Goal: Task Accomplishment & Management: Complete application form

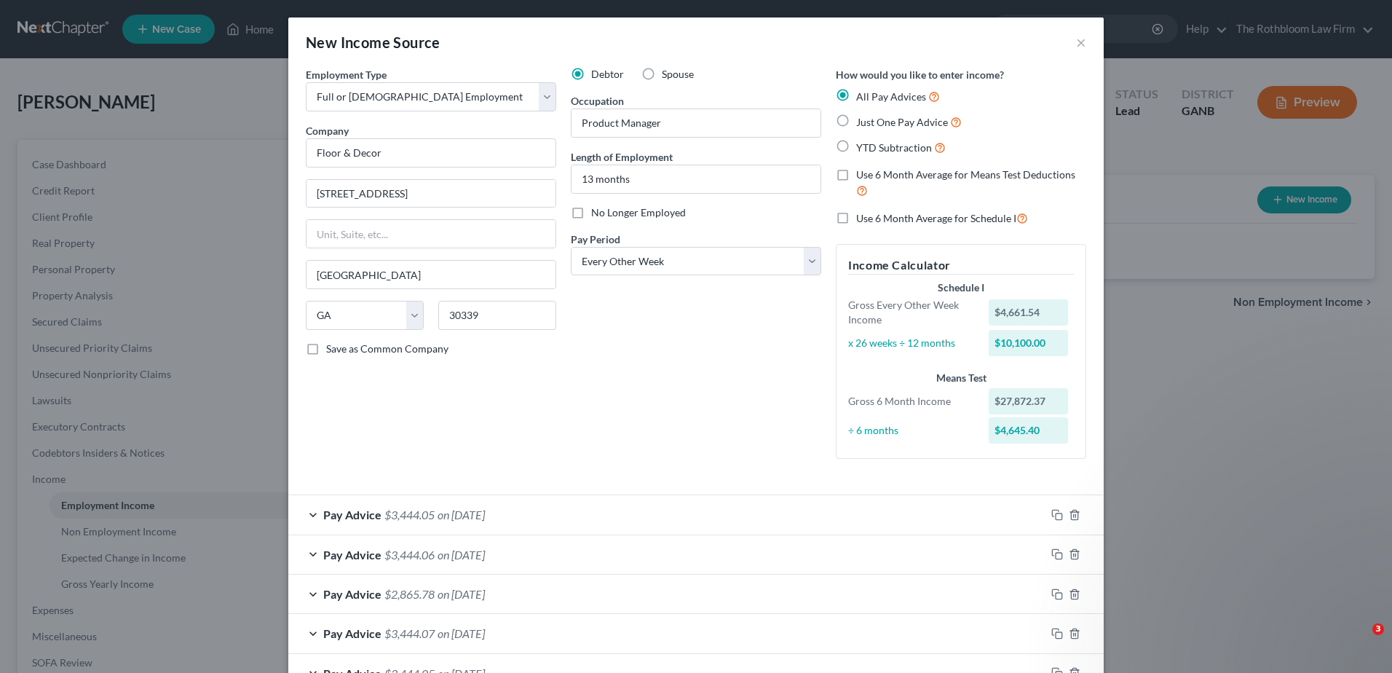
select select "0"
select select "10"
select select "2"
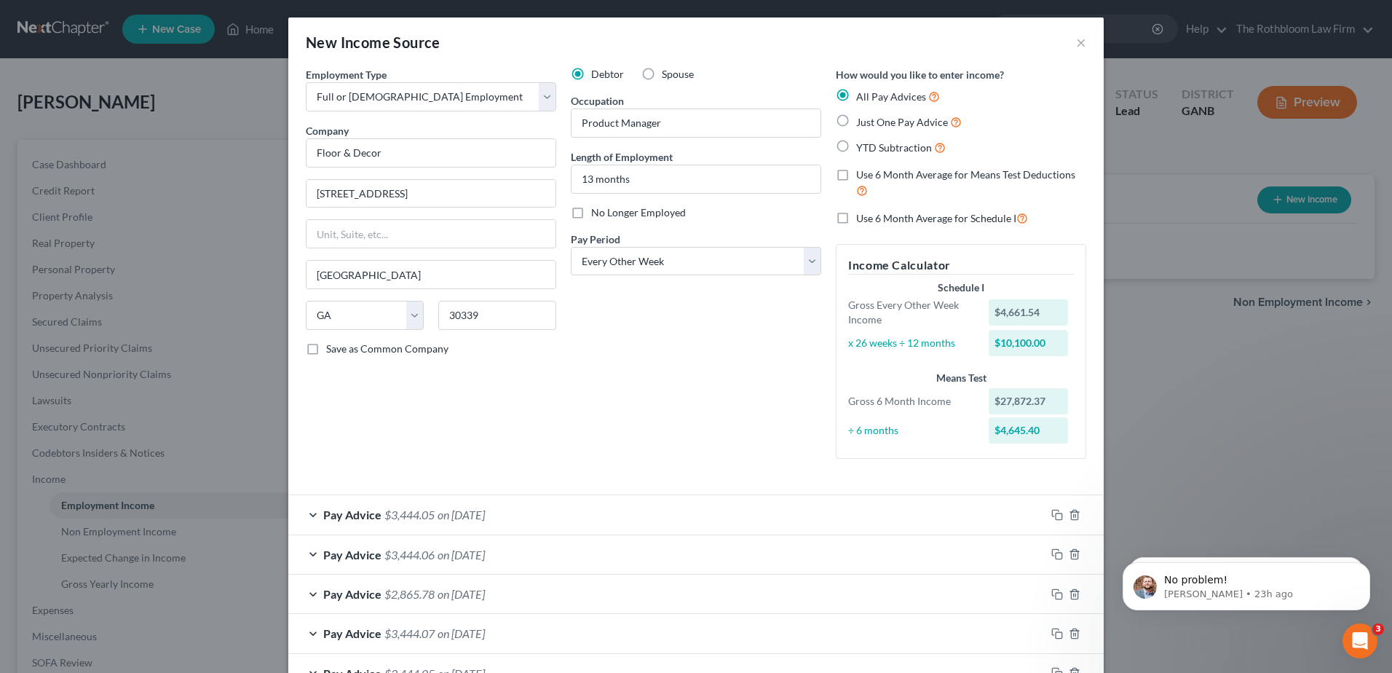
scroll to position [499, 0]
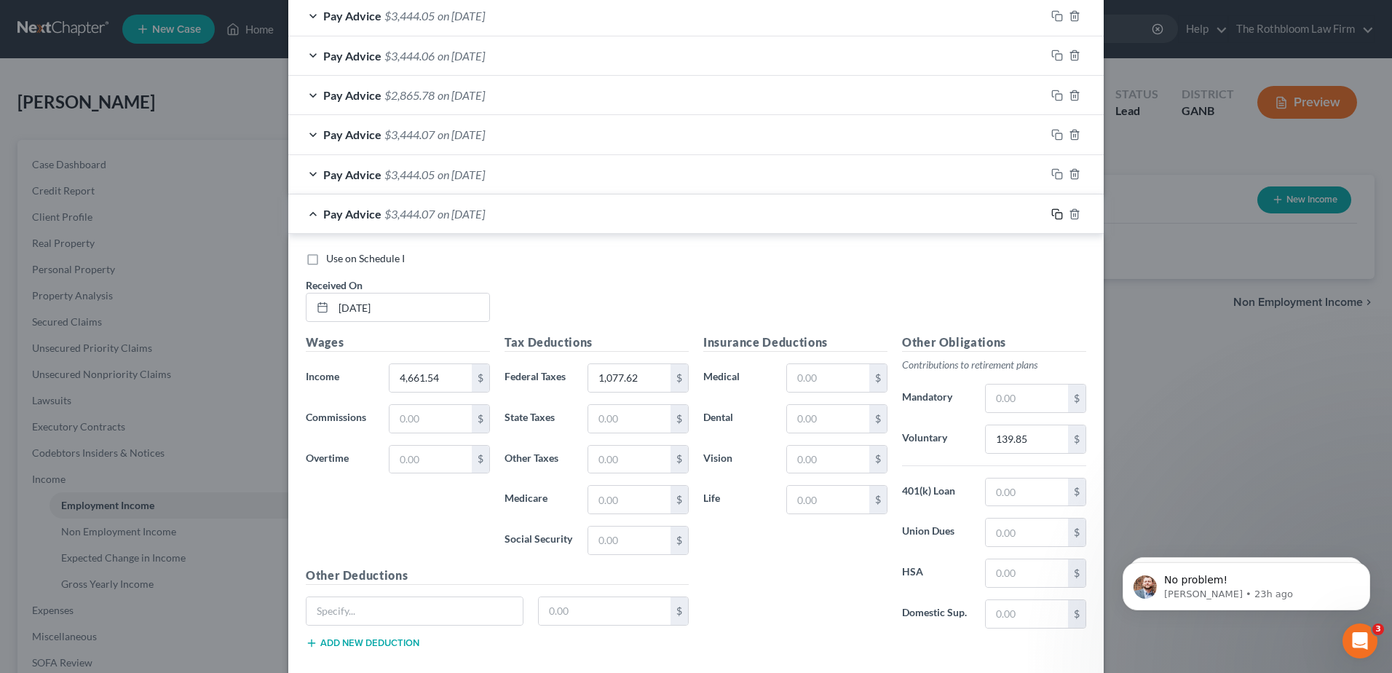
click at [1057, 217] on rect "button" at bounding box center [1059, 216] width 7 height 7
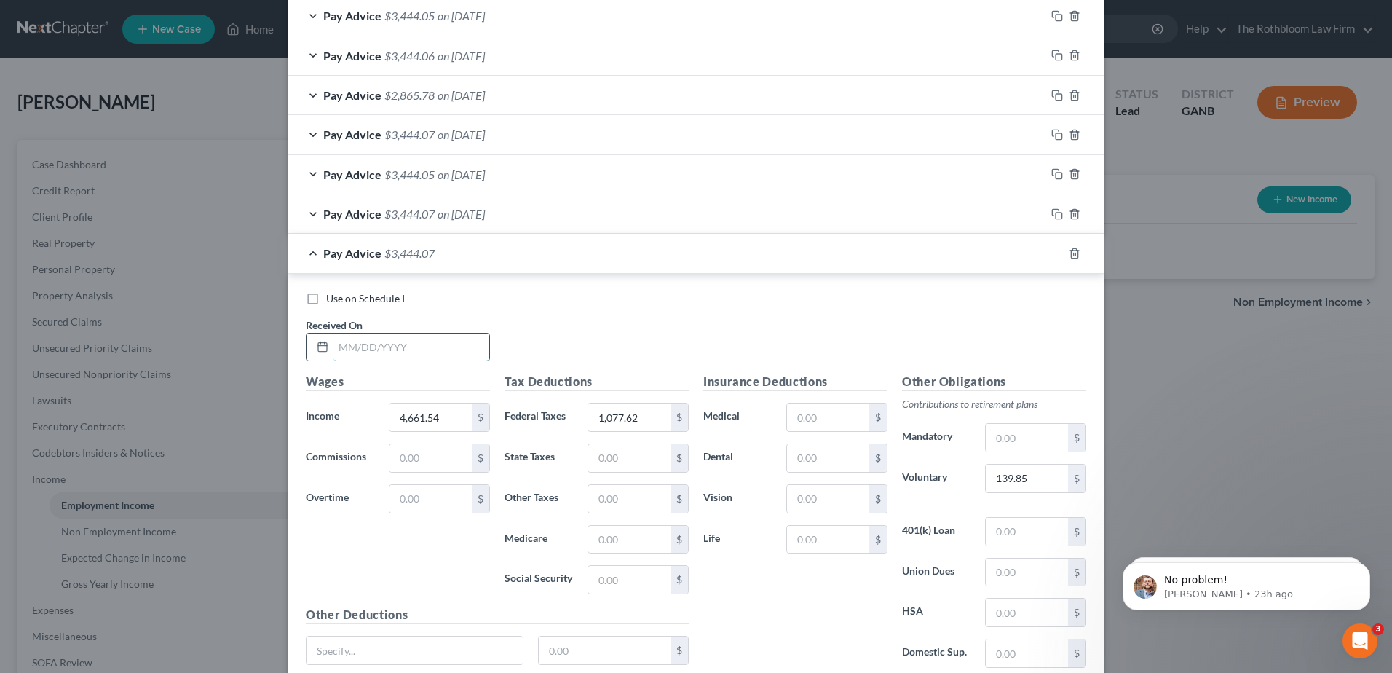
click at [416, 349] on input "text" at bounding box center [412, 348] width 156 height 28
type input "05/22/2025"
click at [634, 415] on input "1,077.62" at bounding box center [629, 417] width 82 height 28
type input "1,077.63"
click at [1052, 250] on icon "button" at bounding box center [1058, 254] width 12 height 12
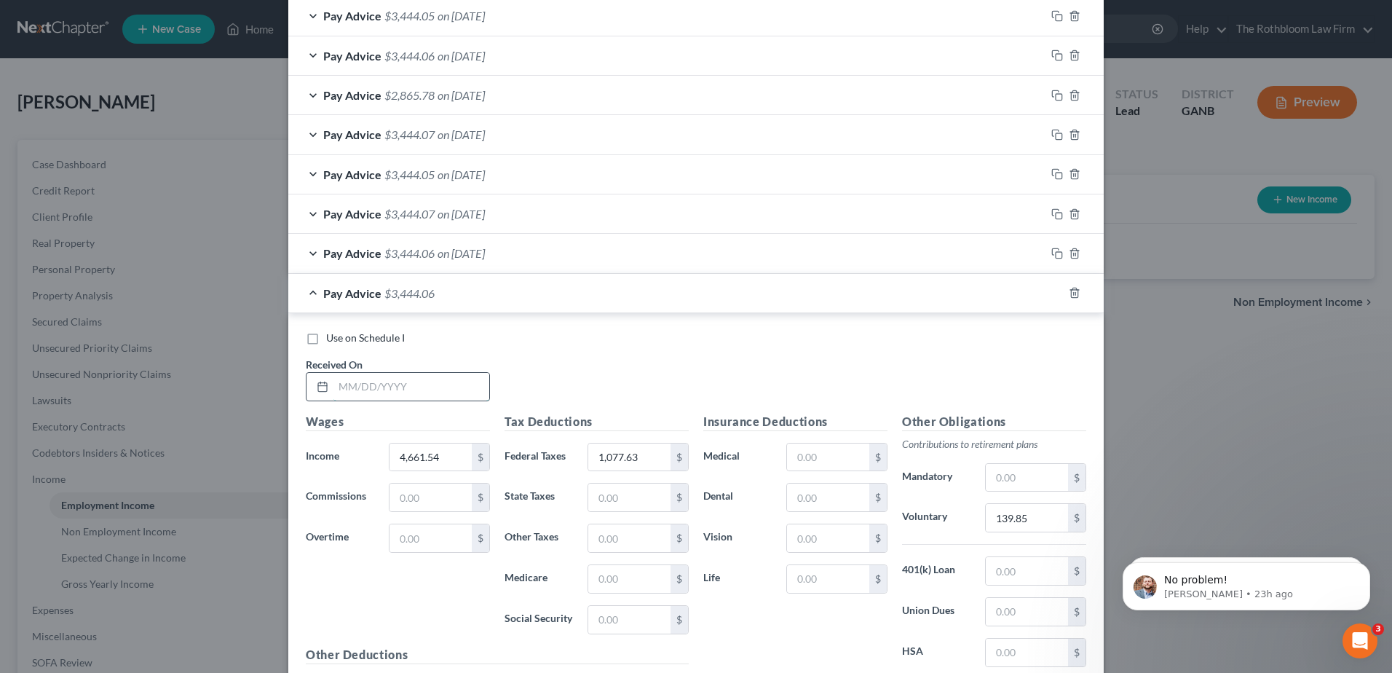
click at [352, 389] on input "text" at bounding box center [412, 387] width 156 height 28
type input "06/05/2025"
click at [1052, 291] on icon "button" at bounding box center [1058, 293] width 12 height 12
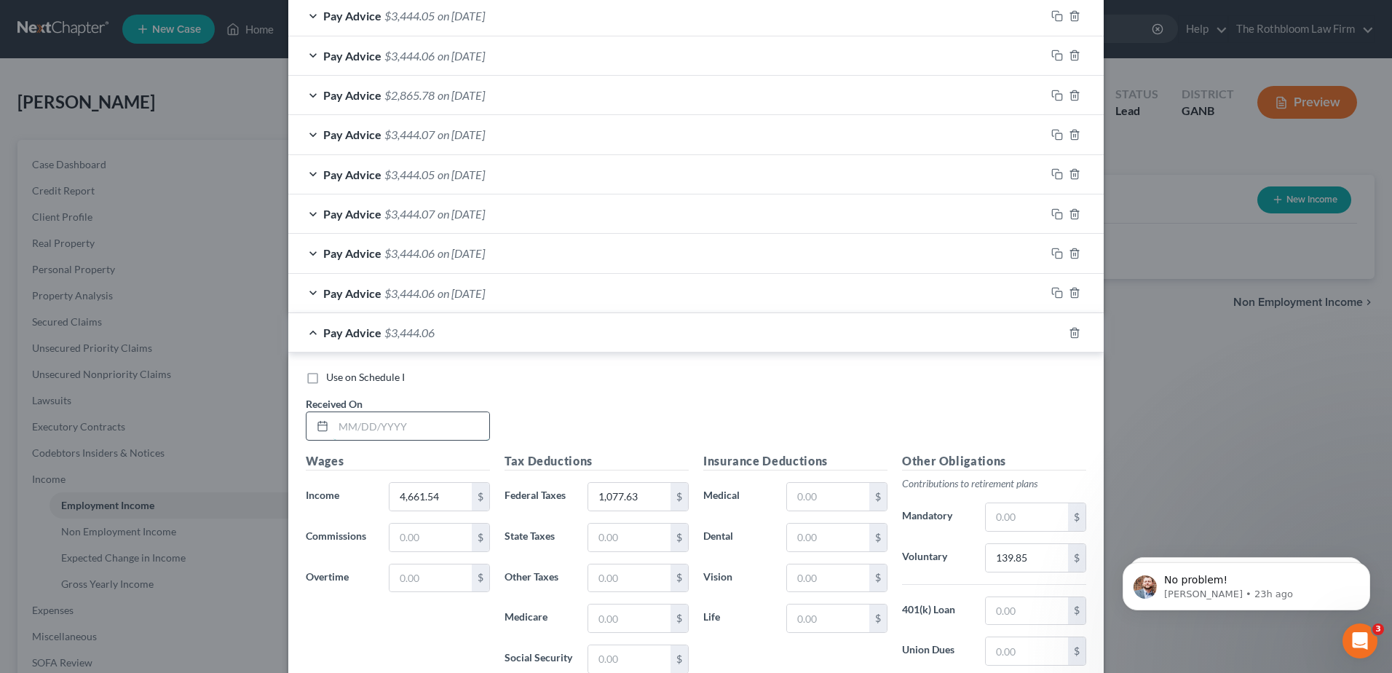
click at [385, 436] on input "text" at bounding box center [412, 426] width 156 height 28
type input "[DATE]"
click at [1056, 337] on rect "button" at bounding box center [1059, 334] width 7 height 7
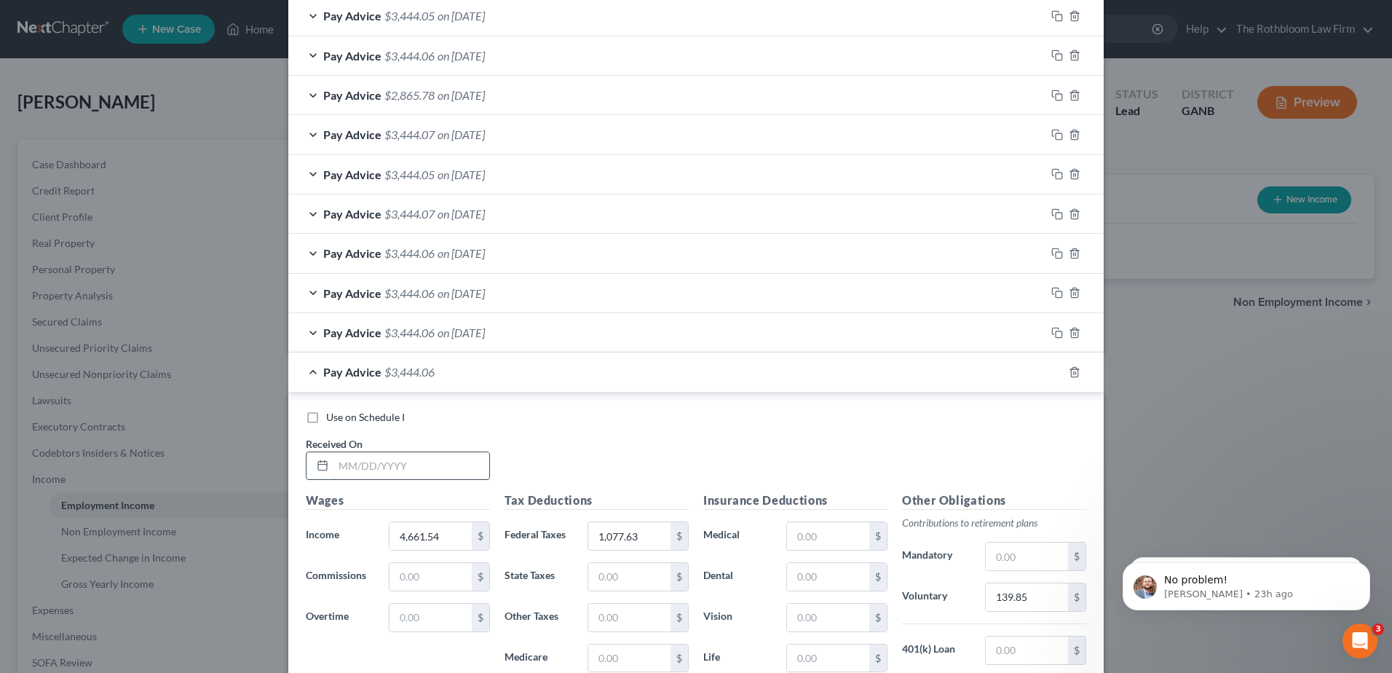
click at [382, 467] on input "text" at bounding box center [412, 466] width 156 height 28
type input "[DATE]"
click at [642, 530] on input "1,077.63" at bounding box center [629, 536] width 82 height 28
type input "1,070.12"
click at [1056, 374] on rect "button" at bounding box center [1059, 374] width 7 height 7
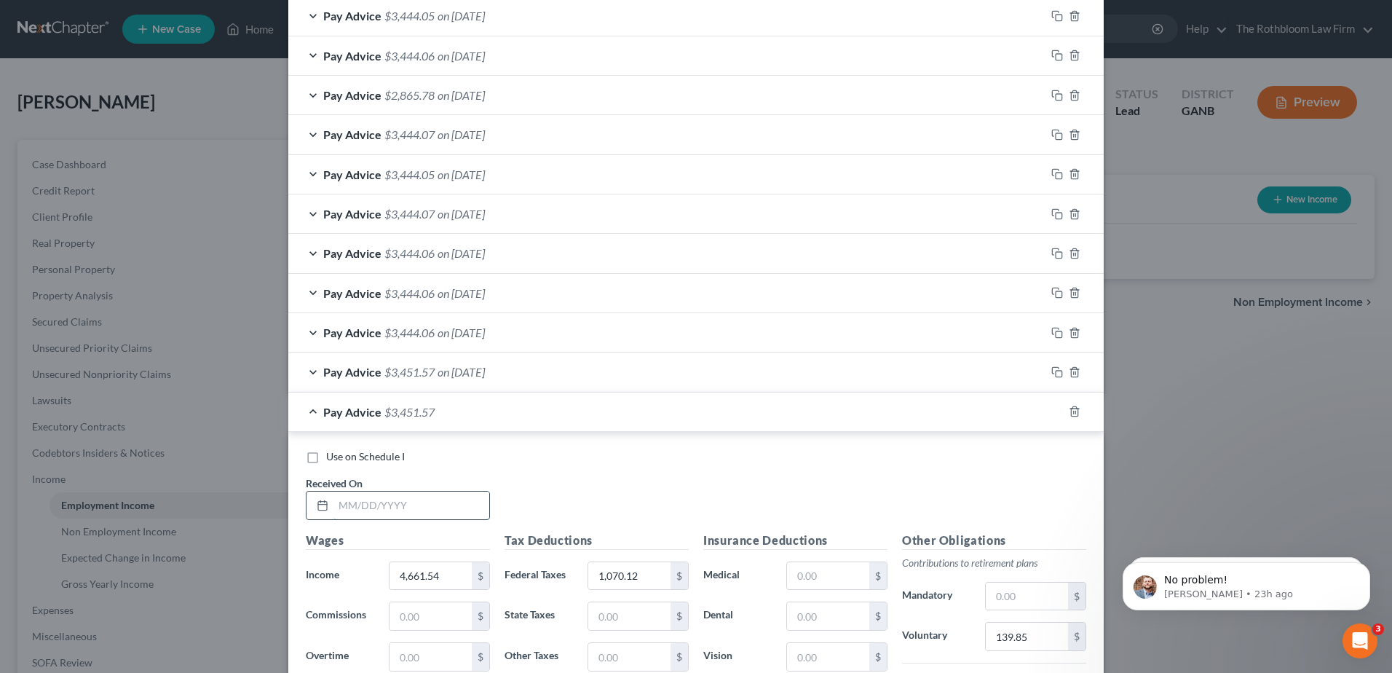
click at [375, 505] on input "text" at bounding box center [412, 506] width 156 height 28
type input "07/17/2025"
click at [1054, 414] on icon "button" at bounding box center [1058, 412] width 12 height 12
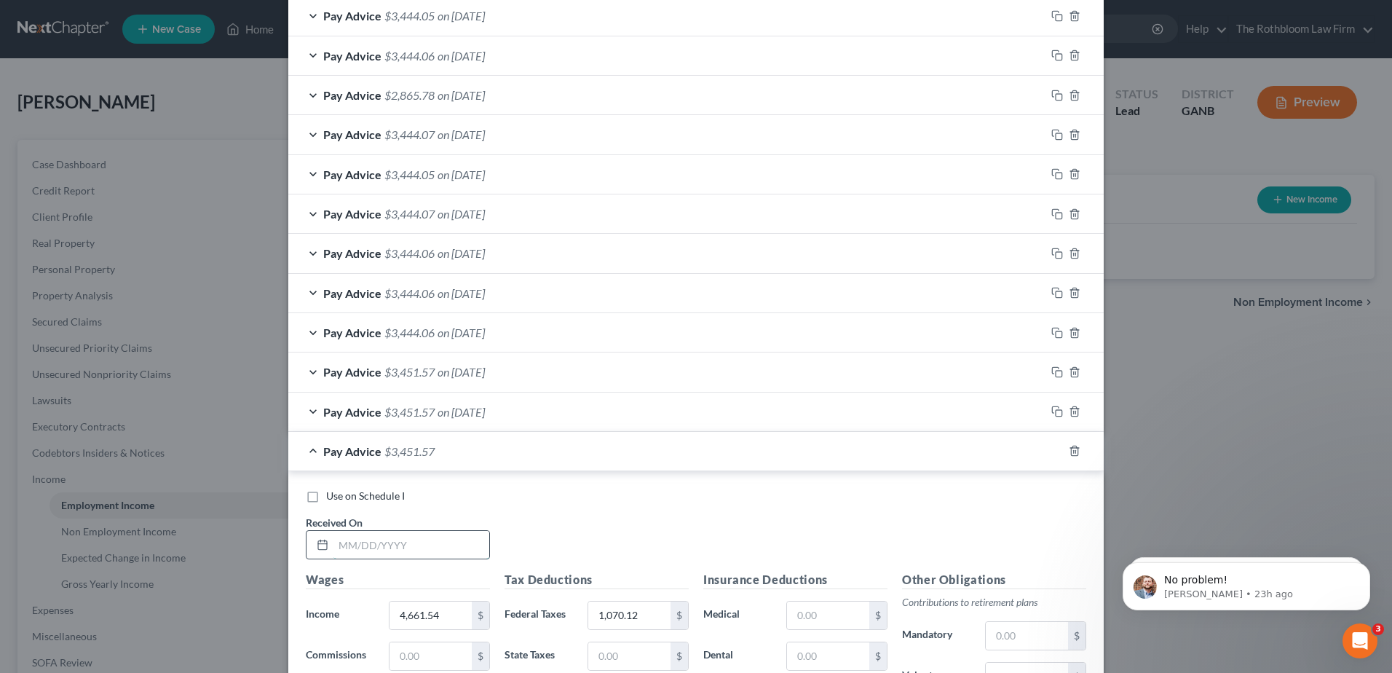
click at [363, 541] on input "text" at bounding box center [412, 545] width 156 height 28
type input "[DATE]"
click at [635, 612] on input "1,070.12" at bounding box center [629, 616] width 82 height 28
type input "1,070.11"
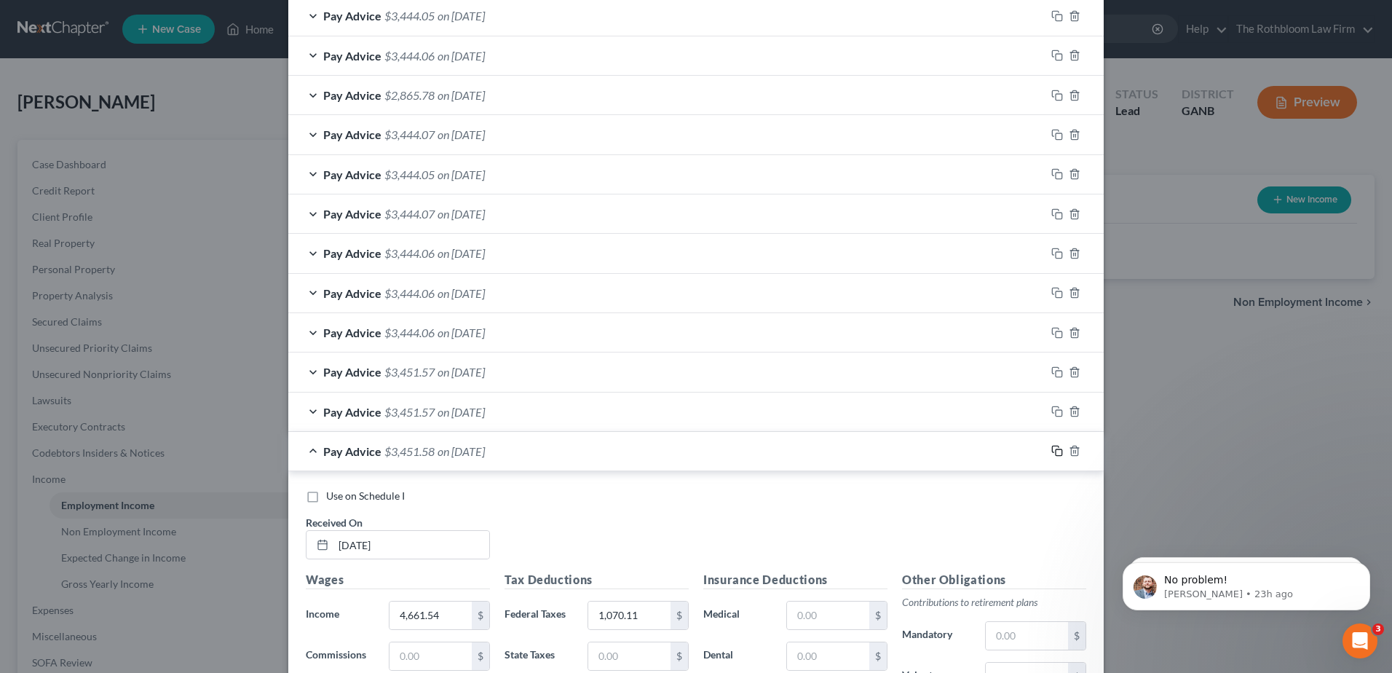
click at [1052, 455] on icon "button" at bounding box center [1058, 451] width 12 height 12
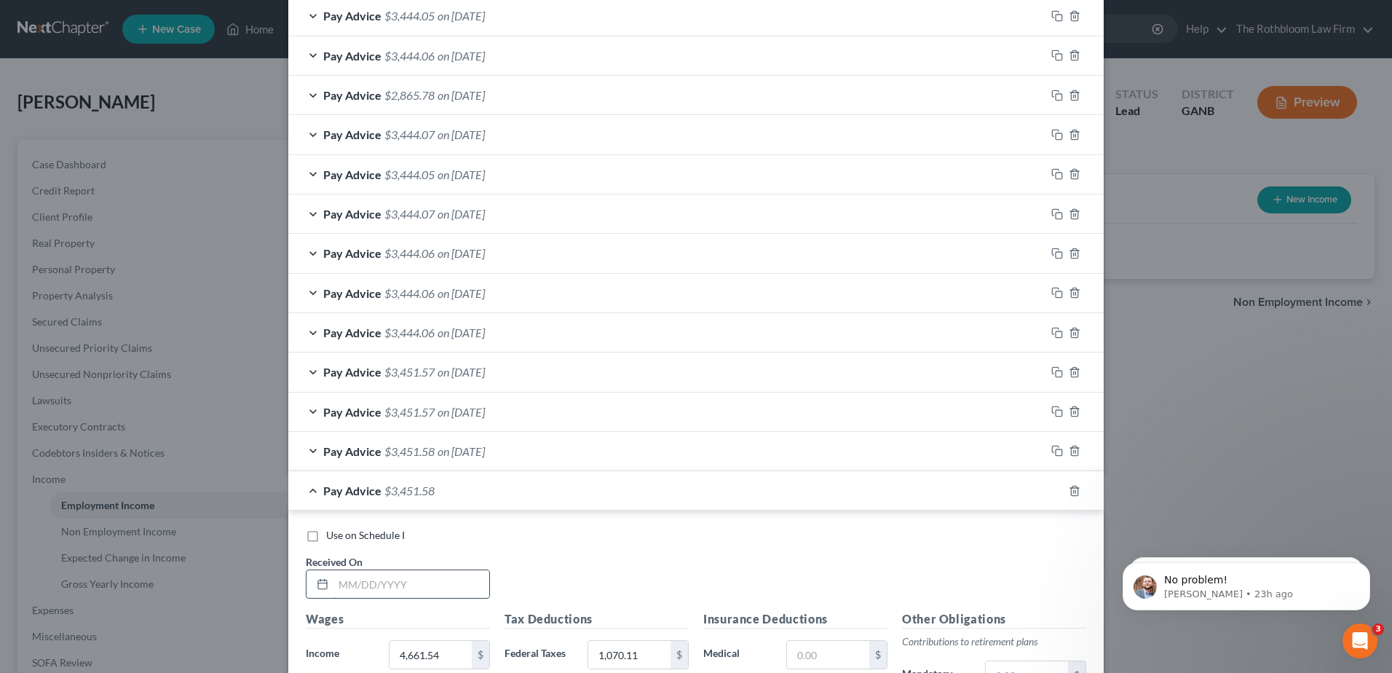
click at [358, 591] on input "text" at bounding box center [412, 584] width 156 height 28
type input "[DATE]"
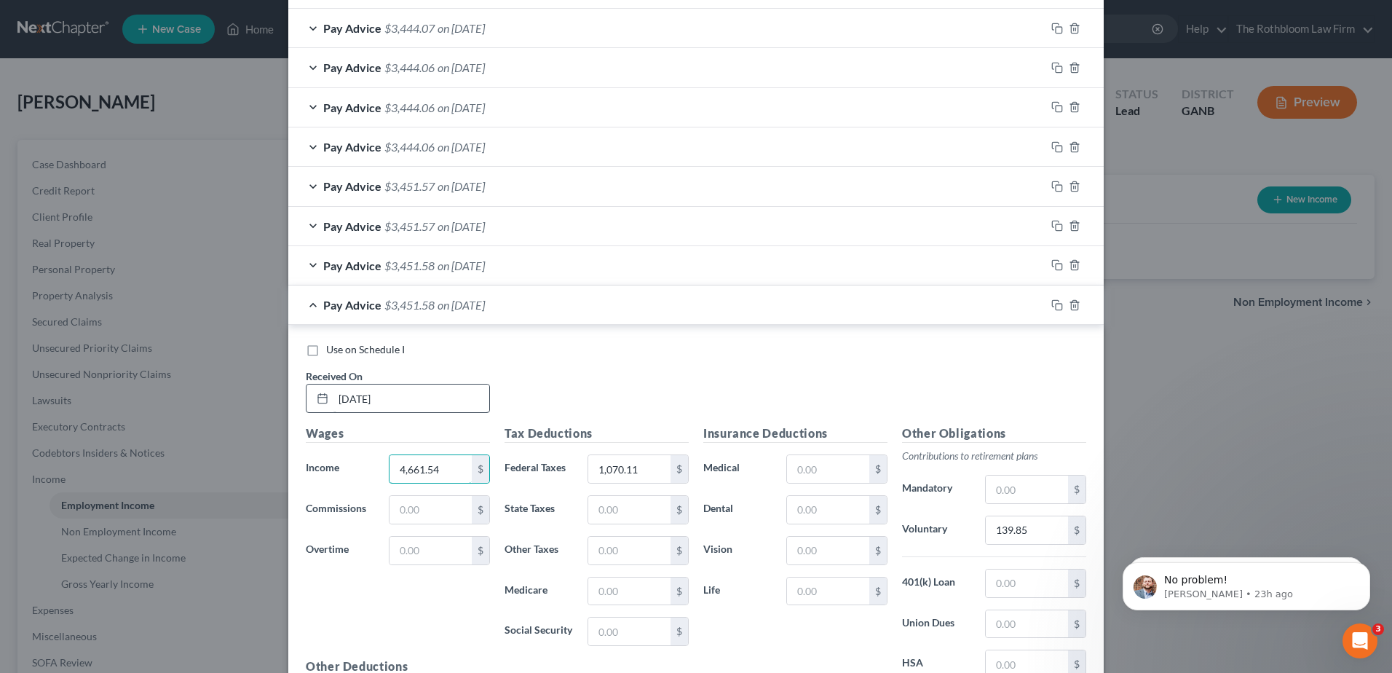
scroll to position [790, 0]
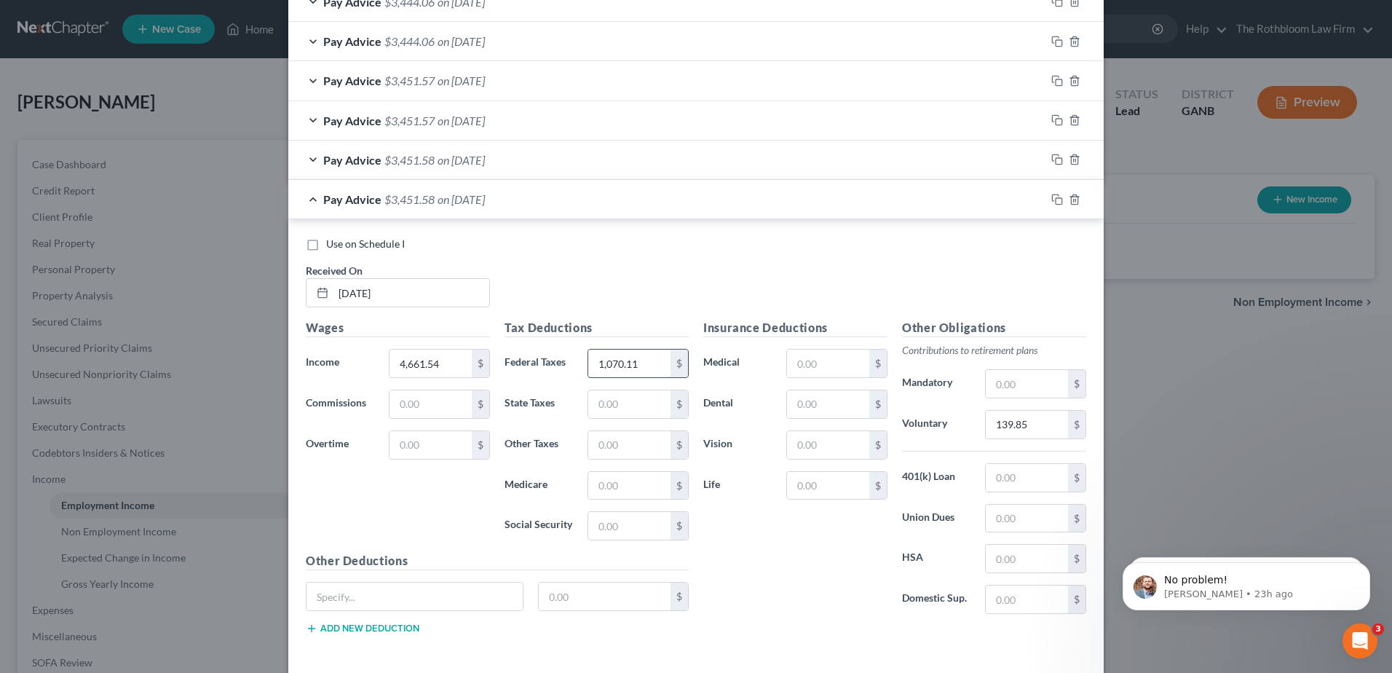
click at [642, 365] on input "1,070.11" at bounding box center [629, 364] width 82 height 28
click at [644, 361] on input "1,070.11" at bounding box center [629, 364] width 82 height 28
type input "1,070.13"
click at [1056, 200] on rect "button" at bounding box center [1059, 201] width 7 height 7
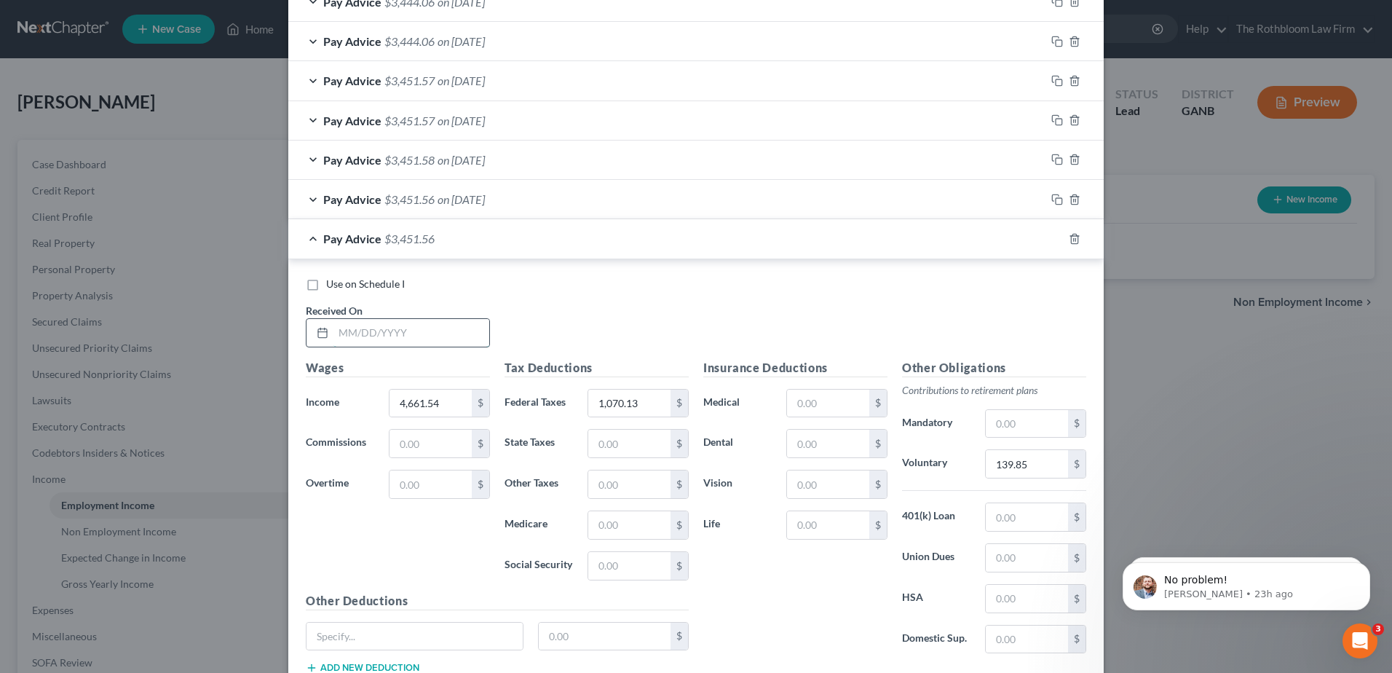
click at [377, 334] on input "text" at bounding box center [412, 333] width 156 height 28
type input "[DATE]"
click at [633, 403] on input "1,070.13" at bounding box center [629, 404] width 82 height 28
click at [643, 403] on input "1,070.13" at bounding box center [629, 404] width 82 height 28
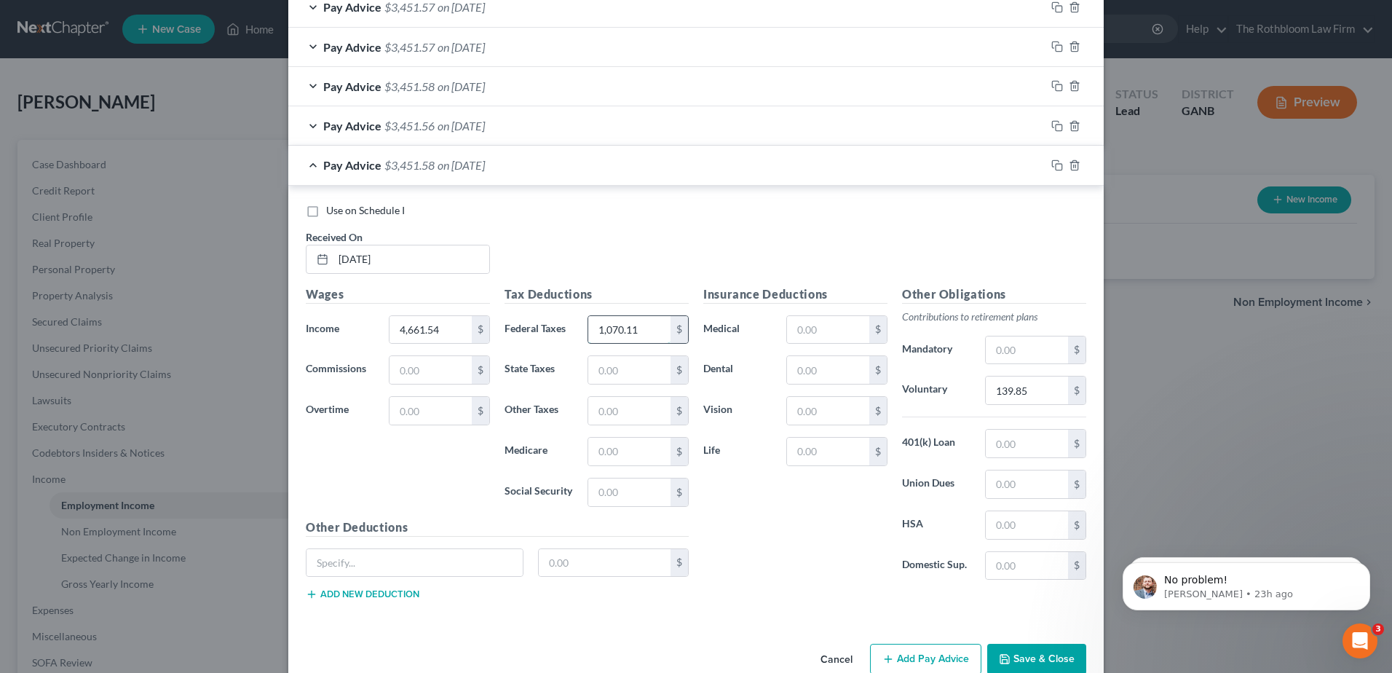
scroll to position [894, 0]
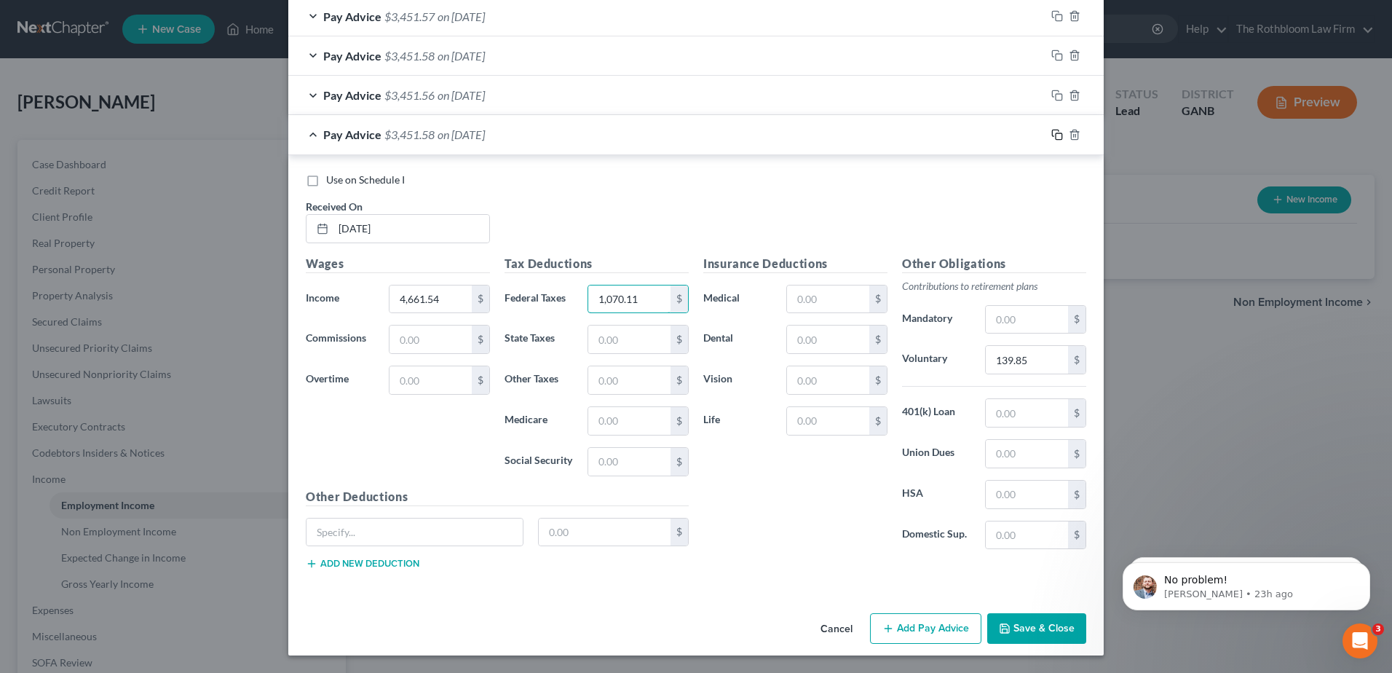
type input "1,070.11"
click at [1052, 133] on icon "button" at bounding box center [1058, 135] width 12 height 12
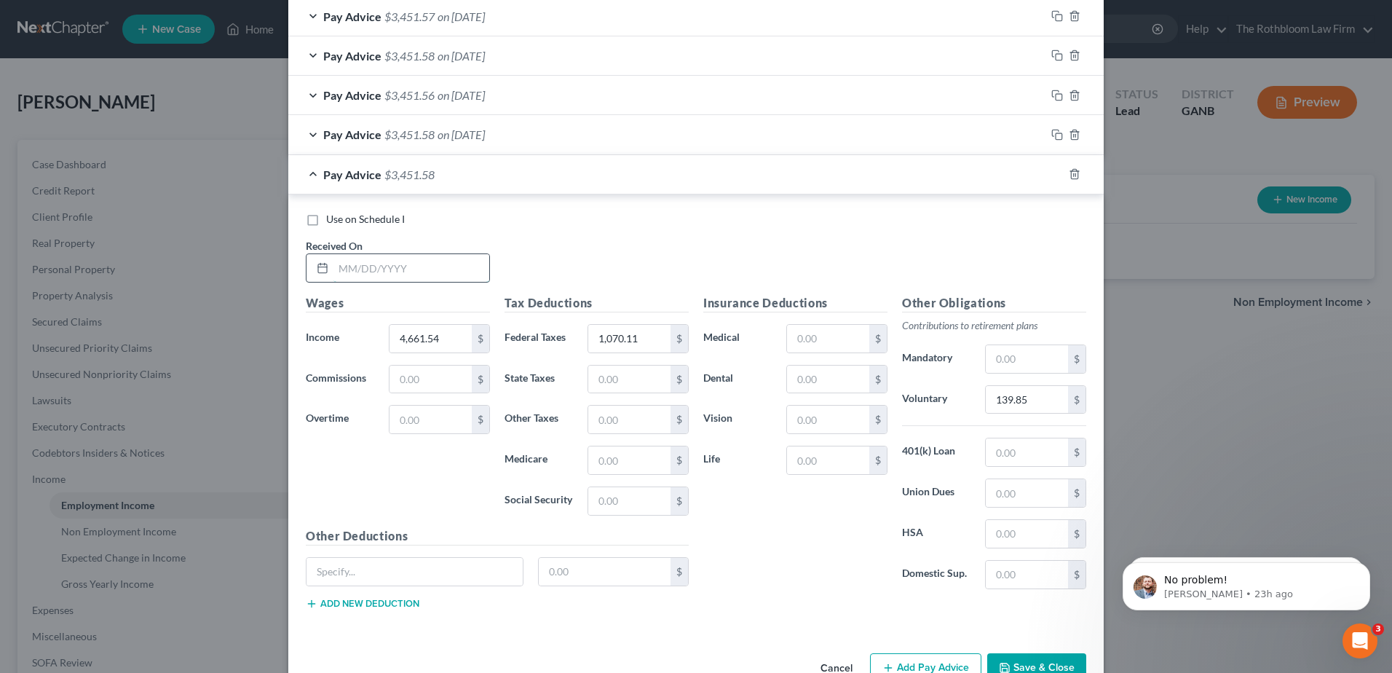
click at [364, 276] on input "text" at bounding box center [412, 268] width 156 height 28
type input "09/11/2025"
click at [633, 335] on input "1,070.11" at bounding box center [629, 339] width 82 height 28
click at [642, 332] on input "1,070.11" at bounding box center [629, 339] width 82 height 28
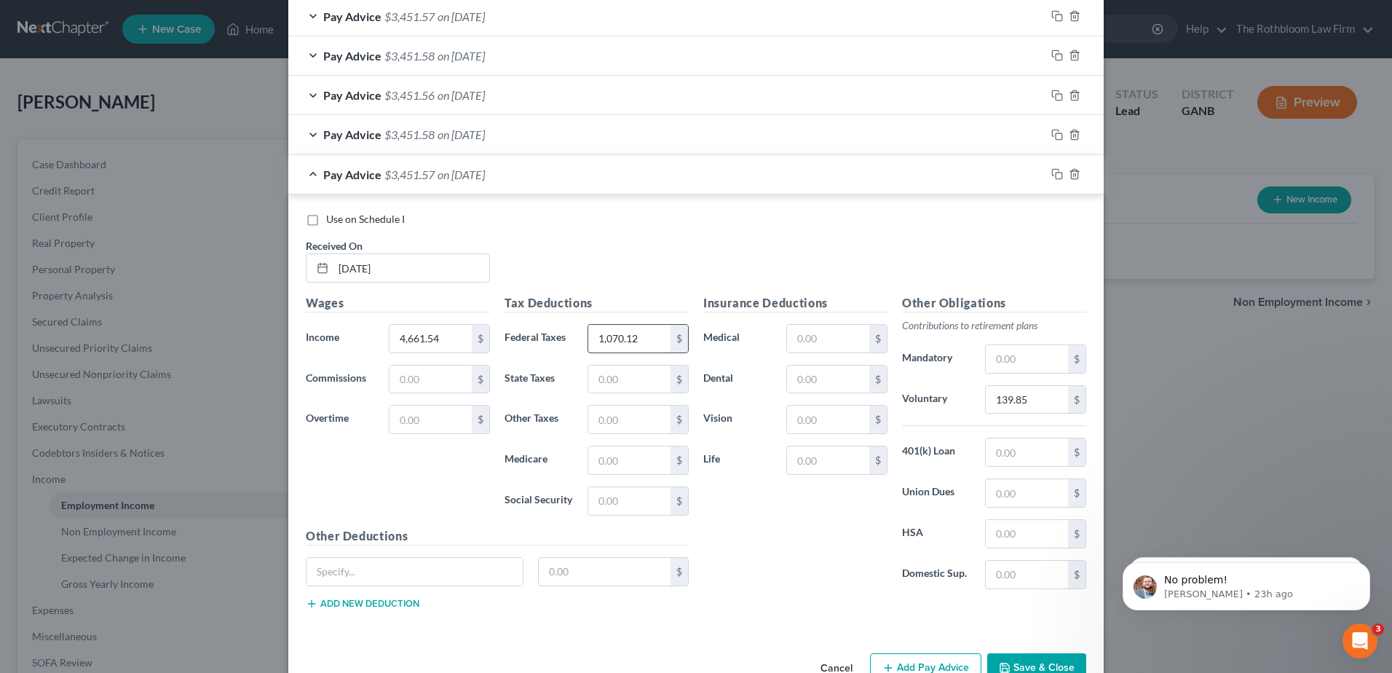
type input "1,070.12"
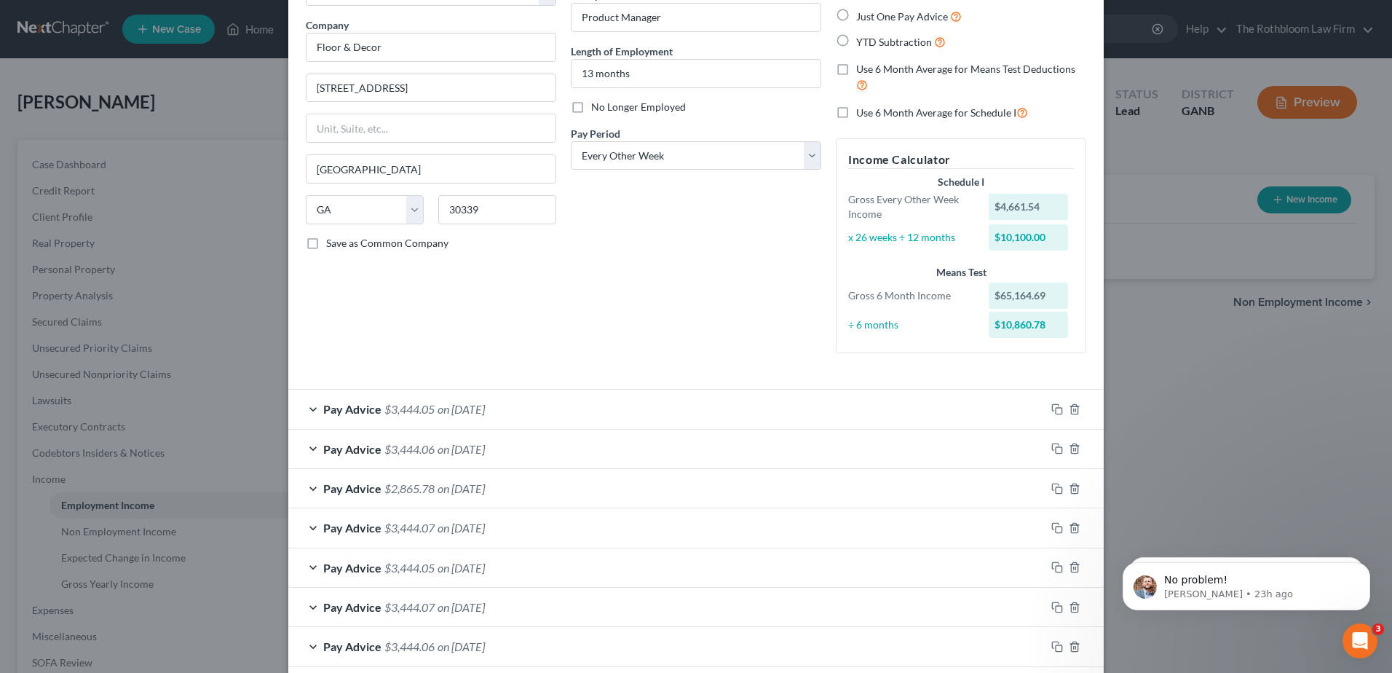
scroll to position [0, 0]
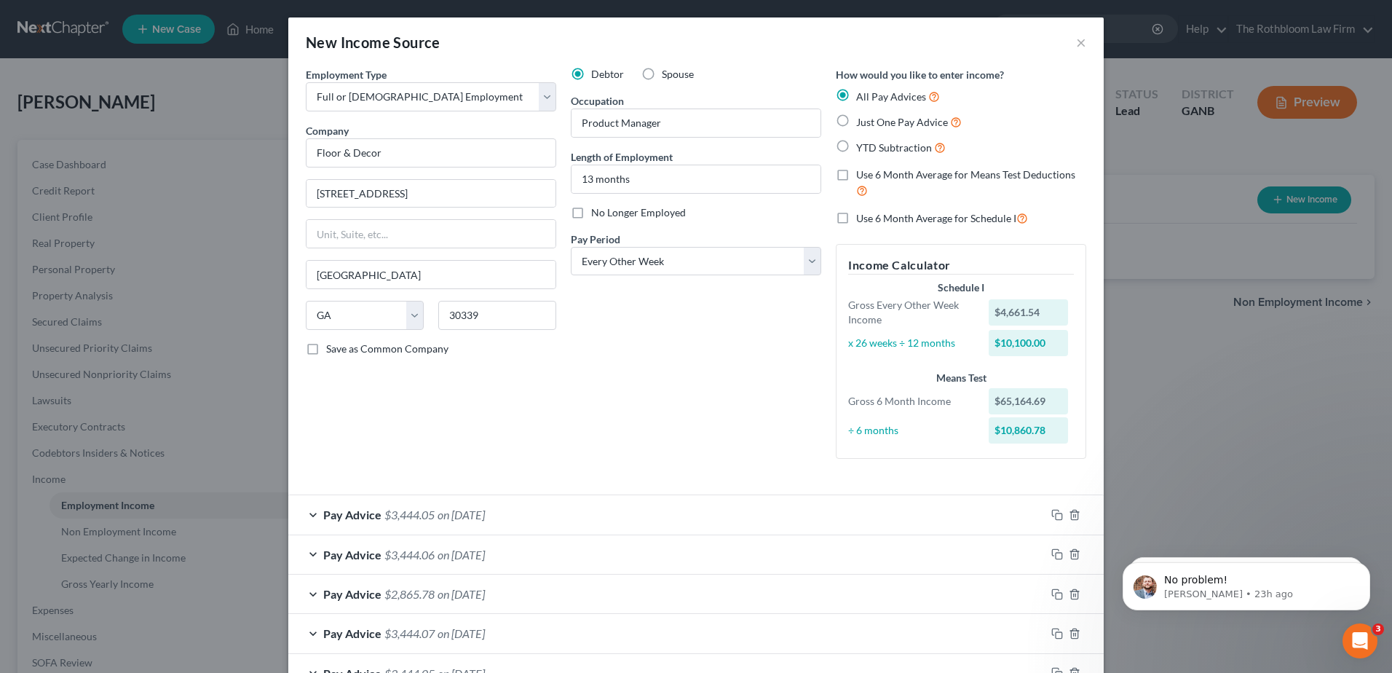
click at [856, 173] on label "Use 6 Month Average for Means Test Deductions" at bounding box center [971, 182] width 230 height 31
click at [862, 173] on input "Use 6 Month Average for Means Test Deductions" at bounding box center [866, 171] width 9 height 9
checkbox input "true"
click at [856, 218] on label "Use 6 Month Average for Schedule I" at bounding box center [942, 218] width 172 height 17
click at [862, 218] on input "Use 6 Month Average for Schedule I" at bounding box center [866, 214] width 9 height 9
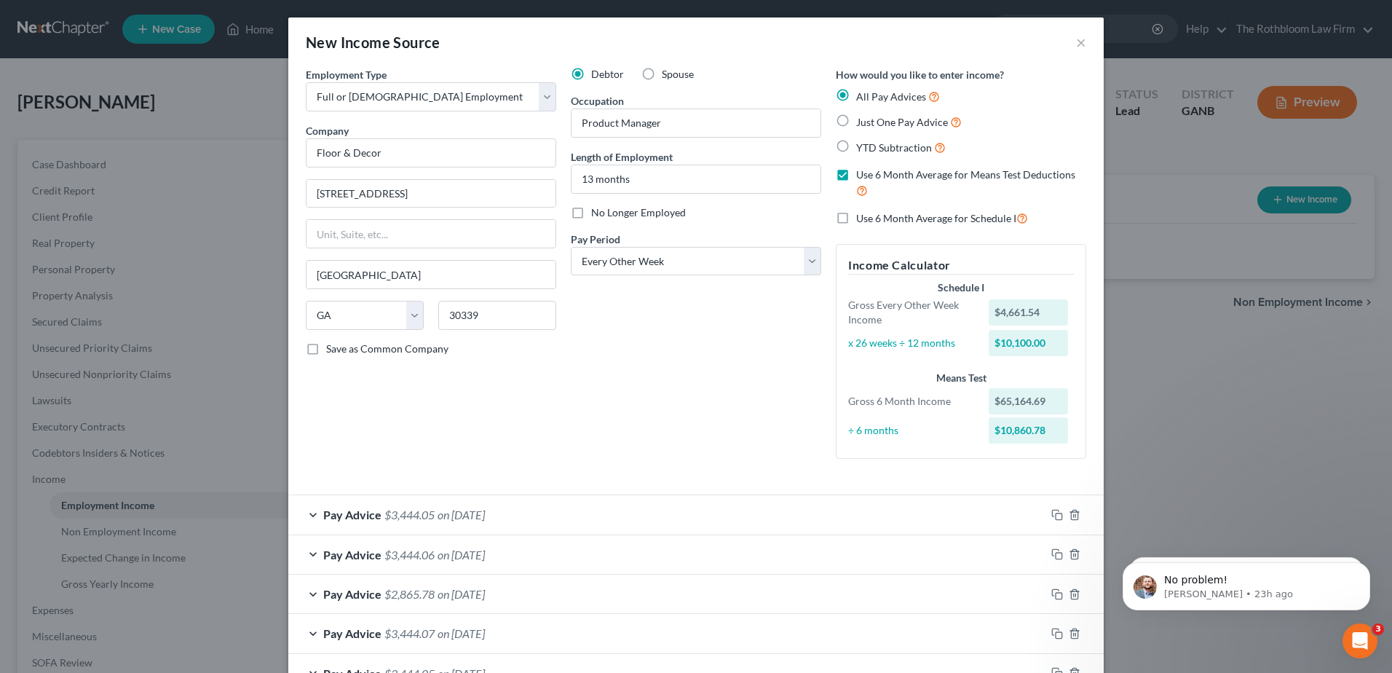
checkbox input "true"
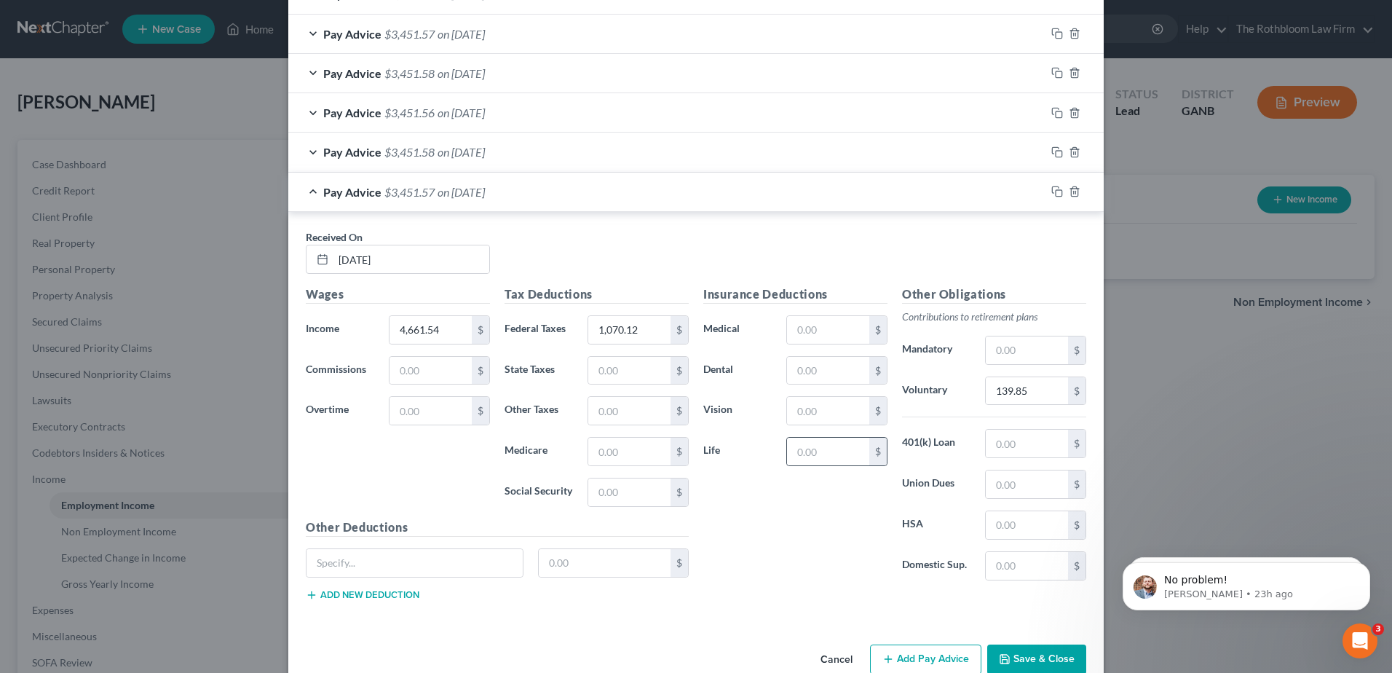
scroll to position [904, 0]
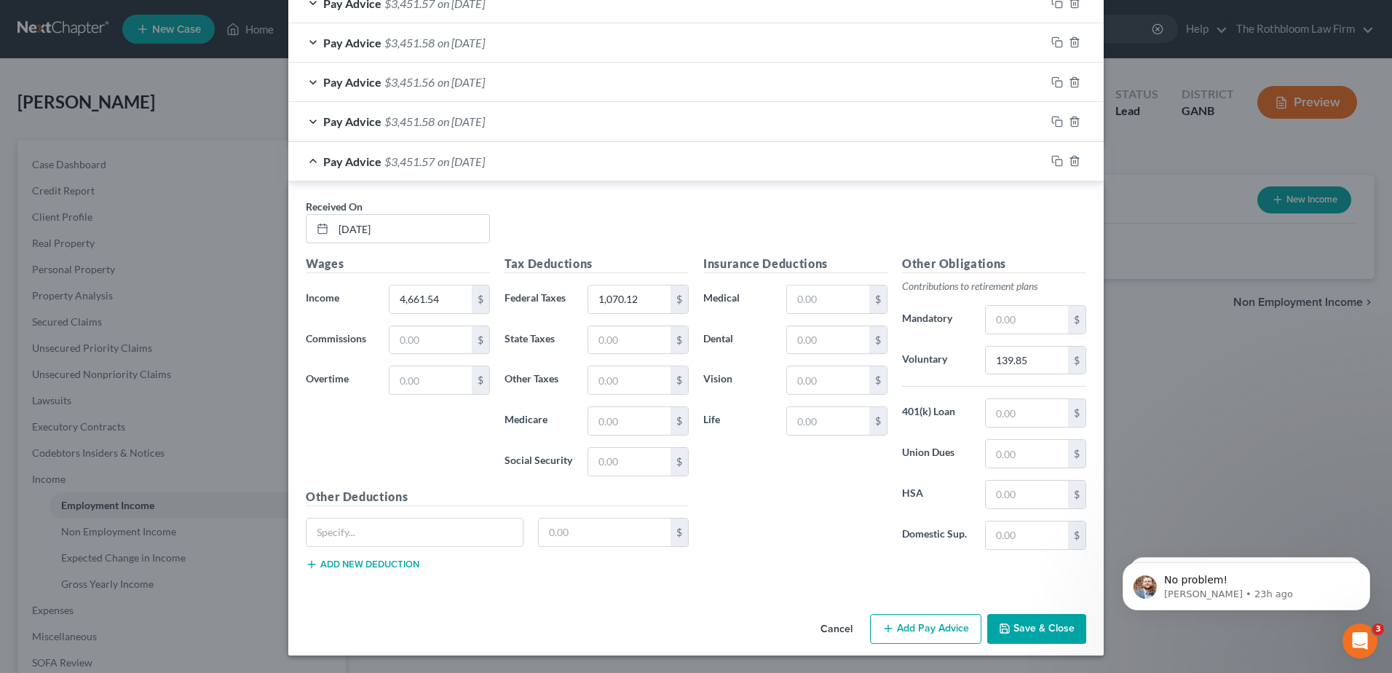
click at [1022, 625] on button "Save & Close" at bounding box center [1036, 629] width 99 height 31
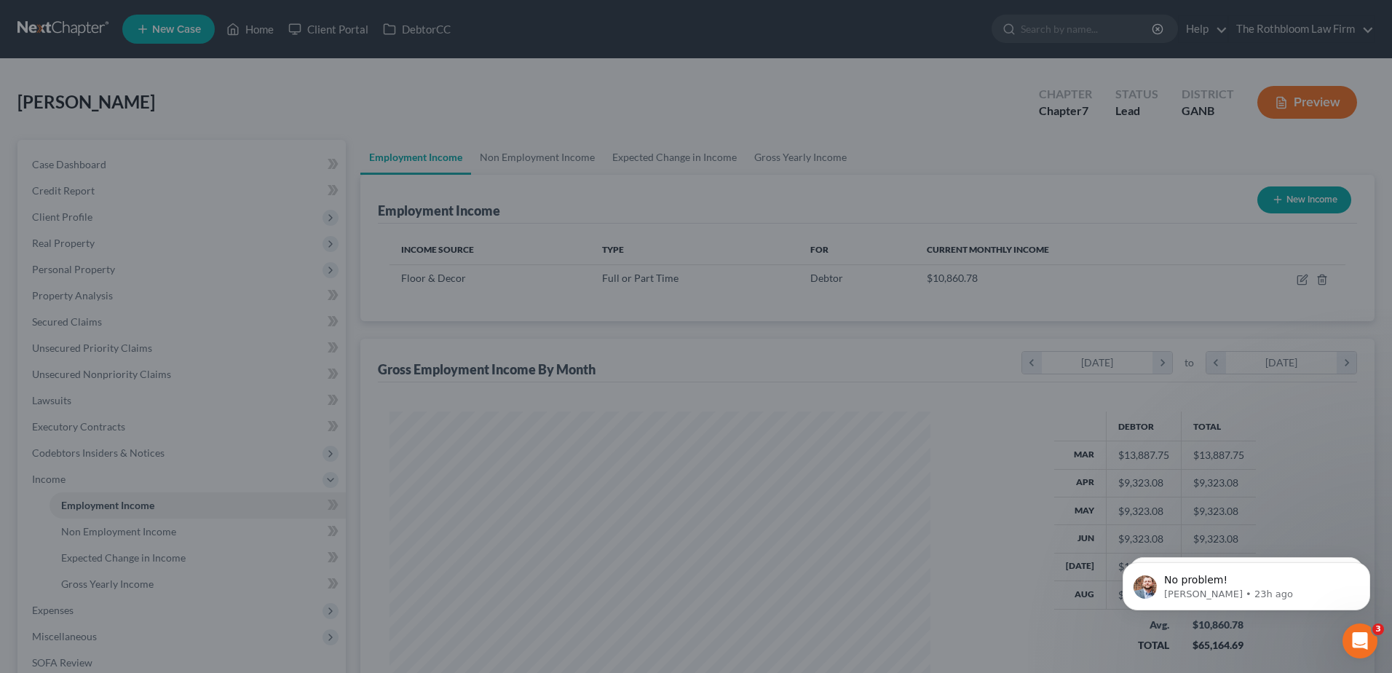
scroll to position [727971, 727671]
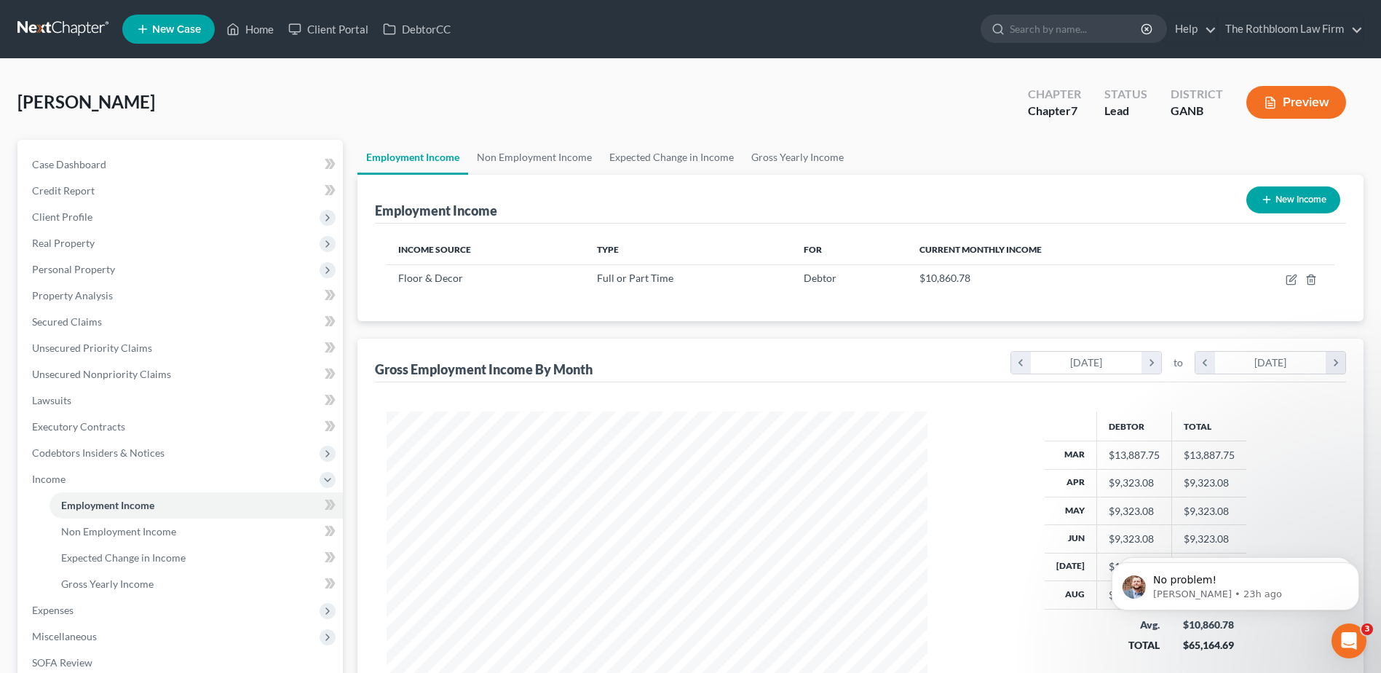
click at [1298, 218] on div "New Income" at bounding box center [1294, 200] width 106 height 39
click at [1289, 190] on button "New Income" at bounding box center [1294, 199] width 94 height 27
select select "0"
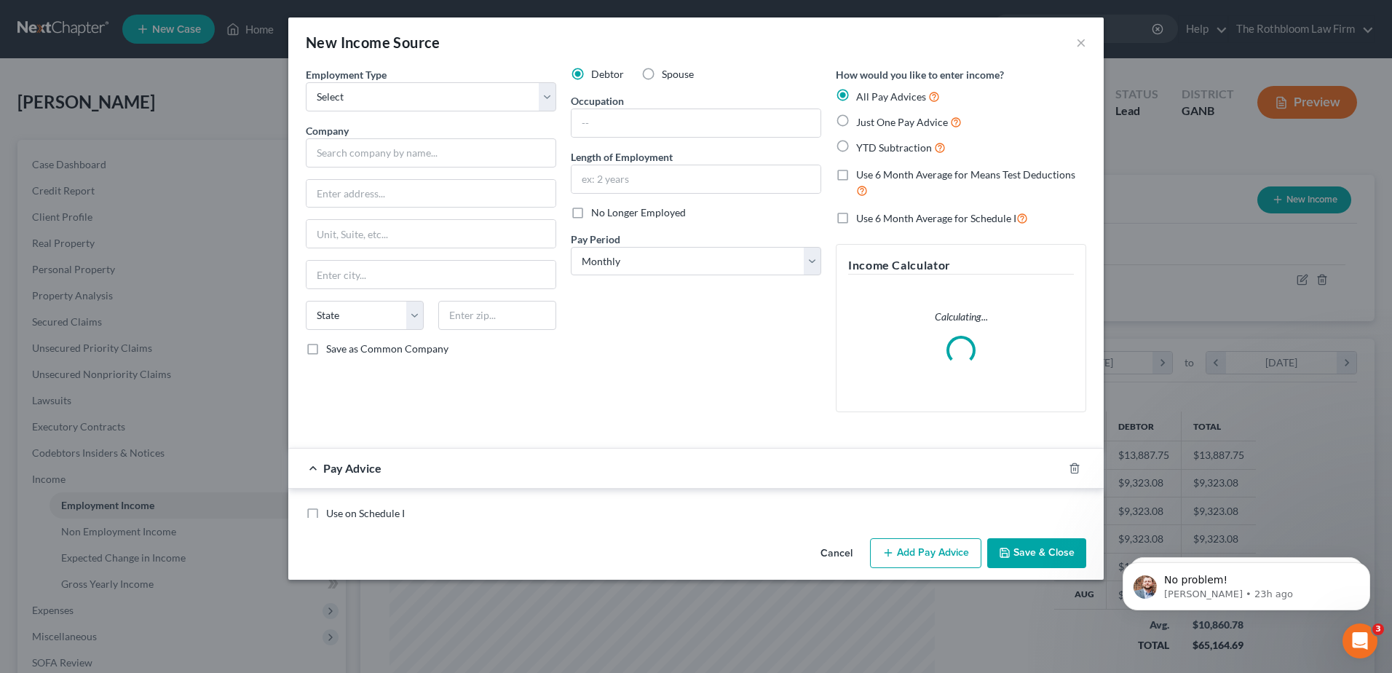
scroll to position [272, 575]
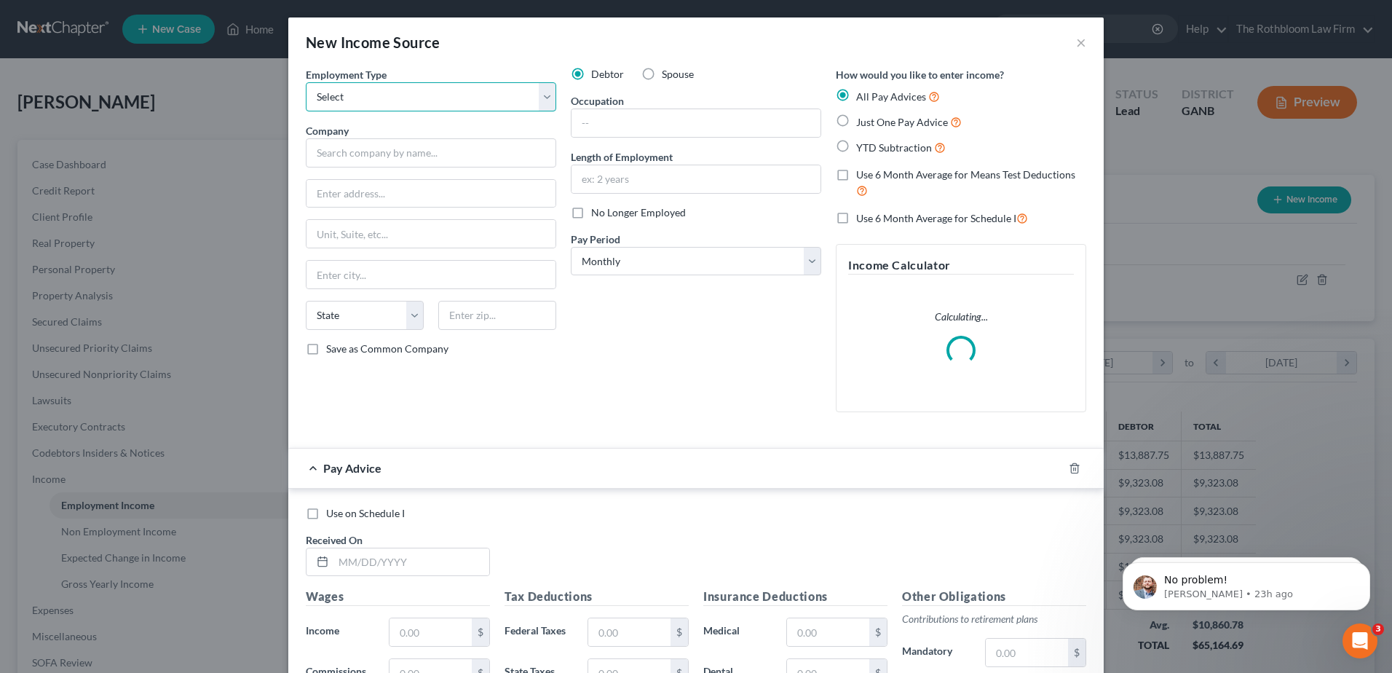
drag, startPoint x: 358, startPoint y: 101, endPoint x: 350, endPoint y: 107, distance: 9.9
click at [358, 101] on select "Select Full or Part Time Employment Self Employment" at bounding box center [431, 96] width 251 height 29
select select "0"
click at [306, 82] on select "Select Full or Part Time Employment Self Employment" at bounding box center [431, 96] width 251 height 29
click at [338, 159] on input "text" at bounding box center [431, 152] width 251 height 29
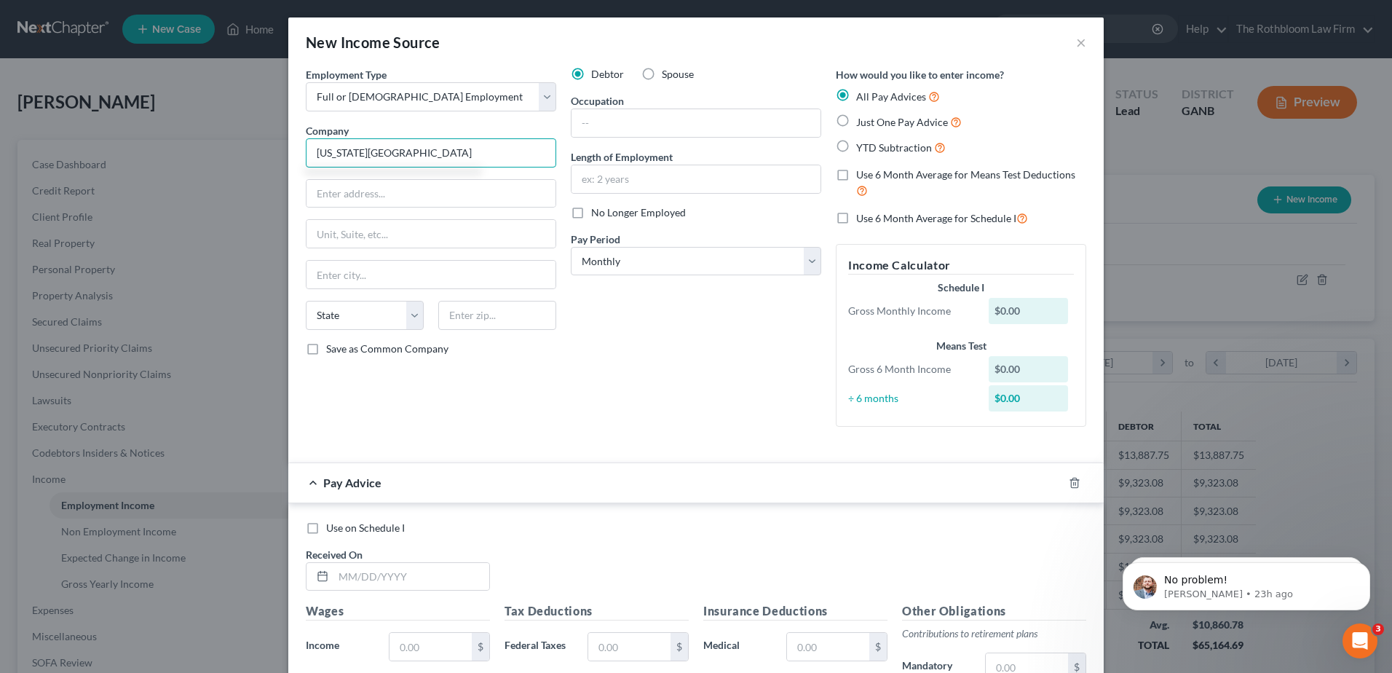
type input "Georgia State University"
click at [856, 171] on label "Use 6 Month Average for Means Test Deductions" at bounding box center [971, 182] width 230 height 31
click at [862, 171] on input "Use 6 Month Average for Means Test Deductions" at bounding box center [866, 171] width 9 height 9
checkbox input "true"
click at [856, 216] on label "Use 6 Month Average for Schedule I" at bounding box center [942, 218] width 172 height 17
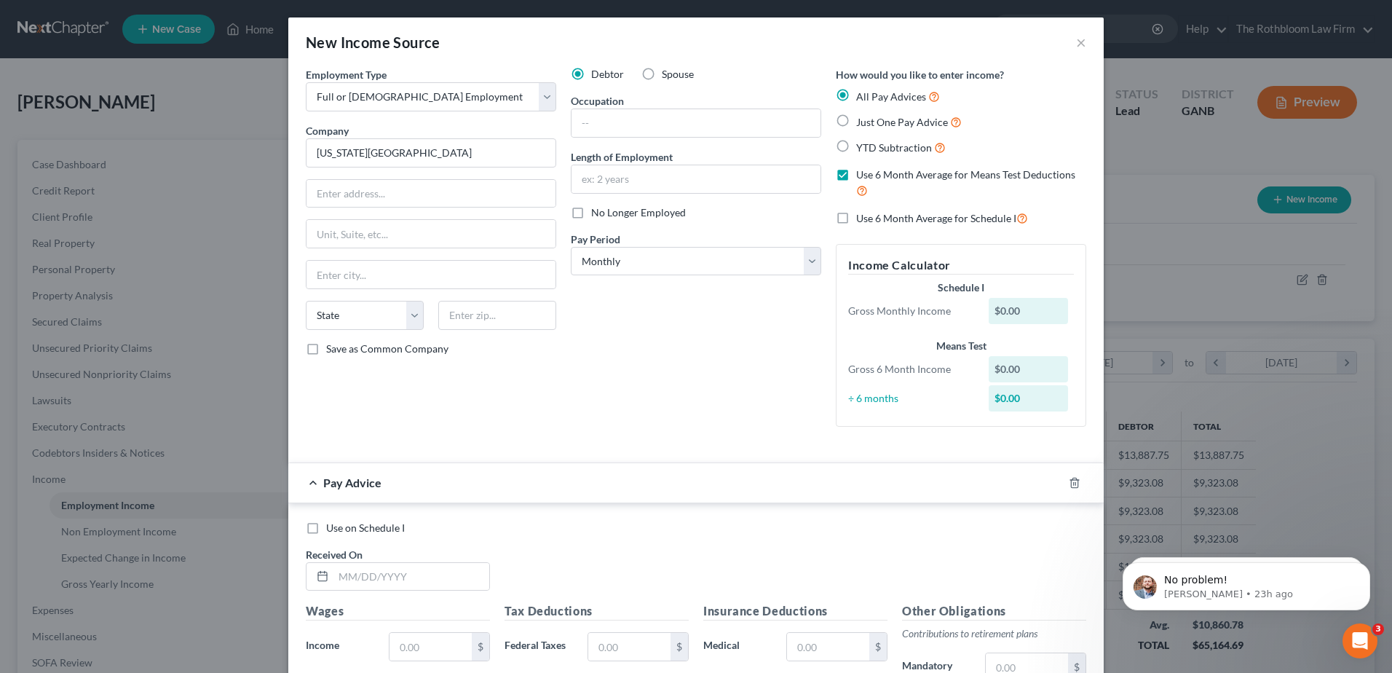
click at [862, 216] on input "Use 6 Month Average for Schedule I" at bounding box center [866, 214] width 9 height 9
checkbox input "true"
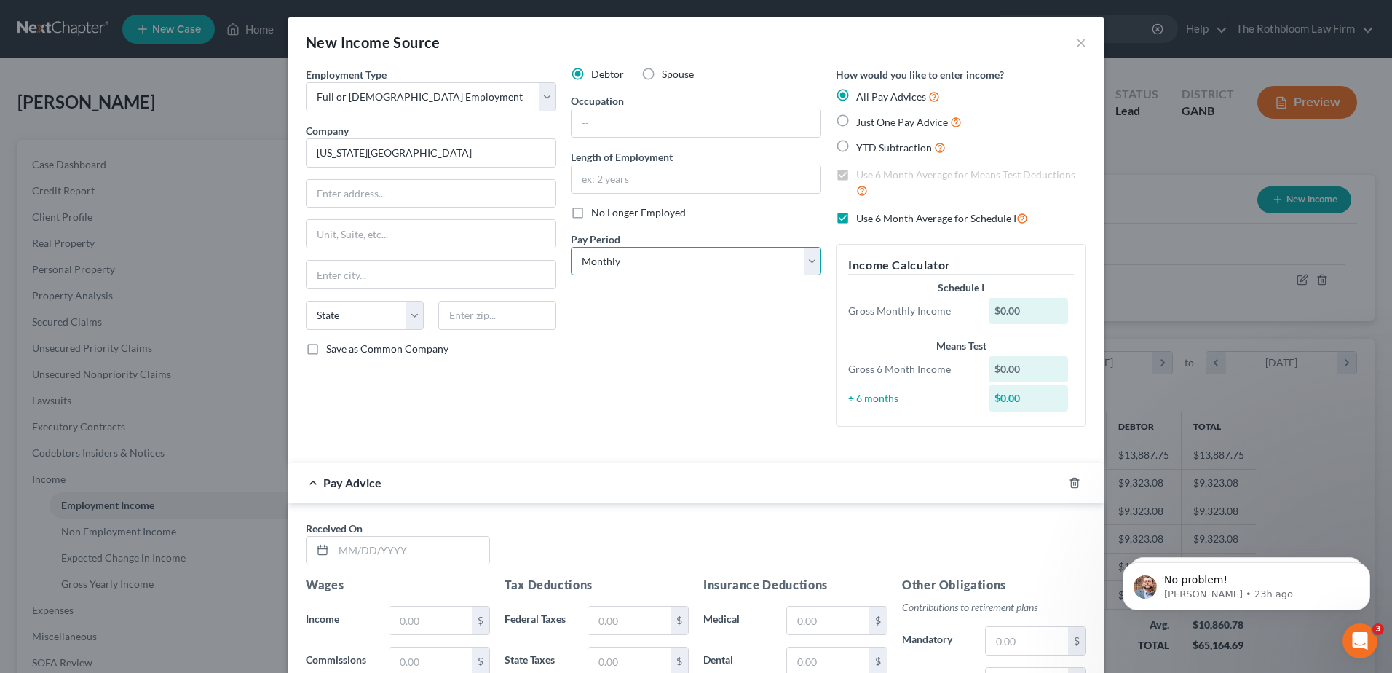
click at [805, 270] on select "Select Monthly Twice Monthly Every Other Week Weekly" at bounding box center [696, 261] width 251 height 29
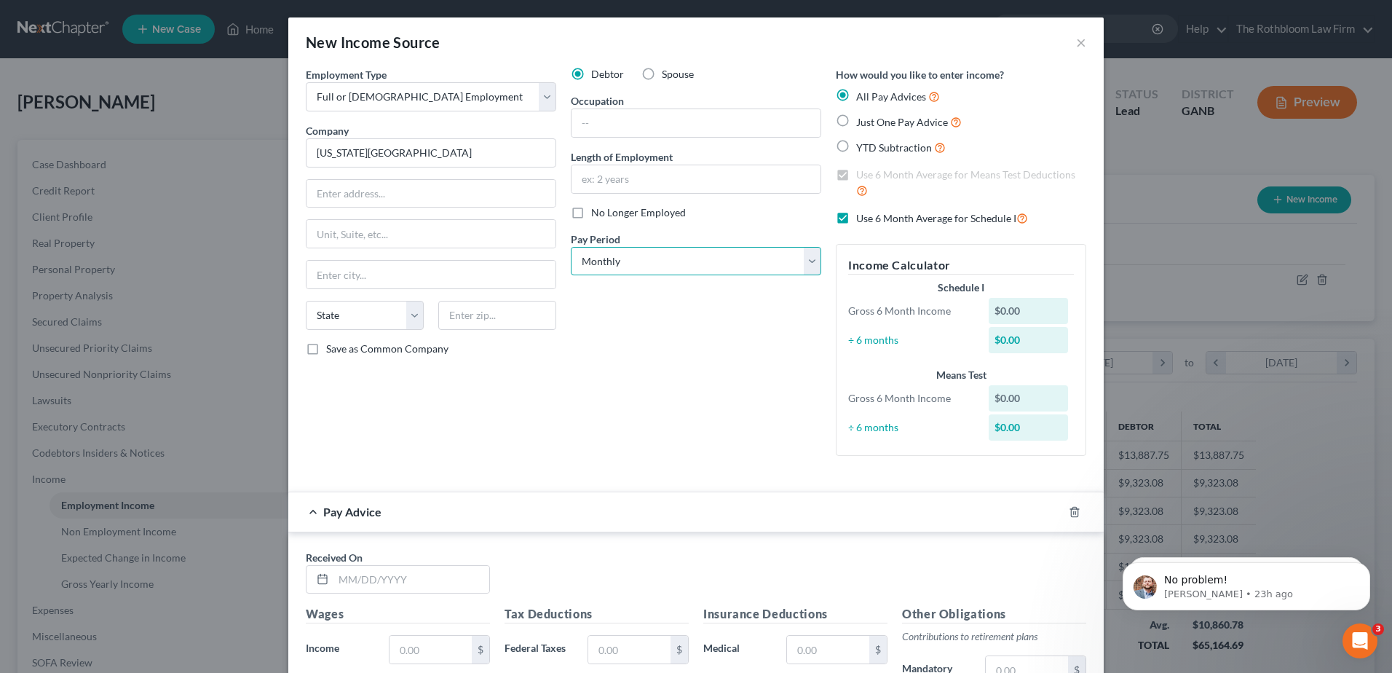
select select "2"
click at [571, 247] on select "Select Monthly Twice Monthly Every Other Week Weekly" at bounding box center [696, 261] width 251 height 29
click at [338, 575] on input "text" at bounding box center [412, 580] width 156 height 28
type input "03/07/2025"
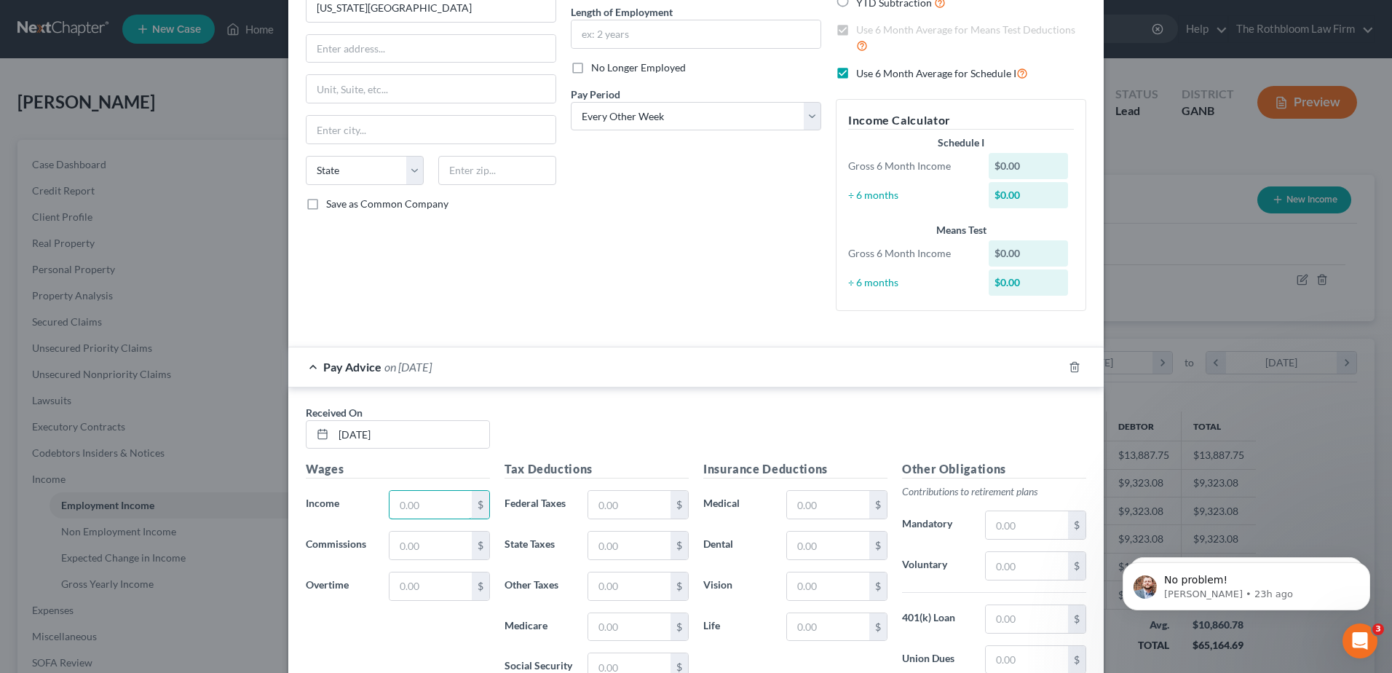
scroll to position [146, 0]
type input "2,040"
click at [588, 496] on div "$" at bounding box center [638, 503] width 101 height 29
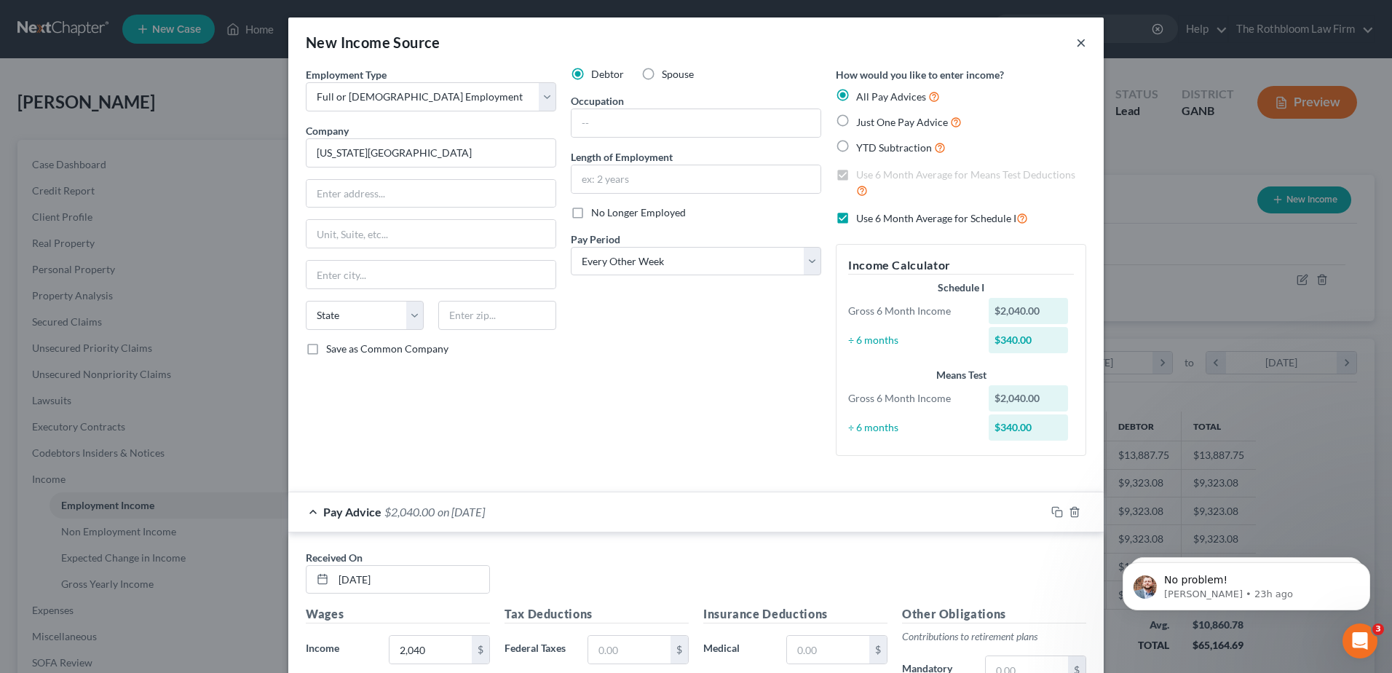
scroll to position [291, 0]
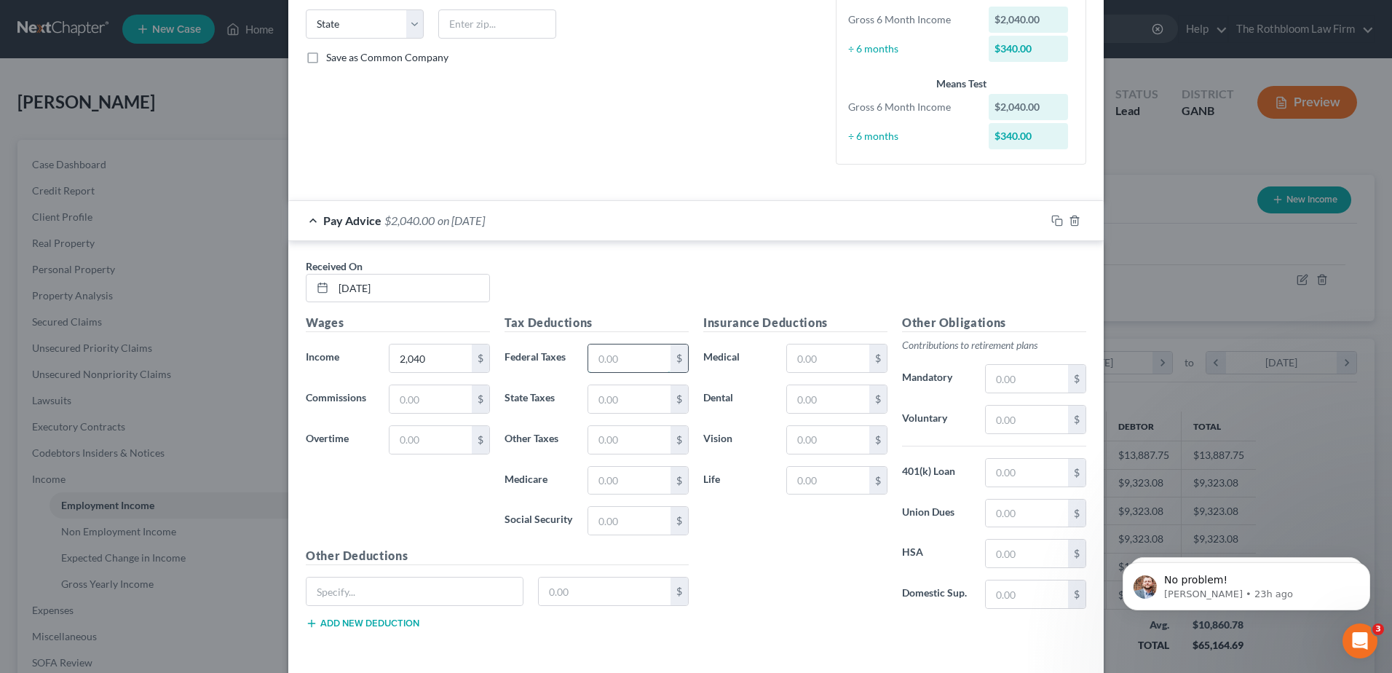
click at [622, 366] on input "text" at bounding box center [629, 358] width 82 height 28
type input "168.83"
click at [1028, 380] on input "text" at bounding box center [1027, 379] width 82 height 28
type input "122.40"
click at [840, 353] on input "text" at bounding box center [828, 358] width 82 height 28
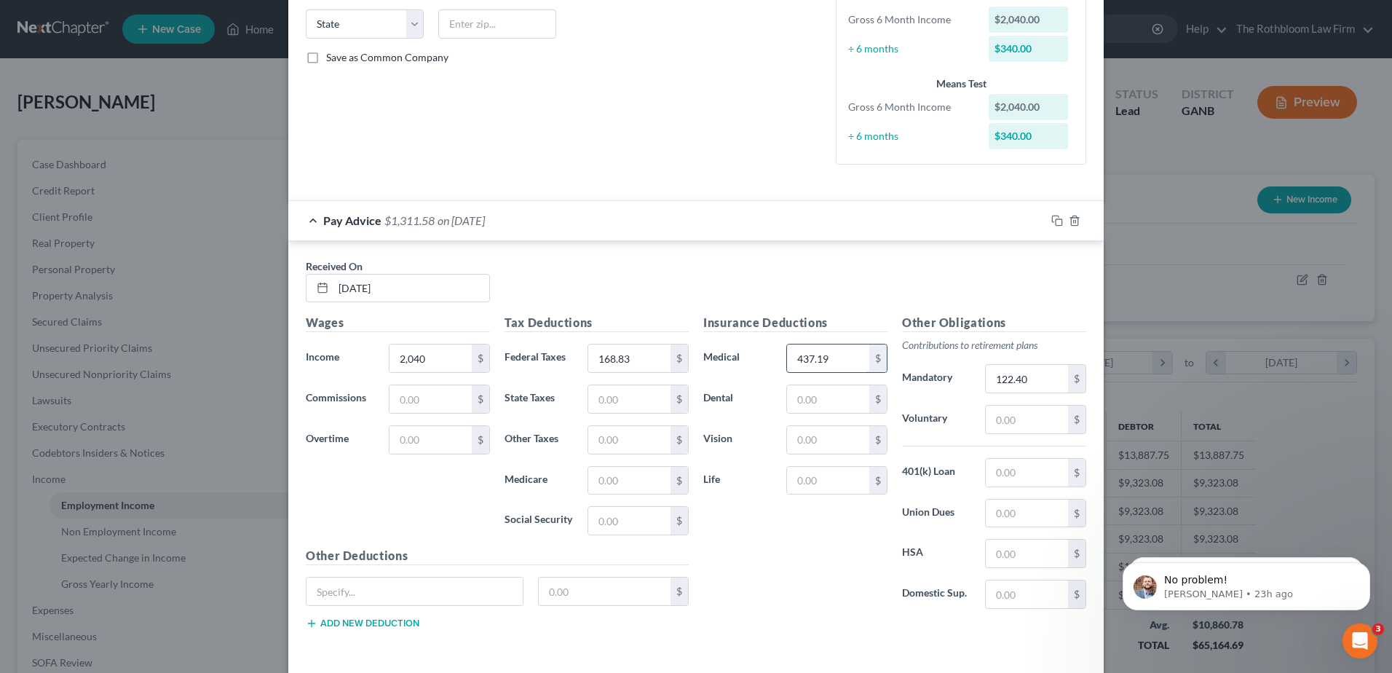
type input "437.19"
type input "58.98"
click at [792, 441] on input "text" at bounding box center [828, 440] width 82 height 28
type input "7.76"
click at [1056, 221] on rect "button" at bounding box center [1059, 222] width 7 height 7
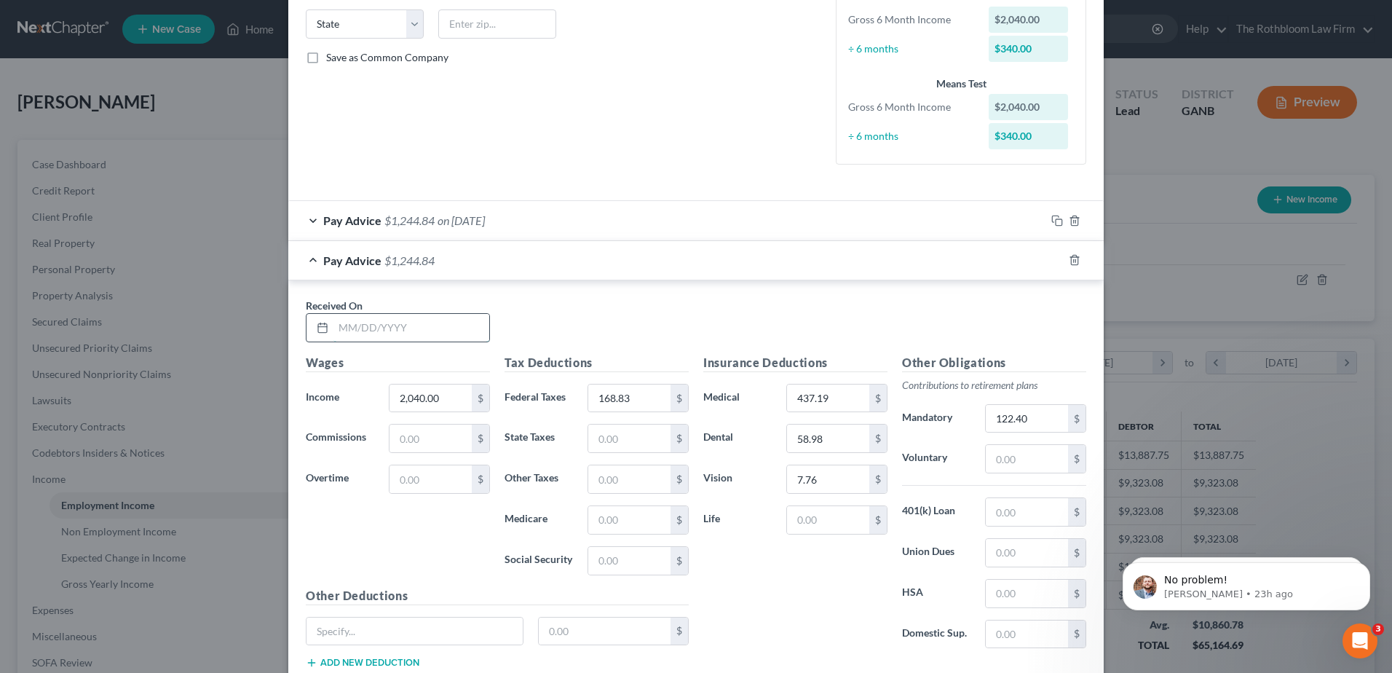
click at [416, 334] on input "text" at bounding box center [412, 328] width 156 height 28
type input "03/21/2025"
click at [1052, 260] on icon "button" at bounding box center [1058, 260] width 12 height 12
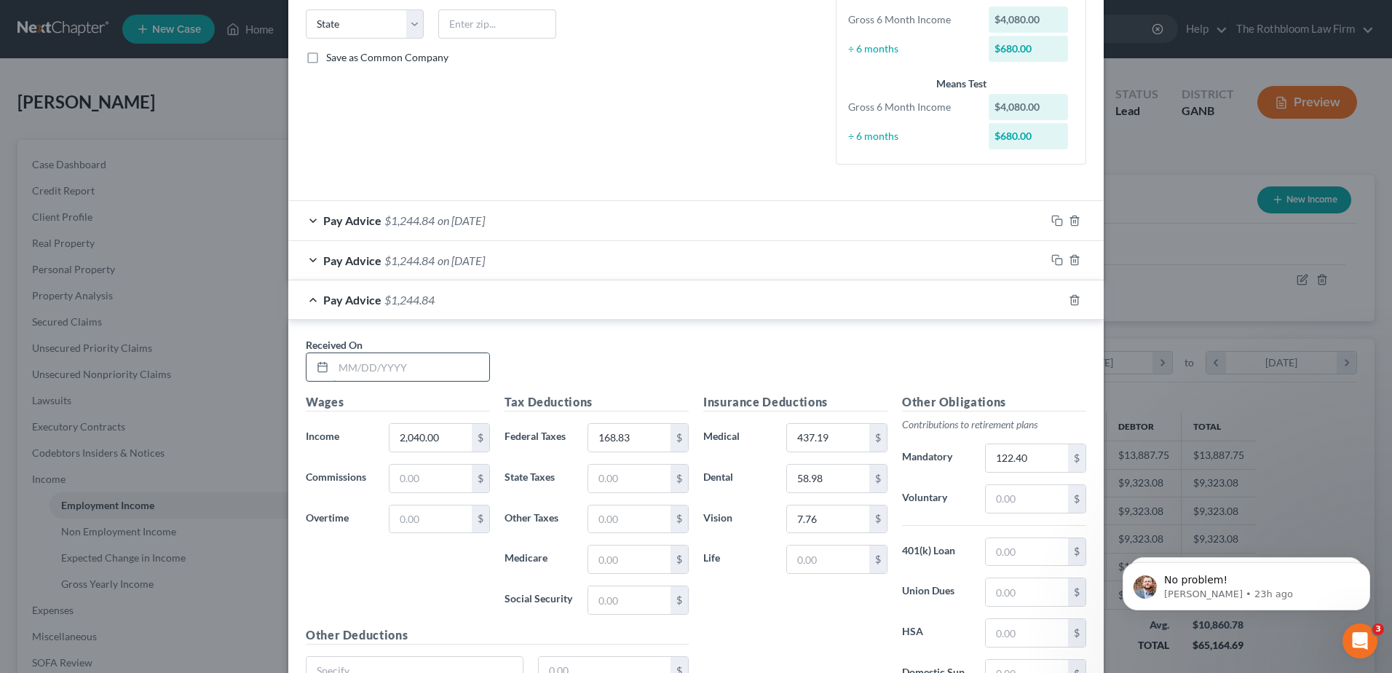
click at [395, 377] on input "text" at bounding box center [412, 367] width 156 height 28
type input "03/29/2025"
click at [630, 435] on input "168.83" at bounding box center [629, 438] width 82 height 28
click at [633, 436] on input "168.83" at bounding box center [629, 438] width 82 height 28
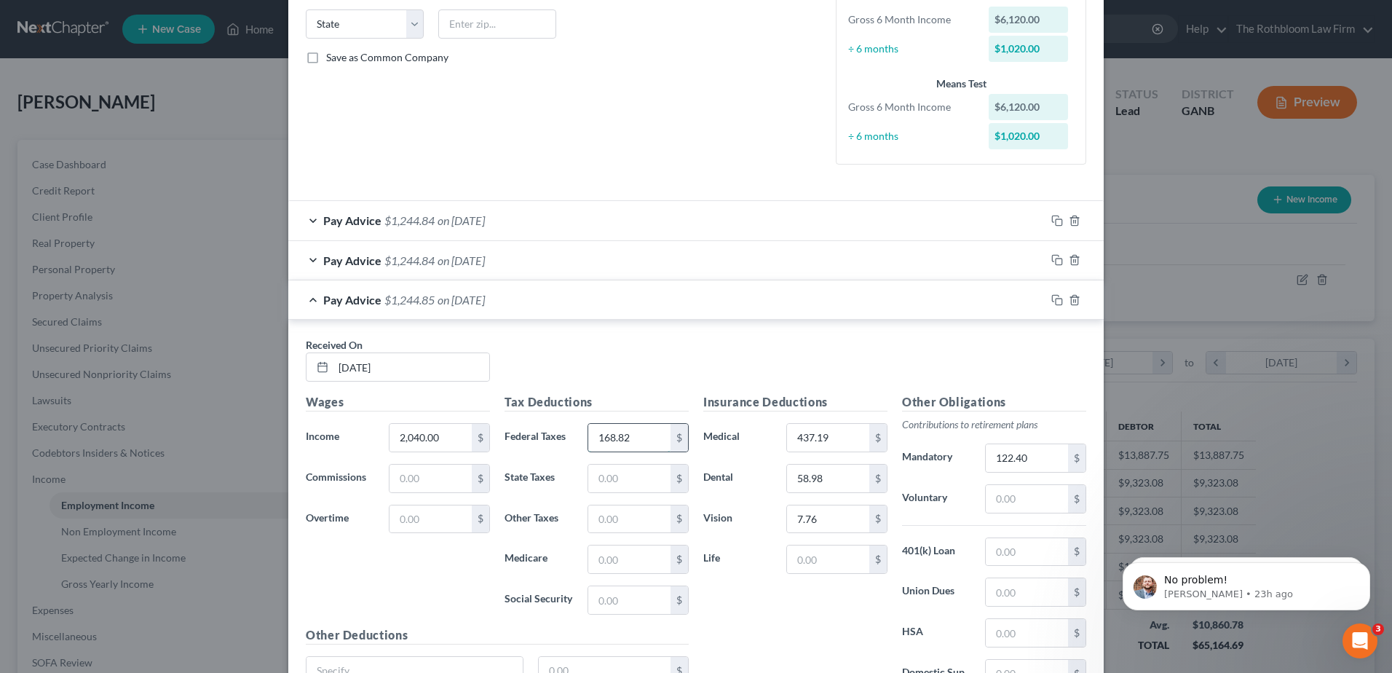
type input "168.82"
click at [1056, 299] on rect "button" at bounding box center [1059, 302] width 7 height 7
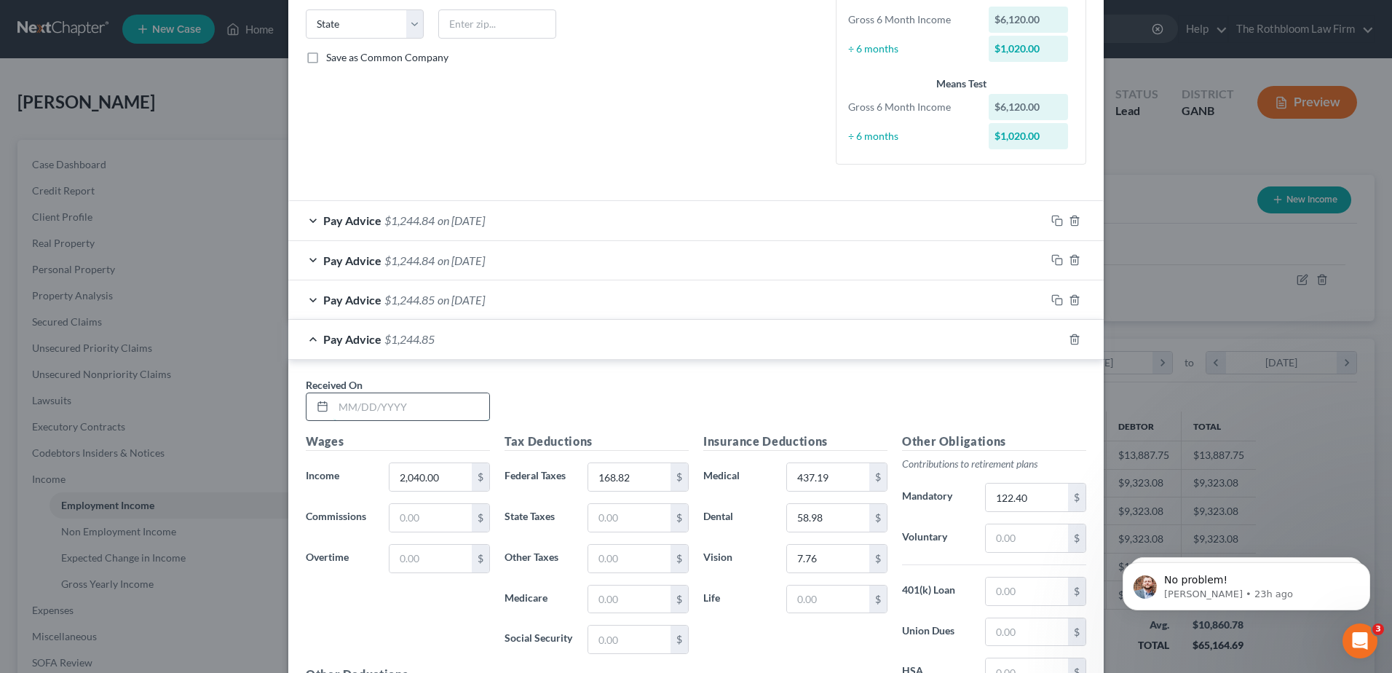
click at [377, 406] on input "text" at bounding box center [412, 407] width 156 height 28
type input "04/12/2025"
click at [638, 476] on input "168.82" at bounding box center [629, 477] width 82 height 28
click at [642, 477] on input "168.82" at bounding box center [629, 477] width 82 height 28
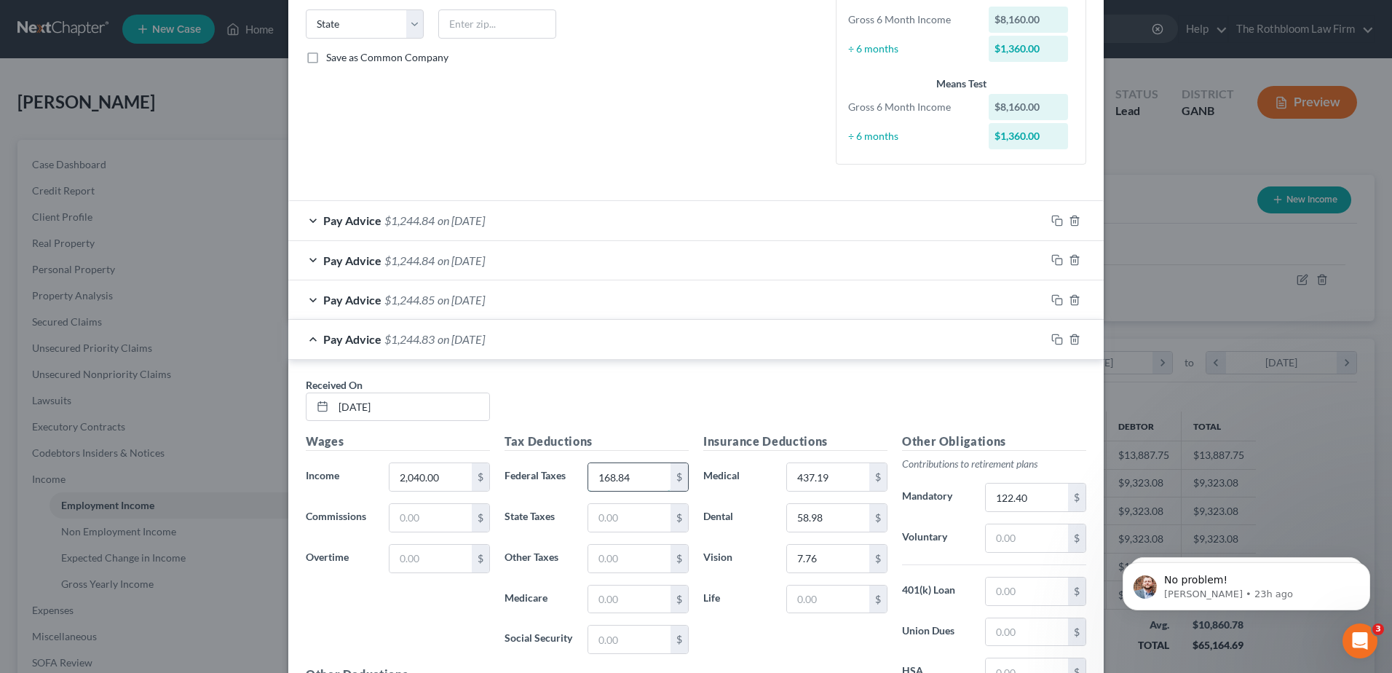
type input "168.84"
click at [1054, 257] on icon "button" at bounding box center [1058, 260] width 12 height 12
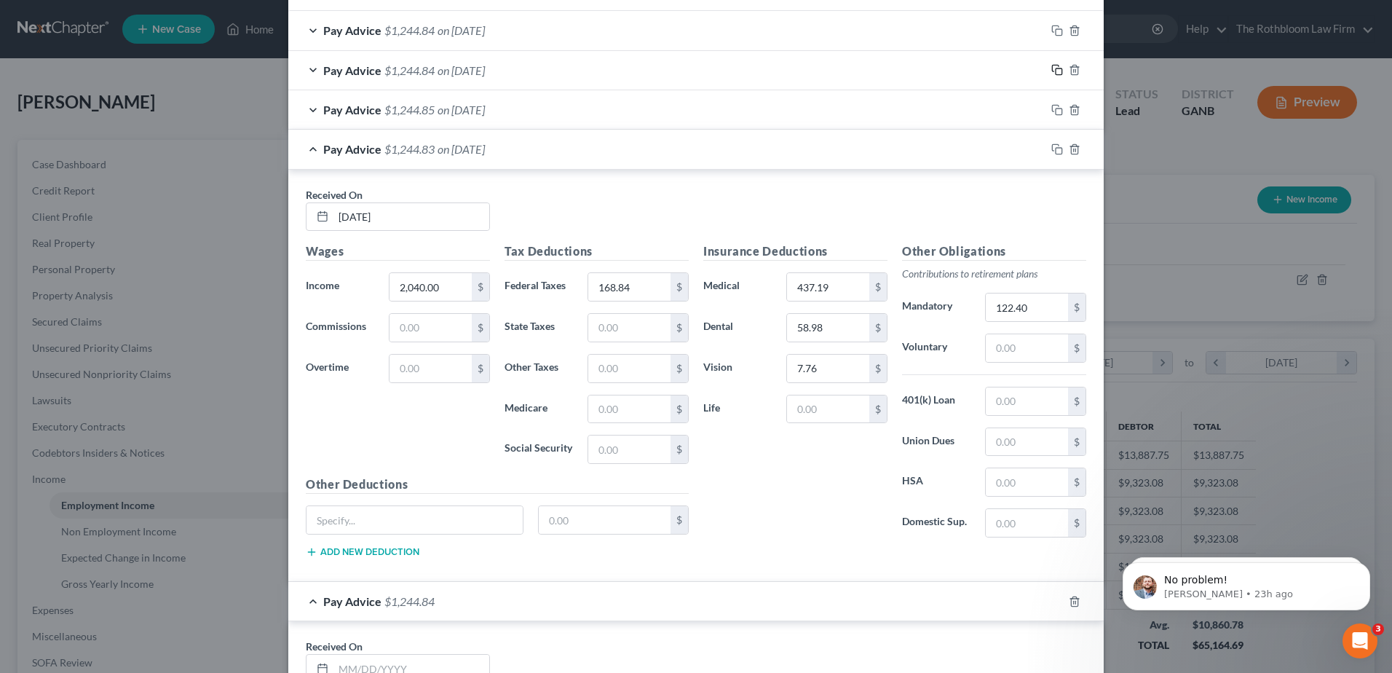
scroll to position [655, 0]
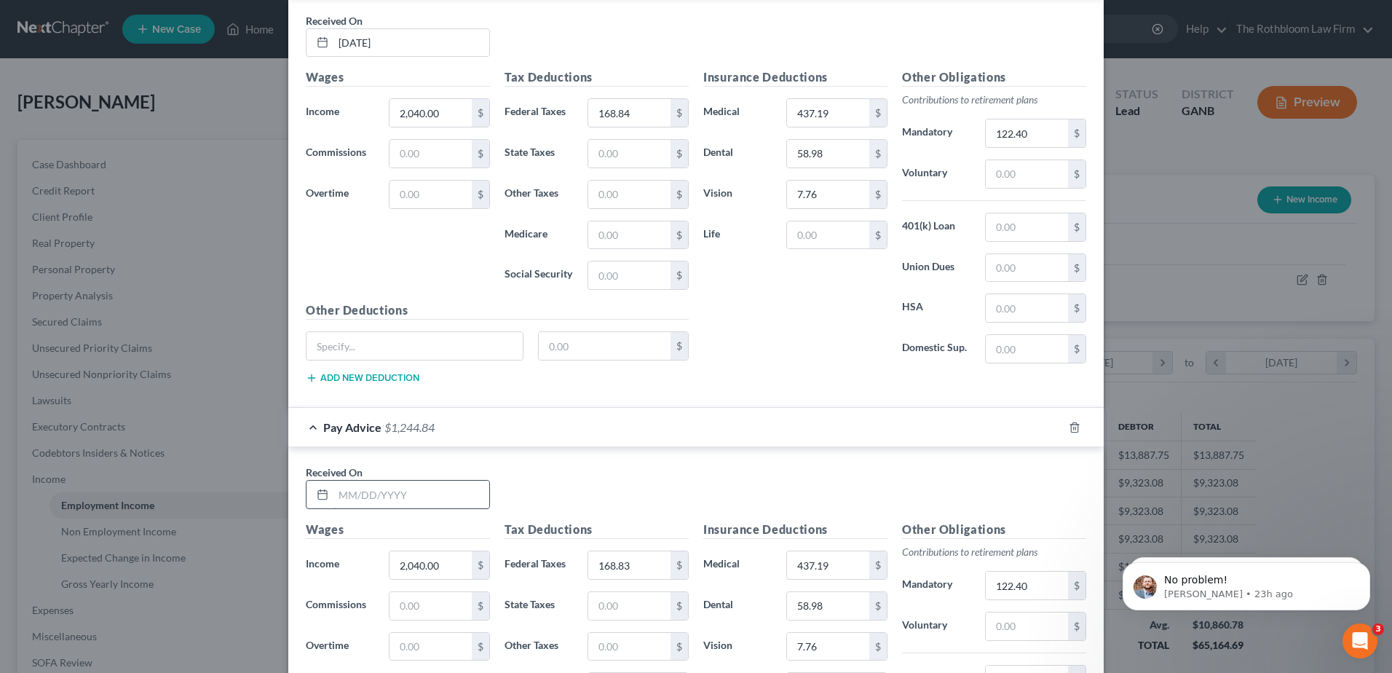
click at [352, 497] on input "text" at bounding box center [412, 495] width 156 height 28
type input "04/26/2025"
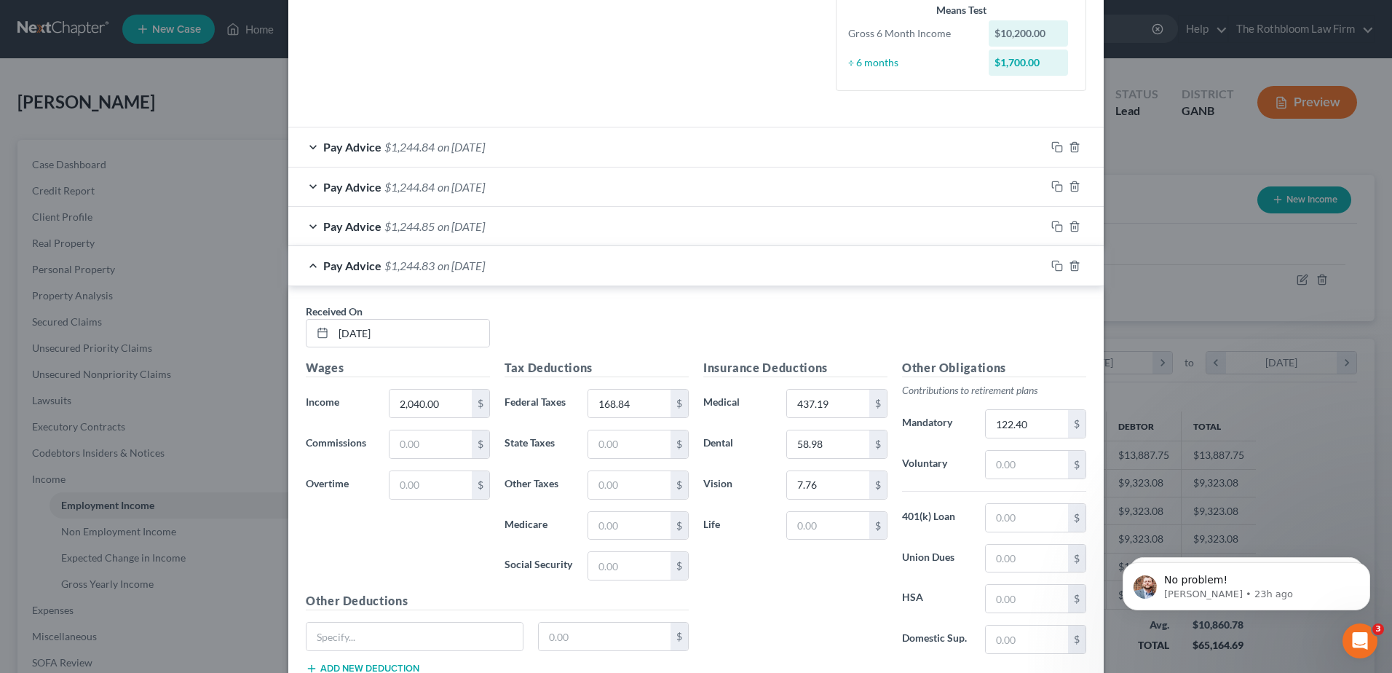
scroll to position [364, 0]
click at [1058, 234] on div at bounding box center [1075, 227] width 58 height 23
click at [1056, 231] on rect "button" at bounding box center [1059, 229] width 7 height 7
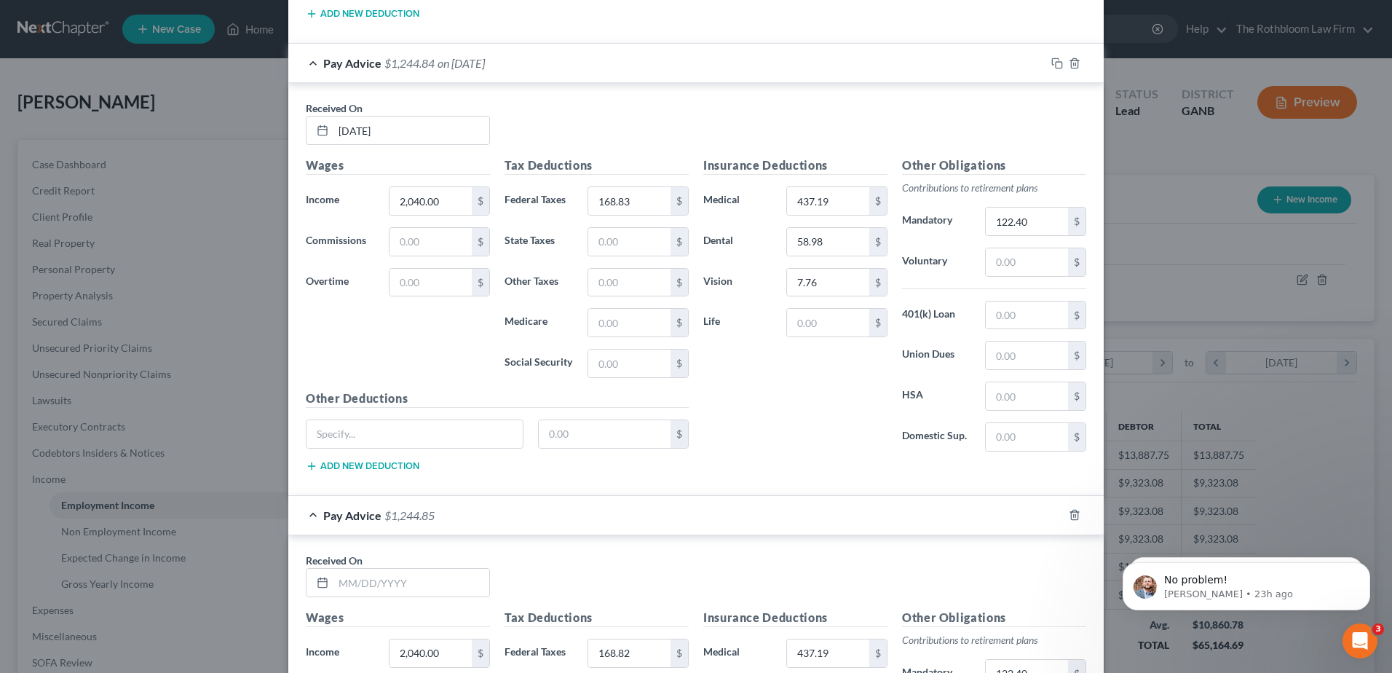
scroll to position [1373, 0]
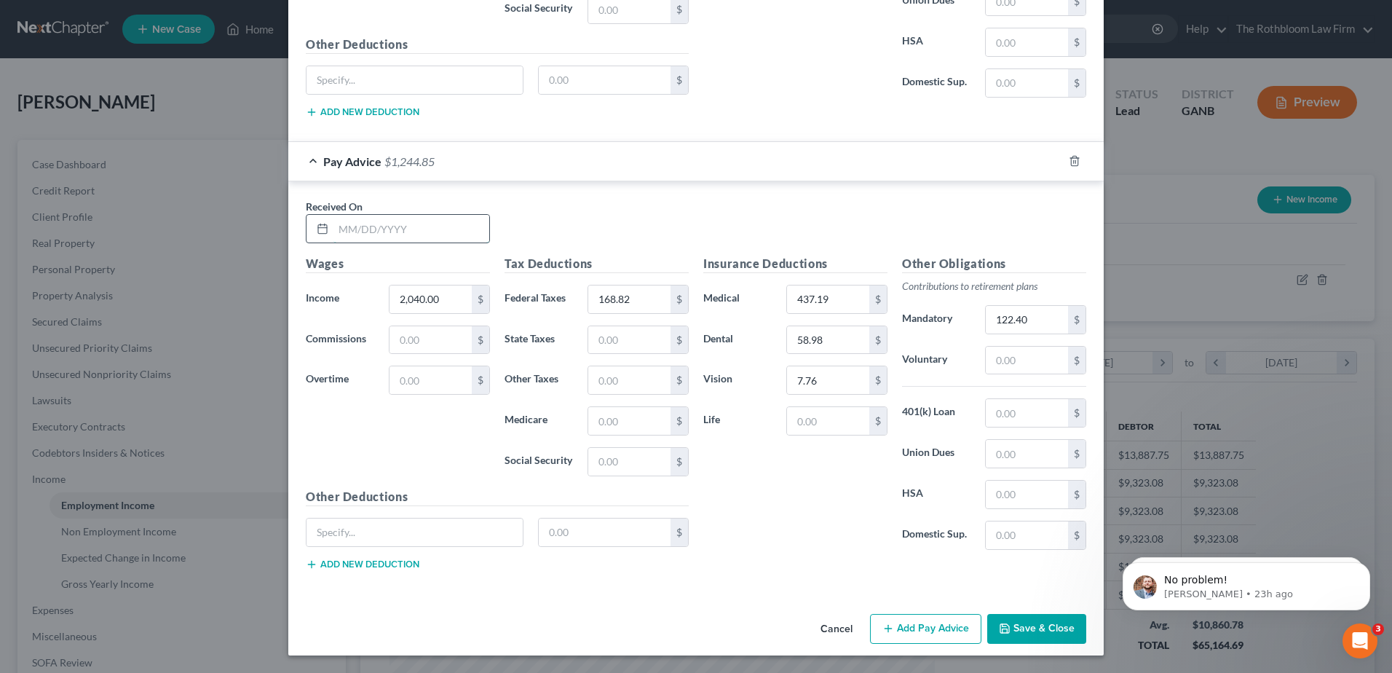
click at [334, 237] on input "text" at bounding box center [412, 229] width 156 height 28
type input "05/10/2025"
click at [1052, 161] on icon "button" at bounding box center [1058, 161] width 12 height 12
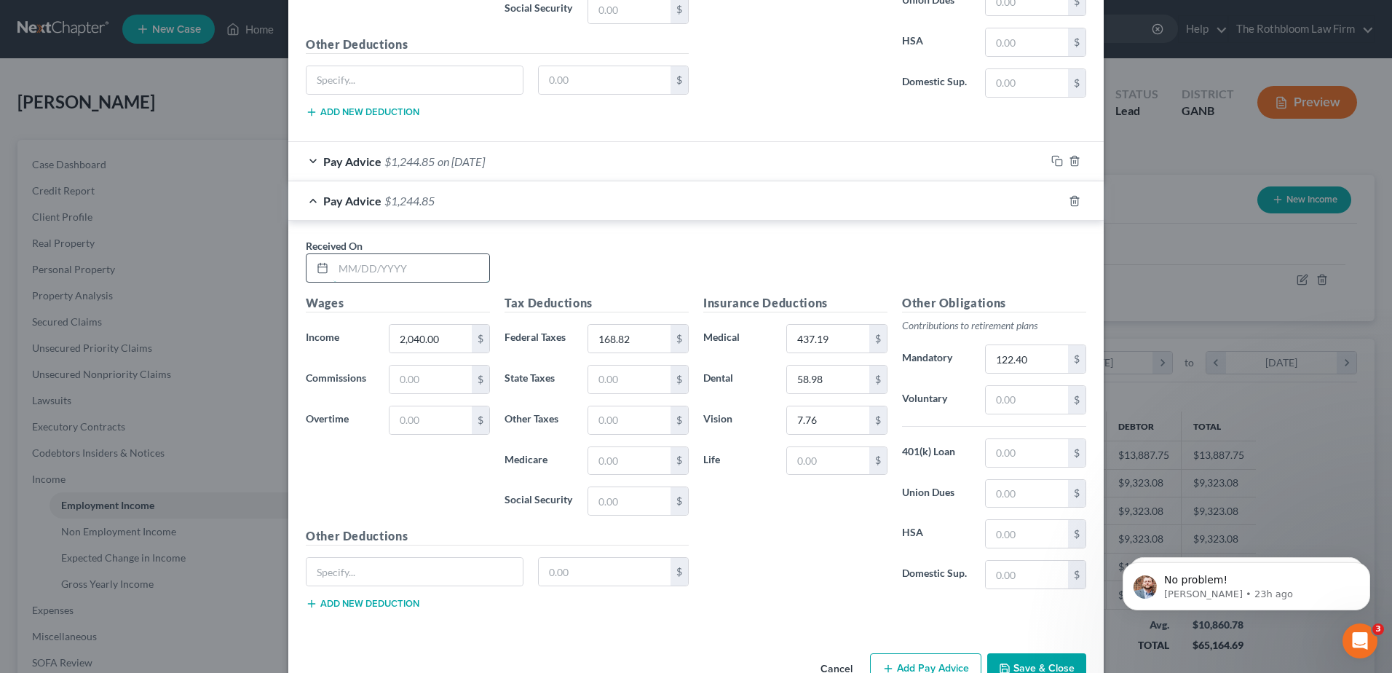
click at [387, 269] on input "text" at bounding box center [412, 268] width 156 height 28
type input "05/24/2025"
click at [637, 343] on input "168.82" at bounding box center [629, 339] width 82 height 28
type input "234.54"
type input "0"
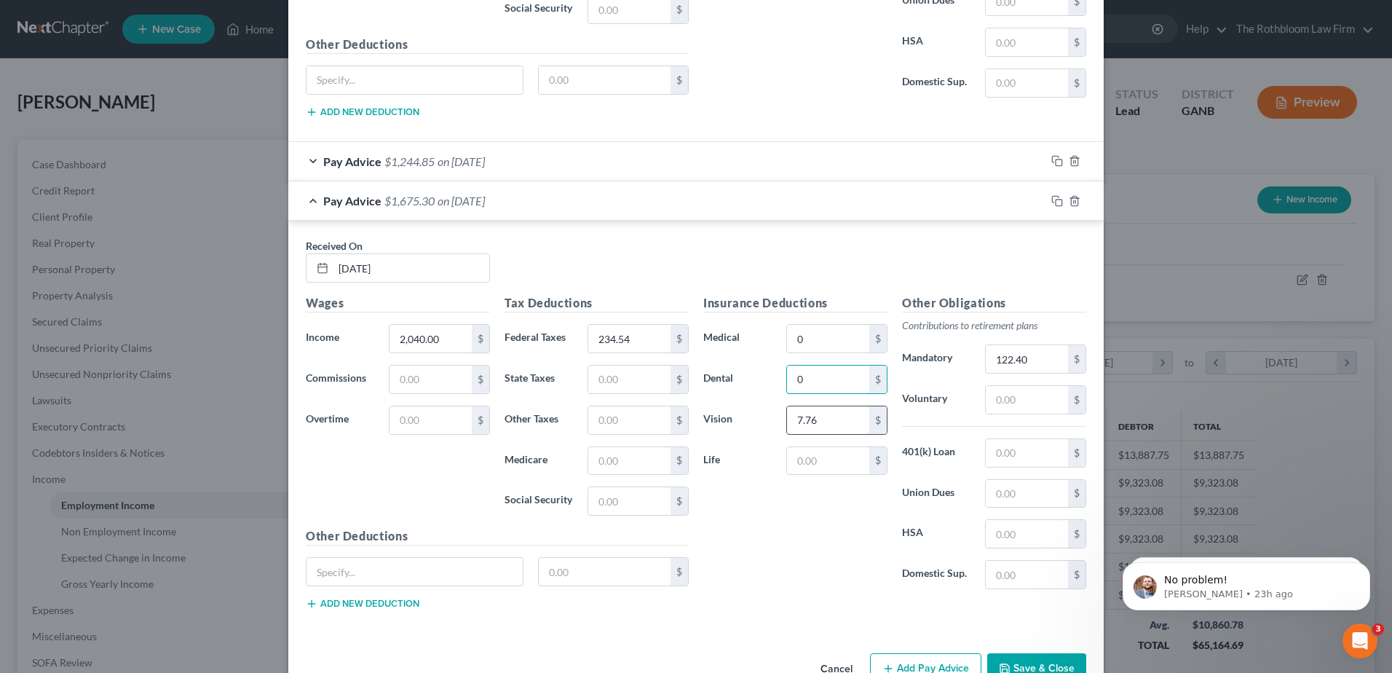
type input "0"
click at [780, 551] on div "Insurance Deductions Medical 0 $ Dental 0 $ Vision 0 $ Life $" at bounding box center [795, 447] width 199 height 307
click at [1056, 202] on rect "button" at bounding box center [1059, 203] width 7 height 7
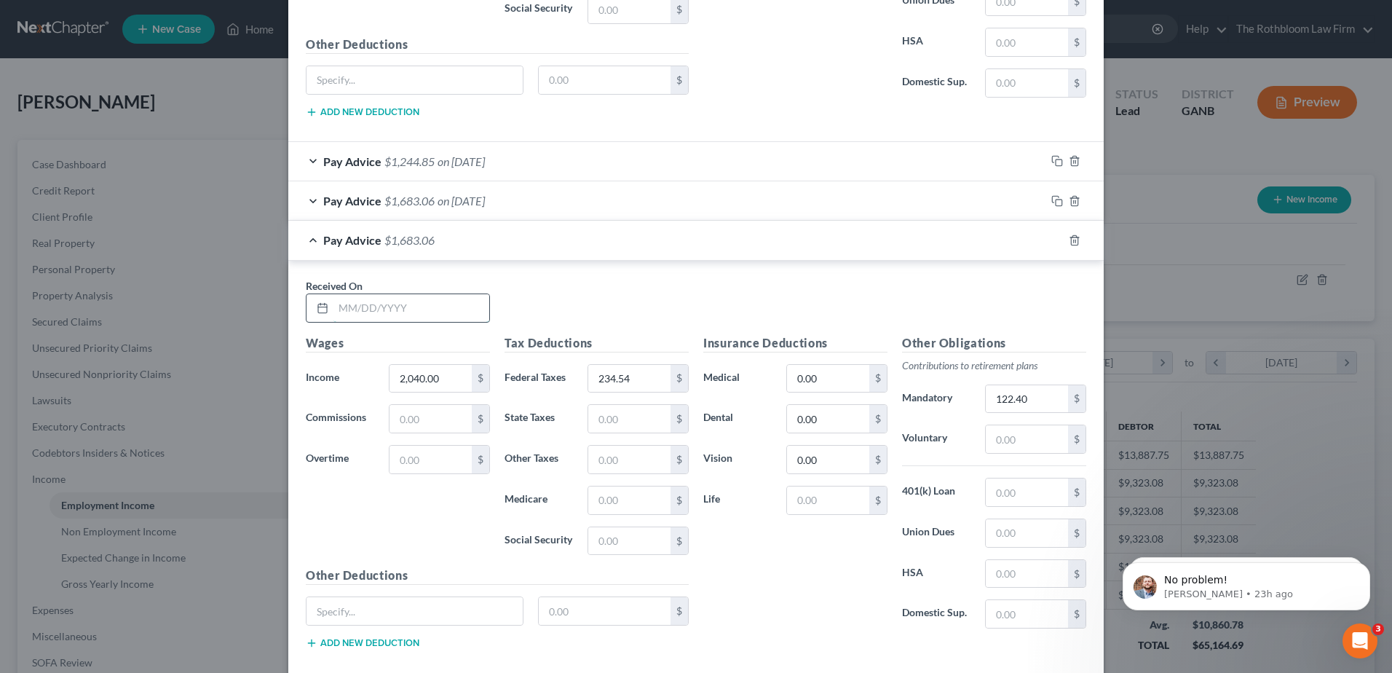
click at [388, 307] on input "text" at bounding box center [412, 308] width 156 height 28
type input "06/07/2025"
click at [644, 382] on input "234.54" at bounding box center [629, 379] width 82 height 28
type input "164.59"
click at [525, 449] on label "Other Taxes" at bounding box center [538, 459] width 83 height 29
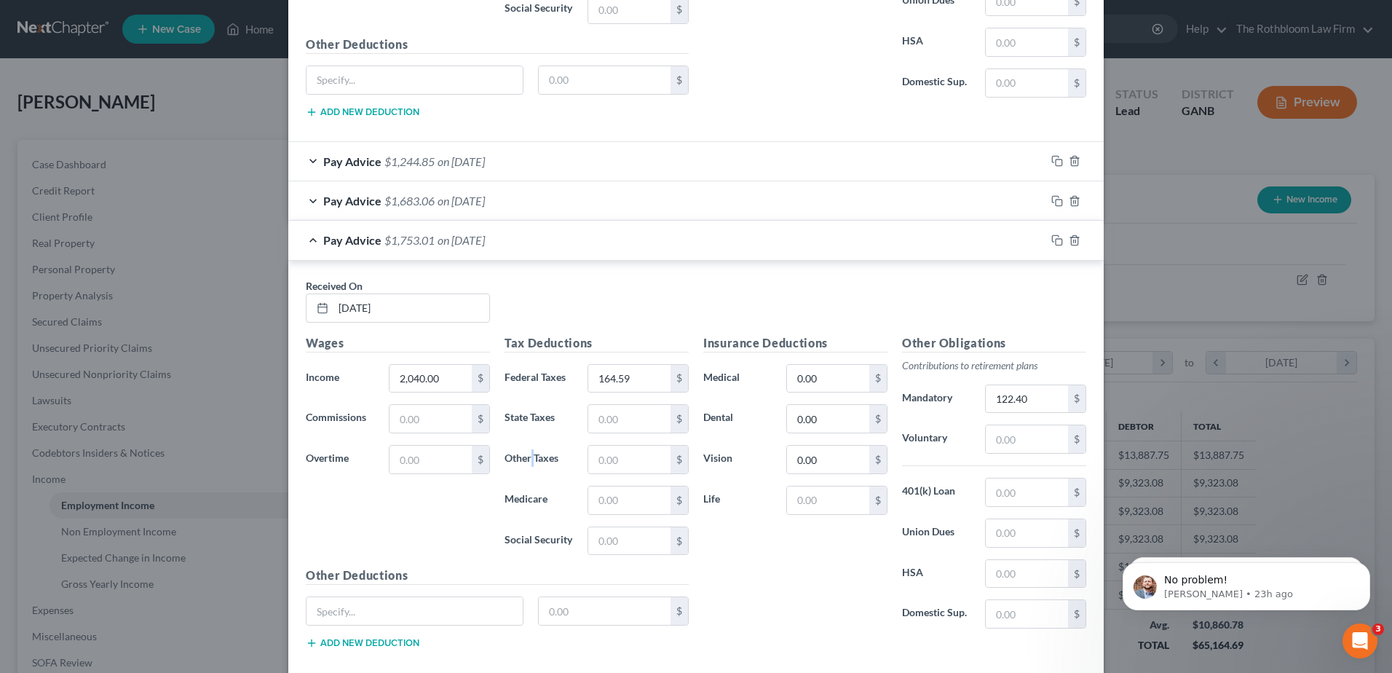
click at [525, 449] on label "Other Taxes" at bounding box center [538, 459] width 83 height 29
click at [355, 614] on input "text" at bounding box center [415, 611] width 216 height 28
type input "Parking"
type input "32.50"
click at [814, 387] on input "0.00" at bounding box center [828, 379] width 82 height 28
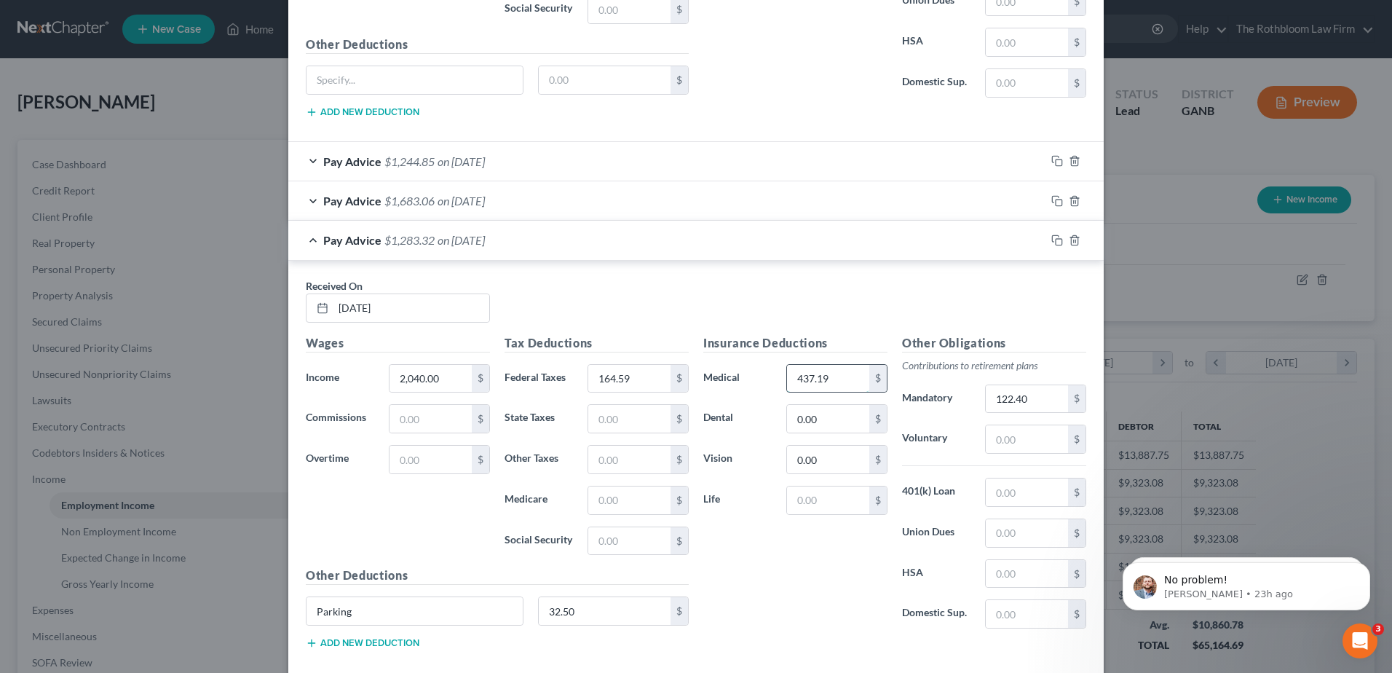
type input "437.19"
type input "58.98"
type input "7.76"
click at [1056, 240] on rect "button" at bounding box center [1059, 242] width 7 height 7
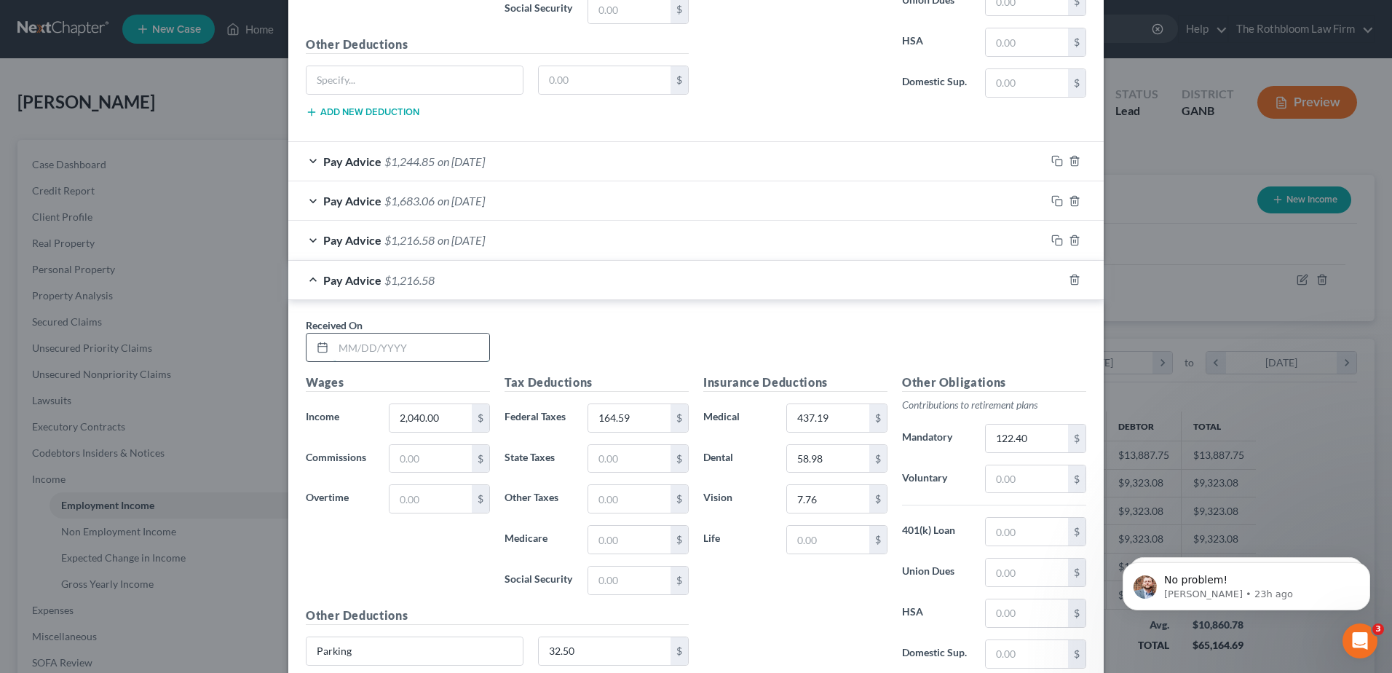
click at [385, 355] on input "text" at bounding box center [412, 348] width 156 height 28
type input "[DATE]"
click at [650, 417] on input "164.59" at bounding box center [629, 418] width 82 height 28
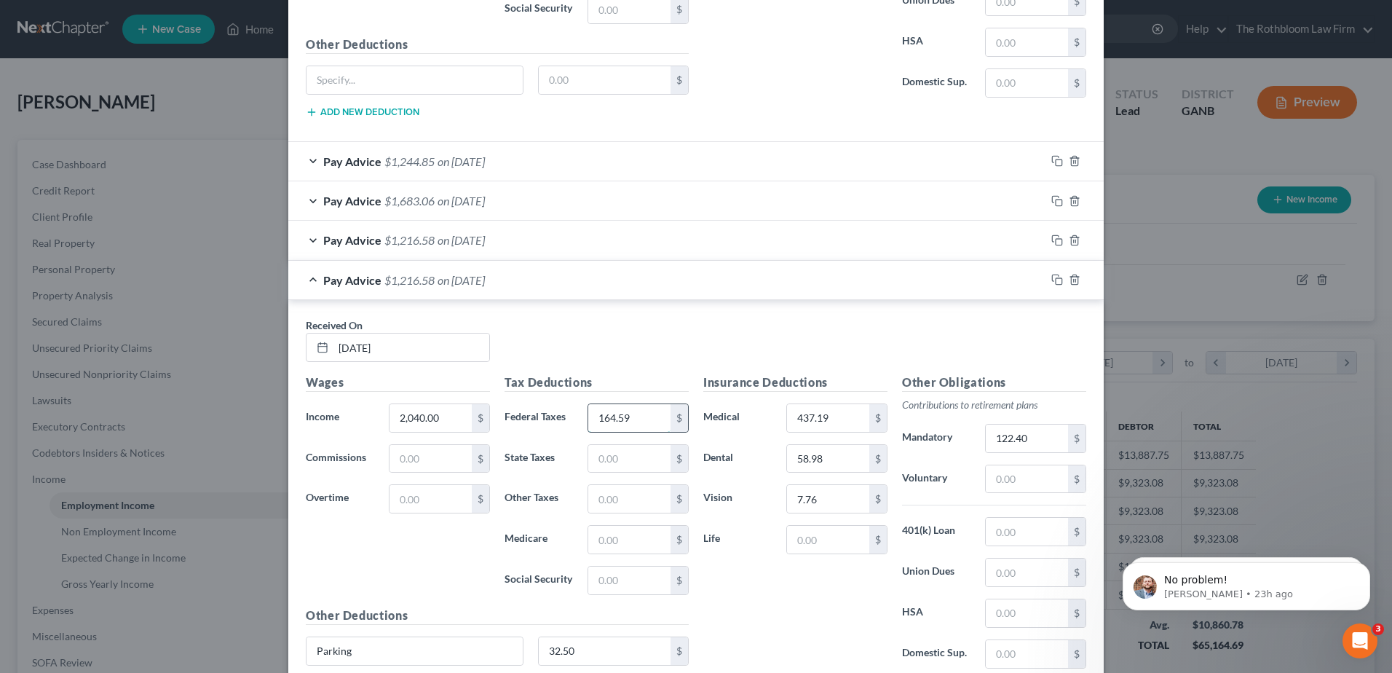
click at [650, 417] on input "164.59" at bounding box center [629, 418] width 82 height 28
click at [643, 414] on input "164.59" at bounding box center [629, 418] width 82 height 28
click at [631, 420] on input "164.59" at bounding box center [629, 418] width 82 height 28
type input "164.61"
drag, startPoint x: 1052, startPoint y: 240, endPoint x: 852, endPoint y: 389, distance: 248.8
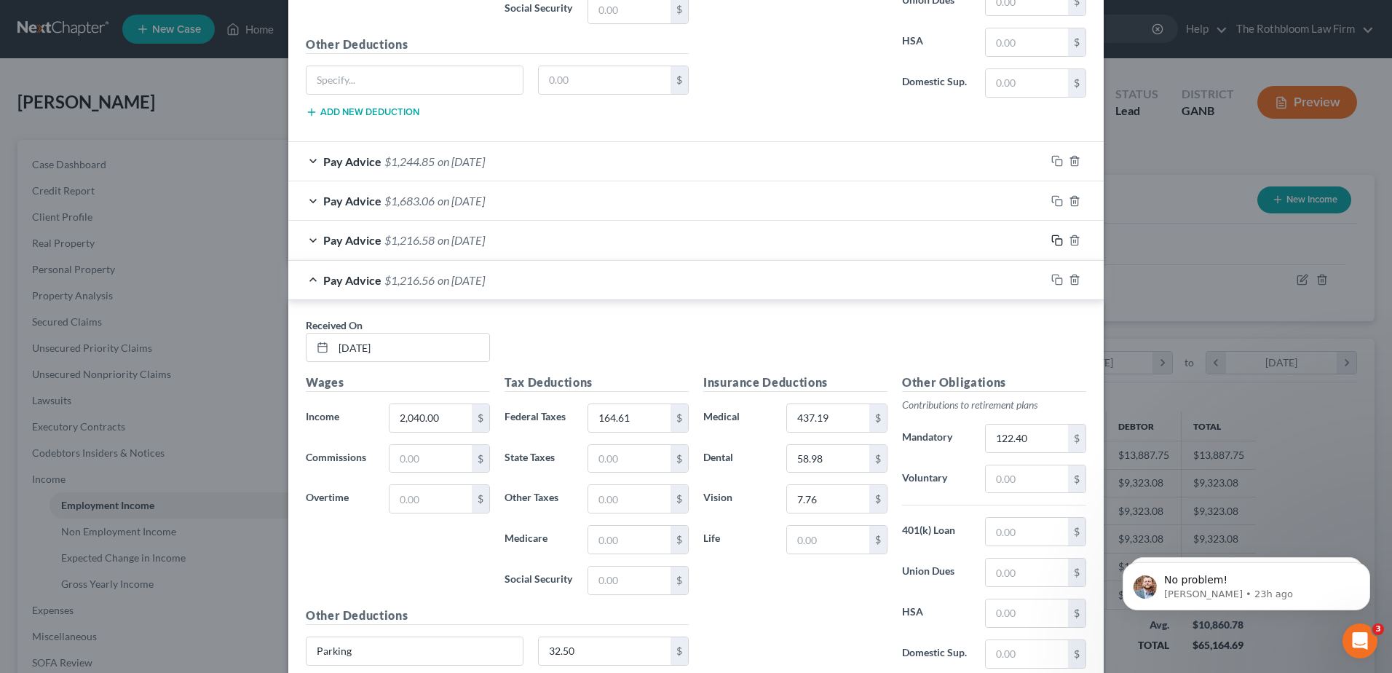
click at [1052, 240] on icon "button" at bounding box center [1058, 240] width 12 height 12
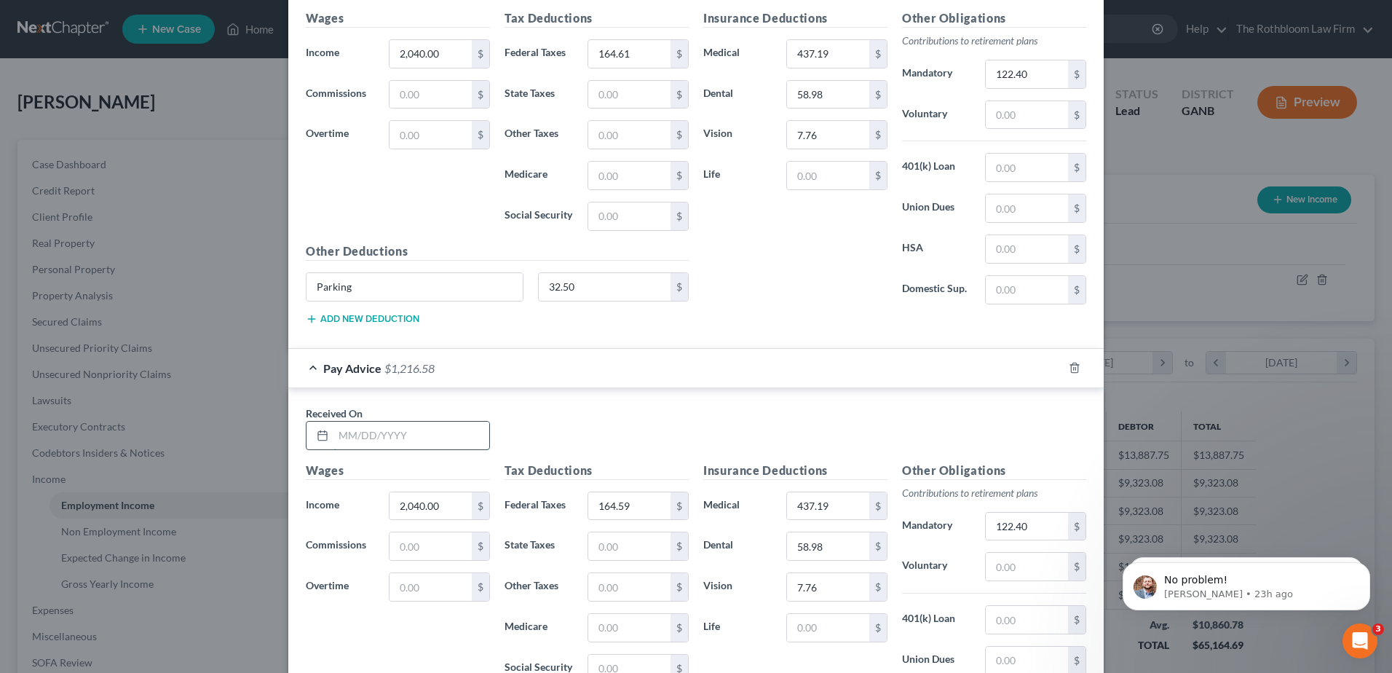
click at [377, 442] on input "text" at bounding box center [412, 436] width 156 height 28
type input "07/05/2025"
click at [1056, 371] on rect "button" at bounding box center [1059, 369] width 7 height 7
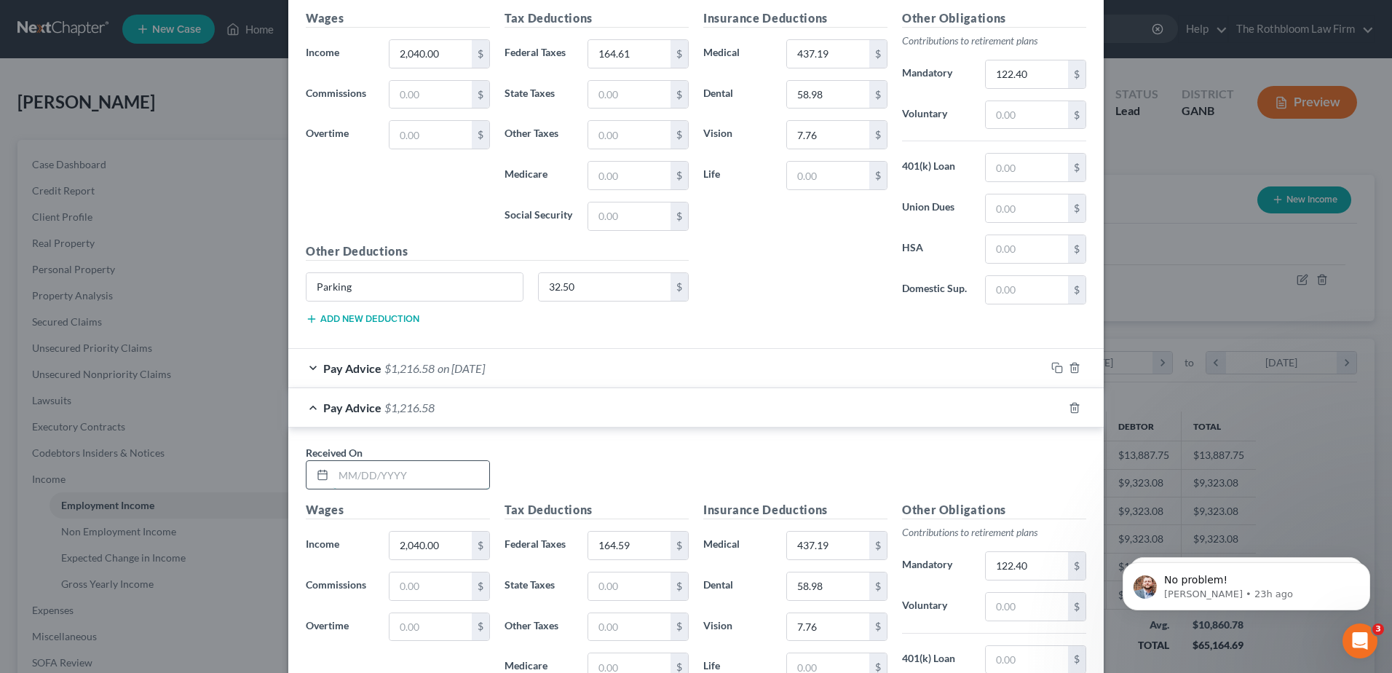
click at [377, 485] on input "text" at bounding box center [412, 475] width 156 height 28
type input "07/19/2025"
click at [647, 548] on input "164.59" at bounding box center [629, 546] width 82 height 28
type input "162.75"
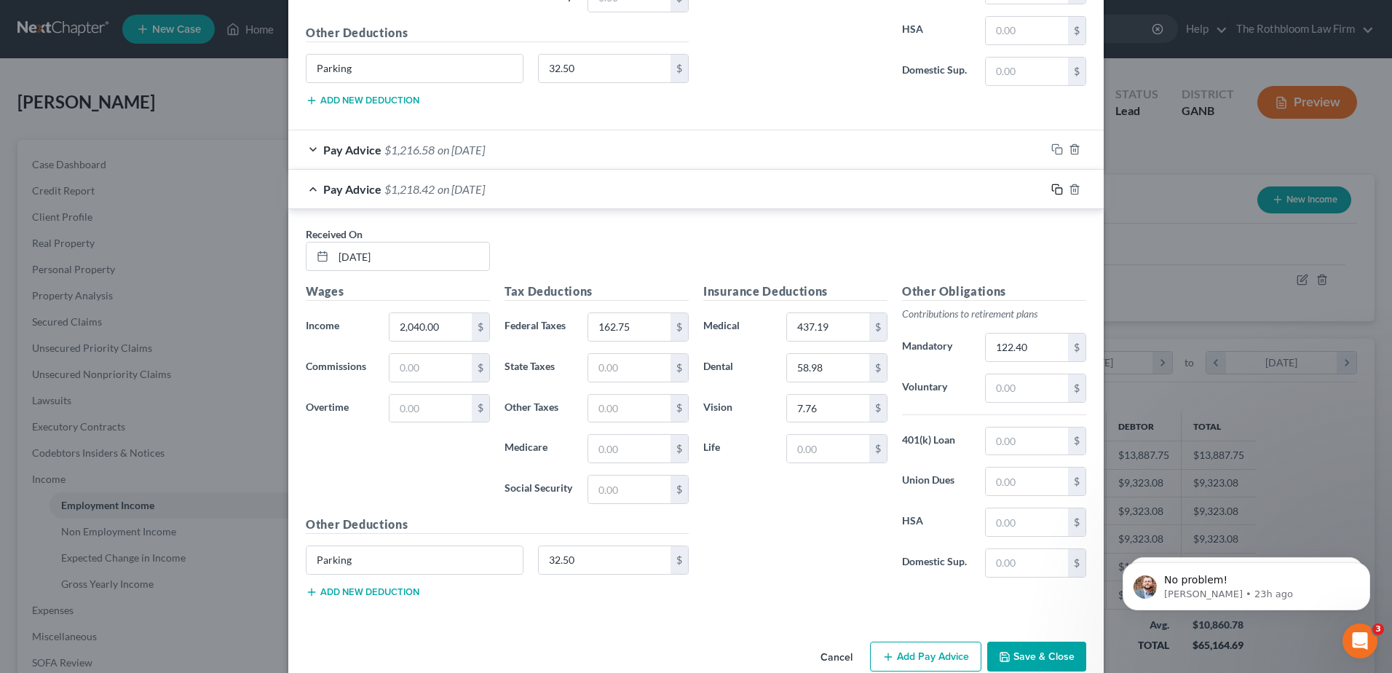
click at [1054, 190] on icon "button" at bounding box center [1058, 190] width 12 height 12
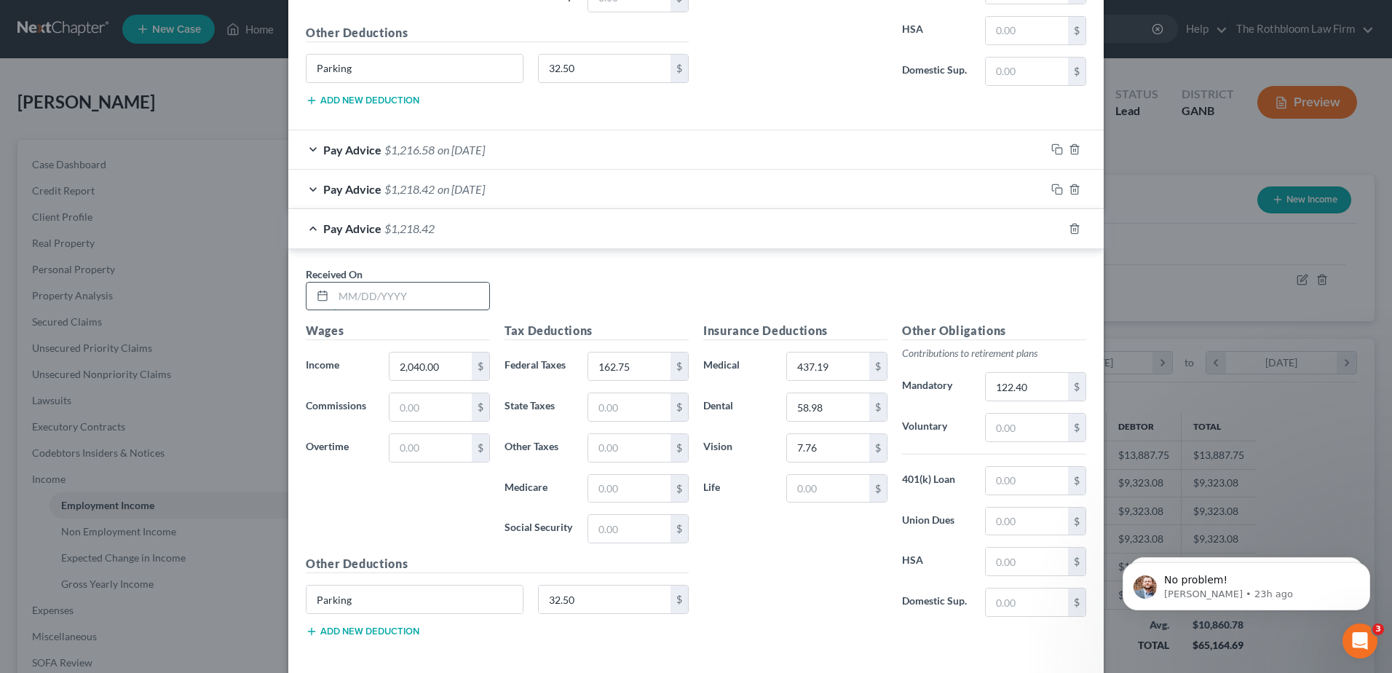
click at [361, 288] on input "text" at bounding box center [412, 297] width 156 height 28
type input "08/02/2025"
click at [1056, 233] on rect "button" at bounding box center [1059, 230] width 7 height 7
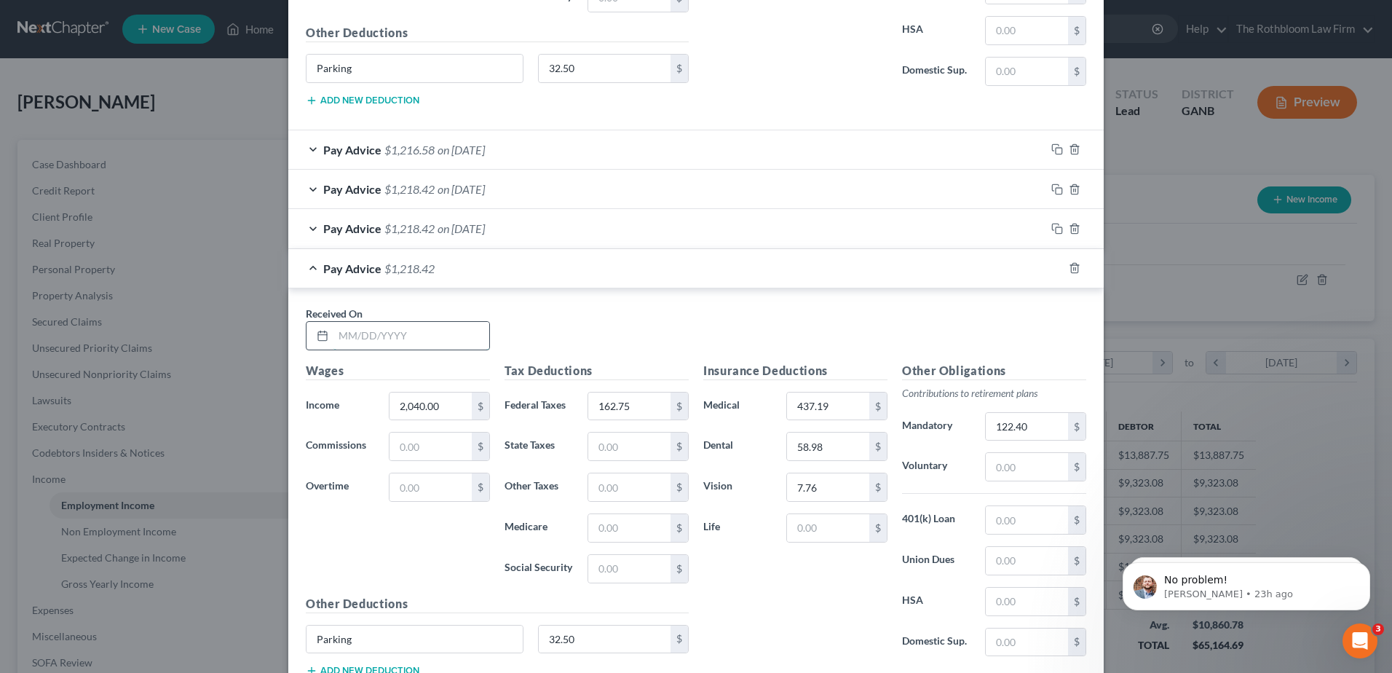
click at [419, 339] on input "text" at bounding box center [412, 336] width 156 height 28
type input "08/22/2025"
click at [1052, 273] on icon "button" at bounding box center [1058, 268] width 12 height 12
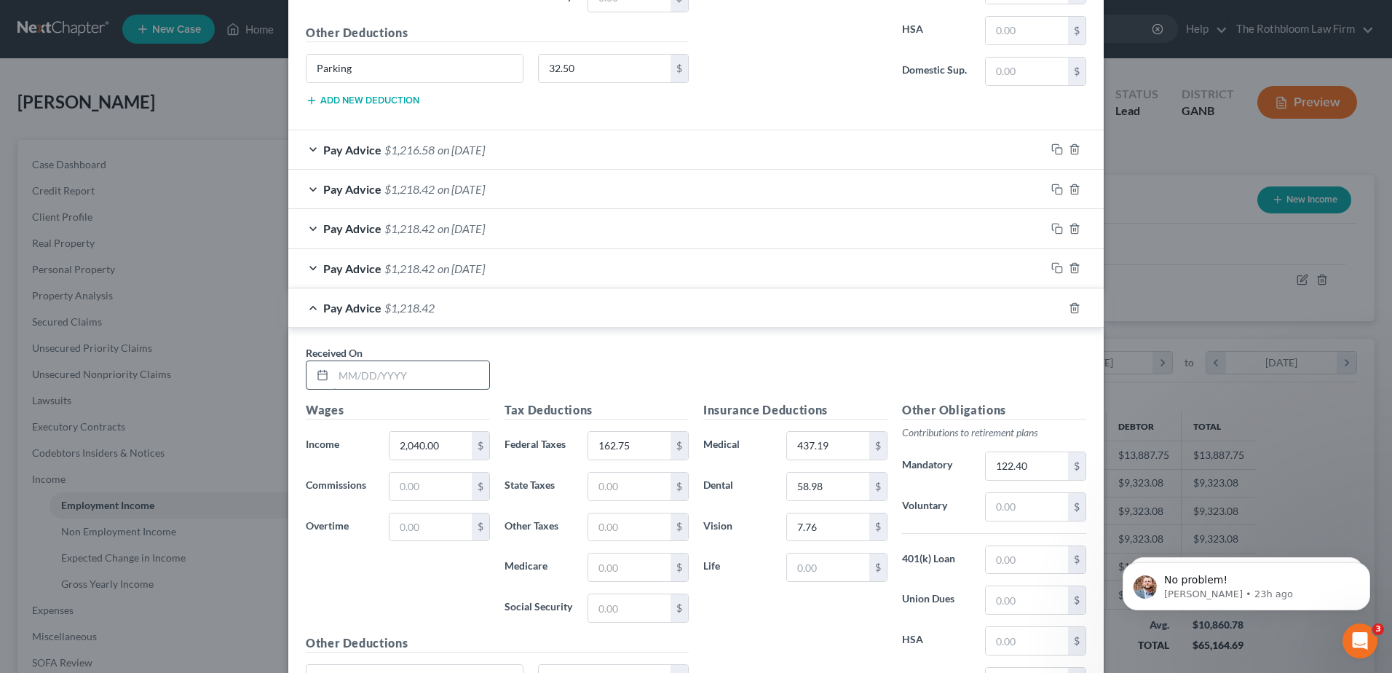
click at [366, 380] on input "text" at bounding box center [412, 375] width 156 height 28
type input "09/05/2025"
click at [633, 448] on input "162.75" at bounding box center [629, 446] width 82 height 28
type input "156.37"
click at [1049, 475] on input "122.40" at bounding box center [1027, 466] width 82 height 28
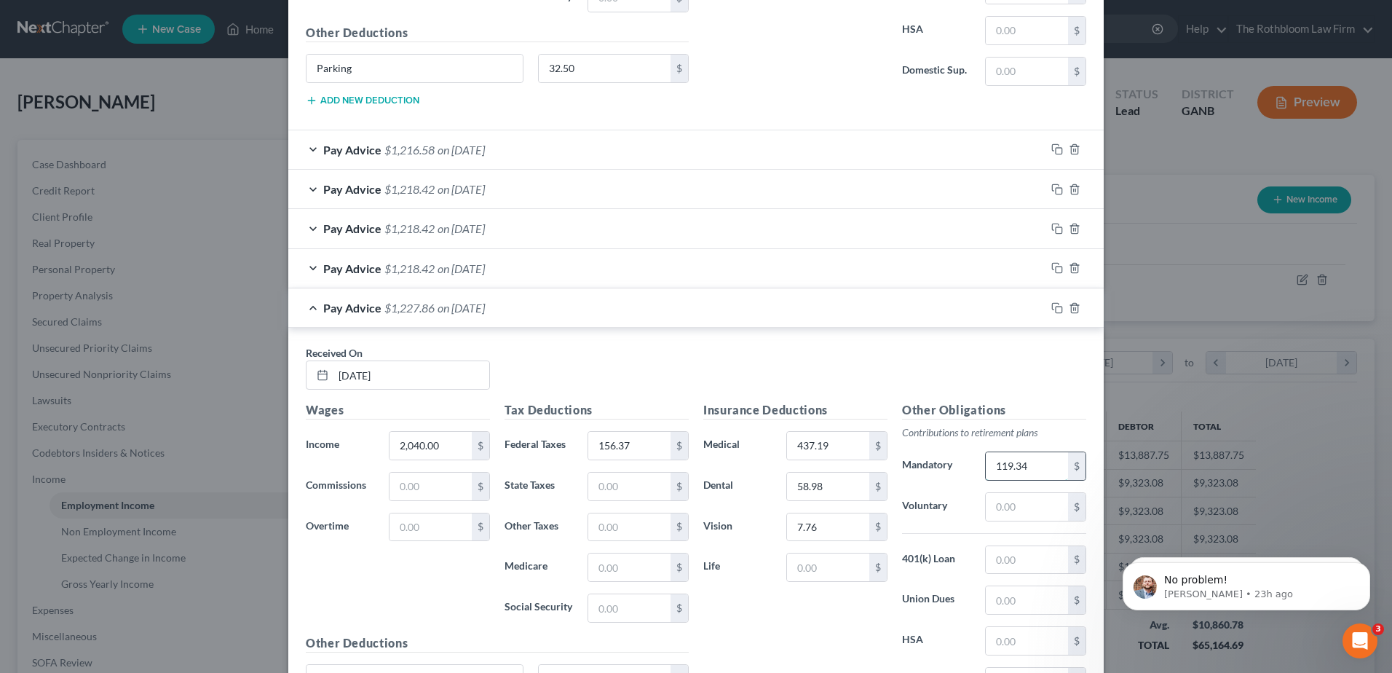
type input "119.34"
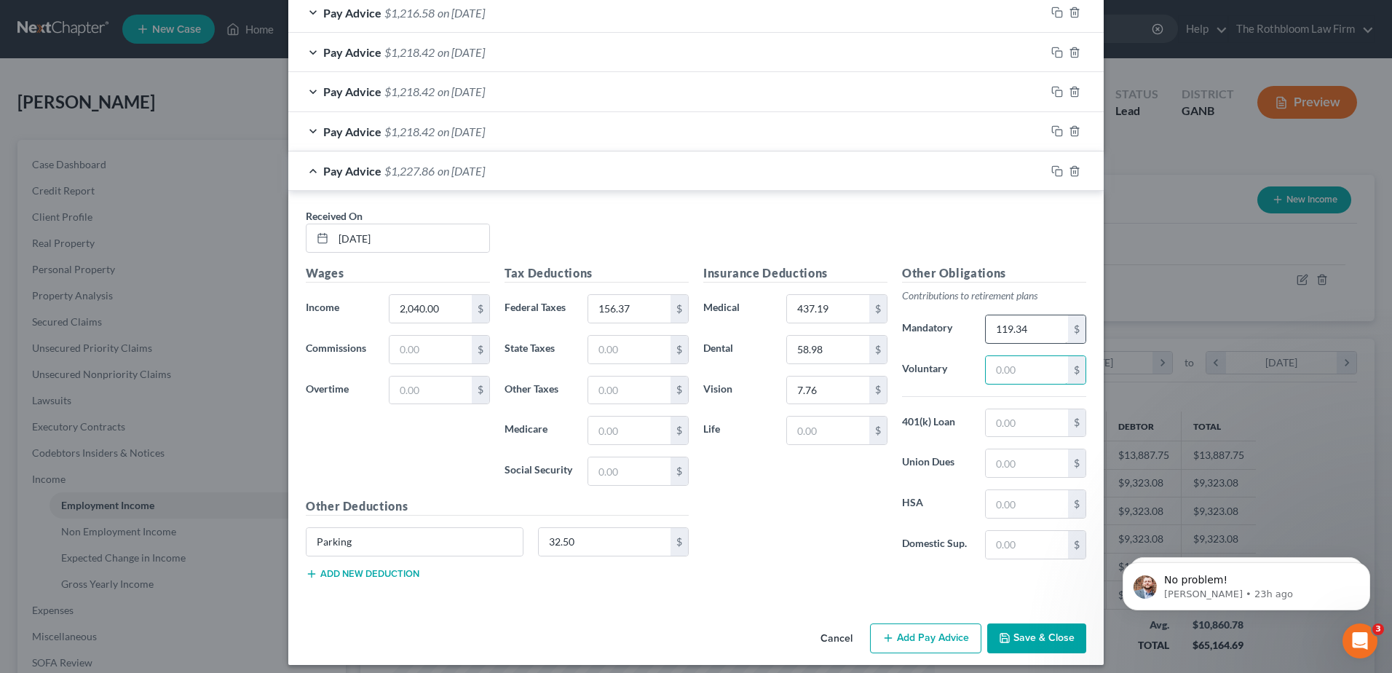
scroll to position [2102, 0]
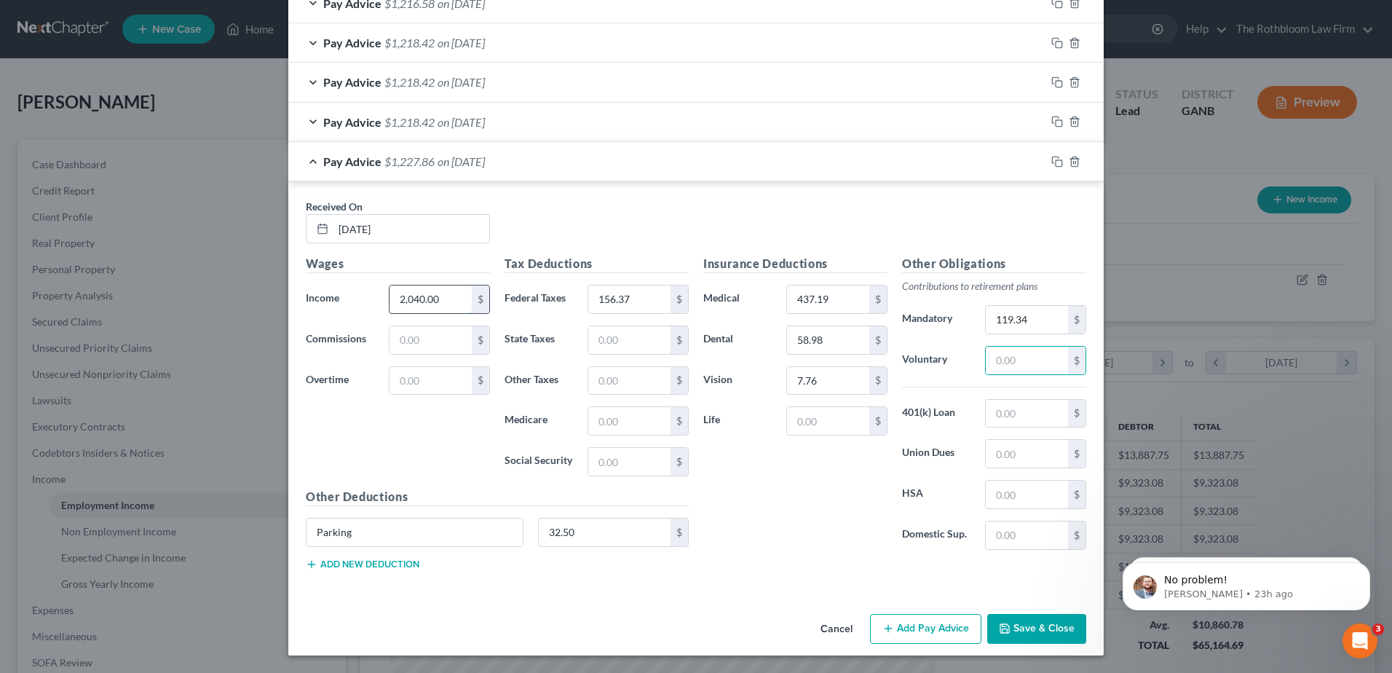
click at [442, 300] on input "2,040.00" at bounding box center [431, 299] width 82 height 28
type input "1,989"
click at [1015, 630] on button "Save & Close" at bounding box center [1036, 629] width 99 height 31
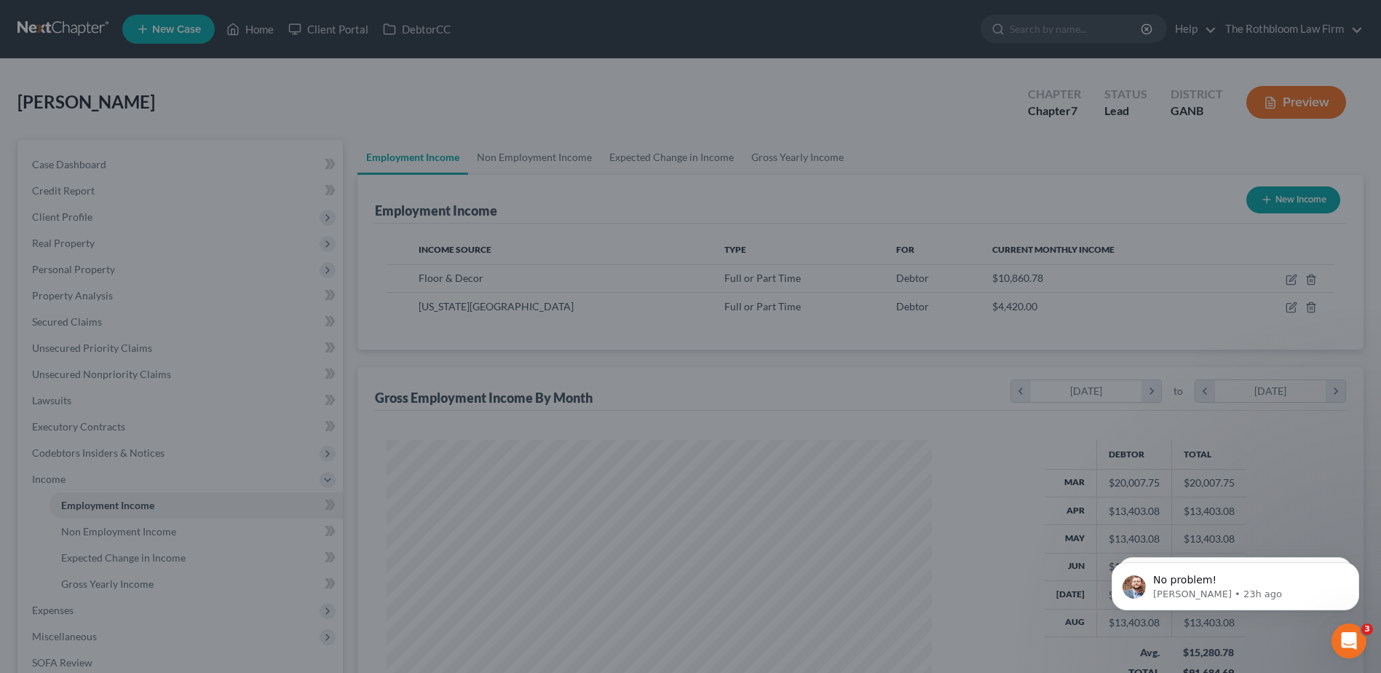
scroll to position [727971, 727671]
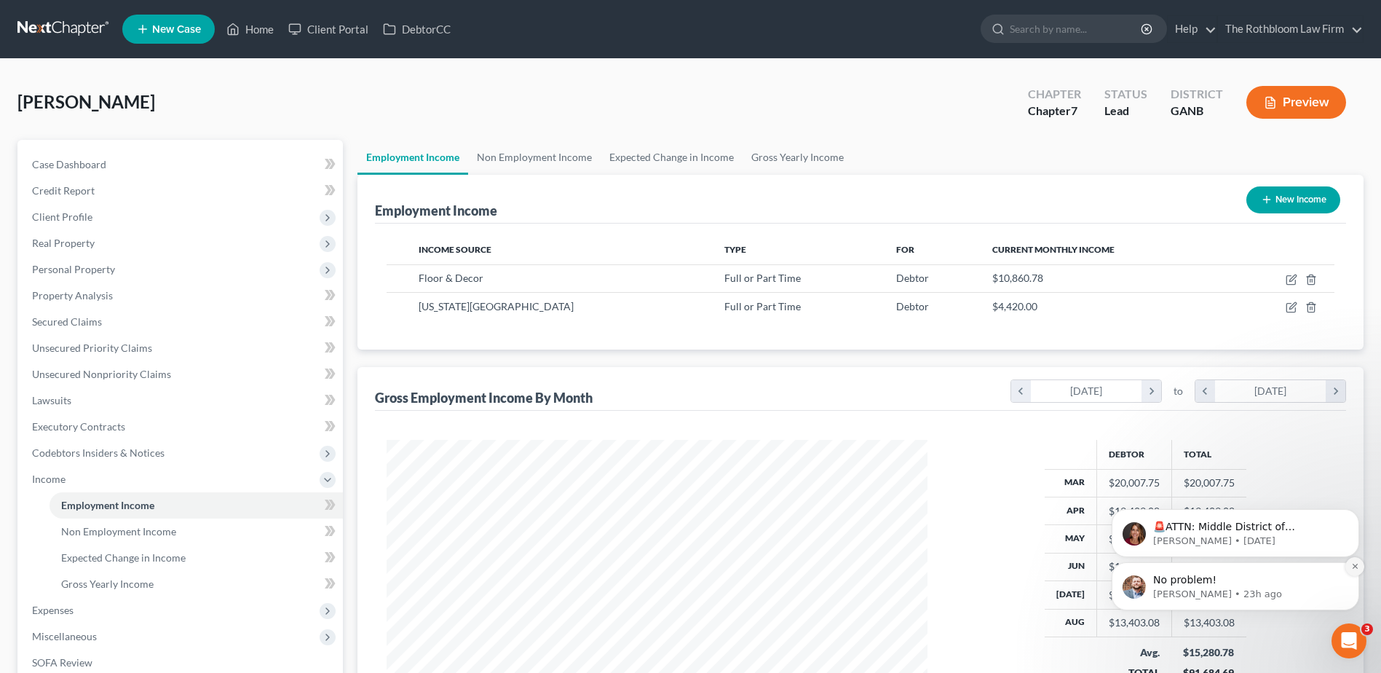
click at [1358, 567] on icon "Dismiss notification" at bounding box center [1356, 566] width 8 height 8
click at [1355, 571] on button "Dismiss notification" at bounding box center [1355, 566] width 19 height 19
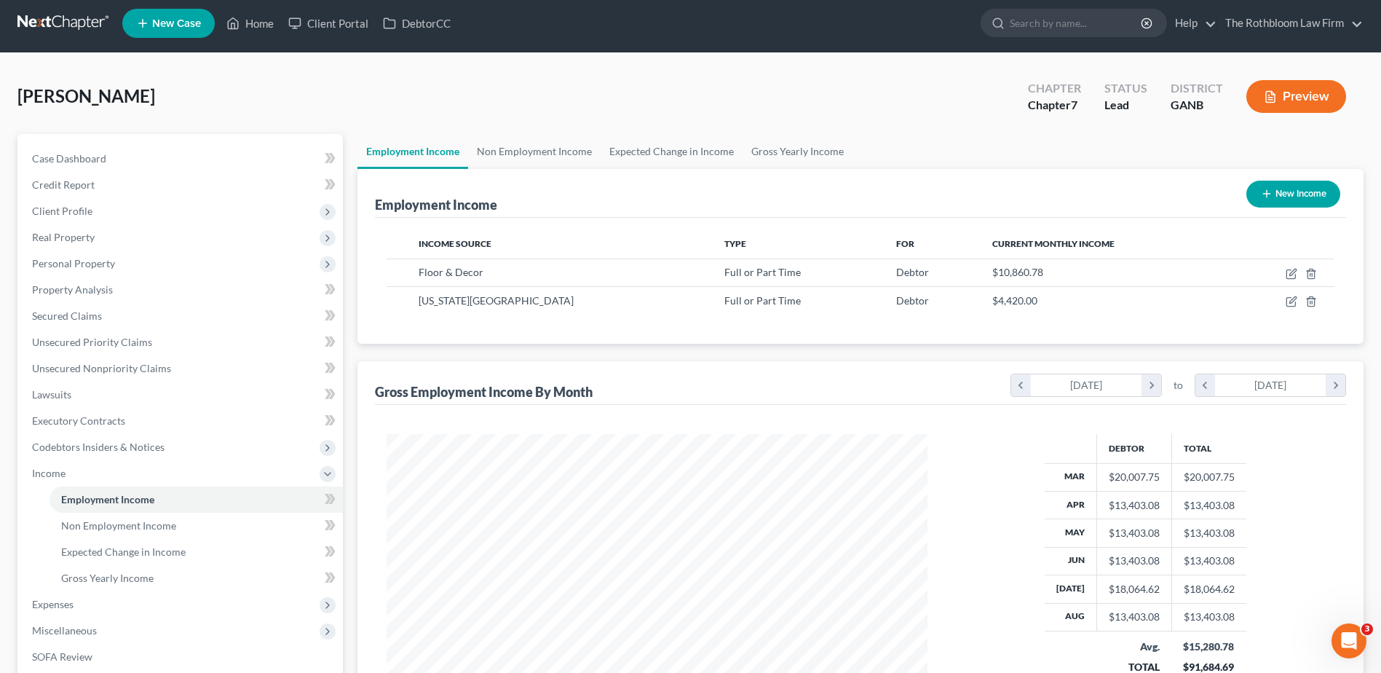
scroll to position [232, 0]
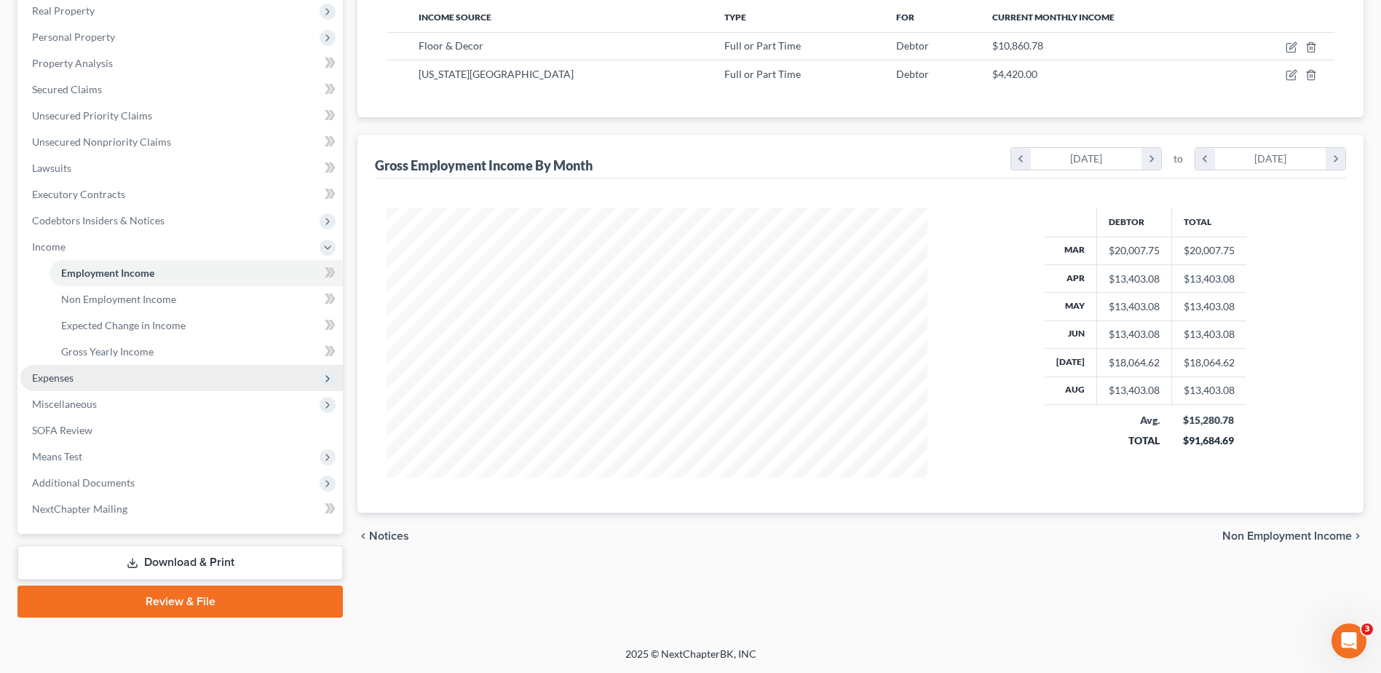
click at [76, 381] on span "Expenses" at bounding box center [181, 378] width 323 height 26
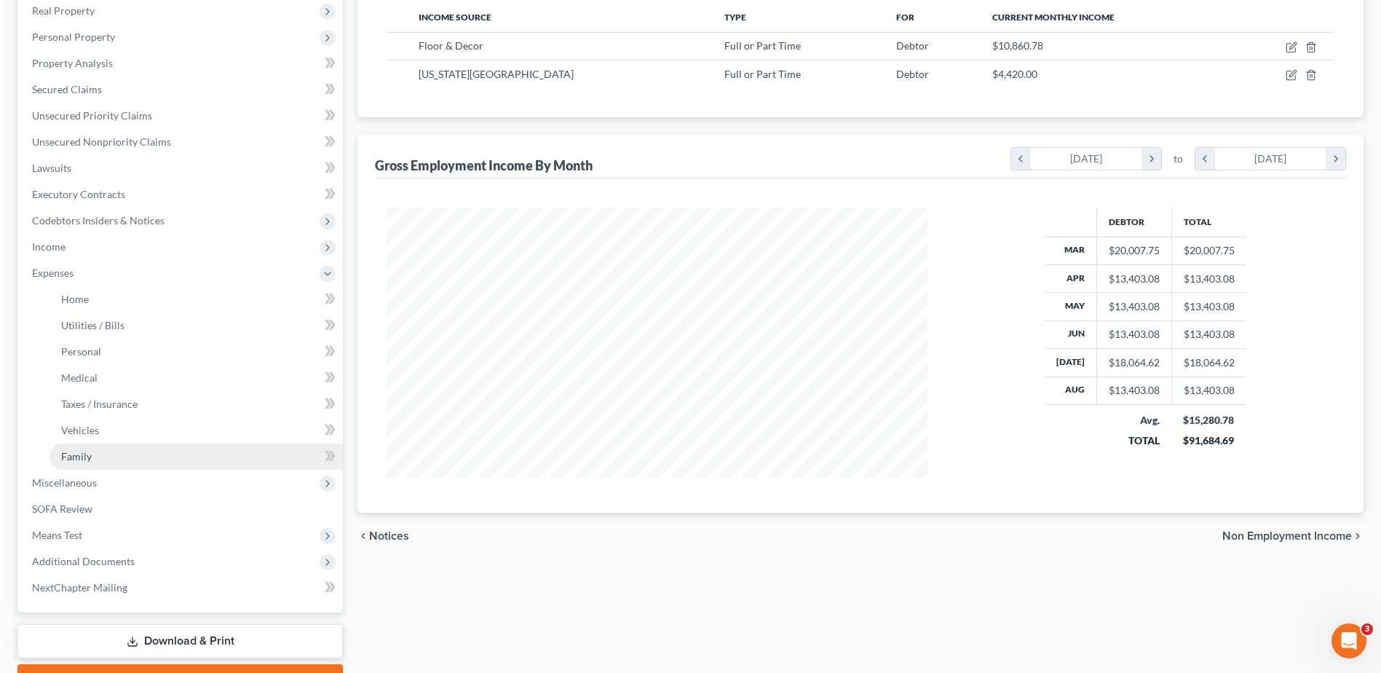
click at [84, 457] on span "Family" at bounding box center [76, 456] width 31 height 12
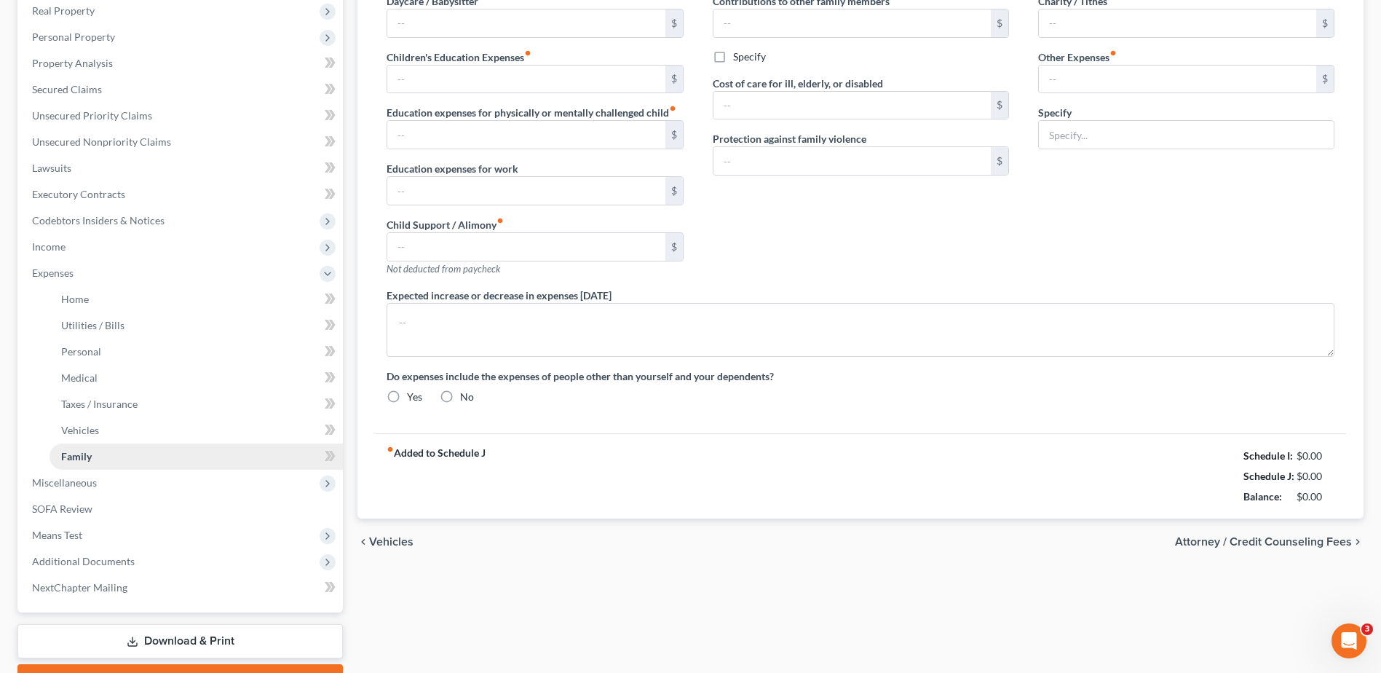
type input "0.00"
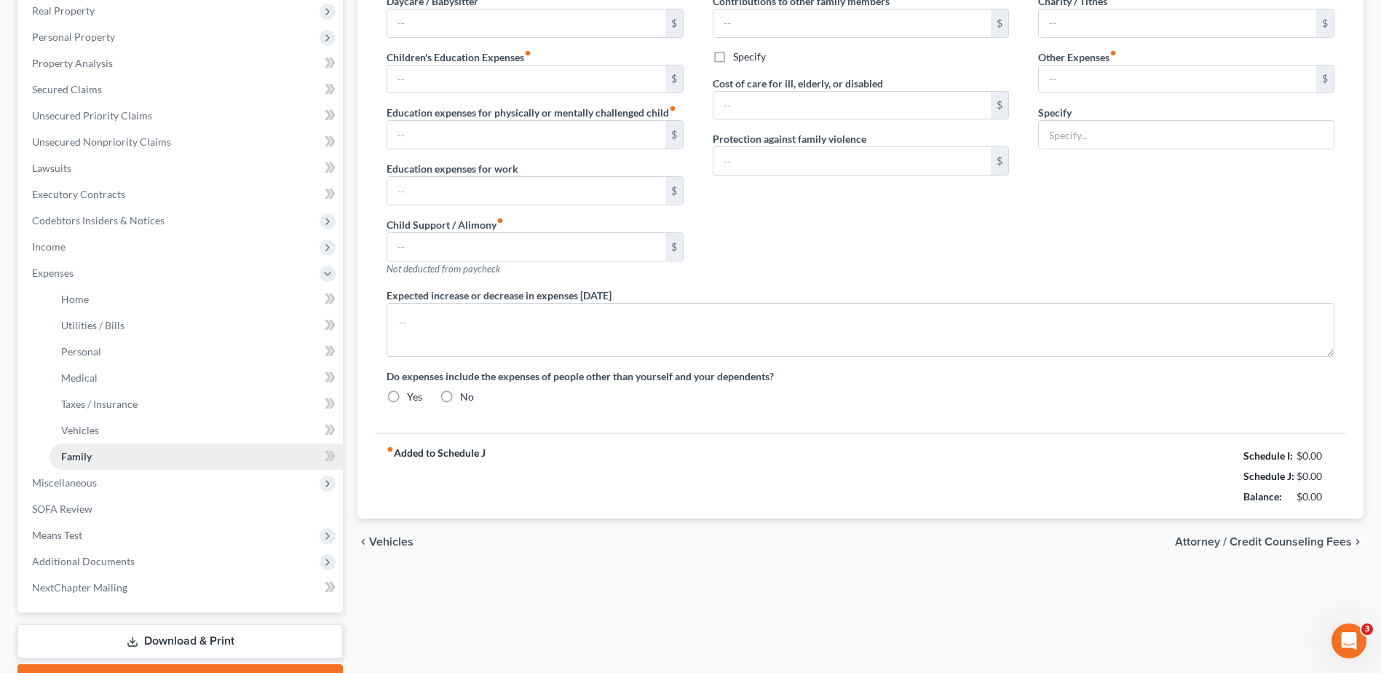
type input "0.00"
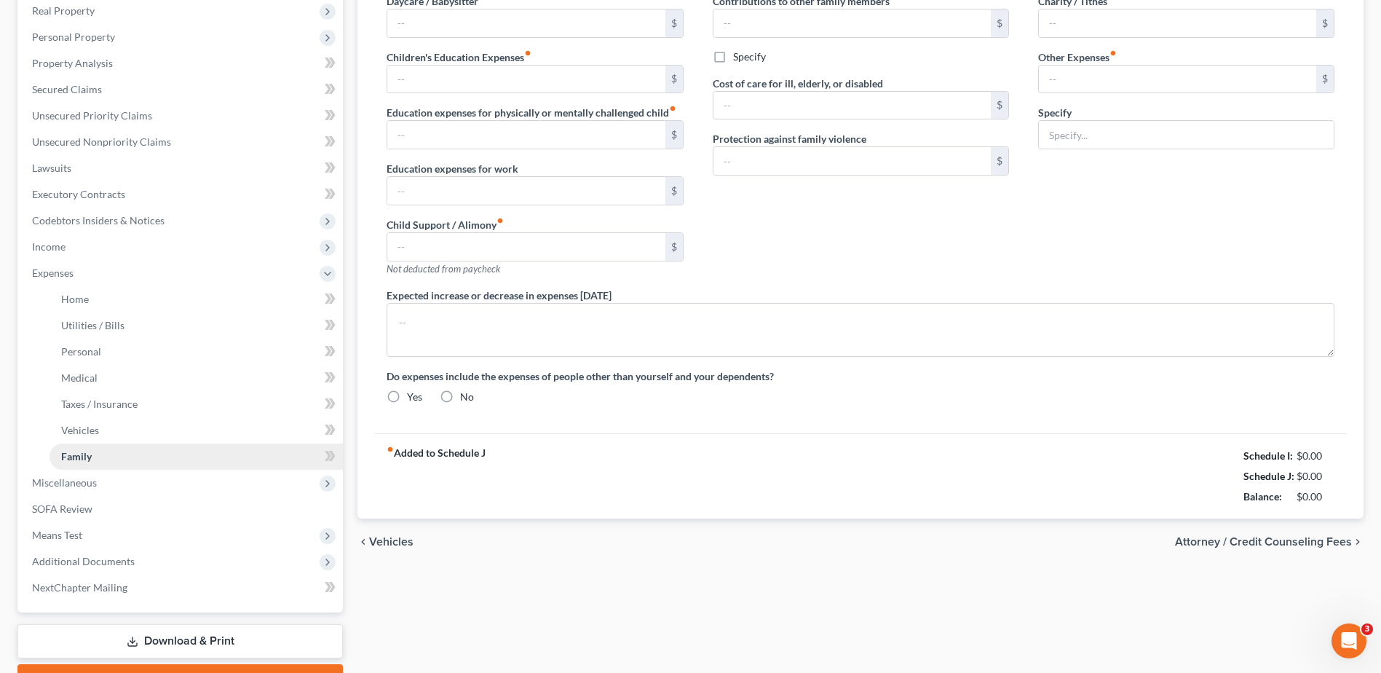
radio input "true"
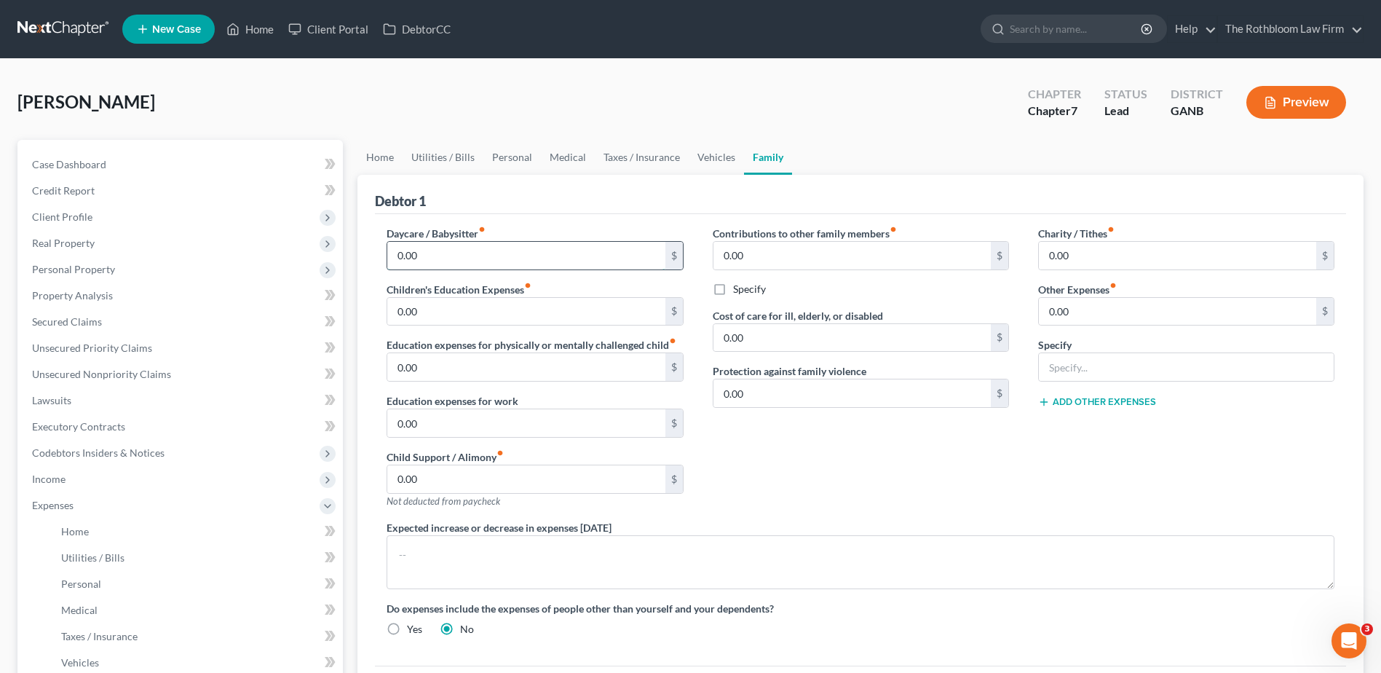
click at [444, 255] on input "0.00" at bounding box center [525, 256] width 277 height 28
type input "499.50"
click at [571, 160] on link "Medical" at bounding box center [568, 157] width 54 height 35
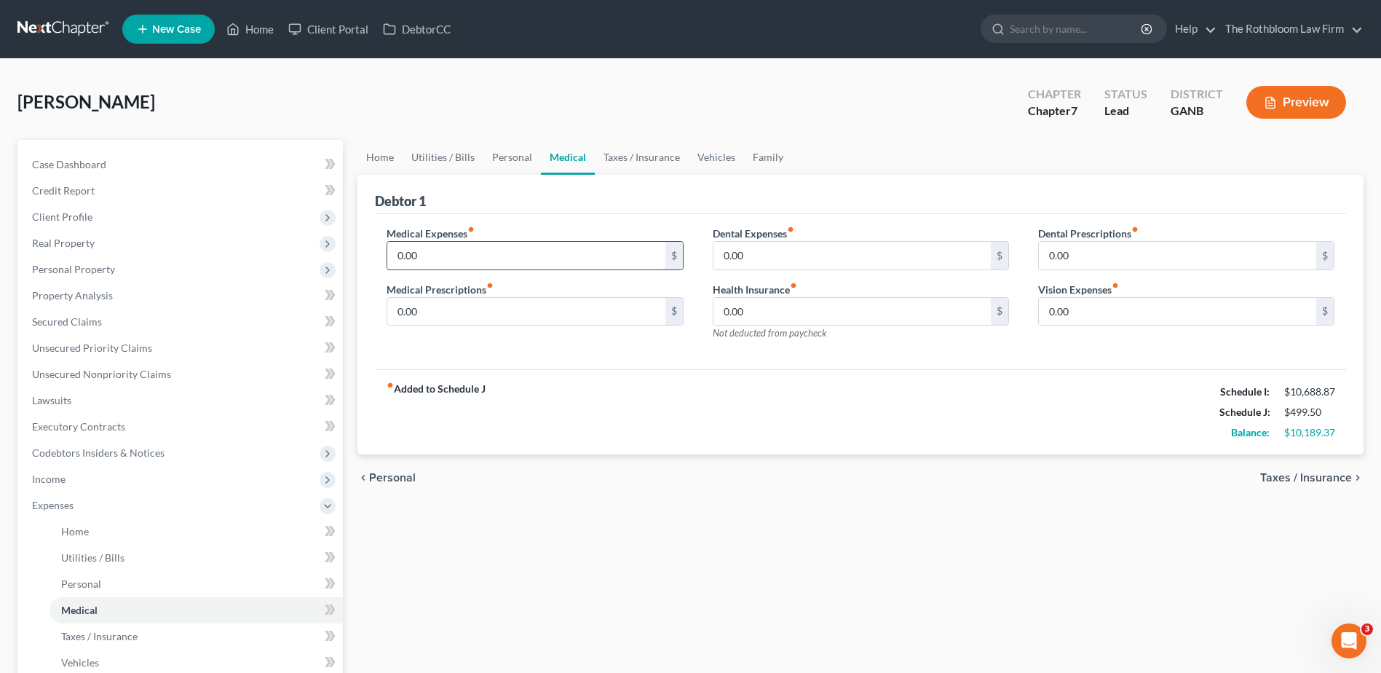
click at [433, 243] on input "0.00" at bounding box center [525, 256] width 277 height 28
type input "95"
click at [763, 157] on link "Family" at bounding box center [768, 157] width 48 height 35
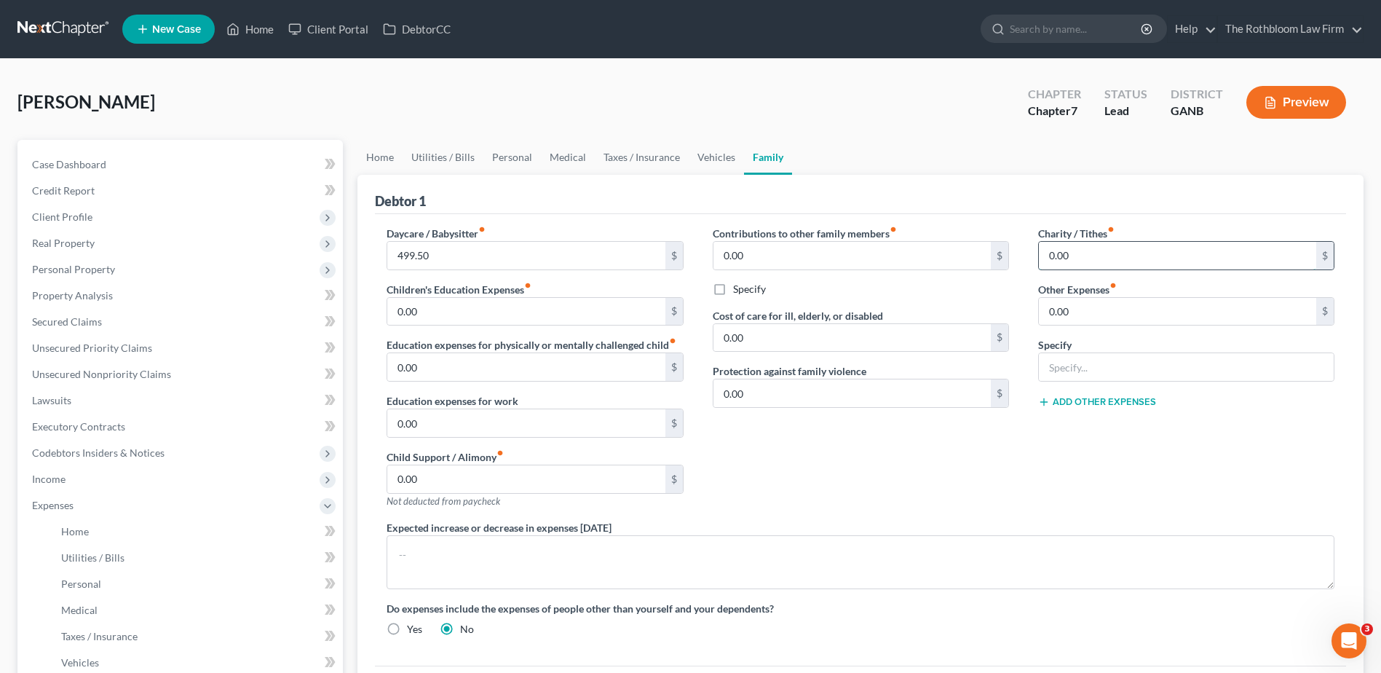
click at [1092, 261] on input "0.00" at bounding box center [1177, 256] width 277 height 28
type input "115.00"
click at [63, 213] on span "Client Profile" at bounding box center [62, 216] width 60 height 12
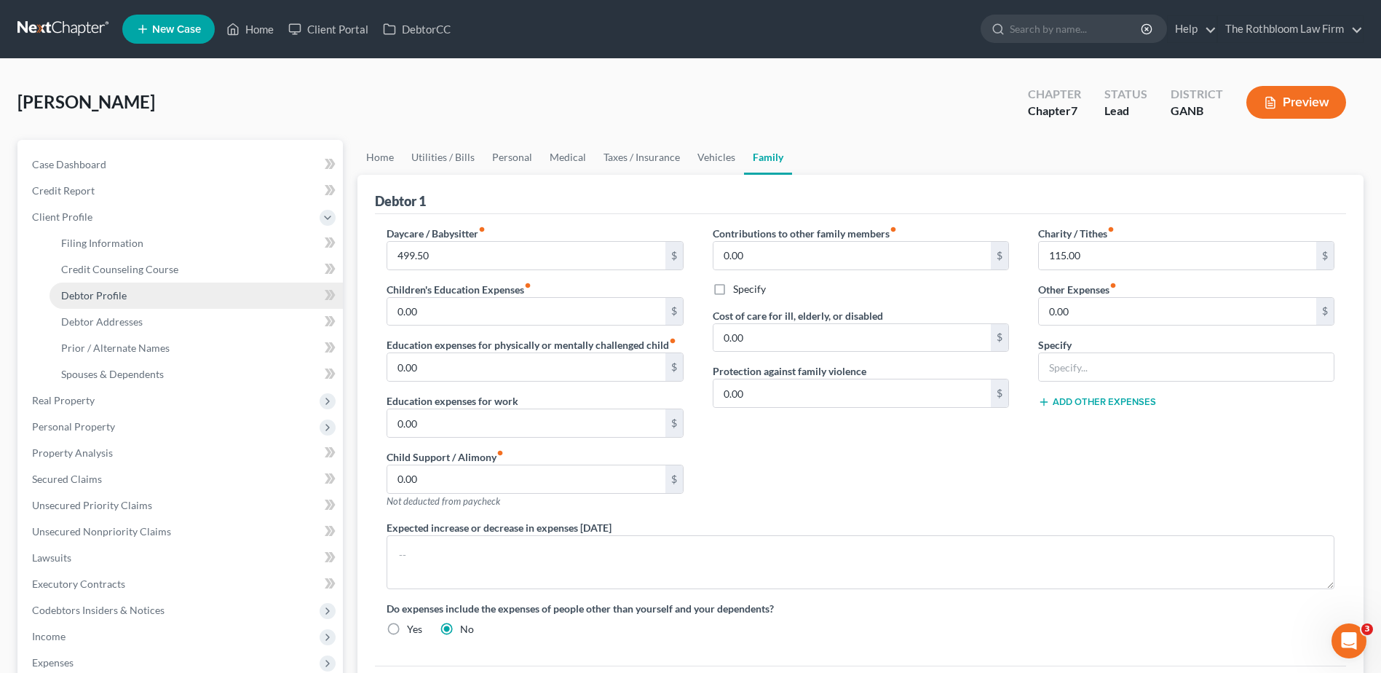
click at [73, 294] on span "Debtor Profile" at bounding box center [94, 295] width 66 height 12
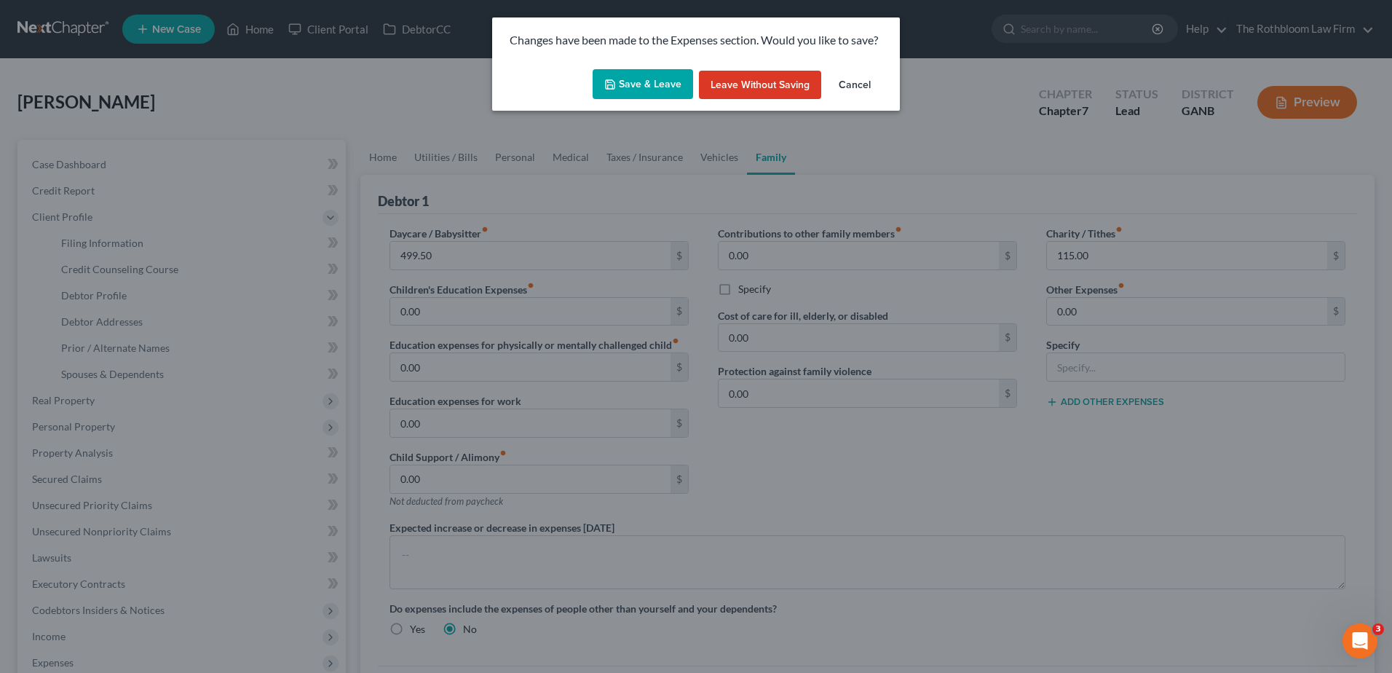
click at [620, 84] on button "Save & Leave" at bounding box center [643, 84] width 100 height 31
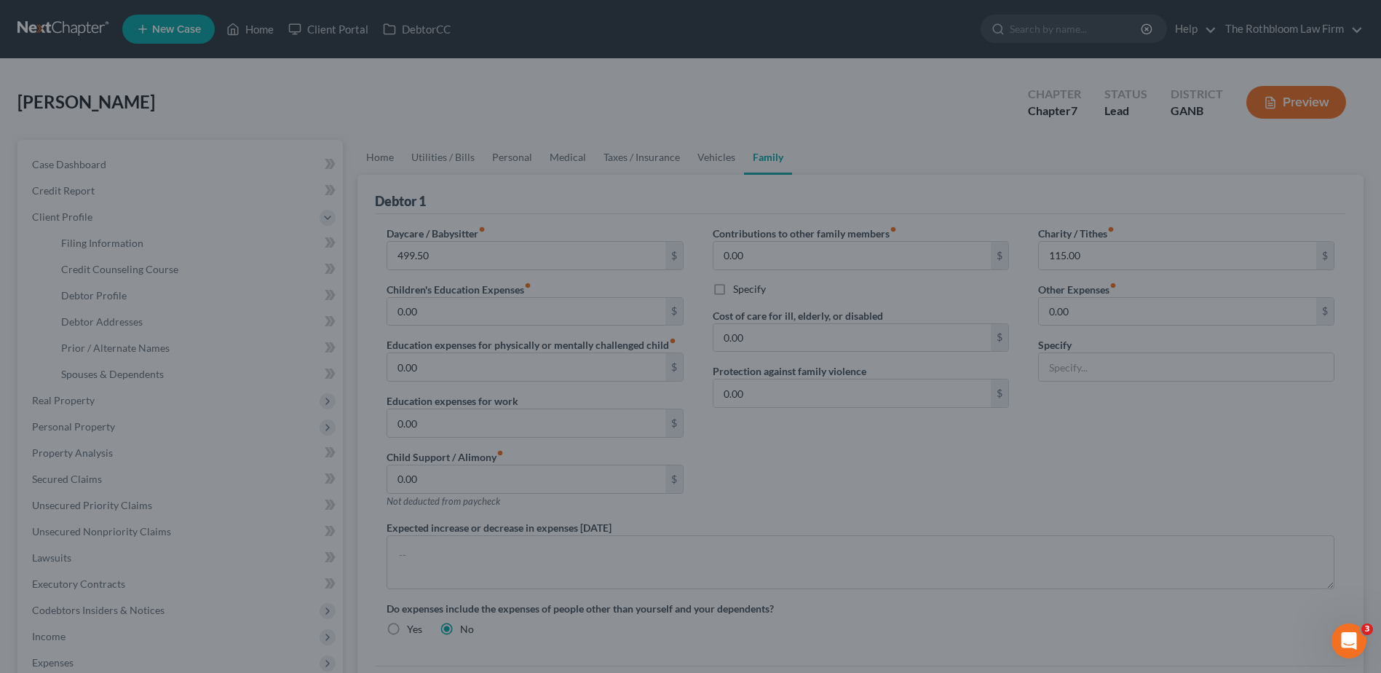
select select "0"
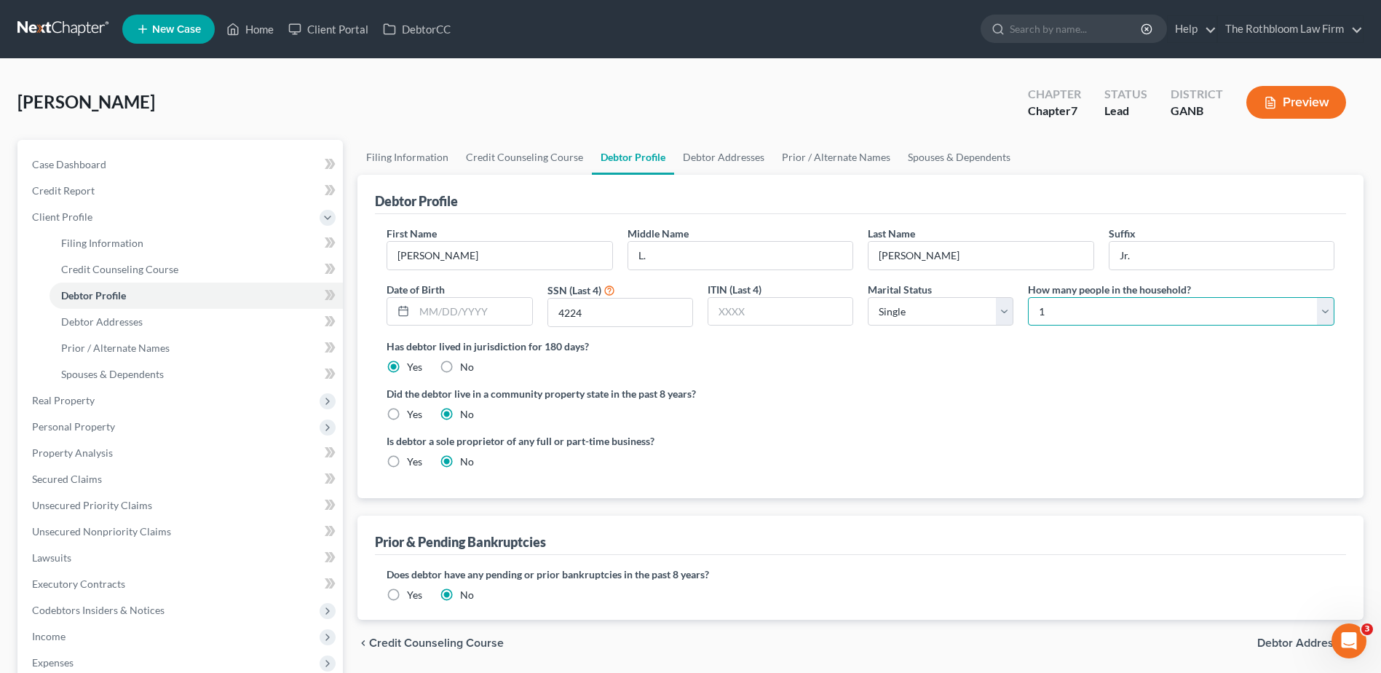
click at [1325, 310] on select "Select 1 2 3 4 5 6 7 8 9 10 11 12 13 14 15 16 17 18 19 20" at bounding box center [1181, 311] width 307 height 29
select select "3"
click at [1028, 297] on select "Select 1 2 3 4 5 6 7 8 9 10 11 12 13 14 15 16 17 18 19 20" at bounding box center [1181, 311] width 307 height 29
click at [142, 371] on span "Spouses & Dependents" at bounding box center [112, 374] width 103 height 12
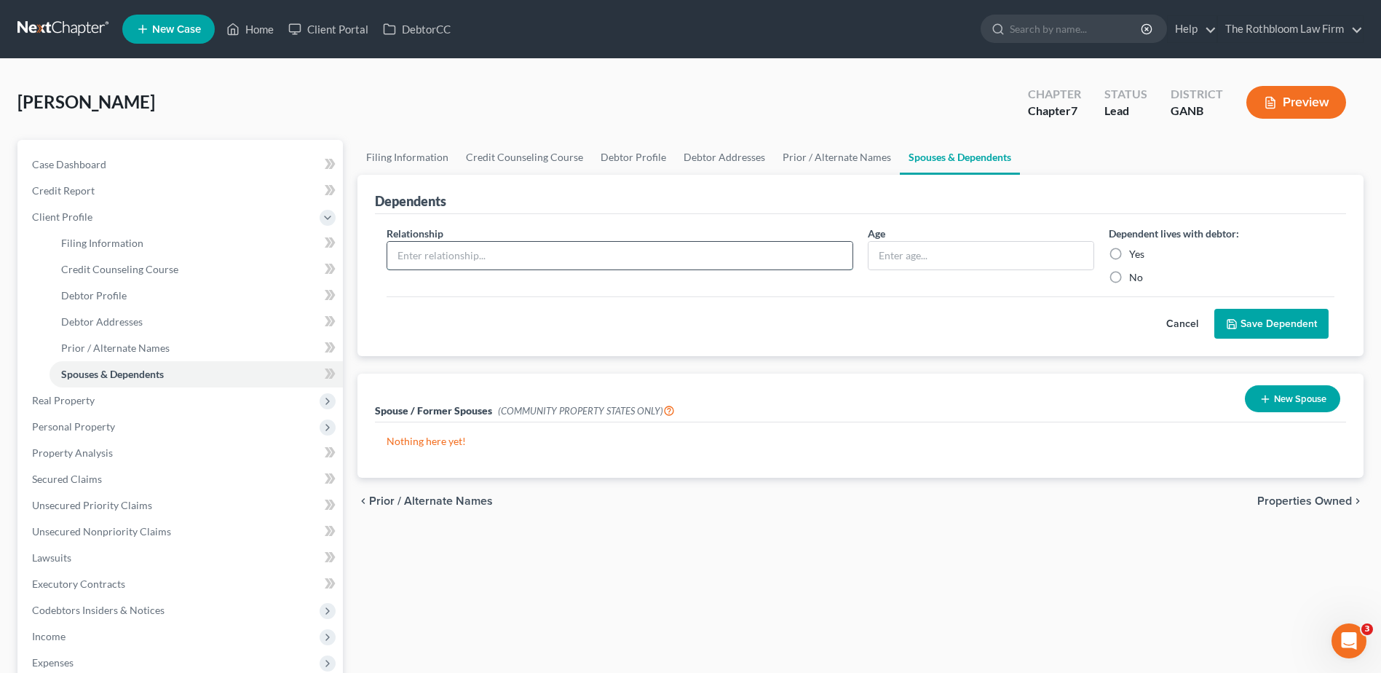
click at [438, 259] on input "text" at bounding box center [619, 256] width 465 height 28
type input "Child"
type input "13"
click at [1130, 253] on label "Yes" at bounding box center [1137, 254] width 15 height 15
click at [1135, 253] on input "Yes" at bounding box center [1139, 251] width 9 height 9
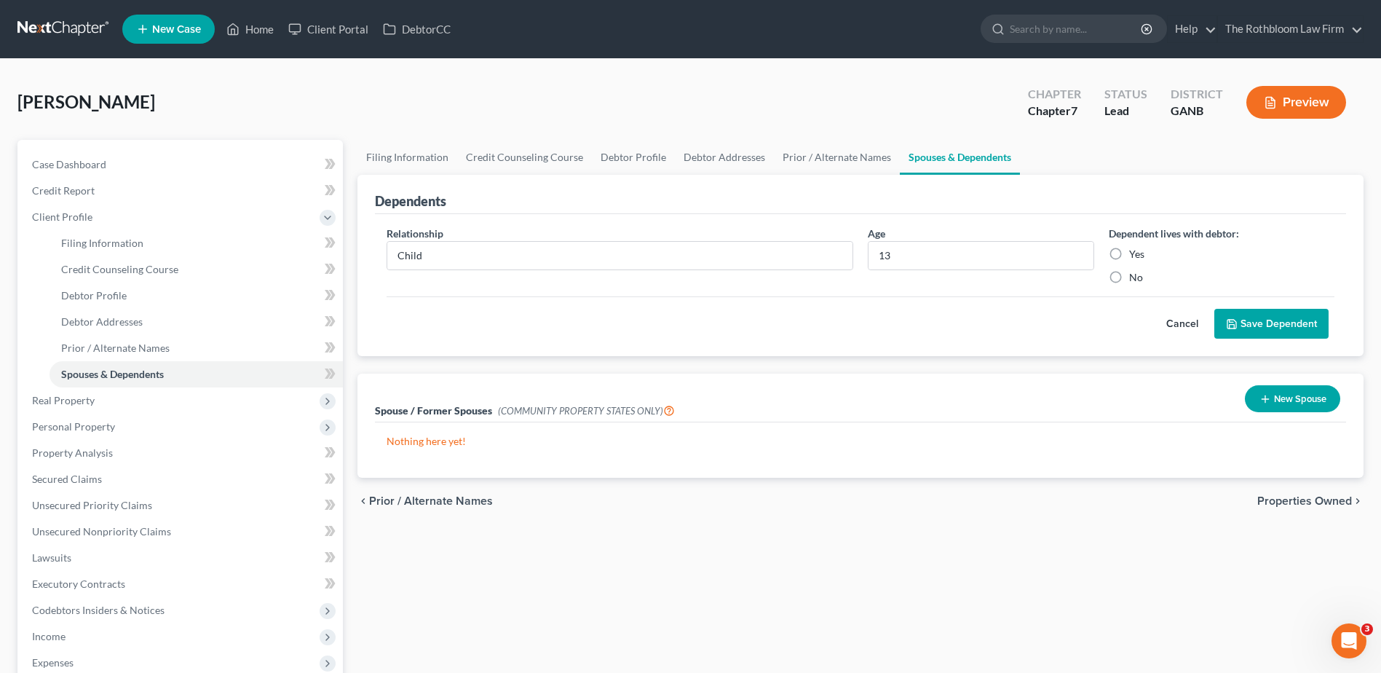
radio input "true"
click at [1280, 331] on button "Save Dependent" at bounding box center [1272, 324] width 114 height 31
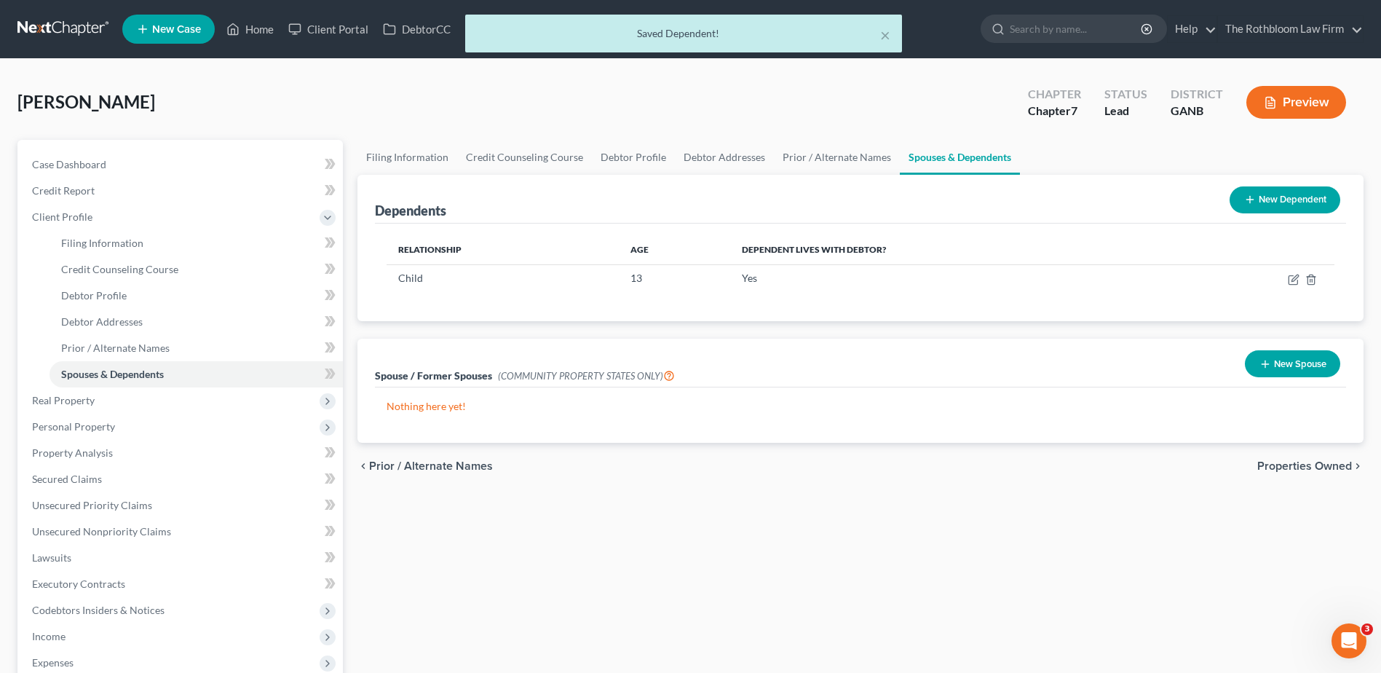
click at [1291, 198] on button "New Dependent" at bounding box center [1285, 199] width 111 height 27
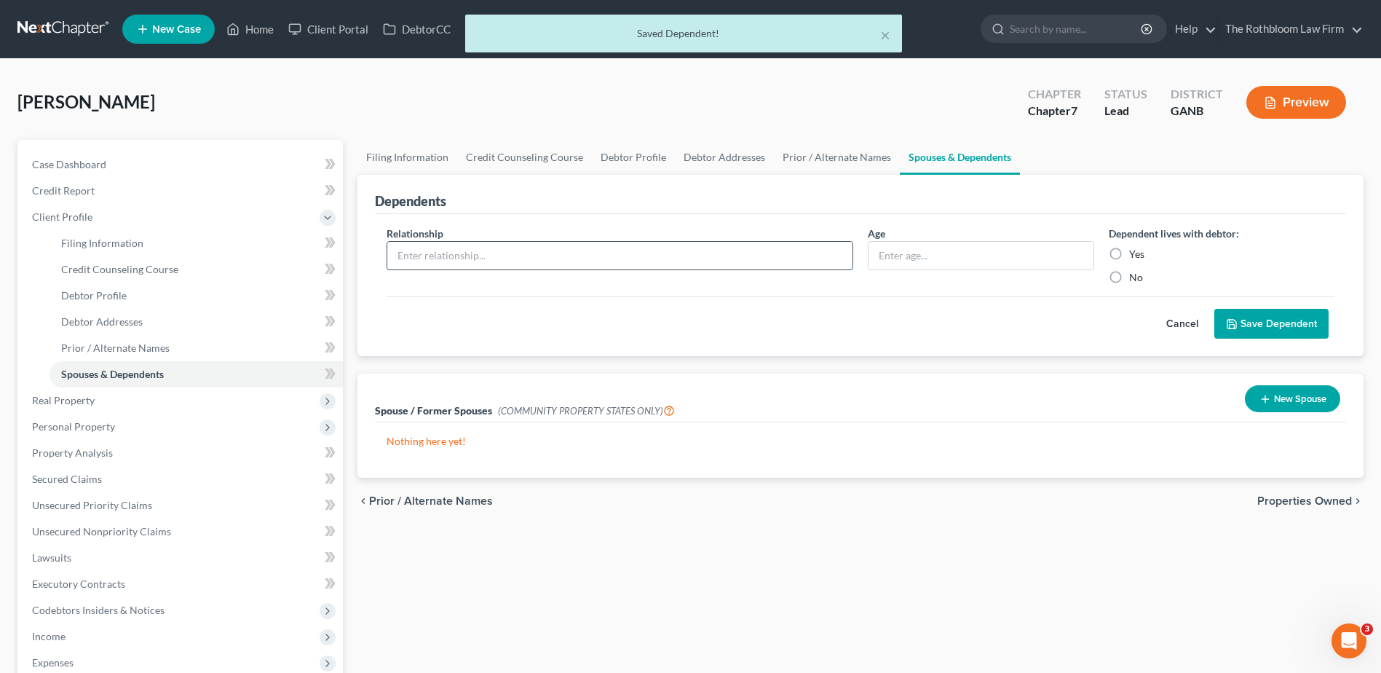
click at [448, 259] on input "text" at bounding box center [619, 256] width 465 height 28
type input "Child"
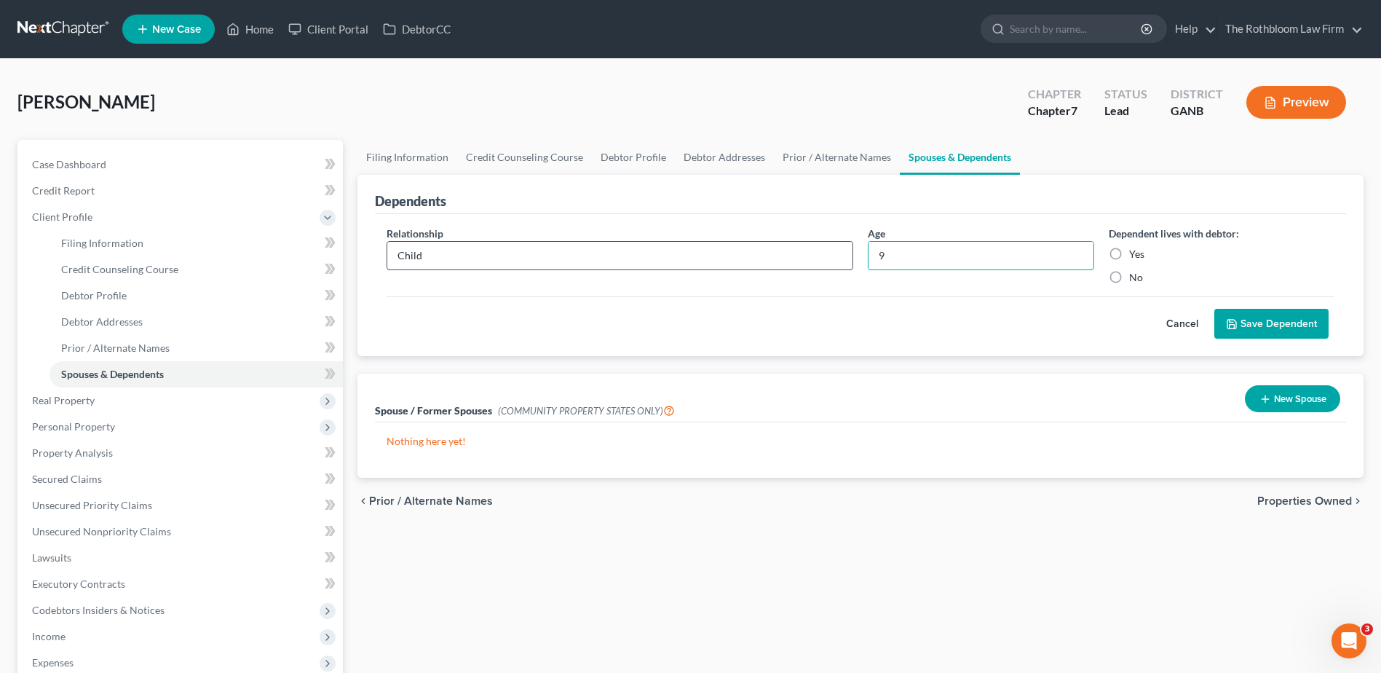
type input "9"
drag, startPoint x: 1106, startPoint y: 258, endPoint x: 1115, endPoint y: 250, distance: 11.9
click at [1130, 253] on label "Yes" at bounding box center [1137, 254] width 15 height 15
click at [1130, 251] on label "Yes" at bounding box center [1137, 254] width 15 height 15
click at [1135, 251] on input "Yes" at bounding box center [1139, 251] width 9 height 9
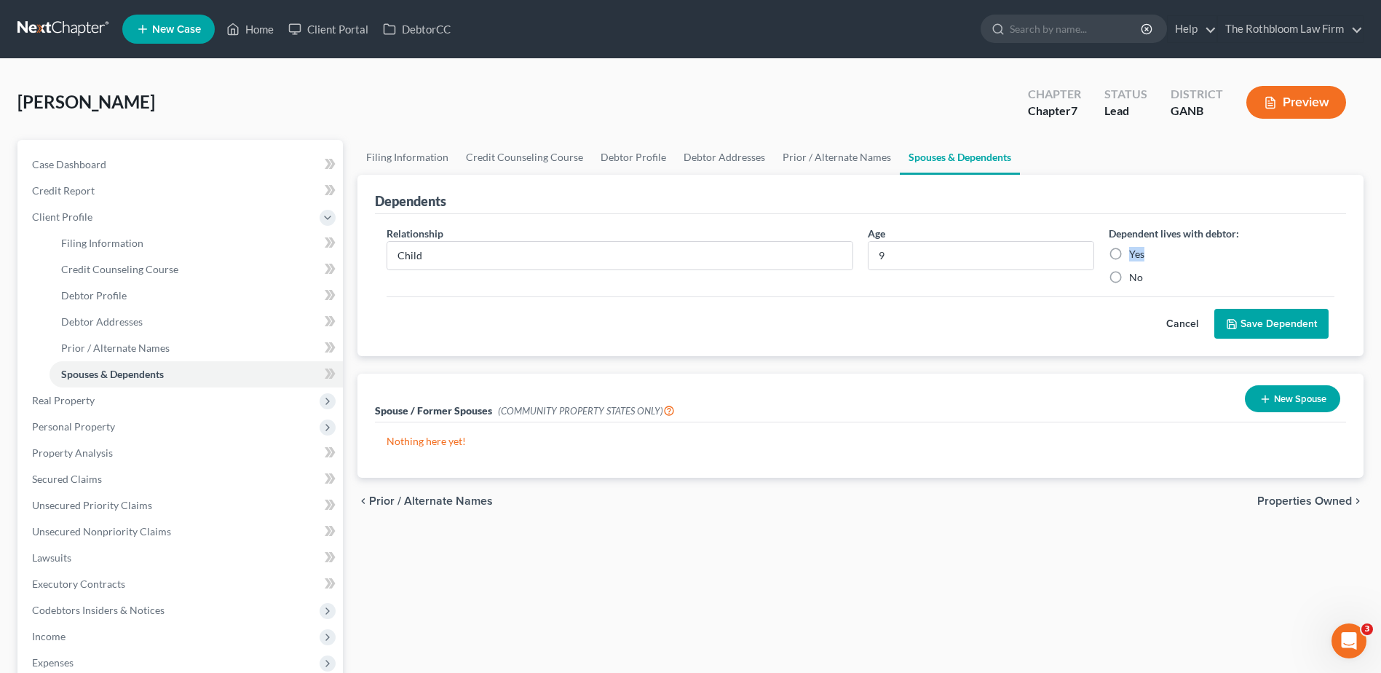
radio input "true"
click at [1252, 327] on button "Save Dependent" at bounding box center [1272, 324] width 114 height 31
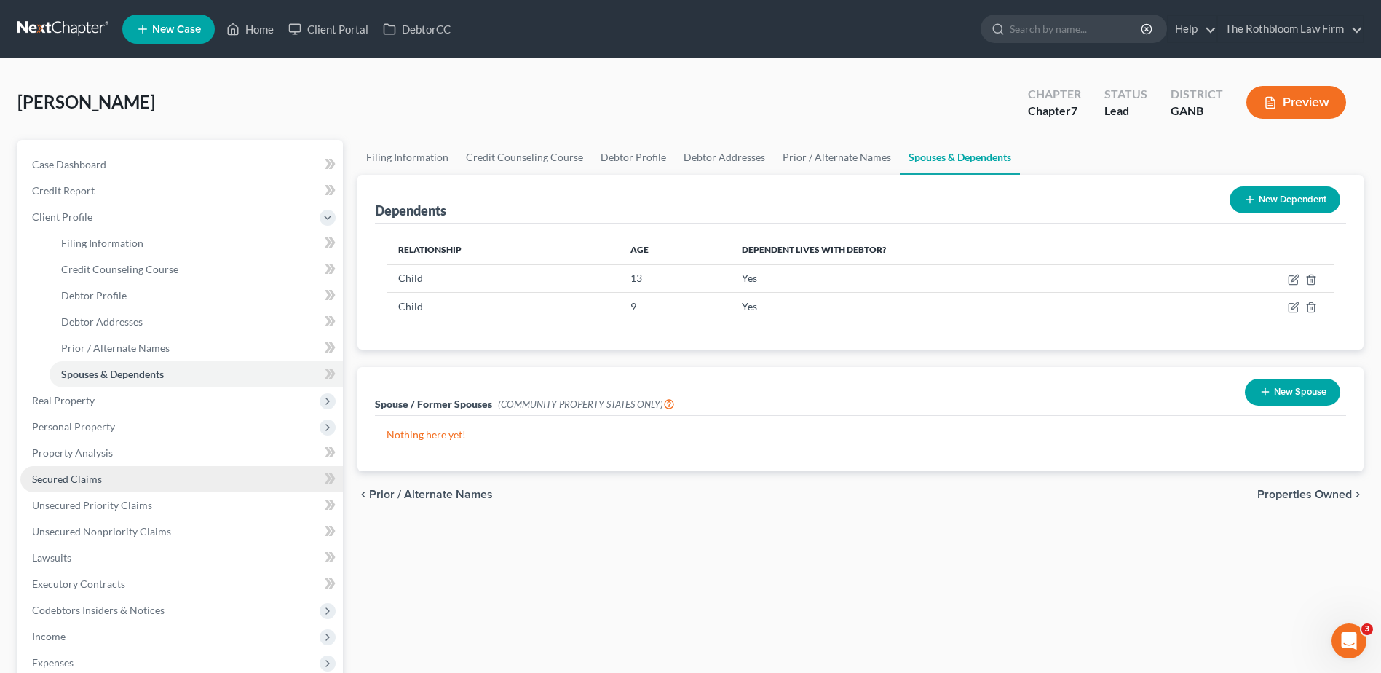
click at [106, 470] on link "Secured Claims" at bounding box center [181, 479] width 323 height 26
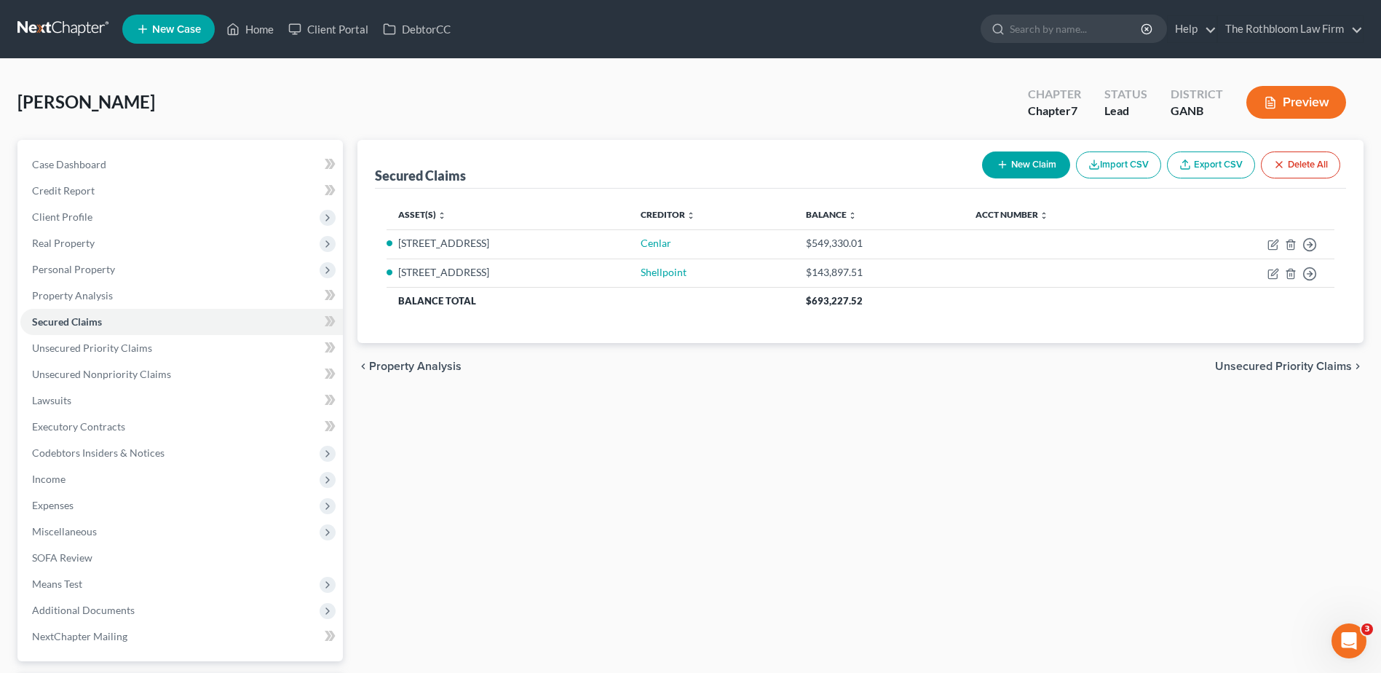
click at [1047, 163] on button "New Claim" at bounding box center [1026, 164] width 88 height 27
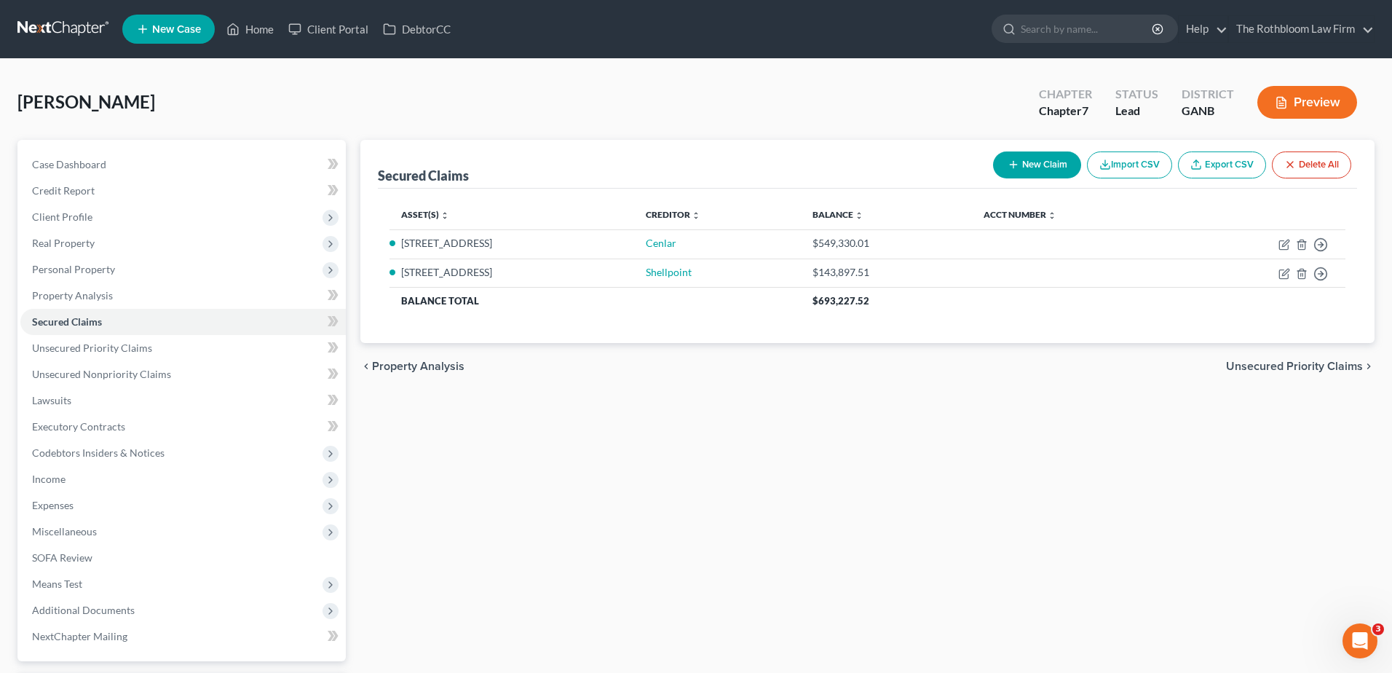
select select "0"
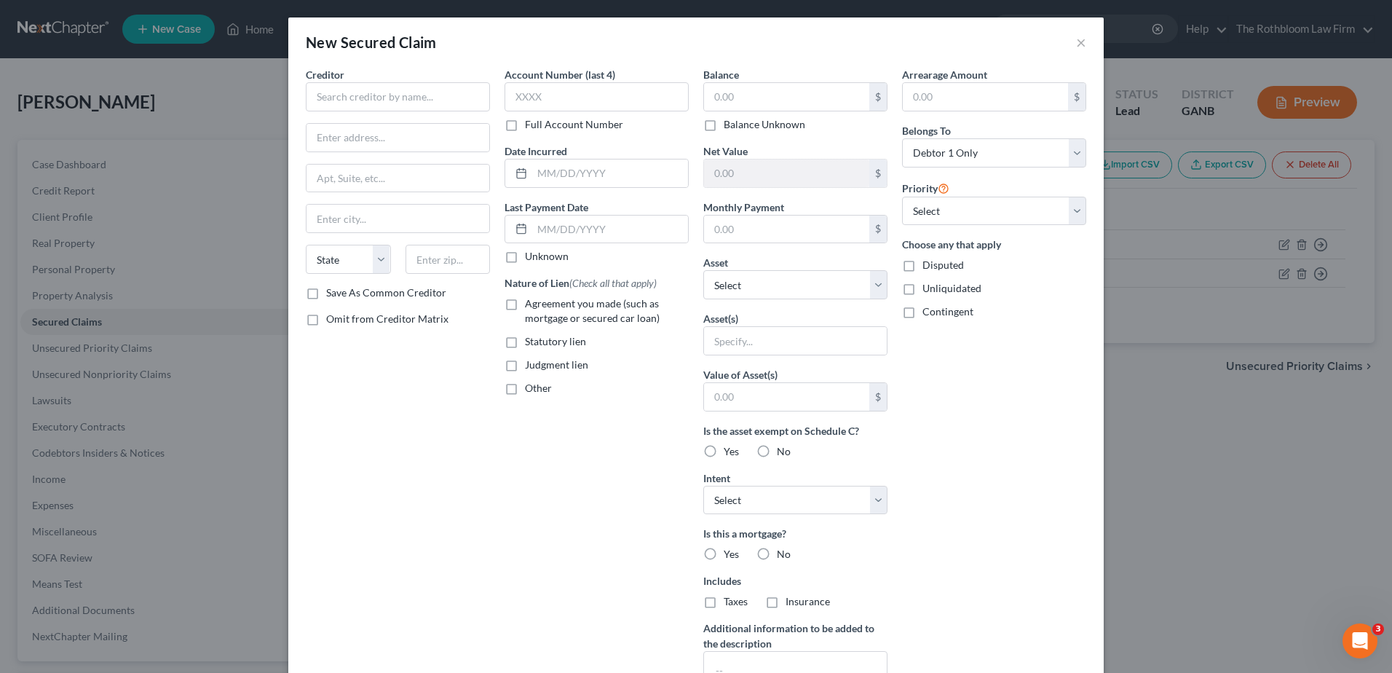
click at [1081, 42] on div "New Secured Claim ×" at bounding box center [696, 42] width 816 height 50
click at [1070, 42] on div "New Secured Claim ×" at bounding box center [696, 42] width 816 height 50
click at [1076, 43] on button "×" at bounding box center [1081, 41] width 10 height 17
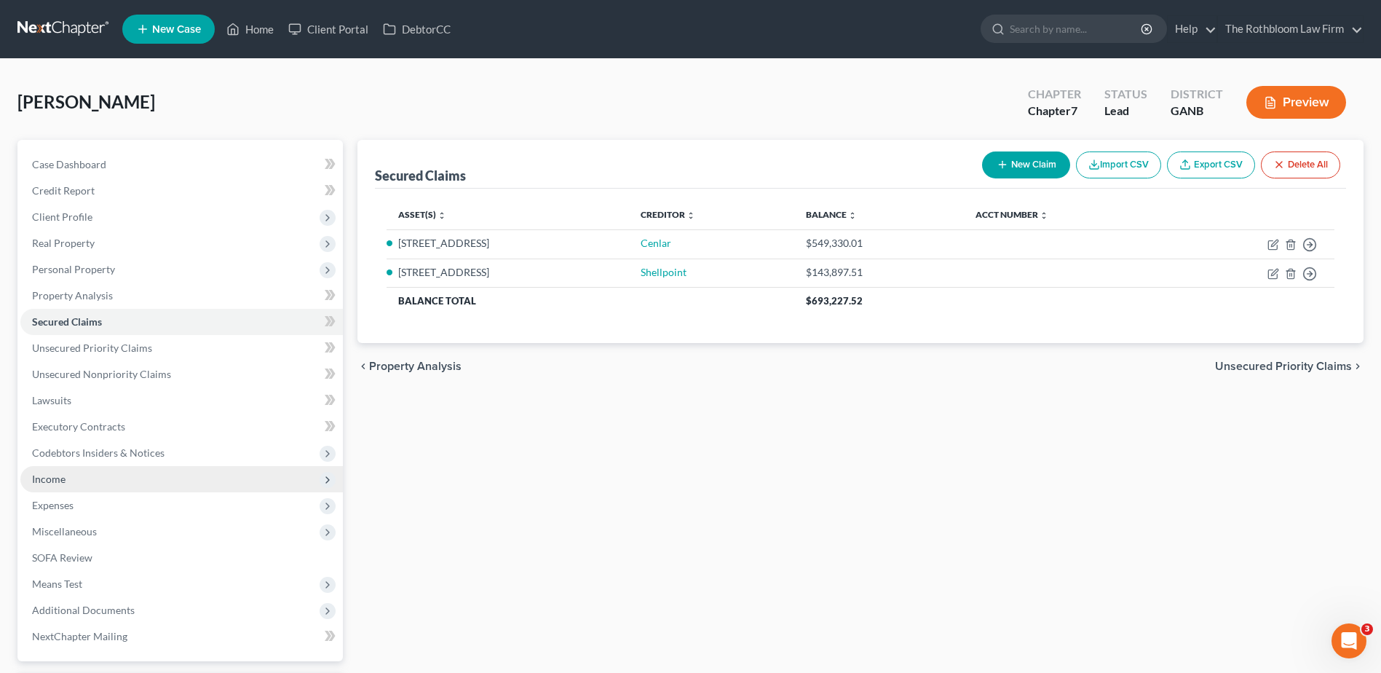
click at [65, 478] on span "Income" at bounding box center [48, 479] width 33 height 12
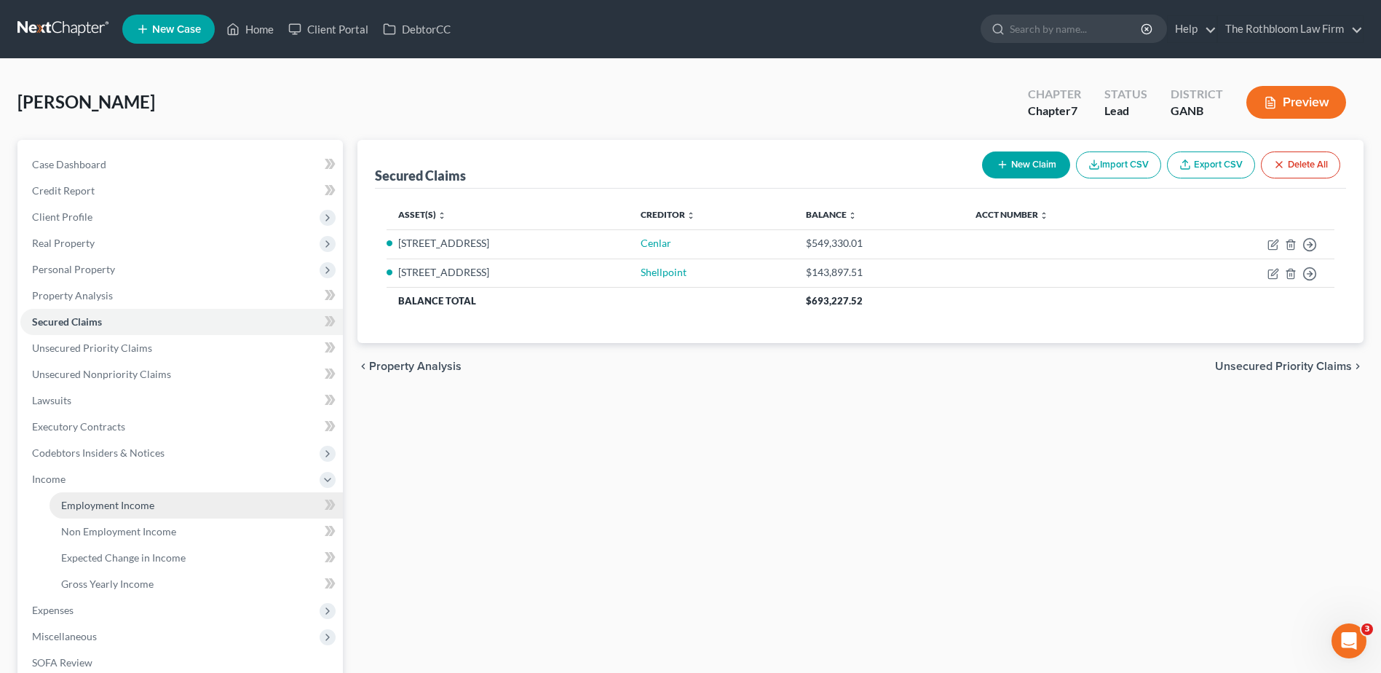
click at [122, 505] on span "Employment Income" at bounding box center [107, 505] width 93 height 12
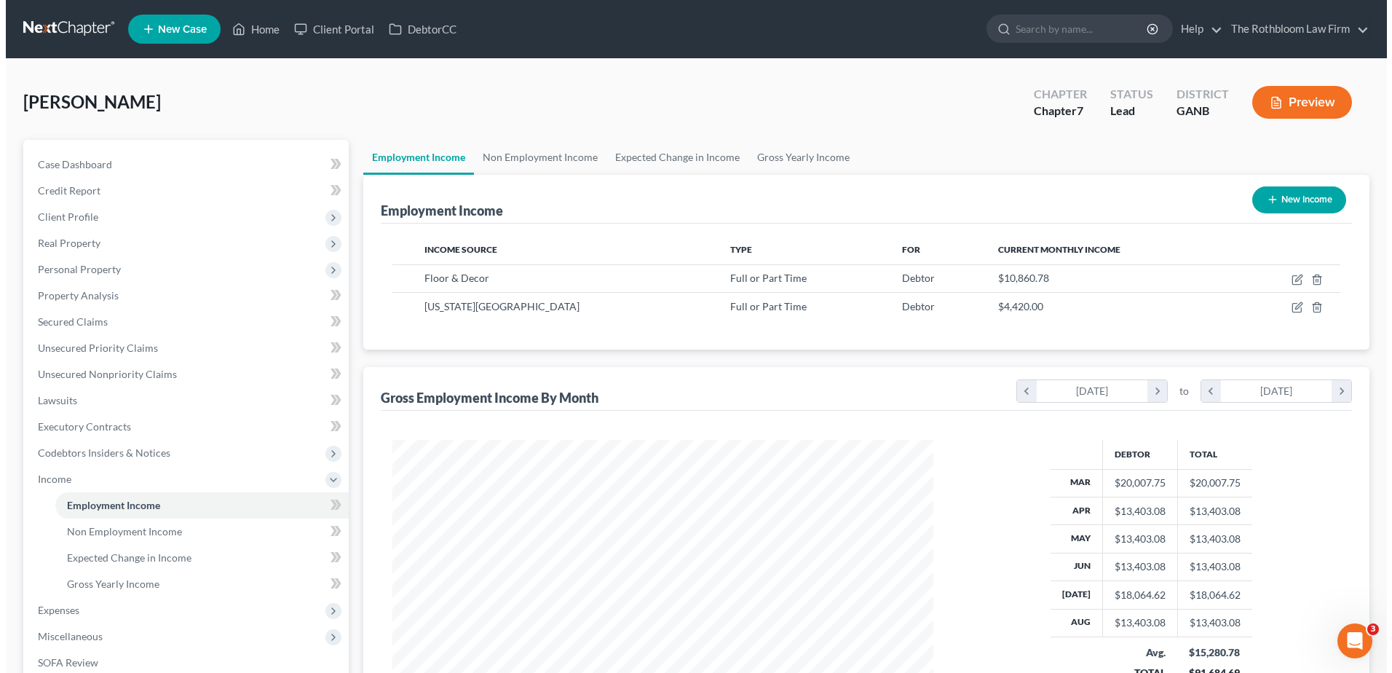
scroll to position [270, 569]
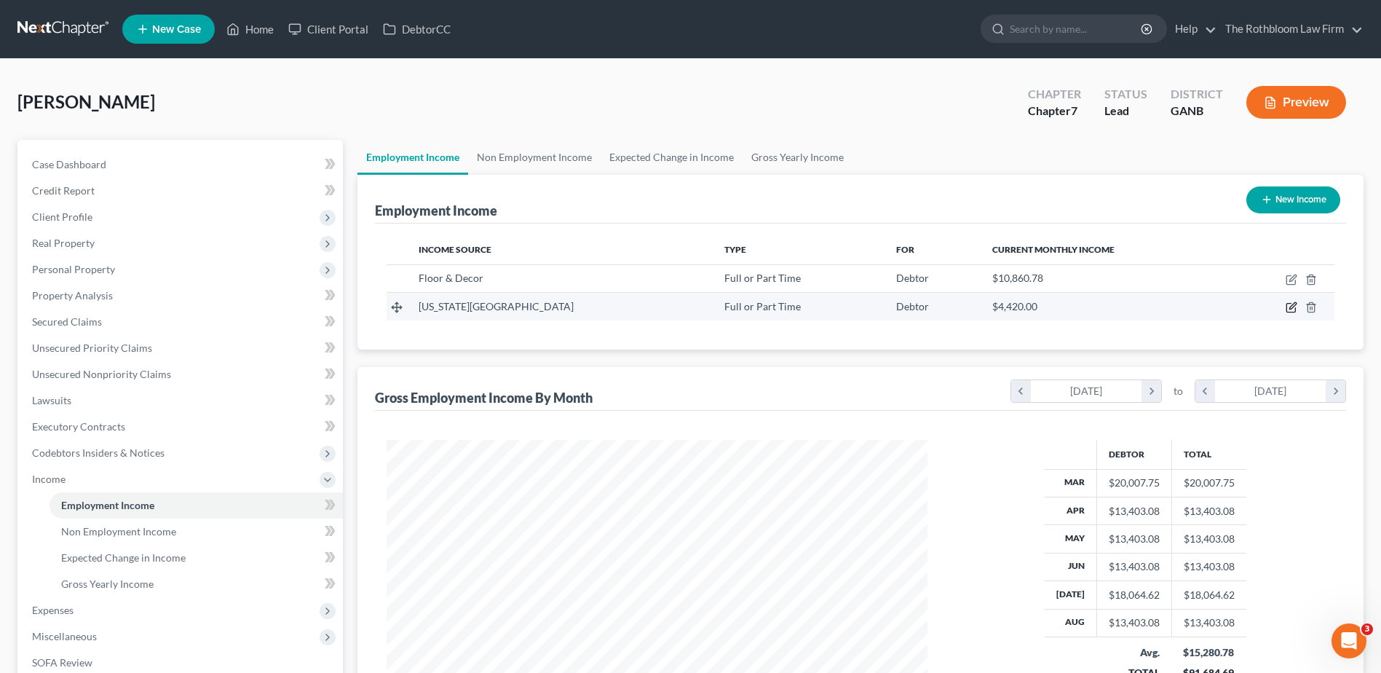
click at [1295, 312] on icon "button" at bounding box center [1292, 307] width 12 height 12
select select "0"
select select "2"
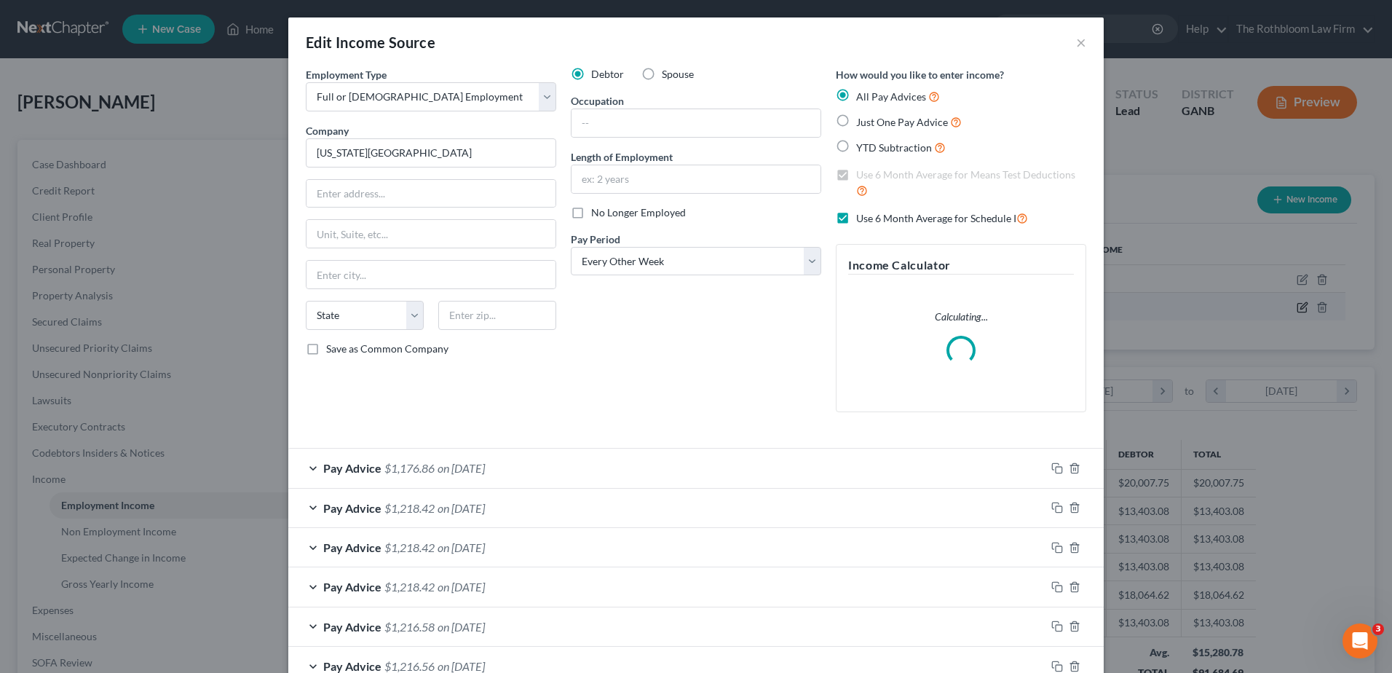
scroll to position [272, 575]
click at [662, 76] on label "Spouse" at bounding box center [678, 74] width 32 height 15
click at [668, 76] on input "Spouse" at bounding box center [672, 71] width 9 height 9
radio input "true"
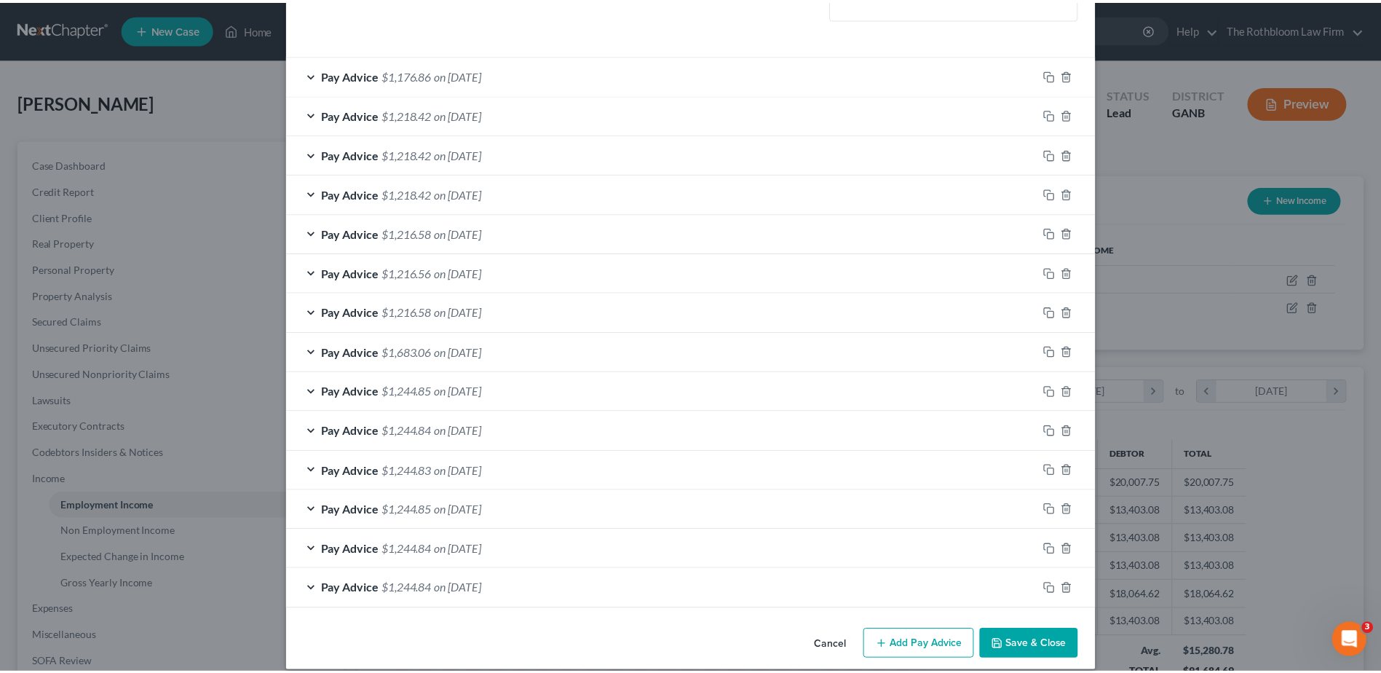
scroll to position [409, 0]
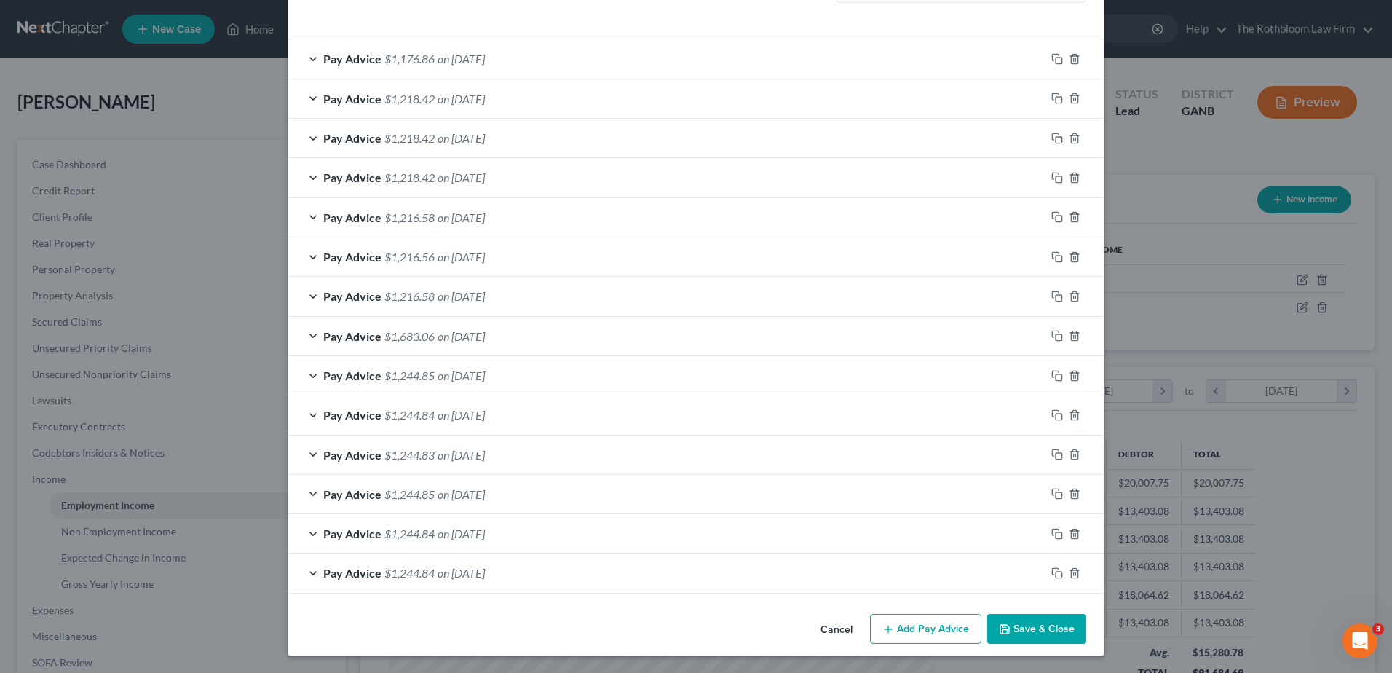
click at [1020, 628] on button "Save & Close" at bounding box center [1036, 629] width 99 height 31
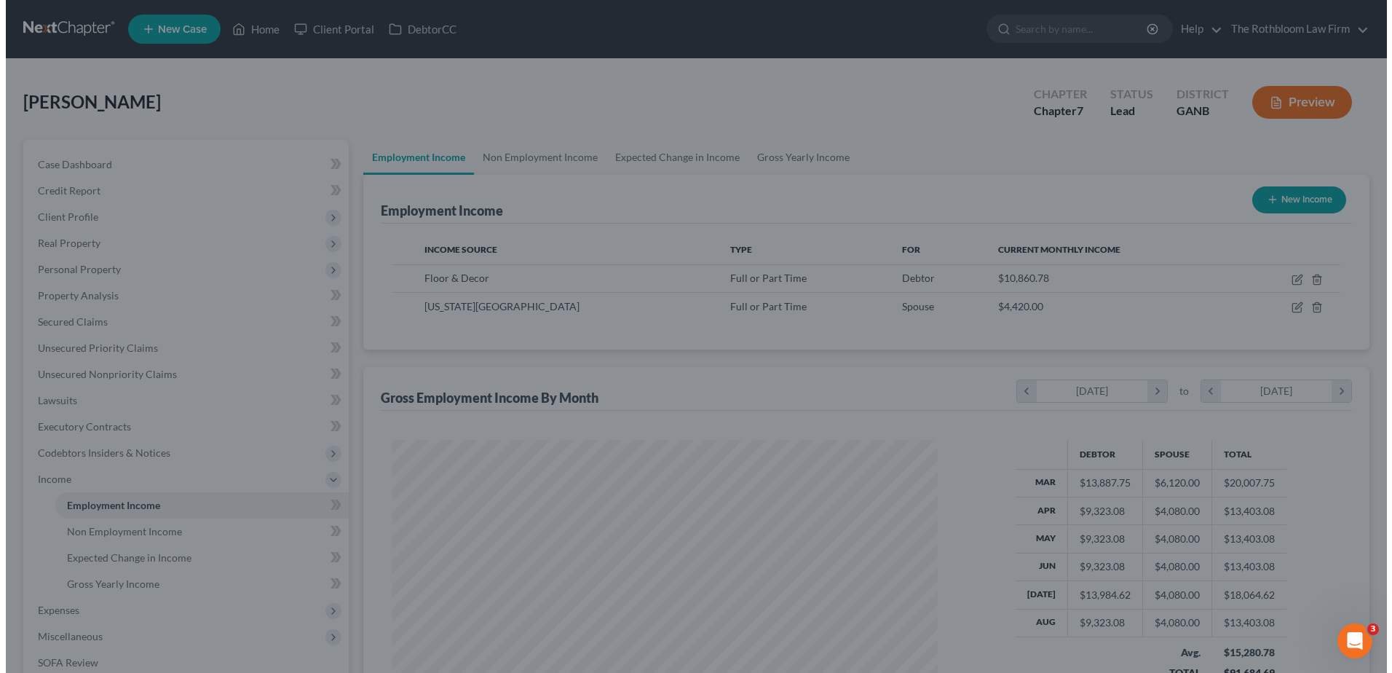
scroll to position [727971, 727671]
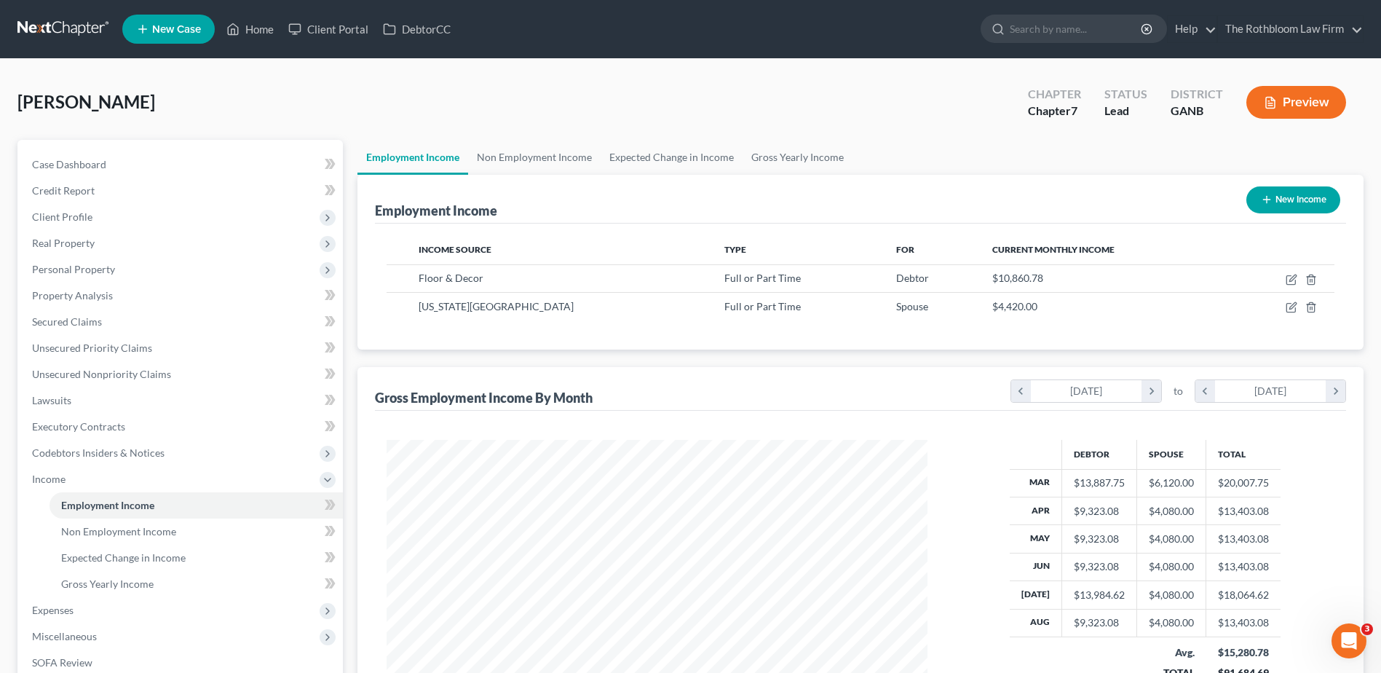
click at [1285, 189] on button "New Income" at bounding box center [1294, 199] width 94 height 27
select select "0"
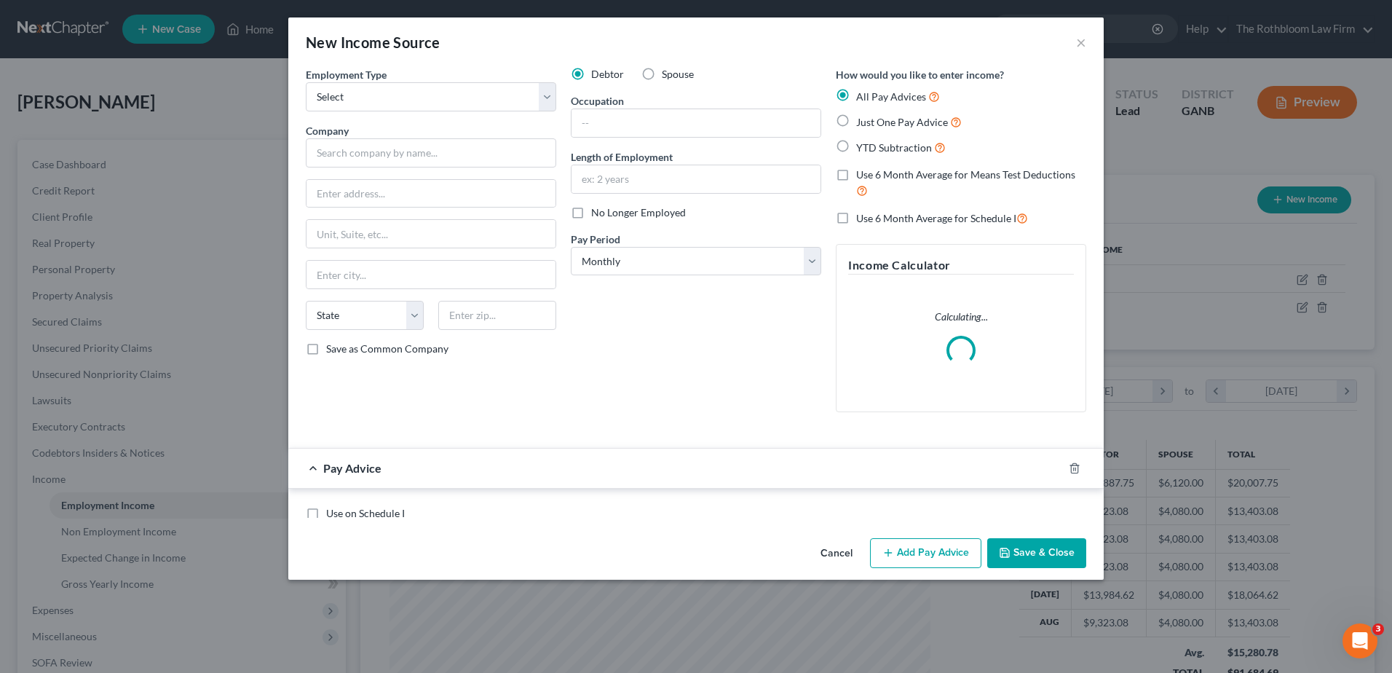
scroll to position [272, 575]
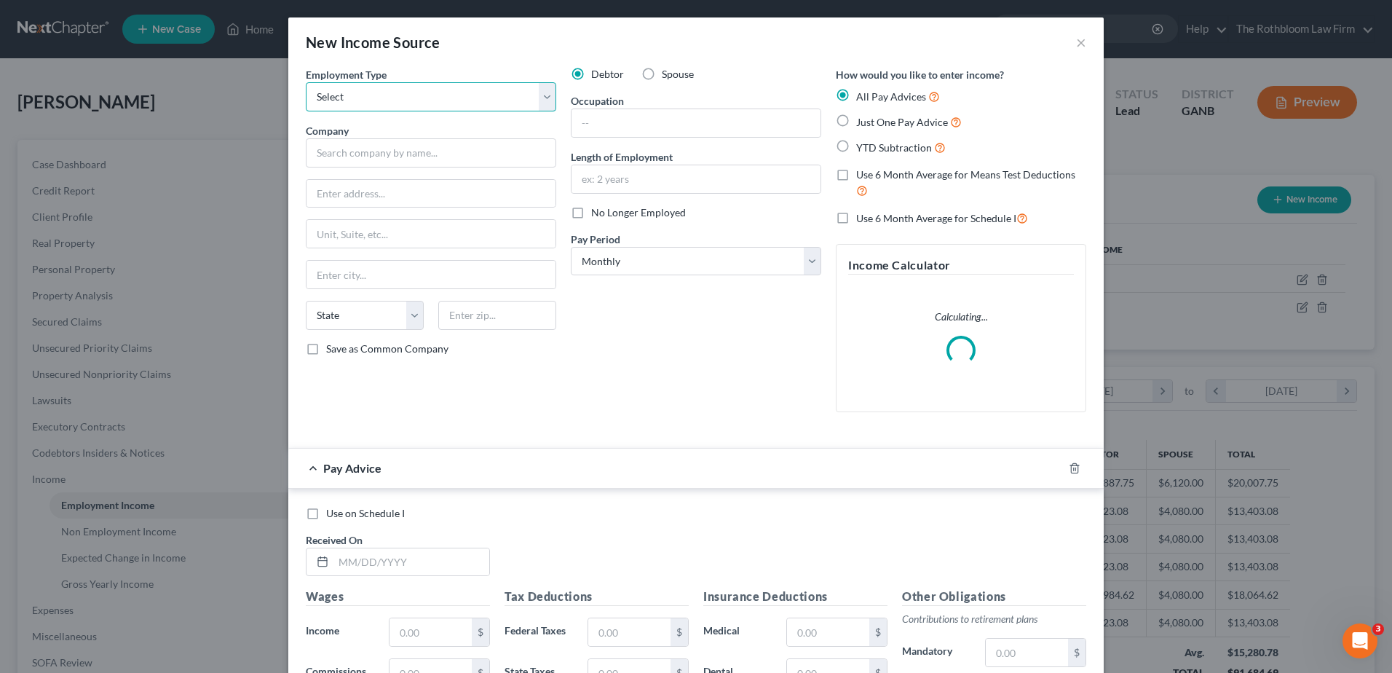
click at [349, 93] on select "Select Full or Part Time Employment Self Employment" at bounding box center [431, 96] width 251 height 29
select select "0"
click at [306, 82] on select "Select Full or Part Time Employment Self Employment" at bounding box center [431, 96] width 251 height 29
click at [339, 160] on input "text" at bounding box center [431, 152] width 251 height 29
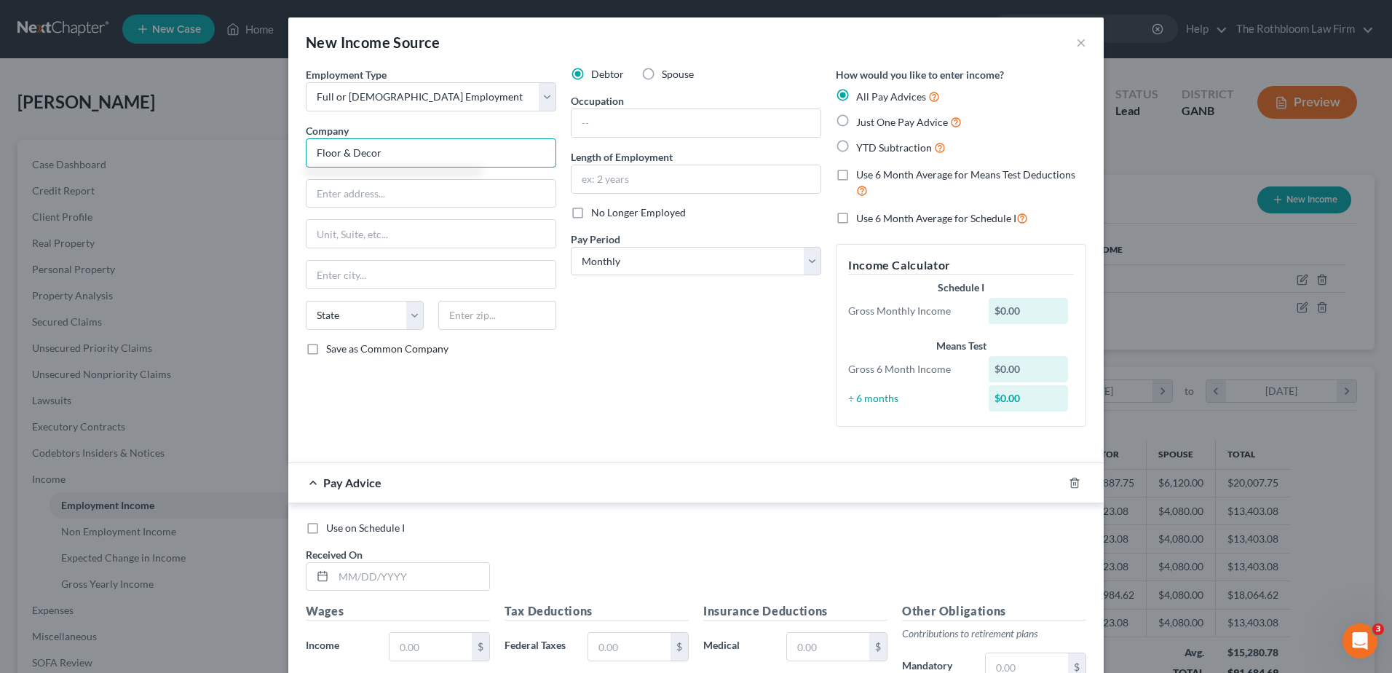
type input "Floor & Decor"
click at [406, 573] on input "text" at bounding box center [412, 577] width 156 height 28
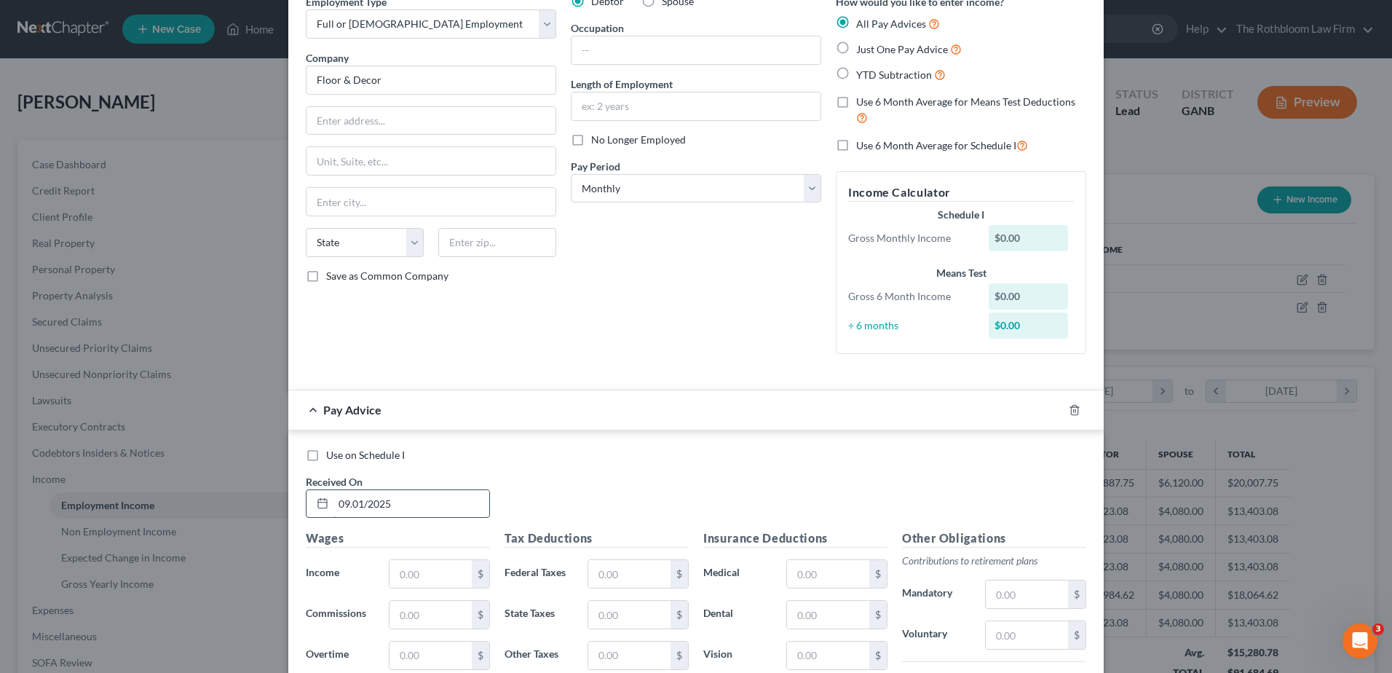
click at [351, 505] on input "09.01/2025" at bounding box center [412, 504] width 156 height 28
type input "09.01/2025"
click at [405, 574] on input "text" at bounding box center [431, 574] width 82 height 28
type input "833.33"
click at [856, 50] on label "Just One Pay Advice" at bounding box center [909, 49] width 106 height 17
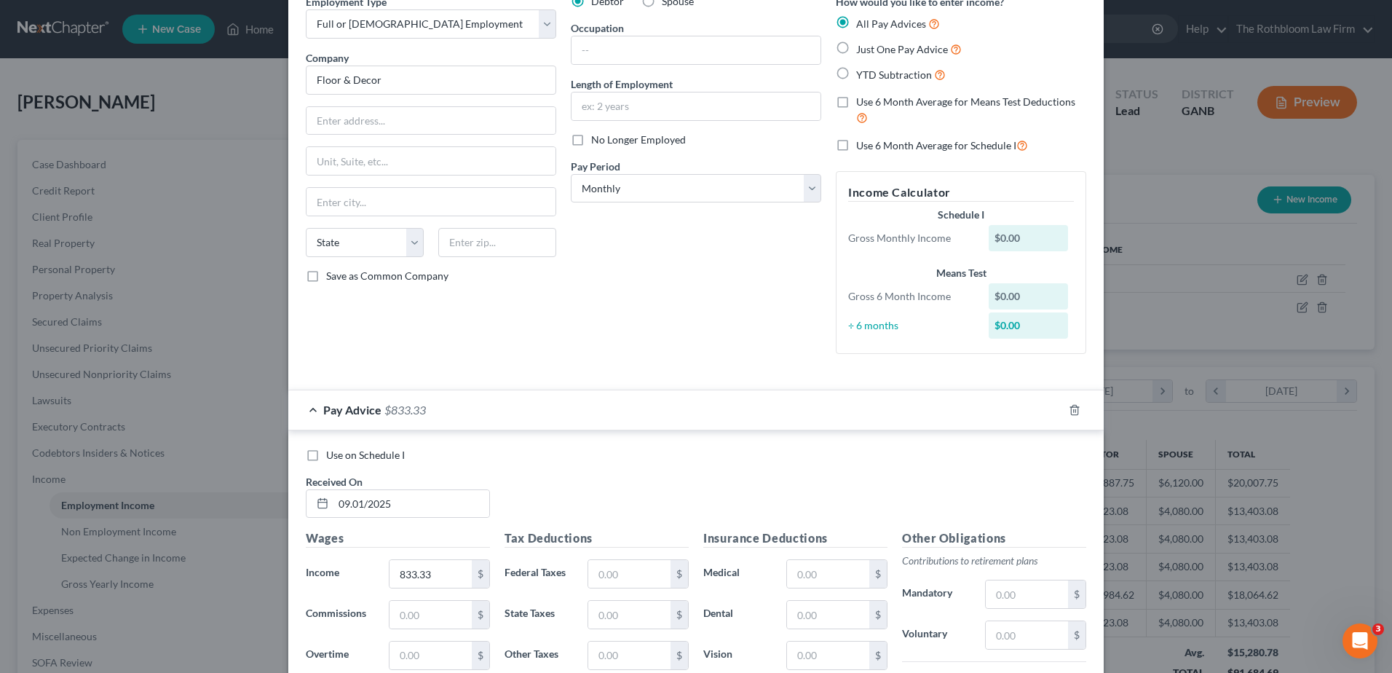
click at [862, 50] on input "Just One Pay Advice" at bounding box center [866, 45] width 9 height 9
radio input "true"
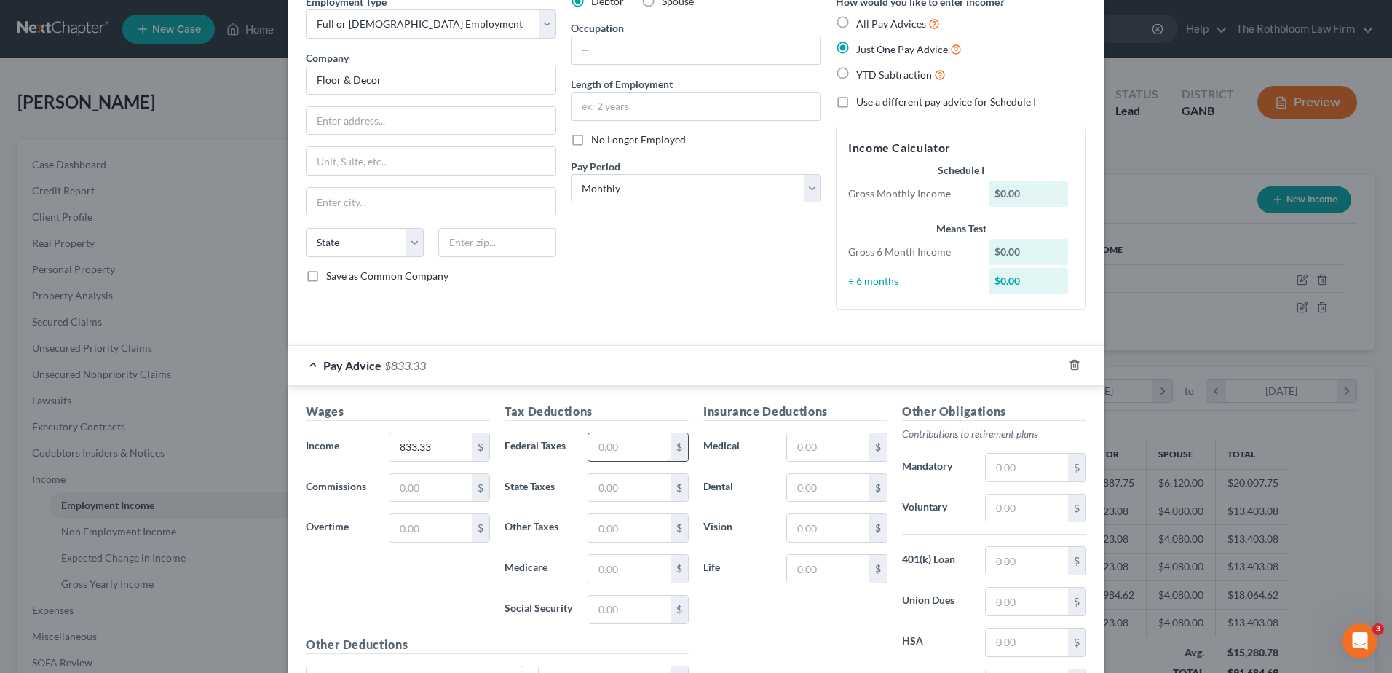
click at [629, 455] on input "text" at bounding box center [629, 447] width 82 height 28
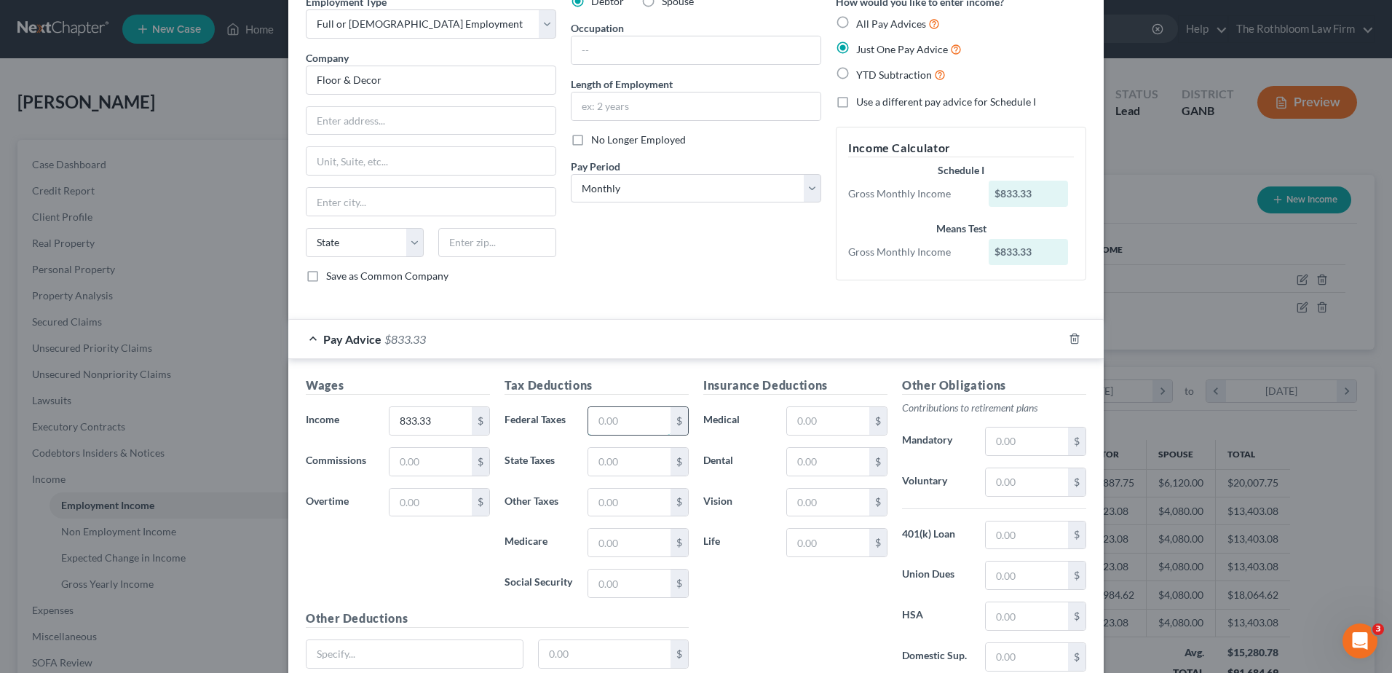
click at [633, 428] on input "text" at bounding box center [629, 421] width 82 height 28
type input "166.66"
click at [679, 47] on input "text" at bounding box center [696, 50] width 249 height 28
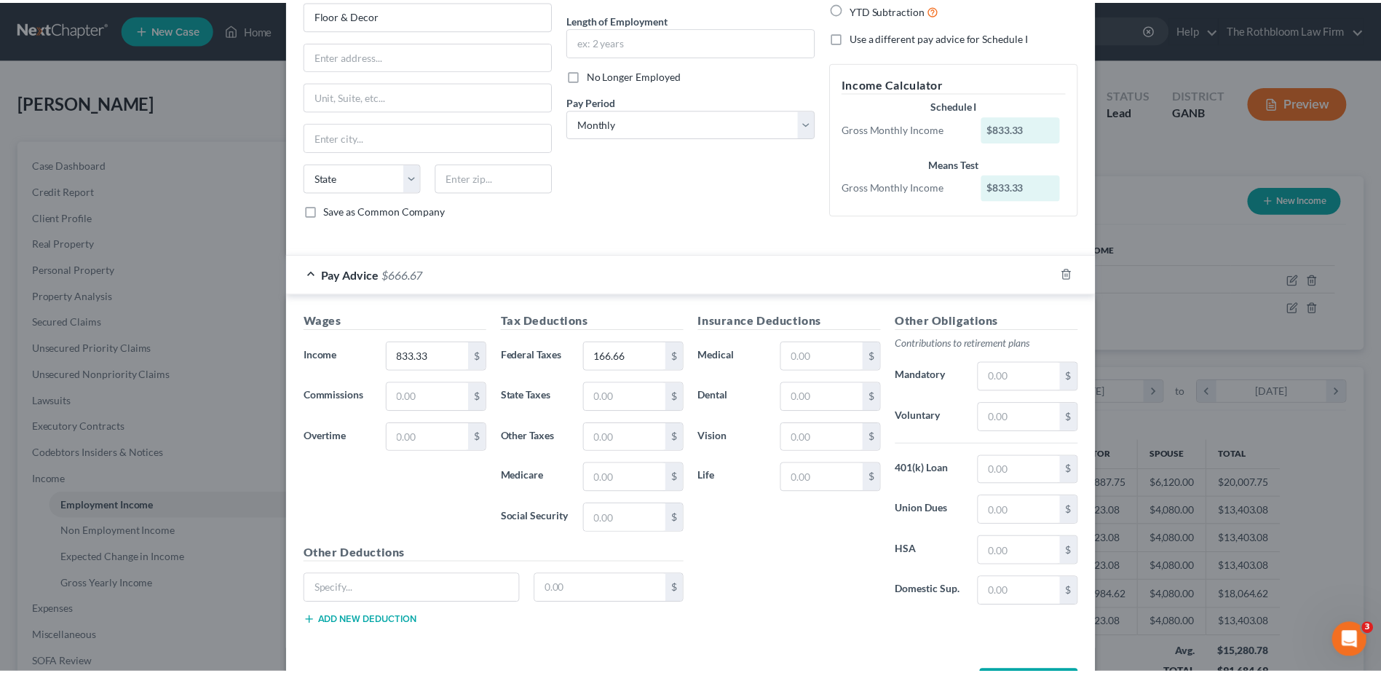
scroll to position [194, 0]
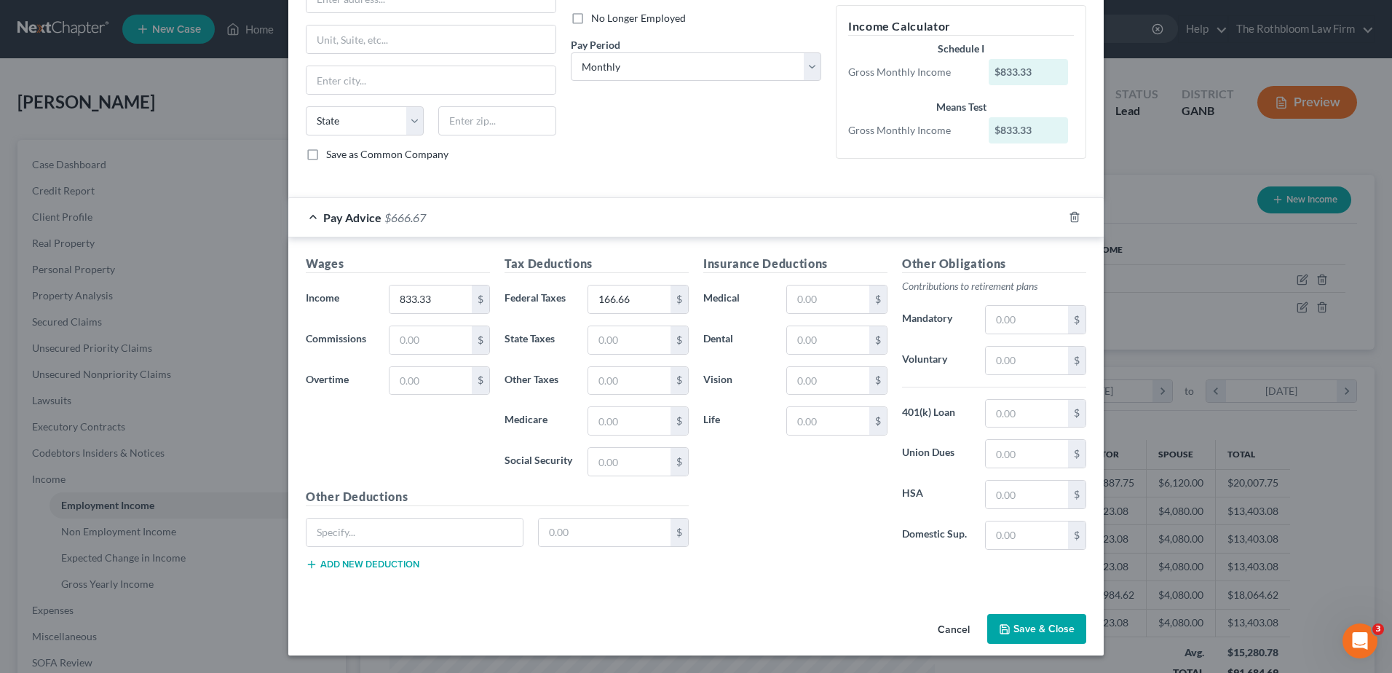
type input "Annualized Bonus"
click at [1041, 620] on button "Save & Close" at bounding box center [1036, 629] width 99 height 31
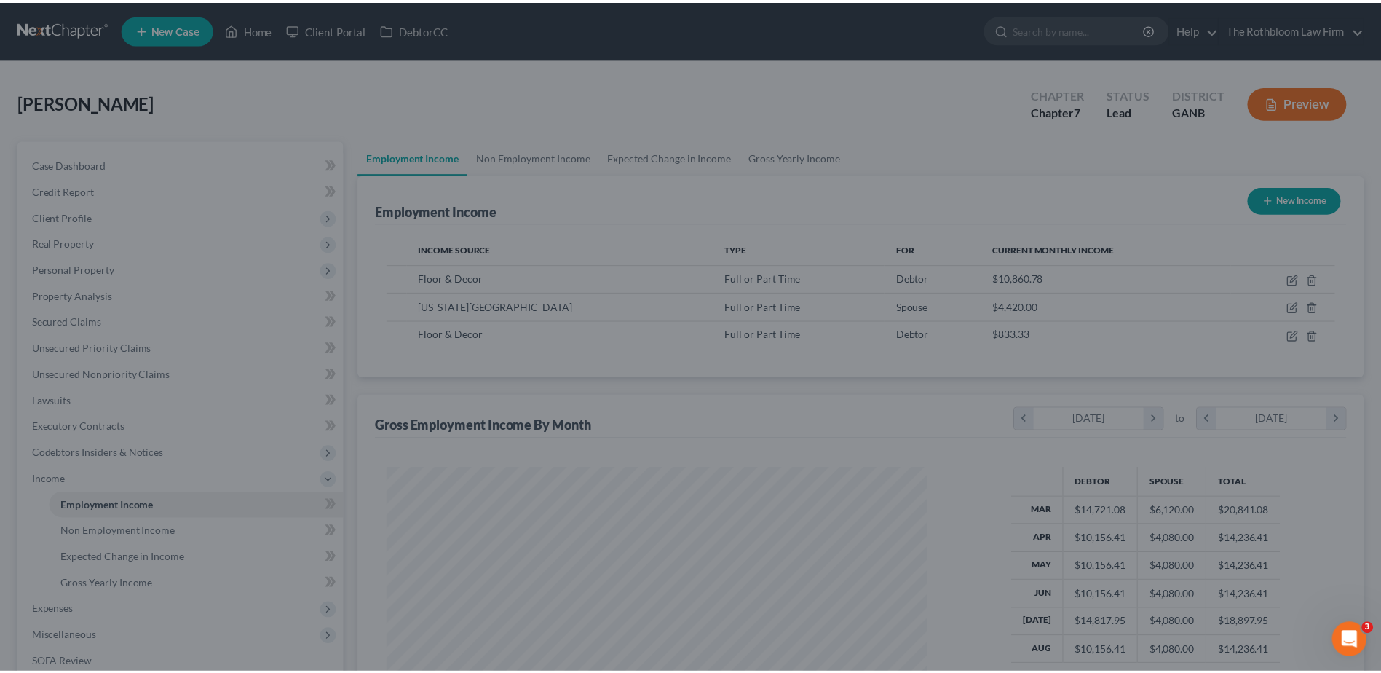
scroll to position [727971, 727671]
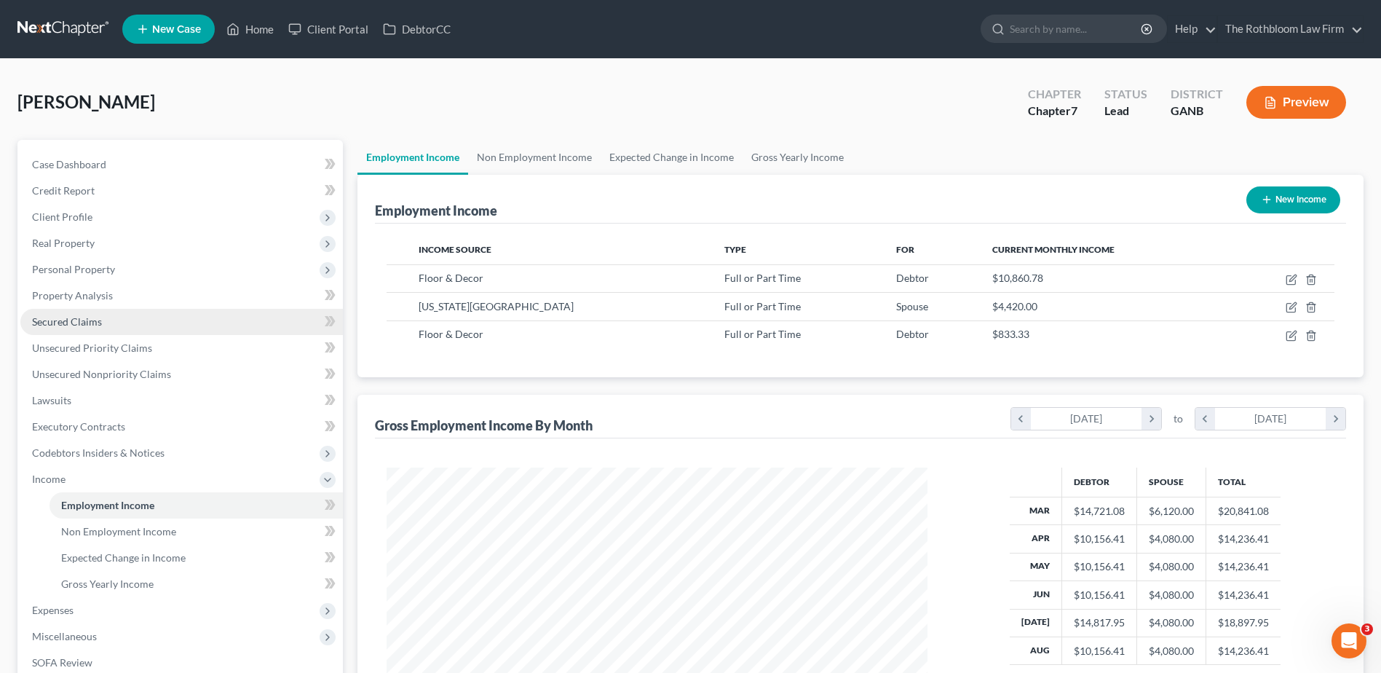
click at [74, 322] on span "Secured Claims" at bounding box center [67, 321] width 70 height 12
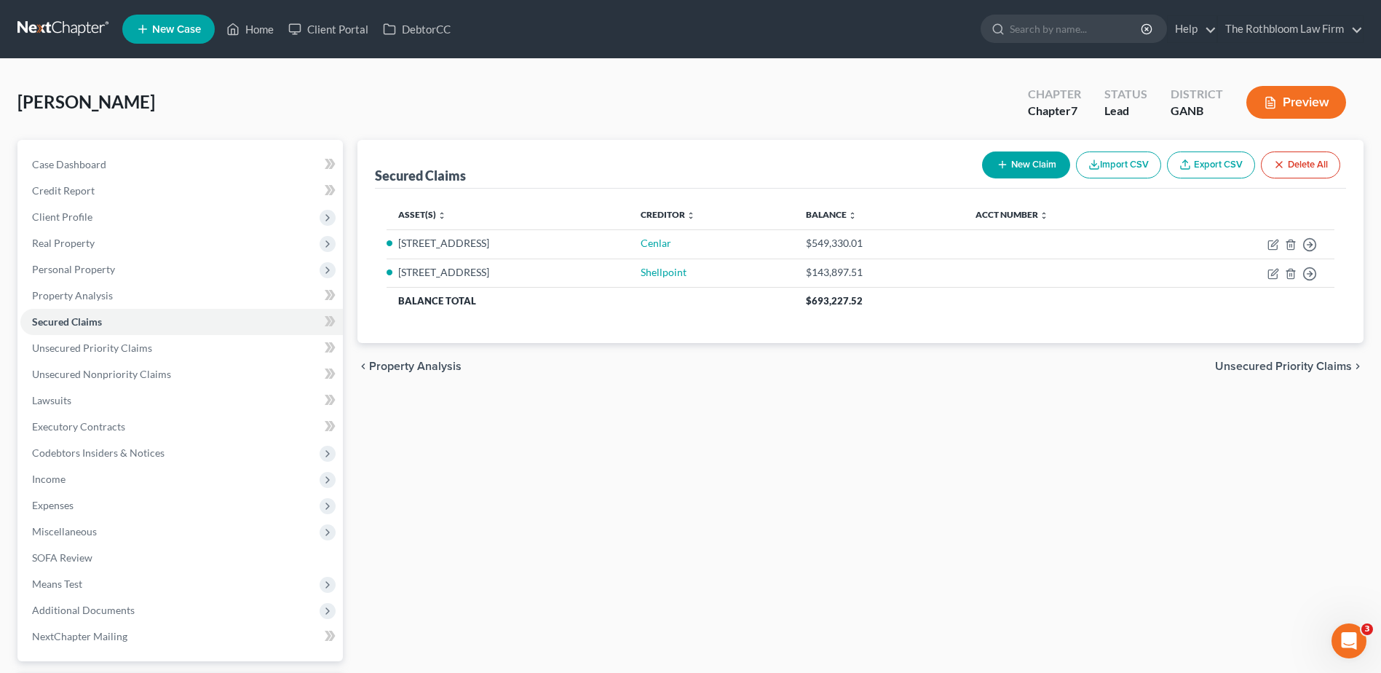
click at [1020, 161] on button "New Claim" at bounding box center [1026, 164] width 88 height 27
select select "0"
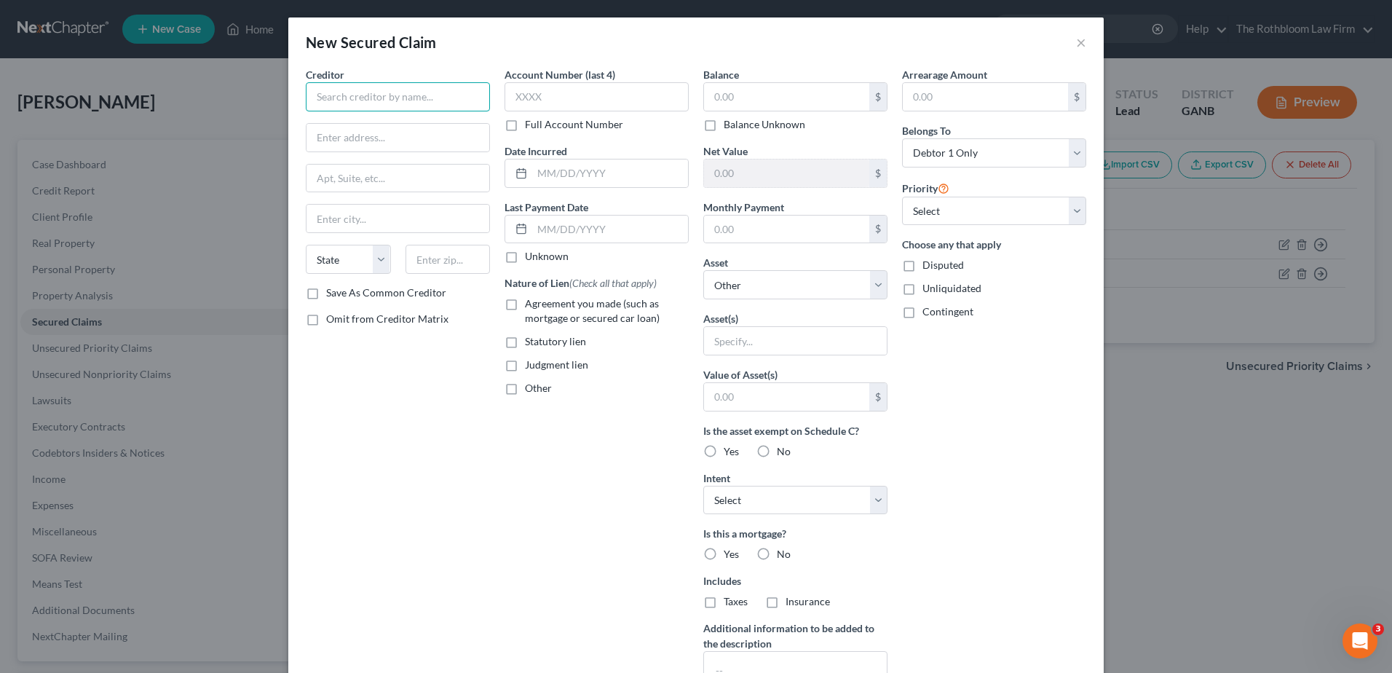
click at [356, 101] on input "text" at bounding box center [398, 96] width 184 height 29
type input "ACE"
click at [709, 94] on input "text" at bounding box center [786, 97] width 165 height 28
type input "162,357.81"
click at [728, 227] on input "text" at bounding box center [786, 230] width 165 height 28
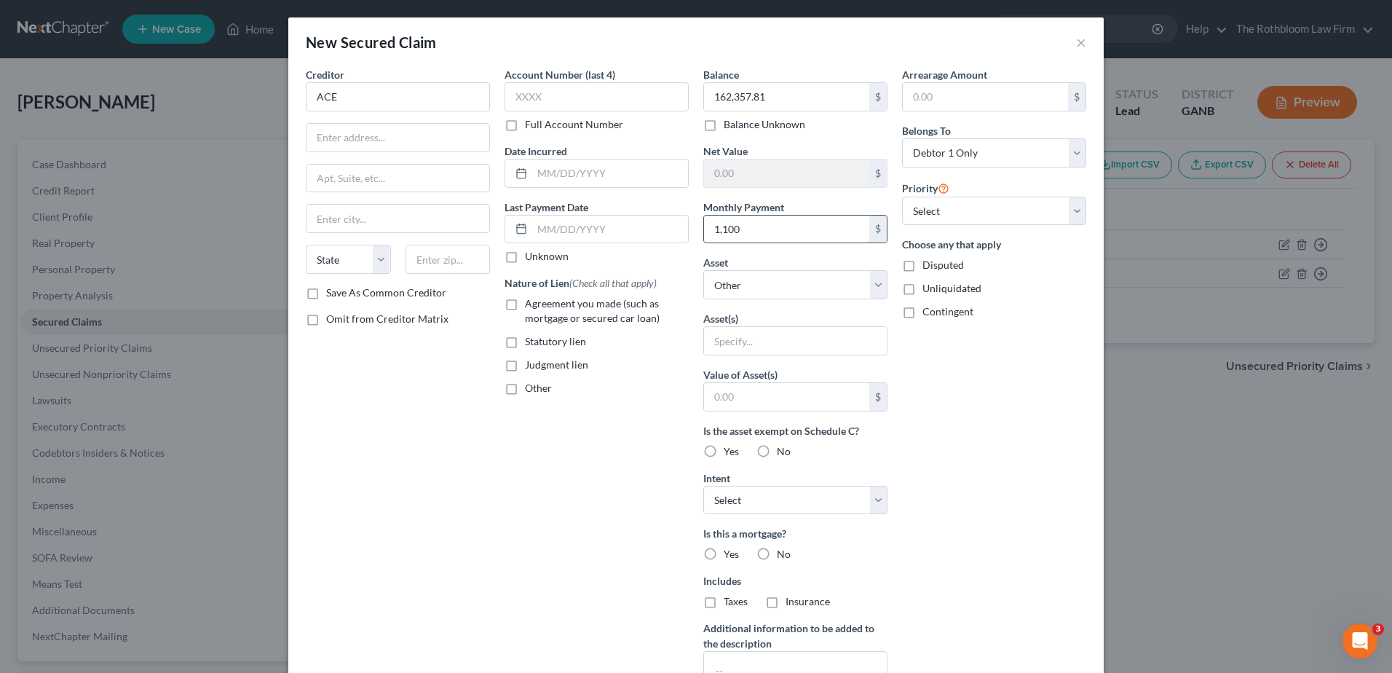
type input "1,100"
click at [868, 284] on select "Select Other Multiple Assets 5212 Rokefield Way - $0.0" at bounding box center [795, 284] width 184 height 29
select select "2"
click at [703, 270] on select "Select Other Multiple Assets 5212 Rokefield Way - $0.0" at bounding box center [795, 284] width 184 height 29
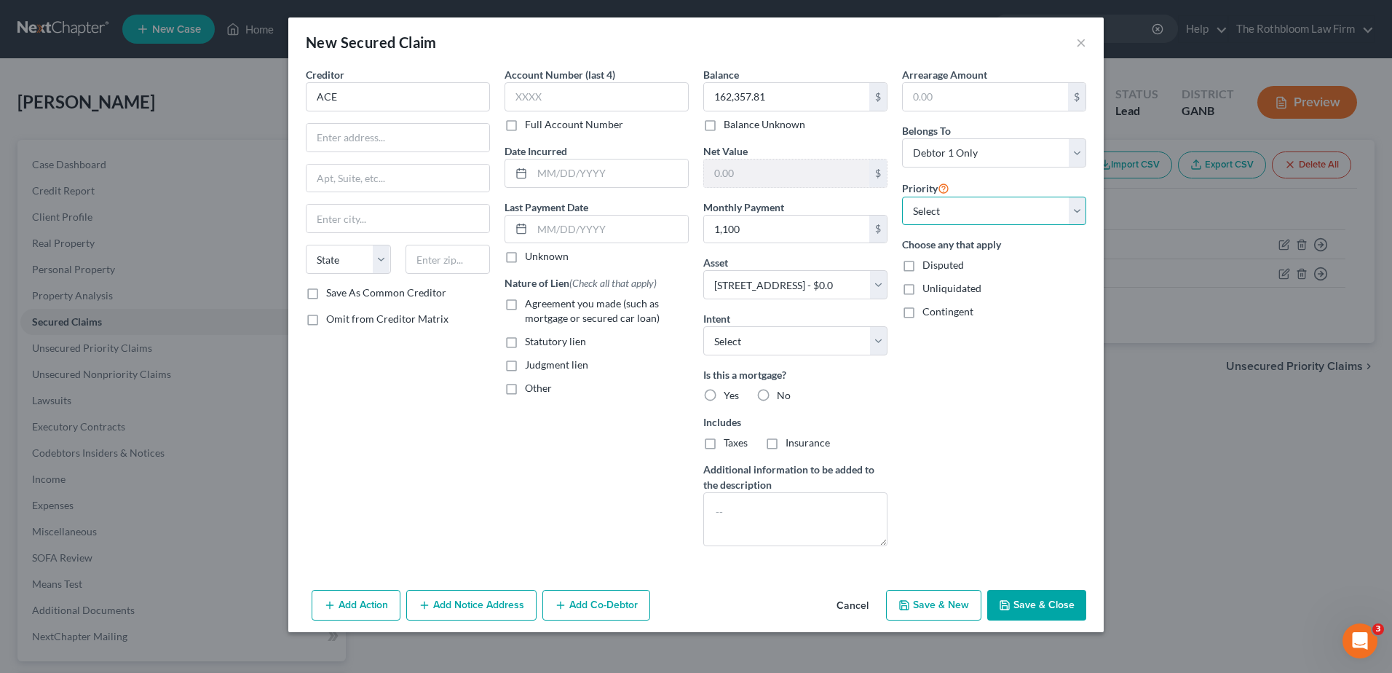
click at [1073, 213] on select "Select 2nd 3rd 4th 5th 6th 7th 8th 9th 10th 11th 12th 13th 14th 15th 16th 17th …" at bounding box center [994, 211] width 184 height 29
select select "1"
click at [902, 197] on select "Select 2nd 3rd 4th 5th 6th 7th 8th 9th 10th 11th 12th 13th 14th 15th 16th 17th …" at bounding box center [994, 211] width 184 height 29
click at [1022, 604] on button "Save & Close" at bounding box center [1036, 605] width 99 height 31
select select
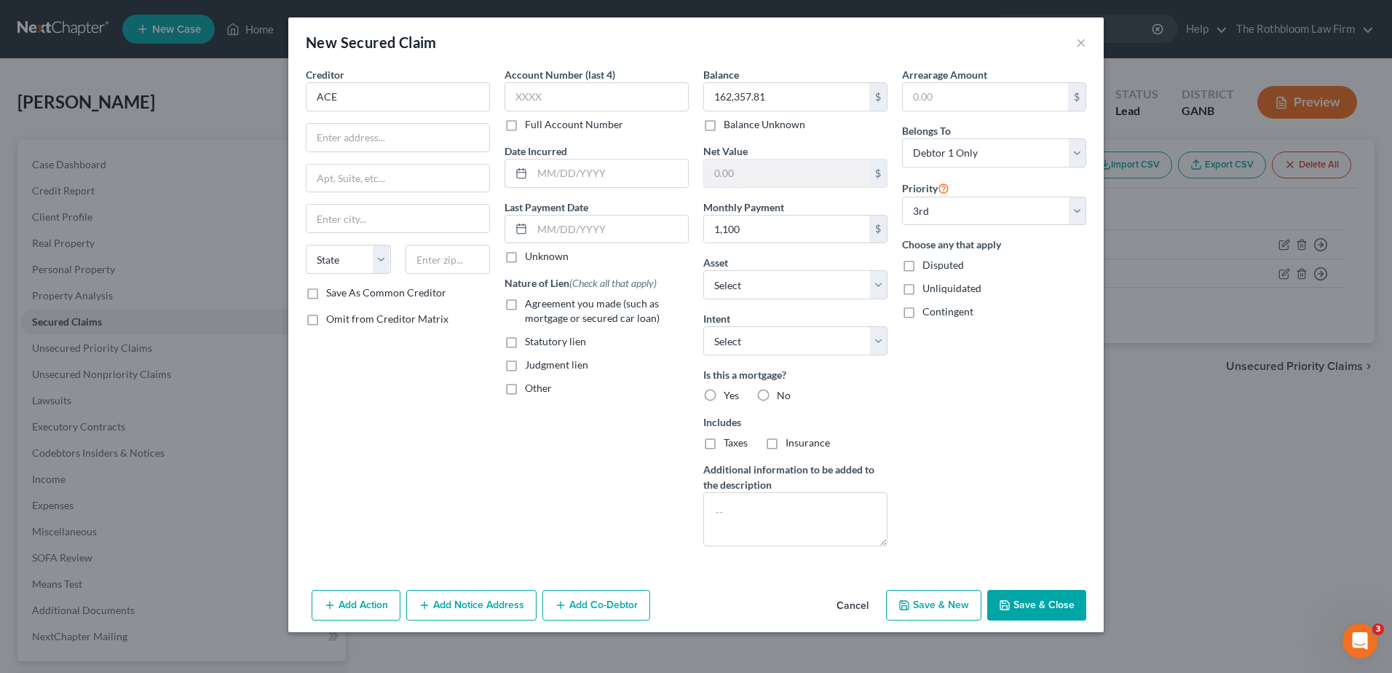
select select "2"
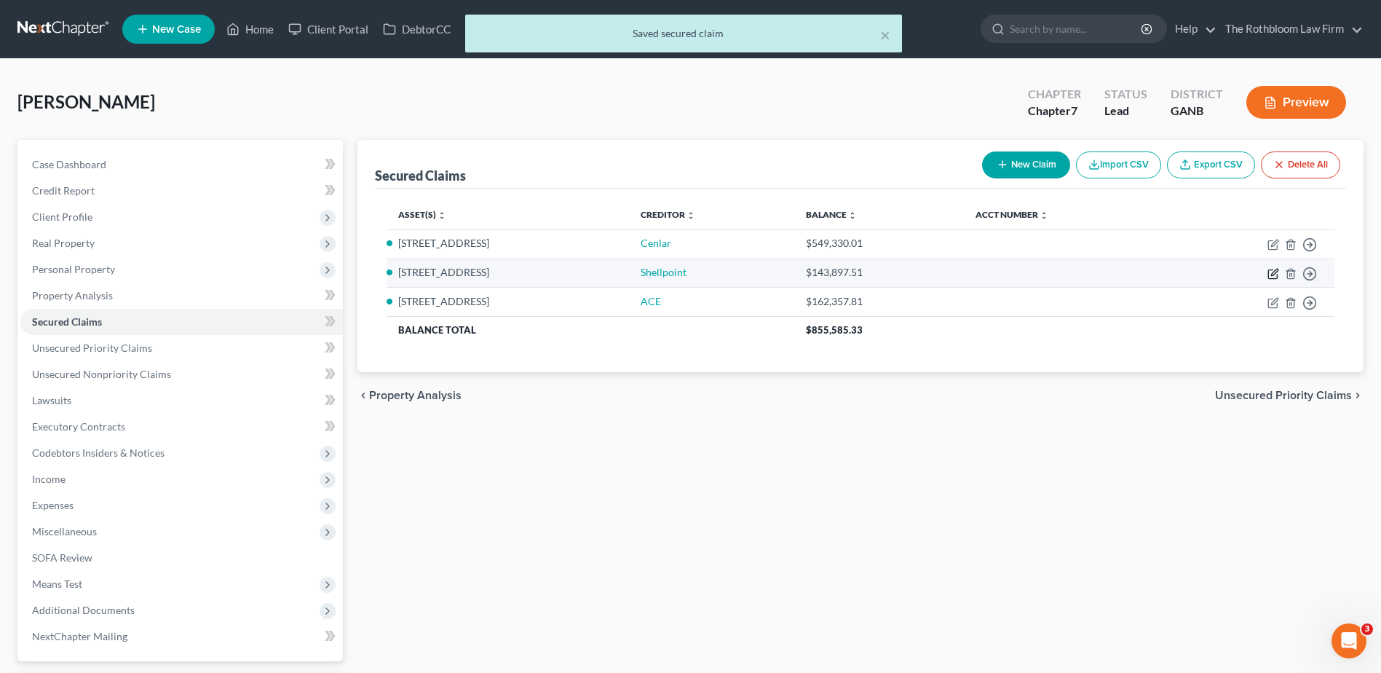
click at [1270, 273] on icon "button" at bounding box center [1274, 274] width 12 height 12
select select "0"
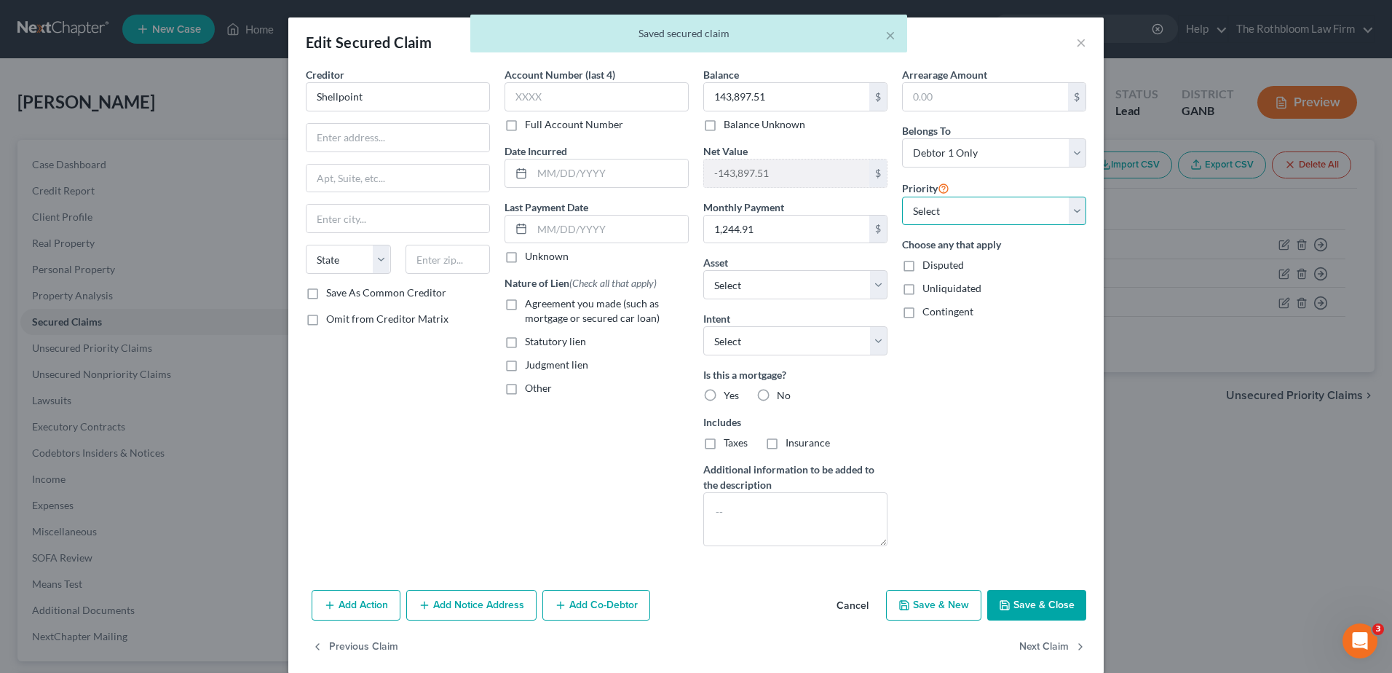
click at [984, 208] on select "Select 2nd 4th 5th 6th 7th 8th 9th 10th 11th 12th 13th 14th 15th 16th 17th 18th…" at bounding box center [994, 211] width 184 height 29
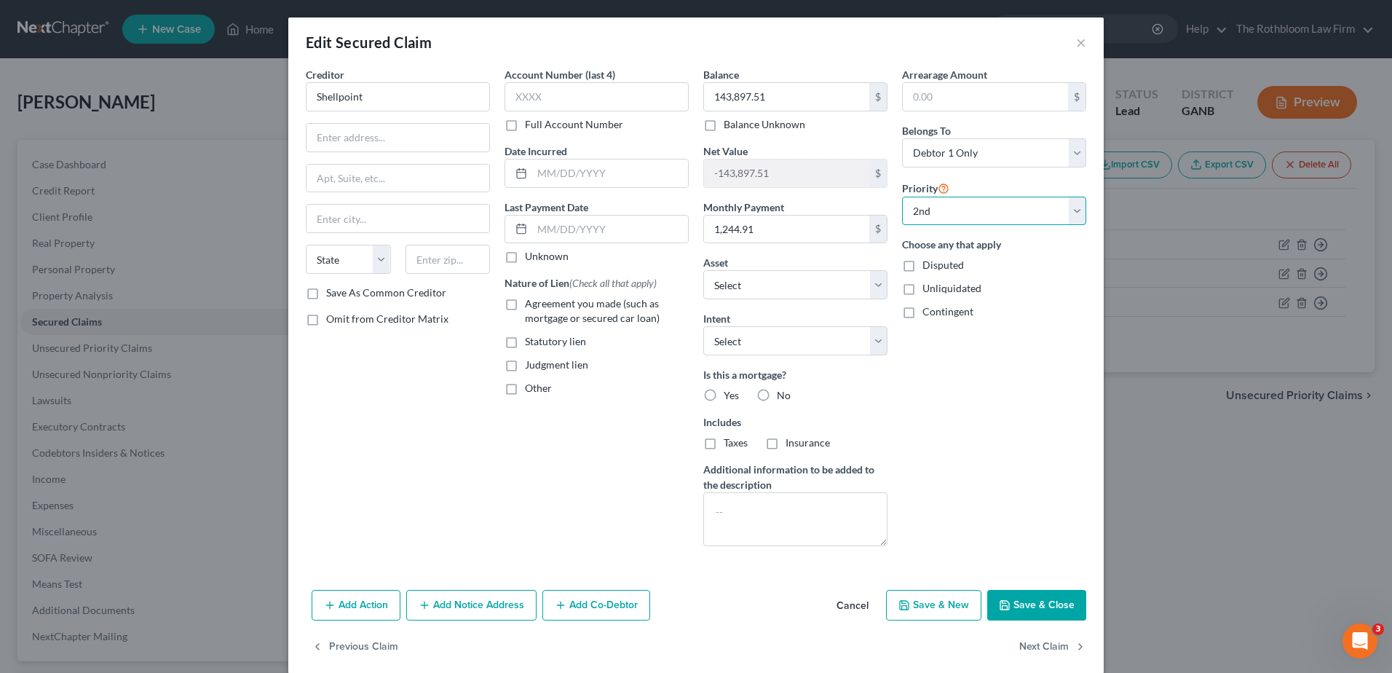
click at [902, 197] on select "Select 2nd 4th 5th 6th 7th 8th 9th 10th 11th 12th 13th 14th 15th 16th 17th 18th…" at bounding box center [994, 211] width 184 height 29
click at [1025, 605] on button "Save & Close" at bounding box center [1036, 605] width 99 height 31
select select "1"
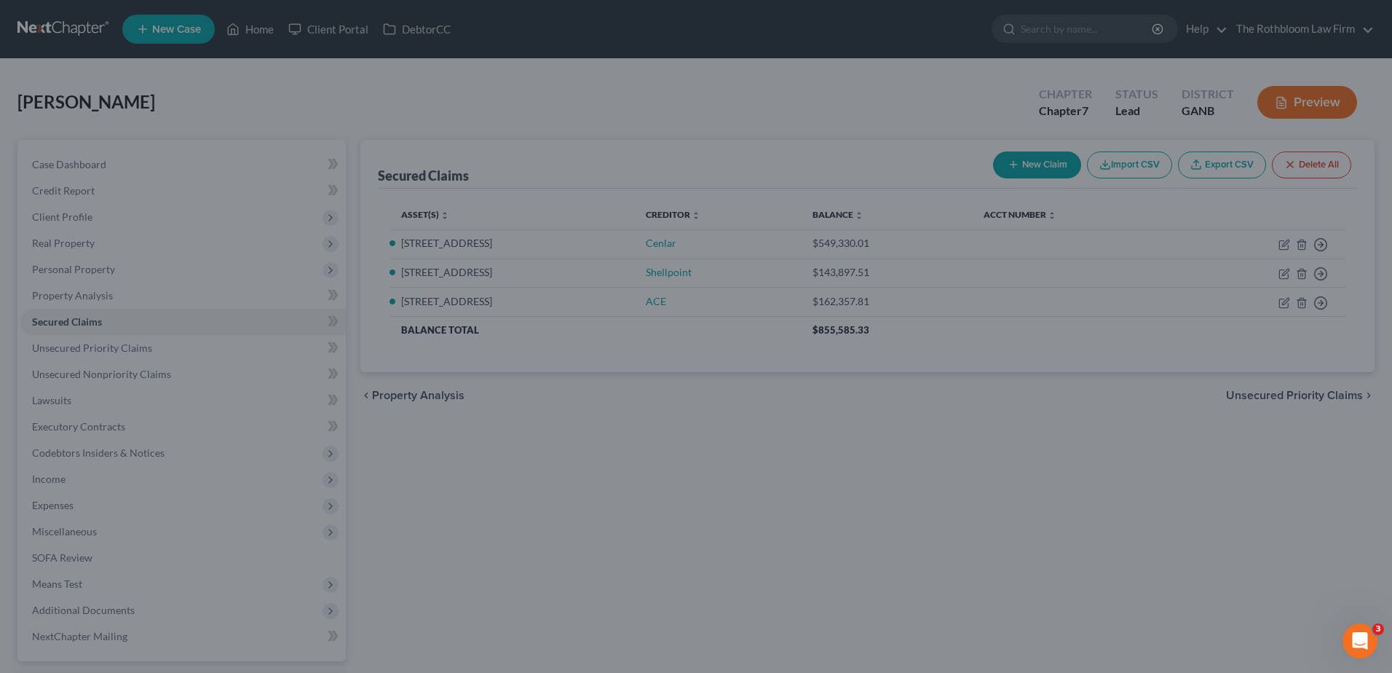
type input "-693,227.52"
select select "2"
type input "0"
select select "0"
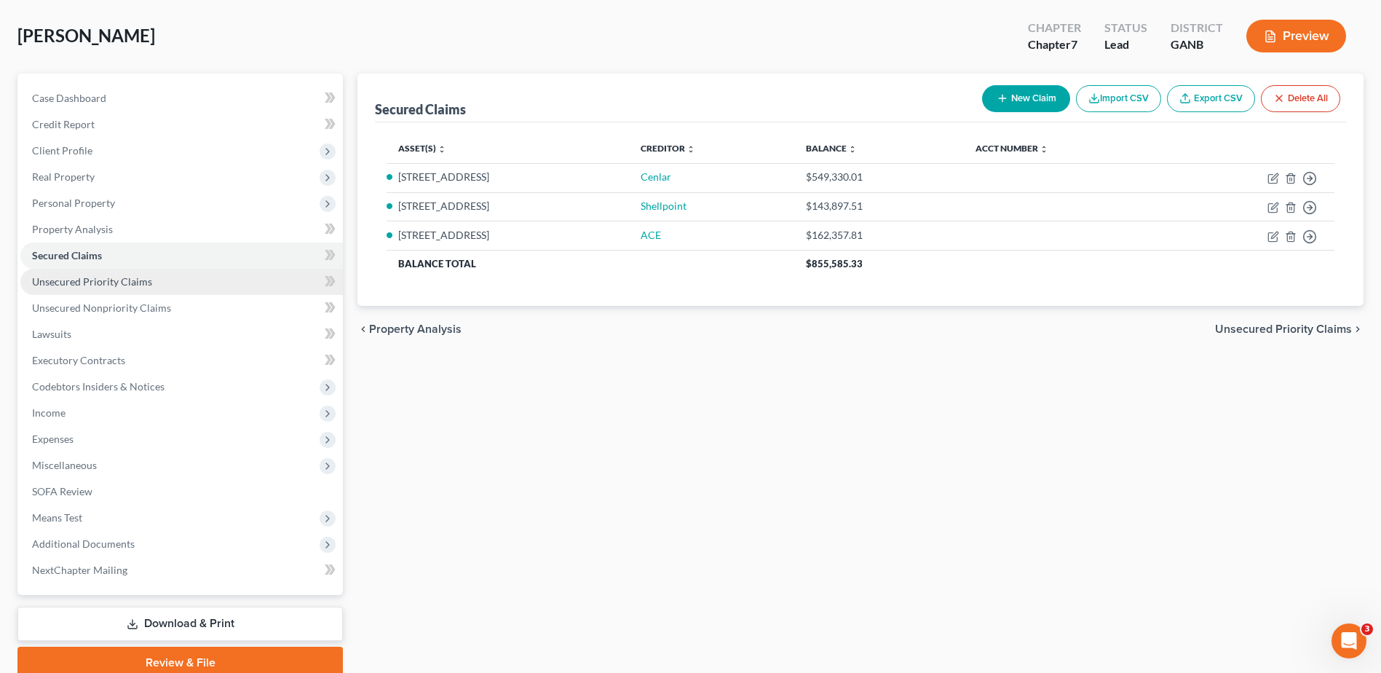
scroll to position [127, 0]
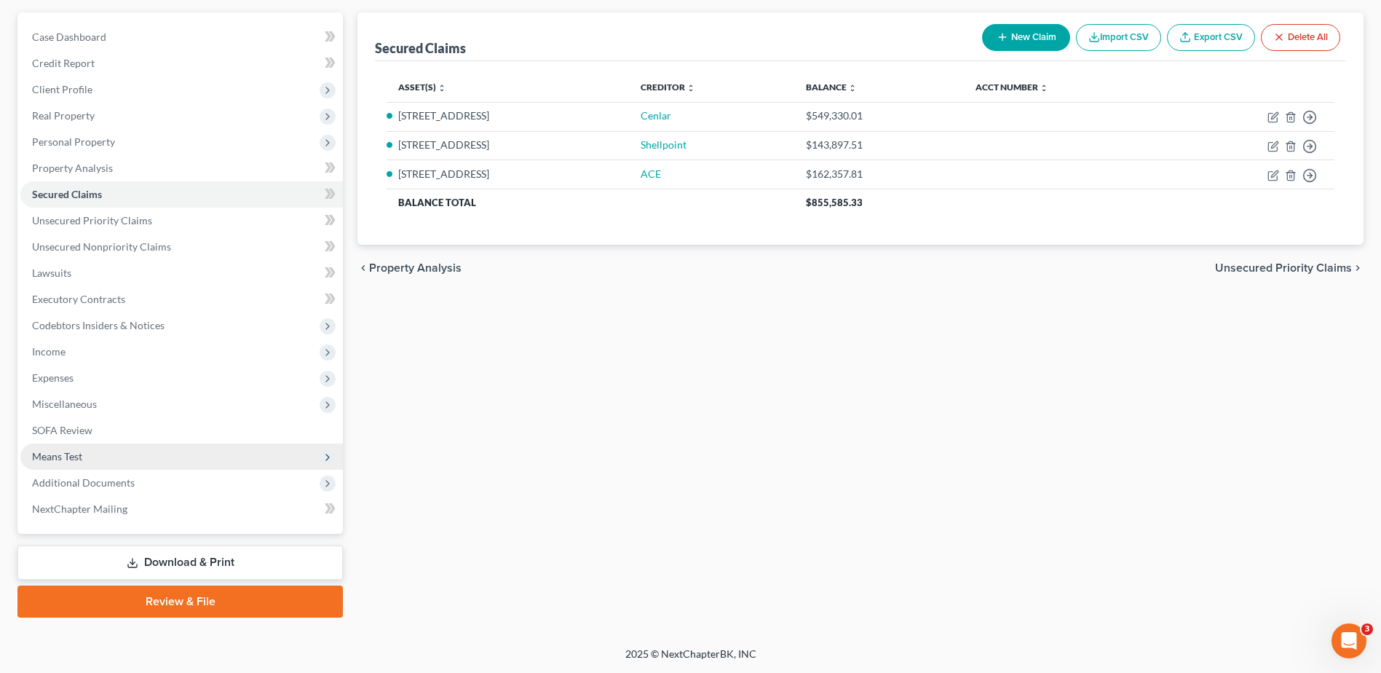
click at [65, 454] on span "Means Test" at bounding box center [57, 456] width 50 height 12
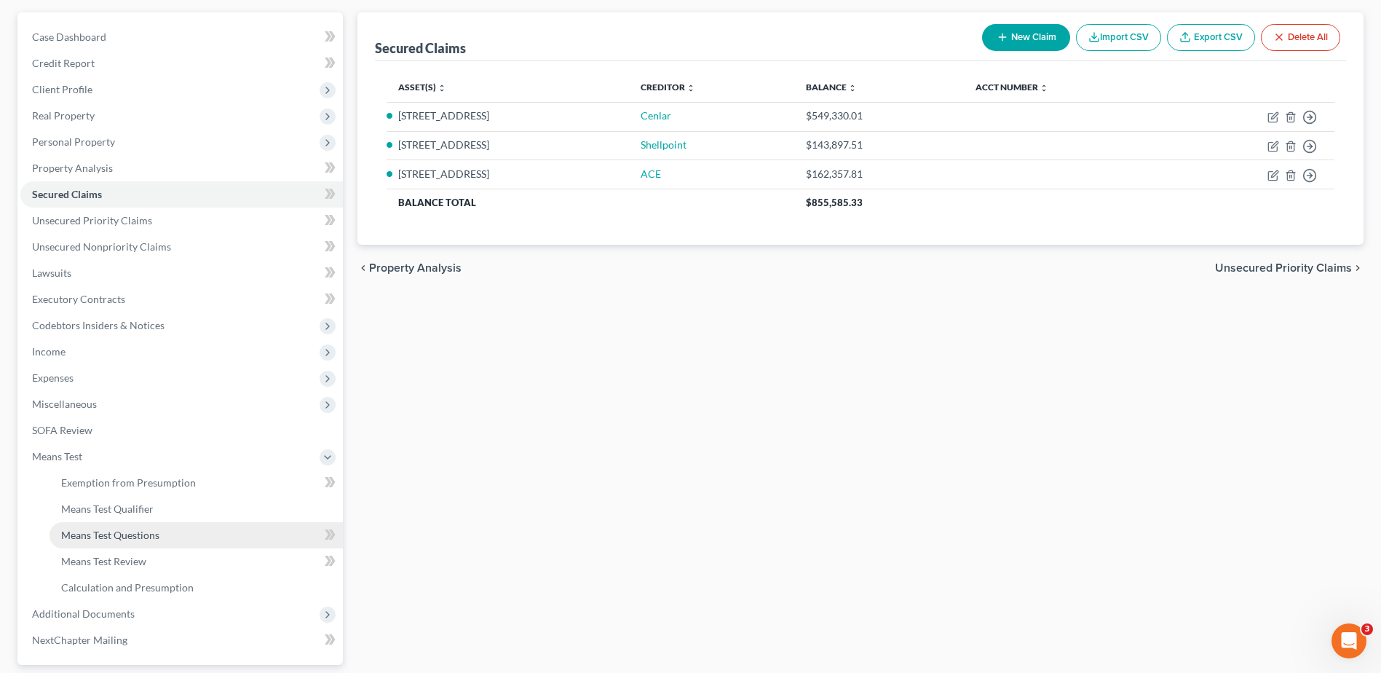
click at [133, 527] on link "Means Test Questions" at bounding box center [196, 535] width 293 height 26
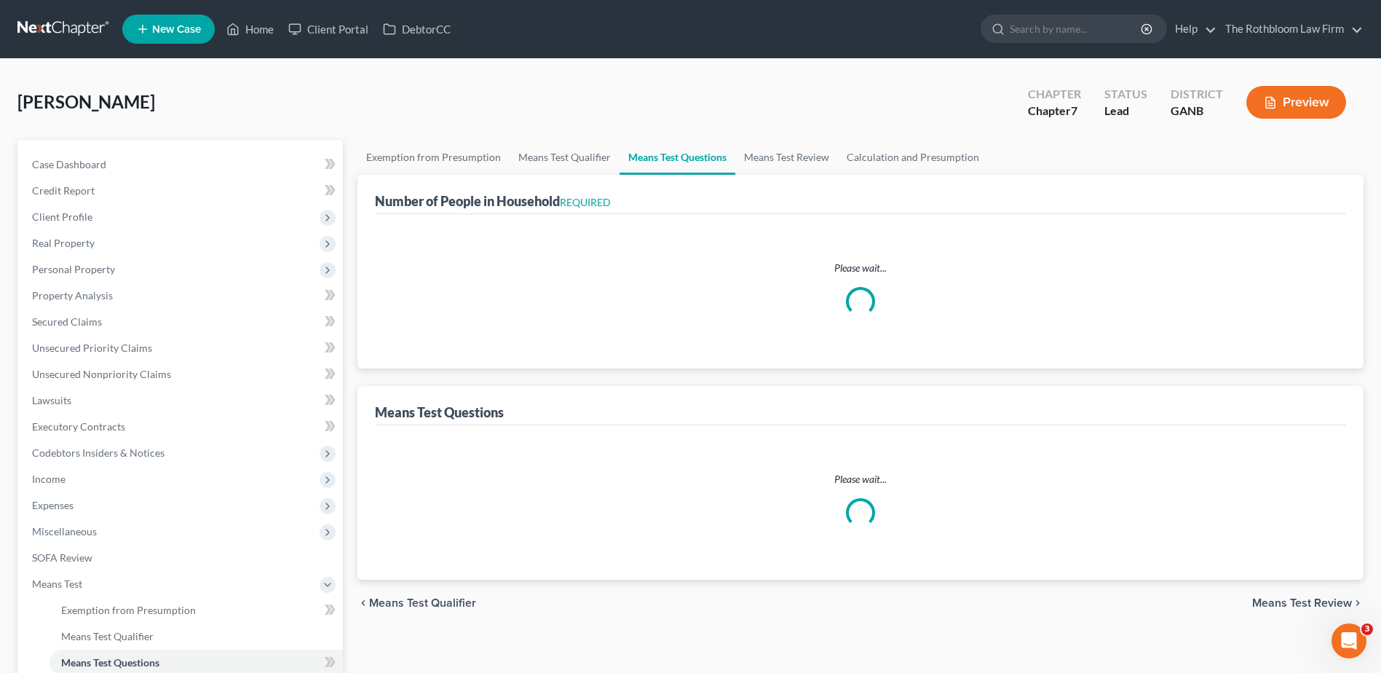
select select "0"
select select "60"
select select "0"
select select "60"
select select "0"
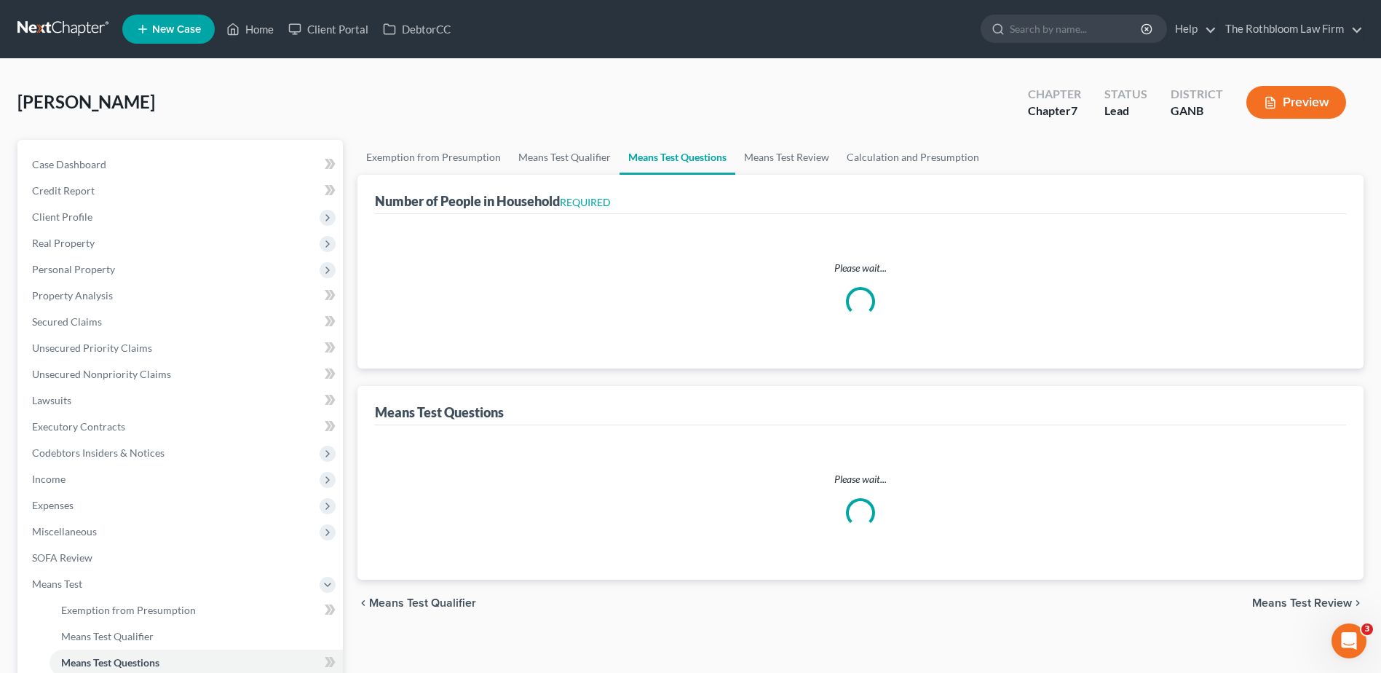
select select "60"
select select "0"
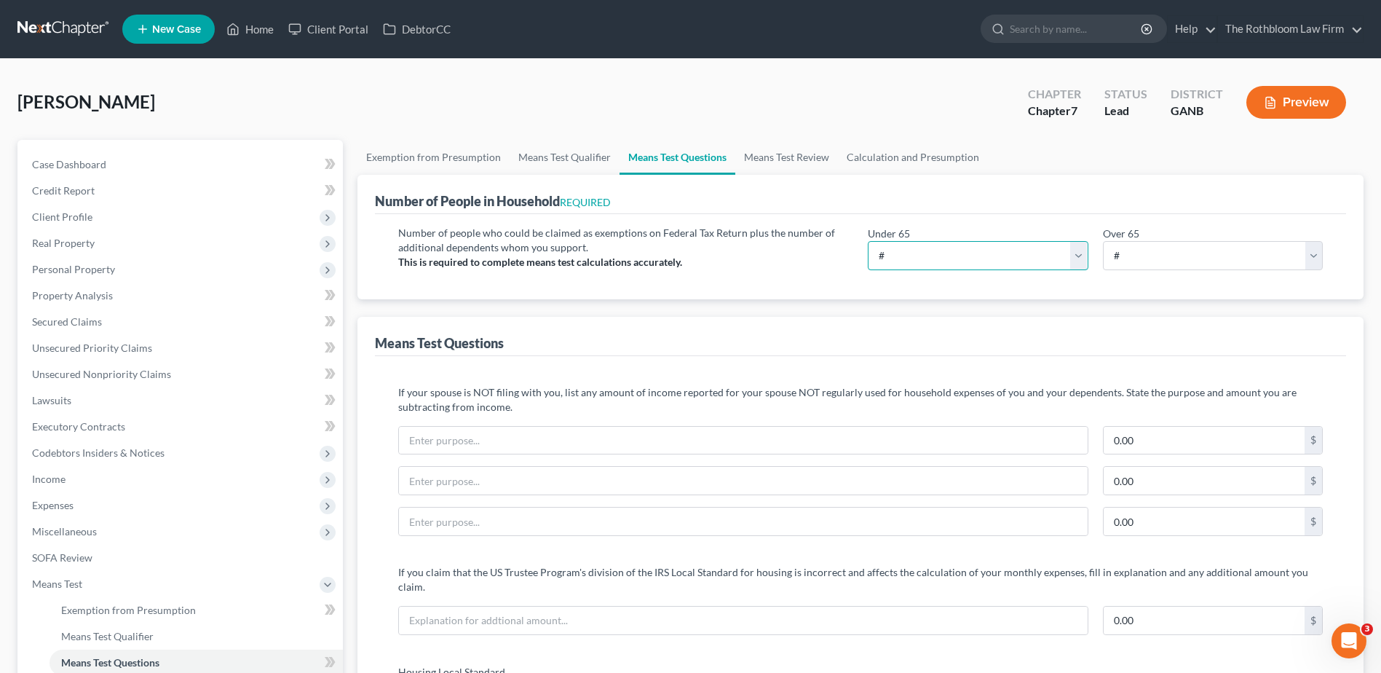
click at [899, 252] on select "# 0 1 2 3 4 5 6 7 8 9 10" at bounding box center [978, 255] width 220 height 29
select select "4"
click at [868, 241] on select "# 0 1 2 3 4 5 6 7 8 9 10" at bounding box center [978, 255] width 220 height 29
click at [422, 442] on input "text" at bounding box center [743, 441] width 688 height 28
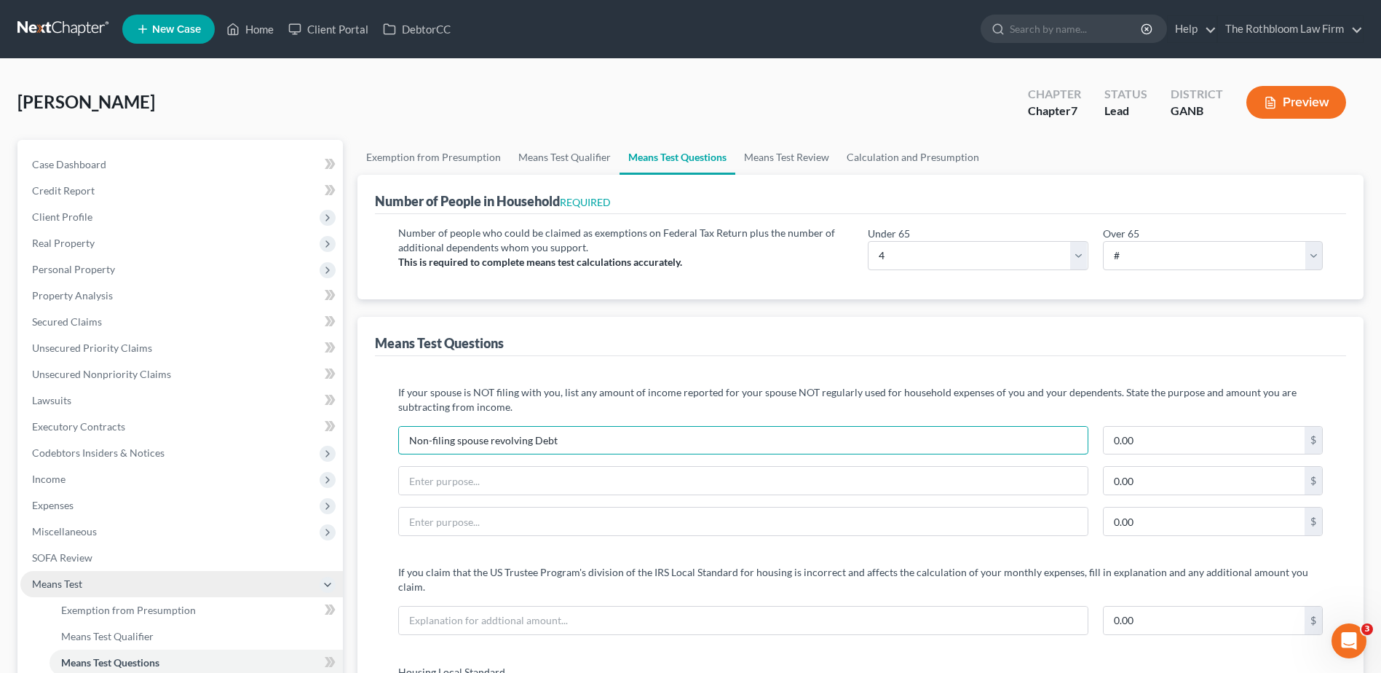
type input "Non-filing spouse revolving Debt"
click at [1146, 445] on input "0.00" at bounding box center [1204, 441] width 201 height 28
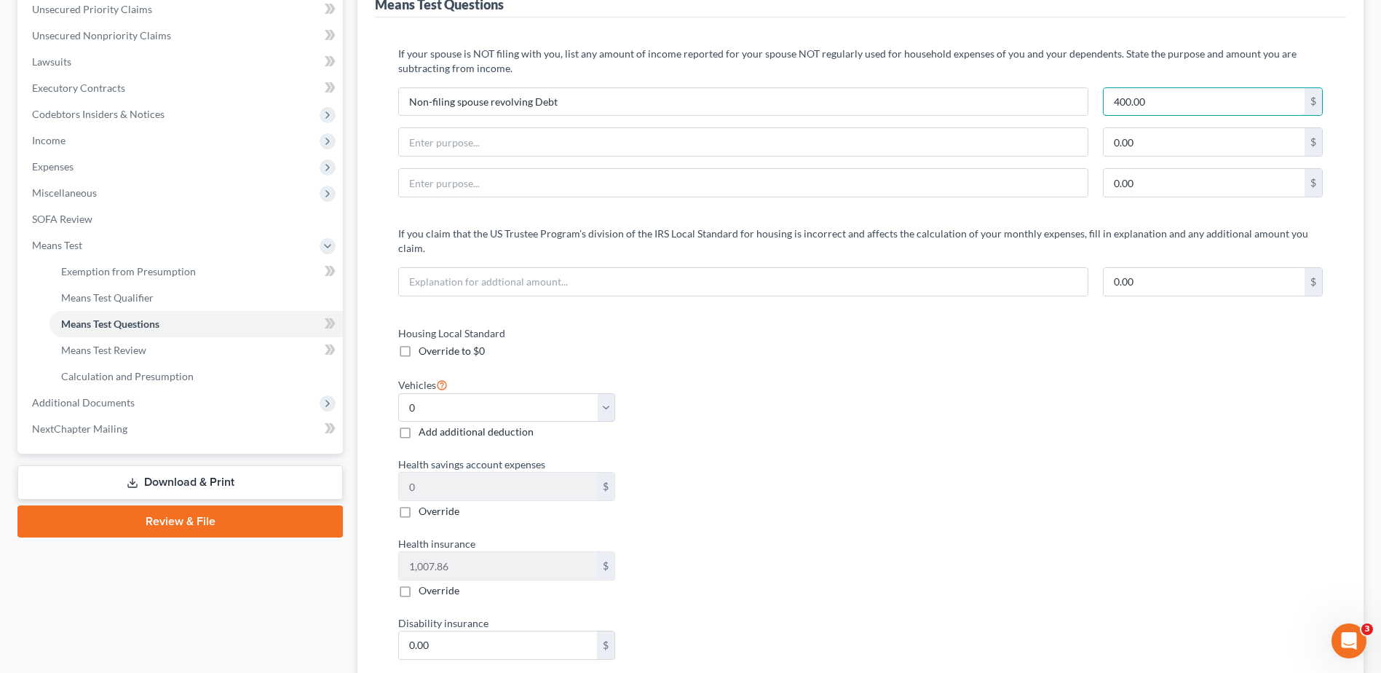
scroll to position [364, 0]
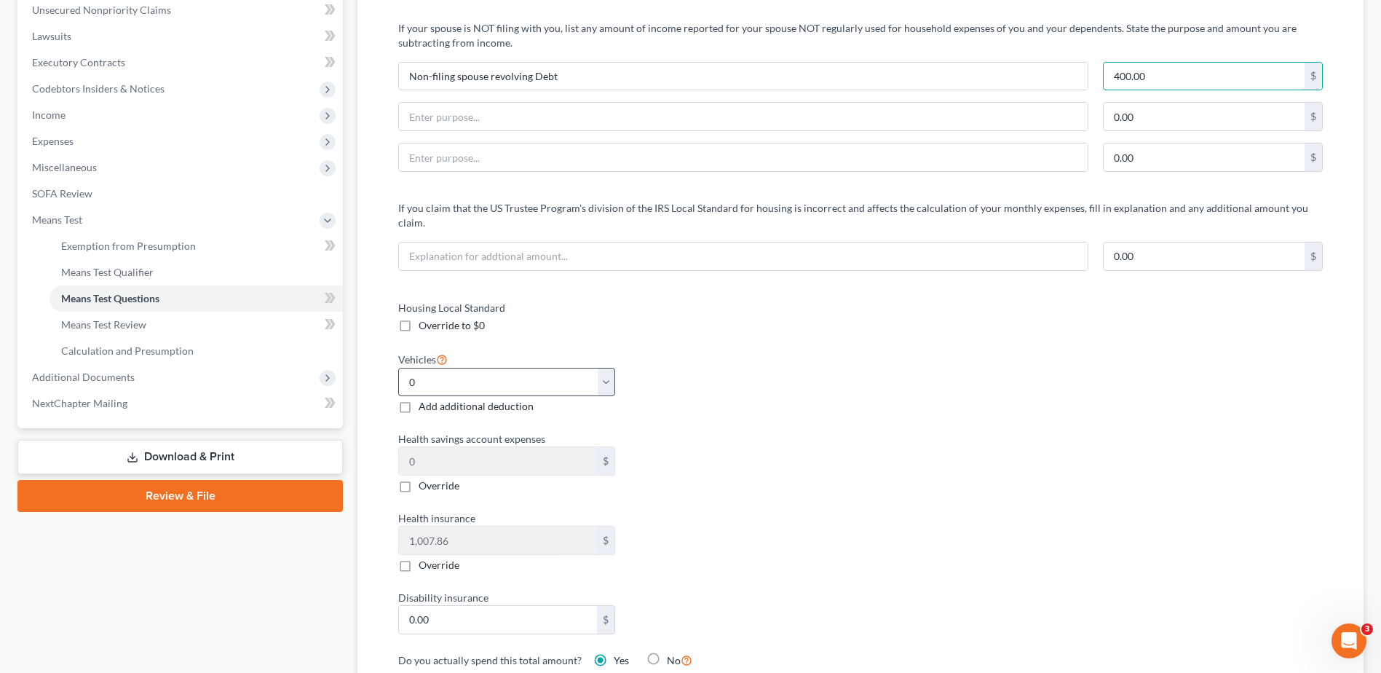
type input "400.00"
click at [431, 368] on select "Select 0 1 2 3 4 5" at bounding box center [506, 382] width 216 height 29
select select "1"
click at [398, 368] on select "Select 0 1 2 3 4 5" at bounding box center [506, 382] width 216 height 29
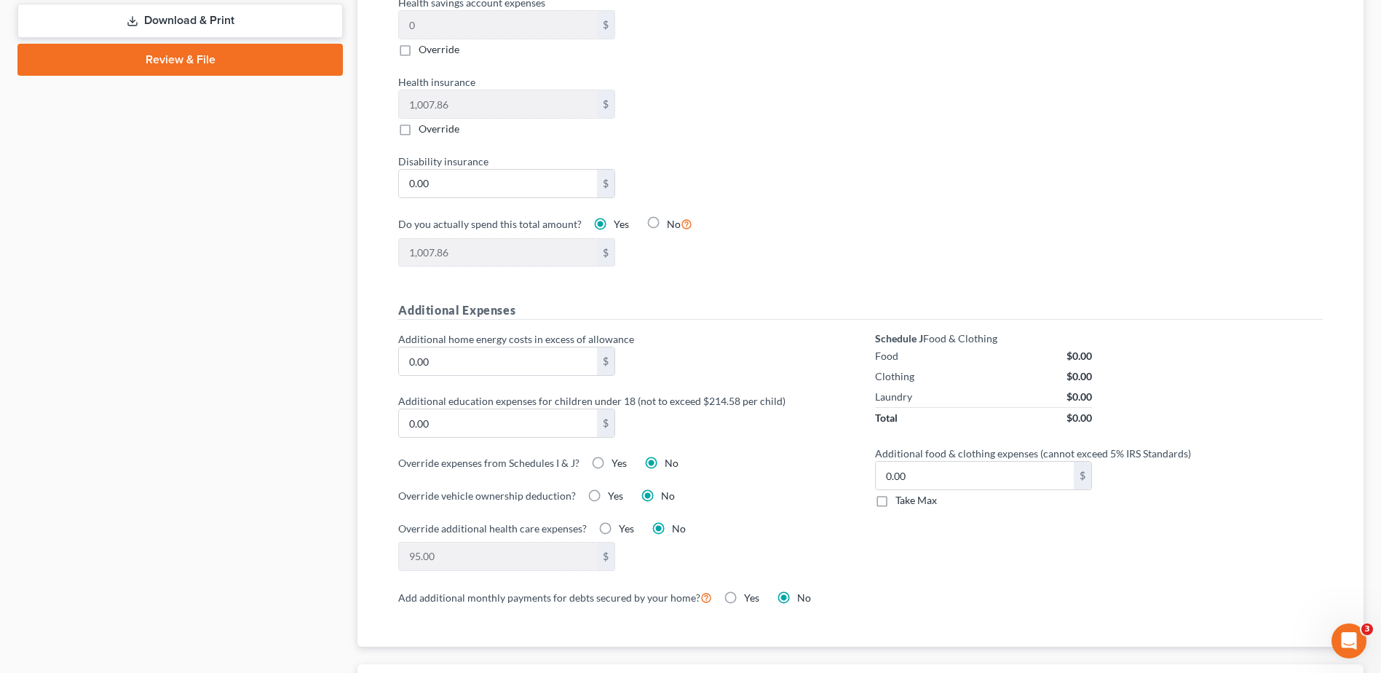
scroll to position [801, 0]
click at [608, 488] on label "Yes" at bounding box center [615, 495] width 15 height 15
click at [614, 488] on input "Yes" at bounding box center [618, 492] width 9 height 9
radio input "true"
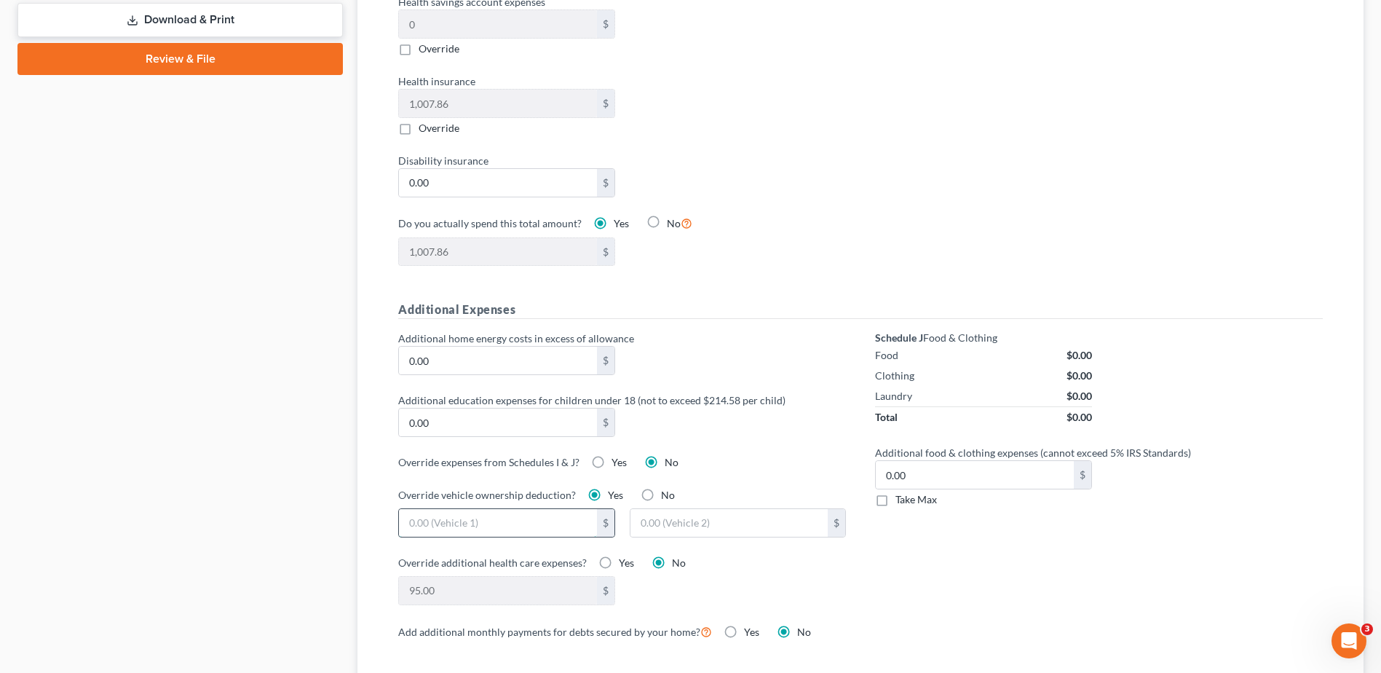
click at [529, 510] on input "text" at bounding box center [497, 523] width 197 height 28
click at [661, 488] on label "No" at bounding box center [668, 495] width 14 height 15
click at [667, 488] on input "No" at bounding box center [671, 492] width 9 height 9
radio input "true"
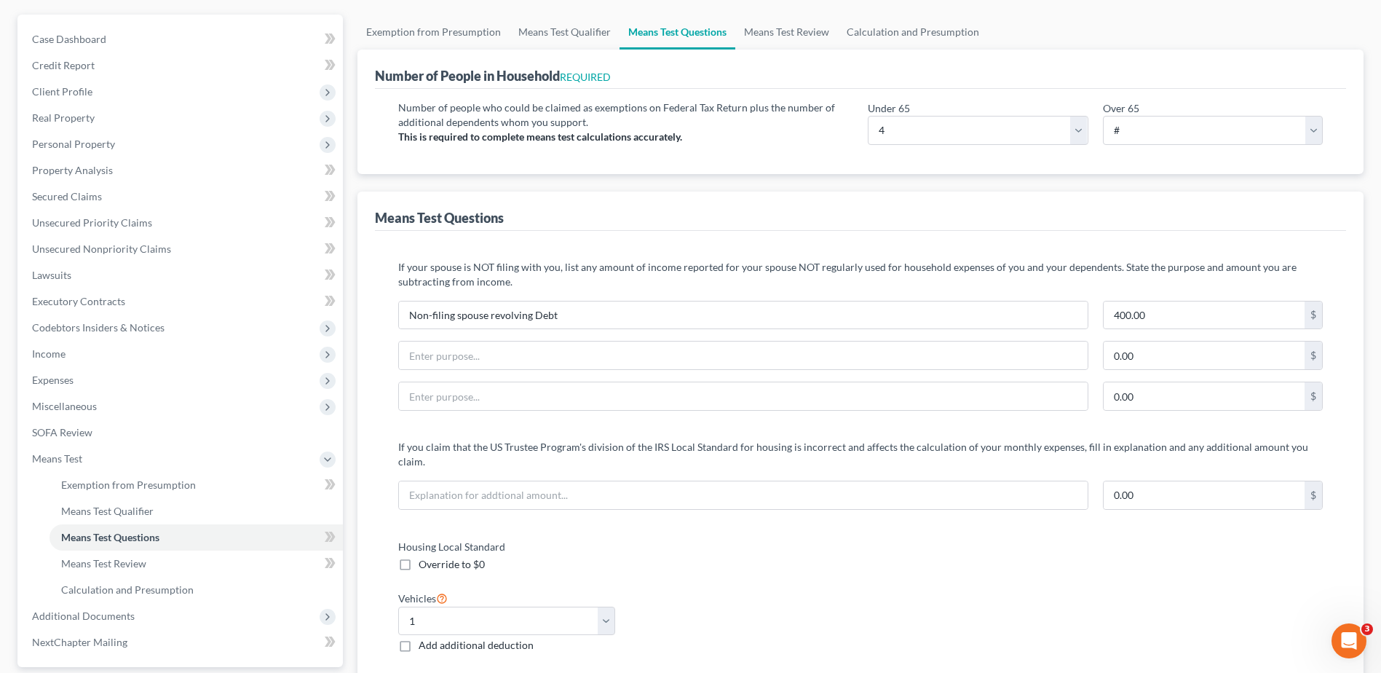
scroll to position [0, 0]
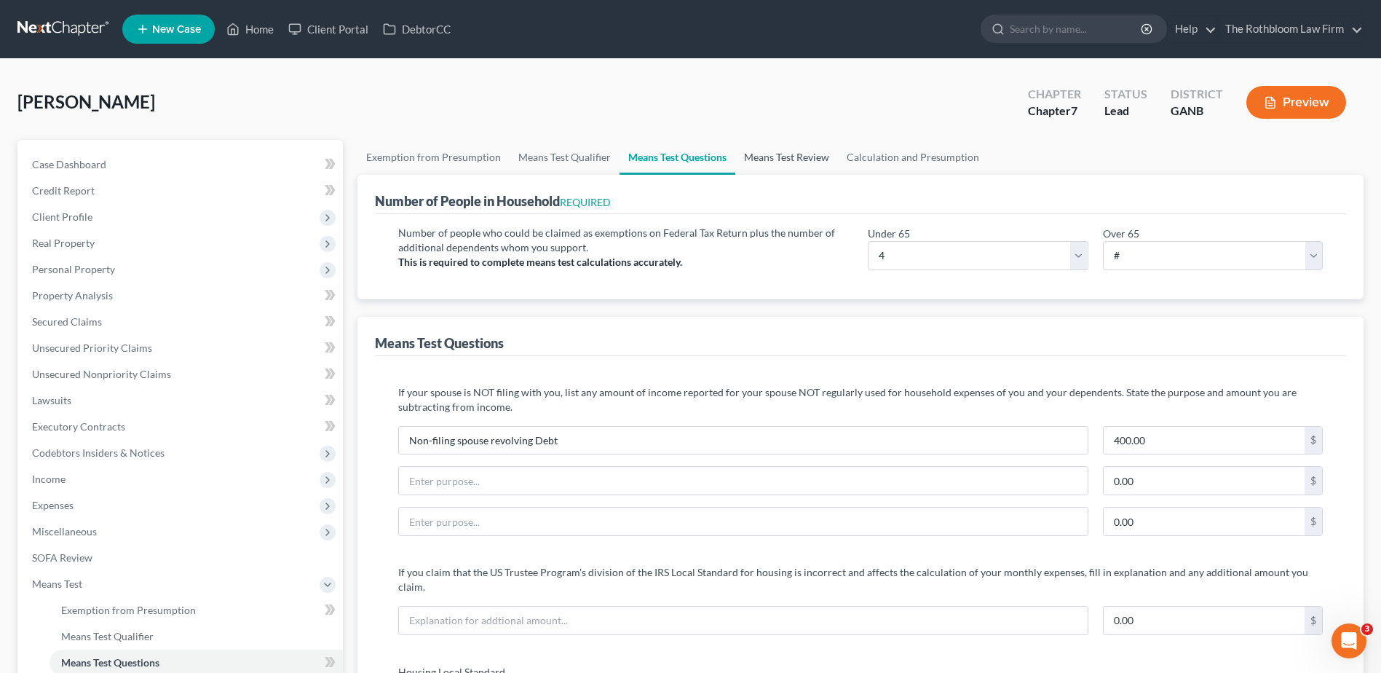
click at [765, 157] on link "Means Test Review" at bounding box center [787, 157] width 103 height 35
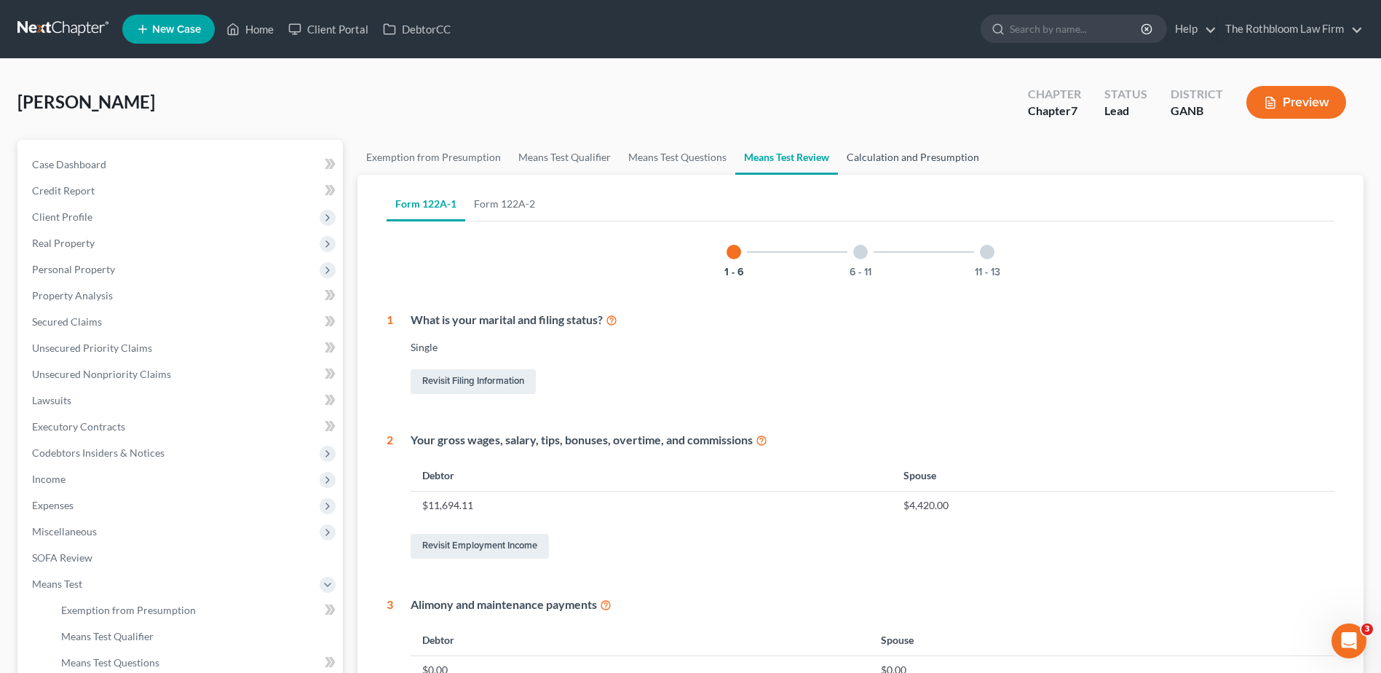
click at [886, 153] on link "Calculation and Presumption" at bounding box center [913, 157] width 150 height 35
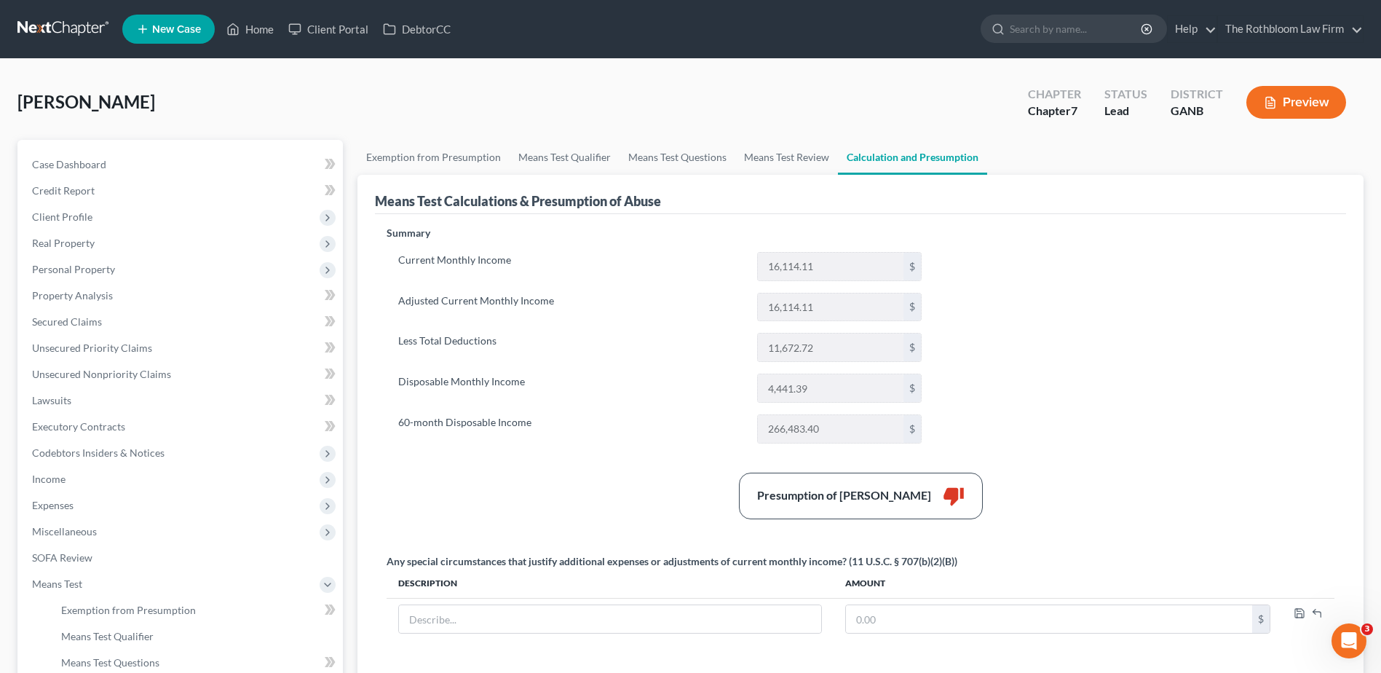
click at [1288, 104] on button "Preview" at bounding box center [1297, 102] width 100 height 33
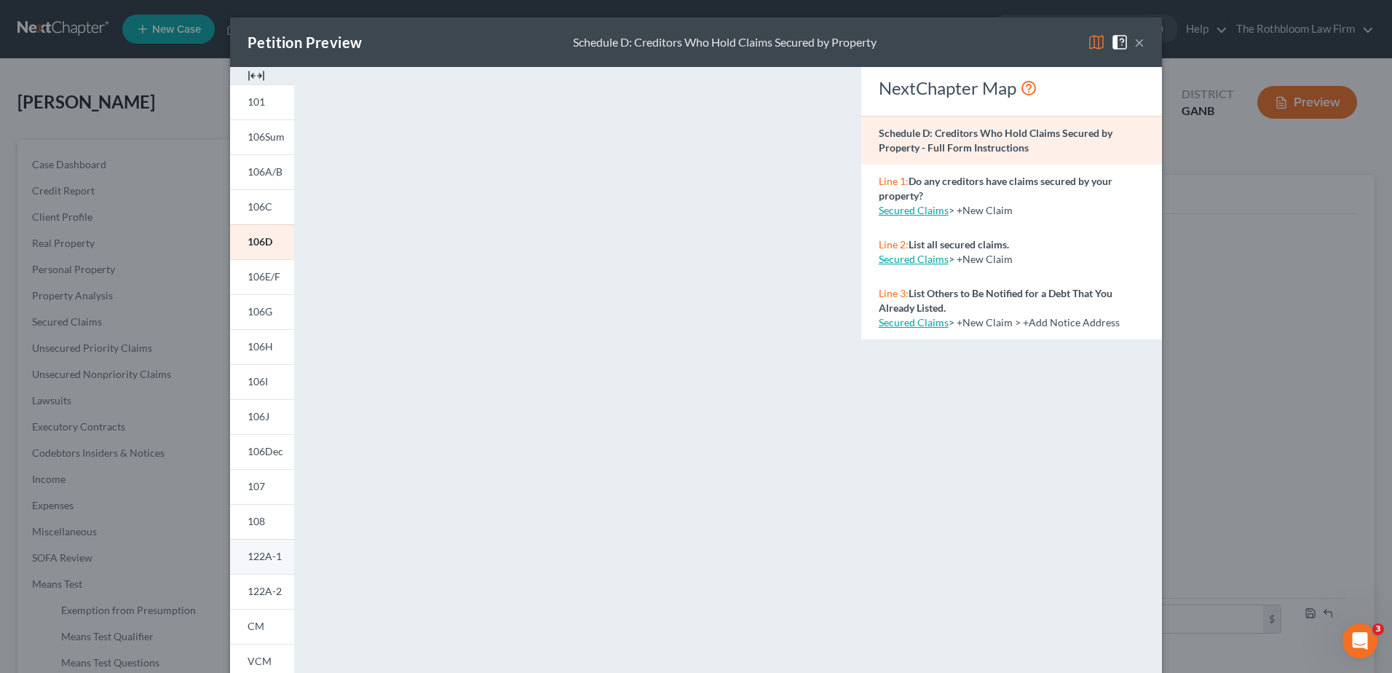
click at [260, 557] on span "122A-1" at bounding box center [265, 556] width 34 height 12
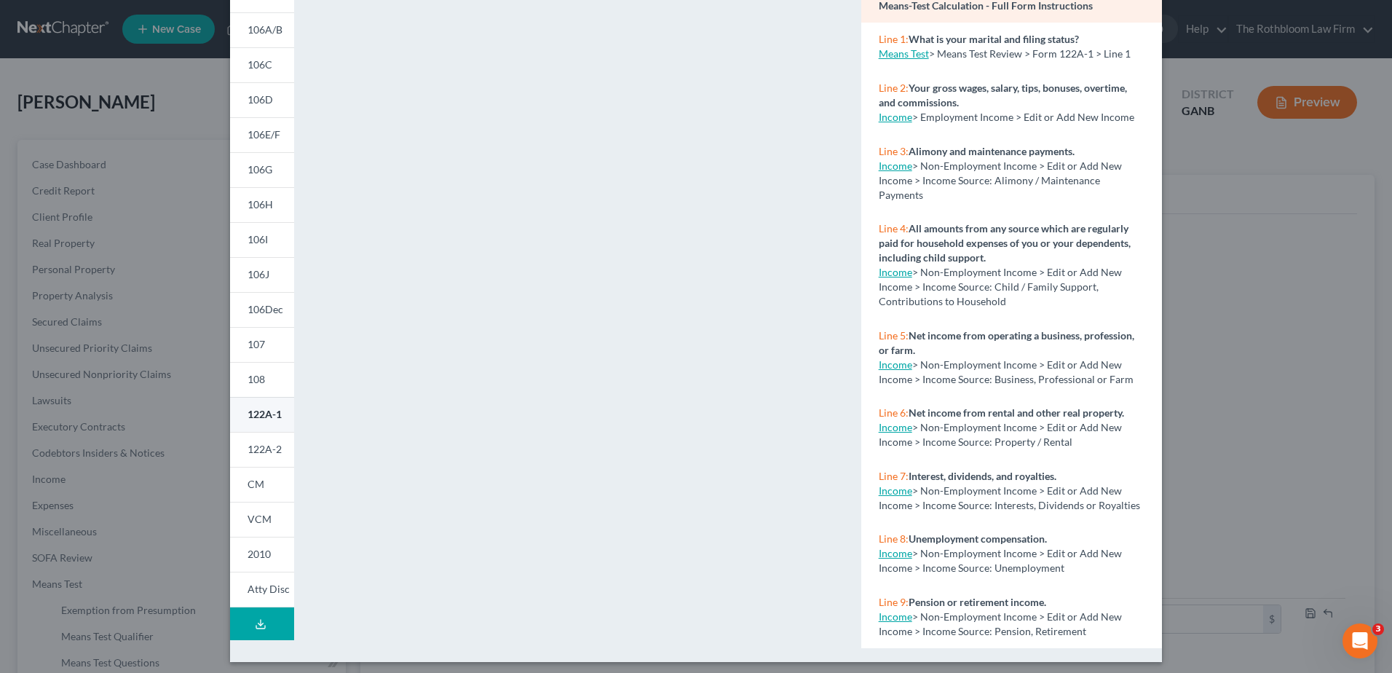
scroll to position [149, 0]
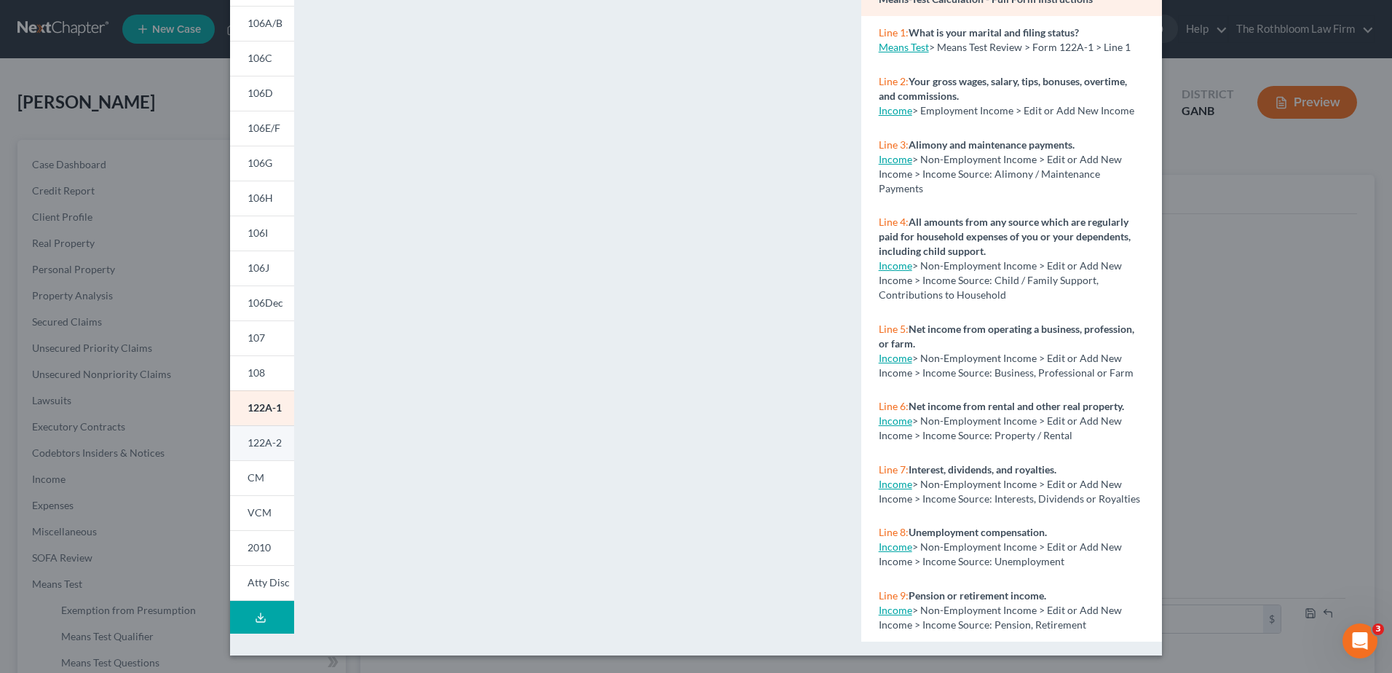
click at [260, 441] on span "122A-2" at bounding box center [265, 442] width 34 height 12
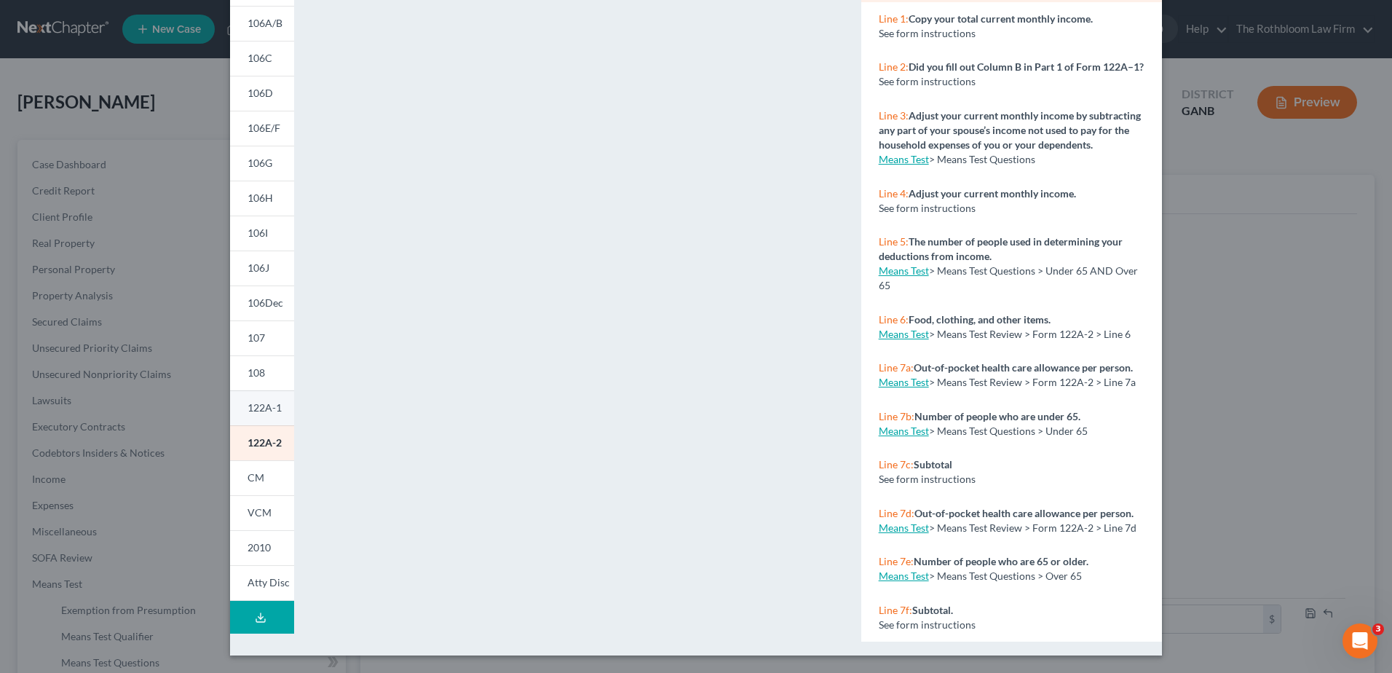
click at [263, 403] on span "122A-1" at bounding box center [265, 407] width 34 height 12
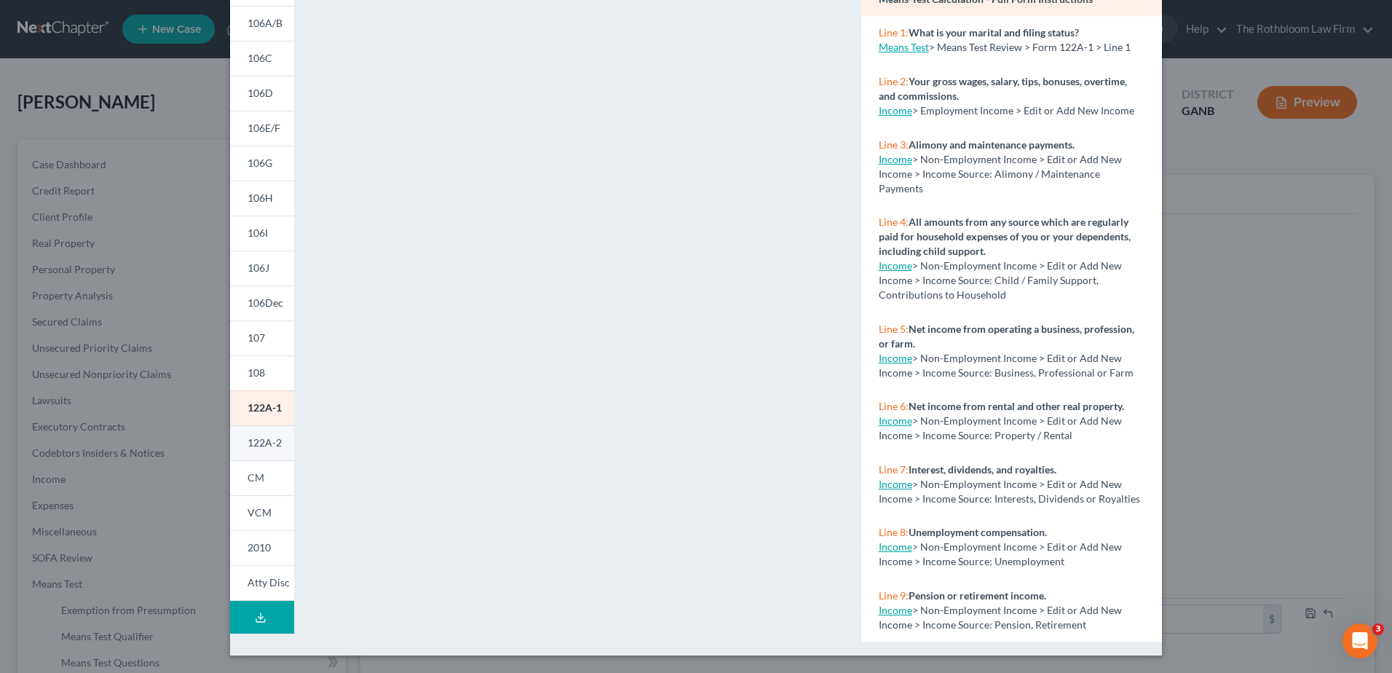
click at [251, 438] on span "122A-2" at bounding box center [265, 442] width 34 height 12
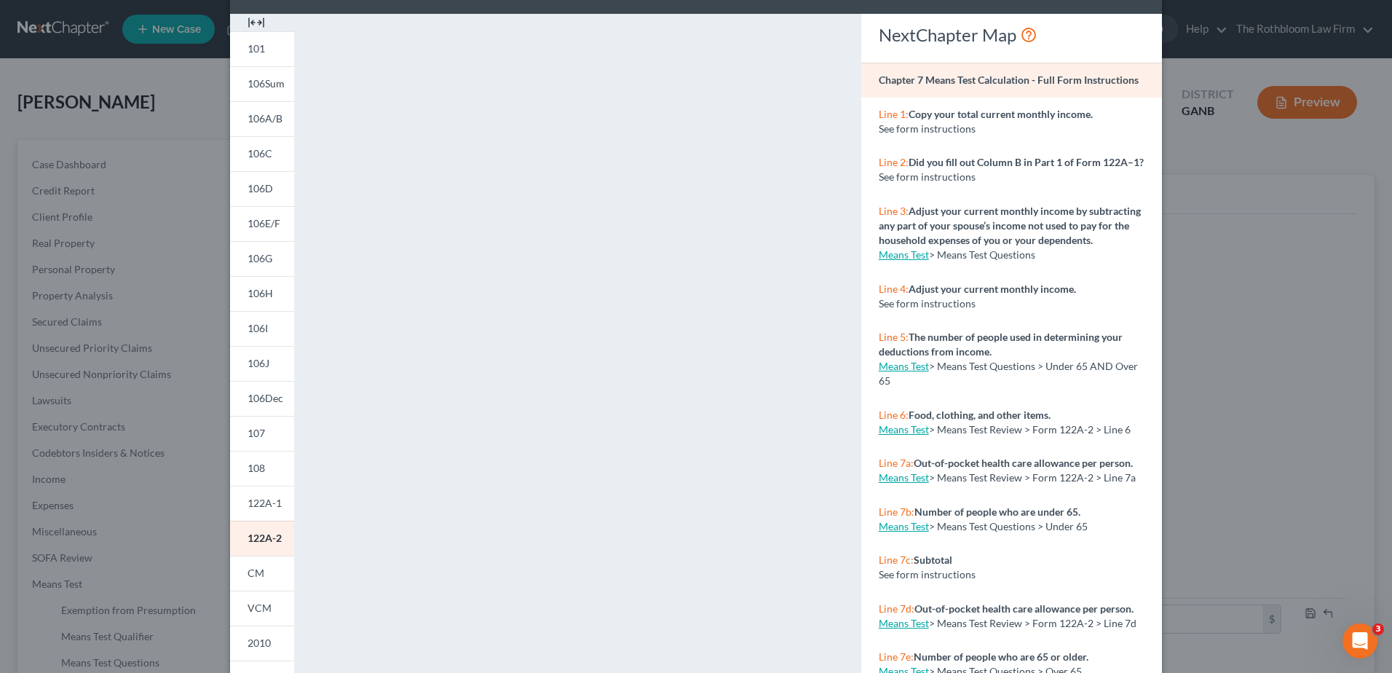
scroll to position [0, 0]
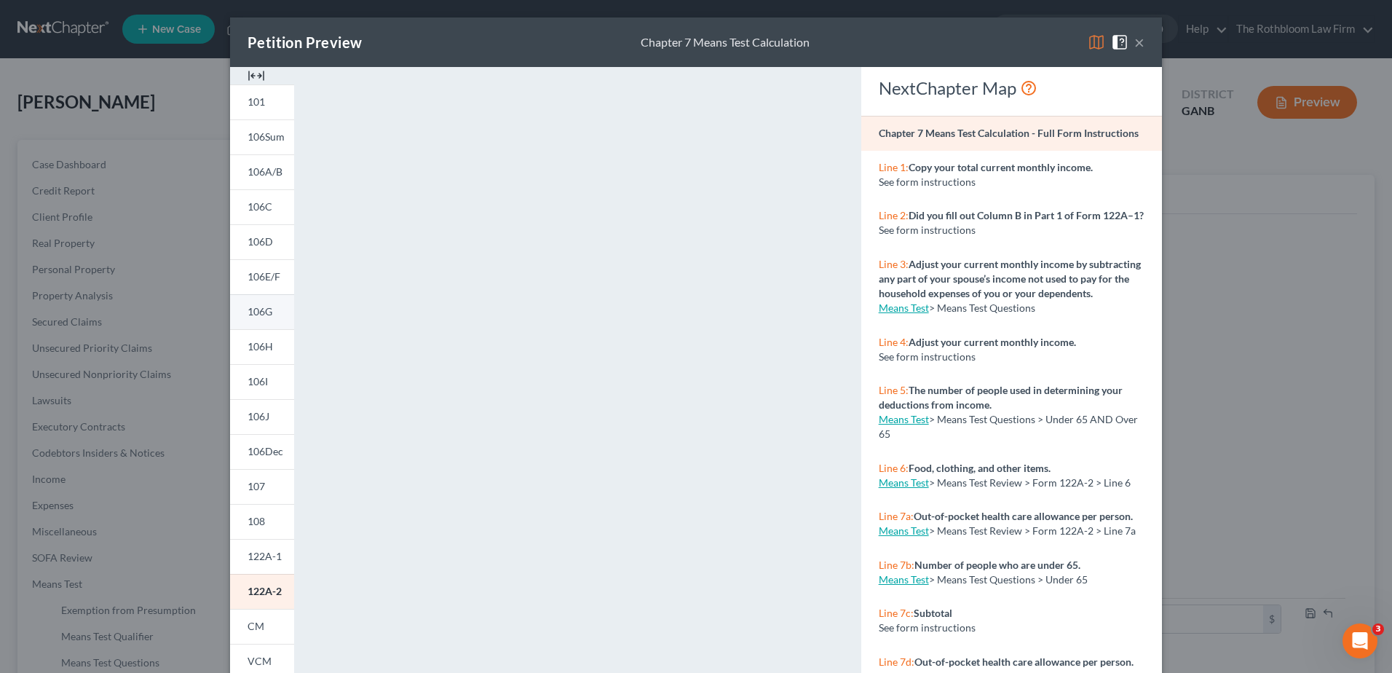
click at [257, 314] on span "106G" at bounding box center [260, 311] width 25 height 12
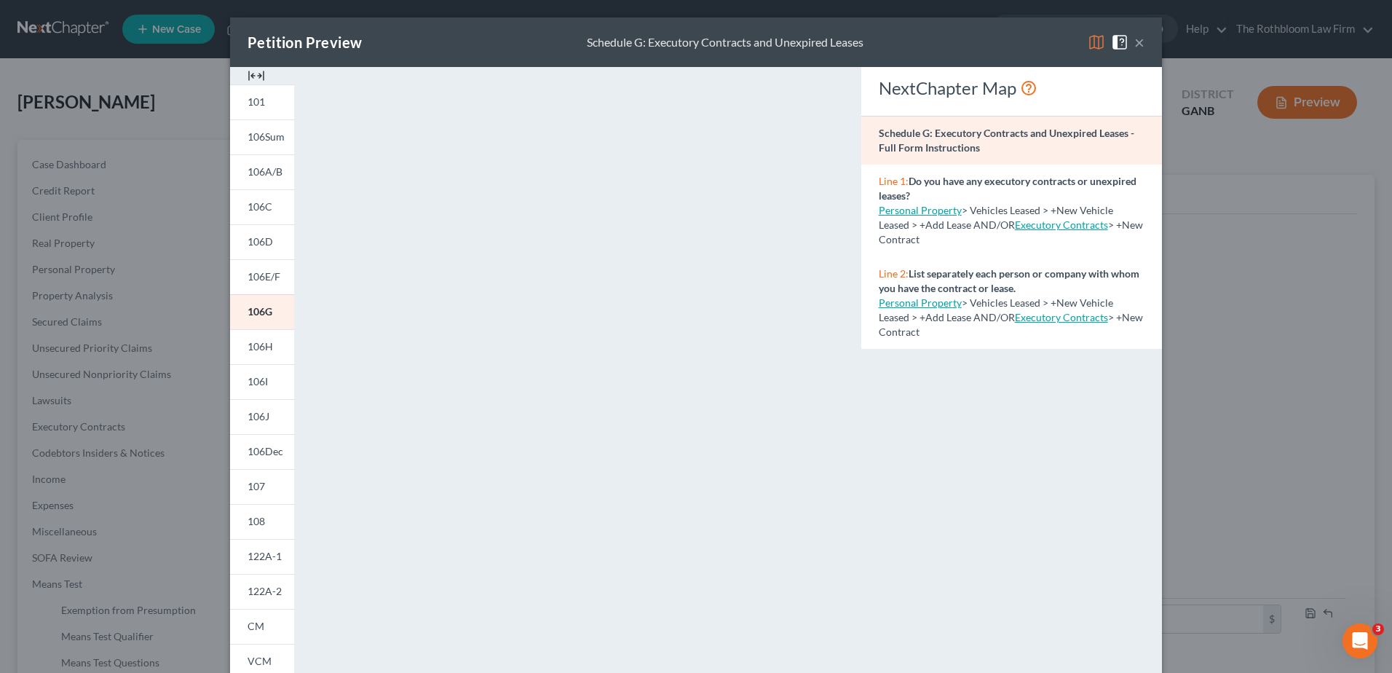
click at [1135, 39] on button "×" at bounding box center [1140, 41] width 10 height 17
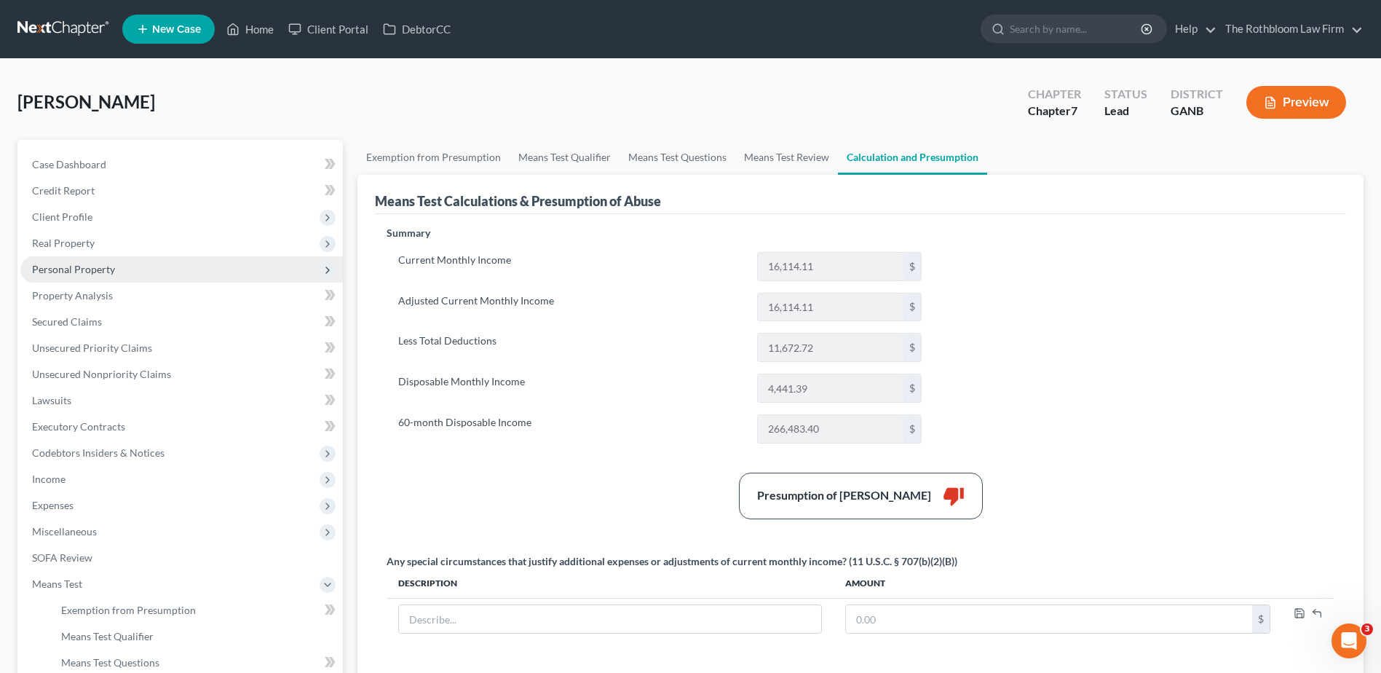
click at [70, 264] on span "Personal Property" at bounding box center [73, 269] width 83 height 12
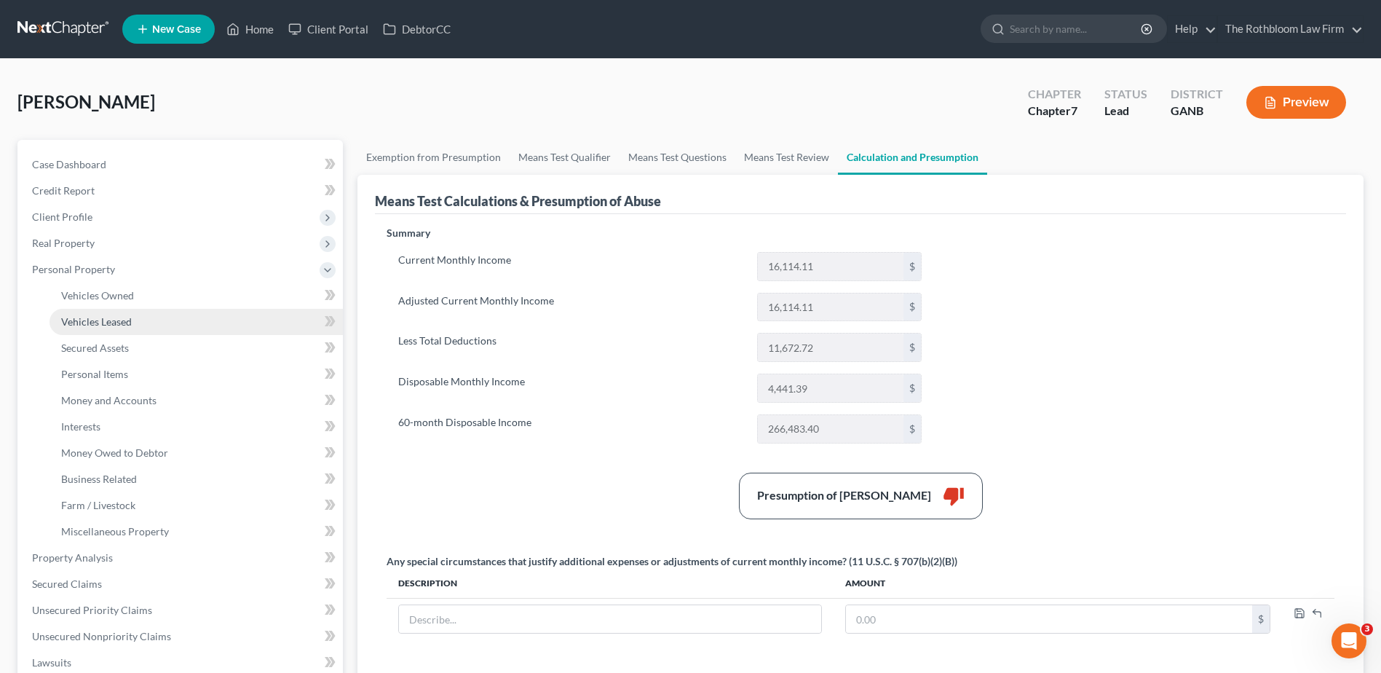
click at [77, 320] on span "Vehicles Leased" at bounding box center [96, 321] width 71 height 12
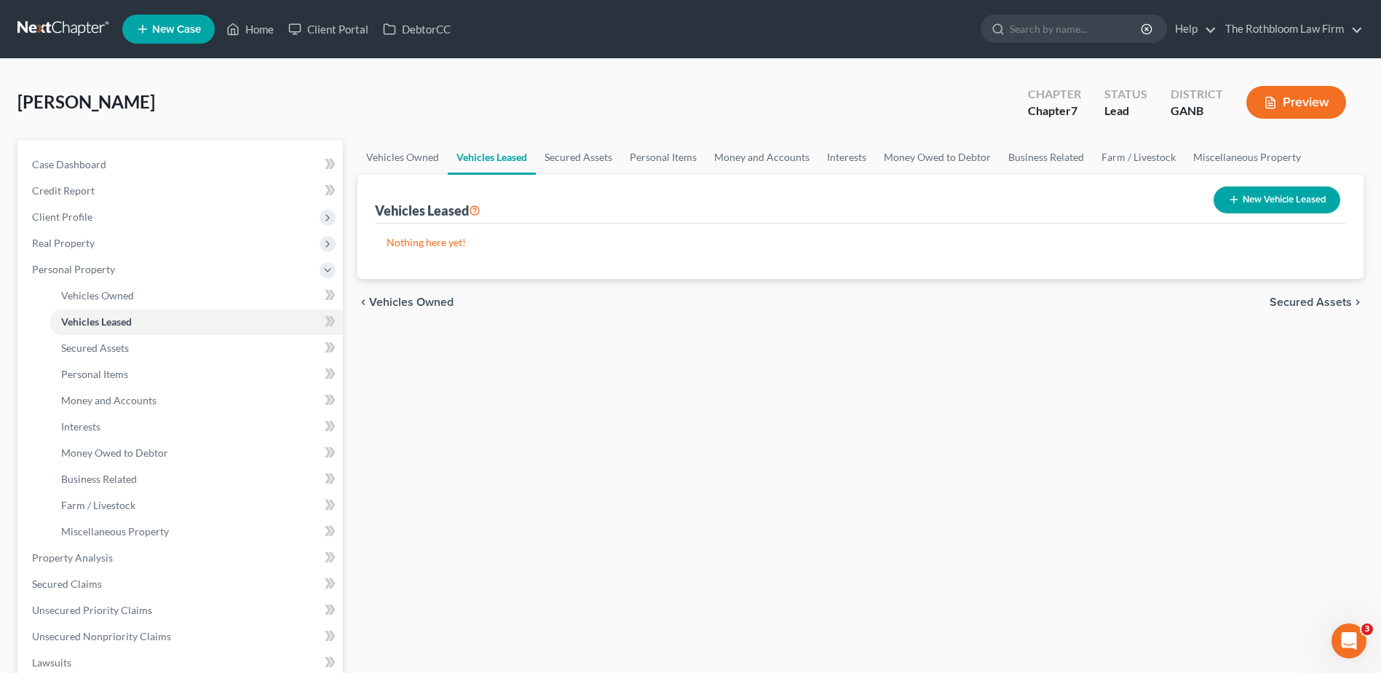
click at [1273, 195] on button "New Vehicle Leased" at bounding box center [1277, 199] width 127 height 27
select select "0"
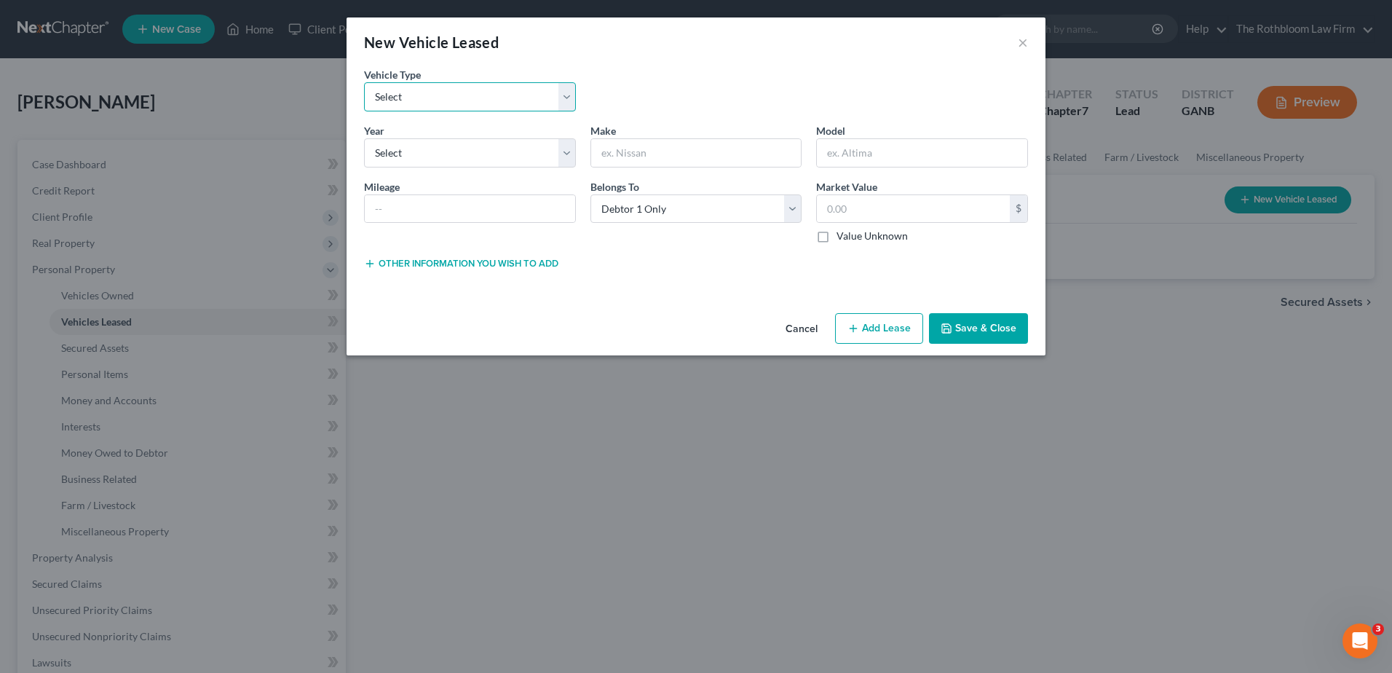
click at [454, 99] on select "Select Automobile Truck Trailer Watercraft Aircraft Motor Home Atv Other Vehicle" at bounding box center [470, 96] width 212 height 29
select select "0"
click at [364, 82] on select "Select Automobile Truck Trailer Watercraft Aircraft Motor Home Atv Other Vehicle" at bounding box center [470, 96] width 212 height 29
click at [422, 150] on select "Select 2026 2025 2024 2023 2022 2021 2020 2019 2018 2017 2016 2015 2014 2013 20…" at bounding box center [470, 152] width 212 height 29
select select "0"
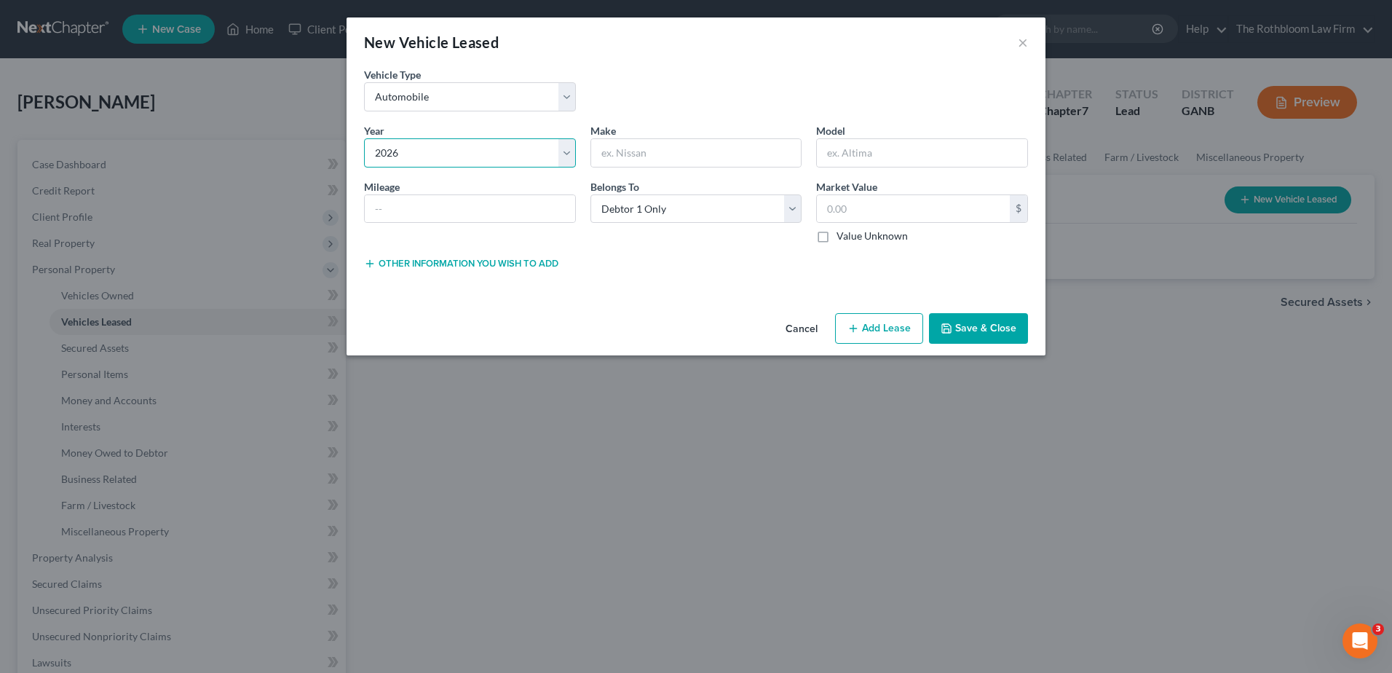
click at [364, 138] on select "Select 2026 2025 2024 2023 2022 2021 2020 2019 2018 2017 2016 2015 2014 2013 20…" at bounding box center [470, 152] width 212 height 29
click at [626, 150] on input "text" at bounding box center [696, 153] width 210 height 28
type input "?"
click at [883, 328] on button "Add Lease" at bounding box center [879, 328] width 88 height 31
select select "0"
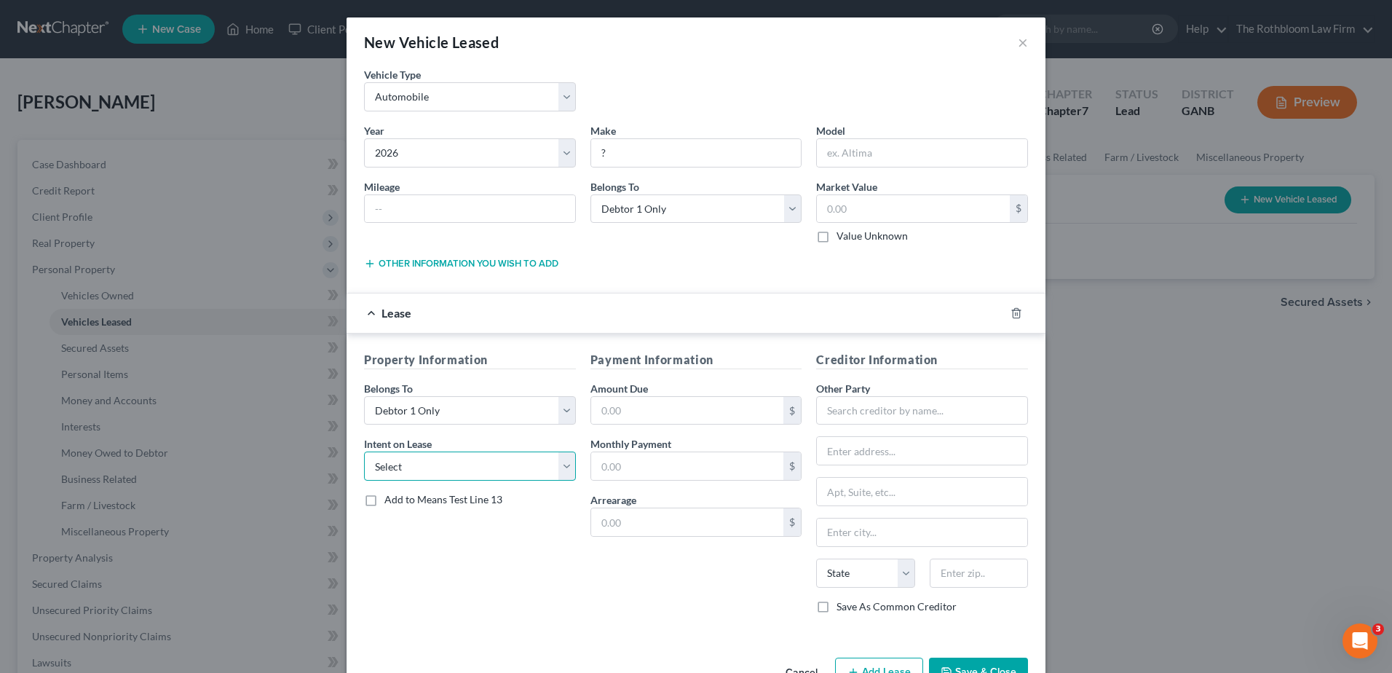
click at [564, 470] on select "Select None Assume Reject" at bounding box center [470, 466] width 212 height 29
select select "1"
click at [364, 452] on select "Select None Assume Reject" at bounding box center [470, 466] width 212 height 29
click at [645, 411] on input "text" at bounding box center [687, 411] width 193 height 28
click at [635, 409] on input "text" at bounding box center [687, 411] width 193 height 28
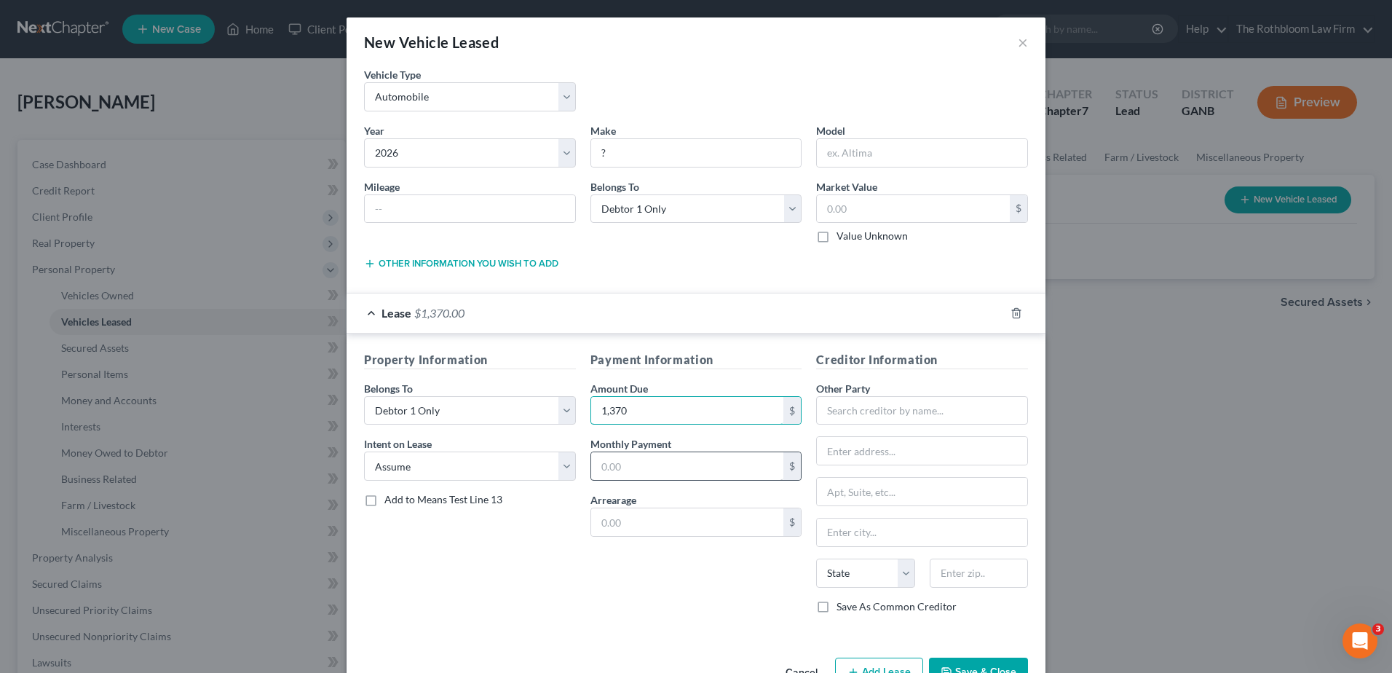
type input "1,370"
click at [620, 461] on input "text" at bounding box center [687, 466] width 193 height 28
type input "685.00"
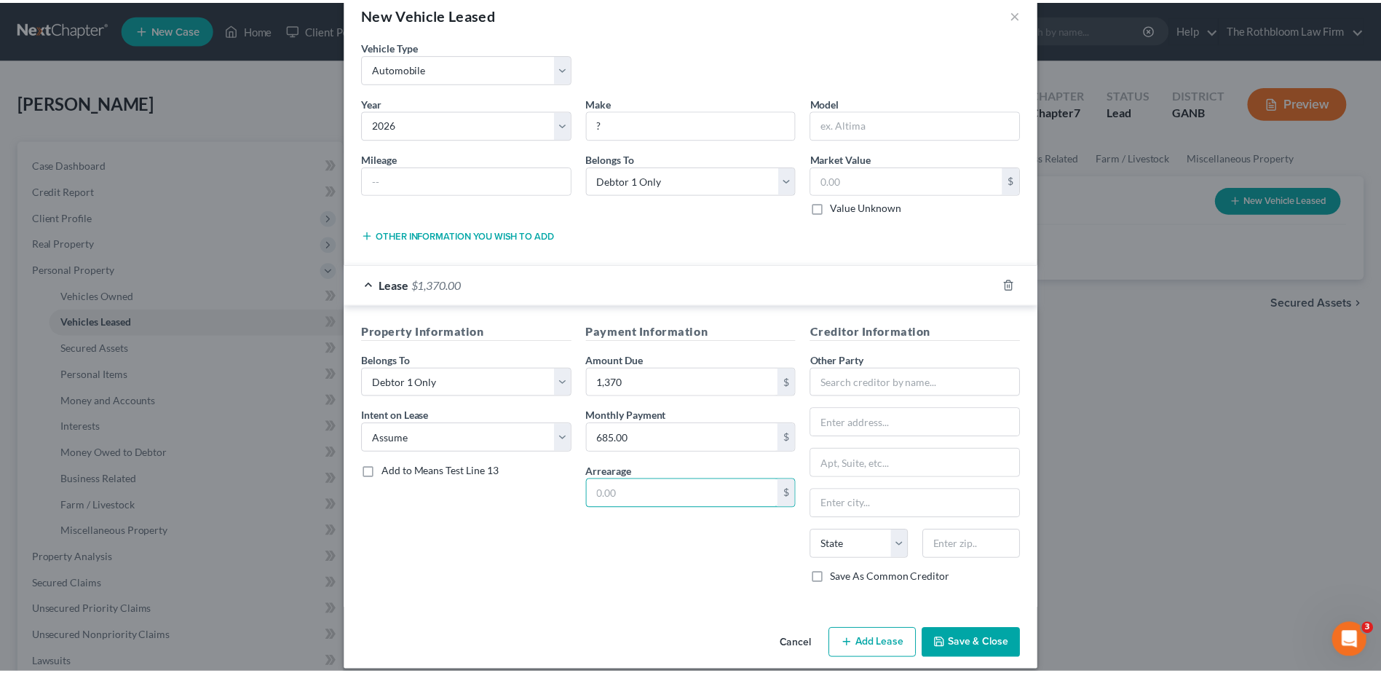
scroll to position [44, 0]
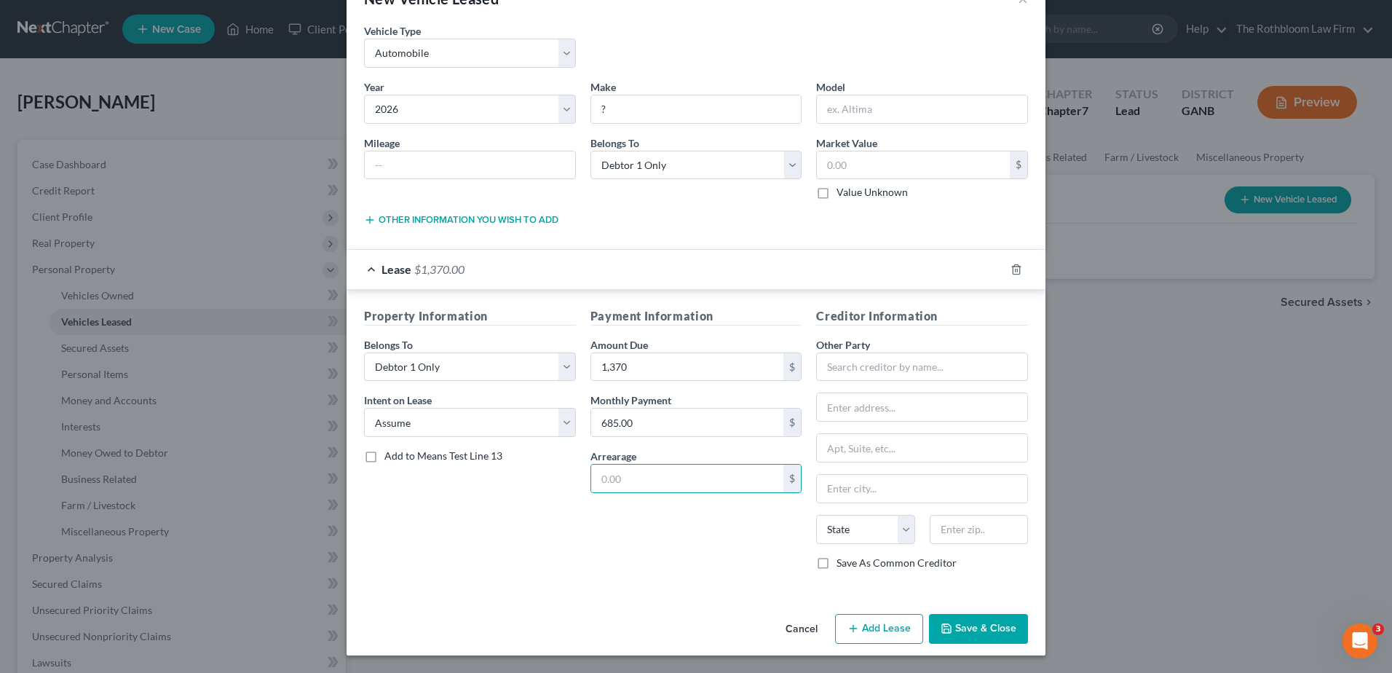
click at [941, 628] on icon "button" at bounding box center [947, 629] width 12 height 12
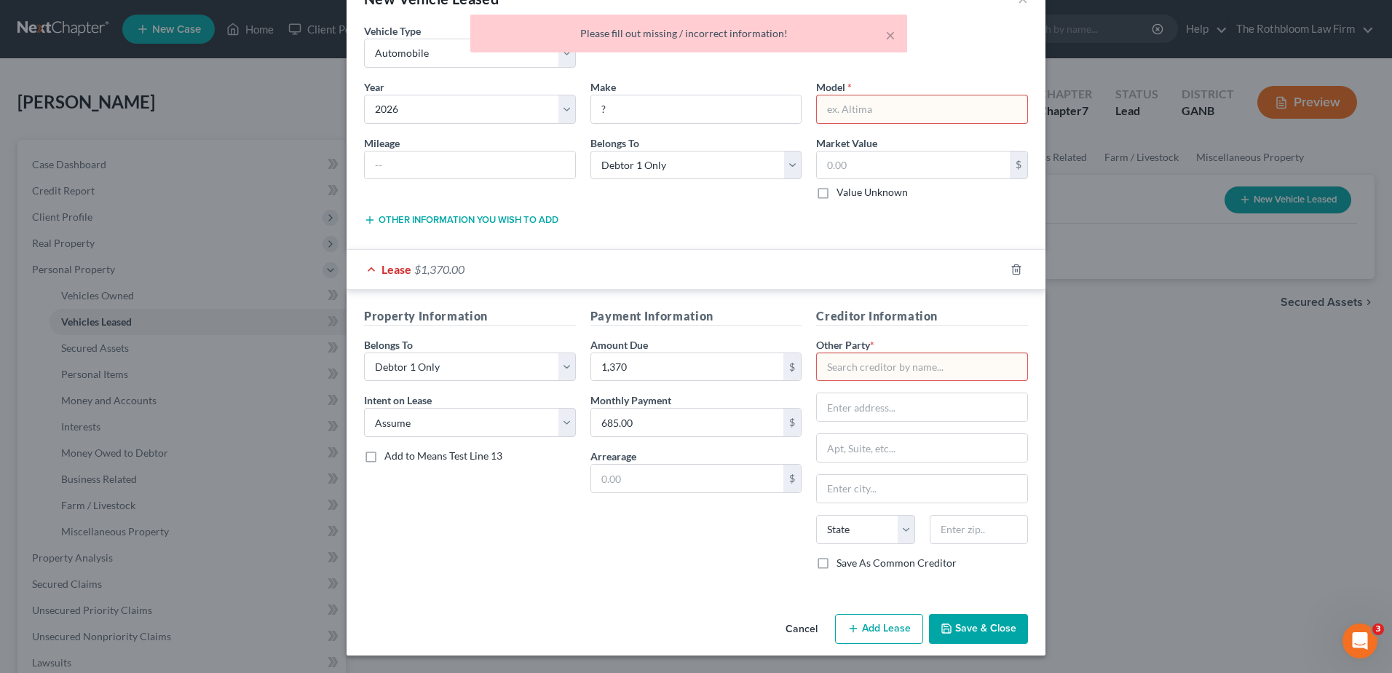
click at [853, 101] on input "text" at bounding box center [922, 109] width 210 height 28
type input "?"
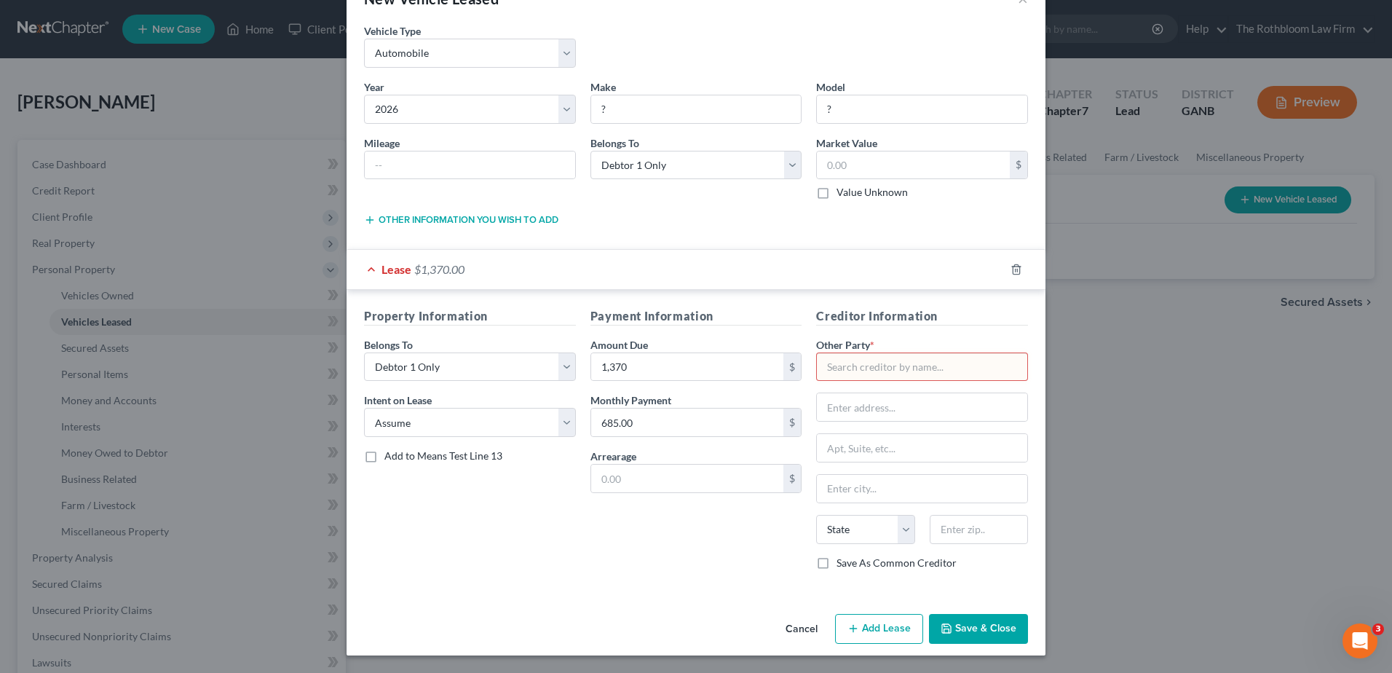
click at [982, 636] on button "Save & Close" at bounding box center [978, 629] width 99 height 31
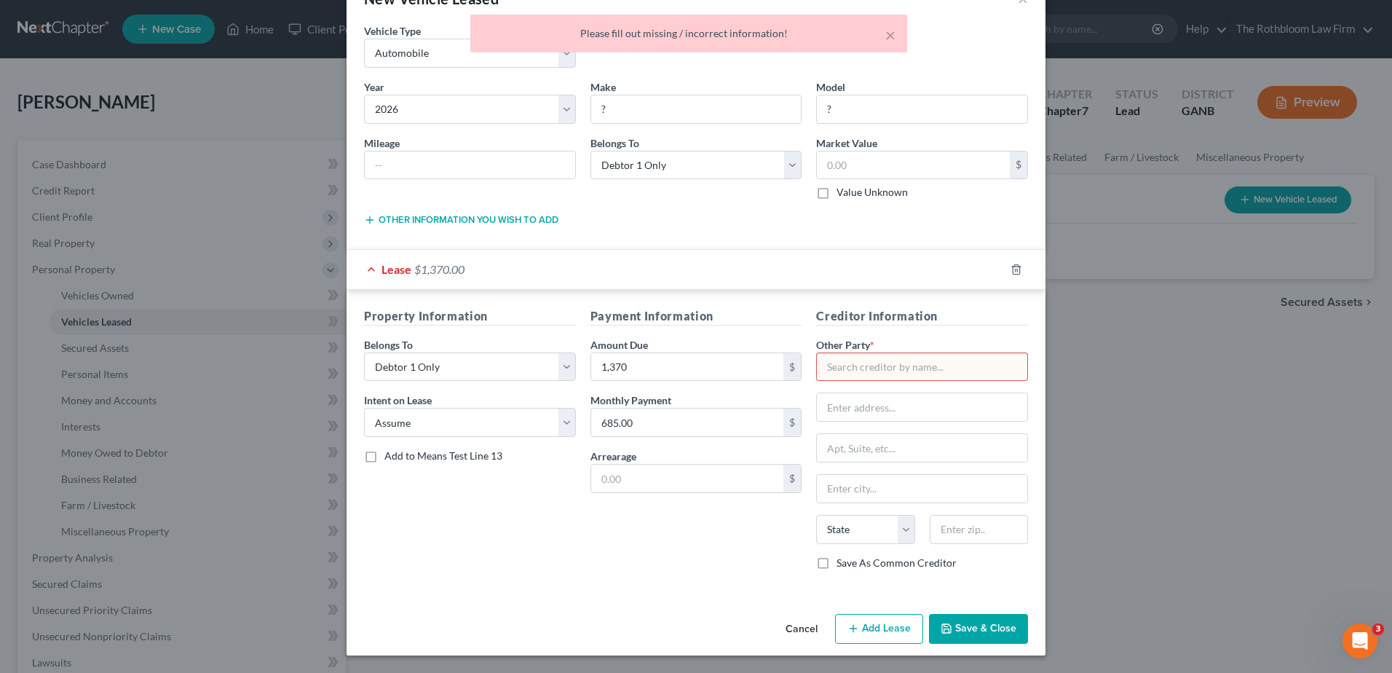
click at [876, 366] on input "text" at bounding box center [922, 366] width 212 height 29
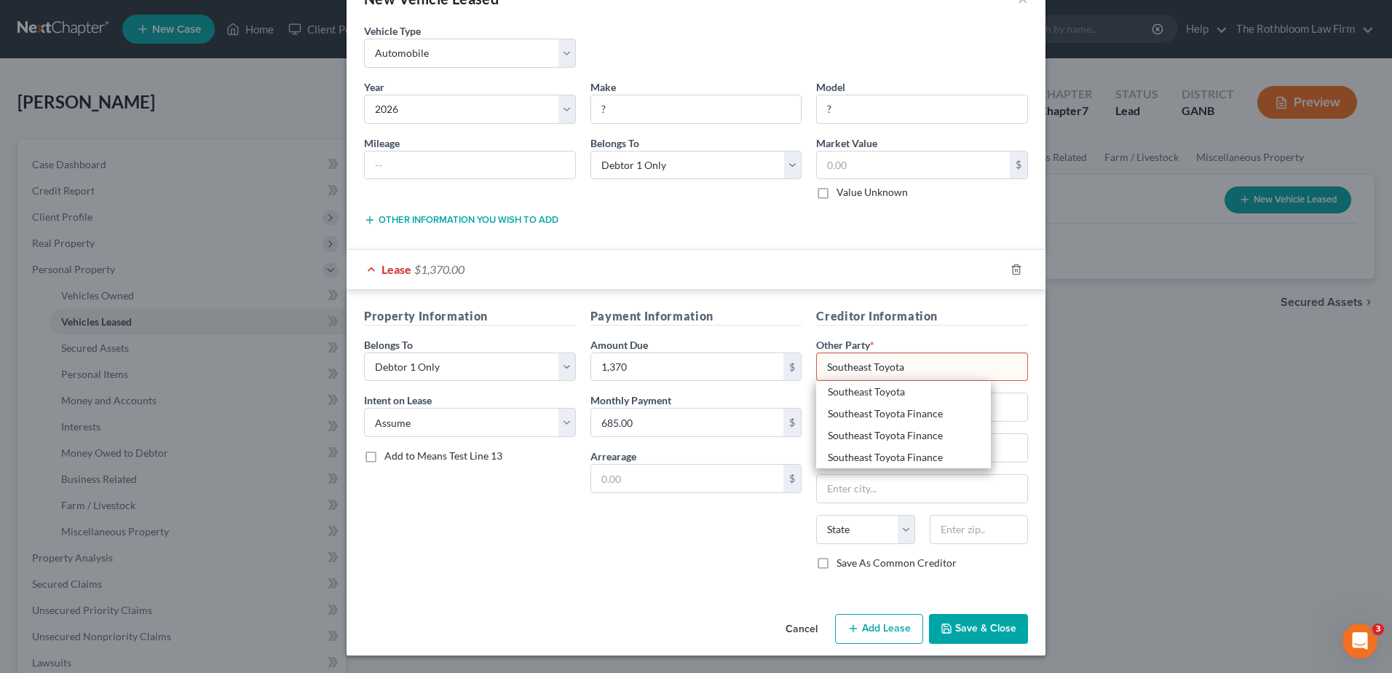
type input "Southeast Toyota"
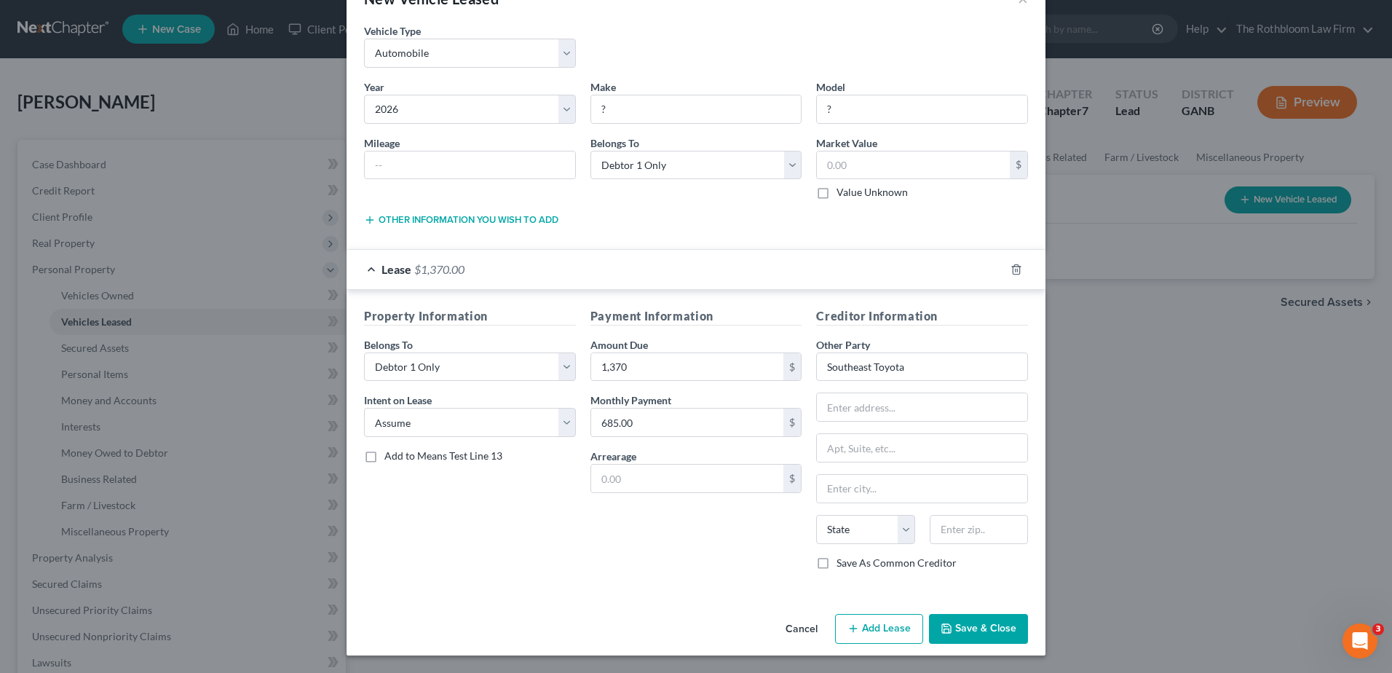
click at [954, 630] on button "Save & Close" at bounding box center [978, 629] width 99 height 31
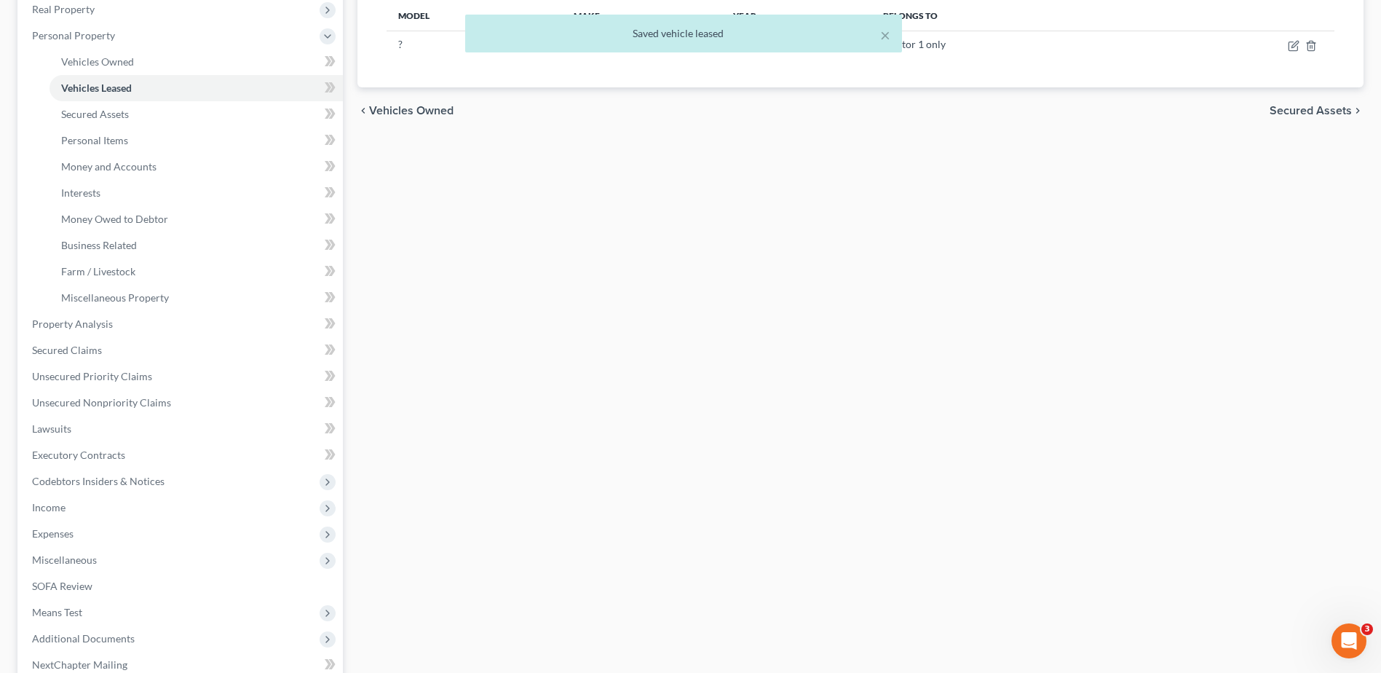
scroll to position [364, 0]
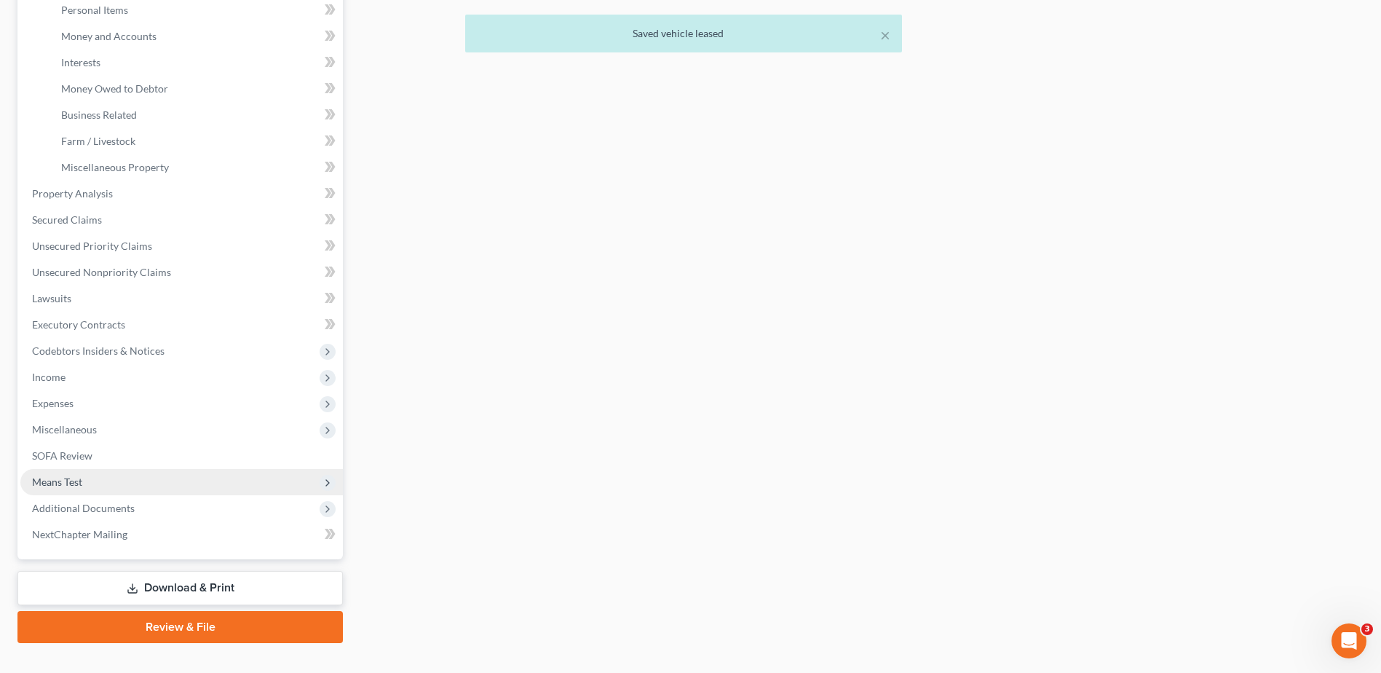
click at [80, 486] on span "Means Test" at bounding box center [57, 482] width 50 height 12
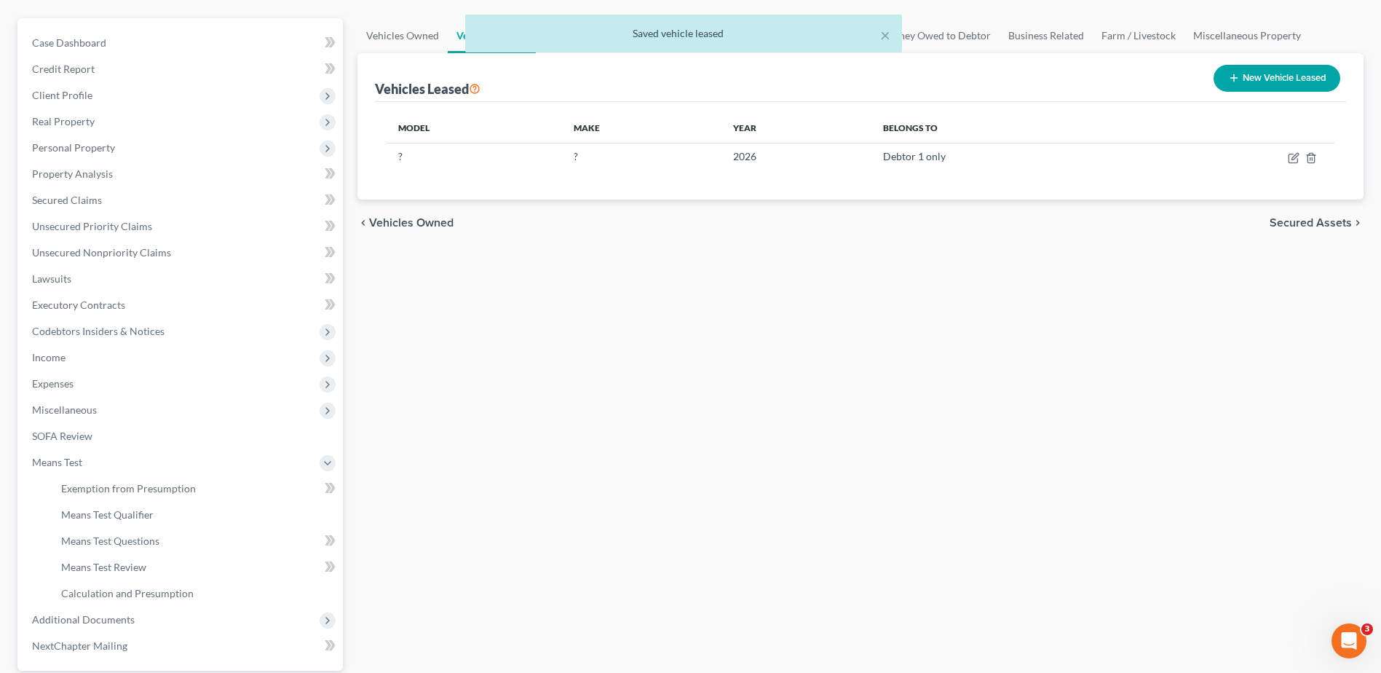
scroll to position [0, 0]
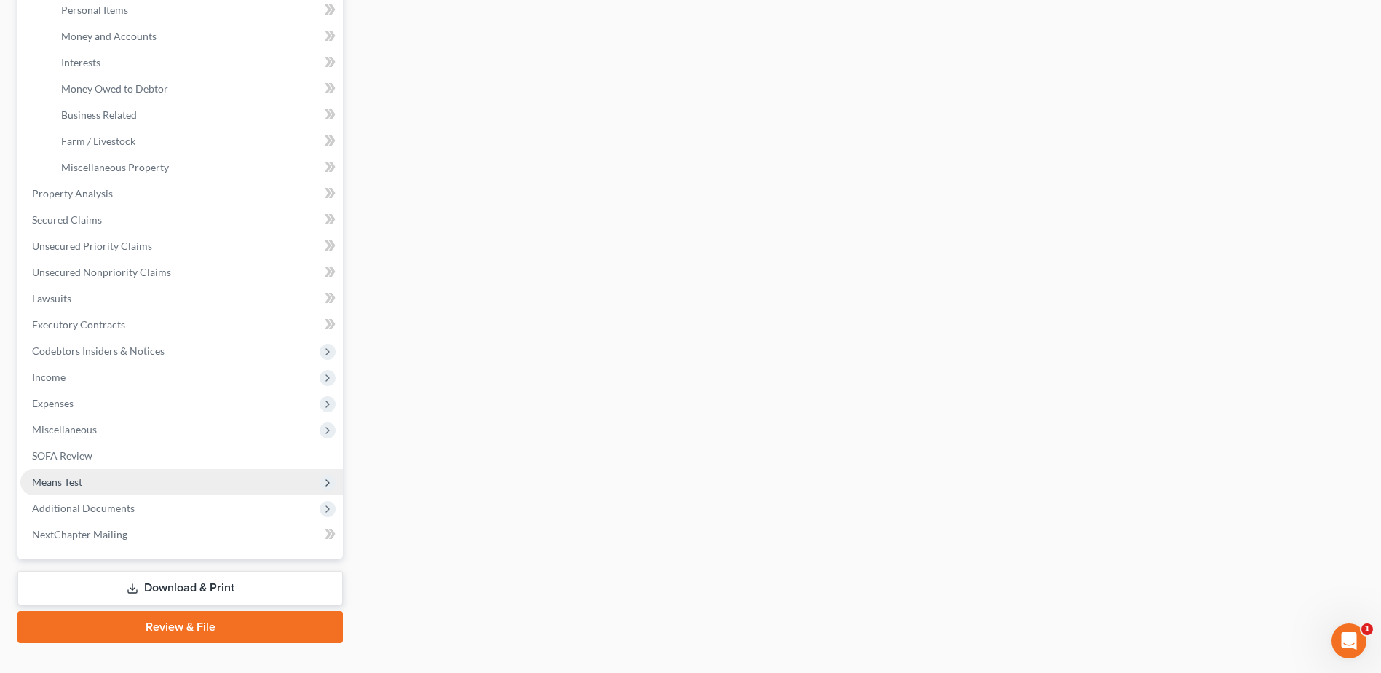
click at [60, 476] on span "Means Test" at bounding box center [57, 482] width 50 height 12
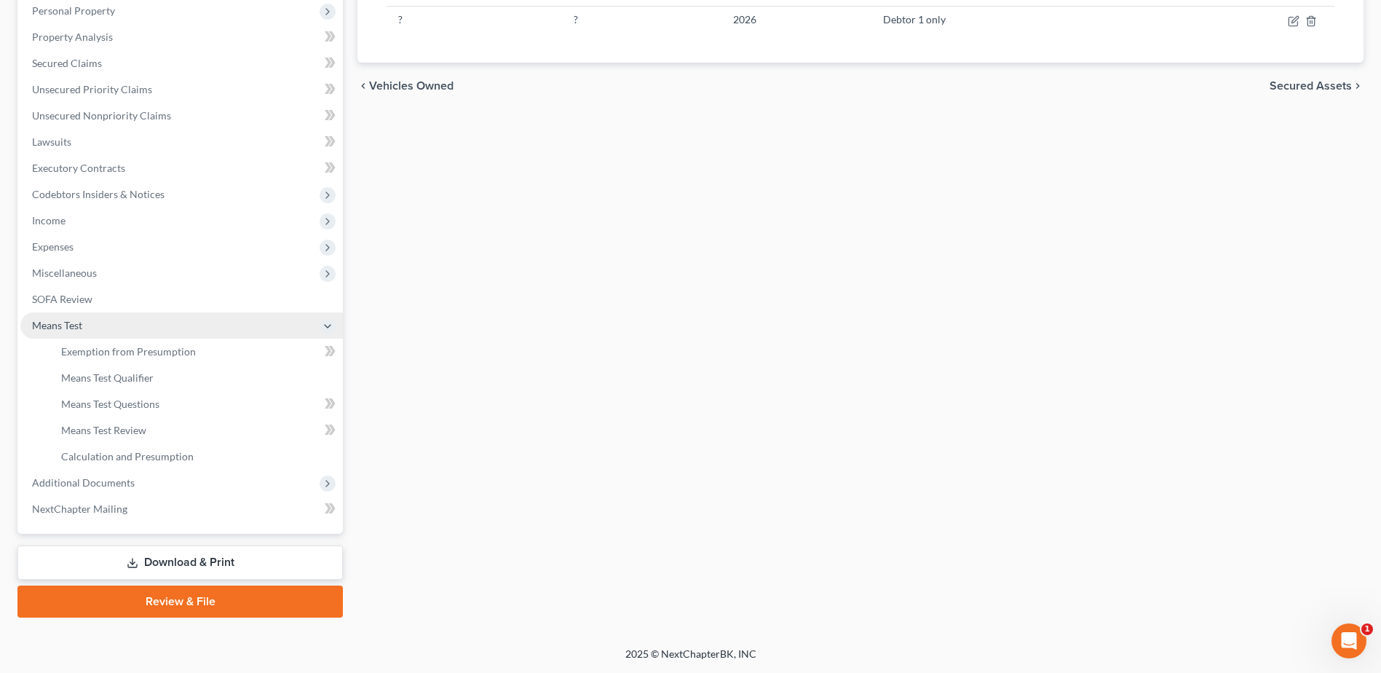
scroll to position [259, 0]
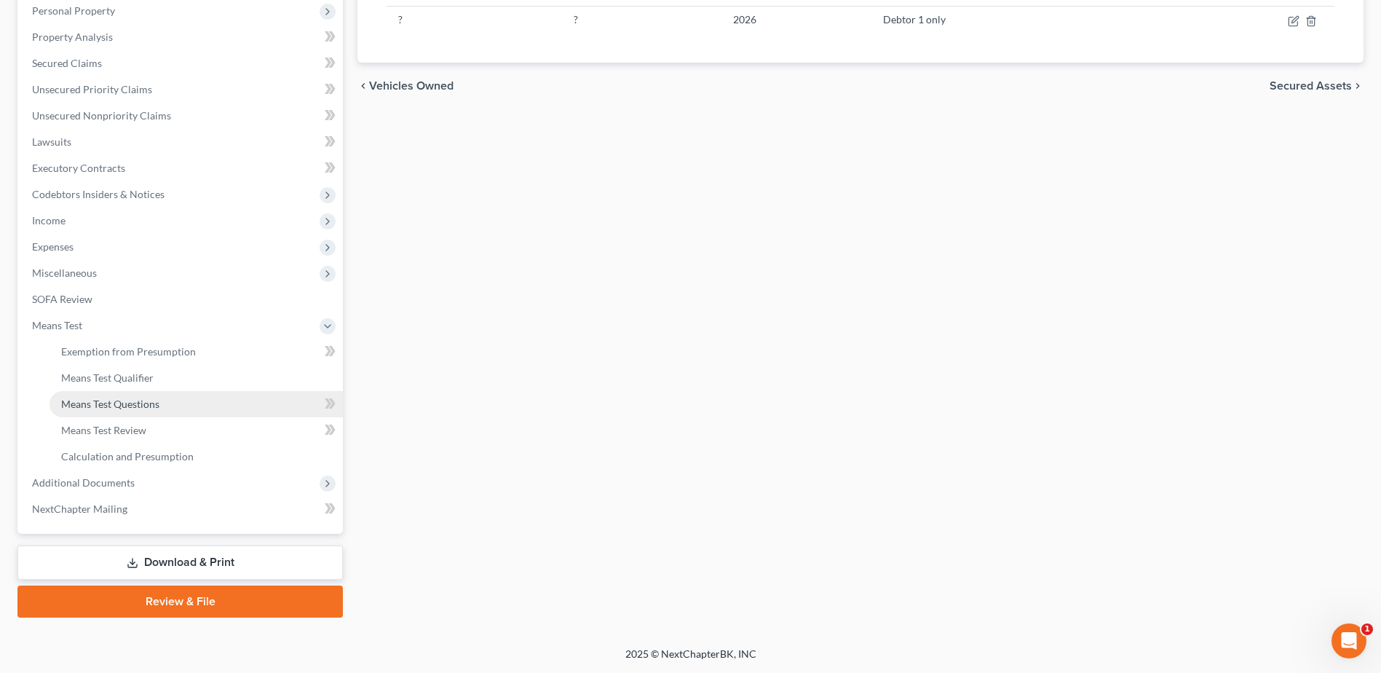
click at [100, 406] on span "Means Test Questions" at bounding box center [110, 404] width 98 height 12
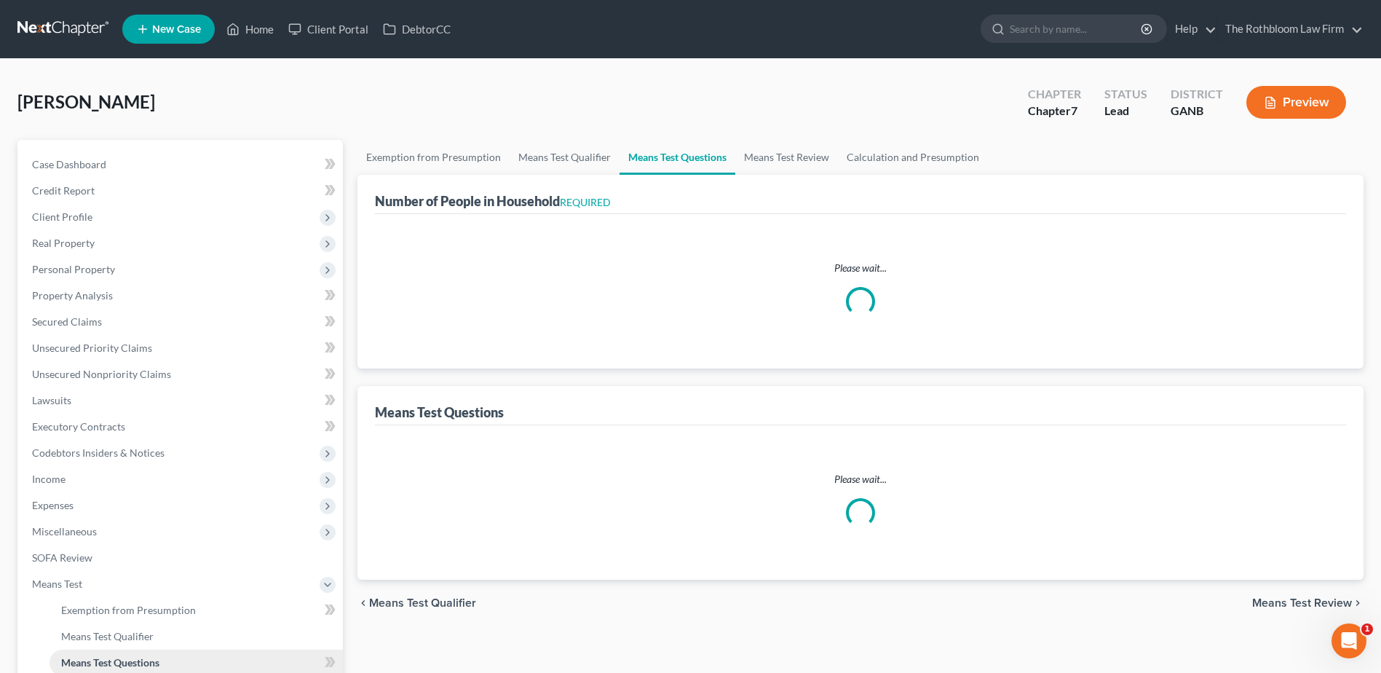
select select "0"
select select "60"
select select "0"
select select "60"
select select "0"
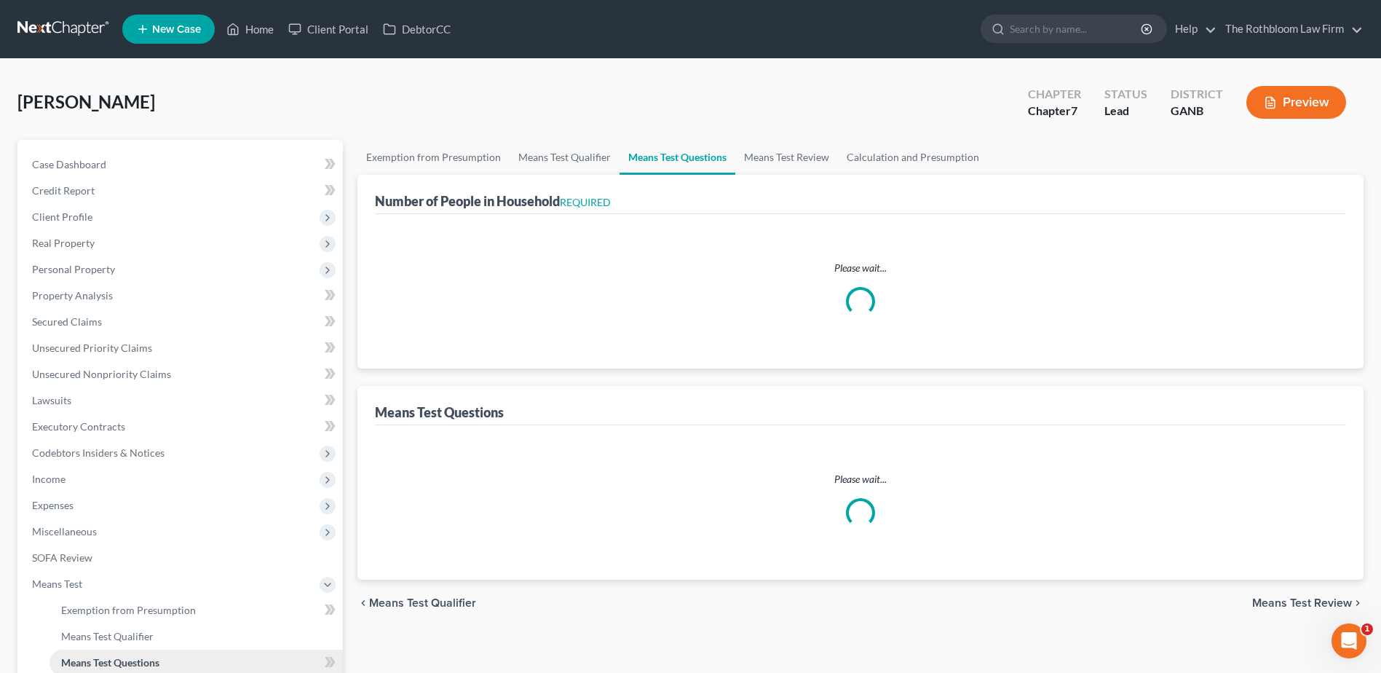
select select "60"
select select "1"
select select "4"
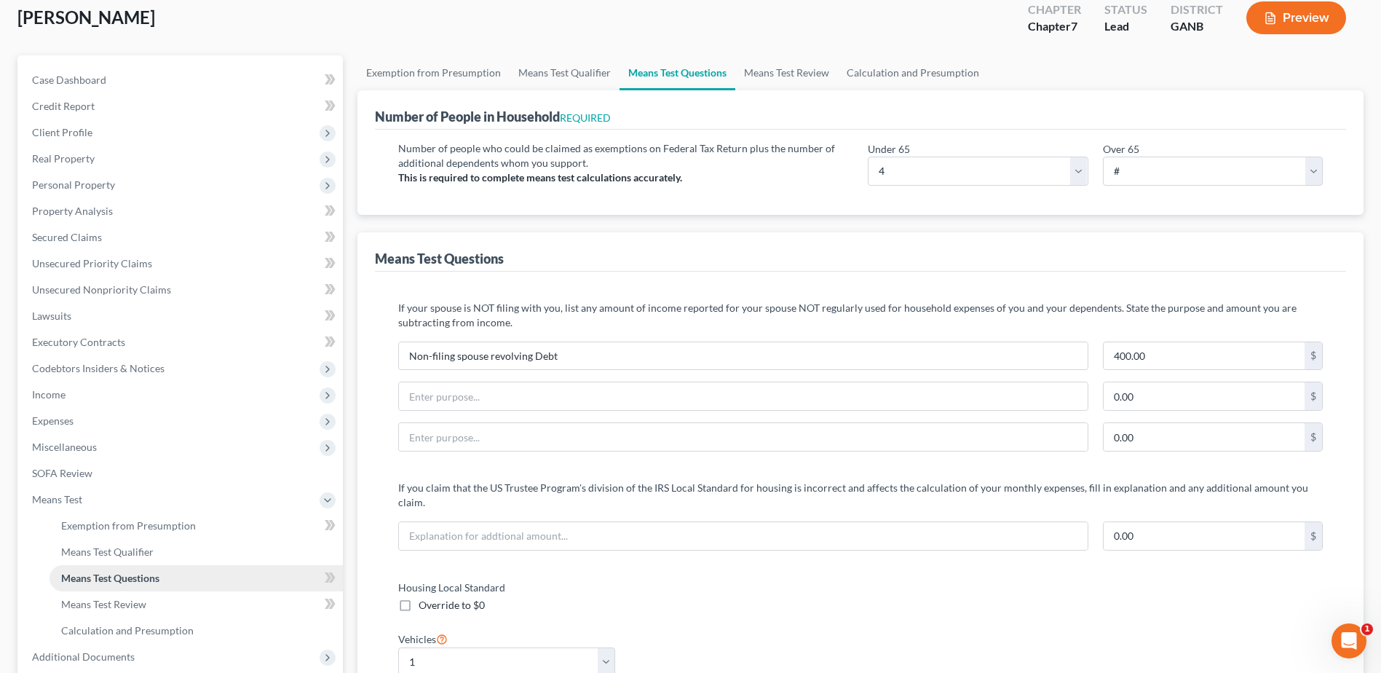
scroll to position [291, 0]
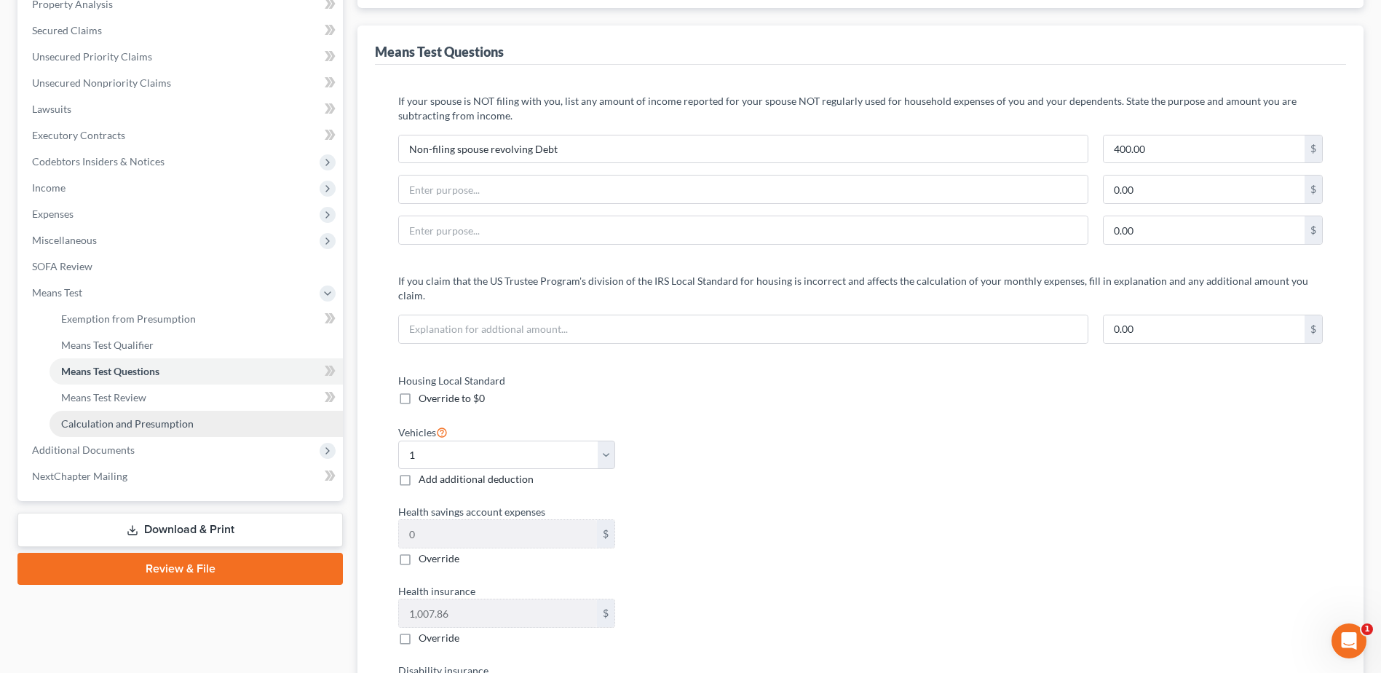
click at [100, 412] on link "Calculation and Presumption" at bounding box center [196, 424] width 293 height 26
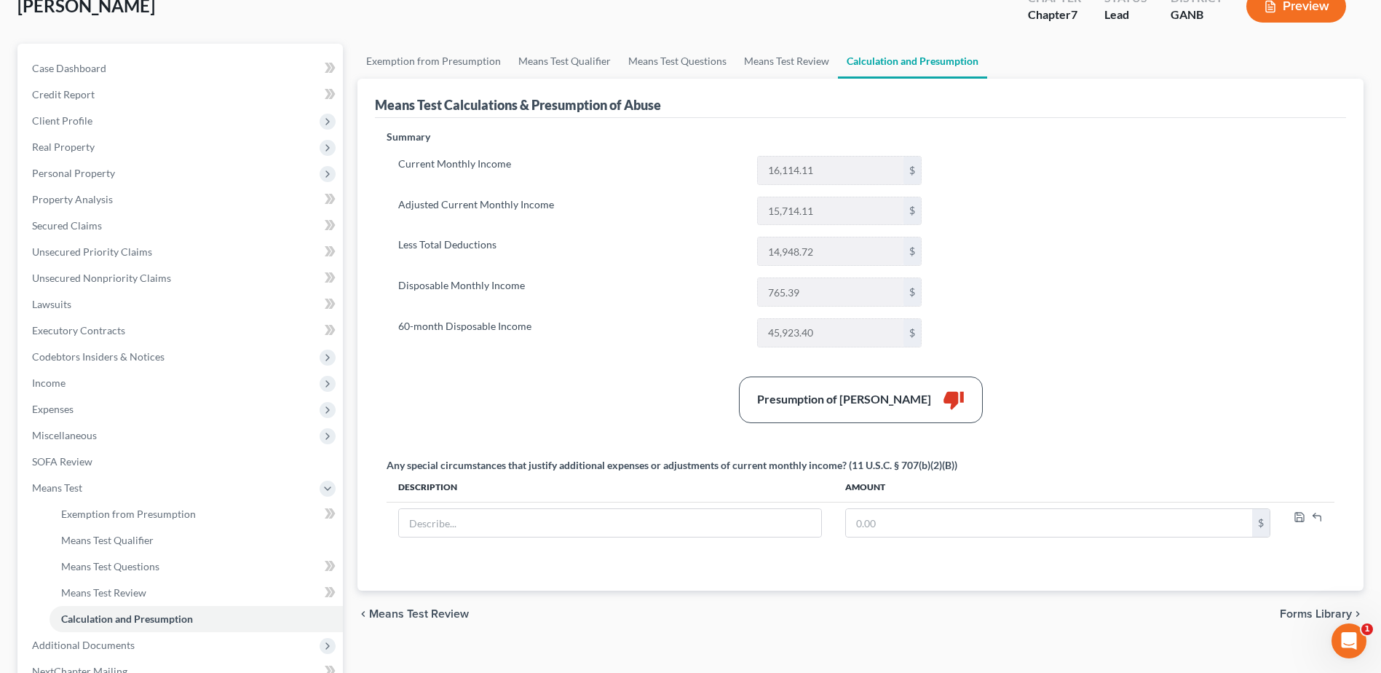
scroll to position [259, 0]
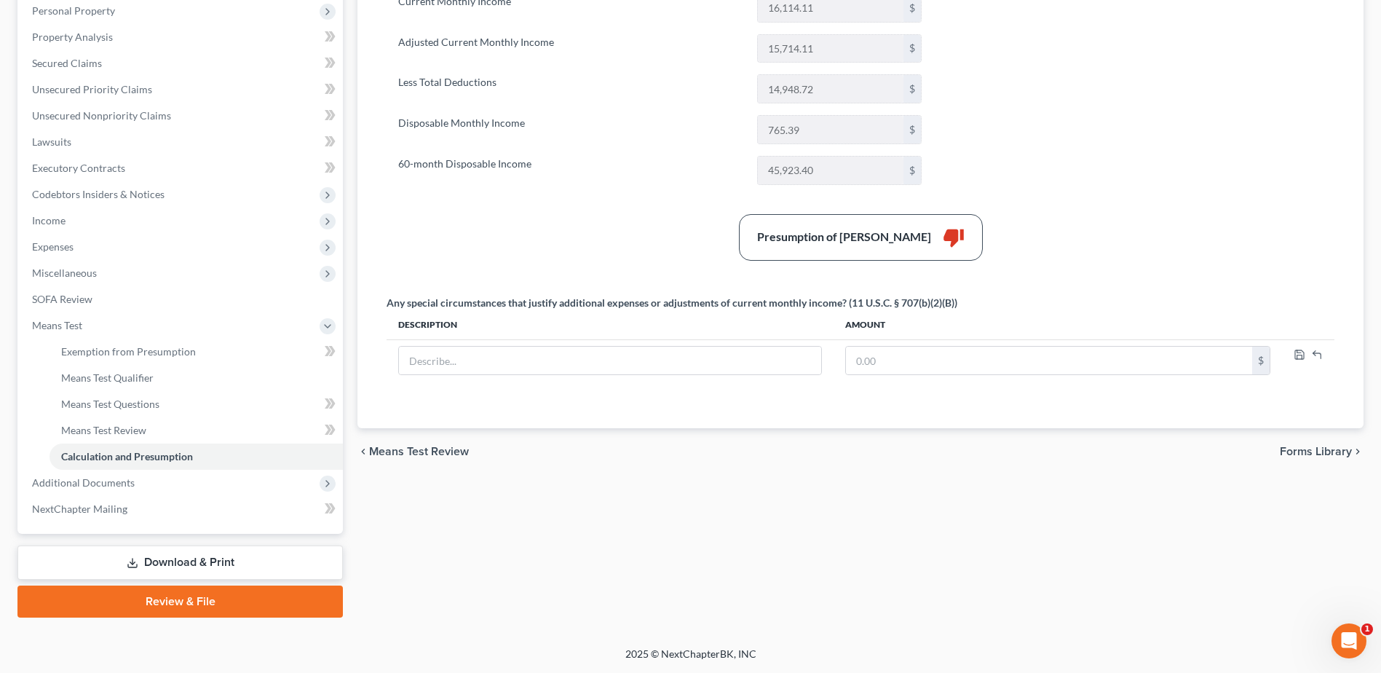
click at [1140, 194] on div "Summary Current Monthly Income 16,114.11 $ Adjusted Current Monthly Income 15,7…" at bounding box center [860, 188] width 963 height 443
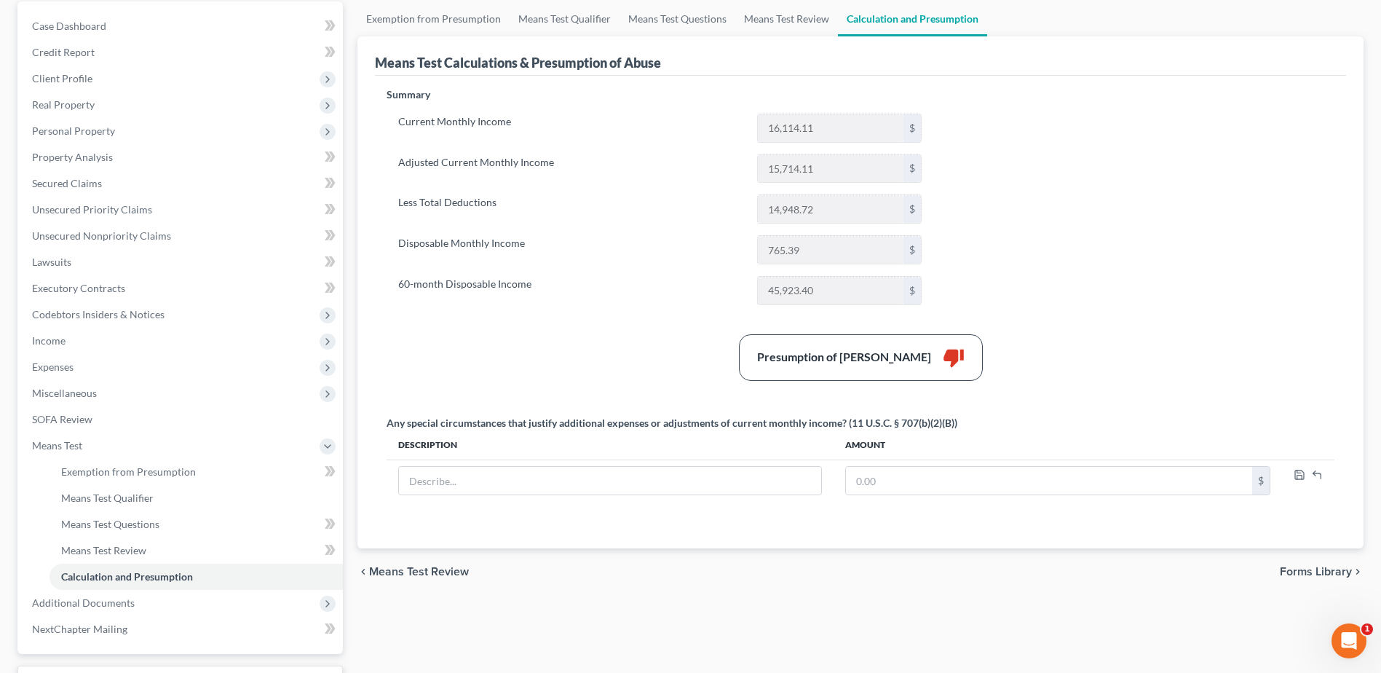
scroll to position [0, 0]
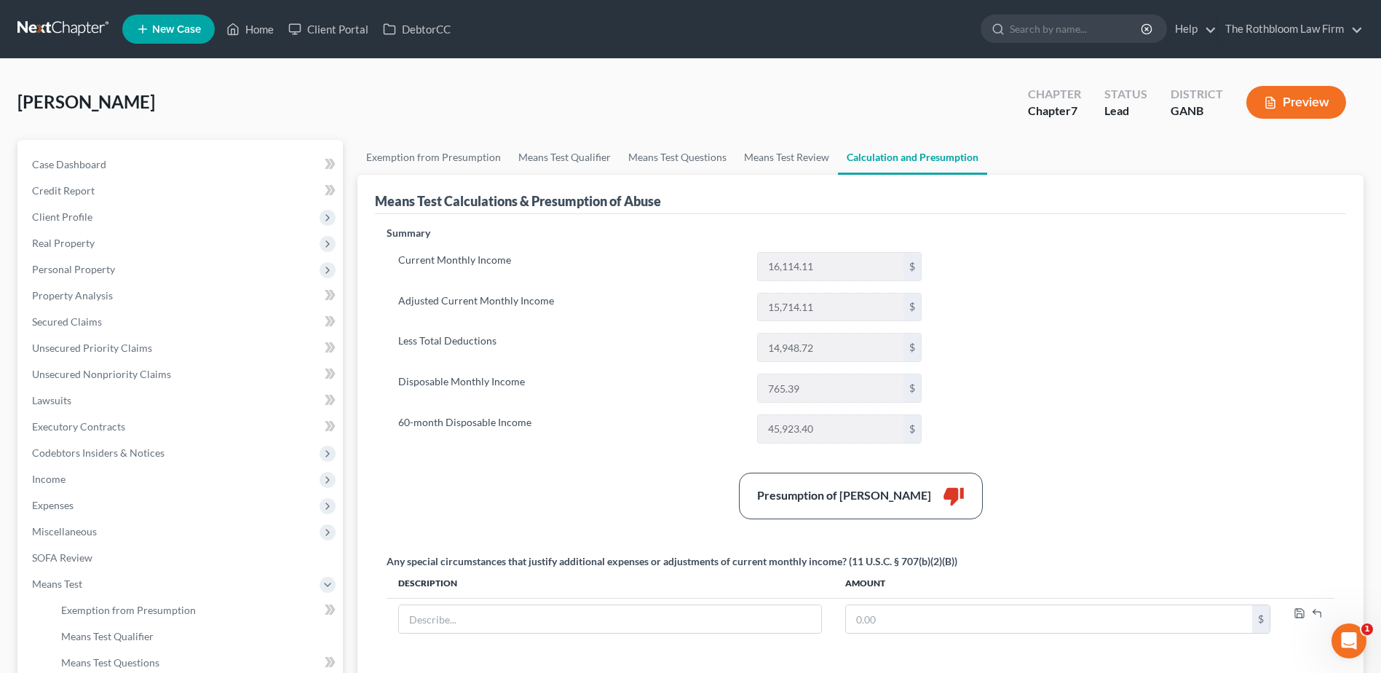
click at [1307, 114] on button "Preview" at bounding box center [1297, 102] width 100 height 33
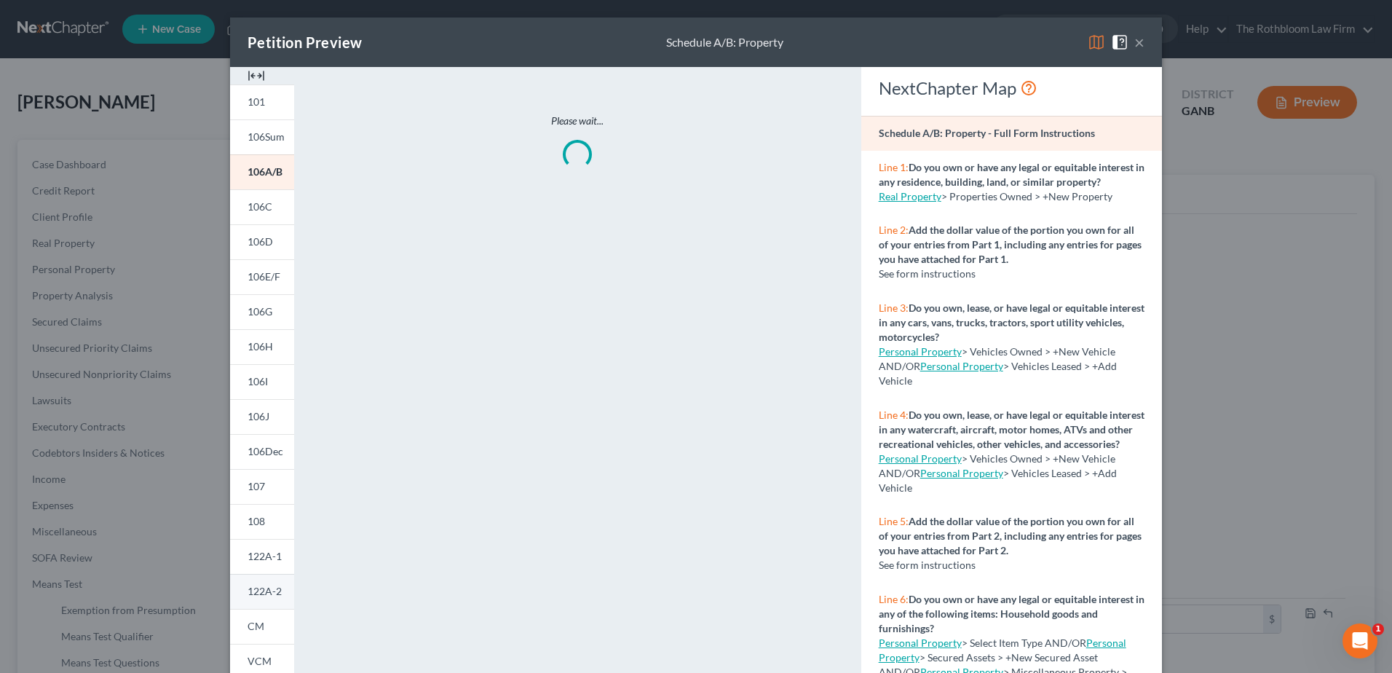
click at [234, 595] on link "122A-2" at bounding box center [262, 591] width 64 height 35
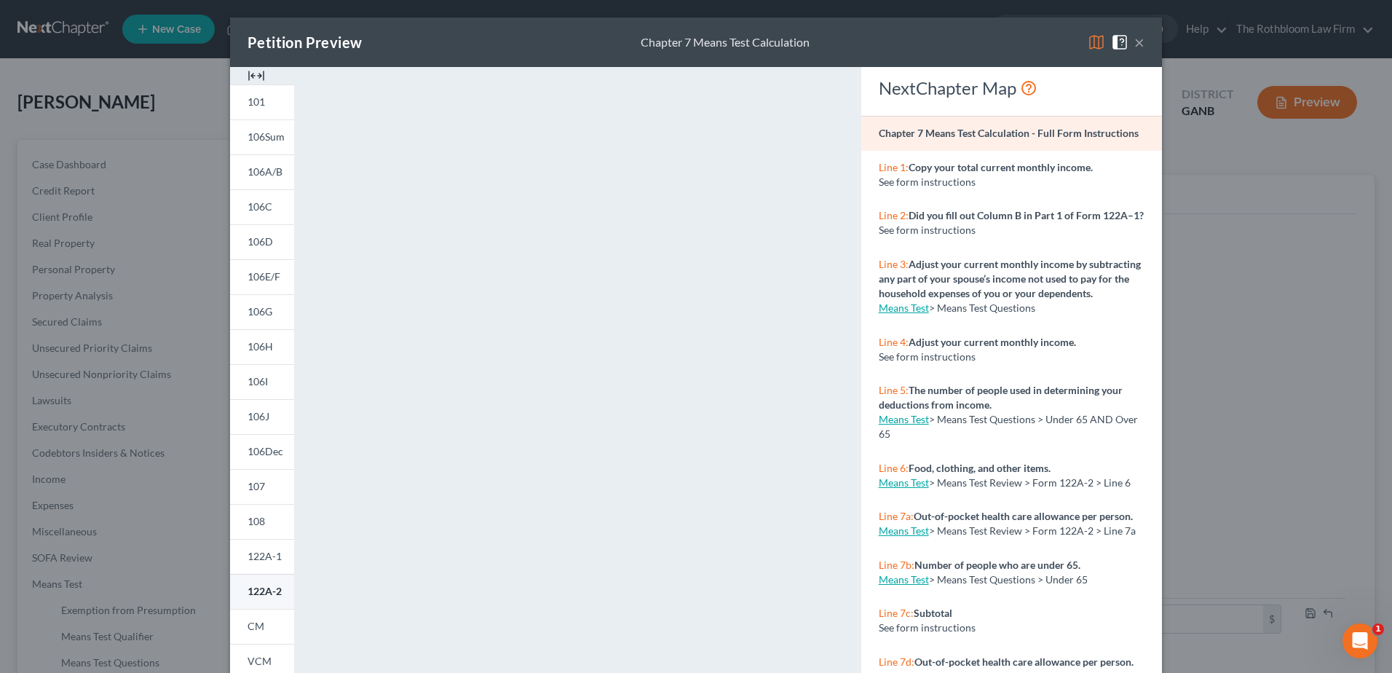
click at [259, 582] on link "122A-2" at bounding box center [262, 591] width 64 height 35
click at [1138, 42] on button "×" at bounding box center [1140, 41] width 10 height 17
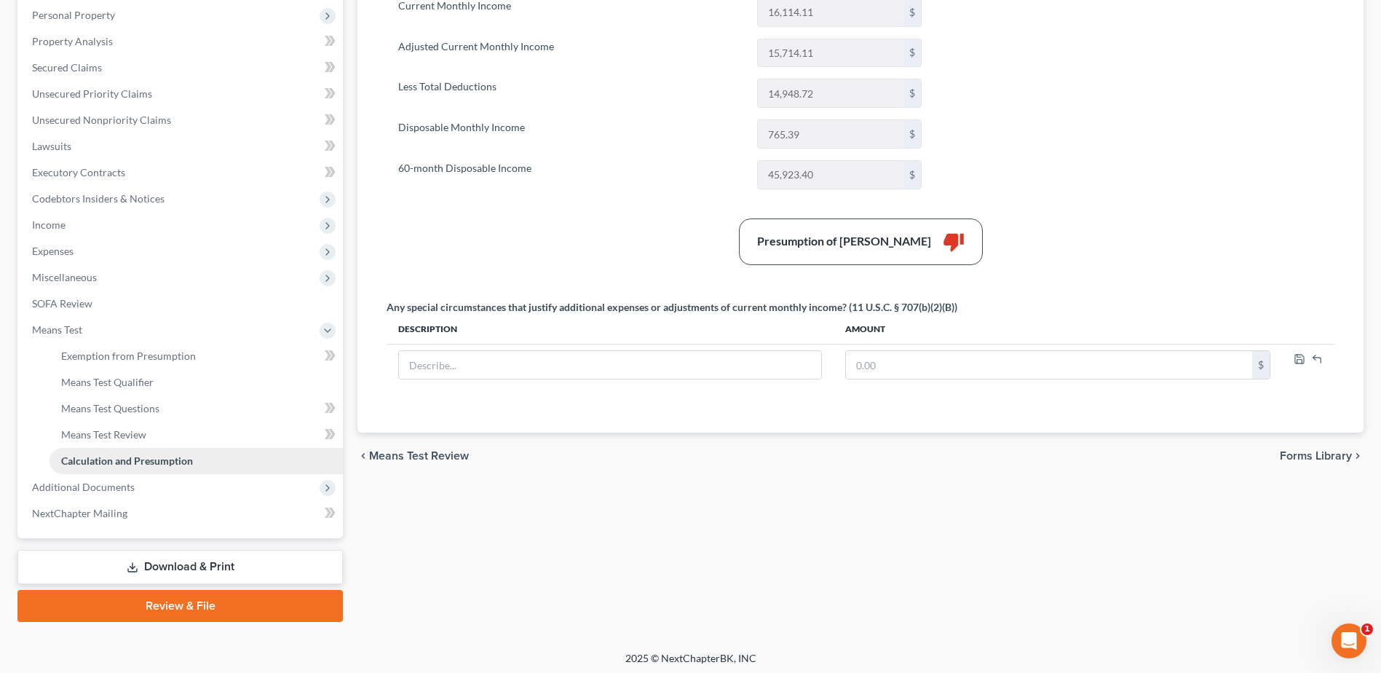
scroll to position [259, 0]
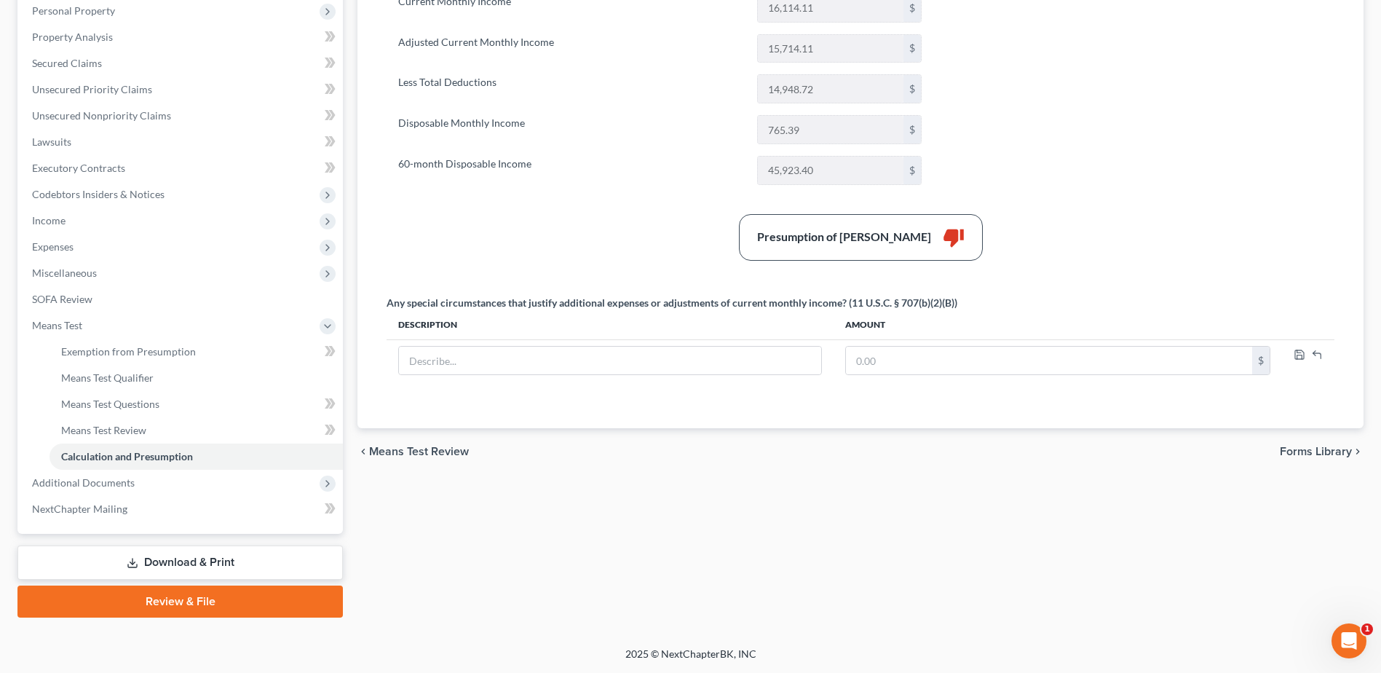
click at [158, 559] on link "Download & Print" at bounding box center [180, 562] width 326 height 34
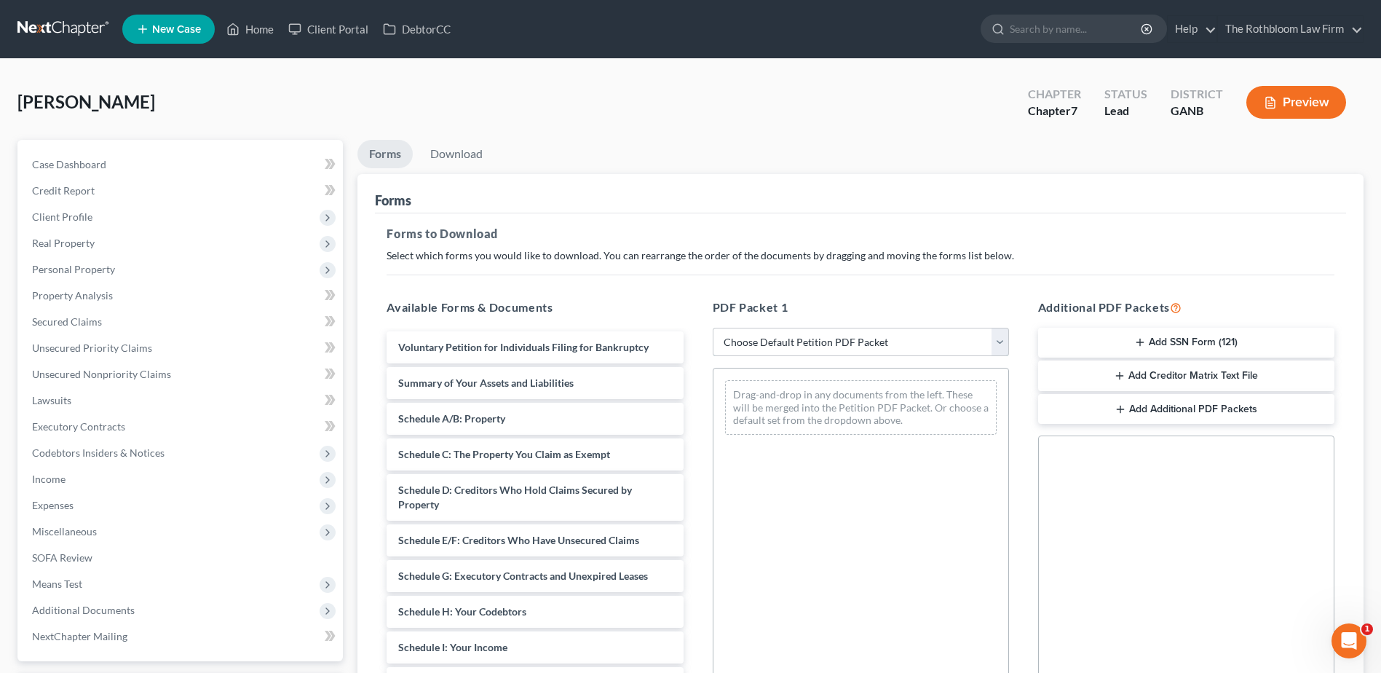
click at [753, 339] on select "Choose Default Petition PDF Packet Complete Bankruptcy Petition (all forms and …" at bounding box center [861, 342] width 296 height 29
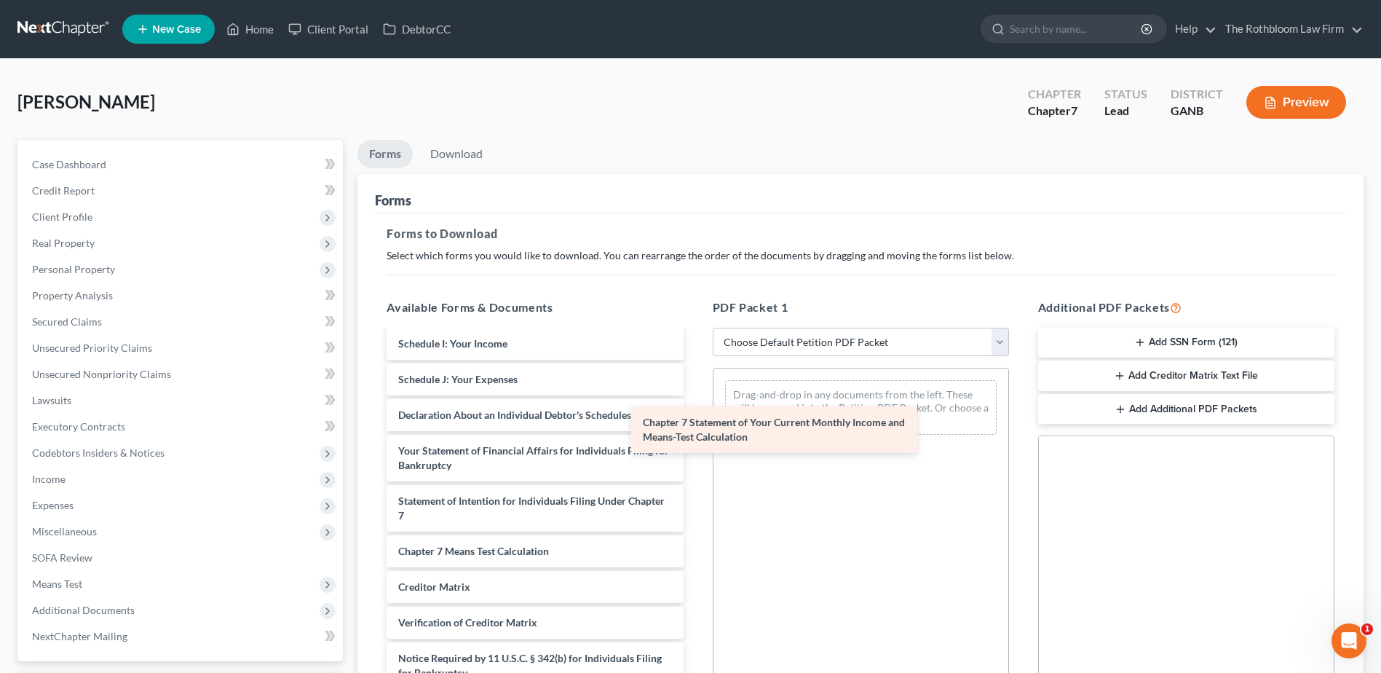
scroll to position [304, 0]
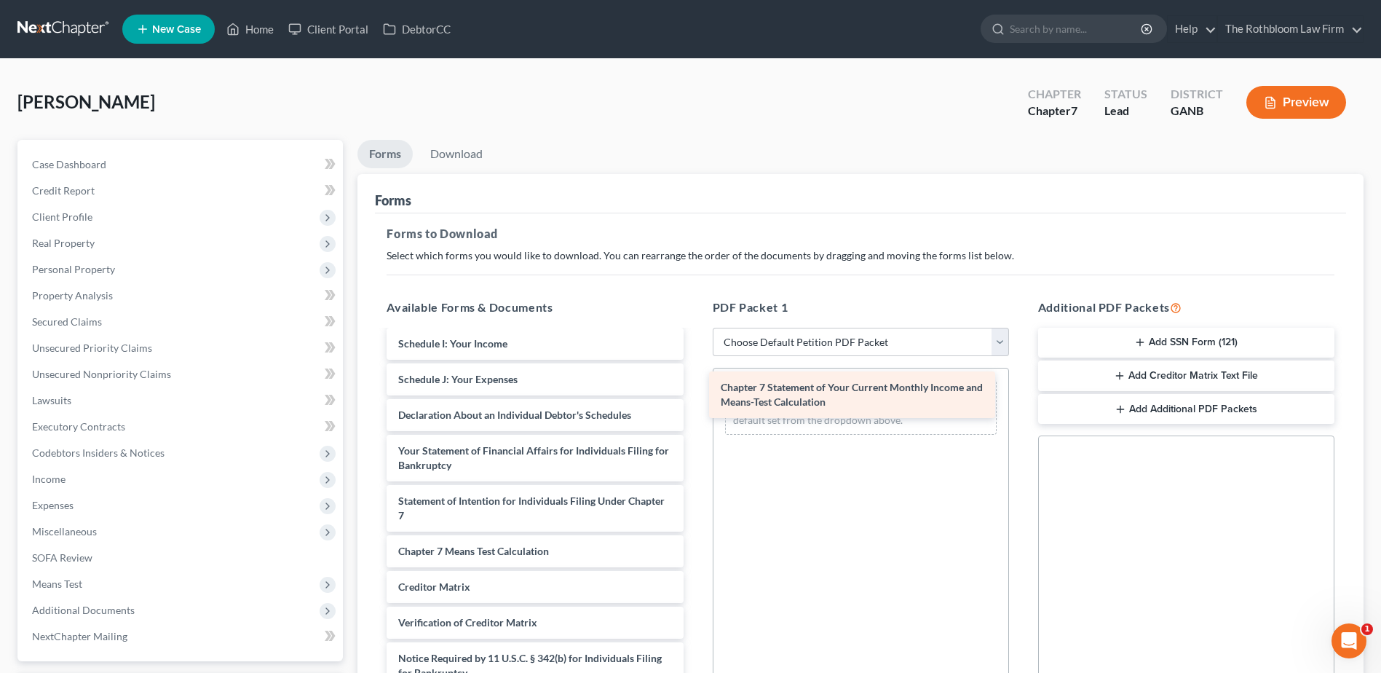
drag, startPoint x: 494, startPoint y: 512, endPoint x: 816, endPoint y: 398, distance: 342.0
click at [695, 398] on div "Chapter 7 Statement of Your Current Monthly Income and Means-Test Calculation V…" at bounding box center [535, 376] width 320 height 697
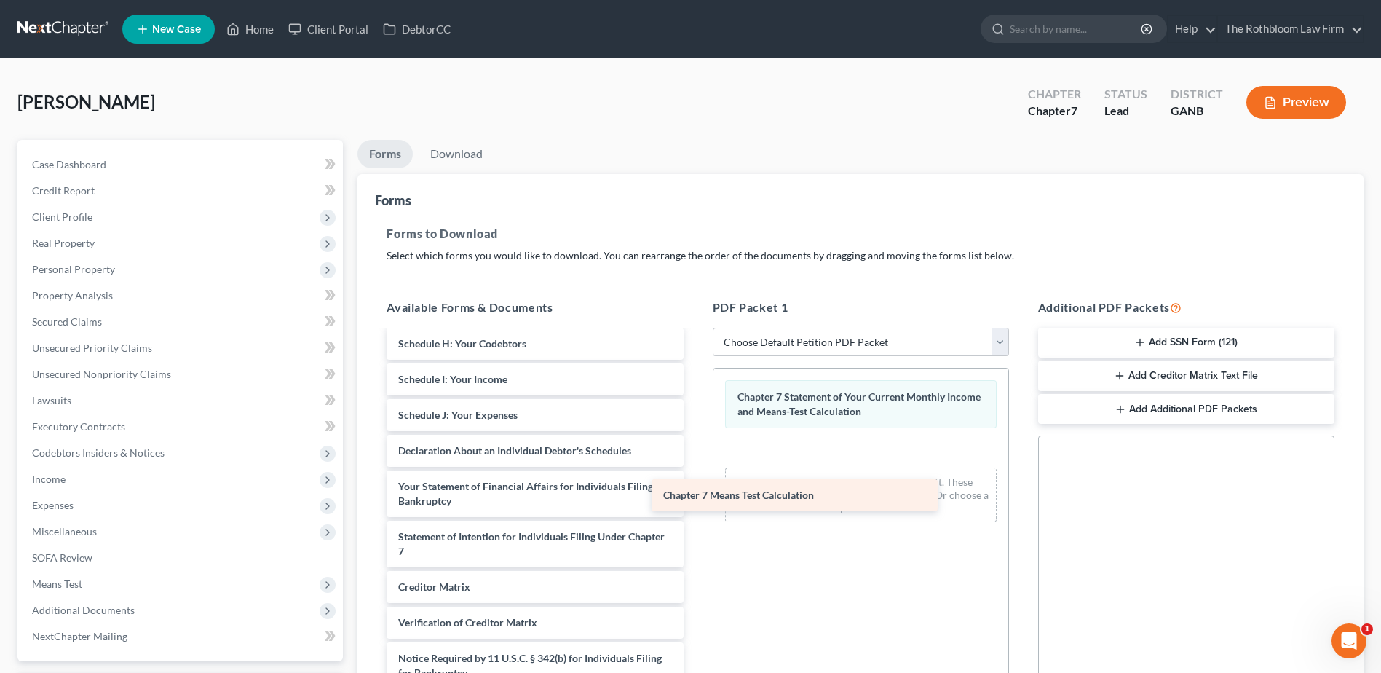
scroll to position [268, 0]
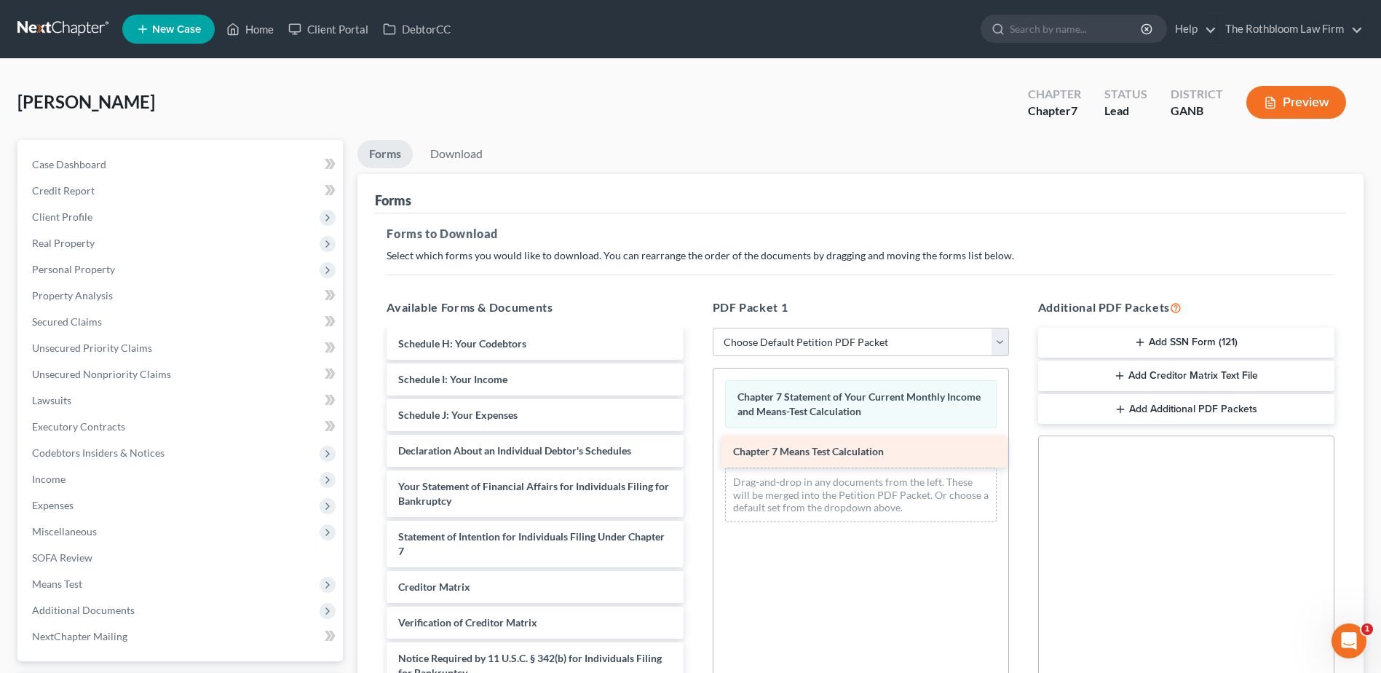
drag, startPoint x: 457, startPoint y: 555, endPoint x: 792, endPoint y: 455, distance: 349.5
click at [695, 455] on div "Chapter 7 Means Test Calculation Voluntary Petition for Individuals Filing for …" at bounding box center [535, 393] width 320 height 661
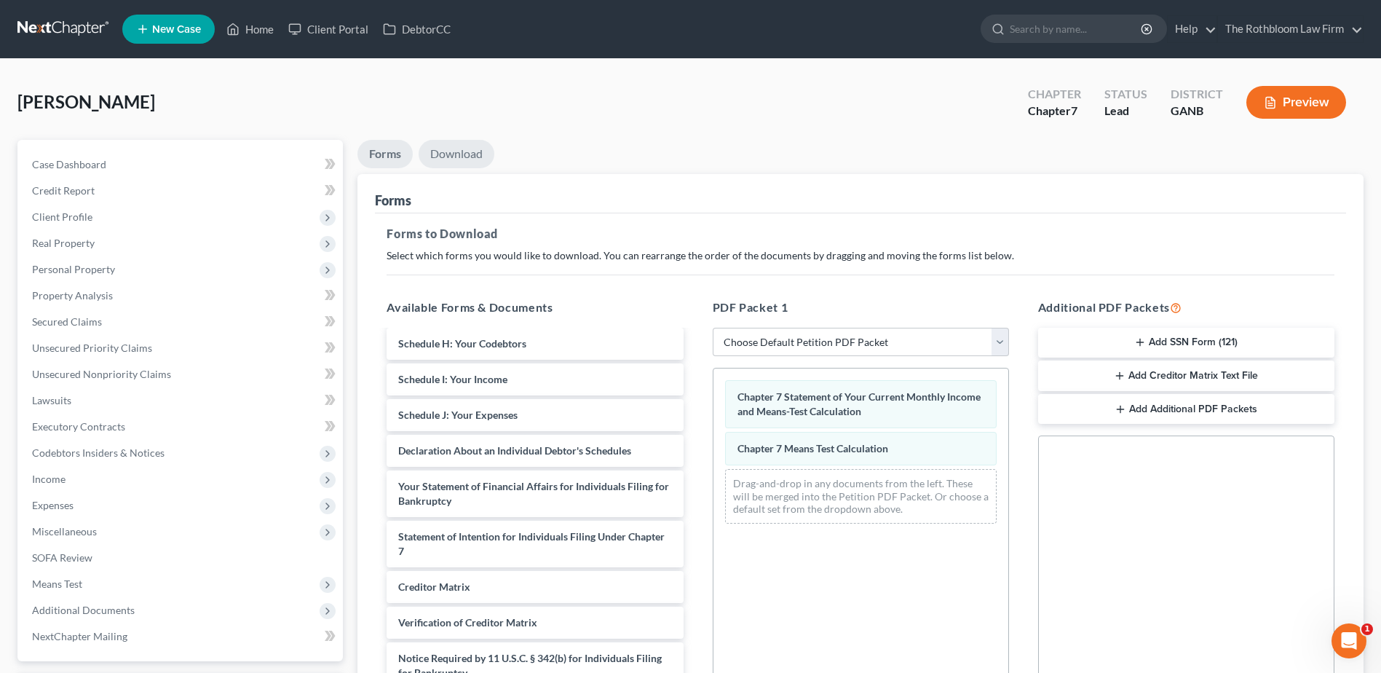
click at [461, 154] on link "Download" at bounding box center [457, 154] width 76 height 28
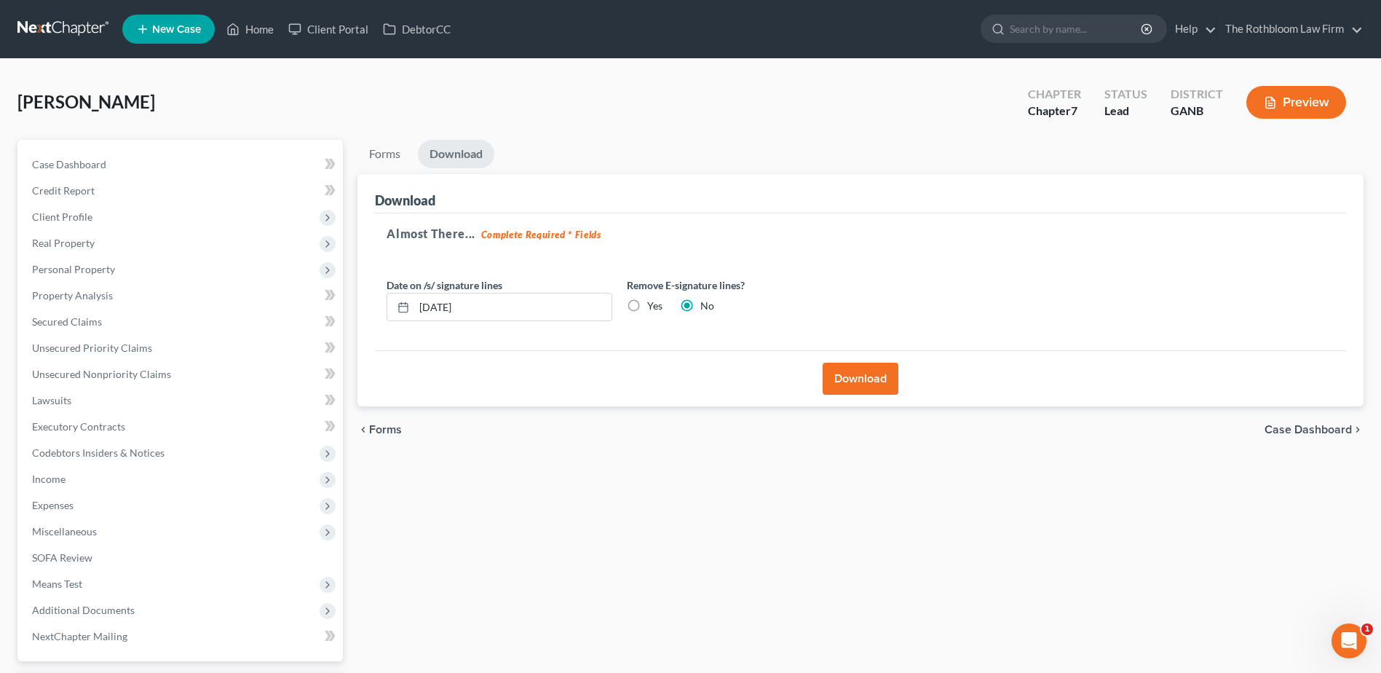
click at [869, 382] on button "Download" at bounding box center [861, 379] width 76 height 32
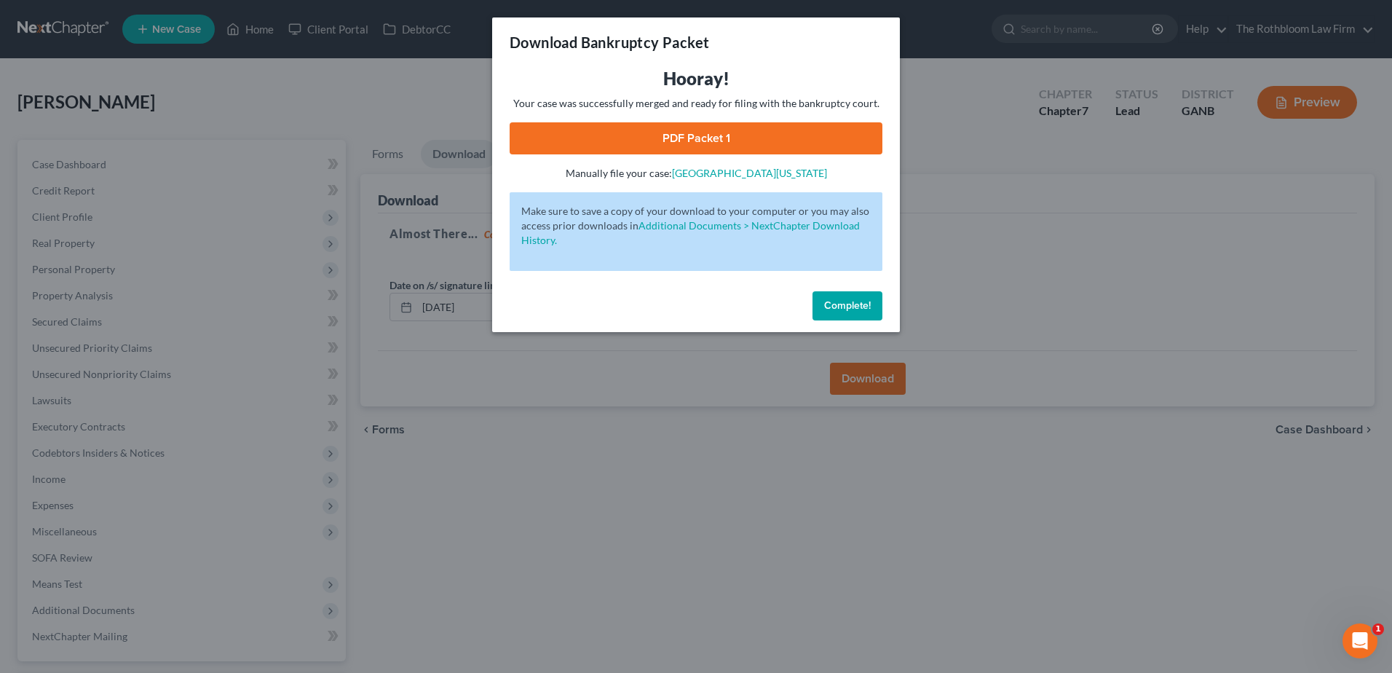
click at [718, 136] on link "PDF Packet 1" at bounding box center [696, 138] width 373 height 32
click at [866, 314] on button "Complete!" at bounding box center [848, 305] width 70 height 29
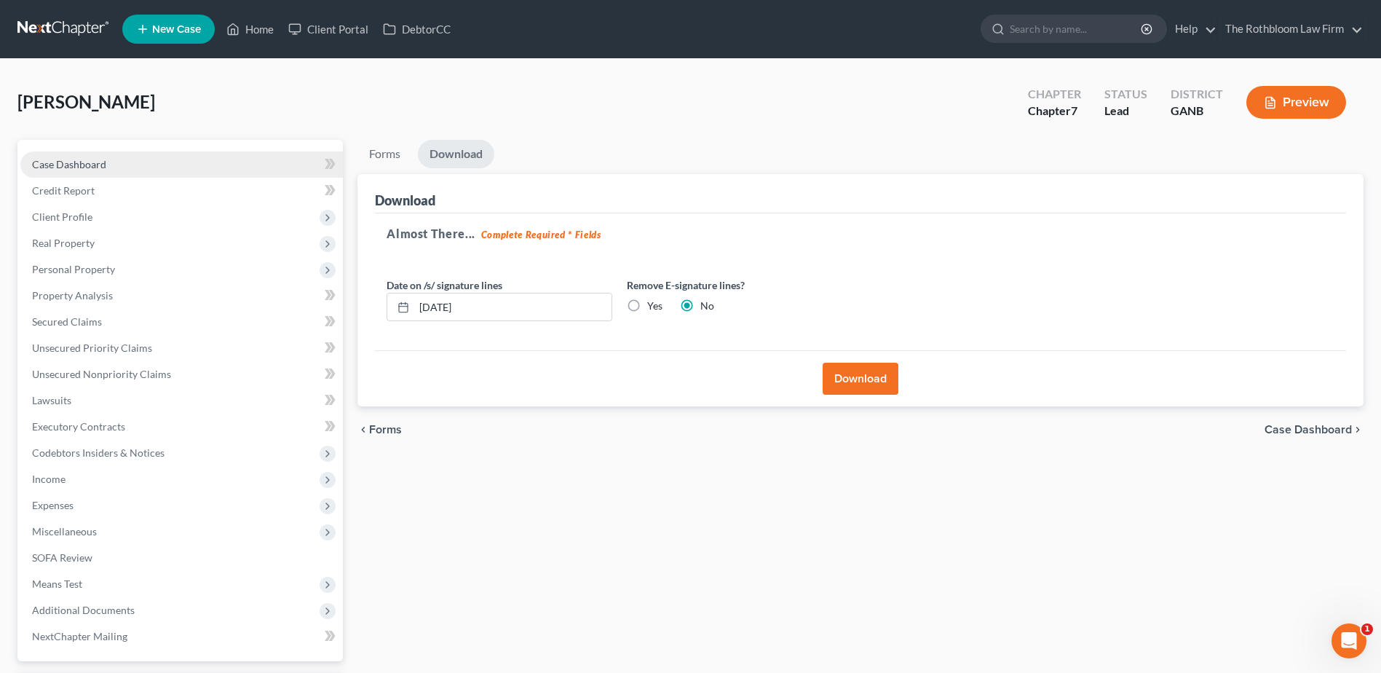
click at [90, 167] on span "Case Dashboard" at bounding box center [69, 164] width 74 height 12
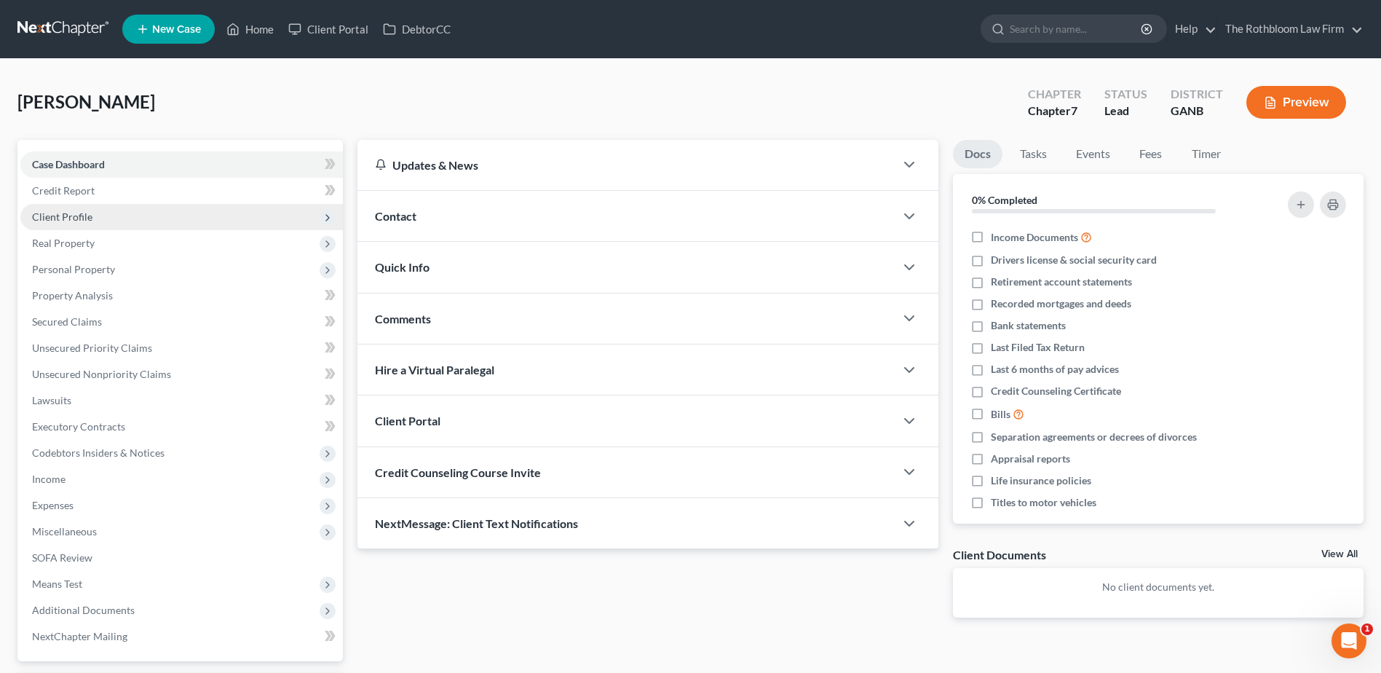
click at [71, 219] on span "Client Profile" at bounding box center [62, 216] width 60 height 12
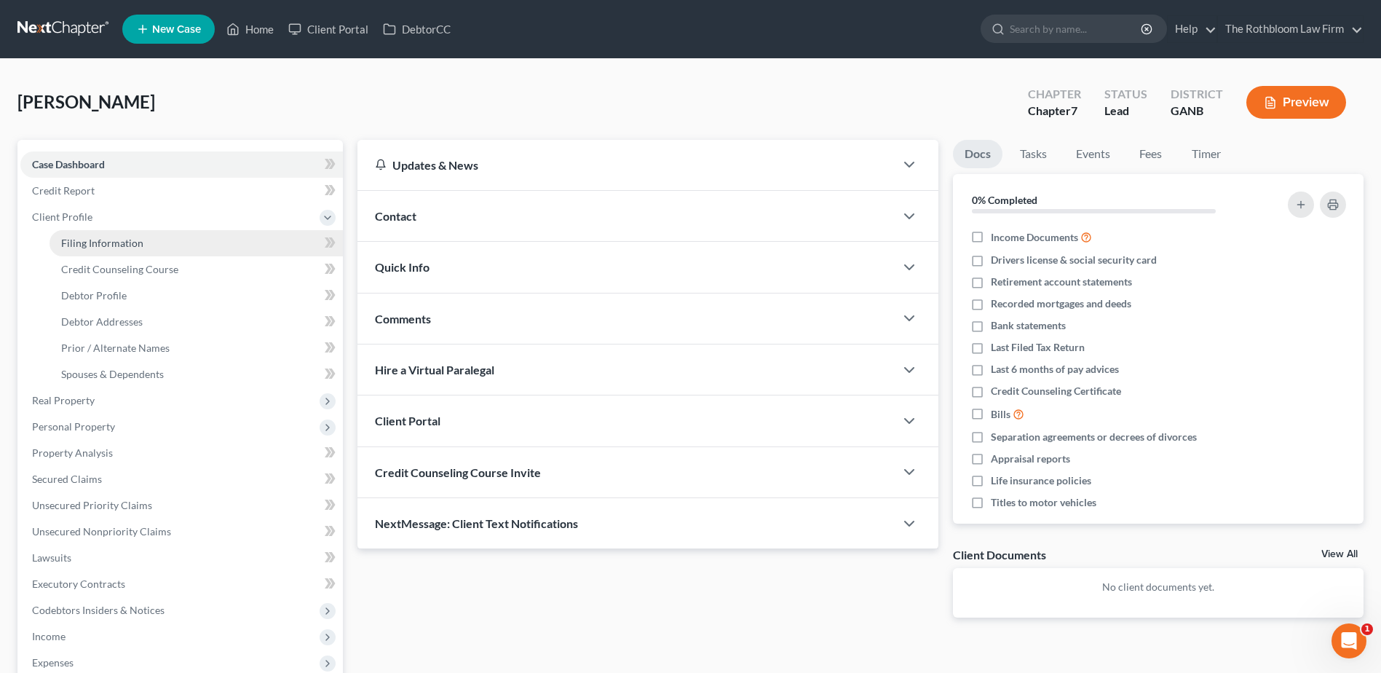
click at [74, 240] on span "Filing Information" at bounding box center [102, 243] width 82 height 12
select select "1"
select select "0"
select select "10"
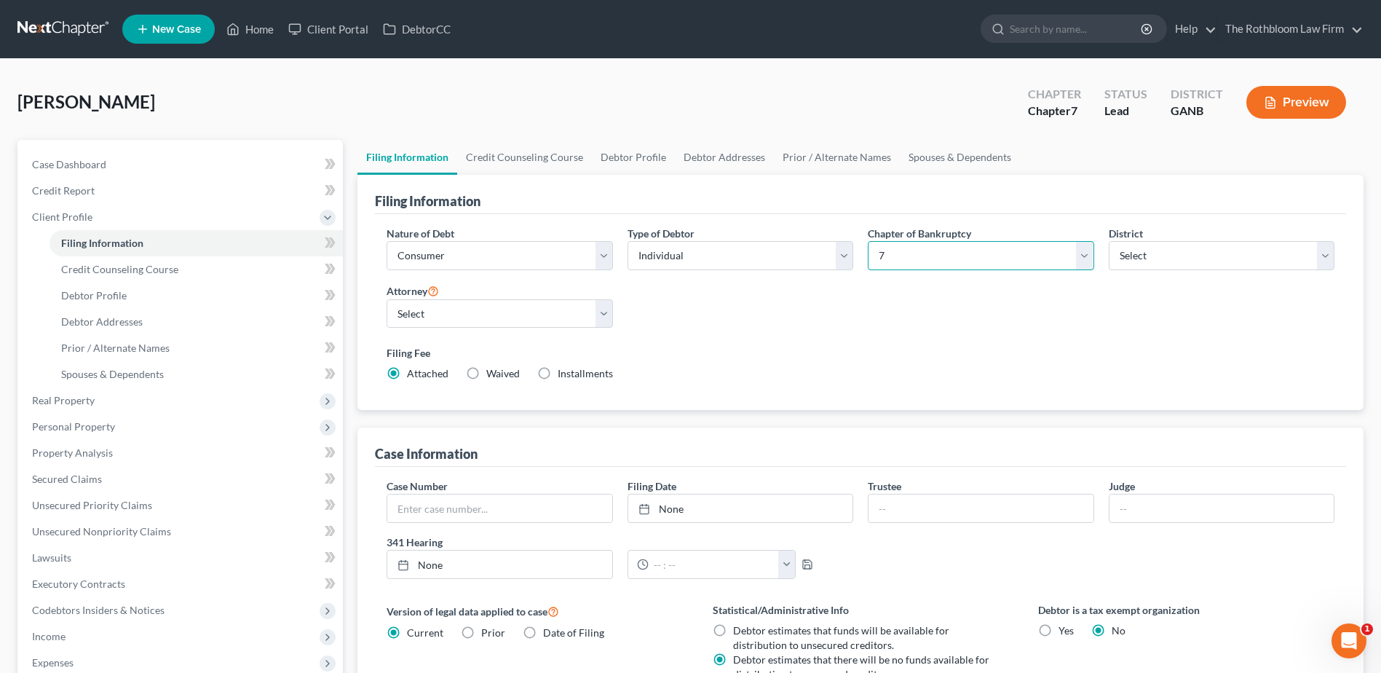
click at [1090, 256] on select "Select 7 11 12 13" at bounding box center [981, 255] width 226 height 29
select select "3"
click at [868, 241] on select "Select 7 11 12 13" at bounding box center [981, 255] width 226 height 29
click at [608, 159] on link "Debtor Profile" at bounding box center [633, 157] width 83 height 35
select select "0"
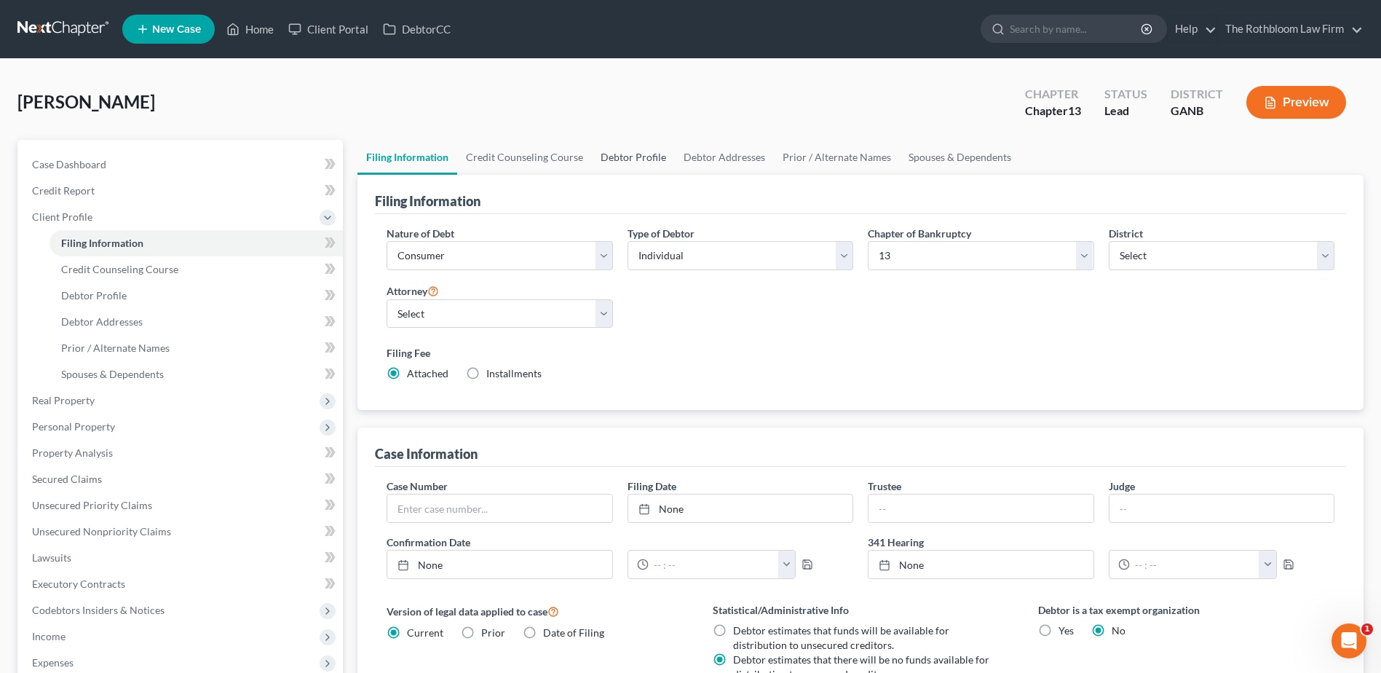
select select "3"
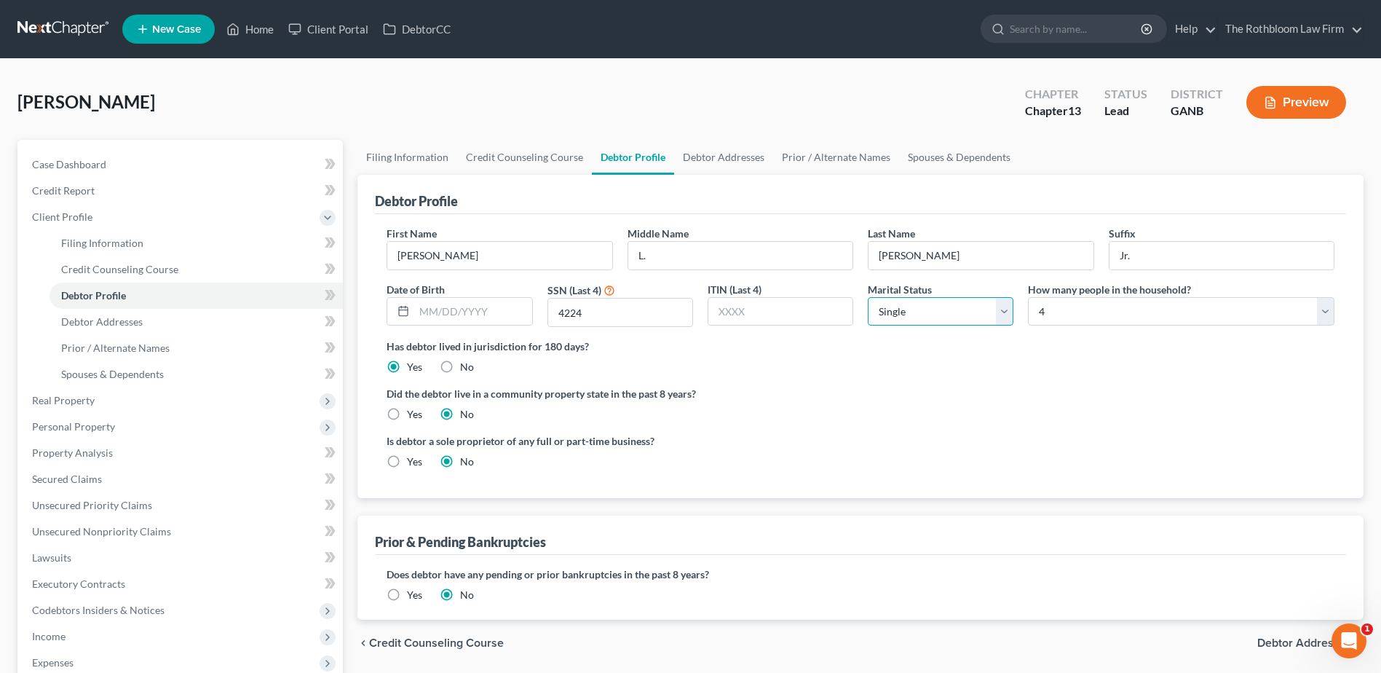
click at [998, 304] on select "Select Single Married Separated Divorced Widowed" at bounding box center [941, 311] width 146 height 29
select select "1"
click at [868, 297] on select "Select Single Married Separated Divorced Widowed" at bounding box center [941, 311] width 146 height 29
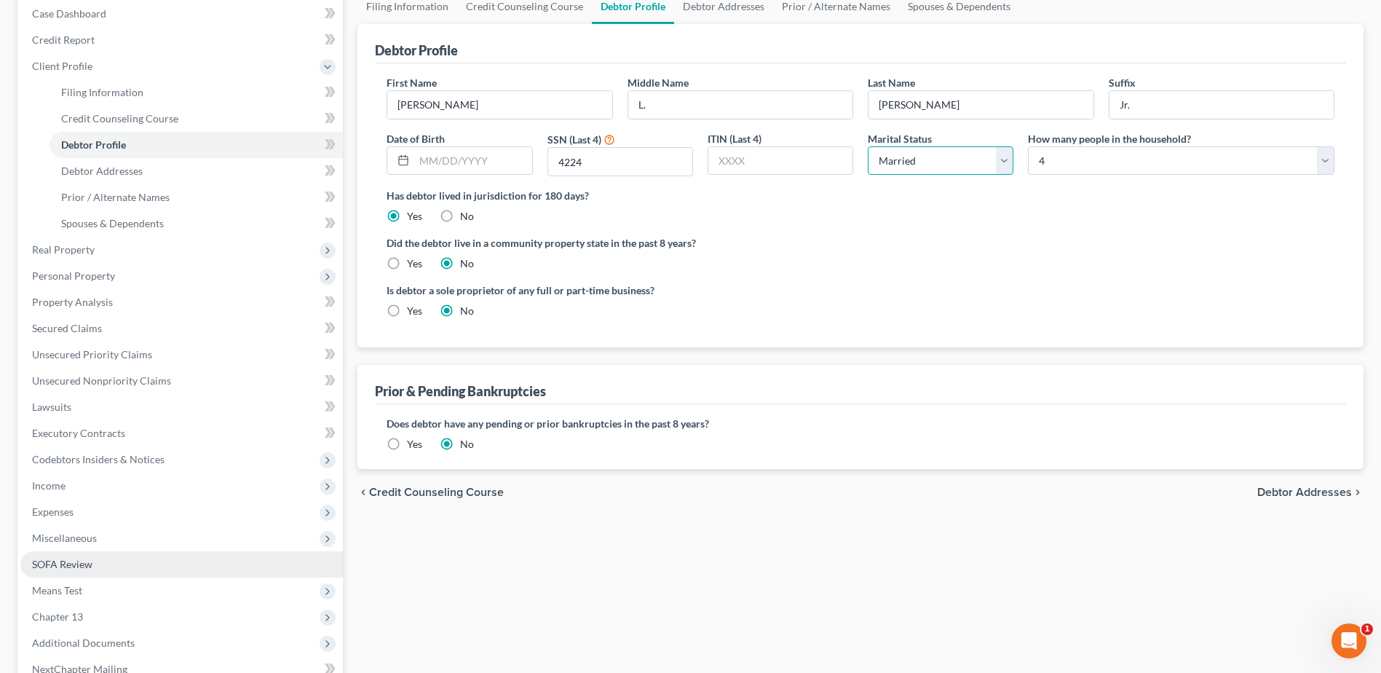
scroll to position [291, 0]
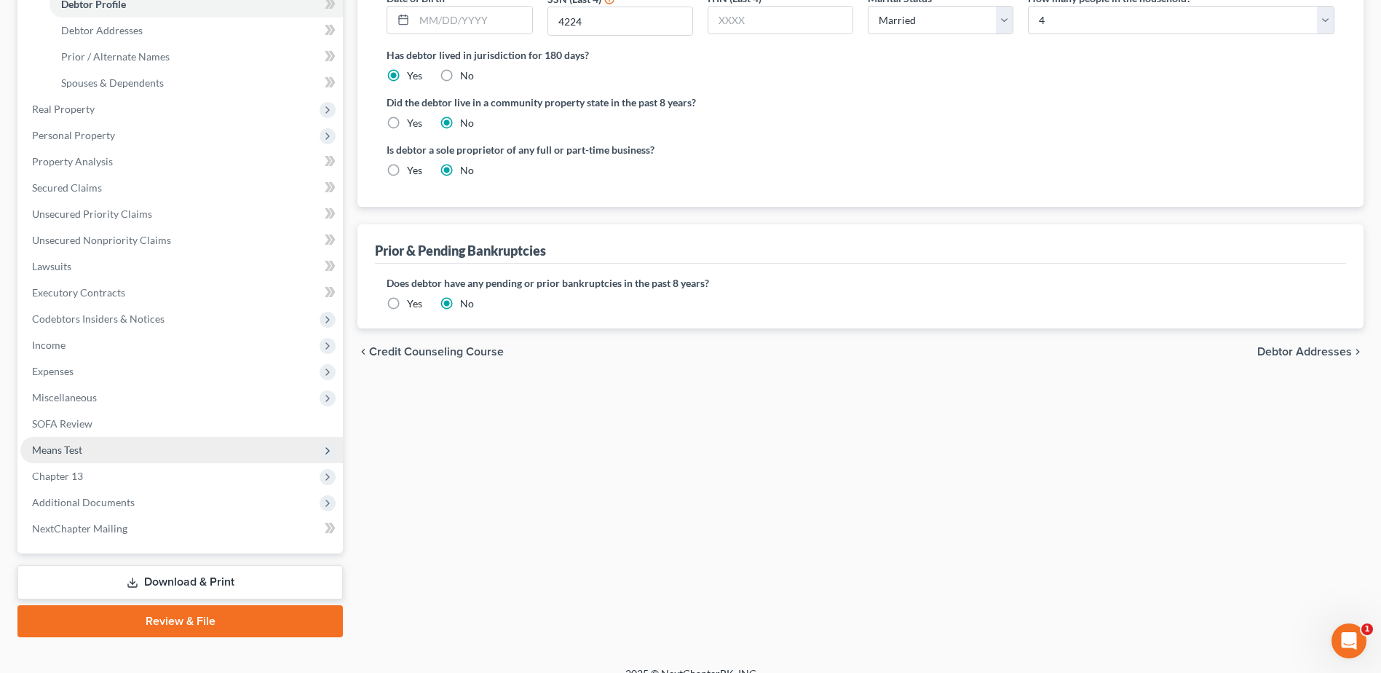
click at [62, 449] on span "Means Test" at bounding box center [57, 449] width 50 height 12
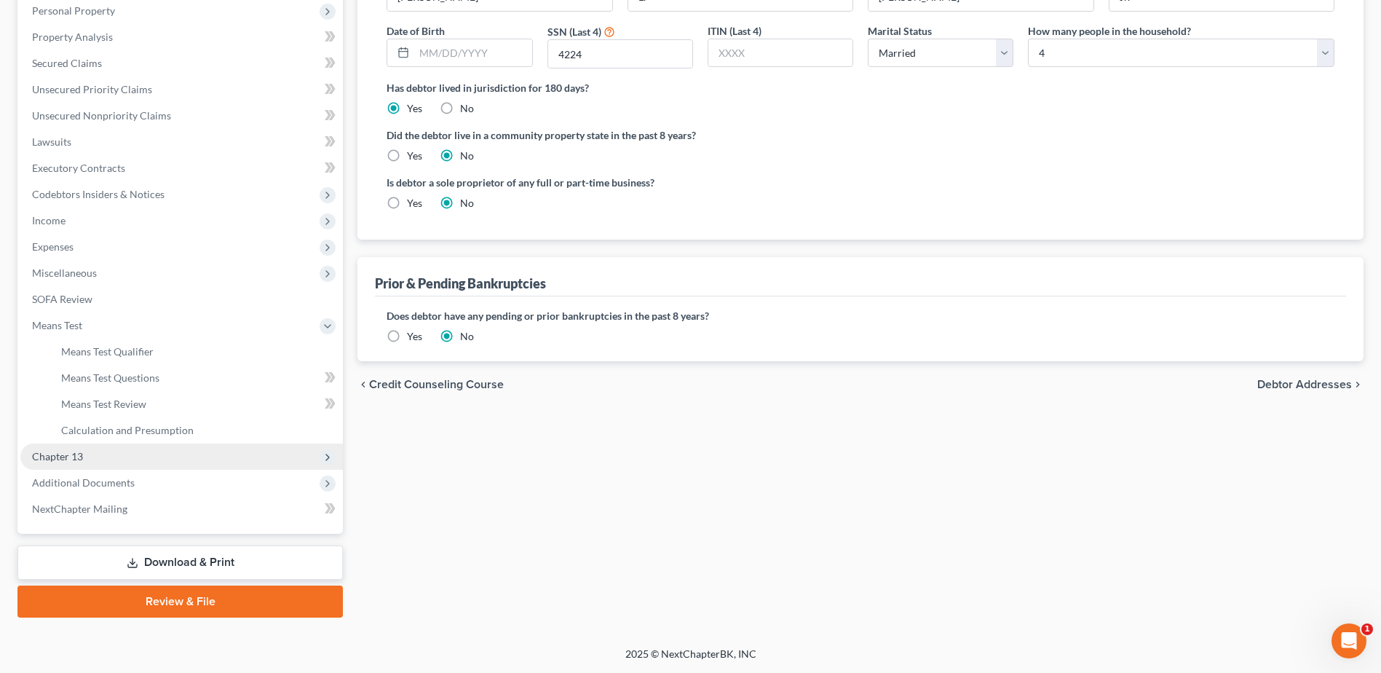
scroll to position [259, 0]
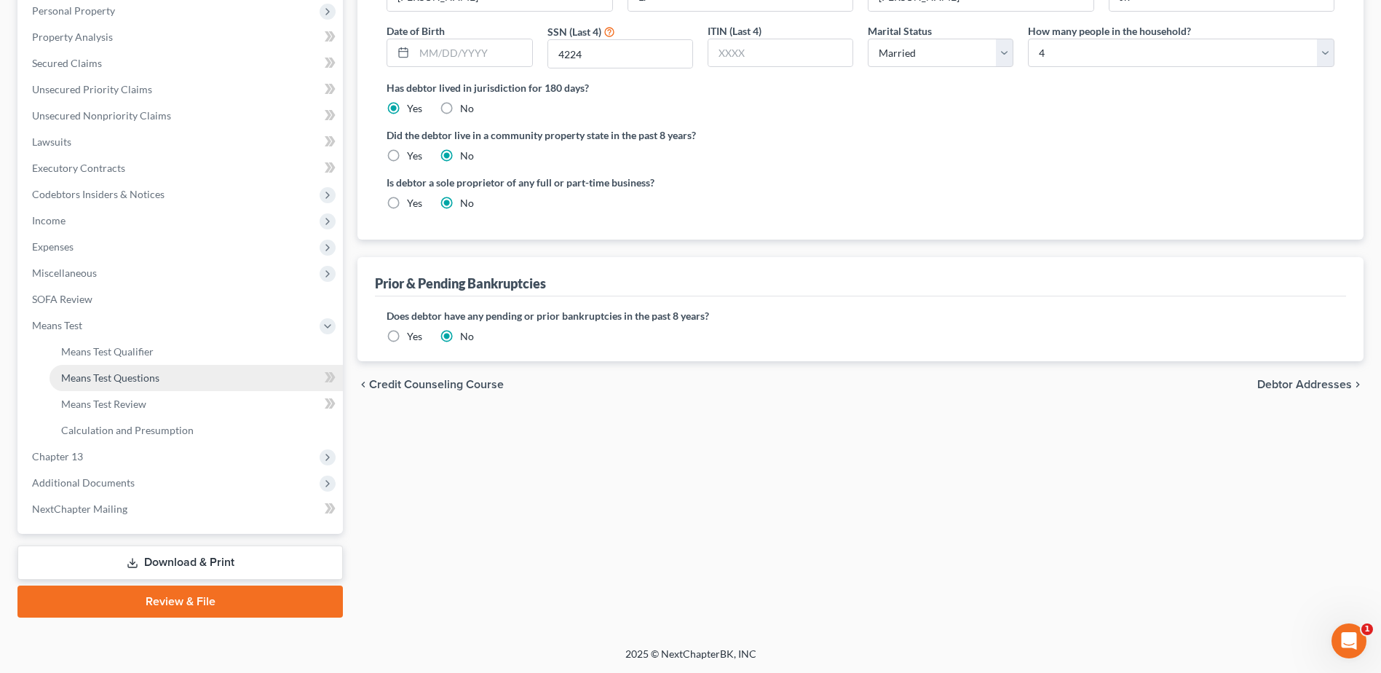
click at [152, 377] on span "Means Test Questions" at bounding box center [110, 377] width 98 height 12
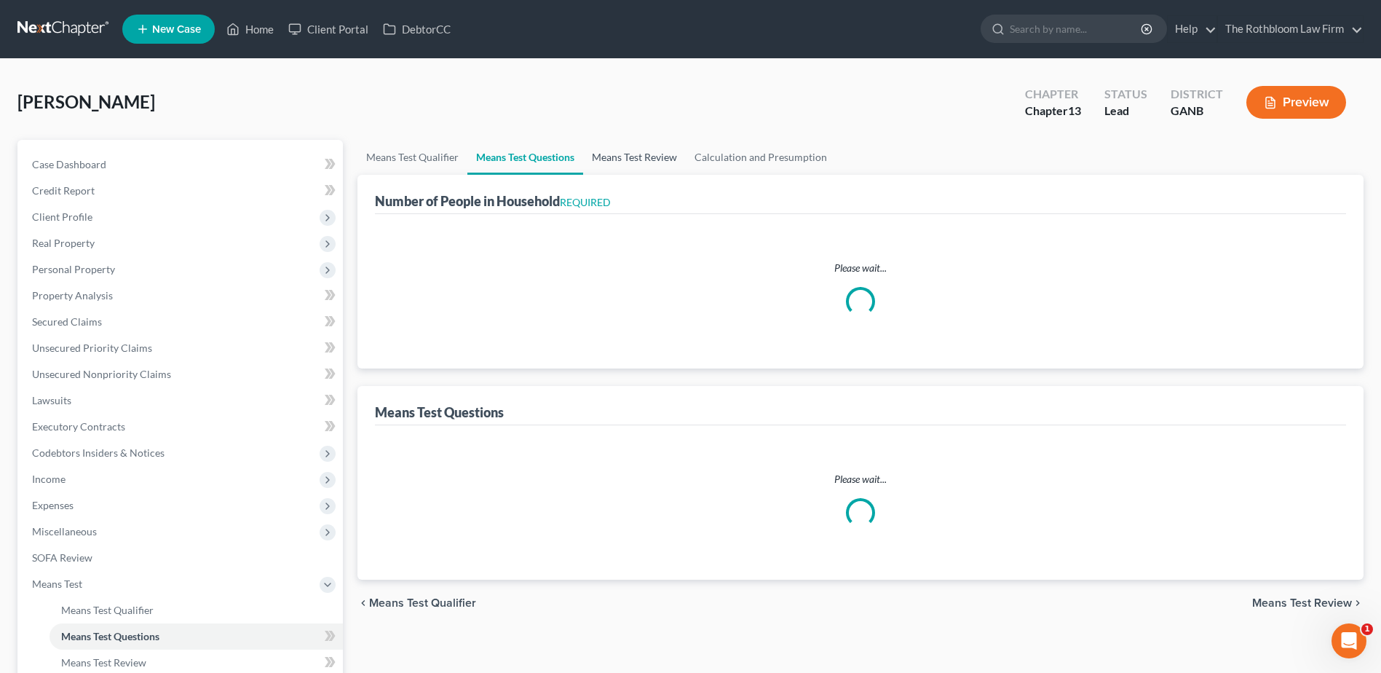
select select "0"
select select "60"
select select "0"
select select "60"
select select "0"
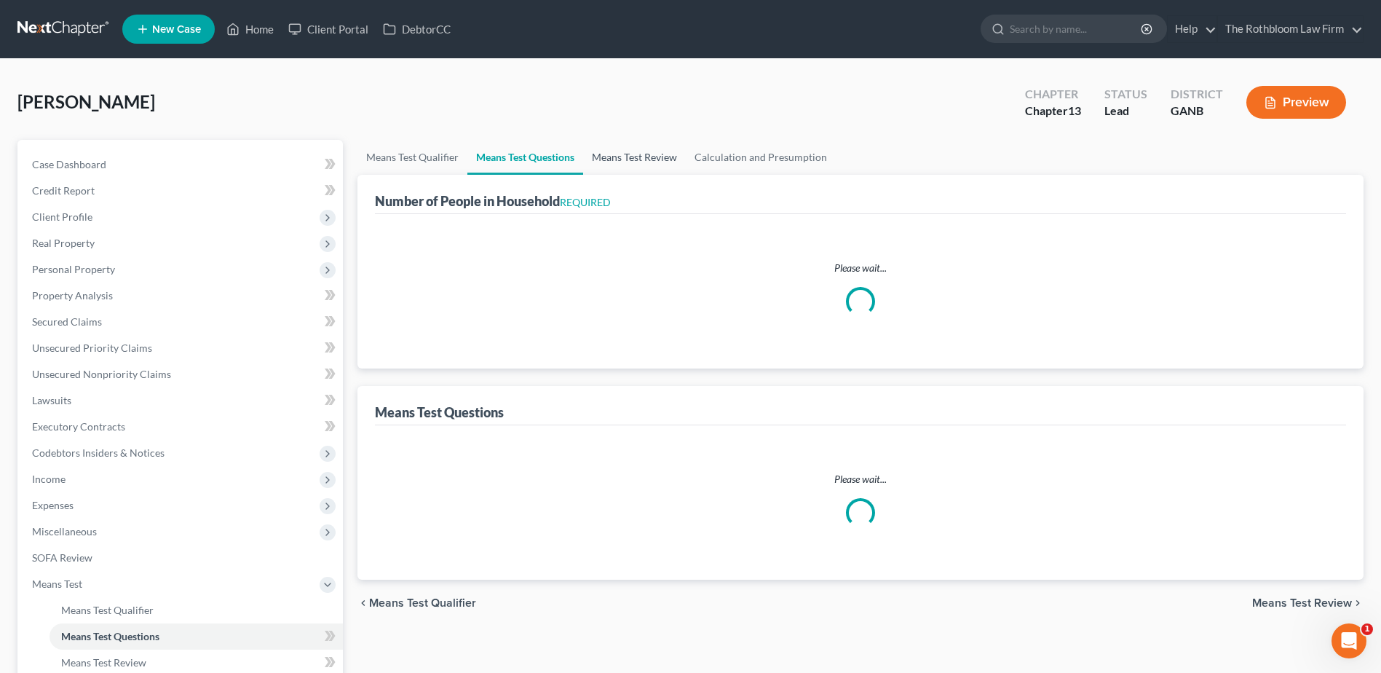
select select "60"
select select "1"
select select "4"
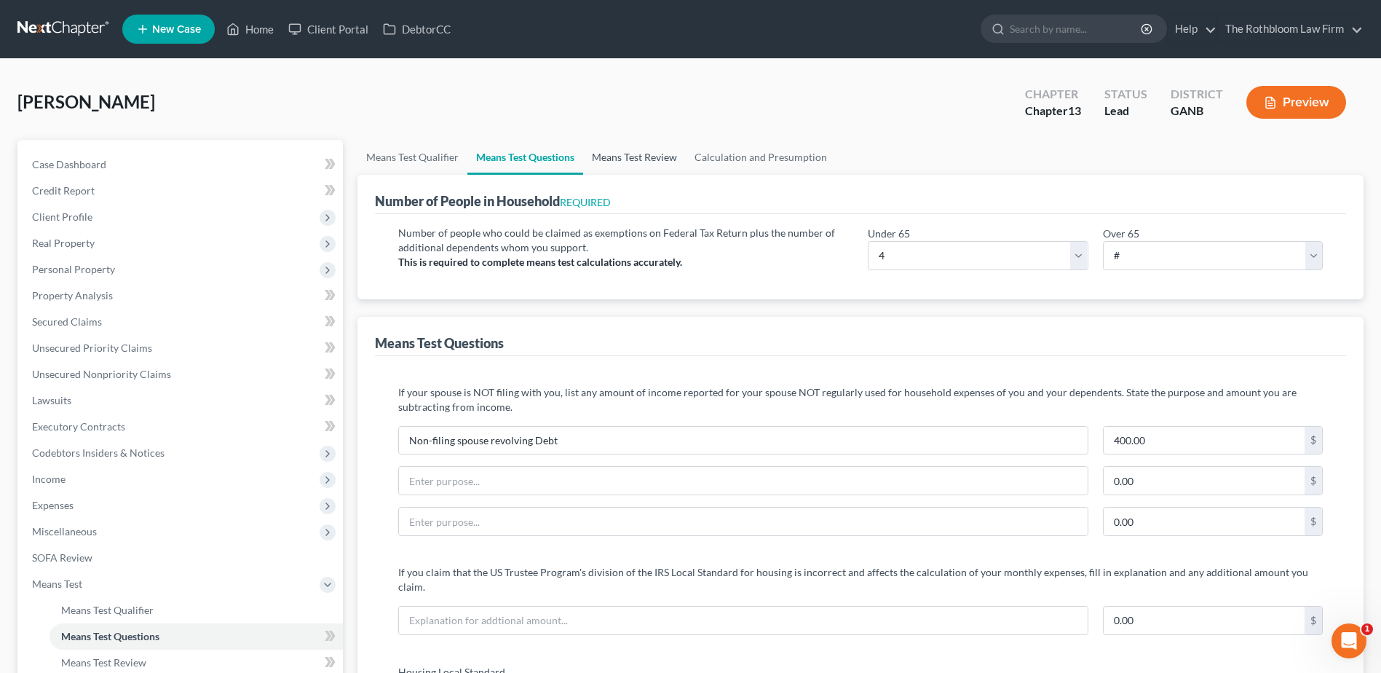
click at [634, 153] on link "Means Test Review" at bounding box center [634, 157] width 103 height 35
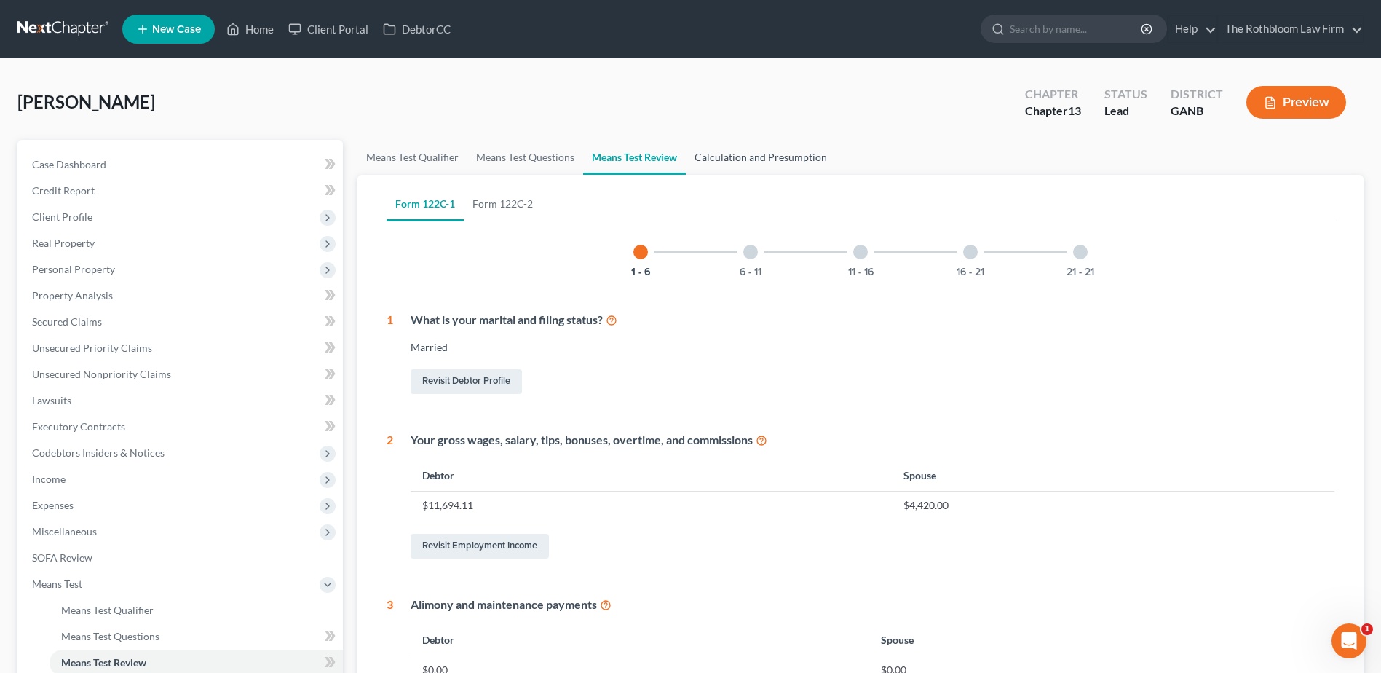
click at [747, 154] on link "Calculation and Presumption" at bounding box center [761, 157] width 150 height 35
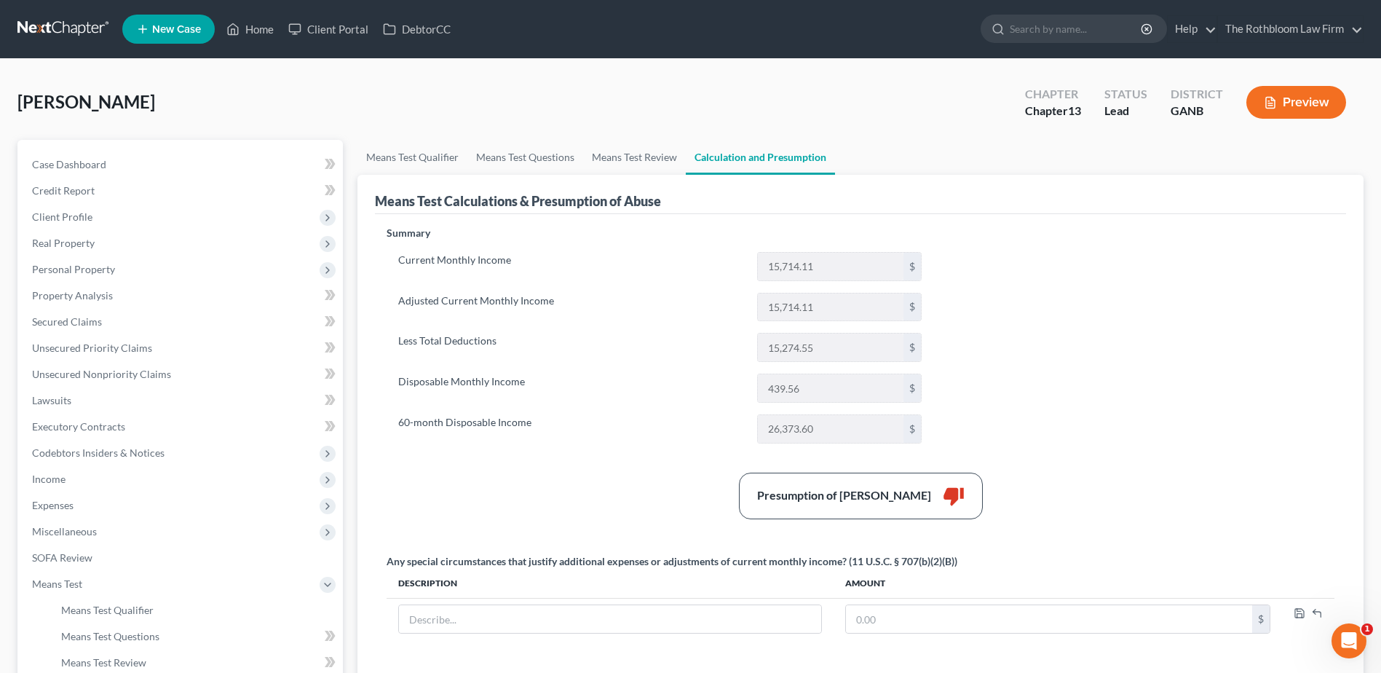
click at [1308, 109] on button "Preview" at bounding box center [1297, 102] width 100 height 33
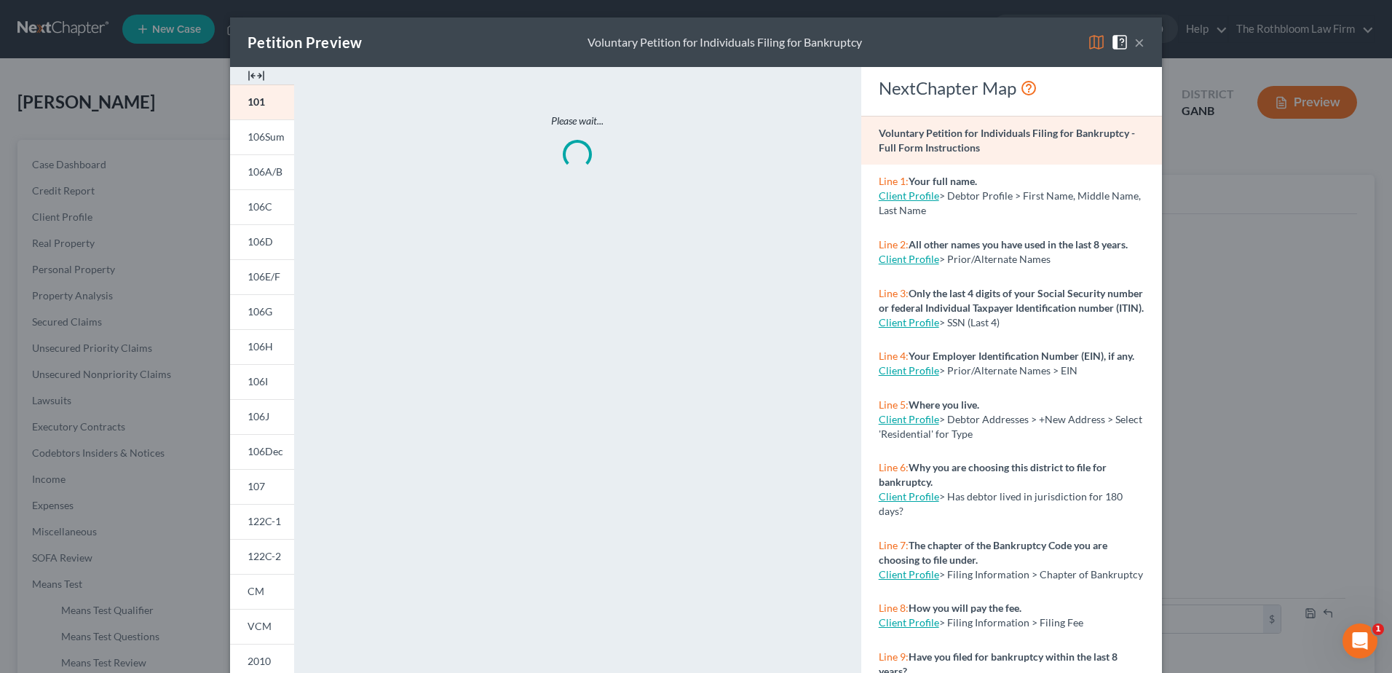
click at [1129, 43] on span at bounding box center [1122, 41] width 23 height 12
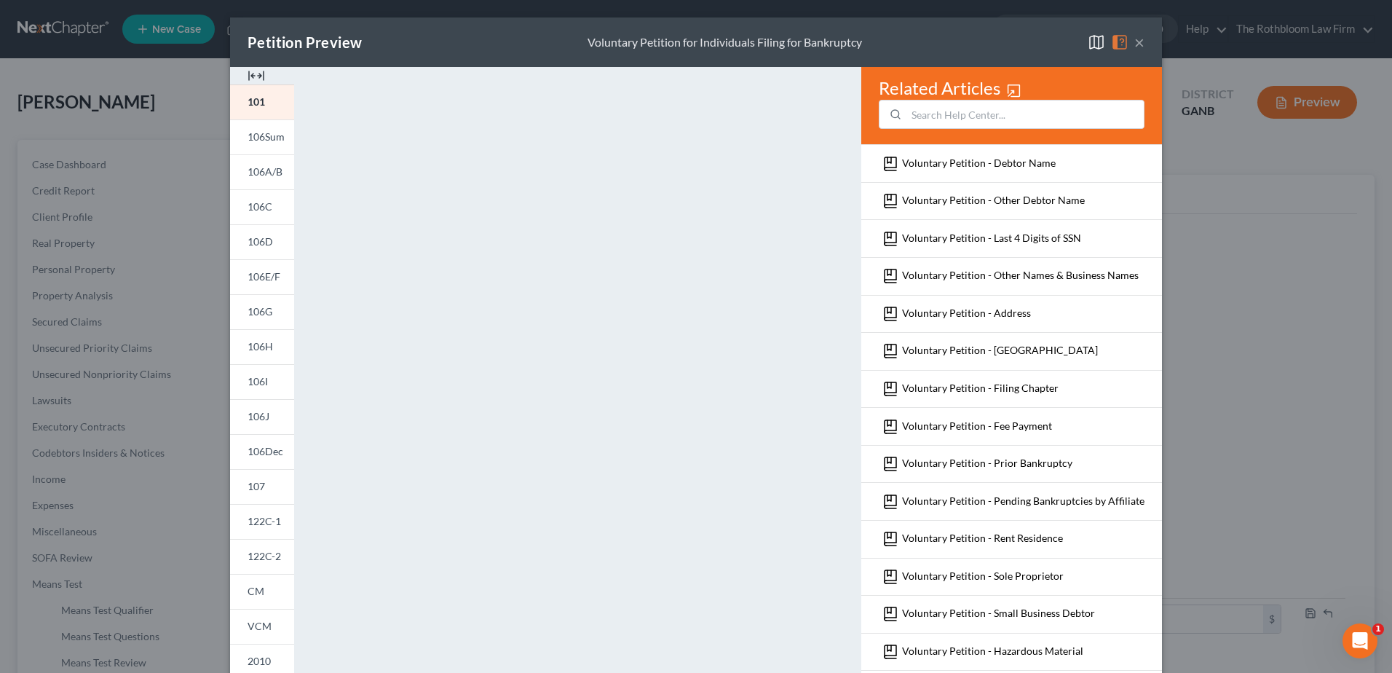
click at [1135, 40] on button "×" at bounding box center [1140, 41] width 10 height 17
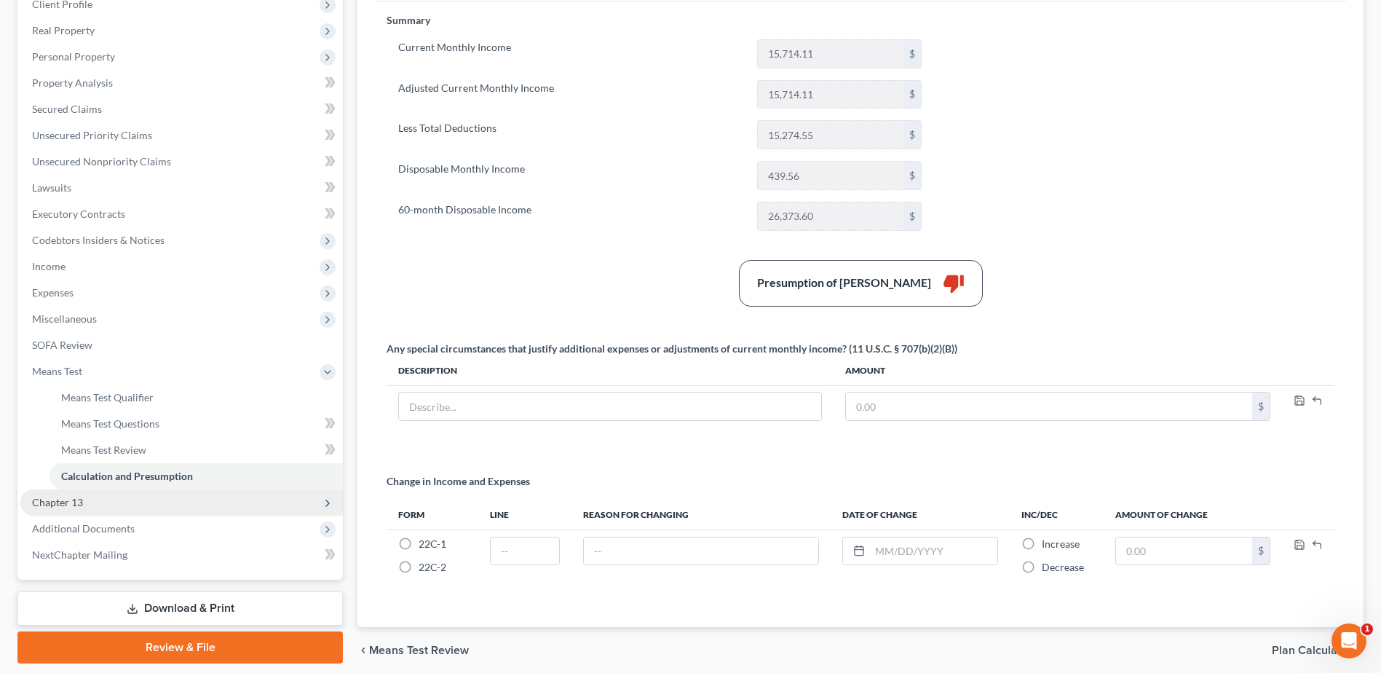
scroll to position [218, 0]
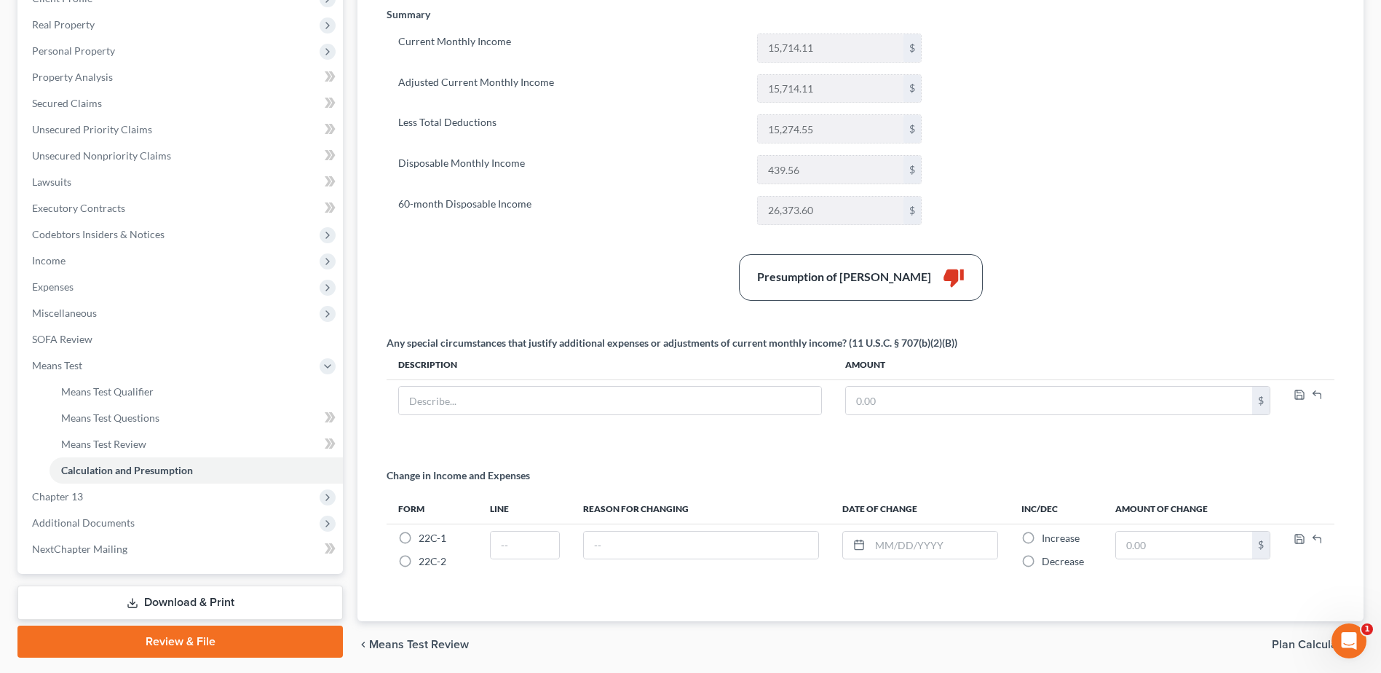
click at [229, 612] on link "Download & Print" at bounding box center [180, 603] width 326 height 34
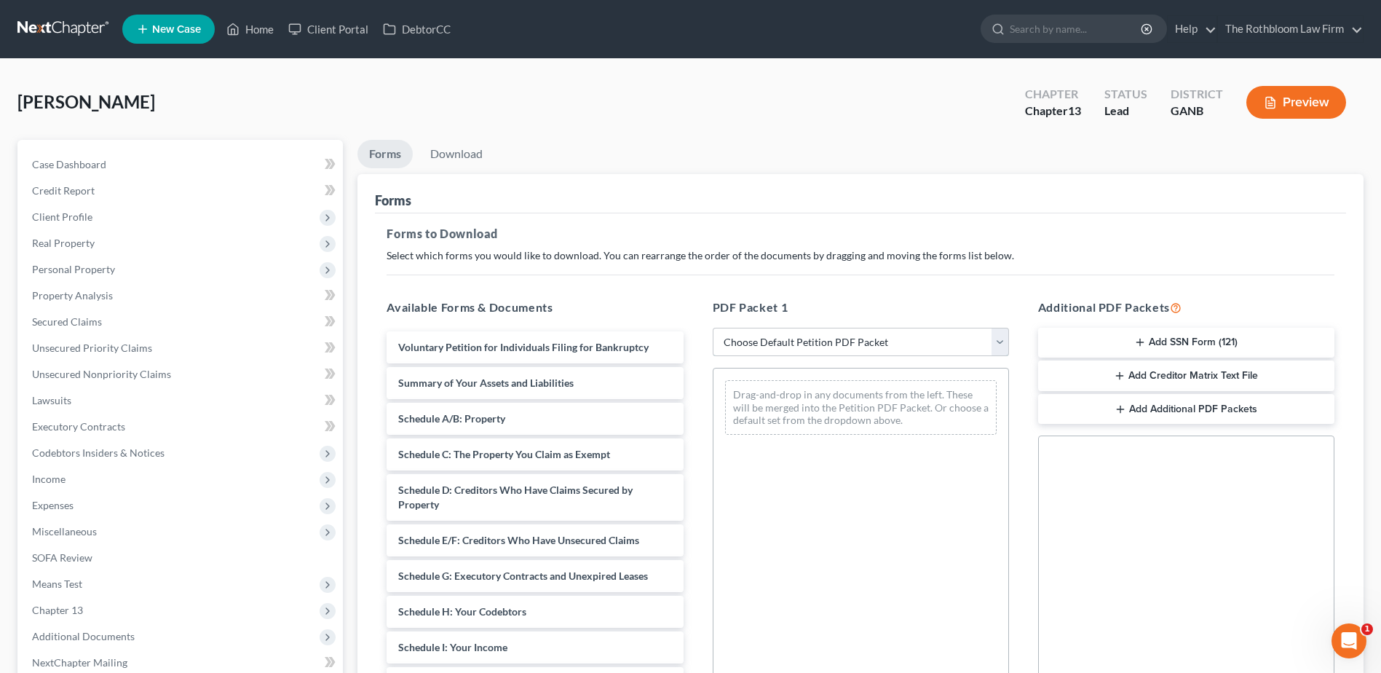
click at [872, 345] on select "Choose Default Petition PDF Packet Complete Bankruptcy Petition (all forms and …" at bounding box center [861, 342] width 296 height 29
select select "7"
click at [713, 328] on select "Choose Default Petition PDF Packet Complete Bankruptcy Petition (all forms and …" at bounding box center [861, 342] width 296 height 29
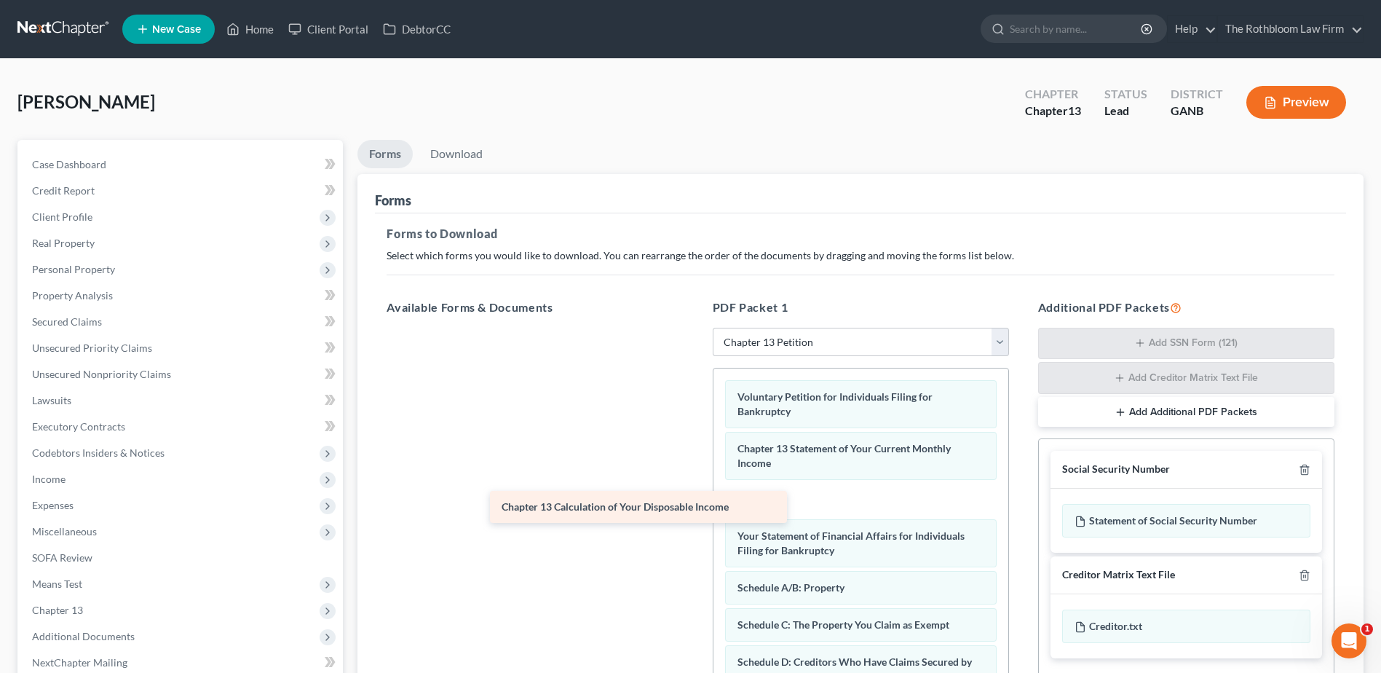
drag, startPoint x: 567, startPoint y: 344, endPoint x: 670, endPoint y: 503, distance: 190.1
click at [670, 328] on div "Chapter 13 Calculation of Your Disposable Income Chapter 13 Calculation of Your…" at bounding box center [535, 328] width 320 height 0
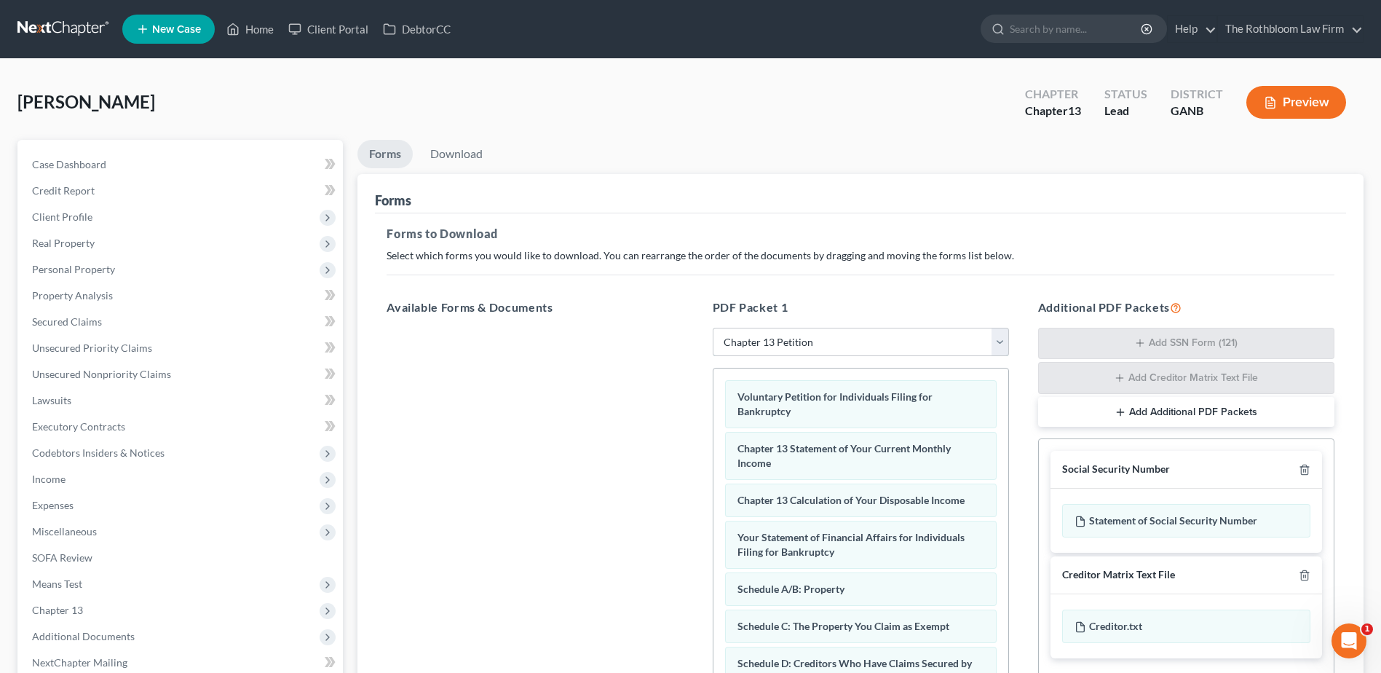
click at [1003, 339] on select "Choose Default Petition PDF Packet Complete Bankruptcy Petition (all forms and …" at bounding box center [861, 342] width 296 height 29
click at [536, 414] on div at bounding box center [535, 528] width 320 height 401
click at [76, 605] on span "Chapter 13" at bounding box center [57, 610] width 51 height 12
click at [86, 639] on span "Plan Calculator" at bounding box center [96, 636] width 71 height 12
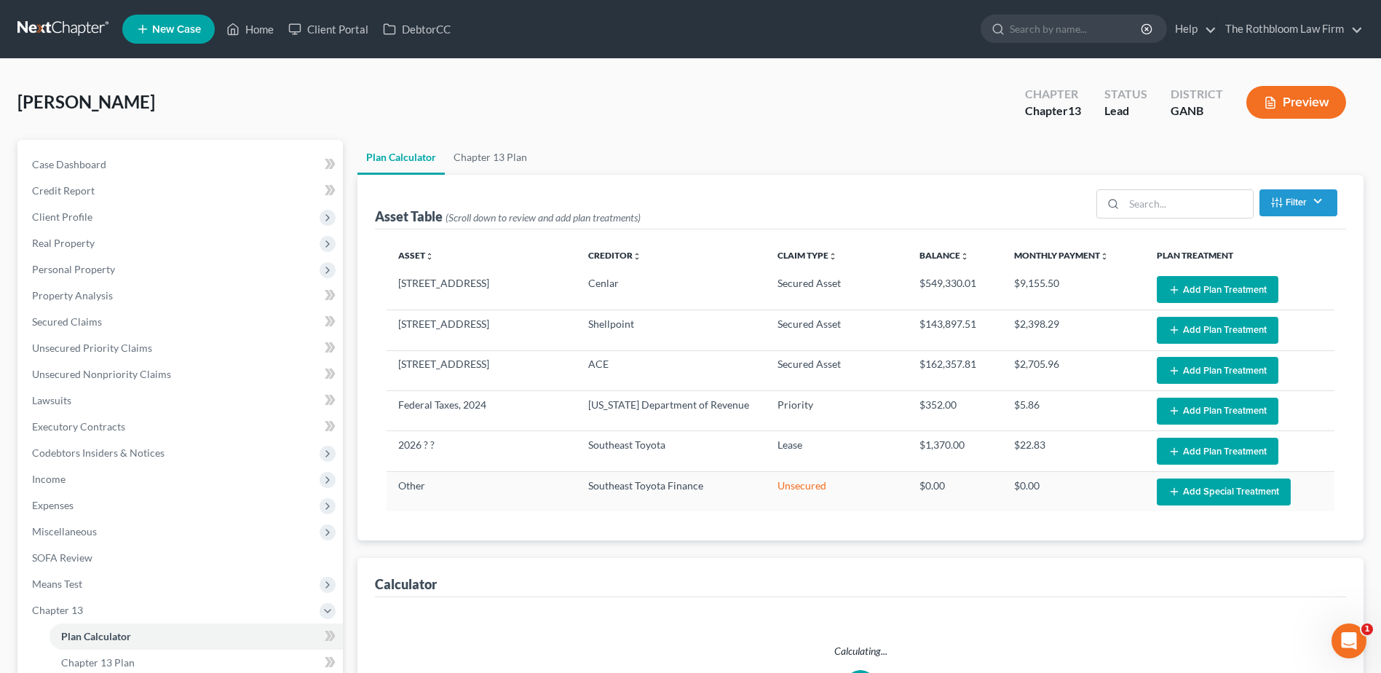
select select "59"
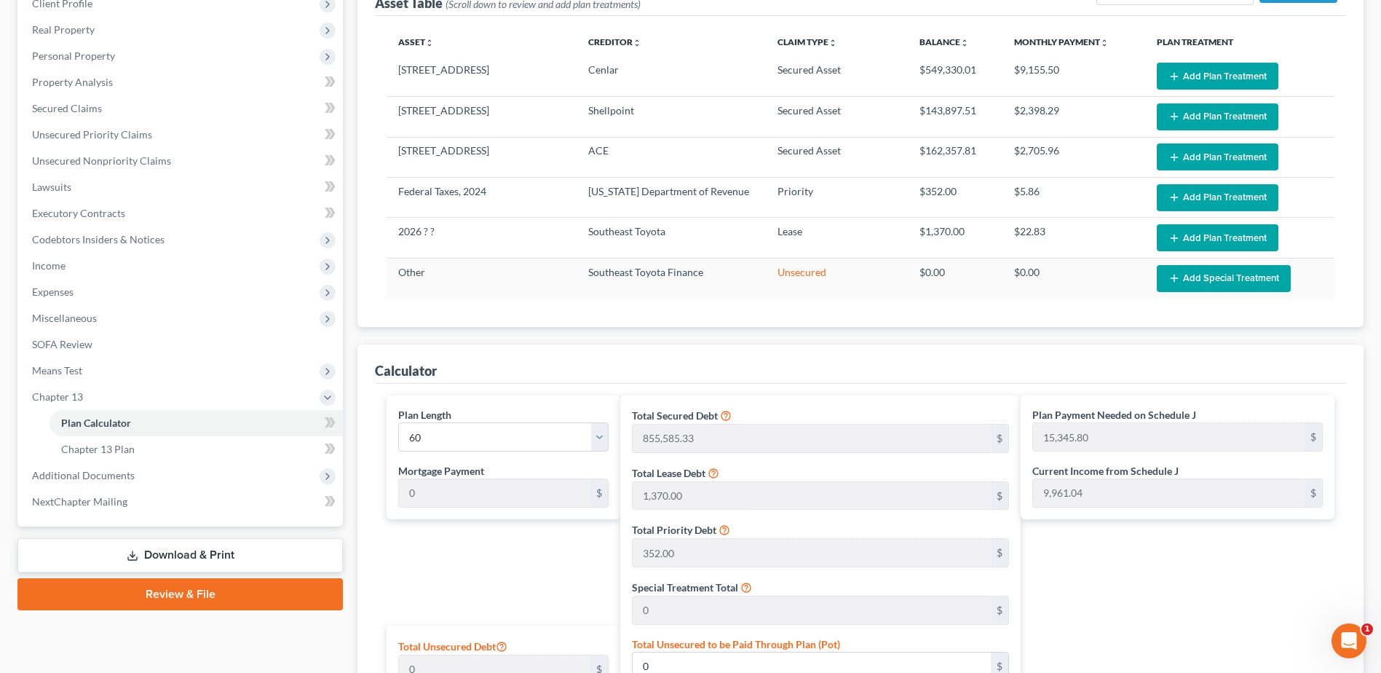
scroll to position [364, 0]
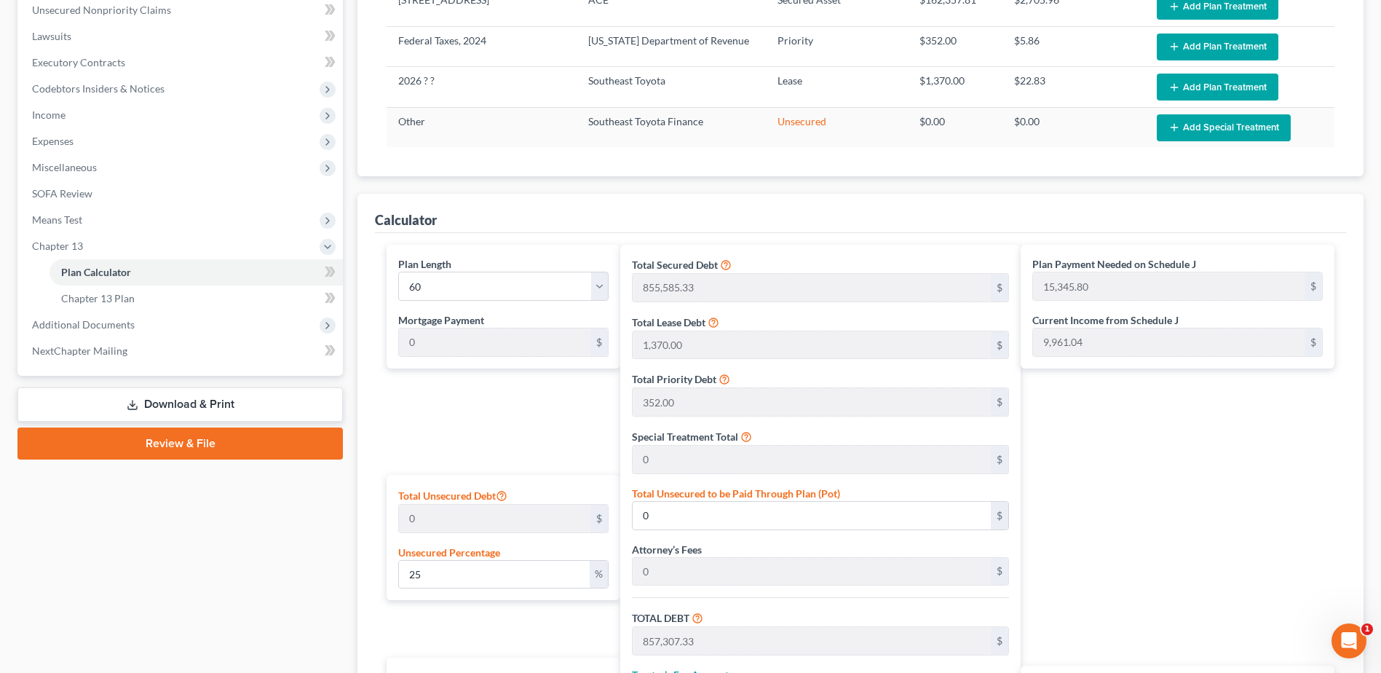
click at [194, 414] on link "Download & Print" at bounding box center [180, 404] width 326 height 34
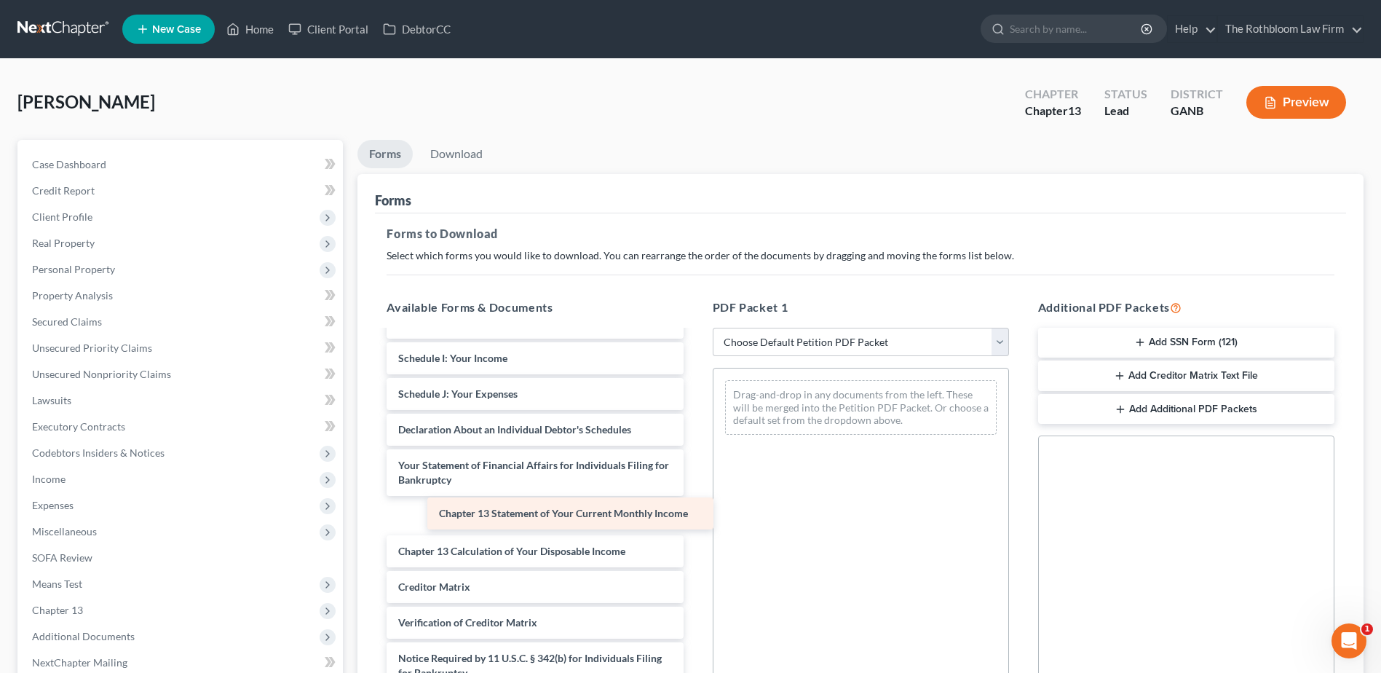
scroll to position [253, 0]
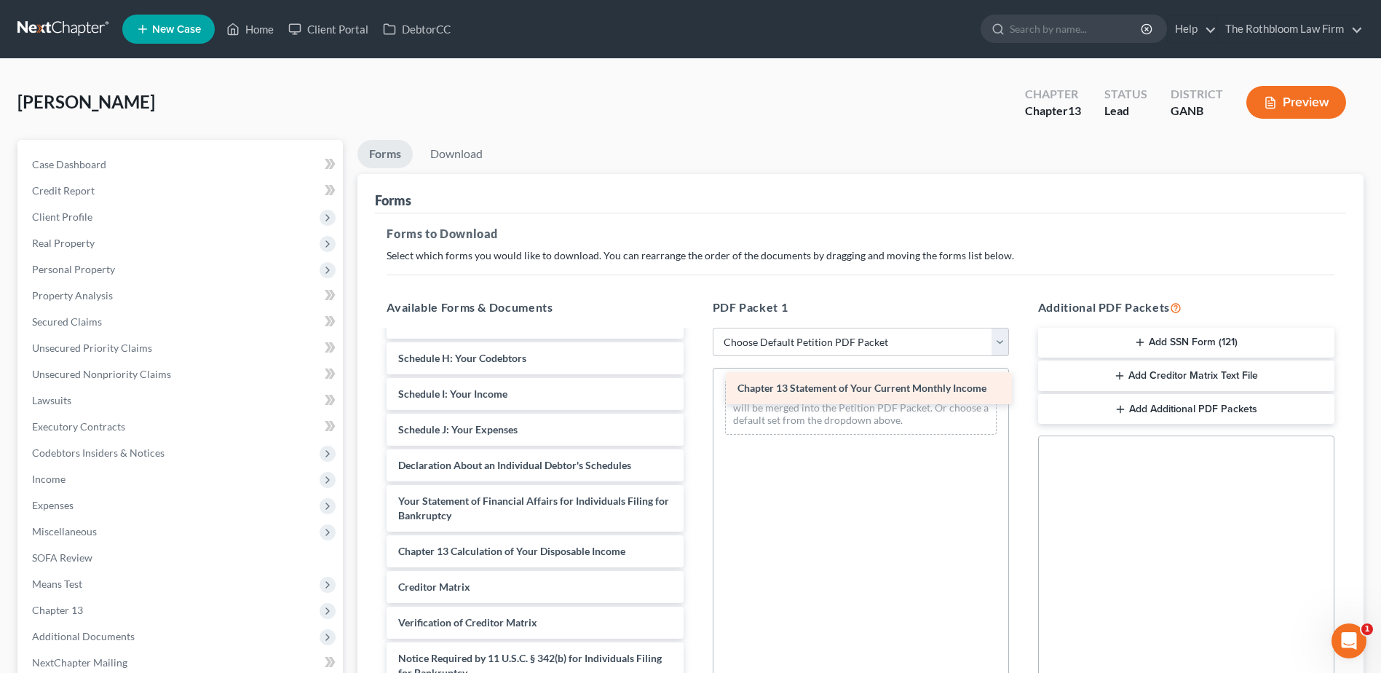
drag, startPoint x: 560, startPoint y: 523, endPoint x: 899, endPoint y: 395, distance: 362.5
click at [695, 395] on div "Chapter 13 Statement of Your Current Monthly Income Voluntary Petition for Indi…" at bounding box center [535, 401] width 320 height 647
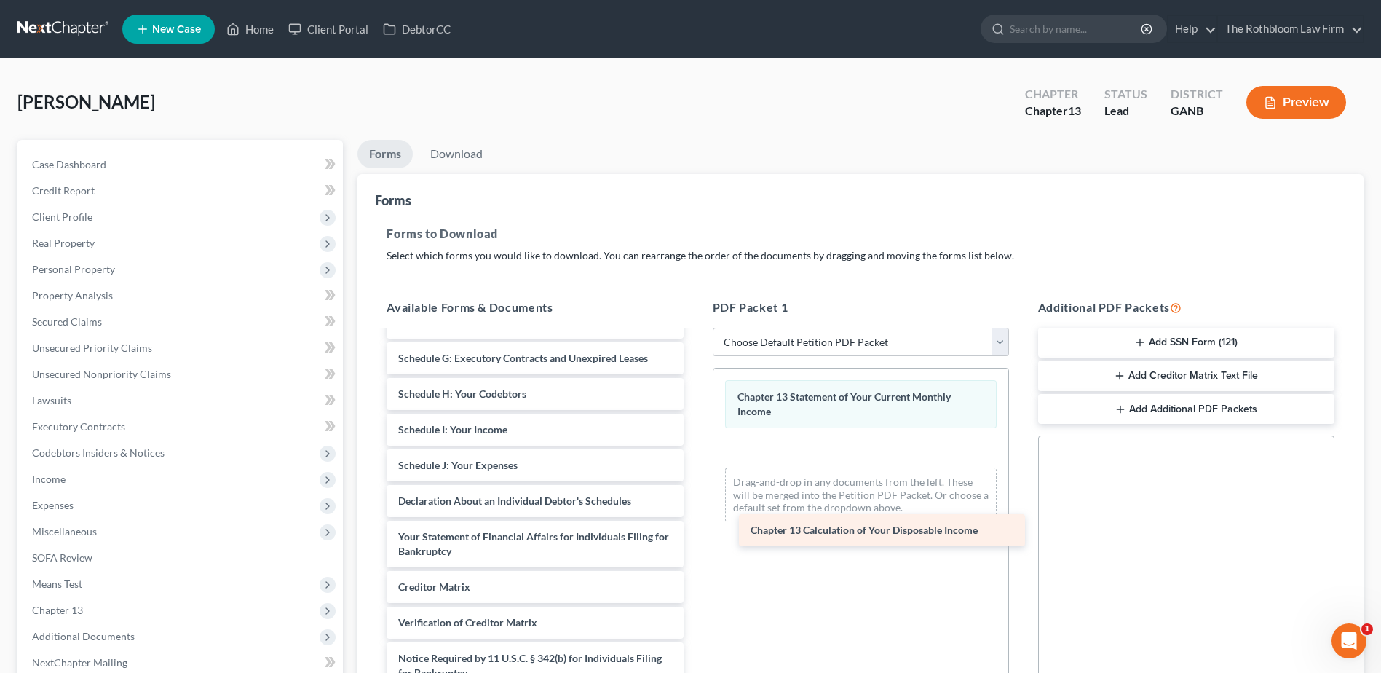
scroll to position [218, 0]
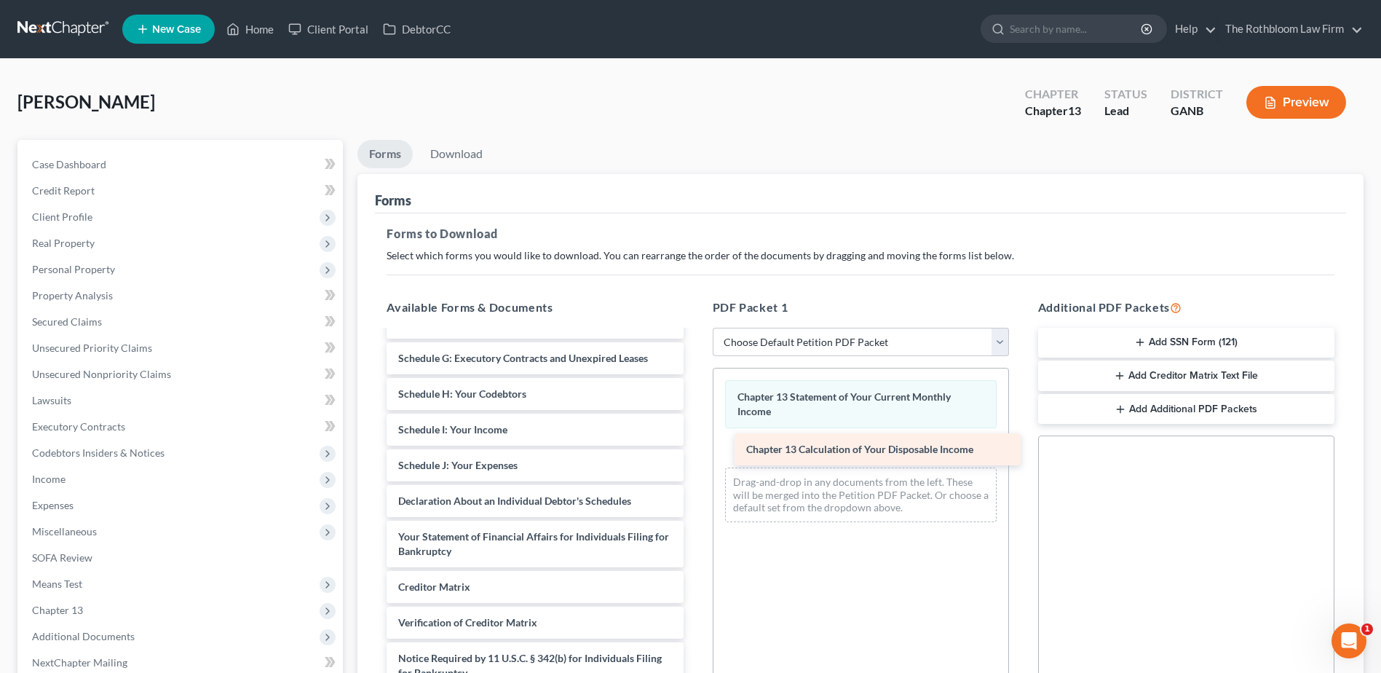
drag, startPoint x: 454, startPoint y: 553, endPoint x: 802, endPoint y: 452, distance: 362.7
click at [695, 452] on div "Chapter 13 Calculation of Your Disposable Income Voluntary Petition for Individ…" at bounding box center [535, 419] width 320 height 611
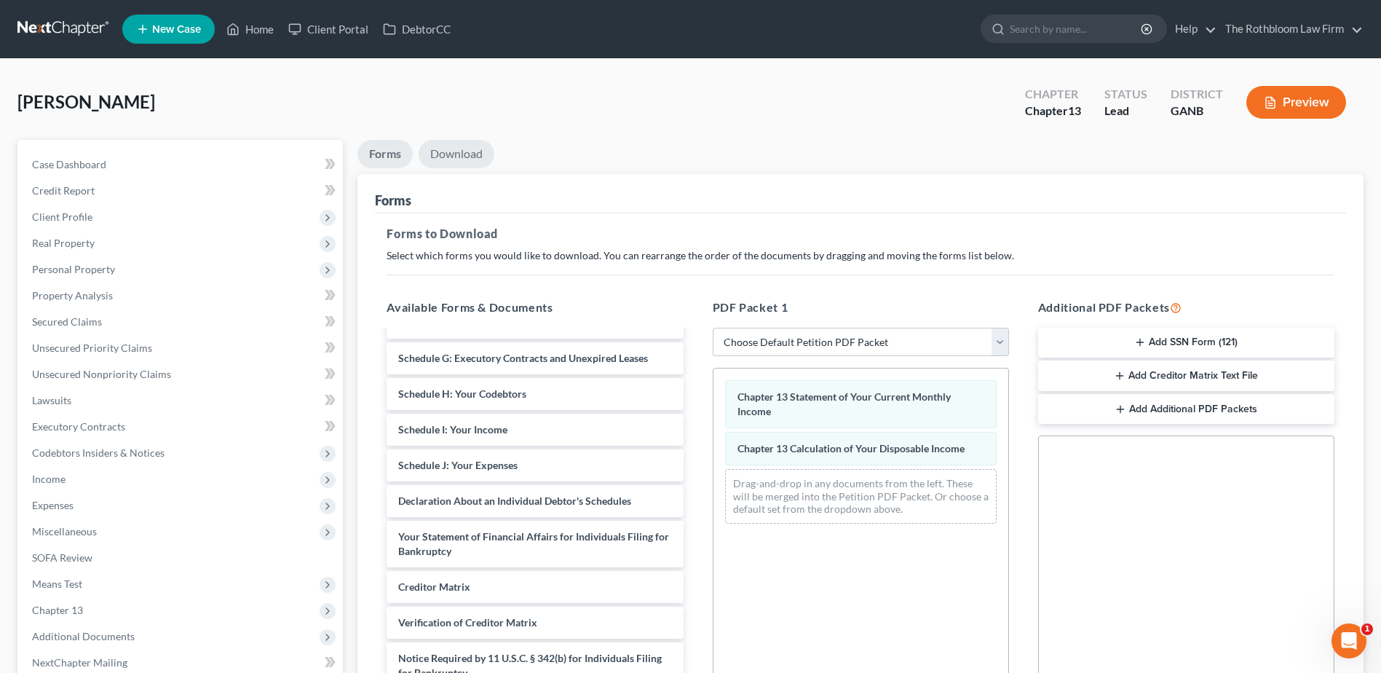
click at [450, 147] on link "Download" at bounding box center [457, 154] width 76 height 28
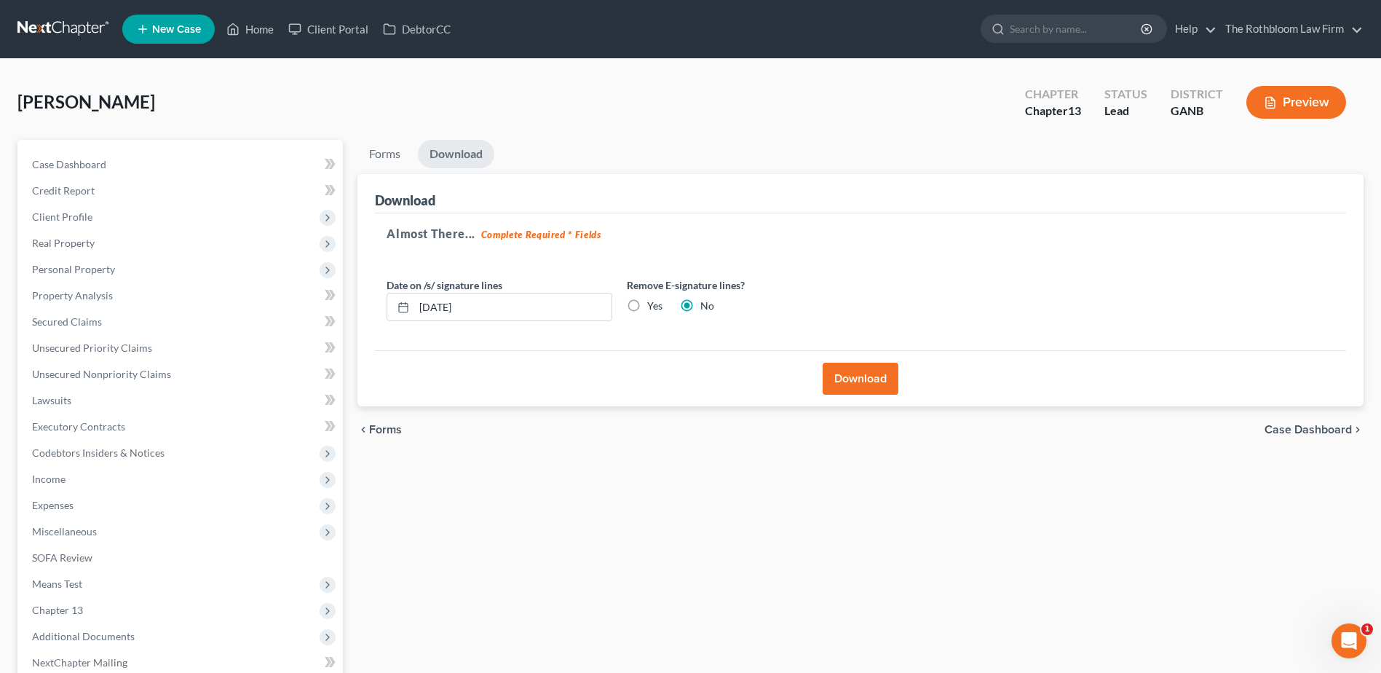
click at [851, 385] on button "Download" at bounding box center [861, 379] width 76 height 32
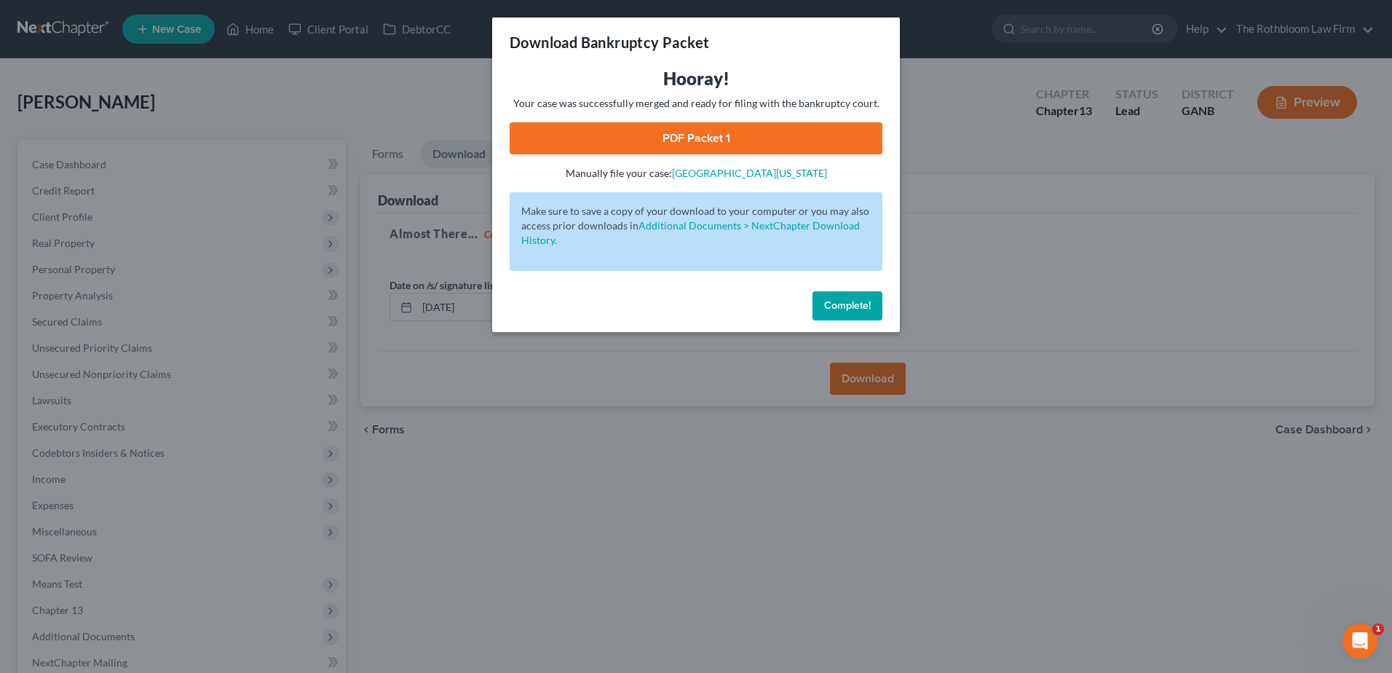
click at [722, 133] on link "PDF Packet 1" at bounding box center [696, 138] width 373 height 32
click at [829, 304] on span "Complete!" at bounding box center [847, 305] width 47 height 12
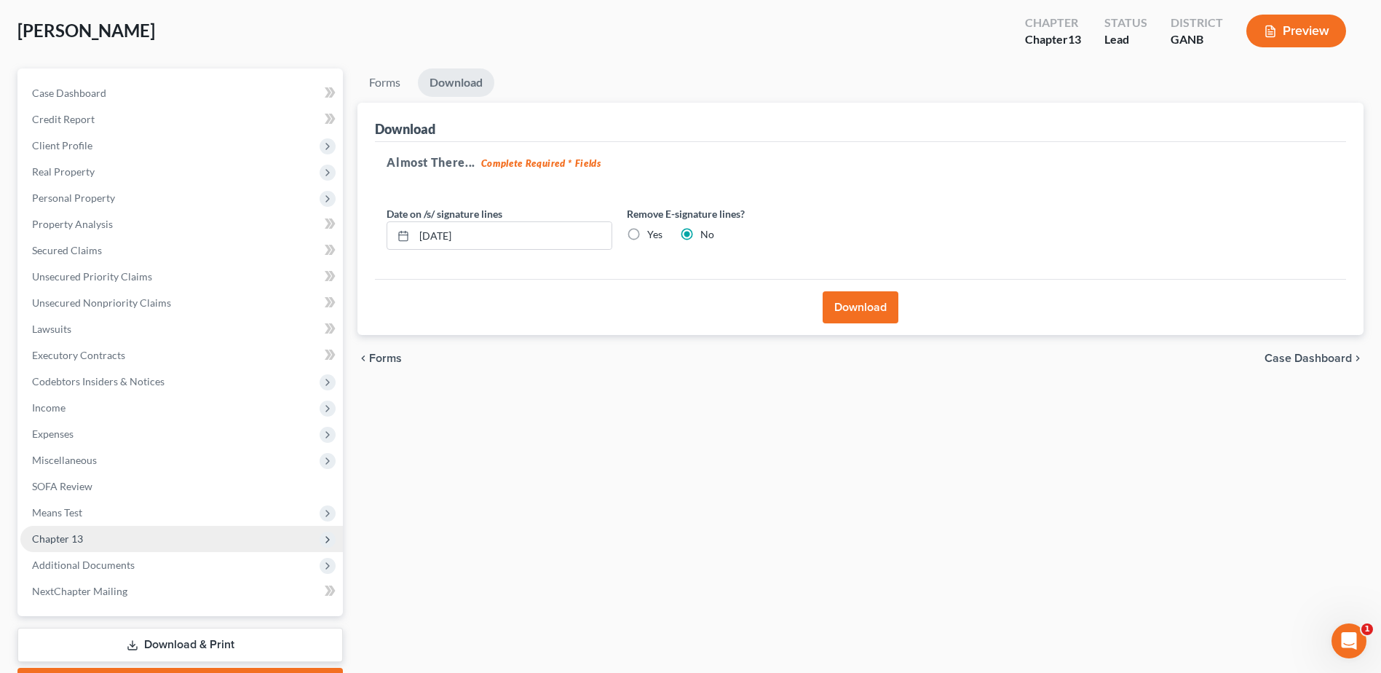
scroll to position [154, 0]
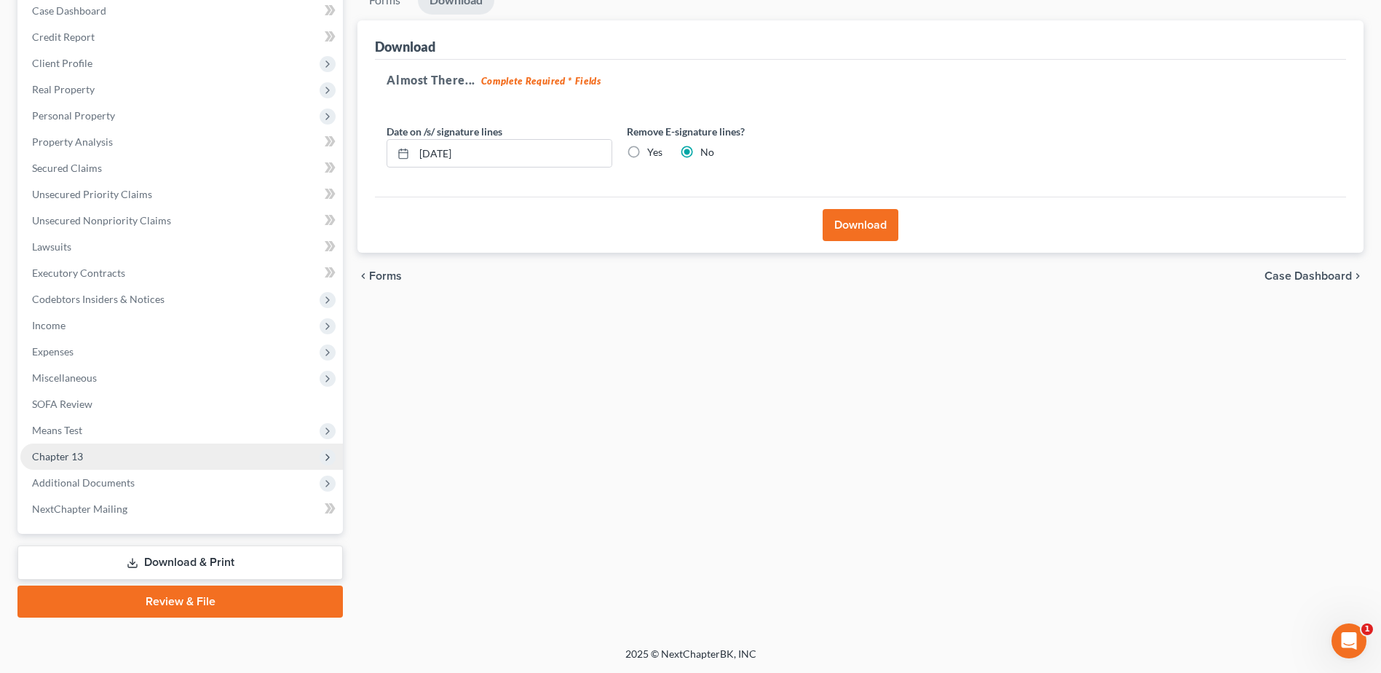
click at [68, 456] on span "Chapter 13" at bounding box center [57, 456] width 51 height 12
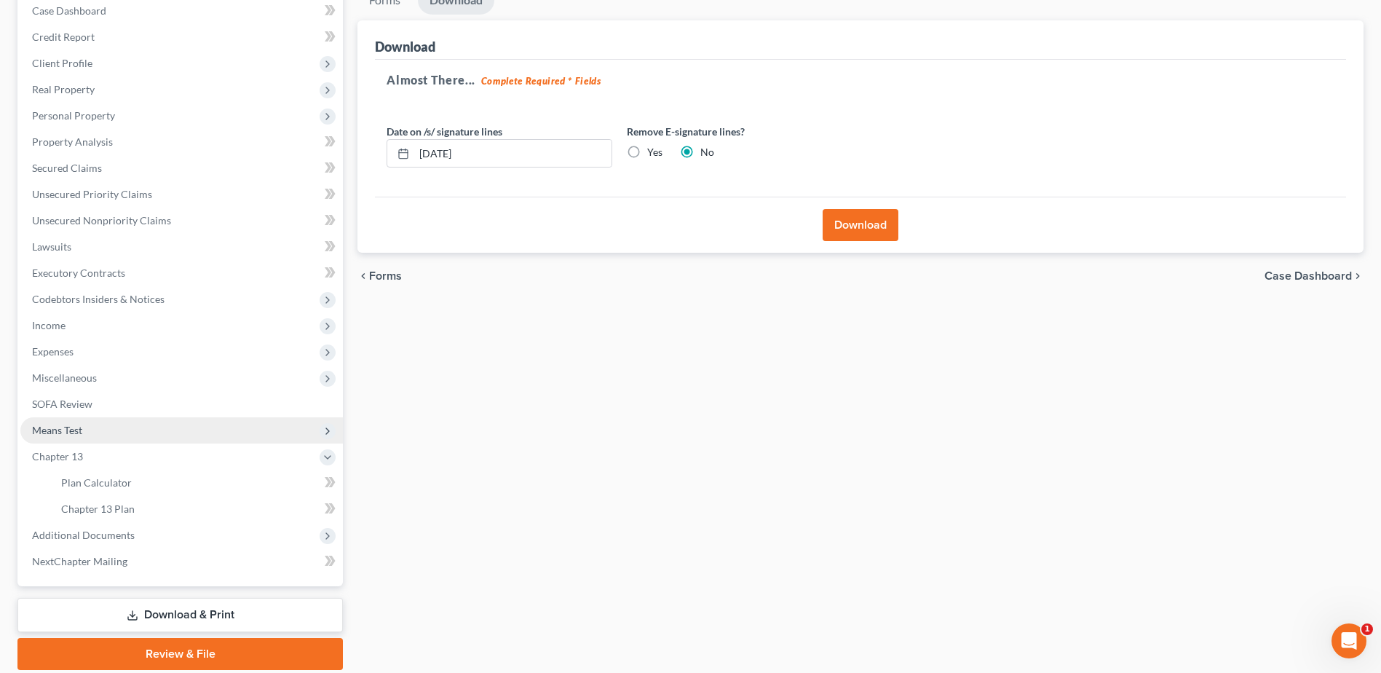
click at [75, 439] on span "Means Test" at bounding box center [181, 430] width 323 height 26
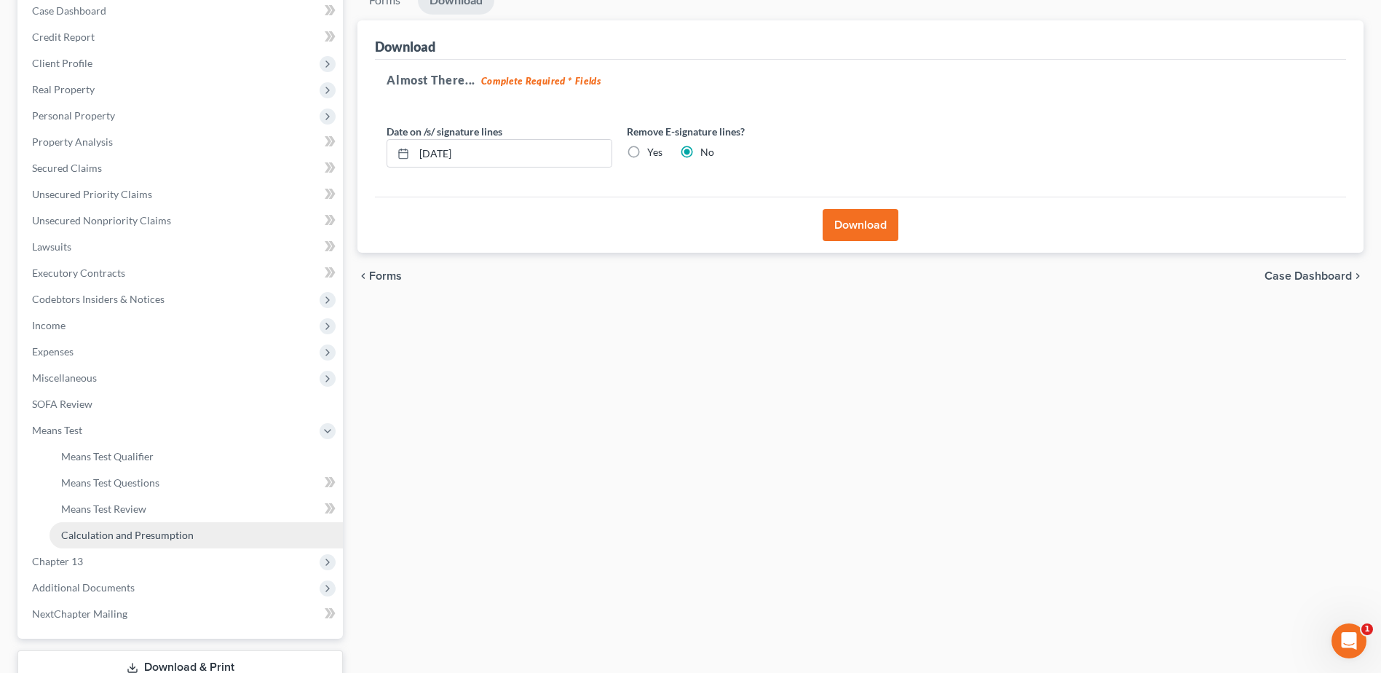
click at [103, 535] on span "Calculation and Presumption" at bounding box center [127, 535] width 133 height 12
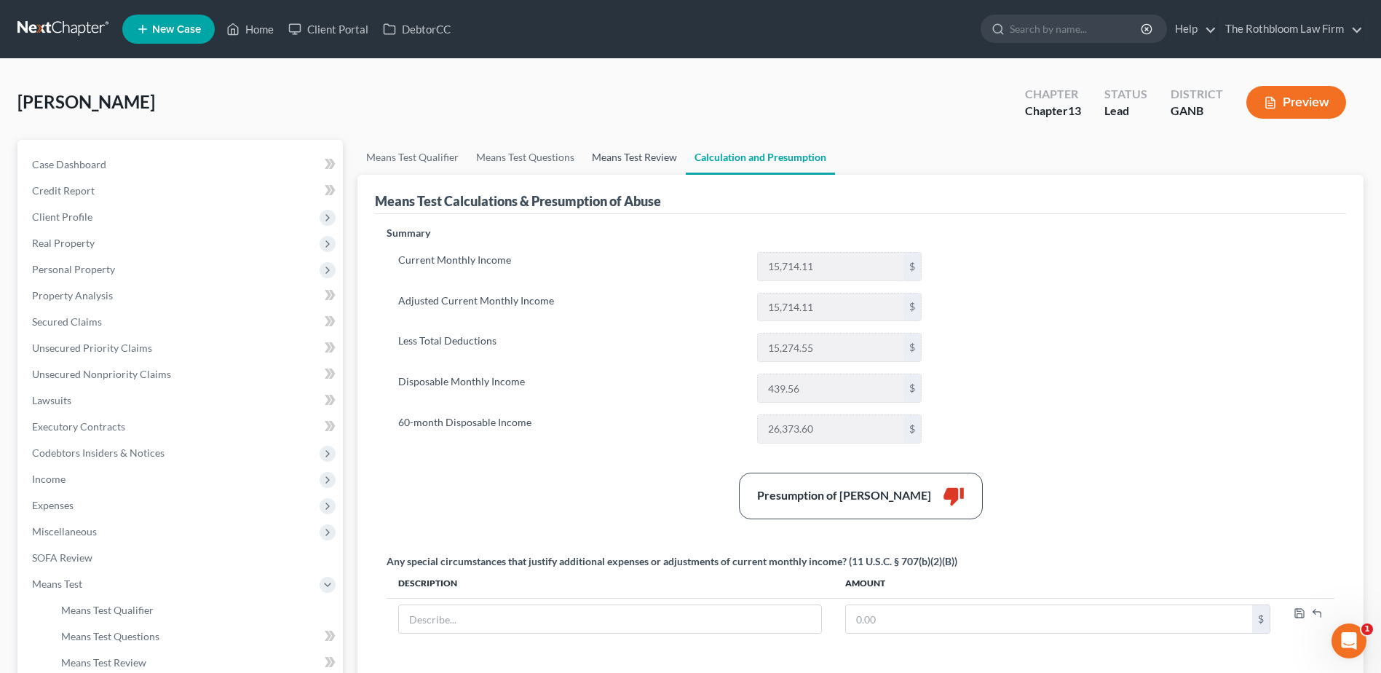
click at [649, 159] on link "Means Test Review" at bounding box center [634, 157] width 103 height 35
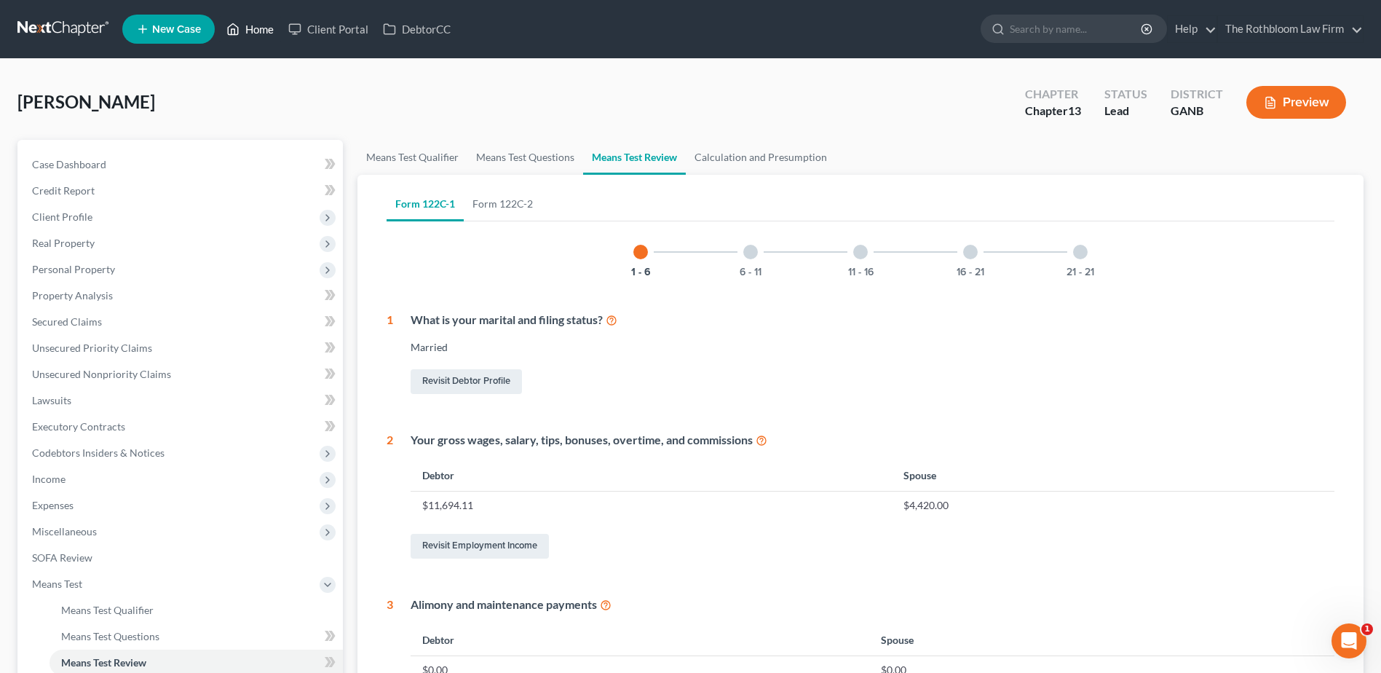
click at [271, 28] on link "Home" at bounding box center [250, 29] width 62 height 26
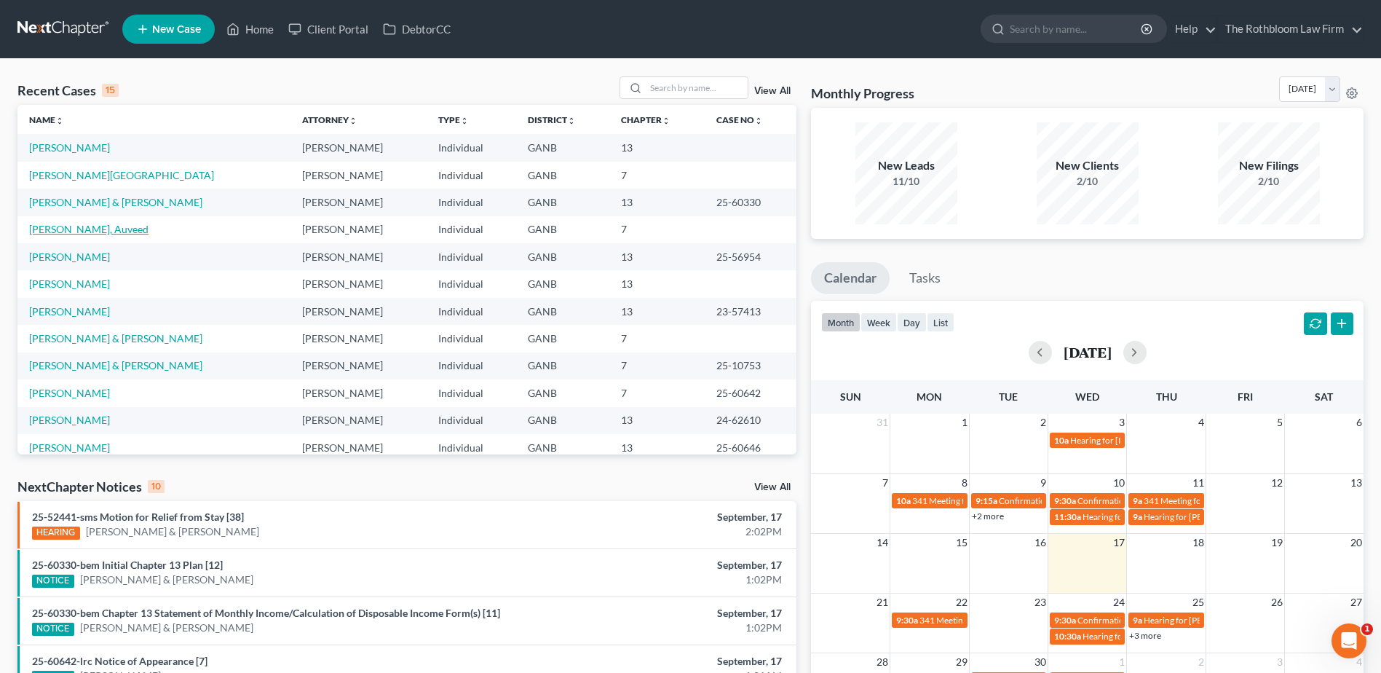
click at [71, 234] on link "[PERSON_NAME], Auveed" at bounding box center [88, 229] width 119 height 12
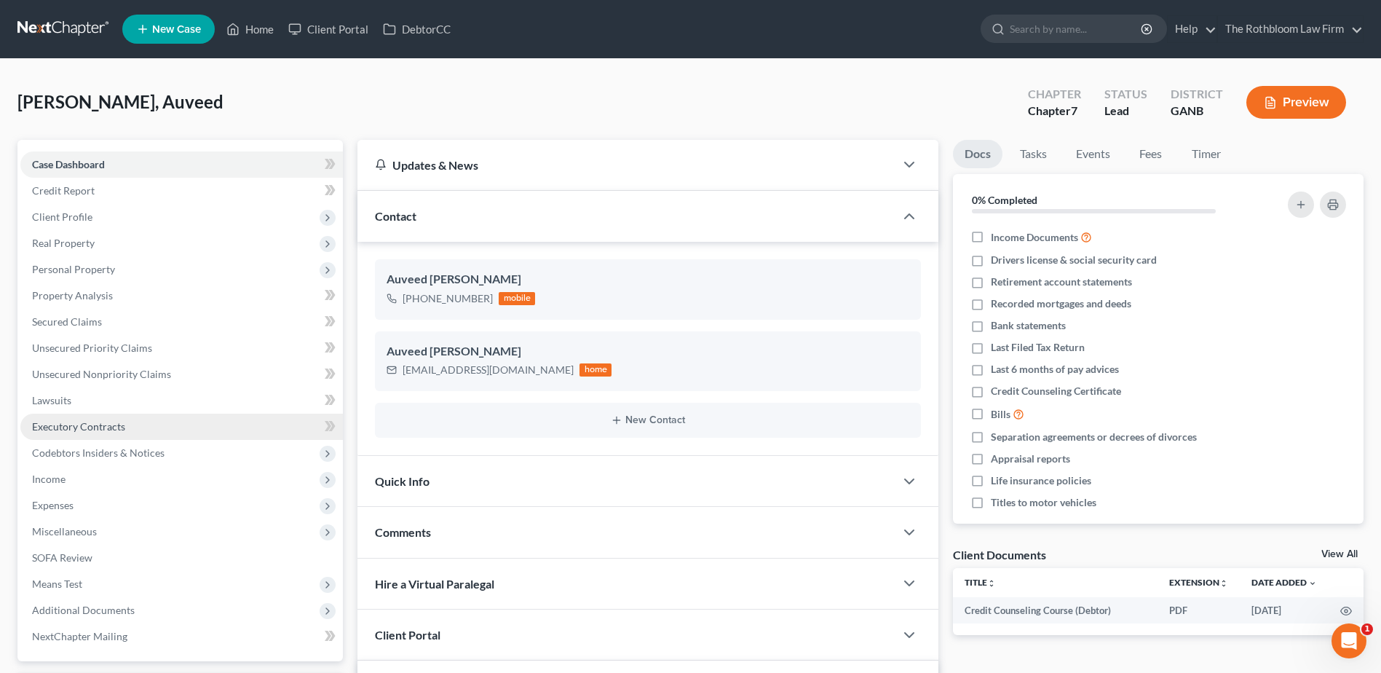
scroll to position [208, 0]
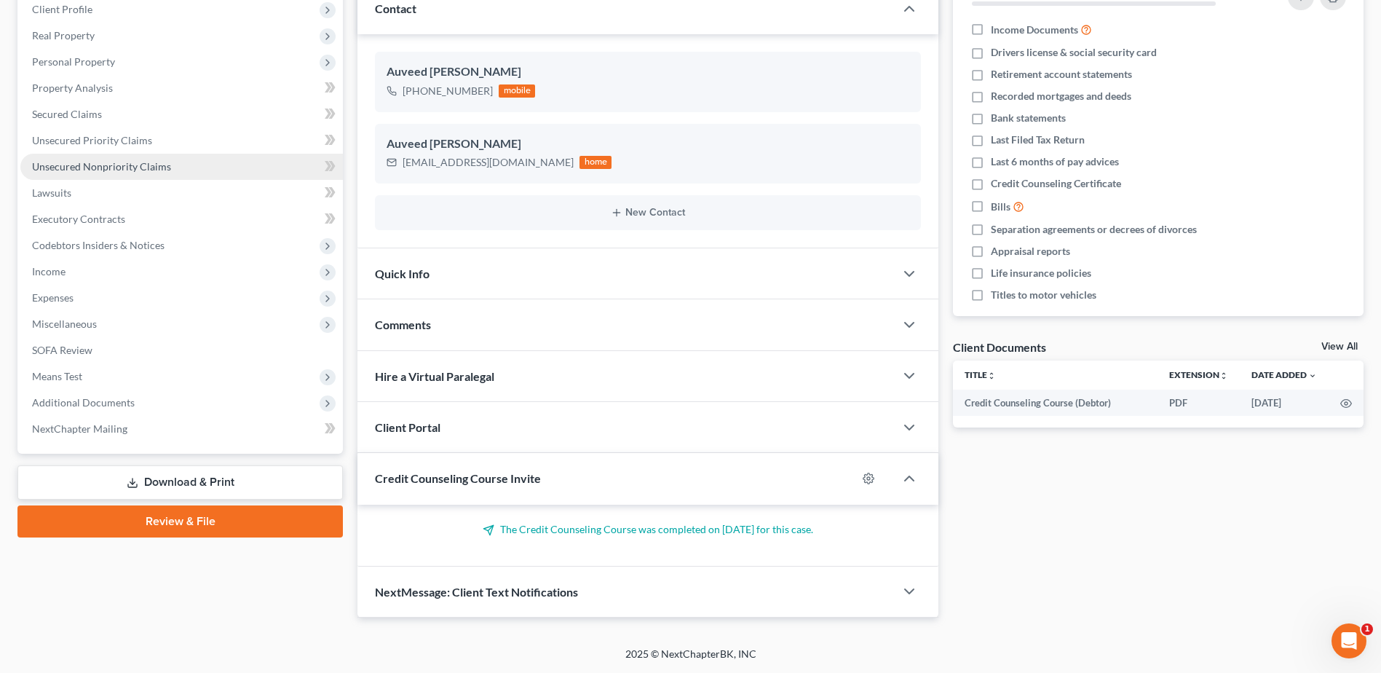
click at [129, 167] on span "Unsecured Nonpriority Claims" at bounding box center [101, 166] width 139 height 12
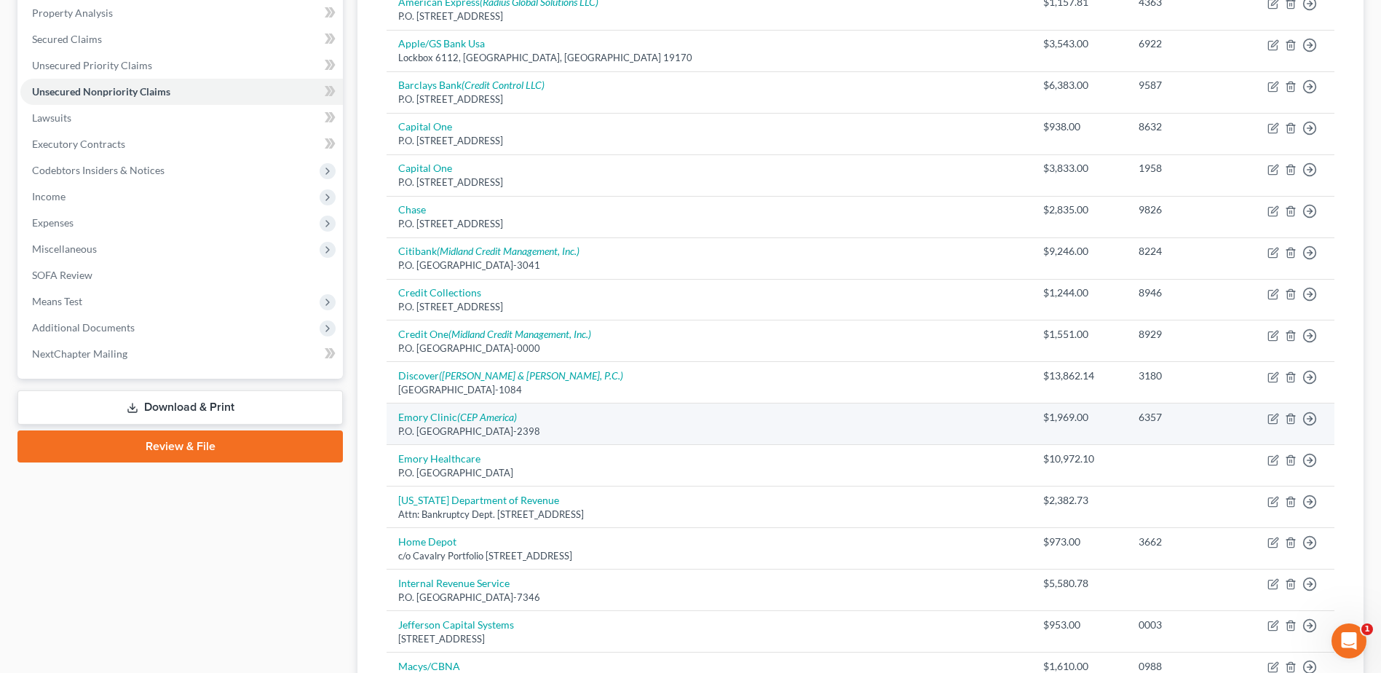
scroll to position [364, 0]
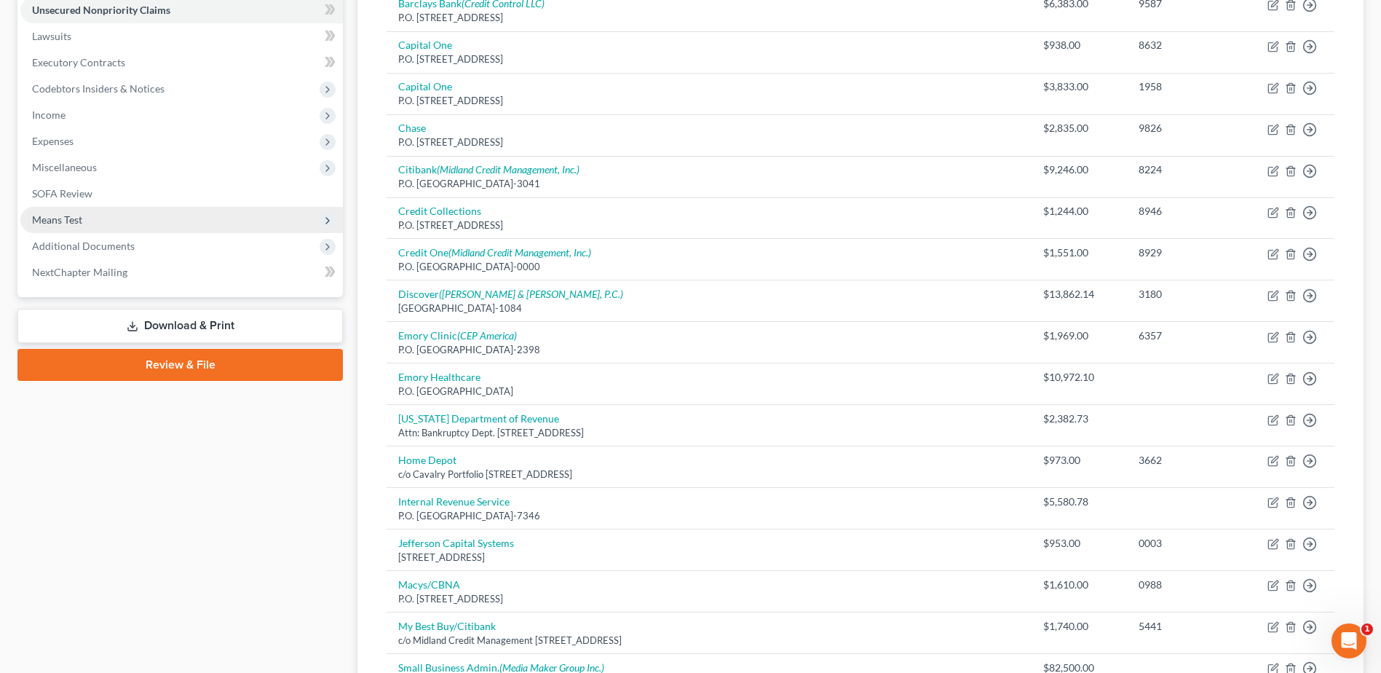
click at [71, 222] on span "Means Test" at bounding box center [57, 219] width 50 height 12
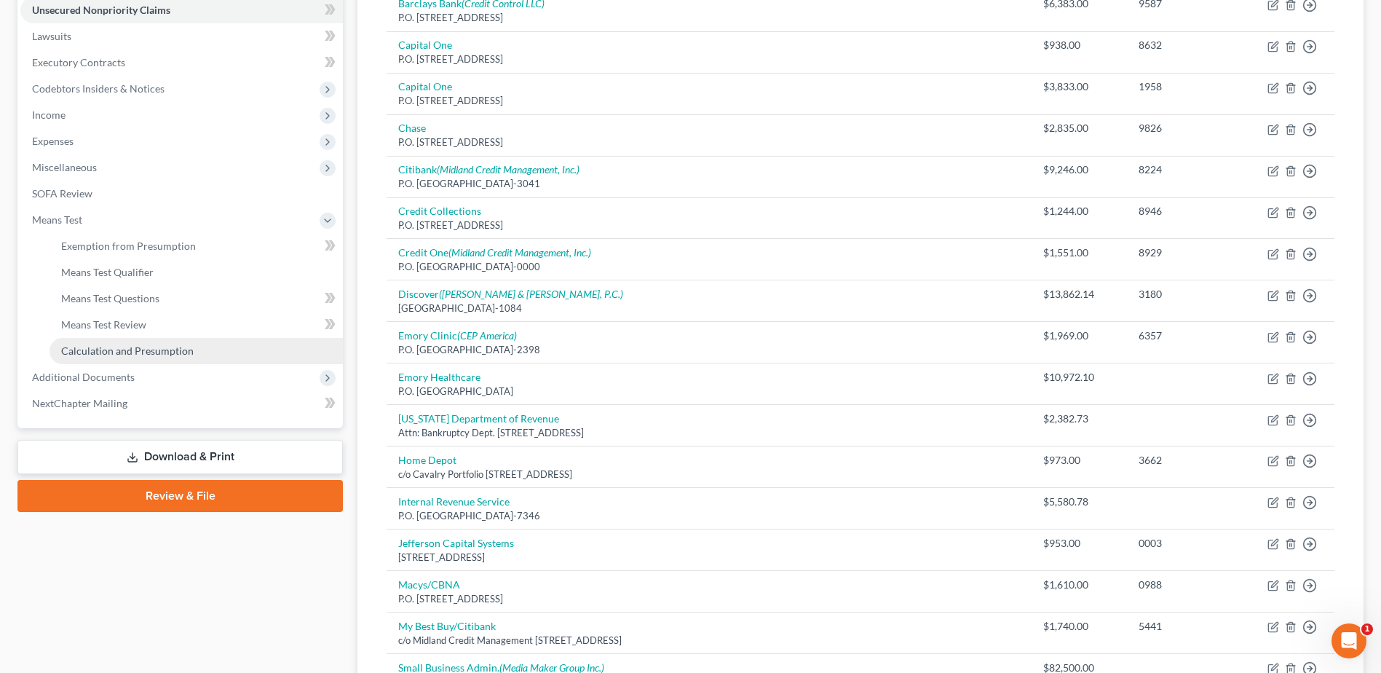
click at [138, 343] on link "Calculation and Presumption" at bounding box center [196, 351] width 293 height 26
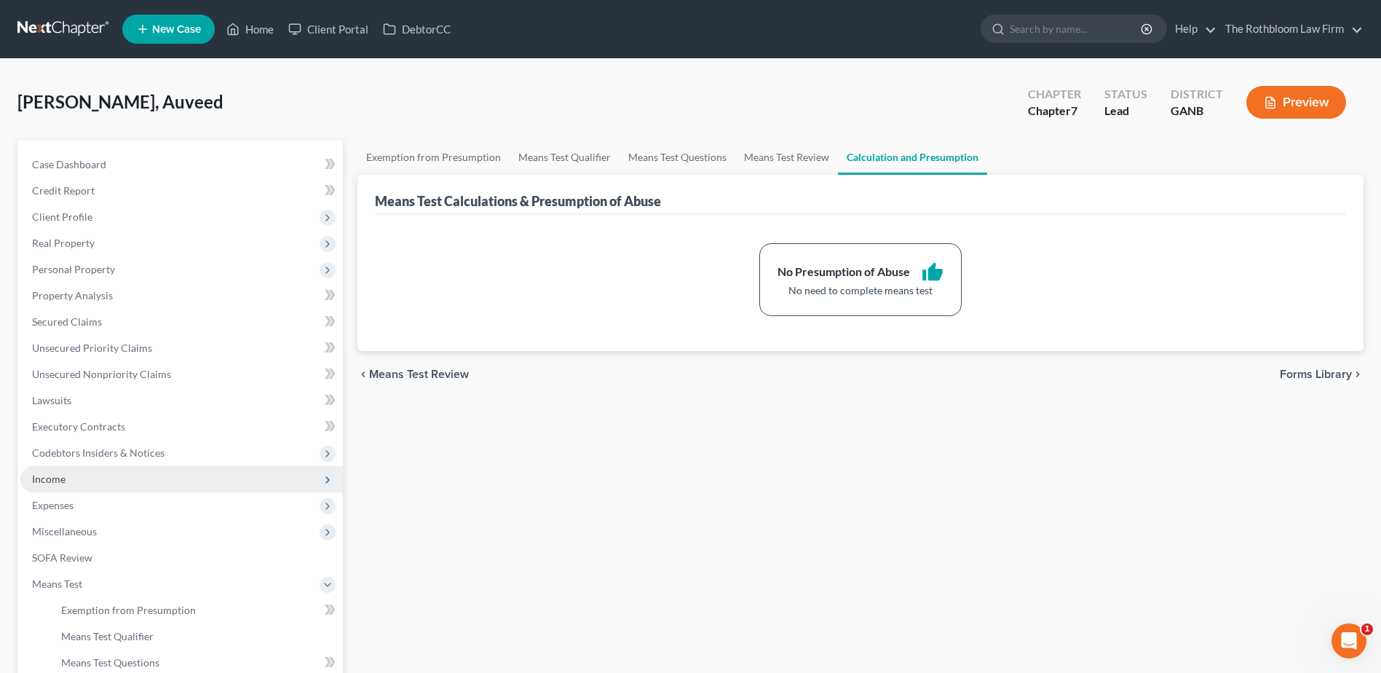
click at [72, 477] on span "Income" at bounding box center [181, 479] width 323 height 26
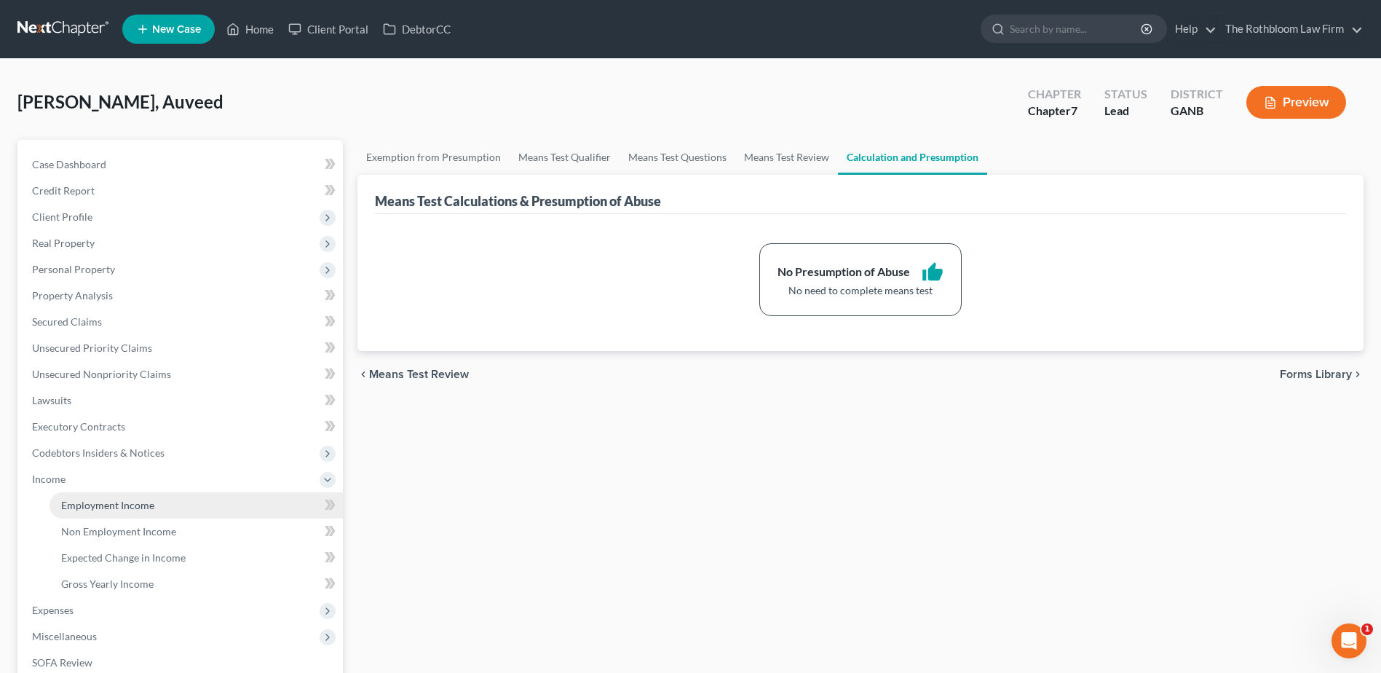
click at [101, 501] on span "Employment Income" at bounding box center [107, 505] width 93 height 12
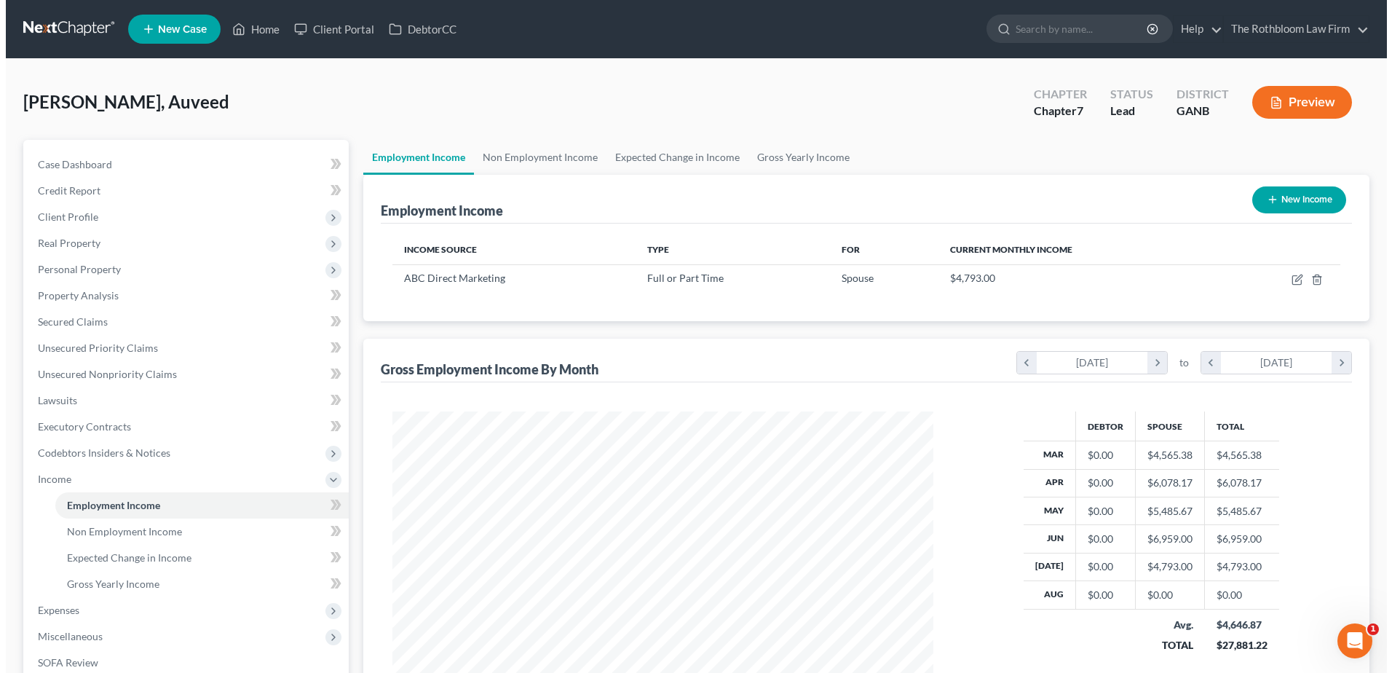
scroll to position [270, 569]
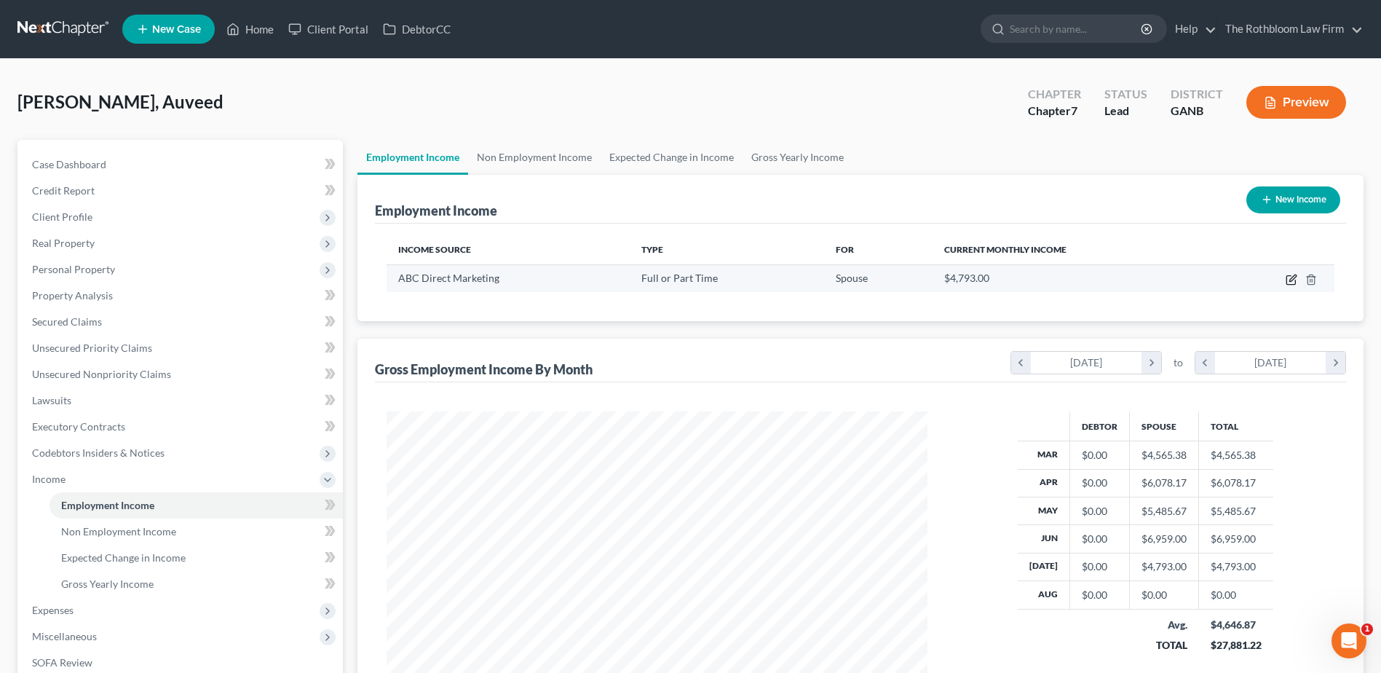
click at [1290, 278] on icon "button" at bounding box center [1292, 280] width 12 height 12
select select "0"
select select "10"
select select "0"
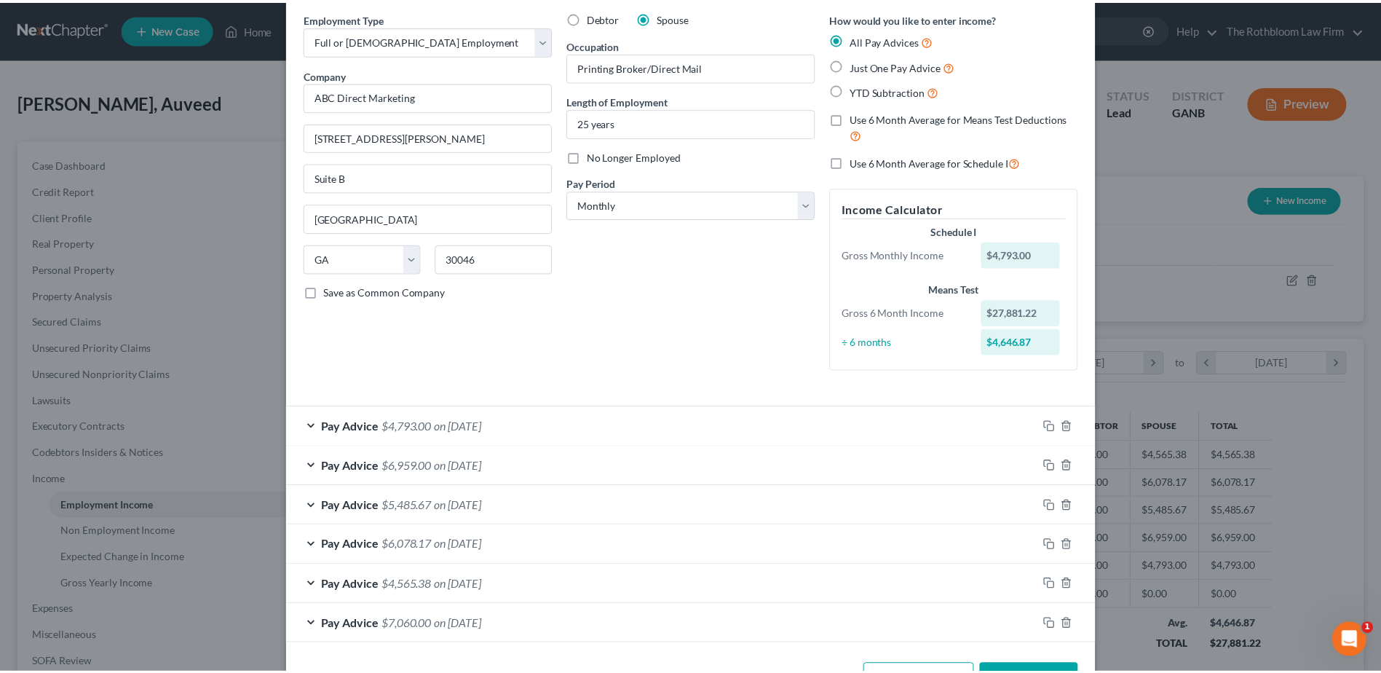
scroll to position [108, 0]
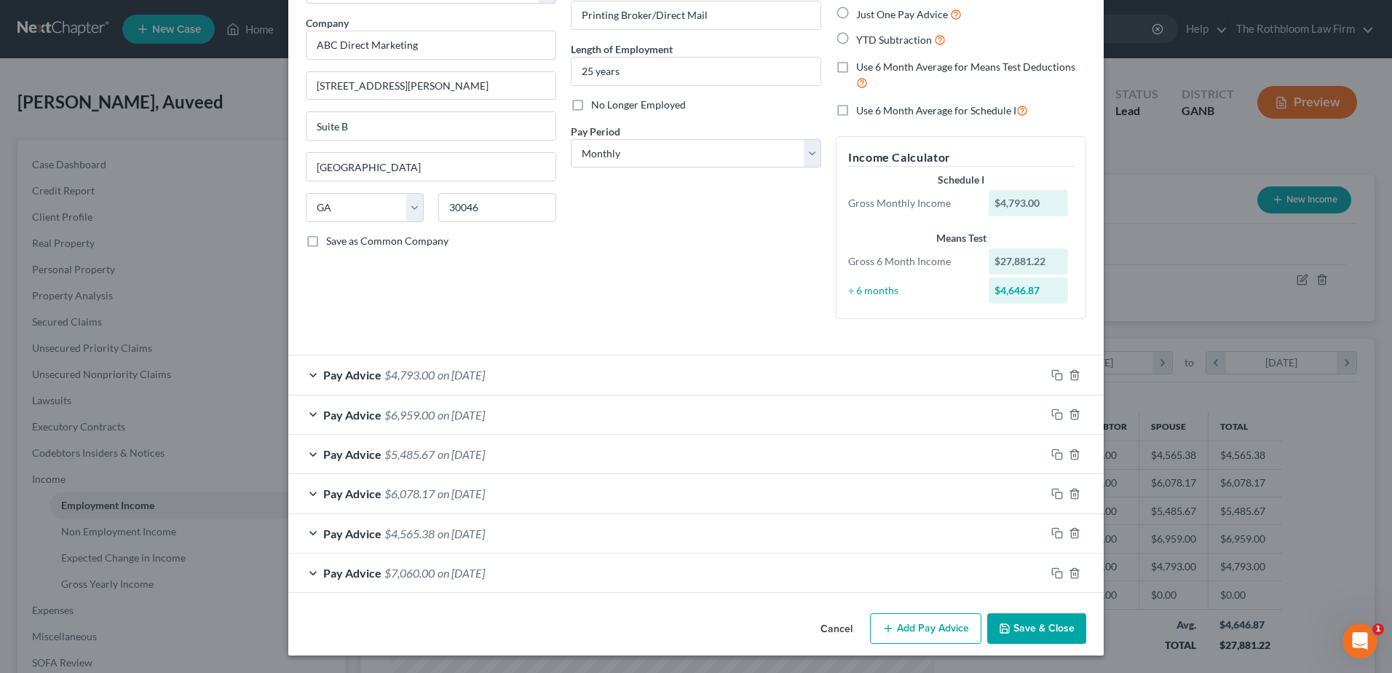
click at [1044, 639] on button "Save & Close" at bounding box center [1036, 628] width 99 height 31
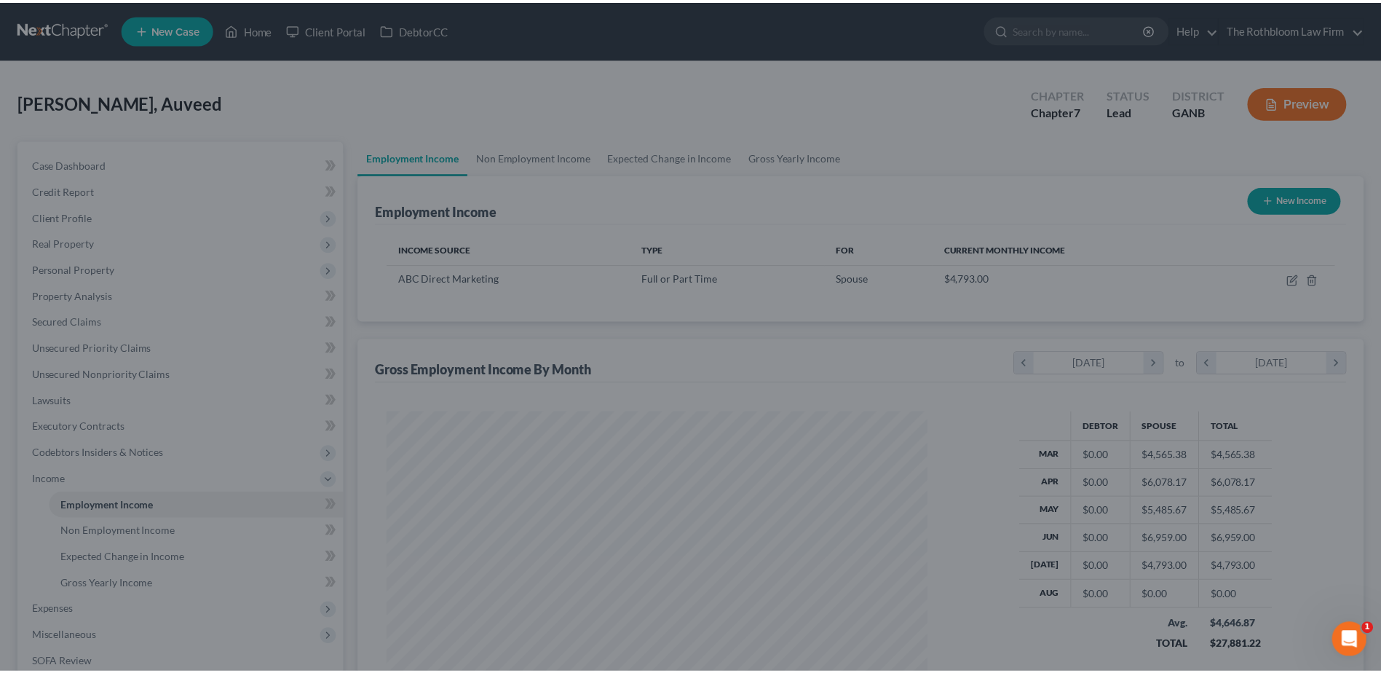
scroll to position [727971, 727671]
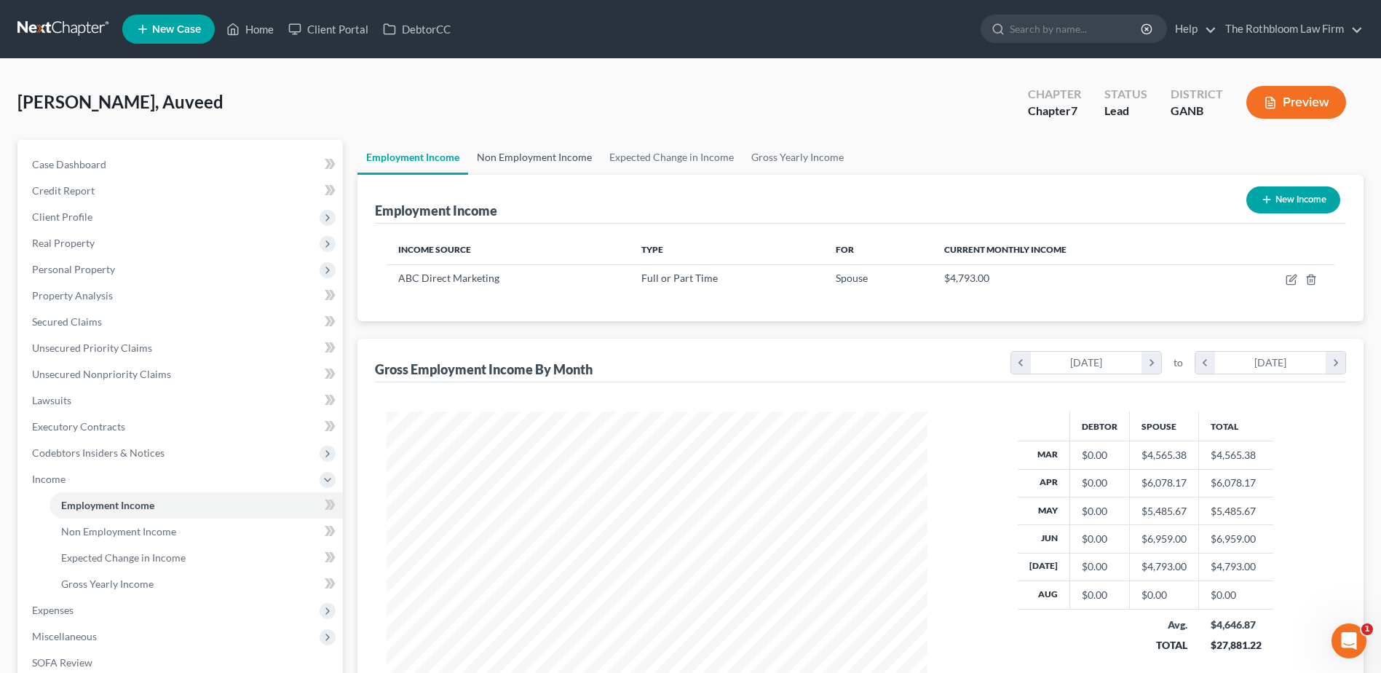
click at [506, 159] on link "Non Employment Income" at bounding box center [534, 157] width 133 height 35
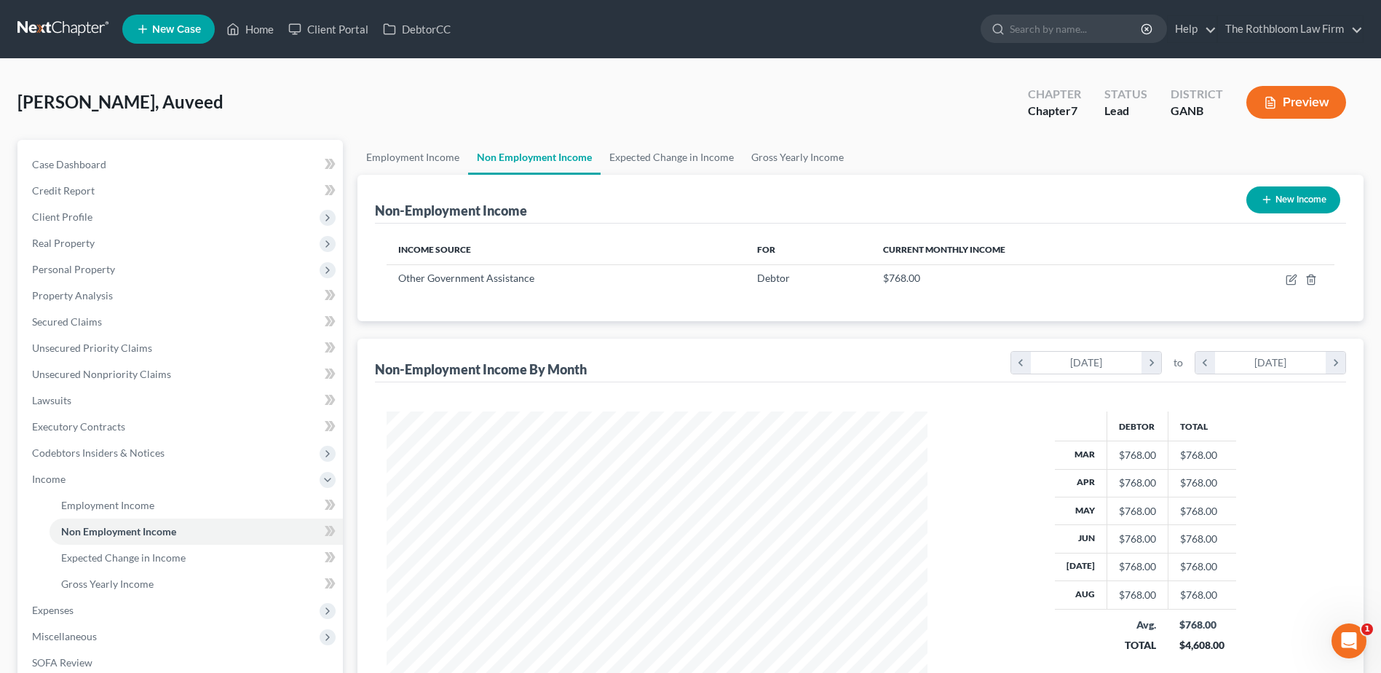
scroll to position [270, 569]
click at [77, 264] on span "Personal Property" at bounding box center [73, 269] width 83 height 12
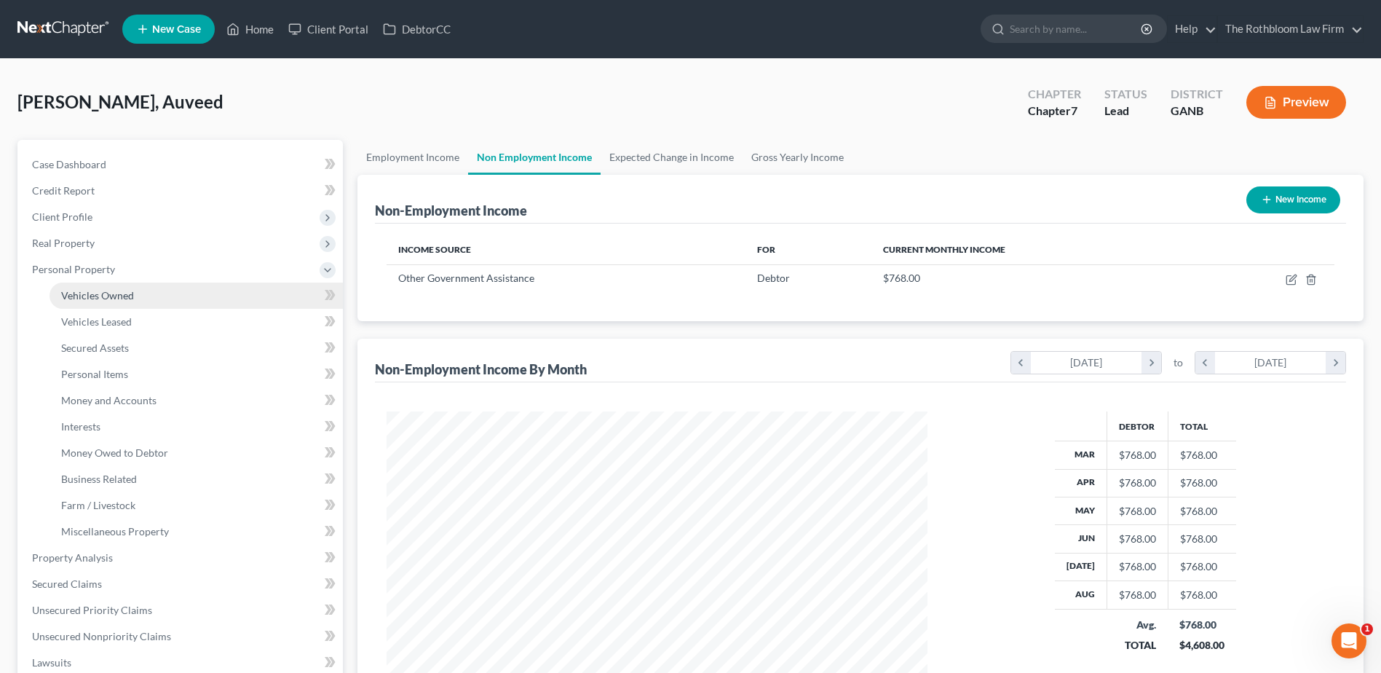
click at [113, 300] on span "Vehicles Owned" at bounding box center [97, 295] width 73 height 12
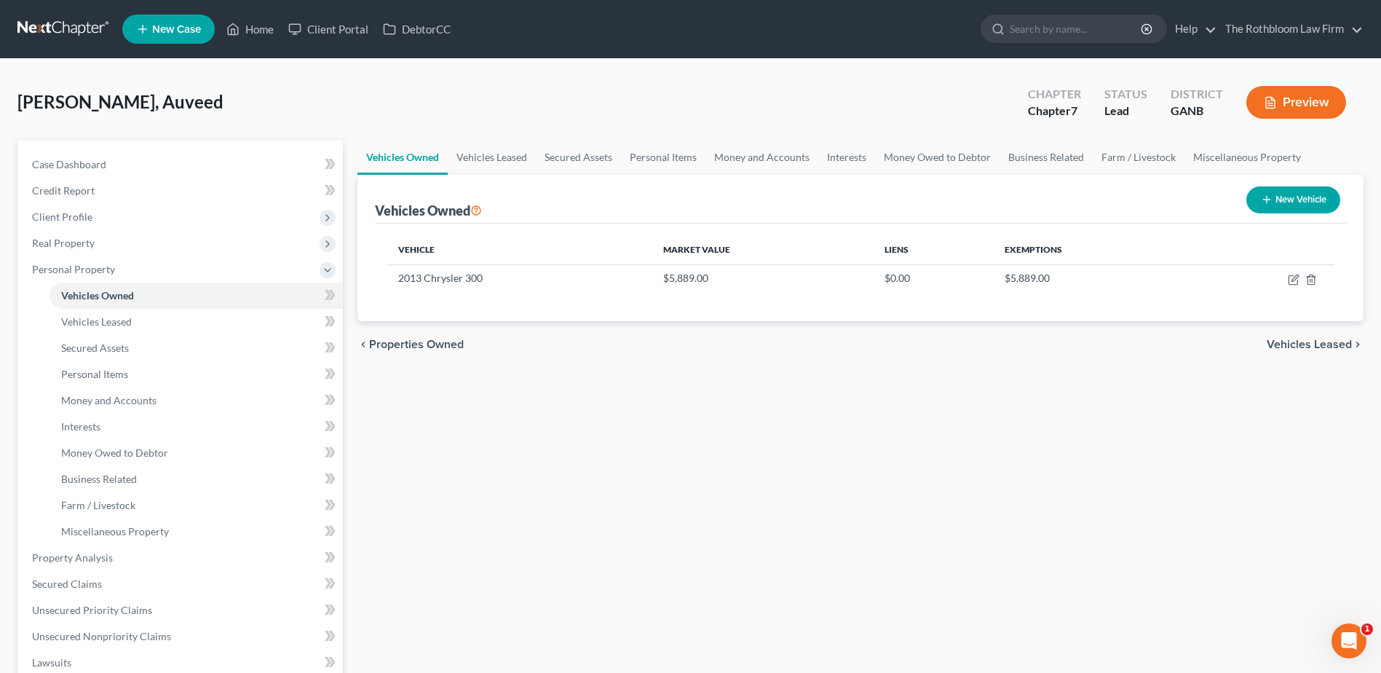
click at [1299, 205] on button "New Vehicle" at bounding box center [1294, 199] width 94 height 27
select select "0"
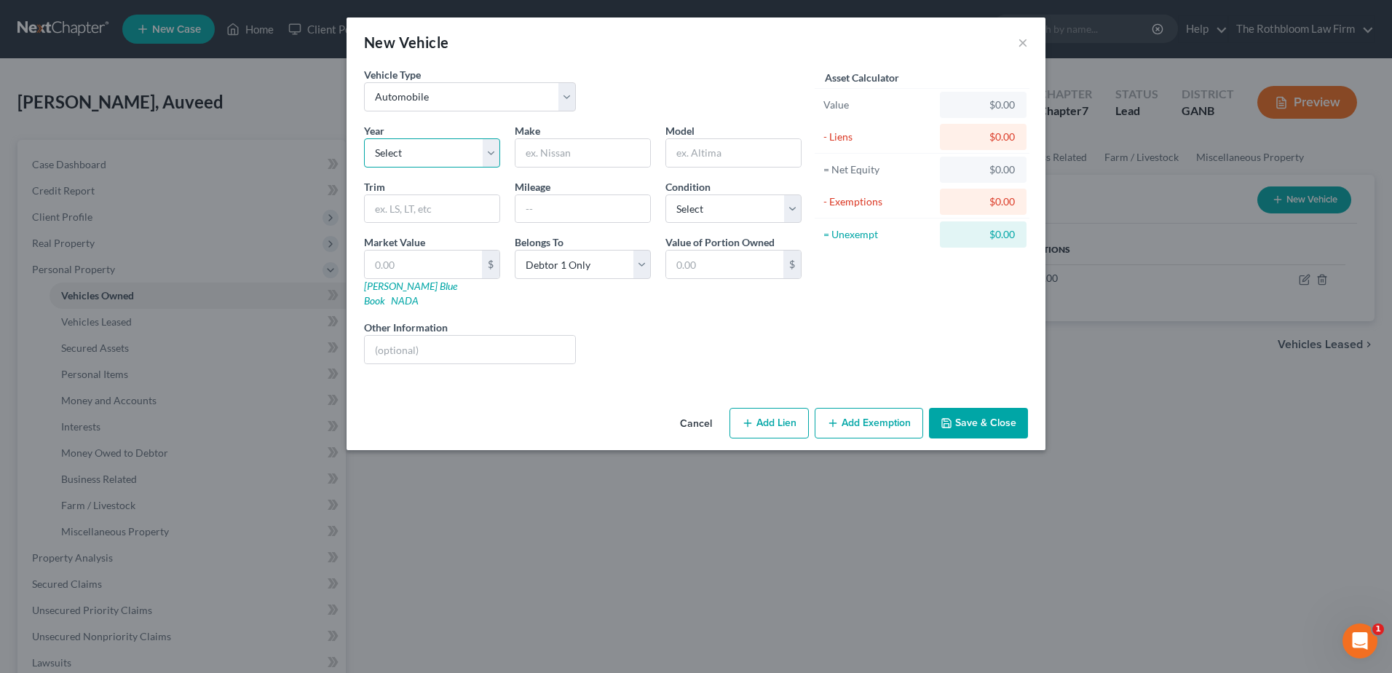
click at [399, 148] on select "Select 2026 2025 2024 2023 2022 2021 2020 2019 2018 2017 2016 2015 2014 2013 20…" at bounding box center [432, 152] width 136 height 29
select select "4"
click at [364, 138] on select "Select 2026 2025 2024 2023 2022 2021 2020 2019 2018 2017 2016 2015 2014 2013 20…" at bounding box center [432, 152] width 136 height 29
click at [571, 143] on input "text" at bounding box center [583, 153] width 135 height 28
type input "Van ?"
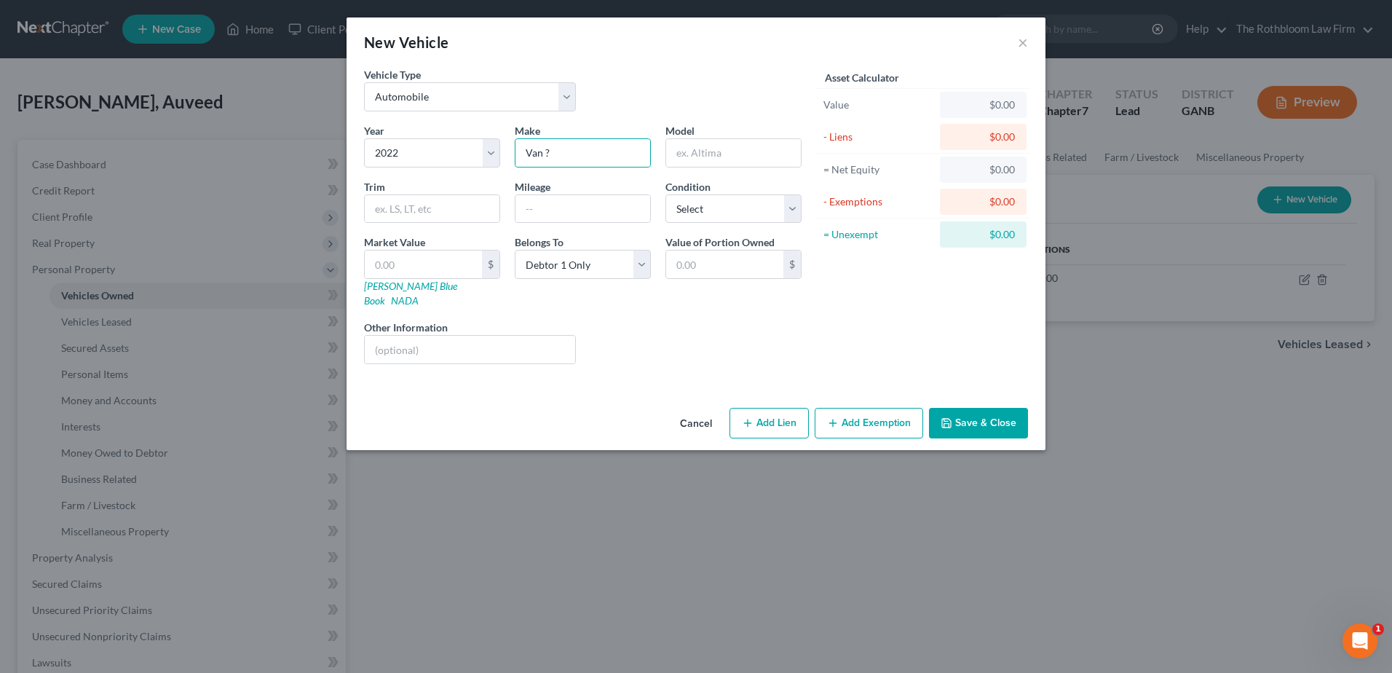
click at [978, 408] on button "Save & Close" at bounding box center [978, 423] width 99 height 31
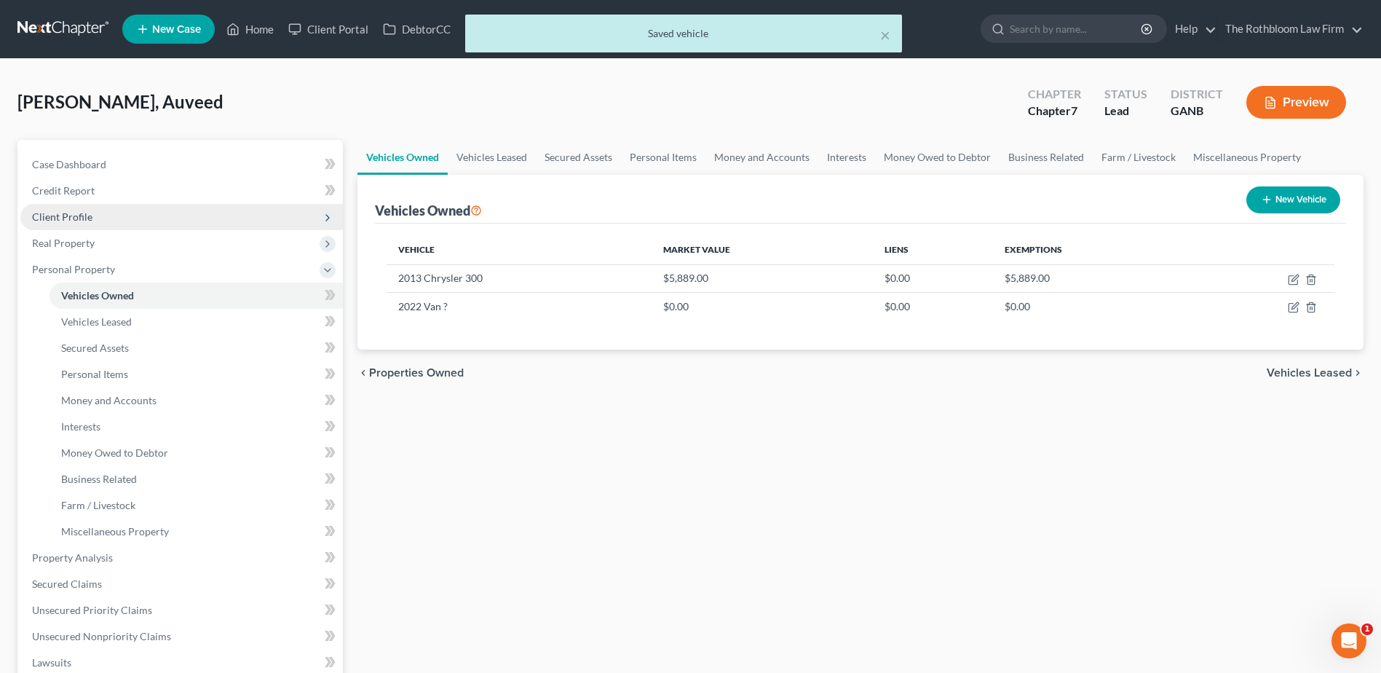
click at [52, 214] on span "Client Profile" at bounding box center [62, 216] width 60 height 12
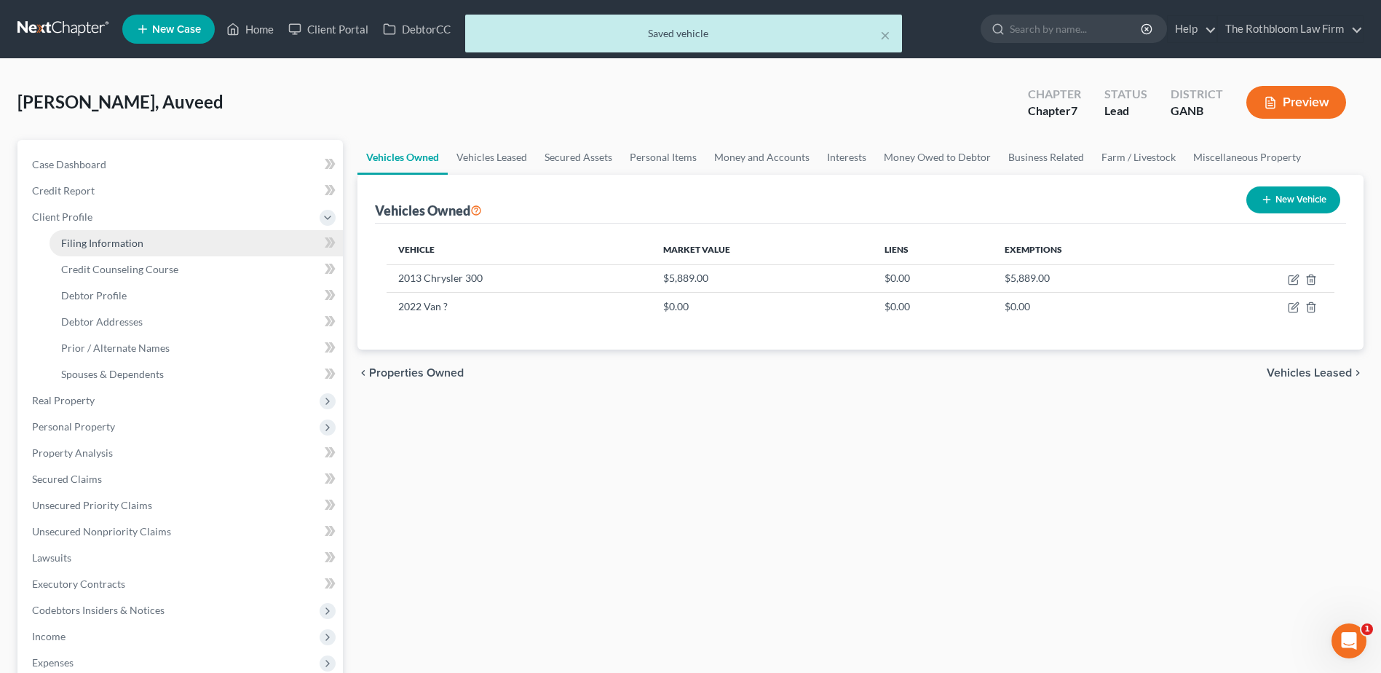
click at [80, 240] on span "Filing Information" at bounding box center [102, 243] width 82 height 12
select select "0"
select select "3"
select select "0"
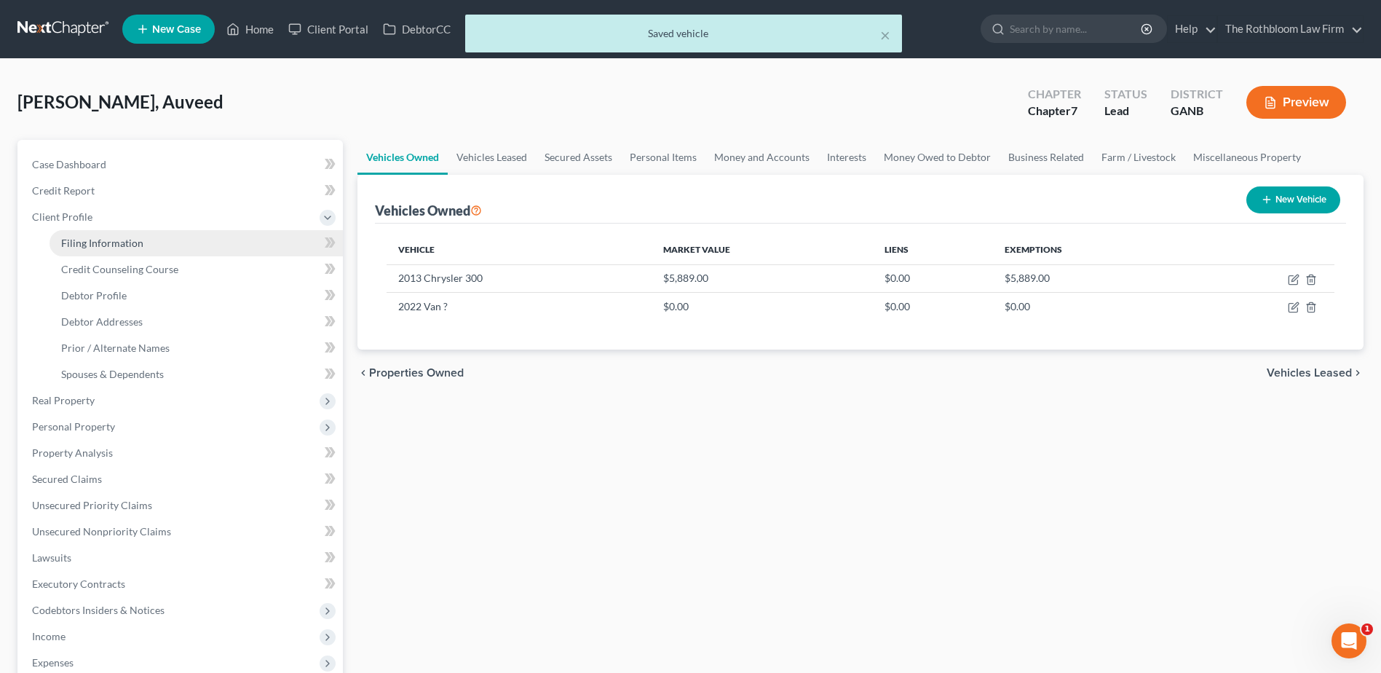
select select "10"
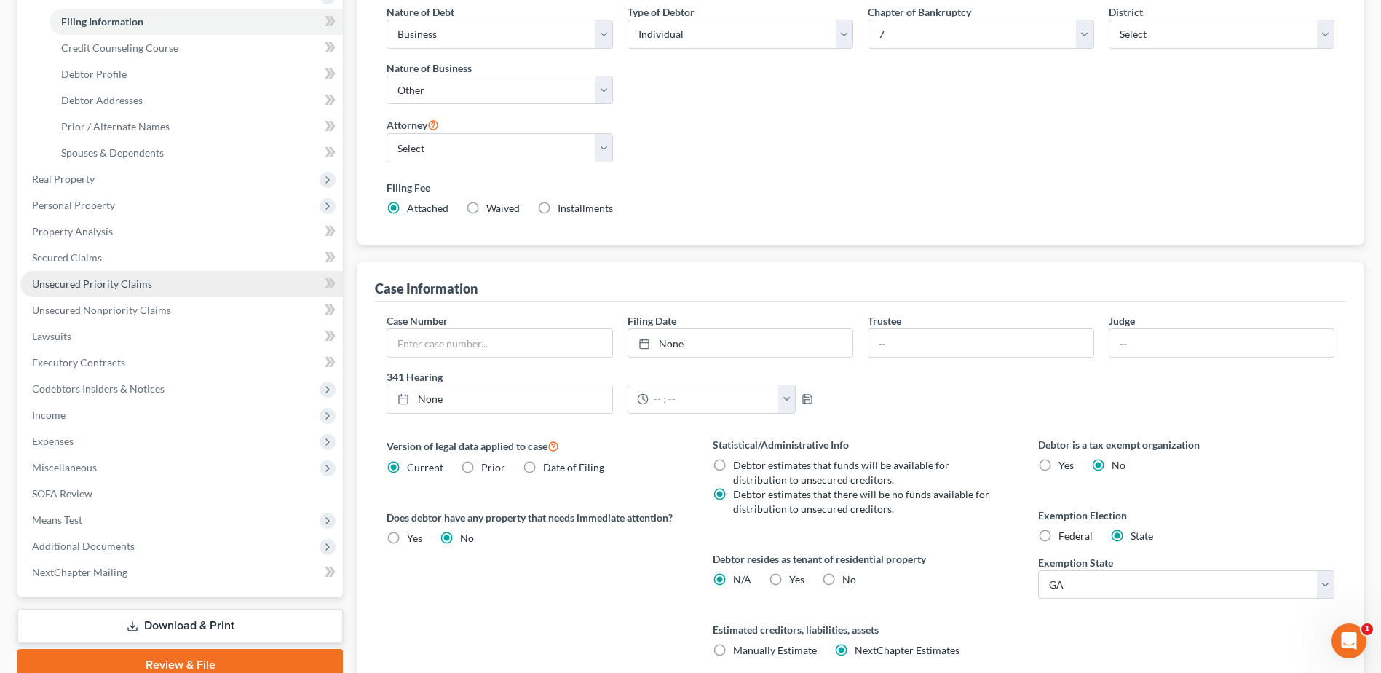
scroll to position [343, 0]
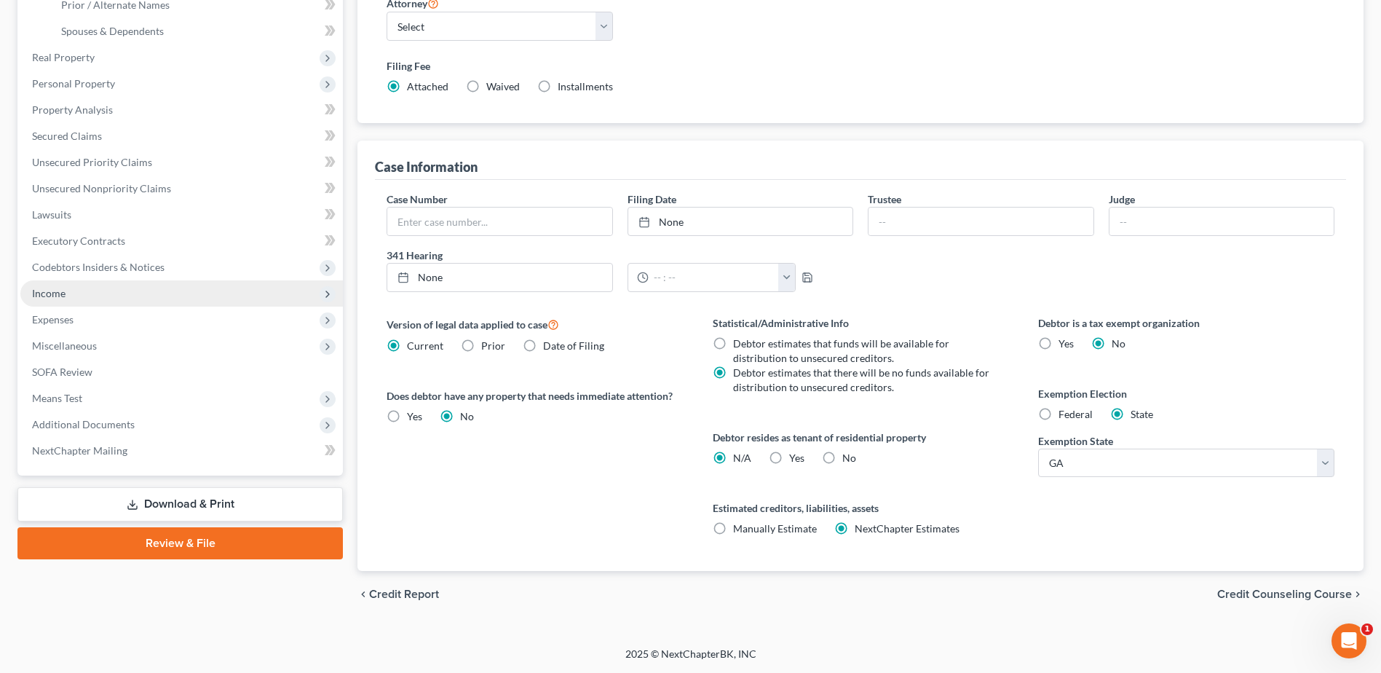
click at [43, 285] on span "Income" at bounding box center [181, 293] width 323 height 26
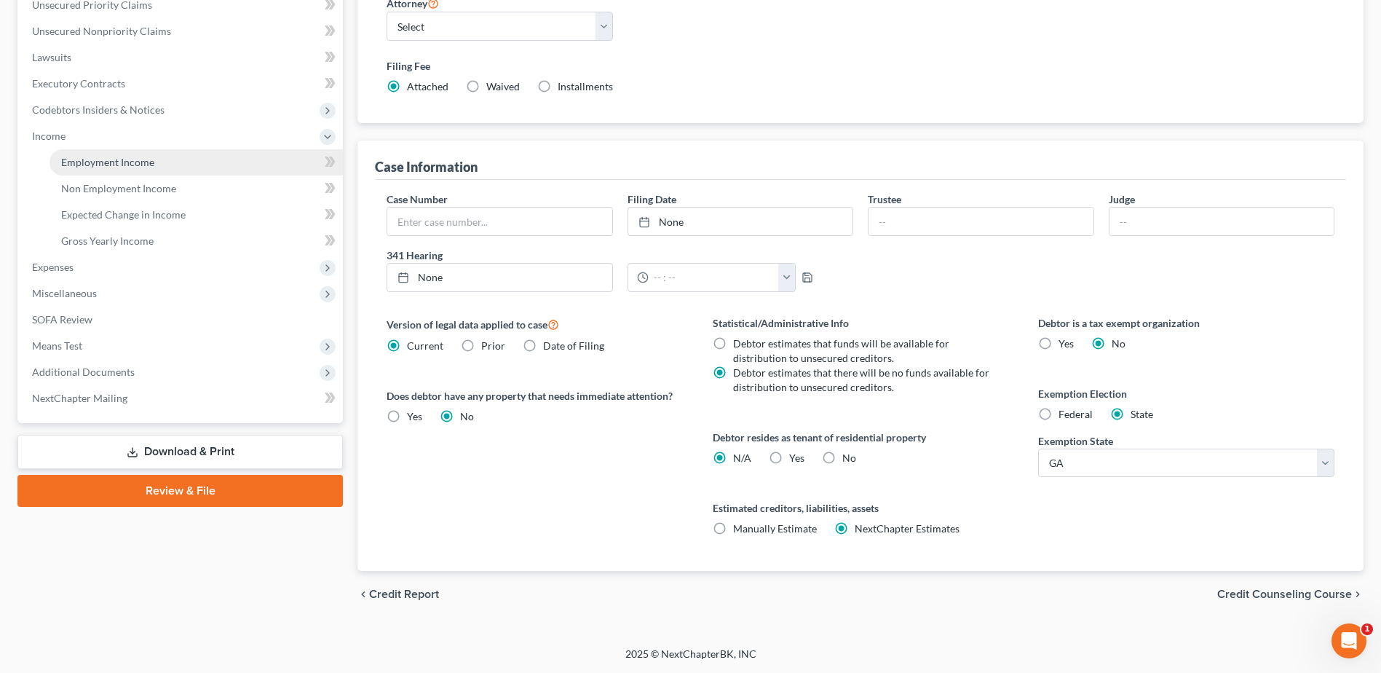
click at [108, 168] on link "Employment Income" at bounding box center [196, 162] width 293 height 26
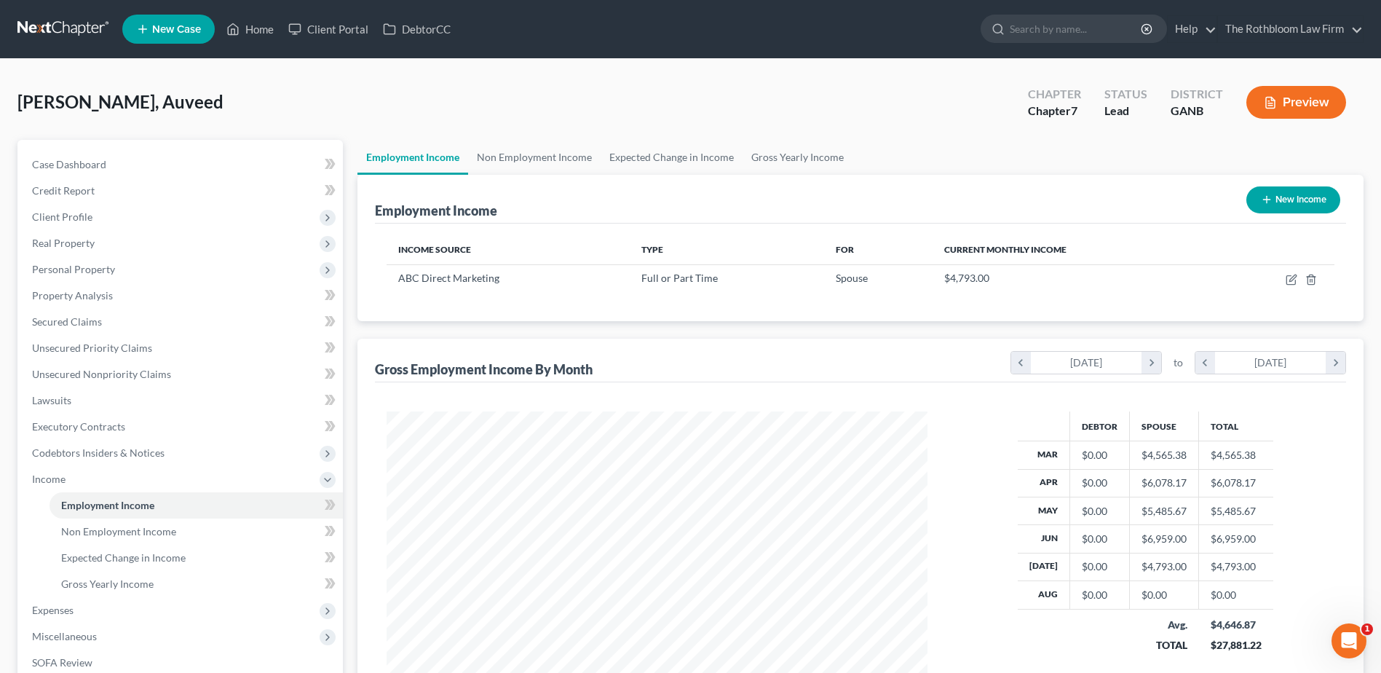
scroll to position [270, 569]
click at [266, 33] on link "Home" at bounding box center [250, 29] width 62 height 26
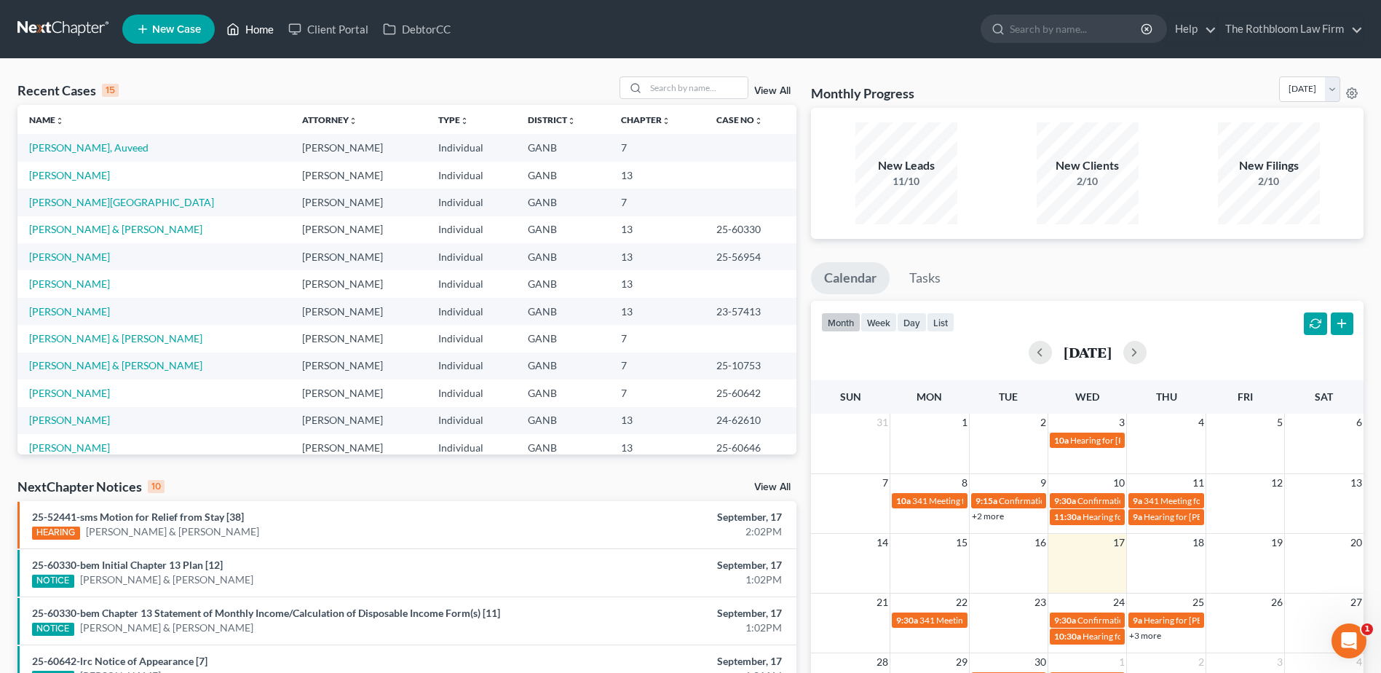
click at [260, 31] on link "Home" at bounding box center [250, 29] width 62 height 26
click at [651, 87] on input "search" at bounding box center [697, 87] width 102 height 21
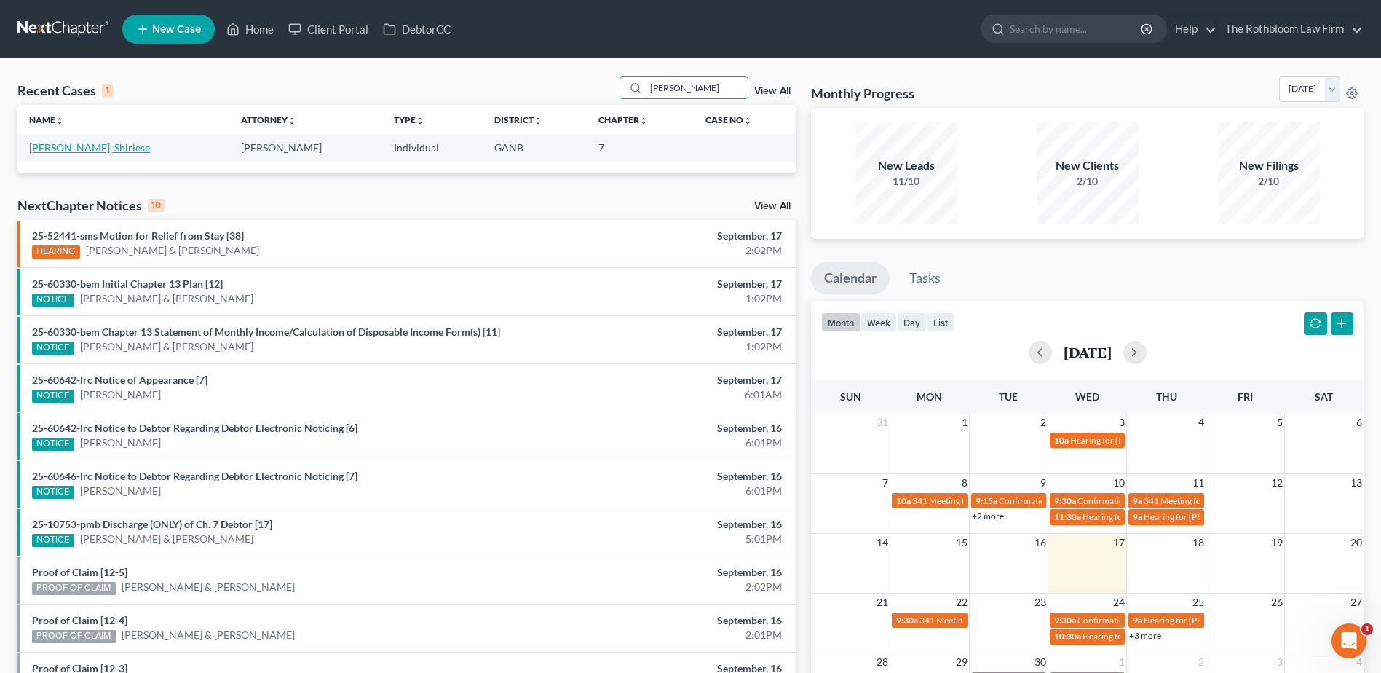
type input "[PERSON_NAME]"
click at [52, 151] on link "[PERSON_NAME], Shiriese" at bounding box center [89, 147] width 121 height 12
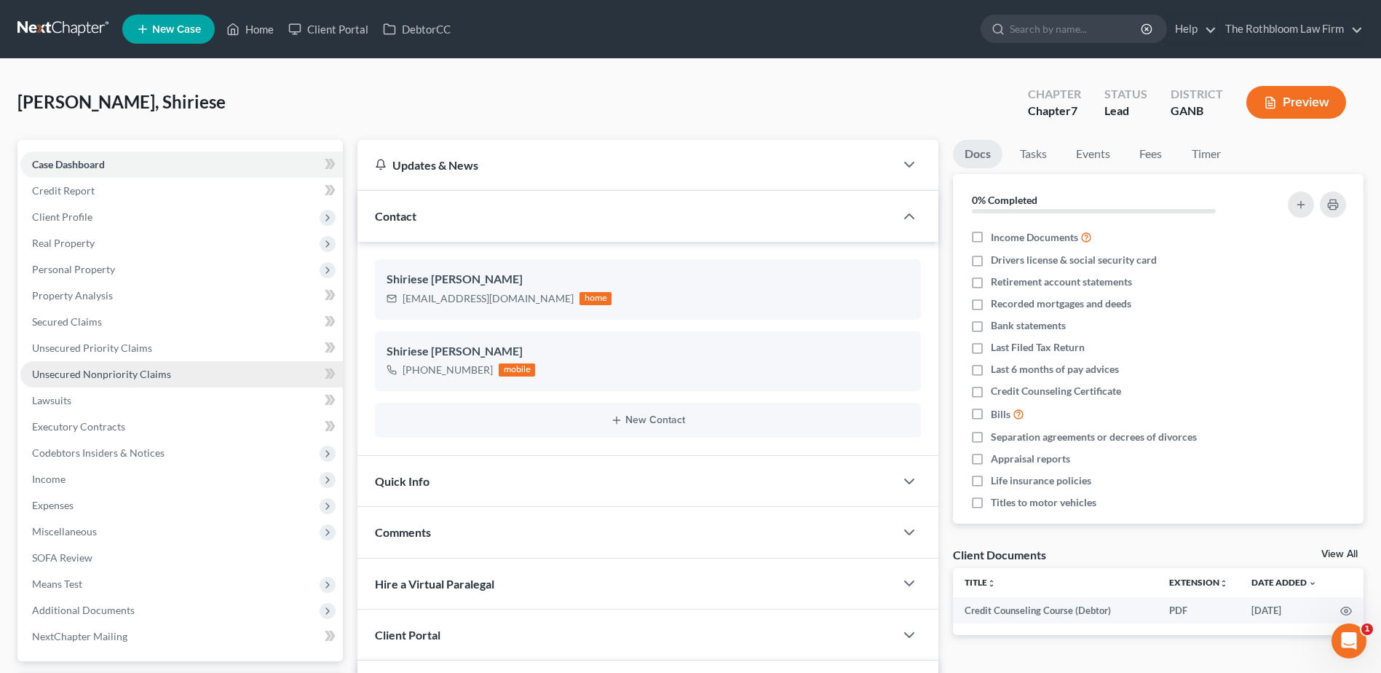
click at [134, 376] on span "Unsecured Nonpriority Claims" at bounding box center [101, 374] width 139 height 12
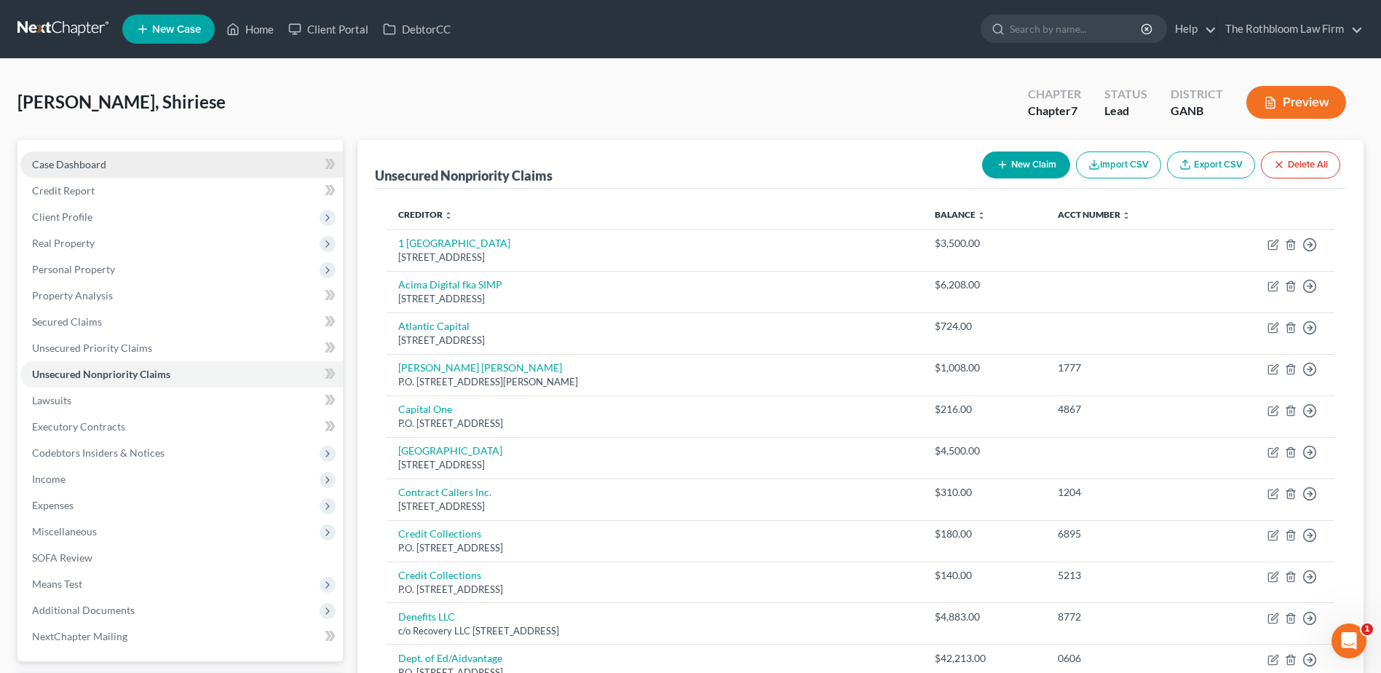
click at [36, 162] on span "Case Dashboard" at bounding box center [69, 164] width 74 height 12
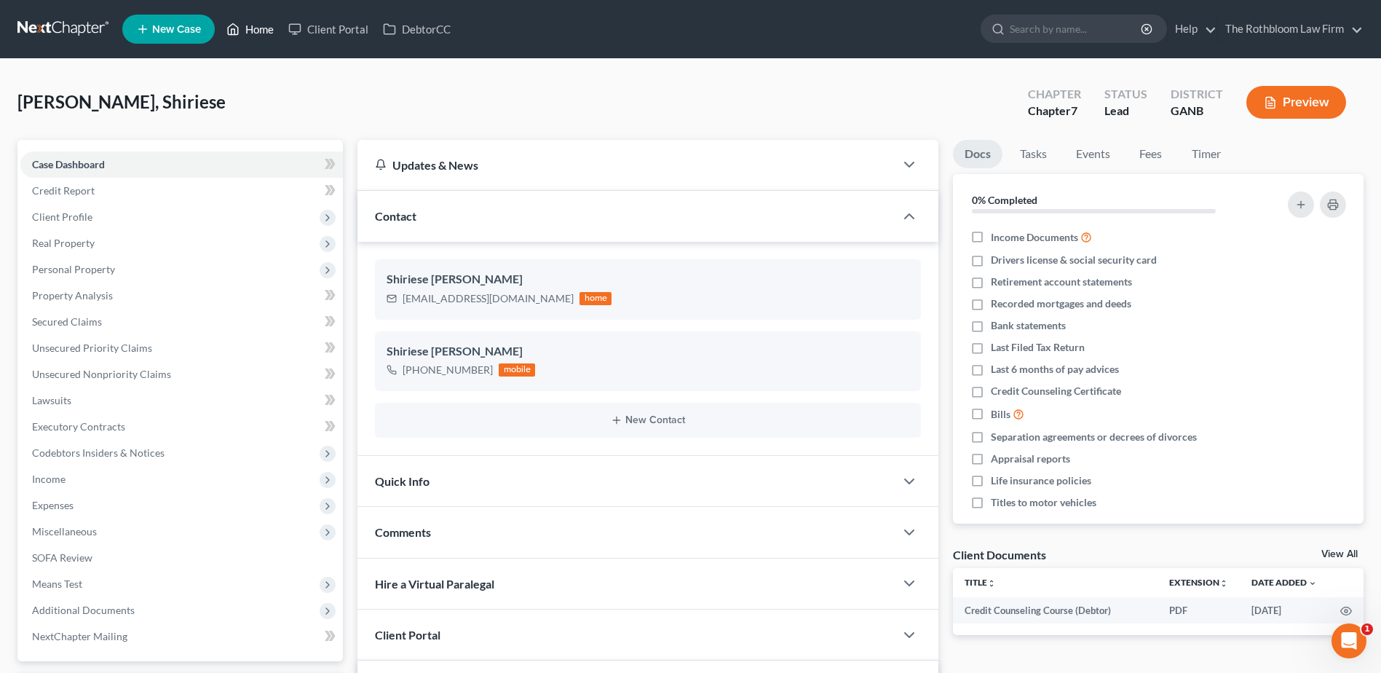
click at [259, 27] on link "Home" at bounding box center [250, 29] width 62 height 26
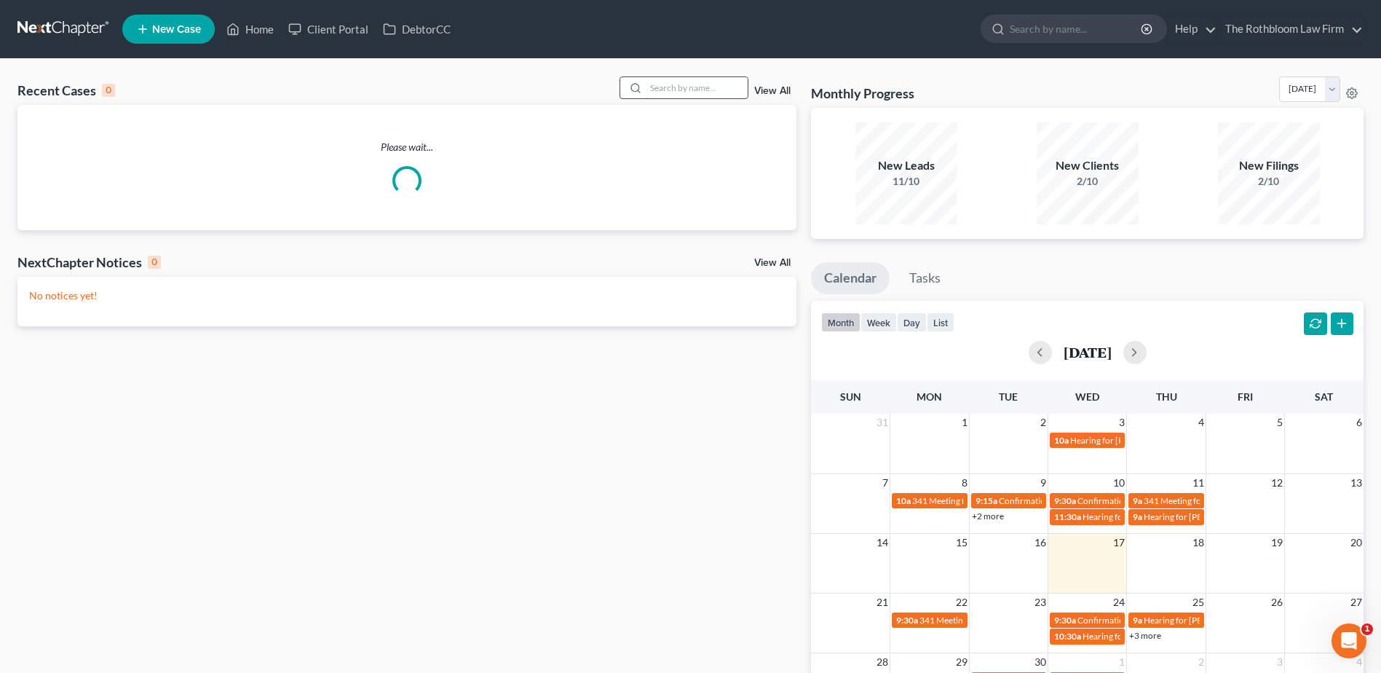
click at [669, 88] on input "search" at bounding box center [697, 87] width 102 height 21
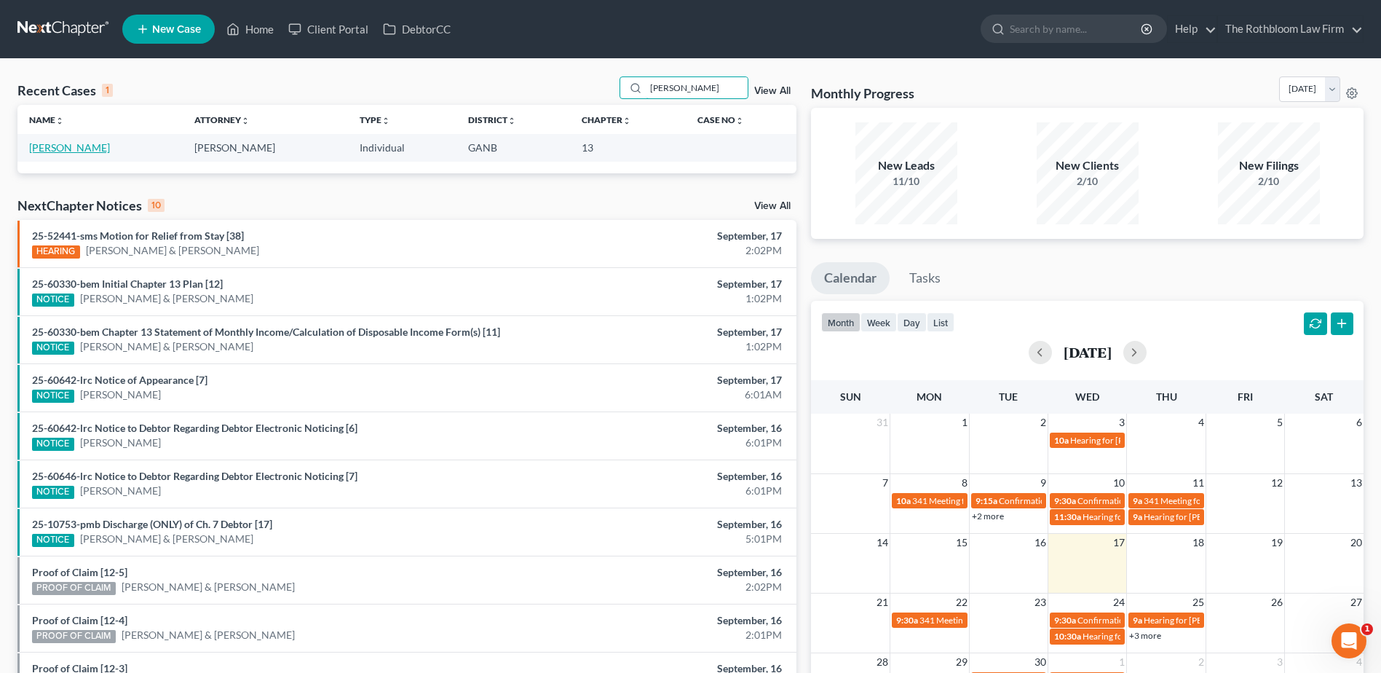
type input "[PERSON_NAME]"
click at [60, 146] on link "[PERSON_NAME]" at bounding box center [69, 147] width 81 height 12
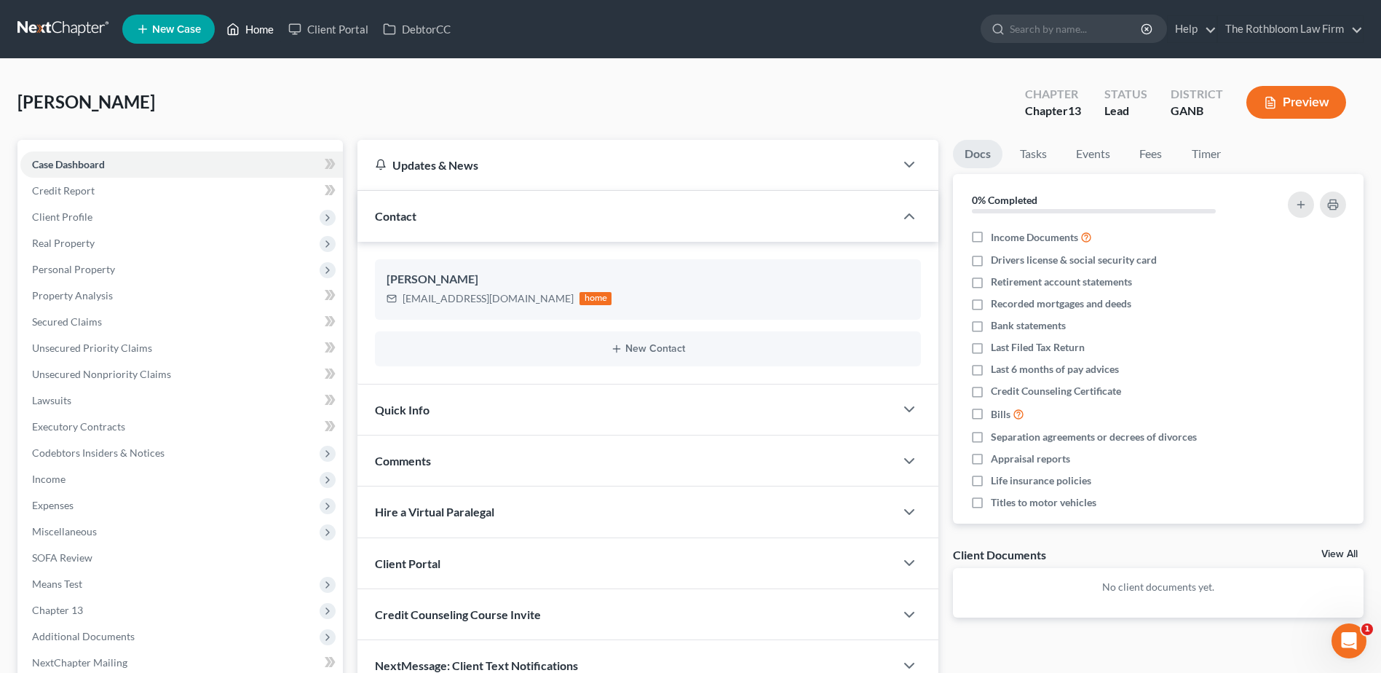
click at [259, 30] on link "Home" at bounding box center [250, 29] width 62 height 26
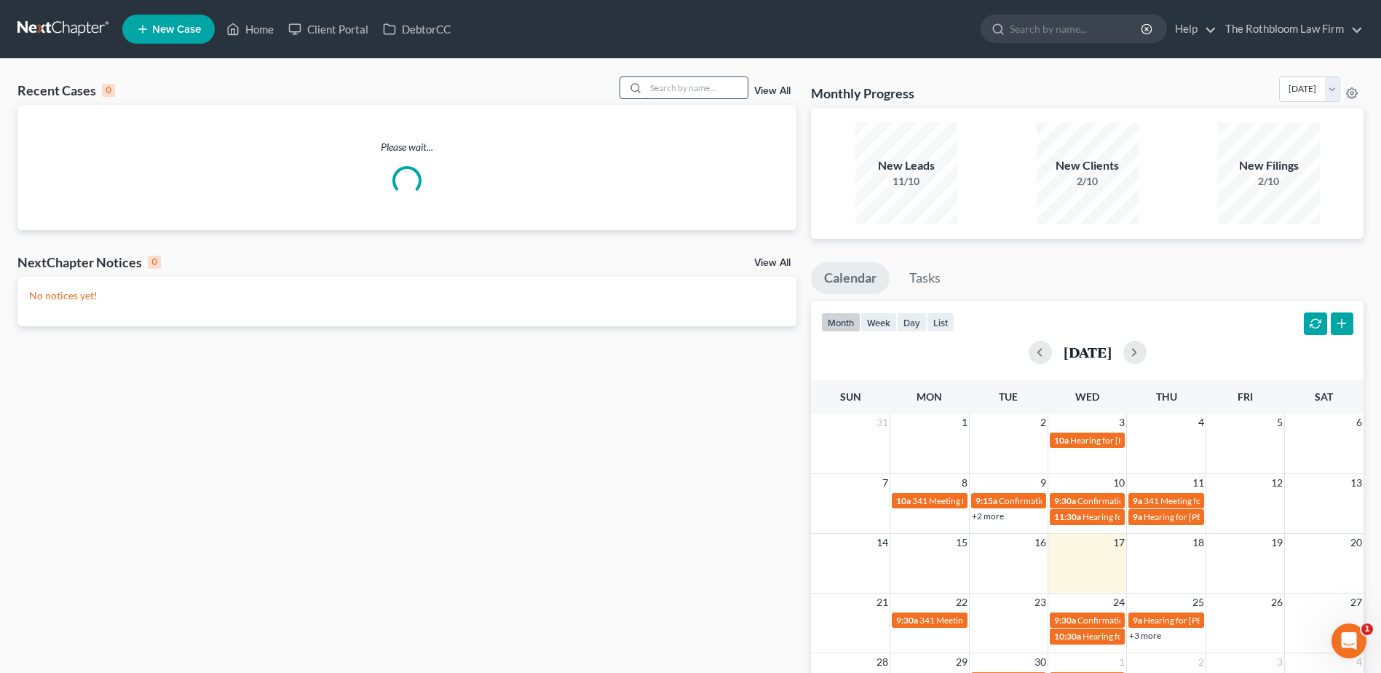
click at [683, 92] on input "search" at bounding box center [697, 87] width 102 height 21
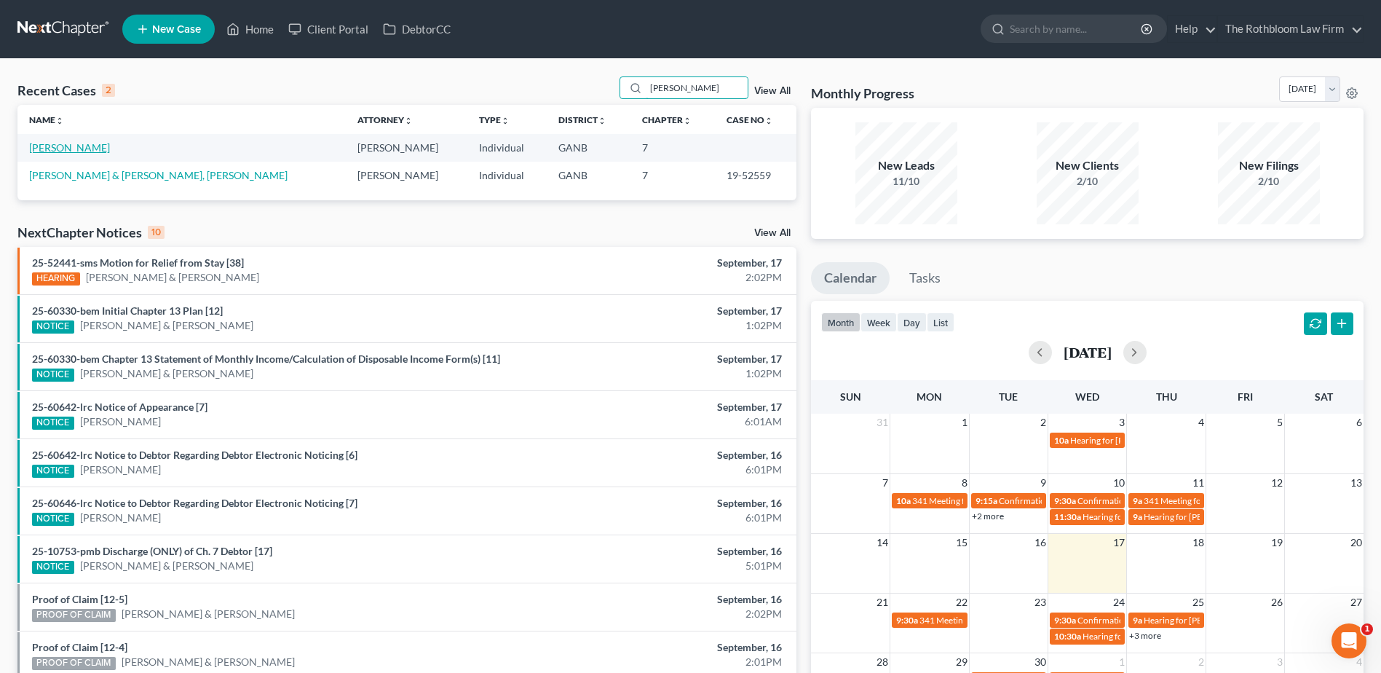
type input "[PERSON_NAME]"
click at [55, 150] on link "[PERSON_NAME]" at bounding box center [69, 147] width 81 height 12
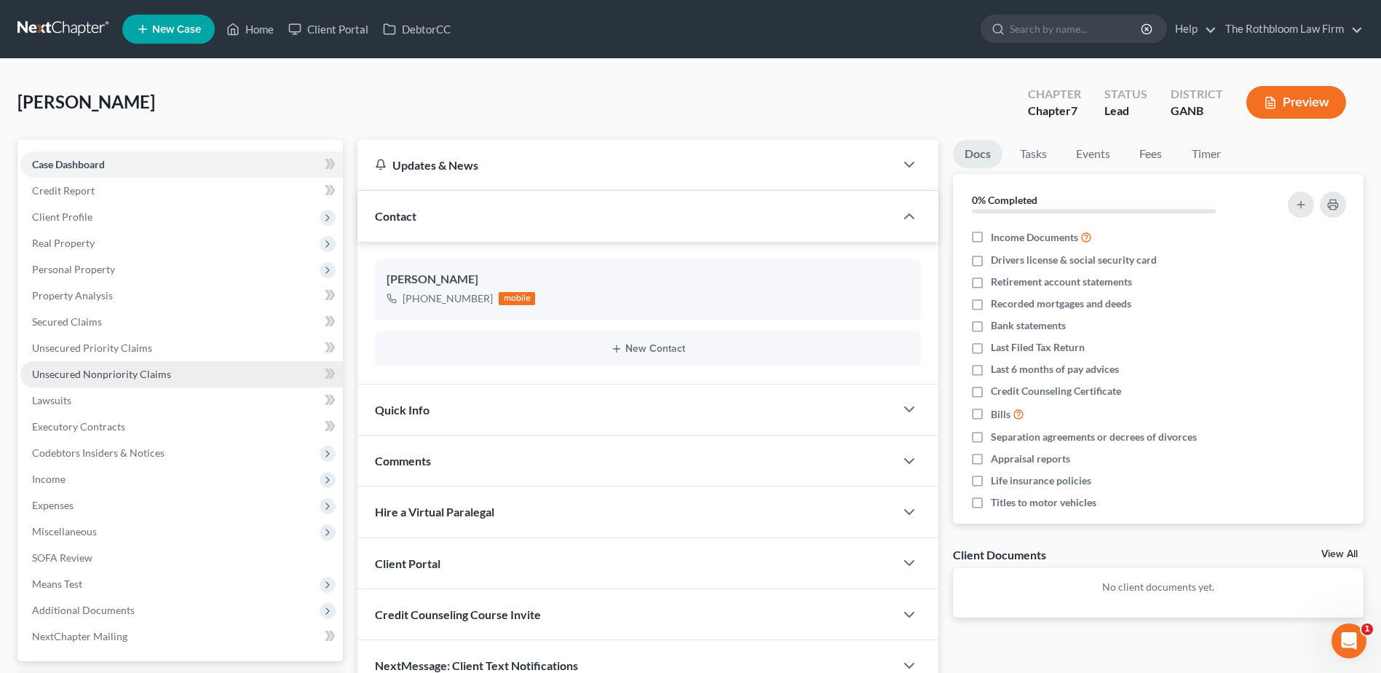
click at [78, 377] on span "Unsecured Nonpriority Claims" at bounding box center [101, 374] width 139 height 12
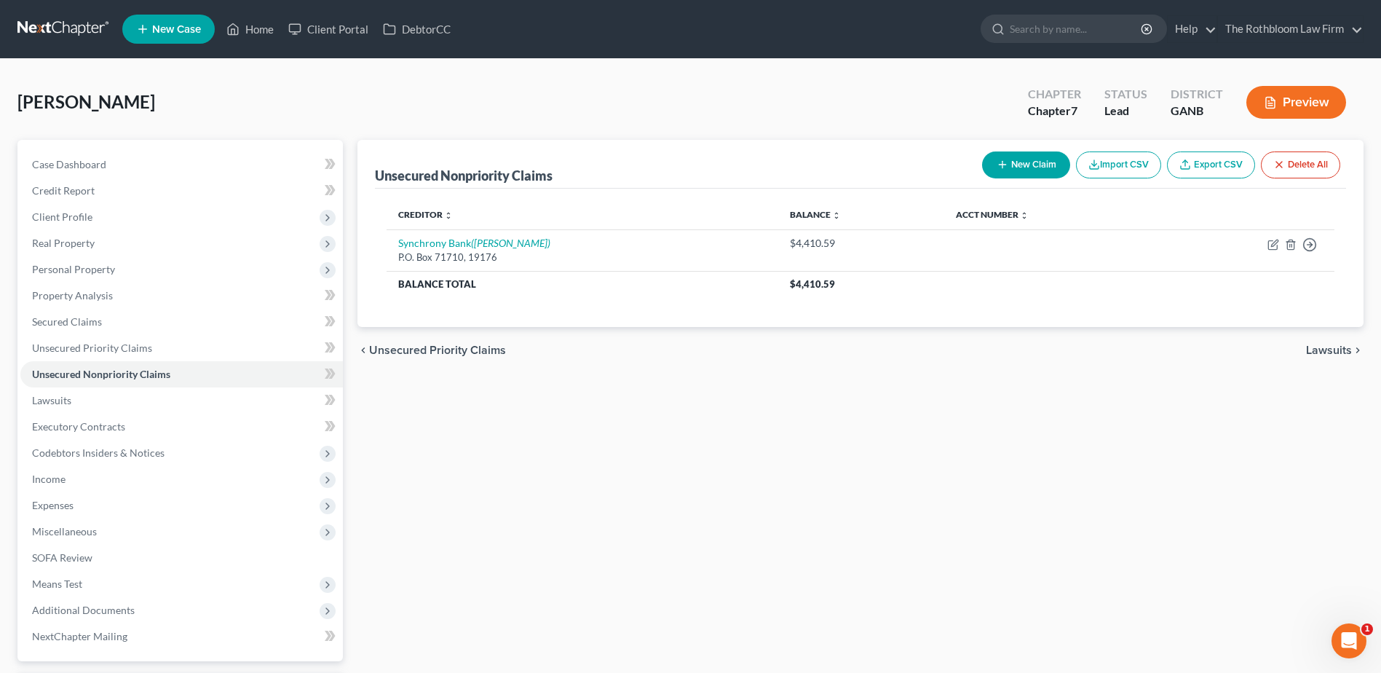
click at [740, 558] on div "Unsecured Nonpriority Claims New Claim Import CSV Export CSV Delete All Credito…" at bounding box center [860, 442] width 1021 height 605
click at [67, 167] on span "Case Dashboard" at bounding box center [69, 164] width 74 height 12
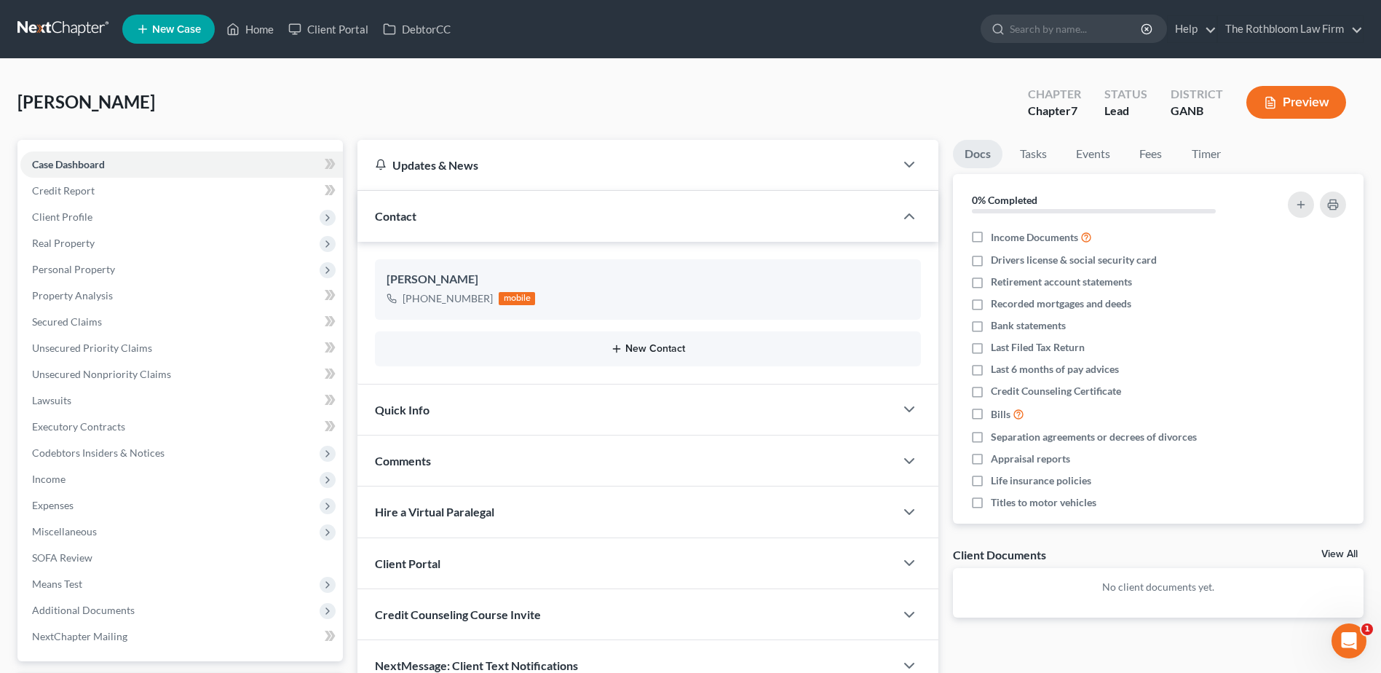
click at [649, 349] on button "New Contact" at bounding box center [648, 349] width 523 height 12
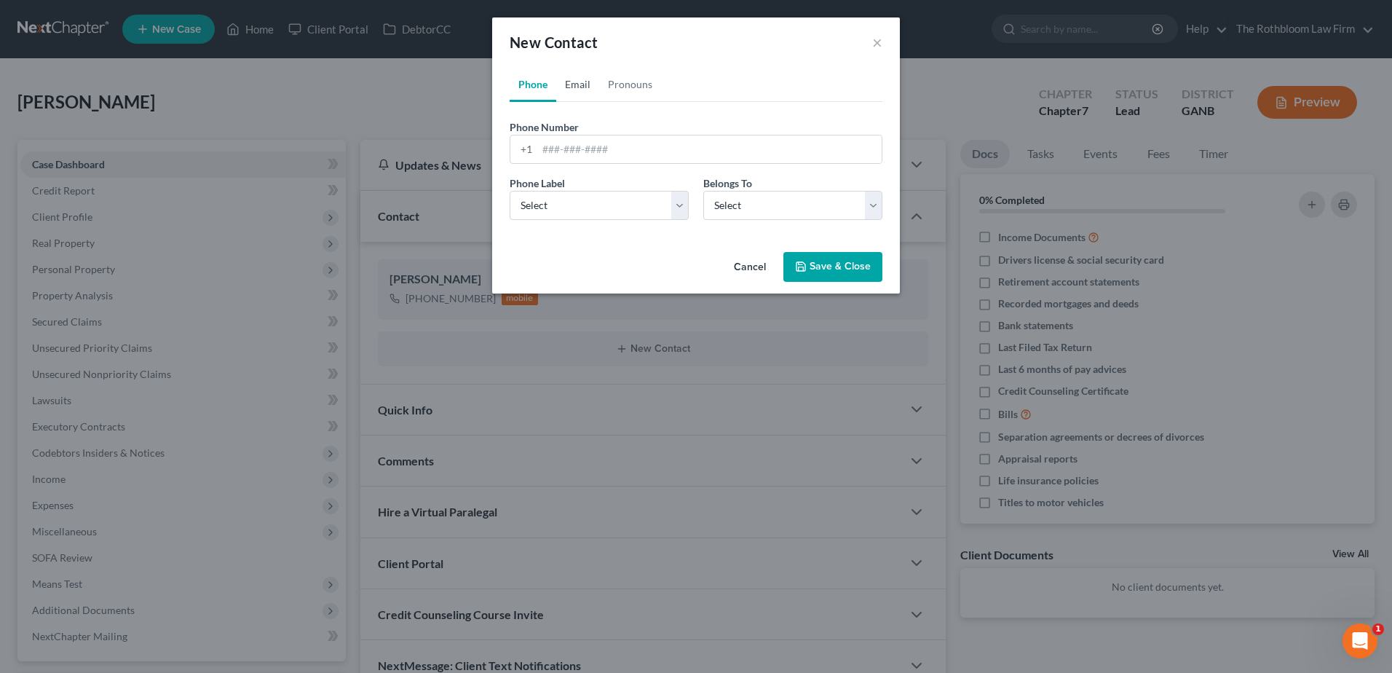
click at [575, 83] on link "Email" at bounding box center [577, 84] width 43 height 35
click at [556, 154] on input "email" at bounding box center [709, 149] width 344 height 28
type input "[EMAIL_ADDRESS][DOMAIN_NAME]"
click at [627, 199] on select "Select Home Work Other" at bounding box center [599, 205] width 179 height 29
select select "0"
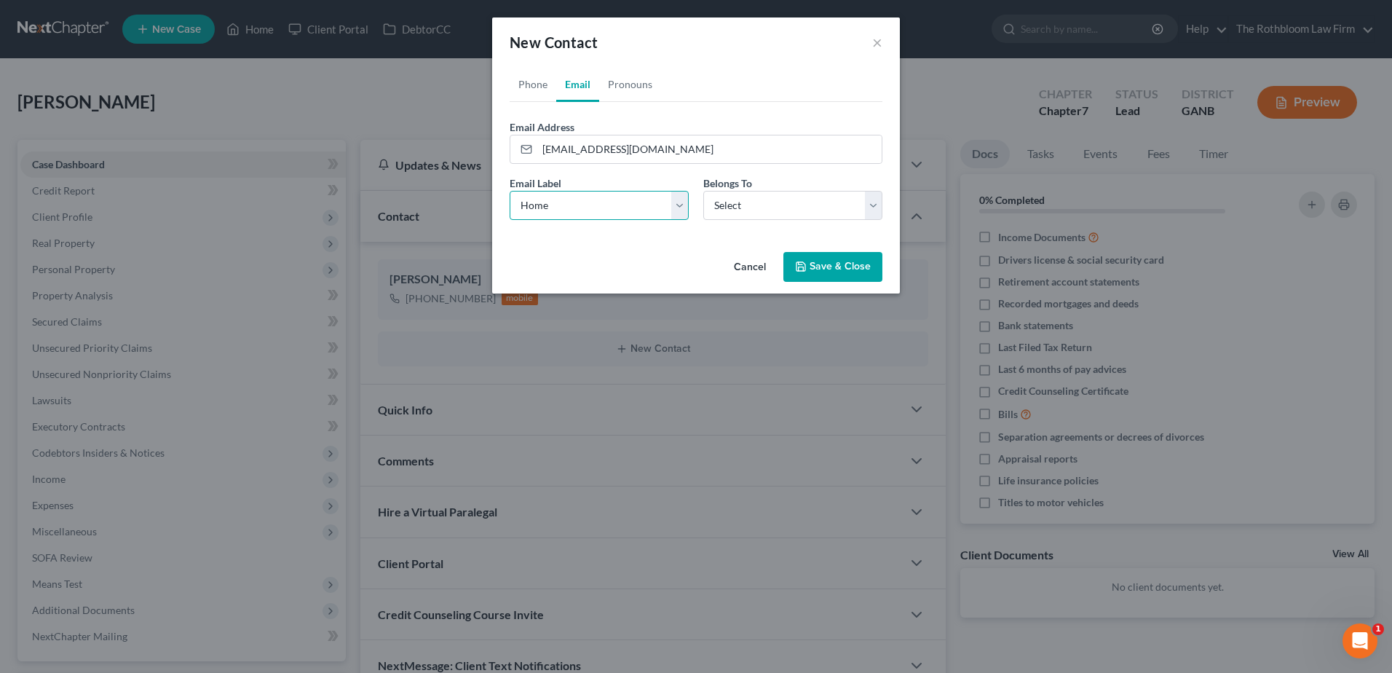
click at [510, 191] on select "Select Home Work Other" at bounding box center [599, 205] width 179 height 29
click at [733, 196] on select "Select Client Other" at bounding box center [792, 205] width 179 height 29
select select "0"
click at [703, 191] on select "Select Client Other" at bounding box center [792, 205] width 179 height 29
click at [836, 272] on button "Save & Close" at bounding box center [833, 267] width 99 height 31
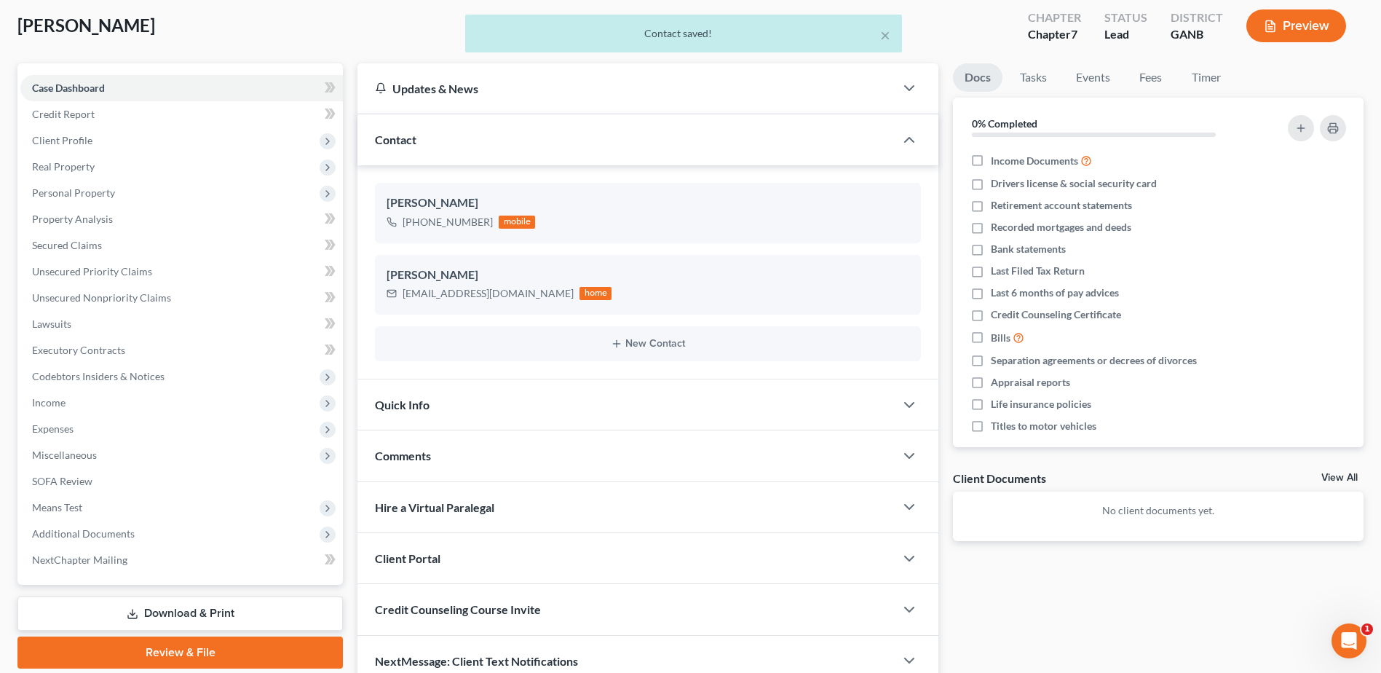
scroll to position [146, 0]
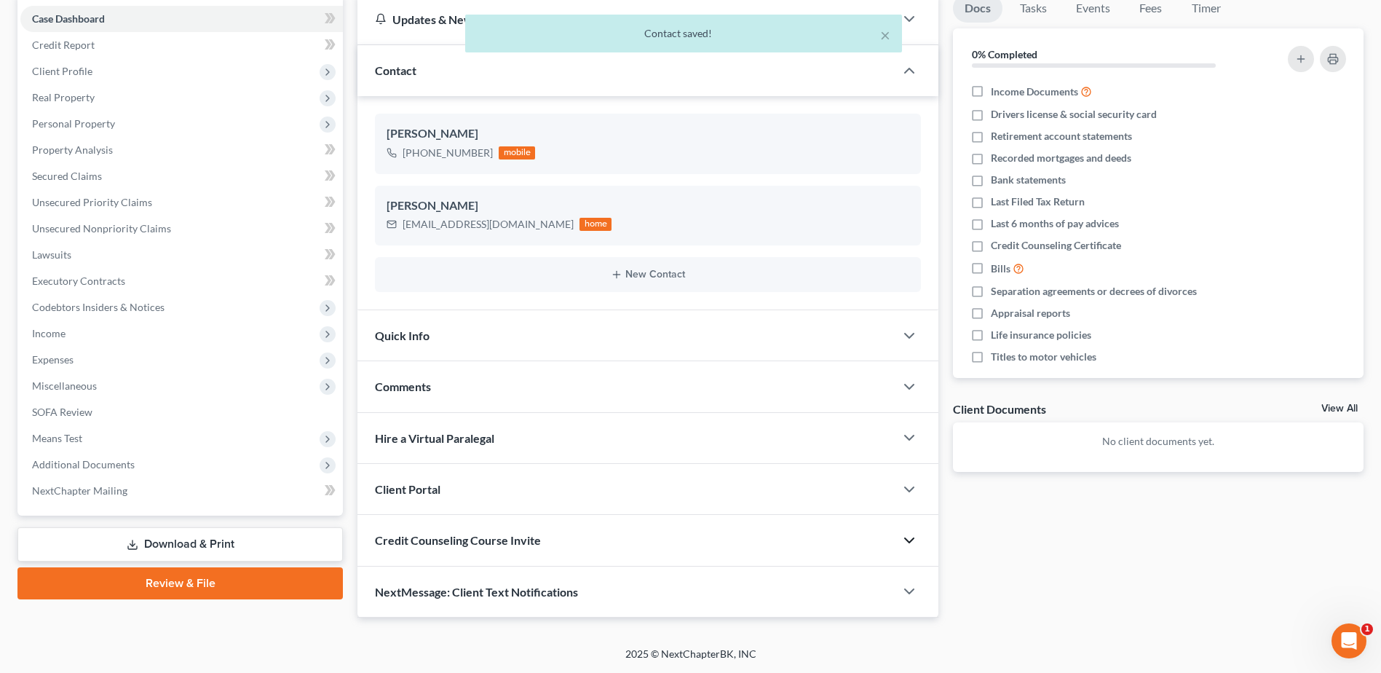
click at [908, 543] on icon "button" at bounding box center [909, 540] width 17 height 17
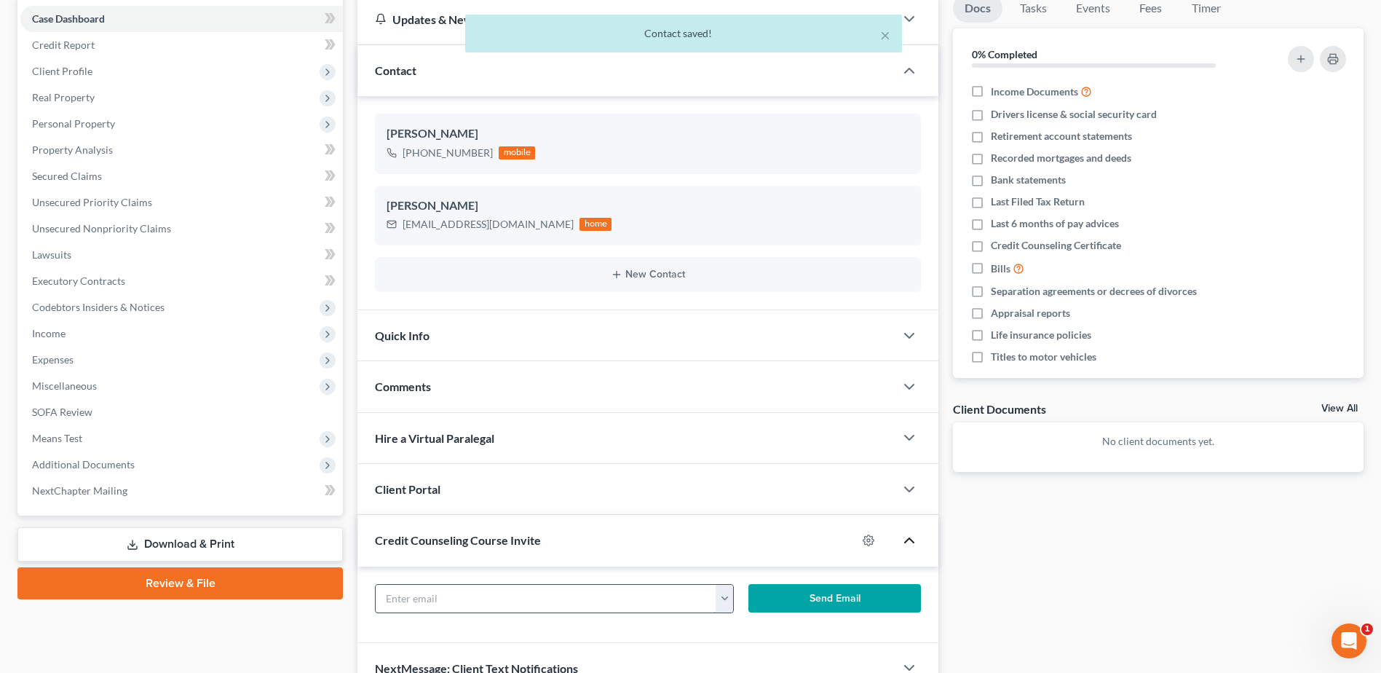
click at [432, 601] on input "text" at bounding box center [546, 599] width 340 height 28
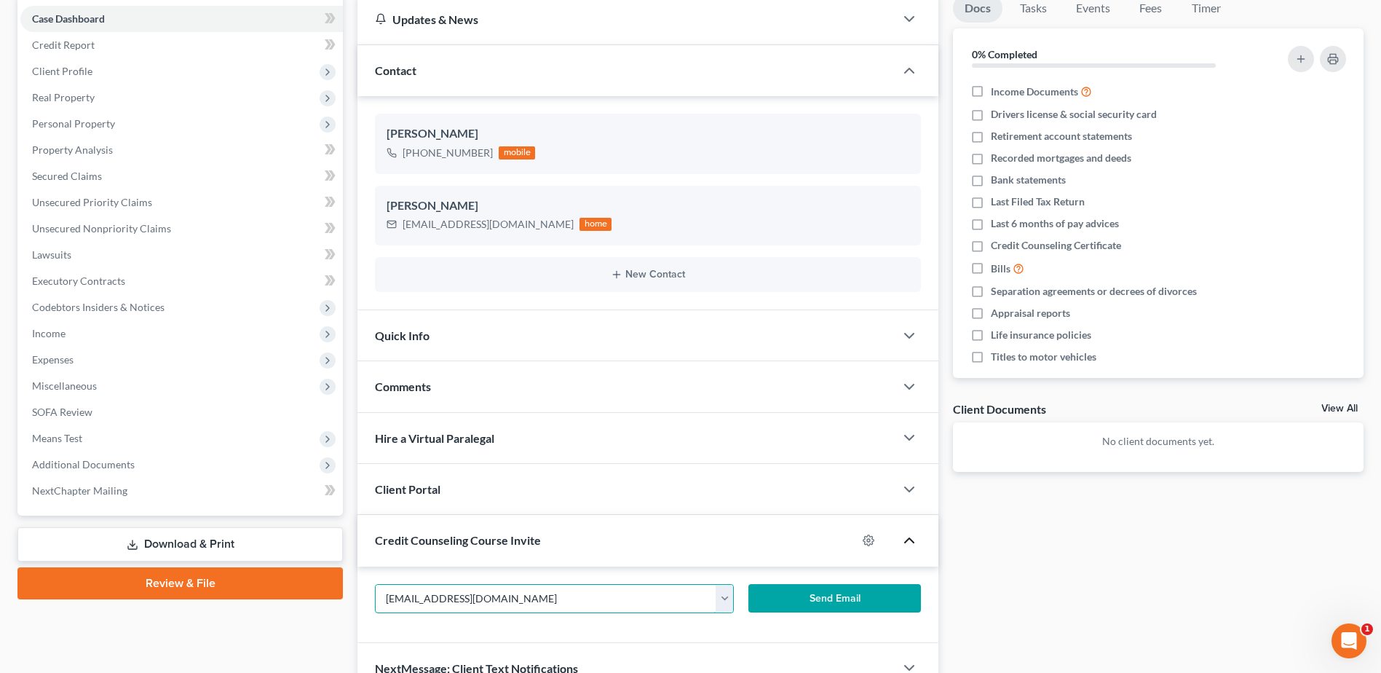
type input "[EMAIL_ADDRESS][DOMAIN_NAME]"
click at [832, 606] on button "Send Email" at bounding box center [835, 598] width 173 height 29
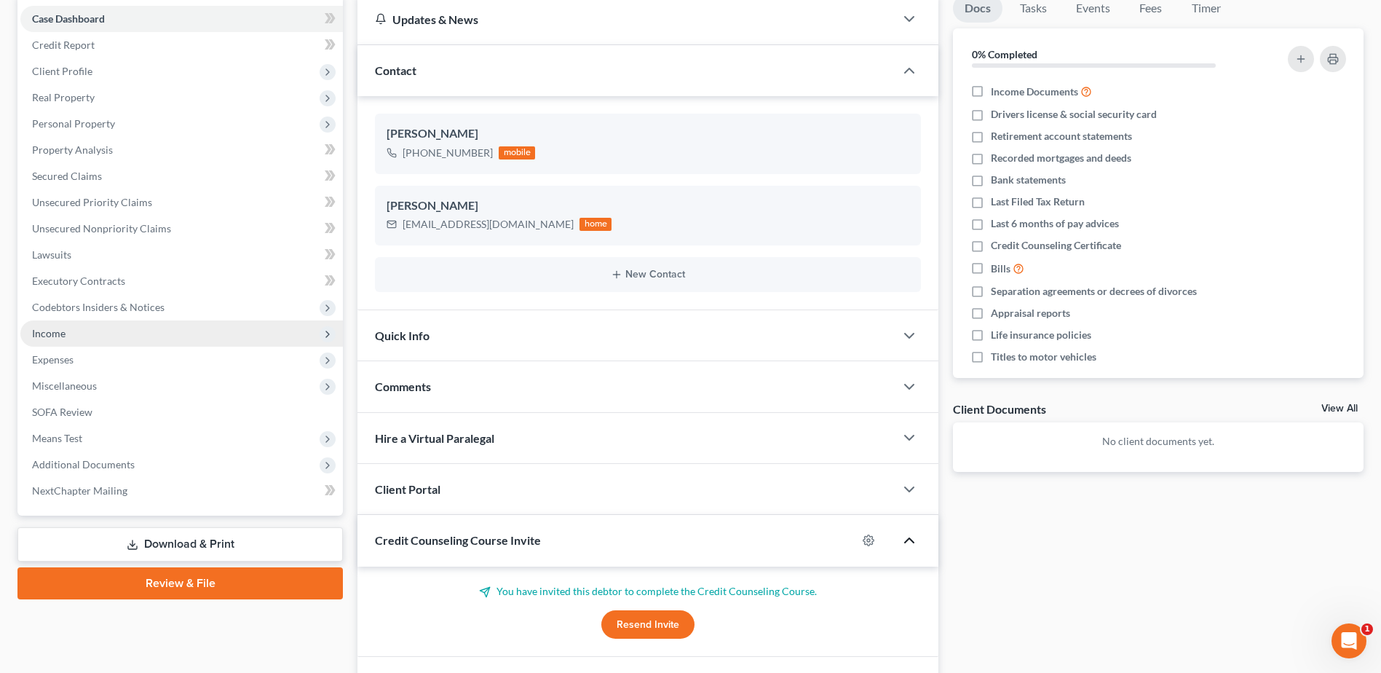
click at [46, 331] on span "Income" at bounding box center [48, 333] width 33 height 12
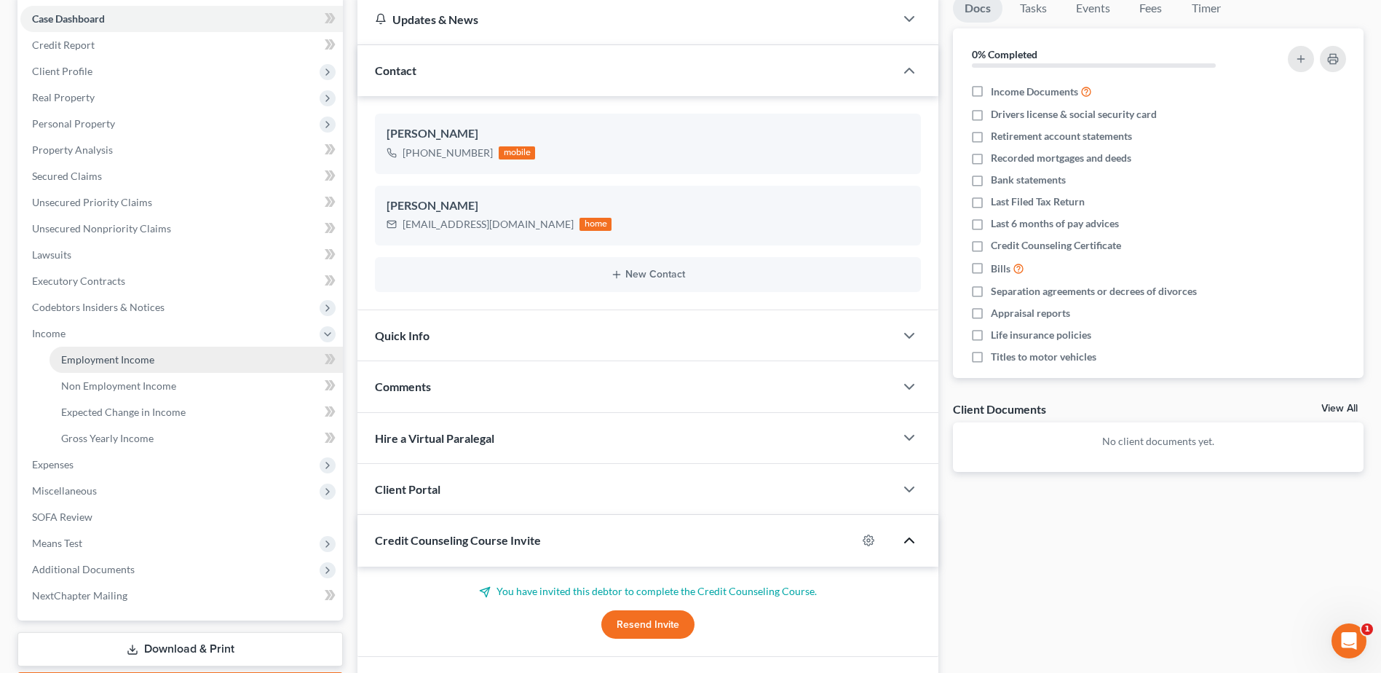
click at [137, 365] on span "Employment Income" at bounding box center [107, 359] width 93 height 12
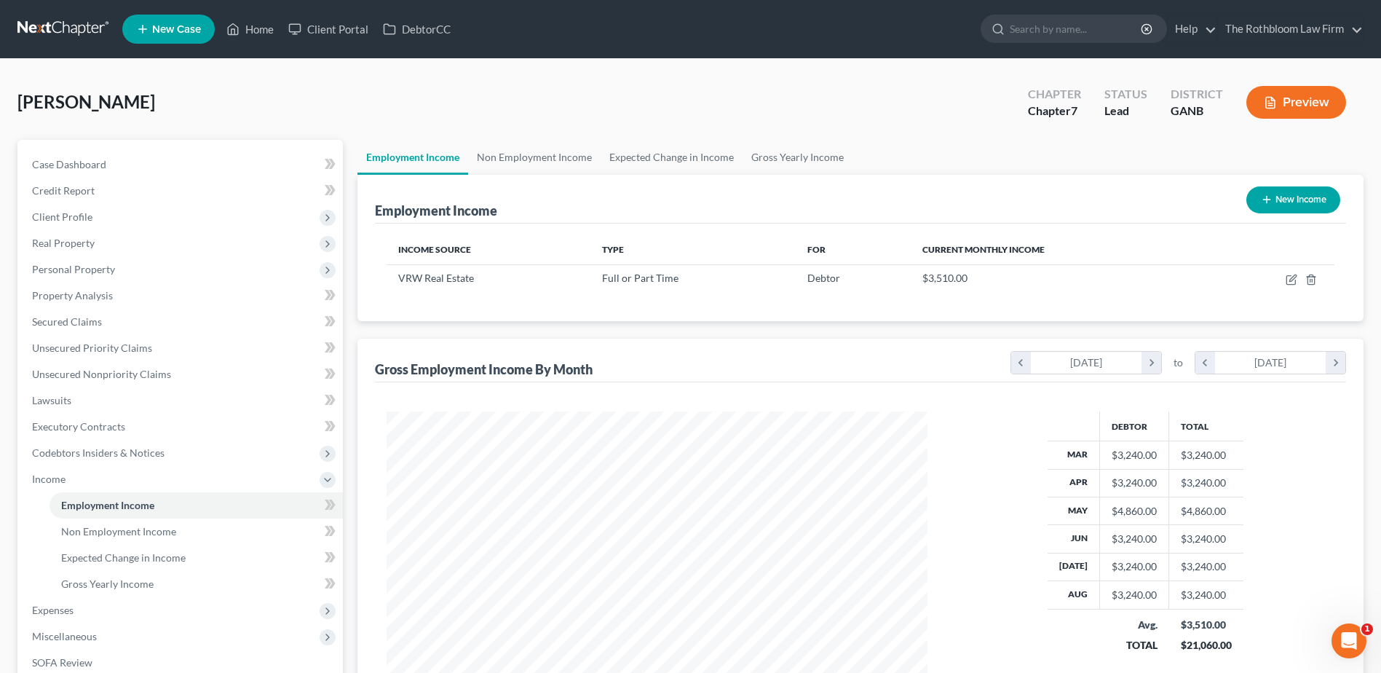
scroll to position [270, 569]
click at [51, 162] on span "Case Dashboard" at bounding box center [69, 164] width 74 height 12
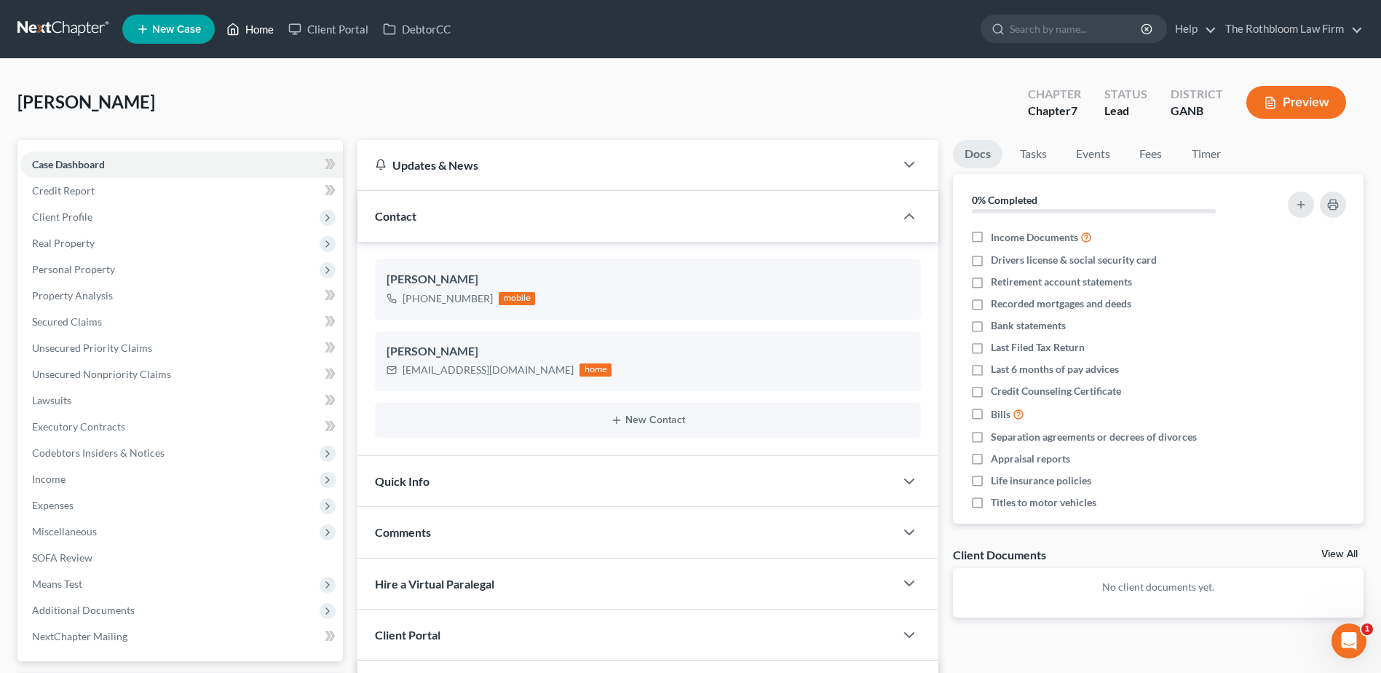
drag, startPoint x: 265, startPoint y: 38, endPoint x: 335, endPoint y: 176, distance: 154.4
click at [265, 38] on link "Home" at bounding box center [250, 29] width 62 height 26
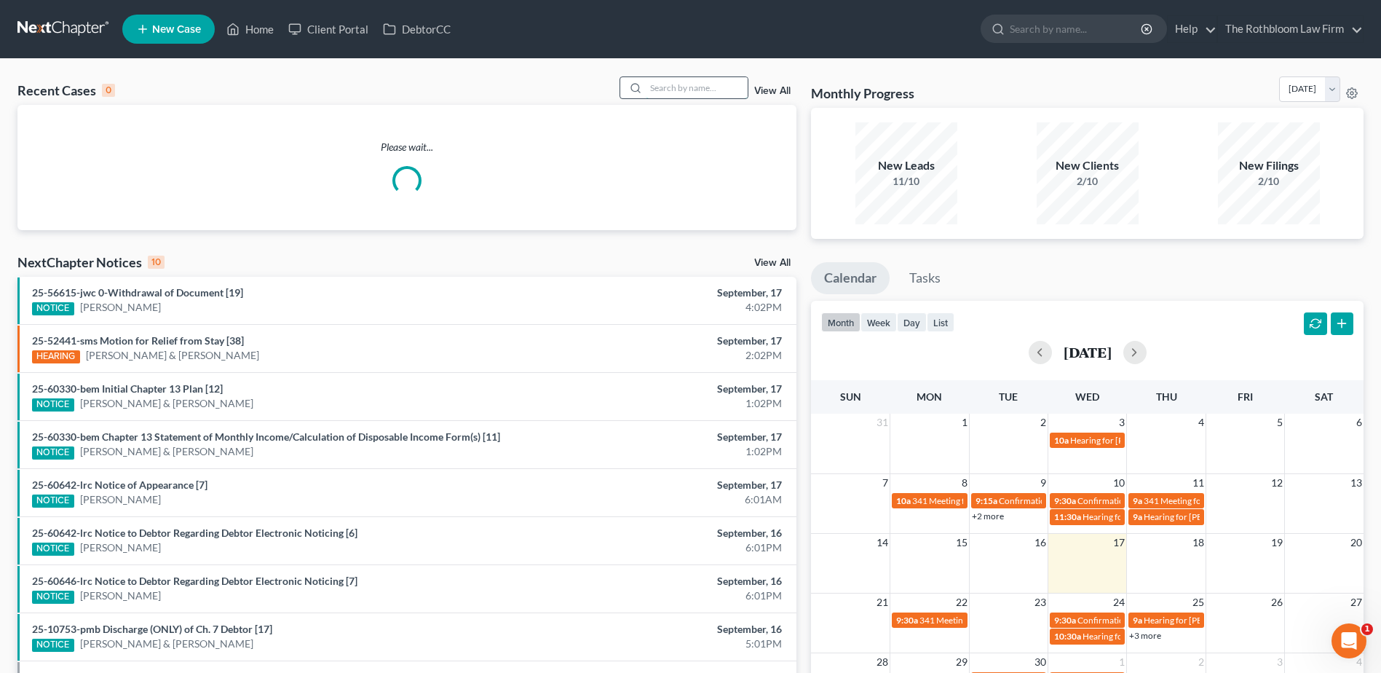
click at [668, 84] on input "search" at bounding box center [697, 87] width 102 height 21
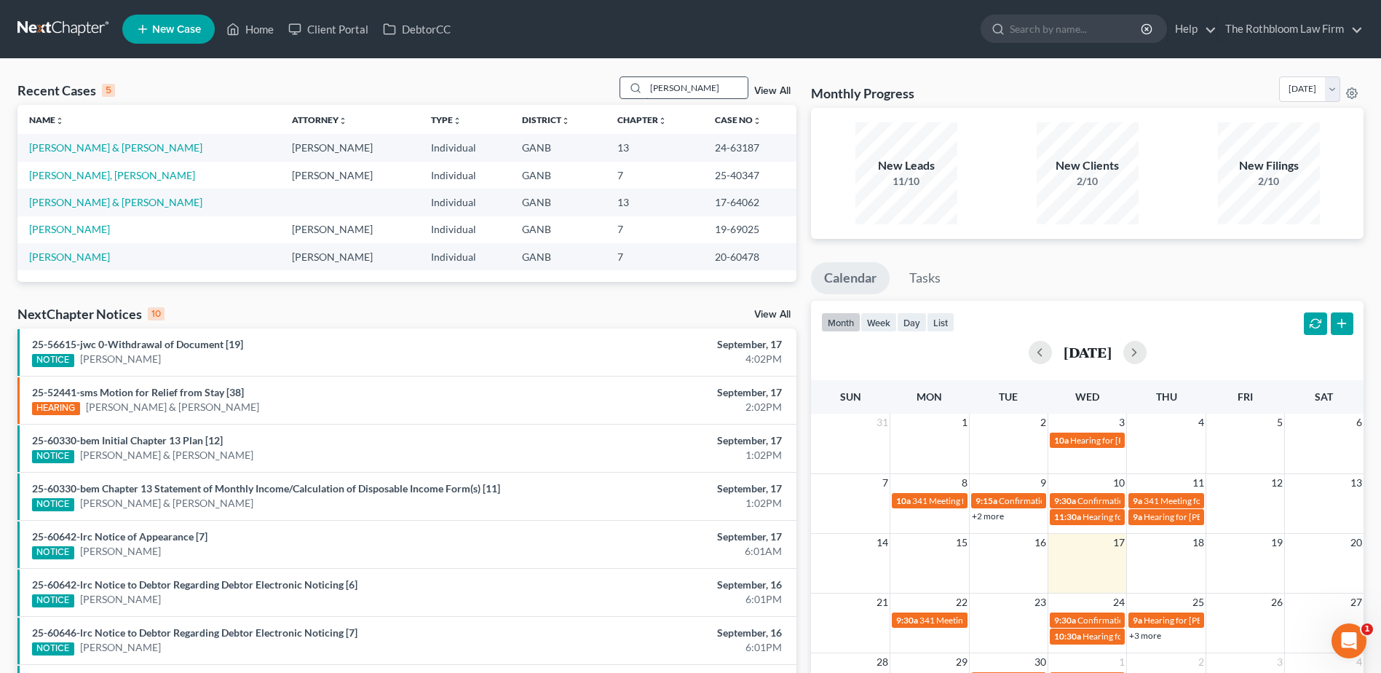
drag, startPoint x: 682, startPoint y: 84, endPoint x: 626, endPoint y: 92, distance: 57.4
click at [626, 92] on div "[PERSON_NAME]" at bounding box center [685, 87] width 130 height 23
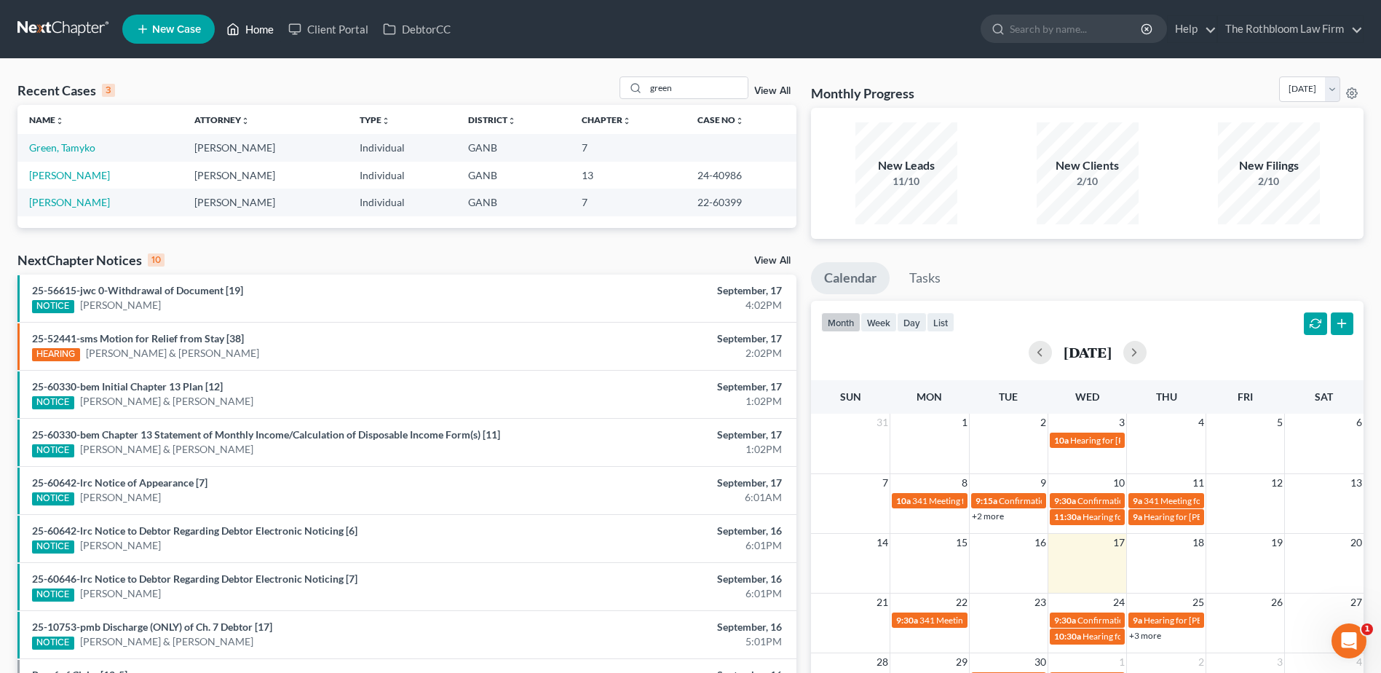
click at [268, 33] on link "Home" at bounding box center [250, 29] width 62 height 26
click at [700, 87] on input "green" at bounding box center [697, 87] width 102 height 21
drag, startPoint x: 700, startPoint y: 87, endPoint x: 617, endPoint y: 90, distance: 83.1
click at [617, 90] on div "Recent Cases 3 green View All" at bounding box center [406, 90] width 779 height 28
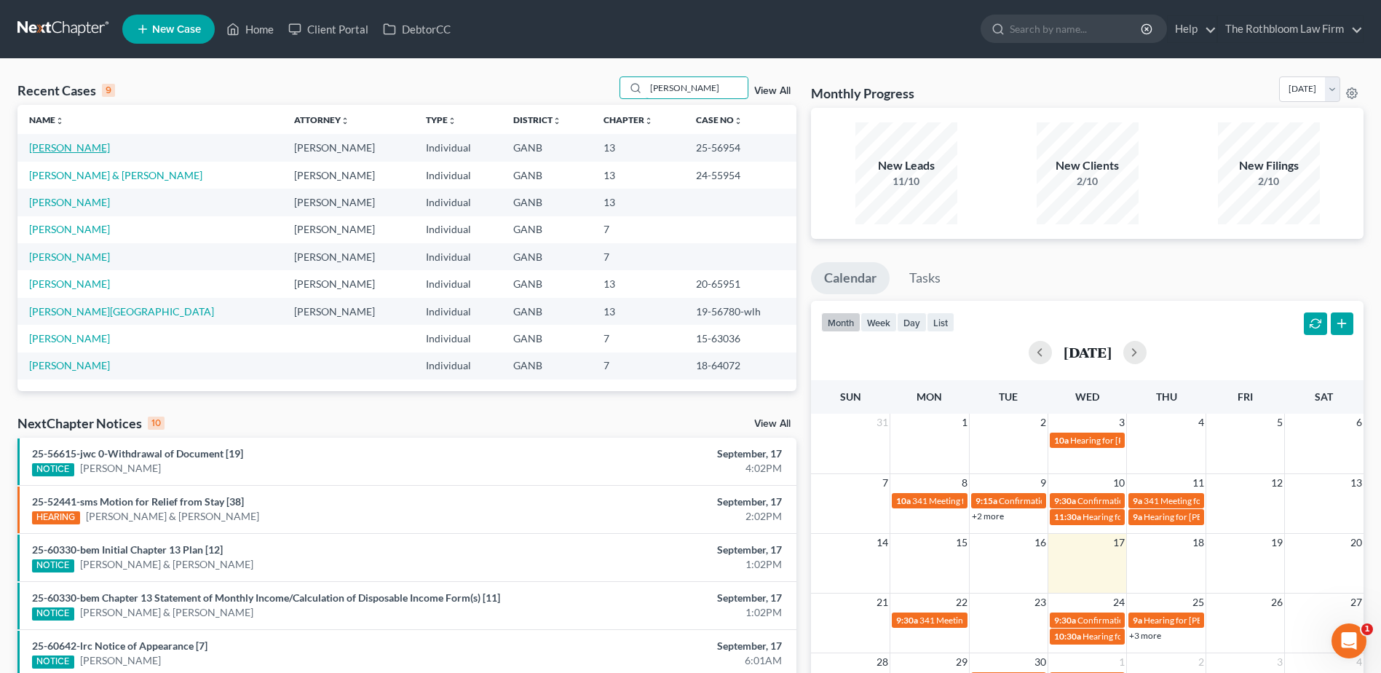
type input "[PERSON_NAME]"
click at [52, 148] on link "[PERSON_NAME]" at bounding box center [69, 147] width 81 height 12
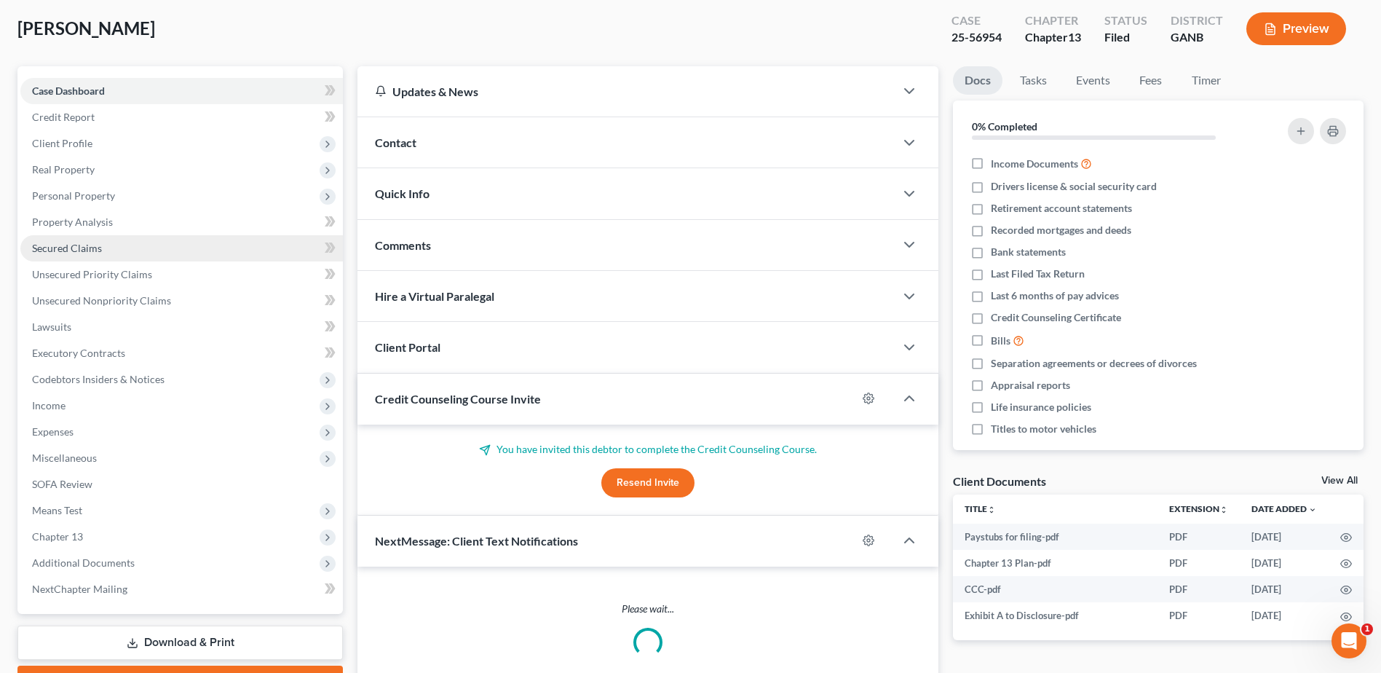
scroll to position [146, 0]
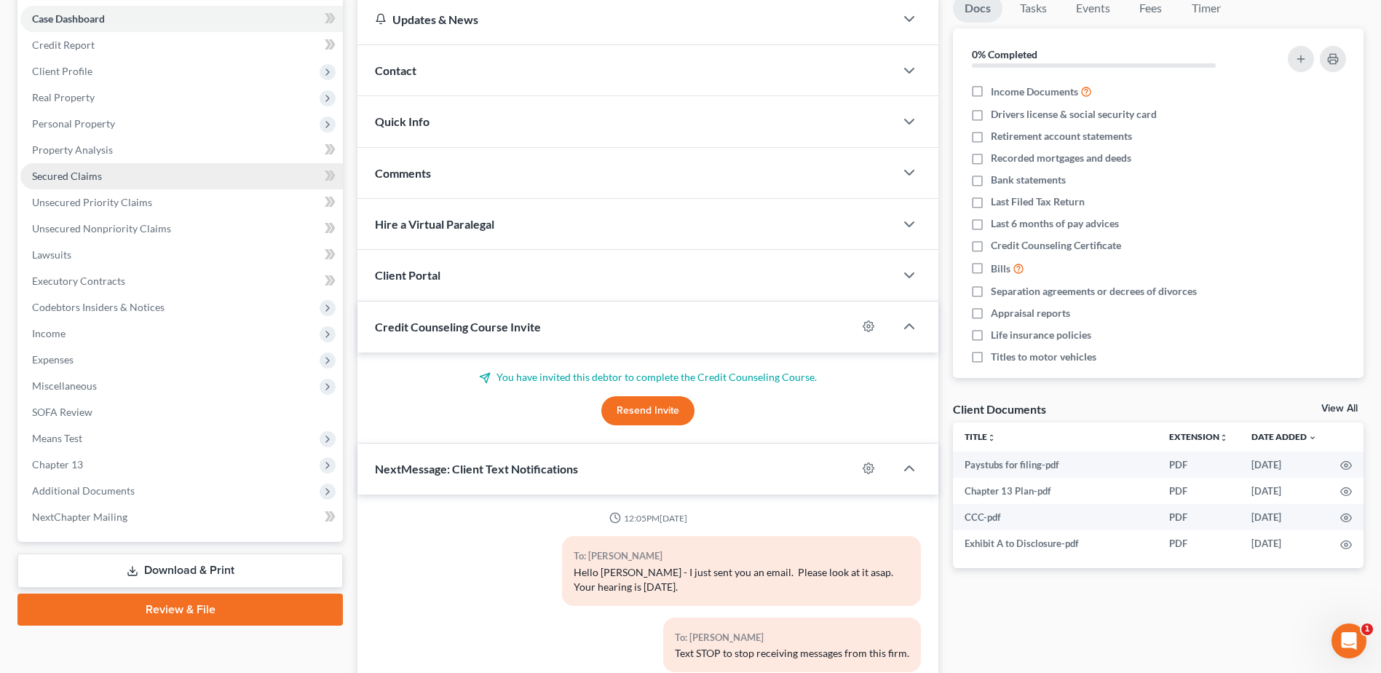
click at [72, 178] on span "Secured Claims" at bounding box center [67, 176] width 70 height 12
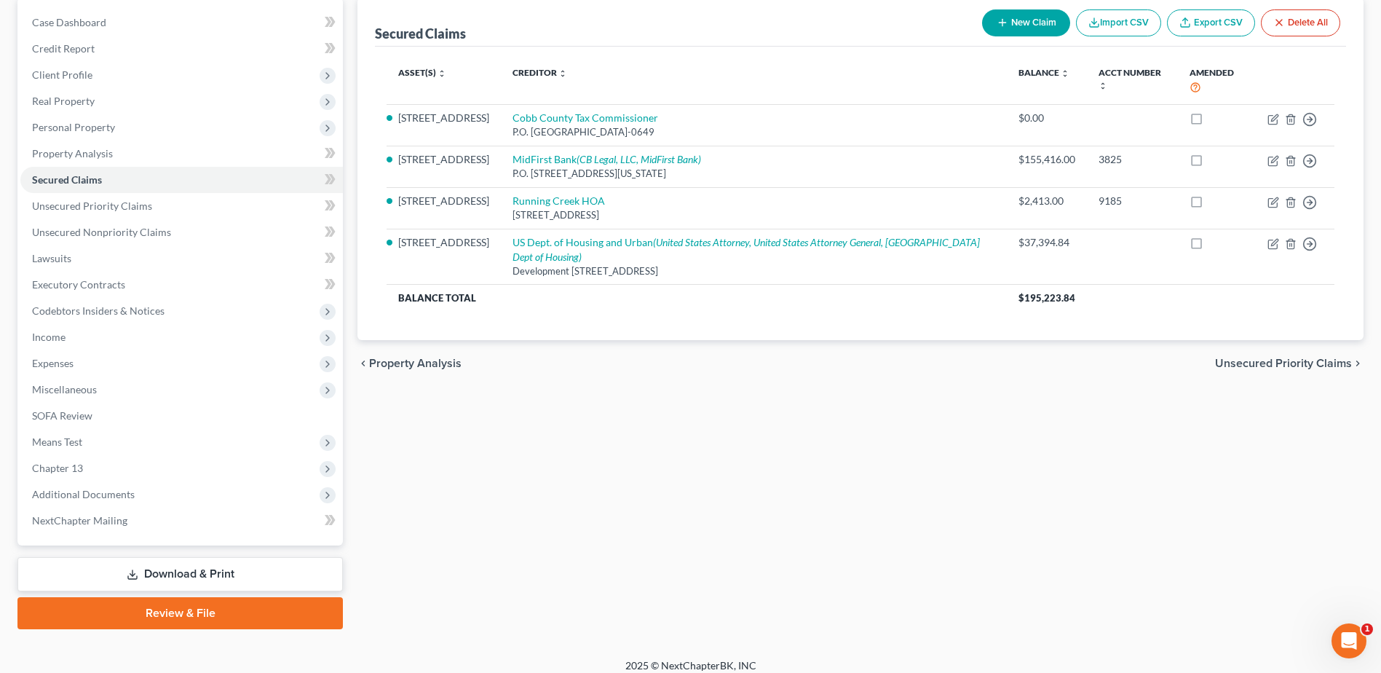
scroll to position [154, 0]
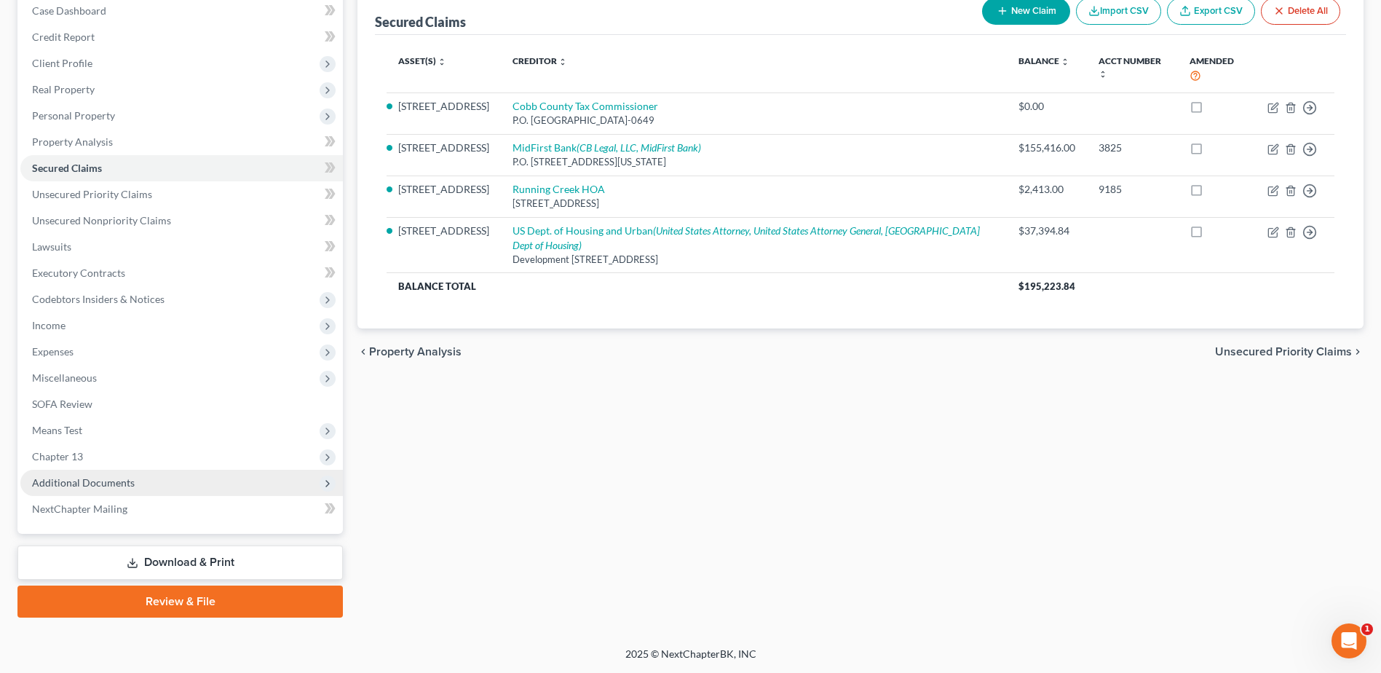
click at [127, 476] on span "Additional Documents" at bounding box center [83, 482] width 103 height 12
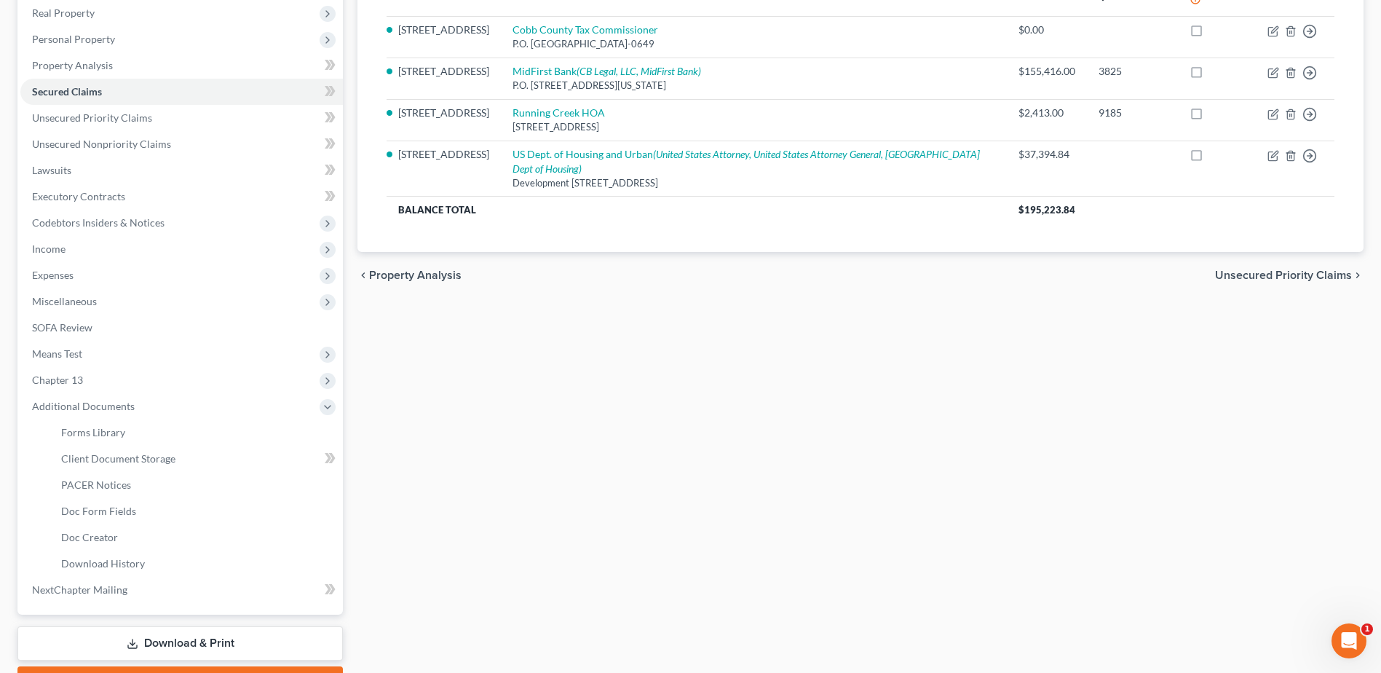
scroll to position [311, 0]
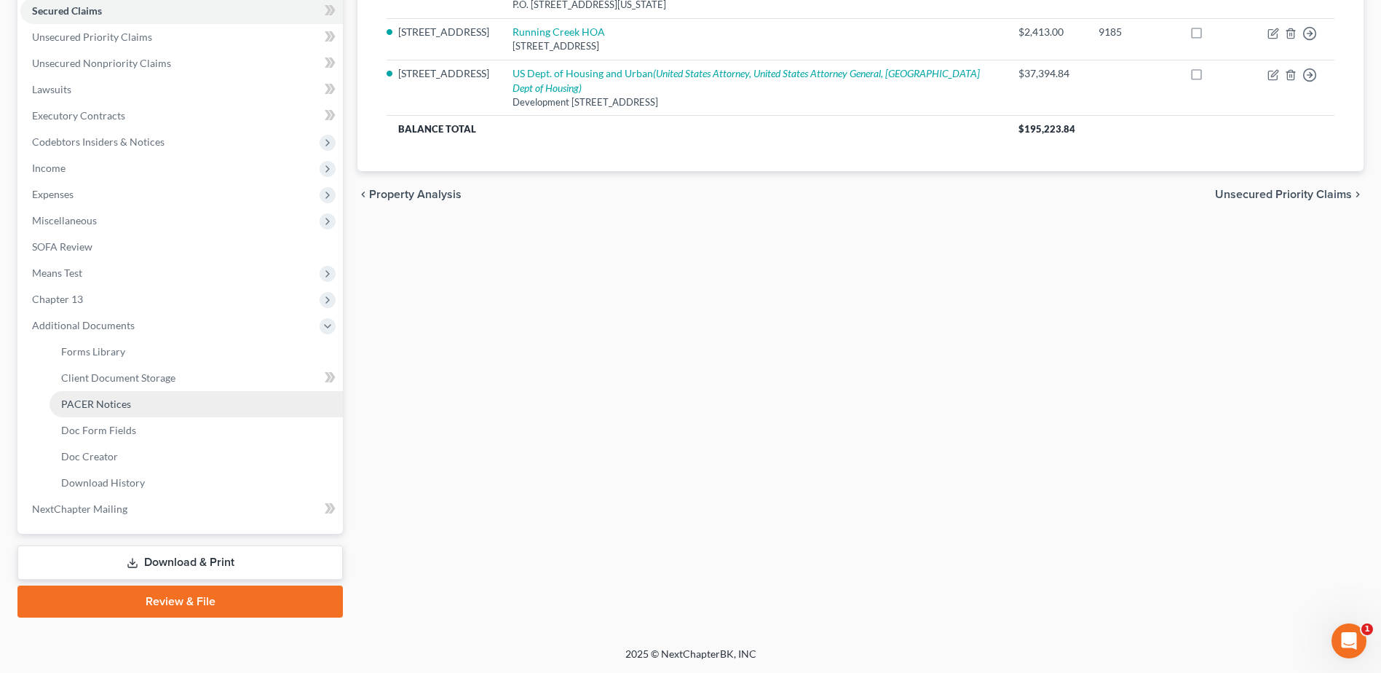
click at [84, 404] on span "PACER Notices" at bounding box center [96, 404] width 70 height 12
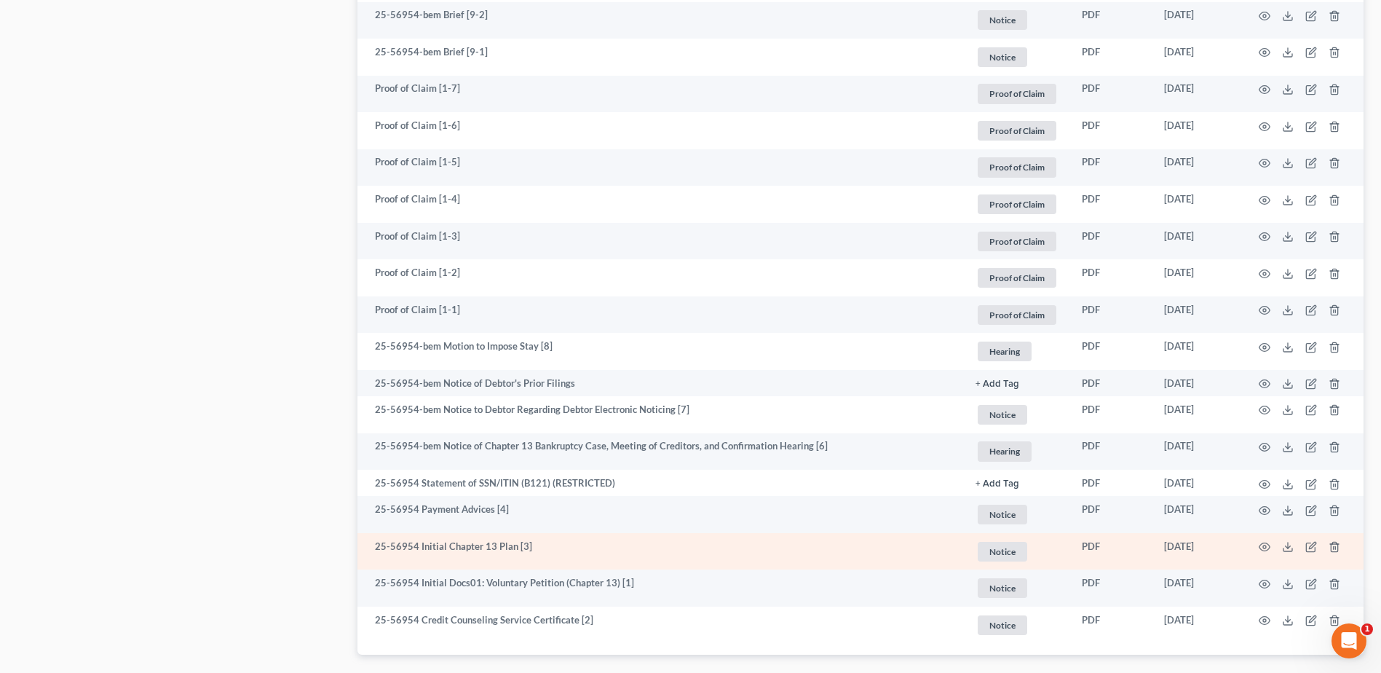
scroll to position [1671, 0]
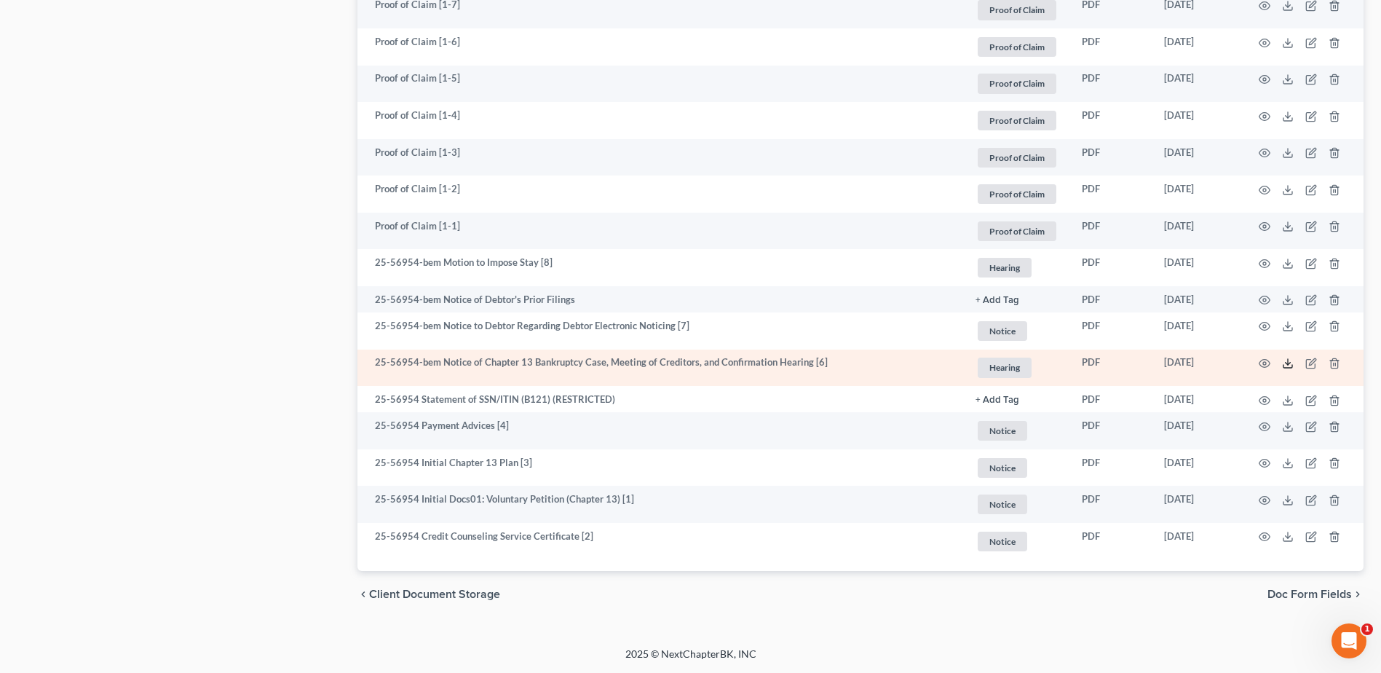
click at [1290, 367] on icon at bounding box center [1288, 364] width 12 height 12
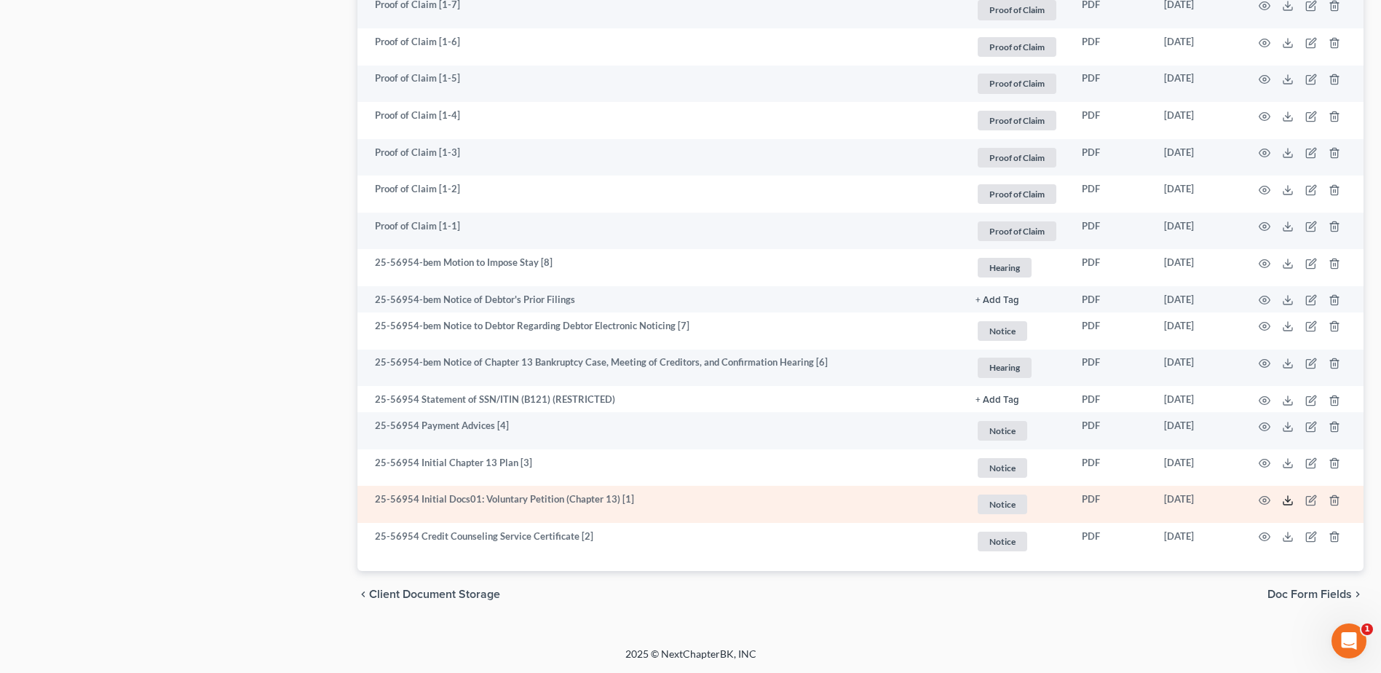
click at [1286, 500] on polyline at bounding box center [1288, 500] width 5 height 2
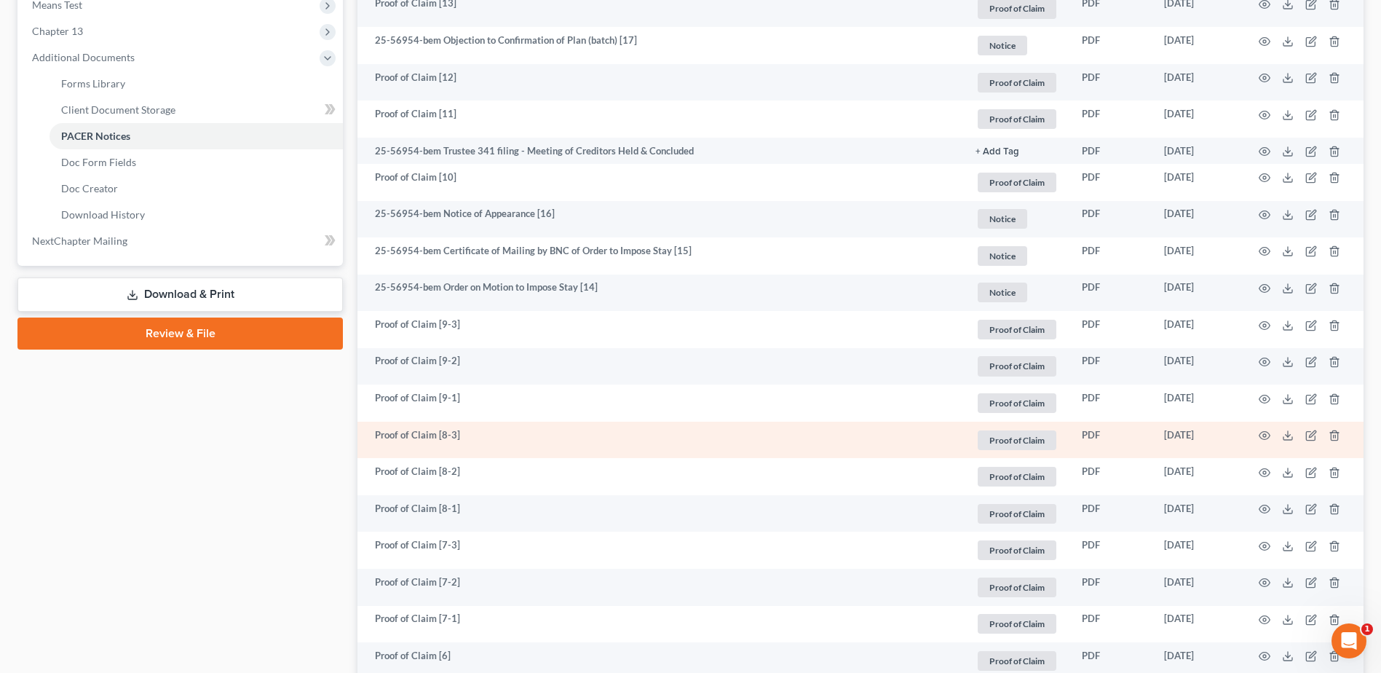
scroll to position [288, 0]
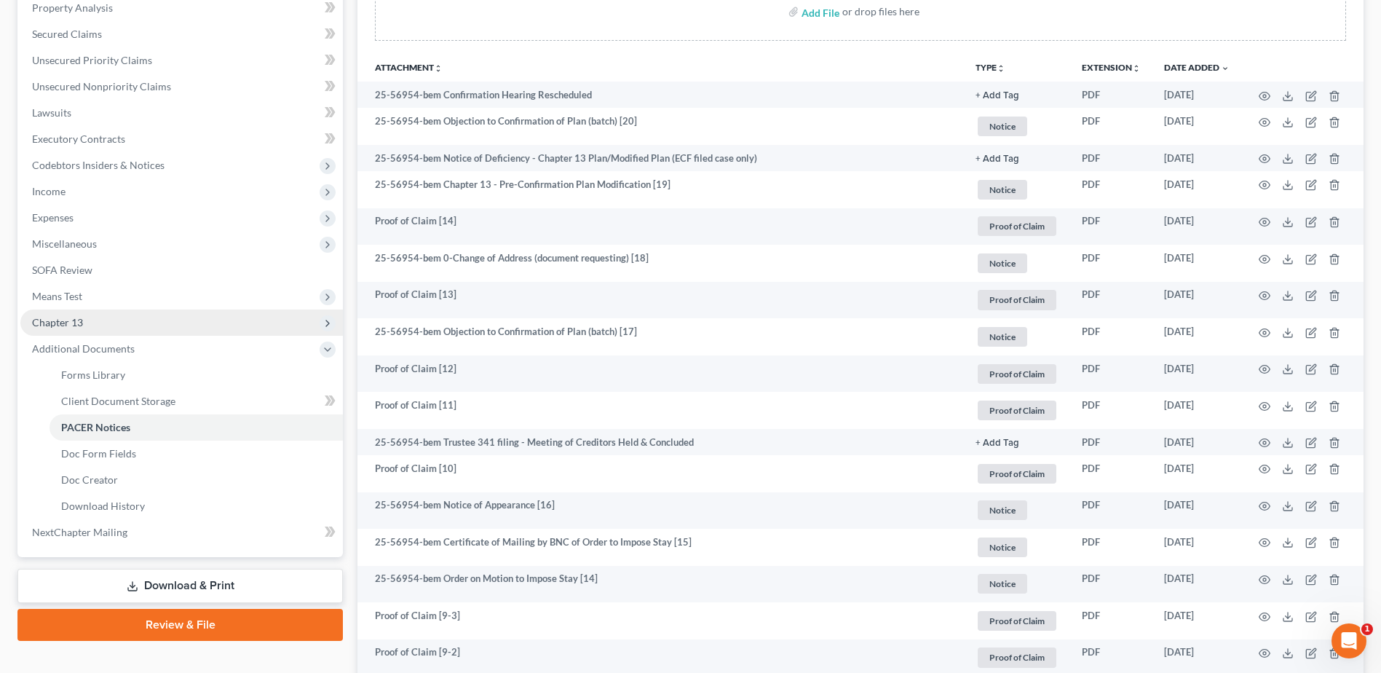
click at [101, 322] on span "Chapter 13" at bounding box center [181, 323] width 323 height 26
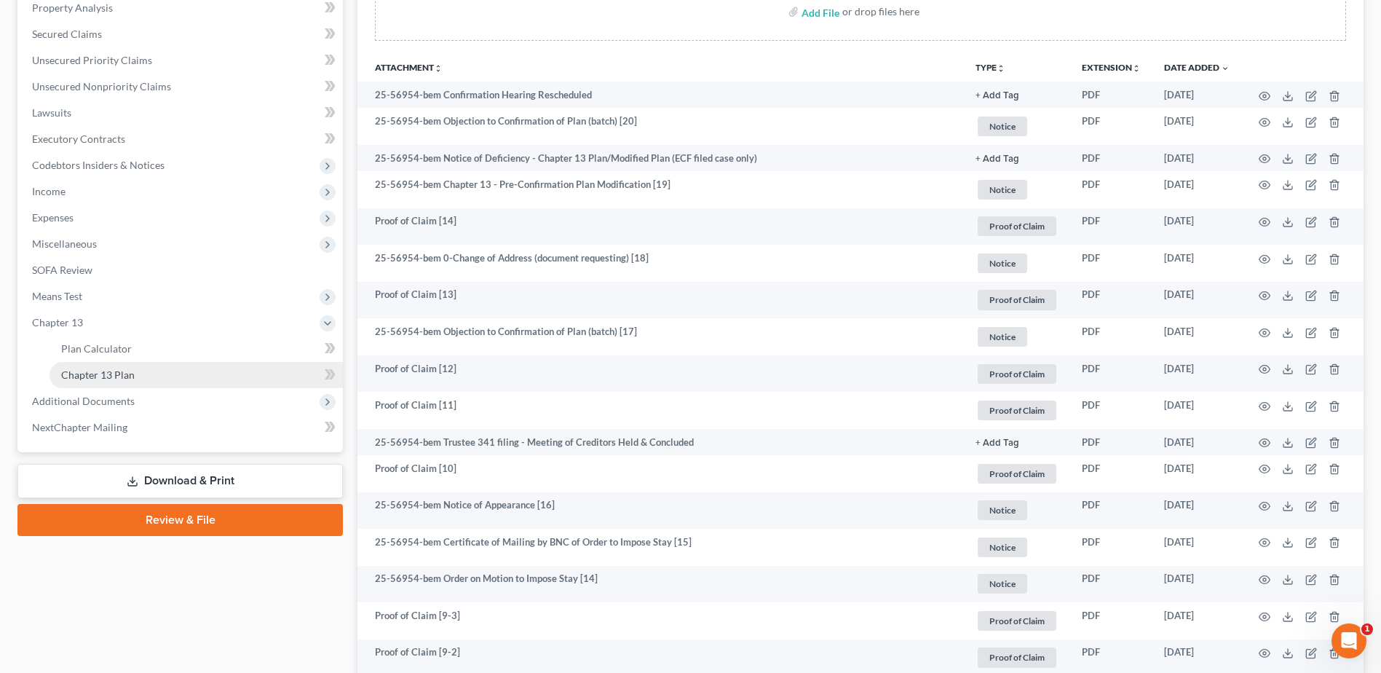
click at [111, 371] on span "Chapter 13 Plan" at bounding box center [98, 374] width 74 height 12
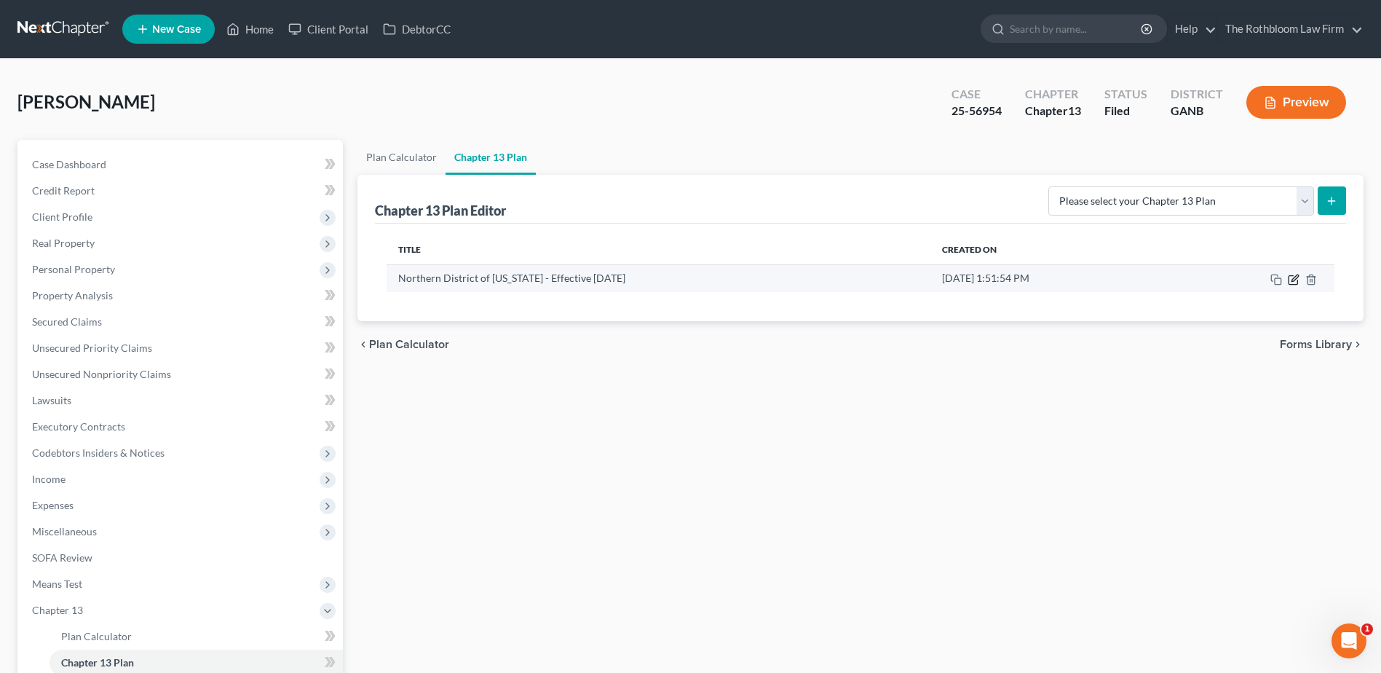
click at [1298, 276] on icon "button" at bounding box center [1295, 278] width 7 height 7
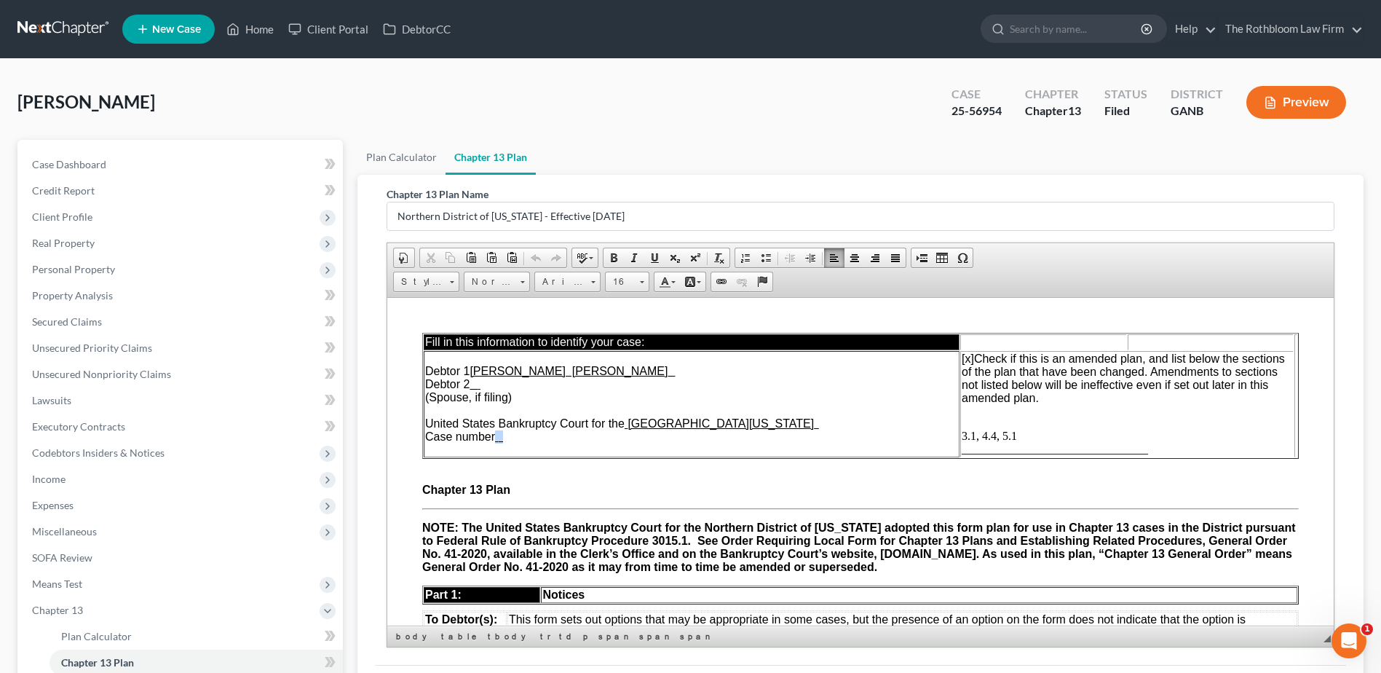
drag, startPoint x: 497, startPoint y: 435, endPoint x: 510, endPoint y: 435, distance: 13.9
click at [510, 435] on td "Debtor 1 [PERSON_NAME] [PERSON_NAME] Debtor 2 (Spouse, if filing) United States…" at bounding box center [692, 403] width 536 height 106
click at [715, 451] on td "Debtor 1 [PERSON_NAME] [PERSON_NAME] Debtor 2 (Spouse, if filing) United States…" at bounding box center [692, 403] width 536 height 106
drag, startPoint x: 478, startPoint y: 387, endPoint x: 499, endPoint y: 387, distance: 21.1
click at [499, 387] on td "Debtor 1 [PERSON_NAME] [PERSON_NAME] Debtor 2 (Spouse, if filing) United States…" at bounding box center [692, 403] width 536 height 106
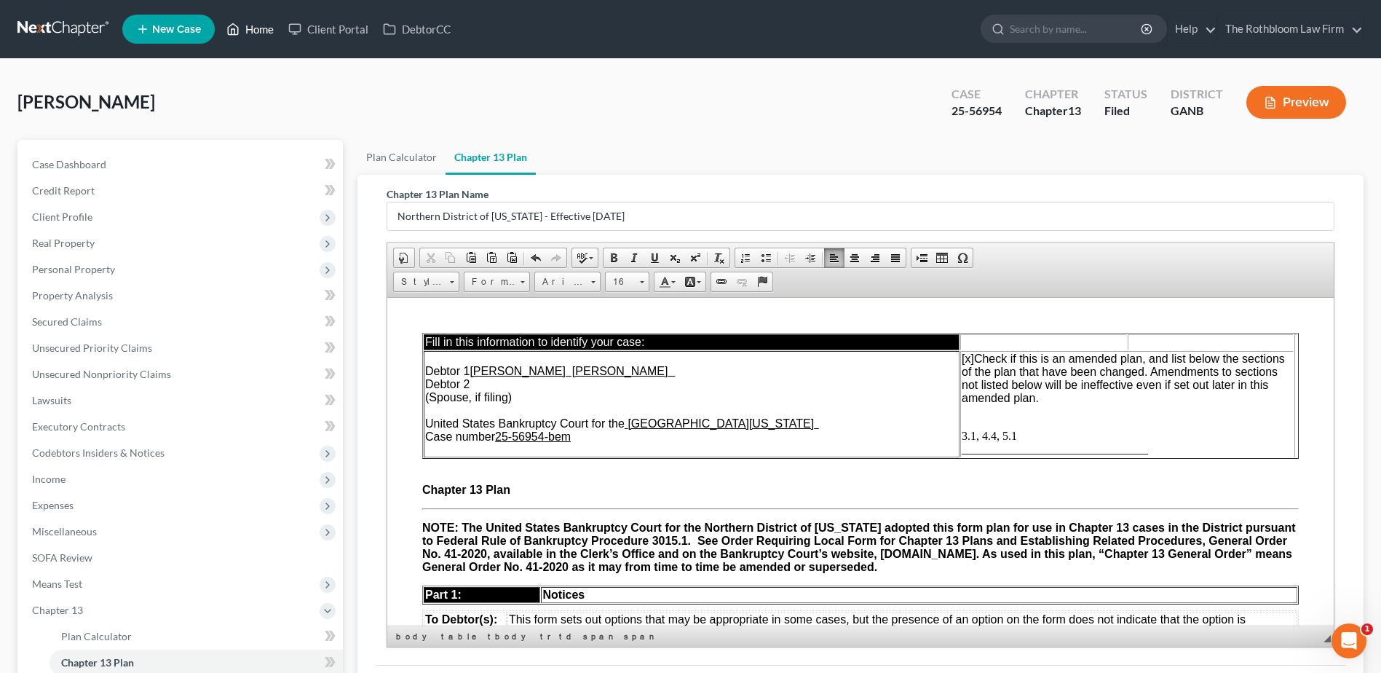
click at [256, 36] on link "Home" at bounding box center [250, 29] width 62 height 26
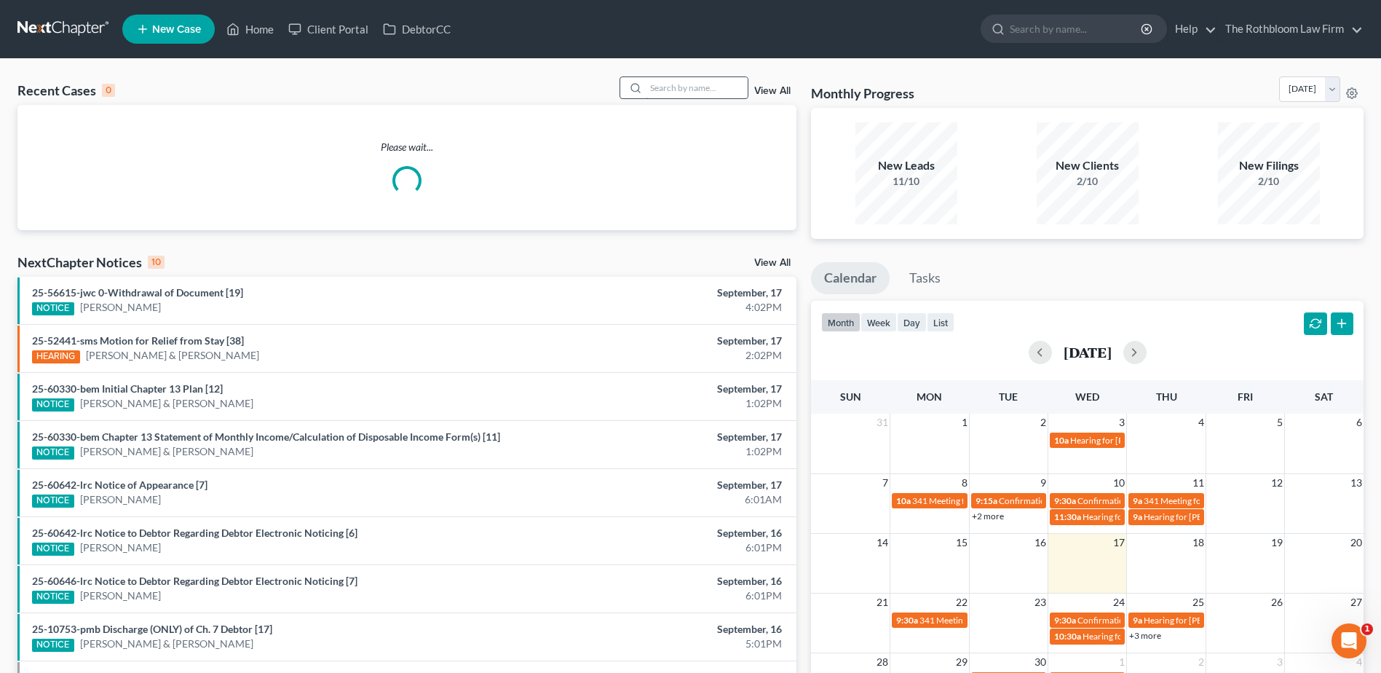
click at [709, 97] on input "search" at bounding box center [697, 87] width 102 height 21
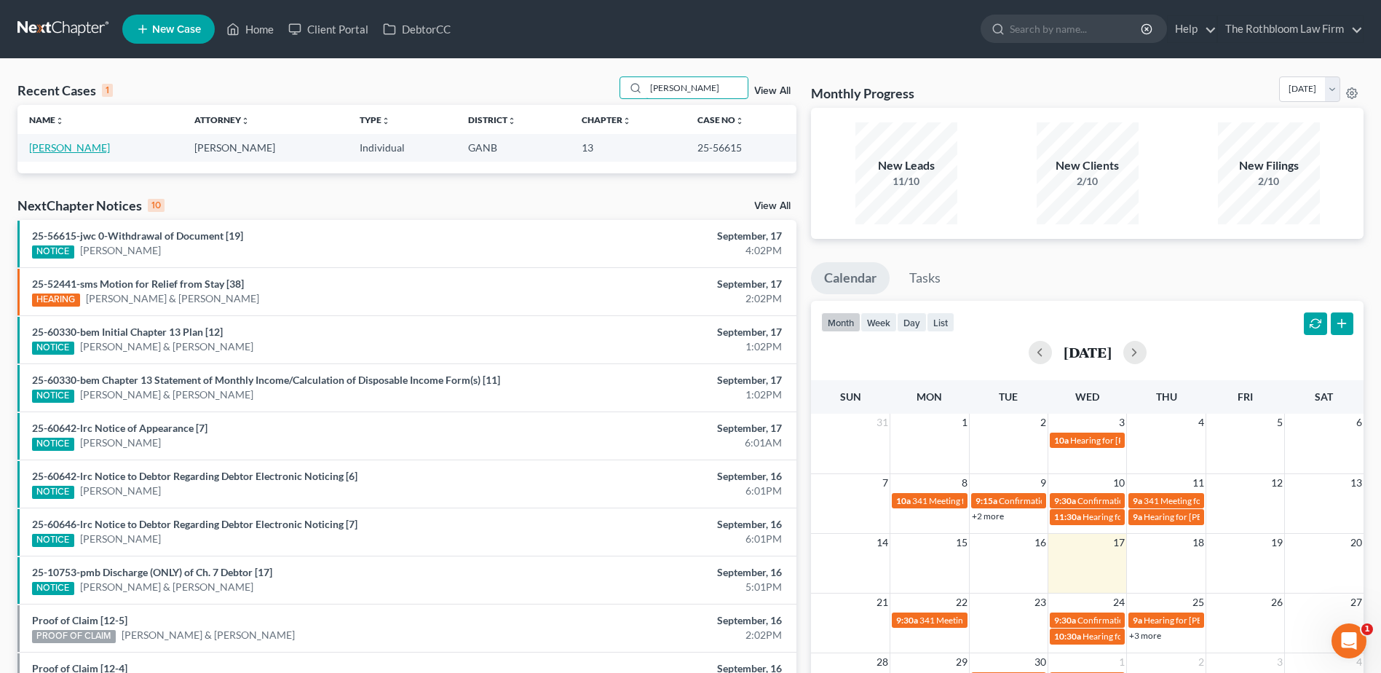
type input "[PERSON_NAME]"
click at [46, 148] on link "[PERSON_NAME]" at bounding box center [69, 147] width 81 height 12
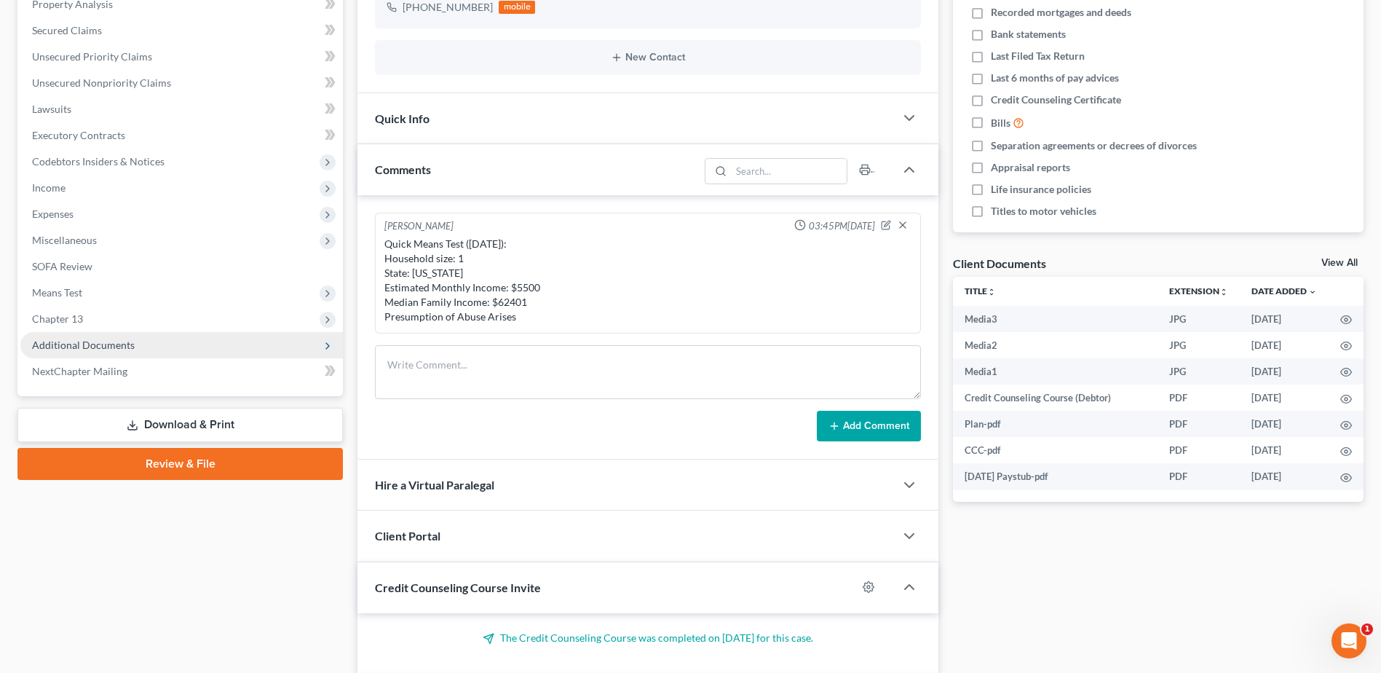
scroll to position [919, 0]
click at [90, 355] on span "Additional Documents" at bounding box center [181, 345] width 323 height 26
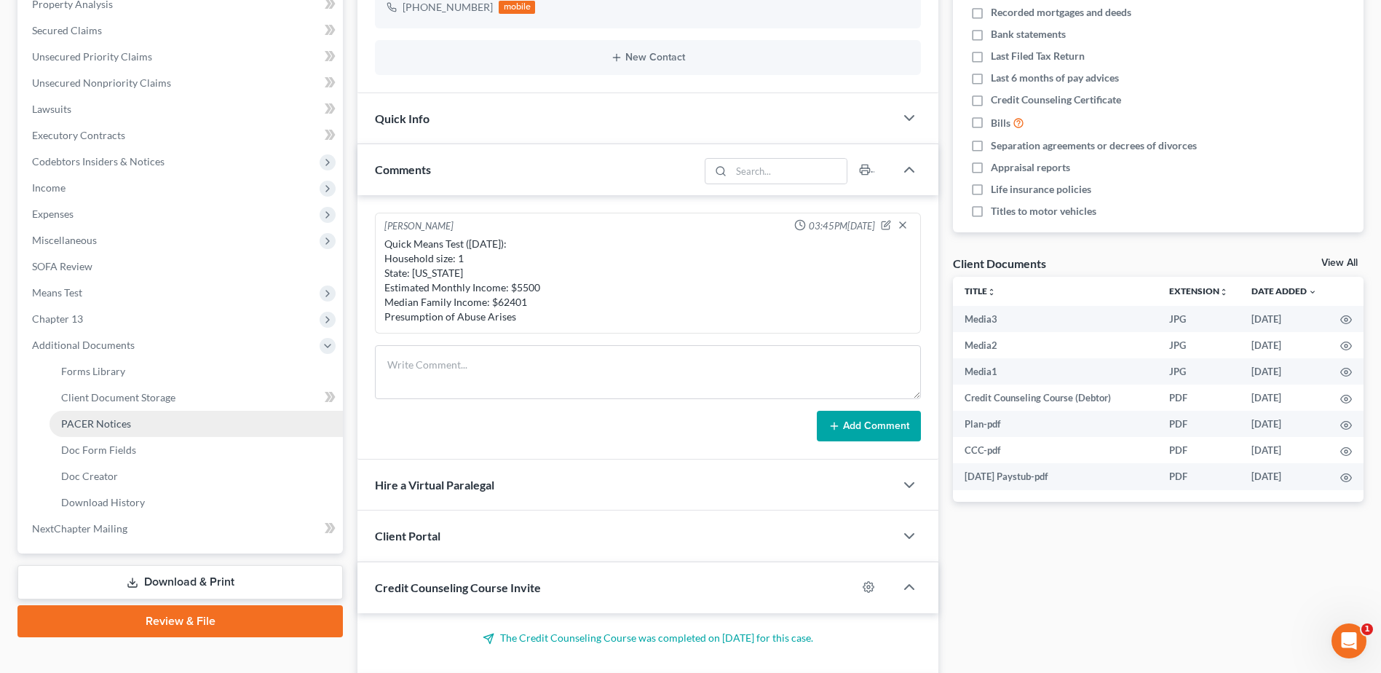
click at [122, 420] on span "PACER Notices" at bounding box center [96, 423] width 70 height 12
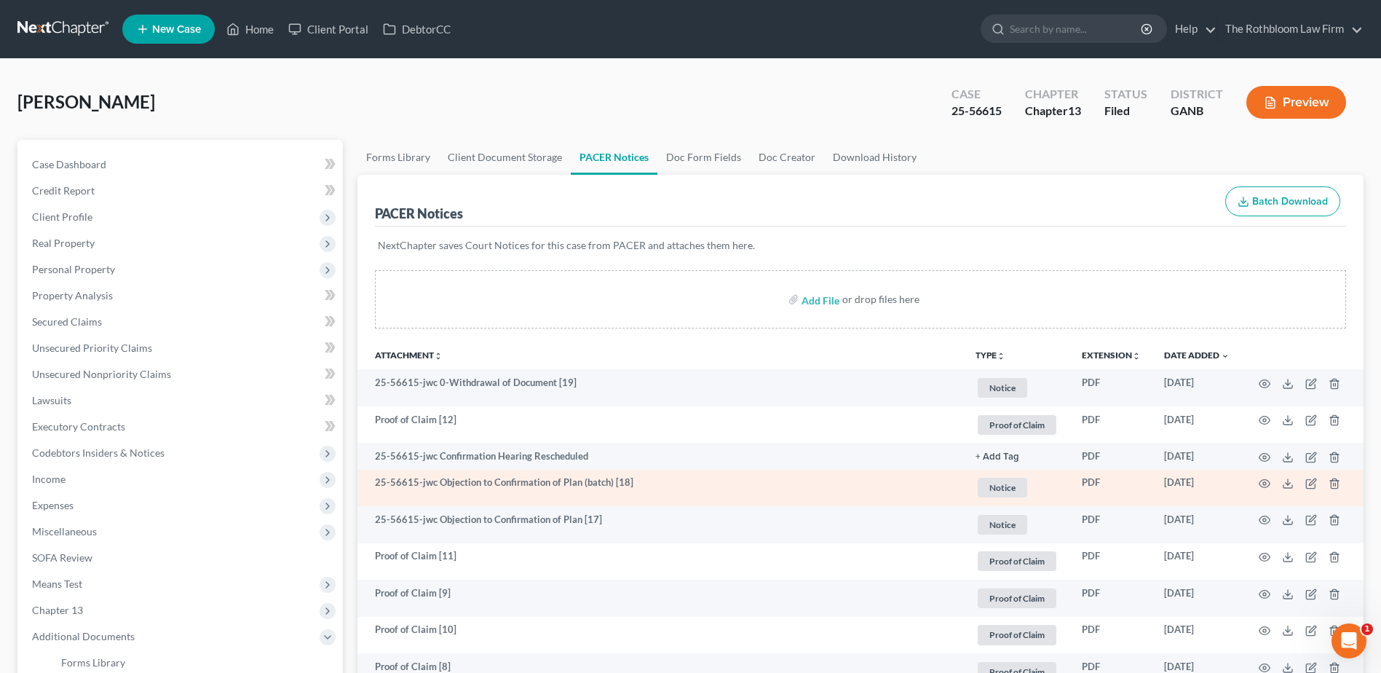
scroll to position [73, 0]
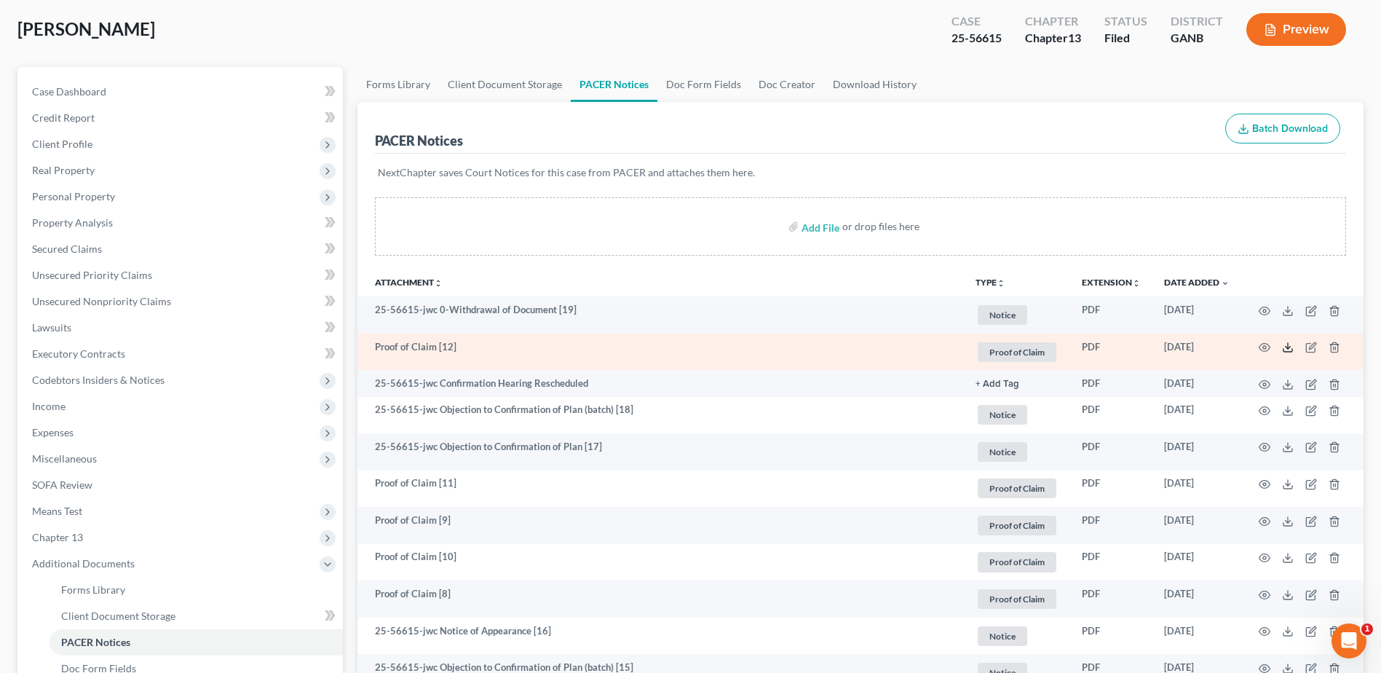
click at [1288, 344] on line at bounding box center [1288, 346] width 0 height 6
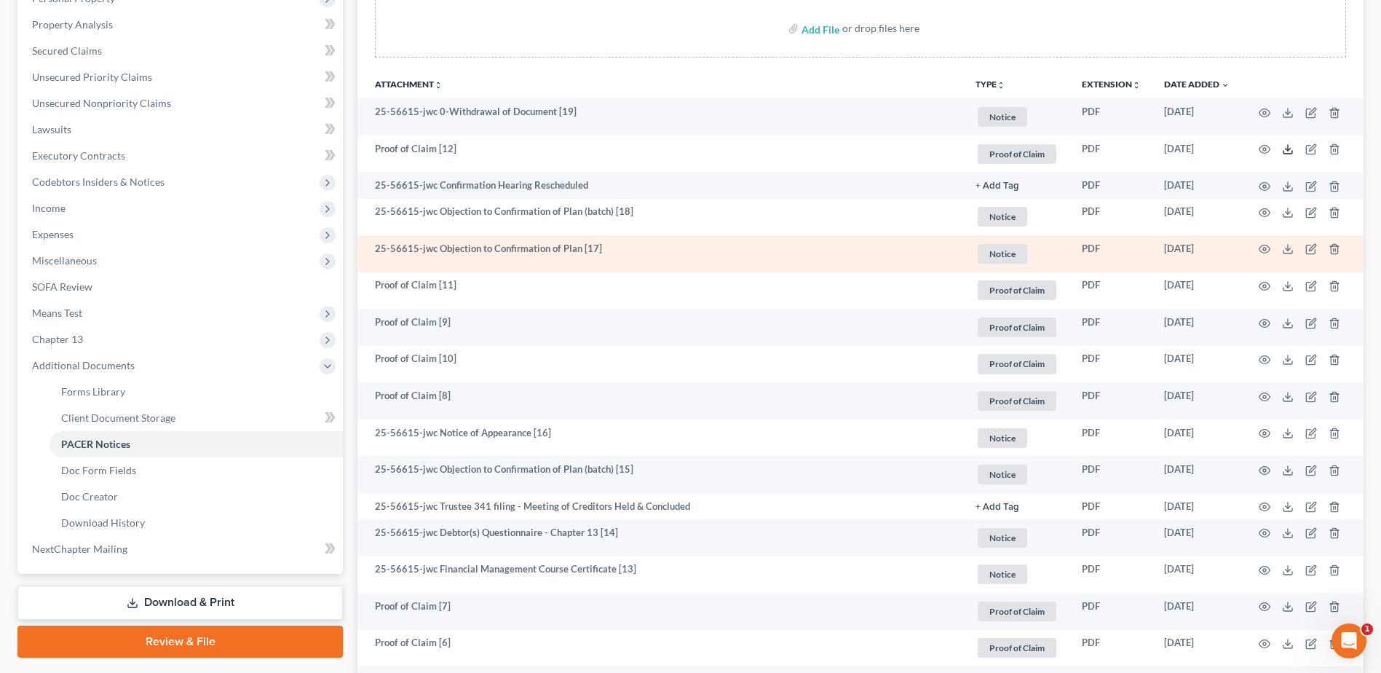
scroll to position [291, 0]
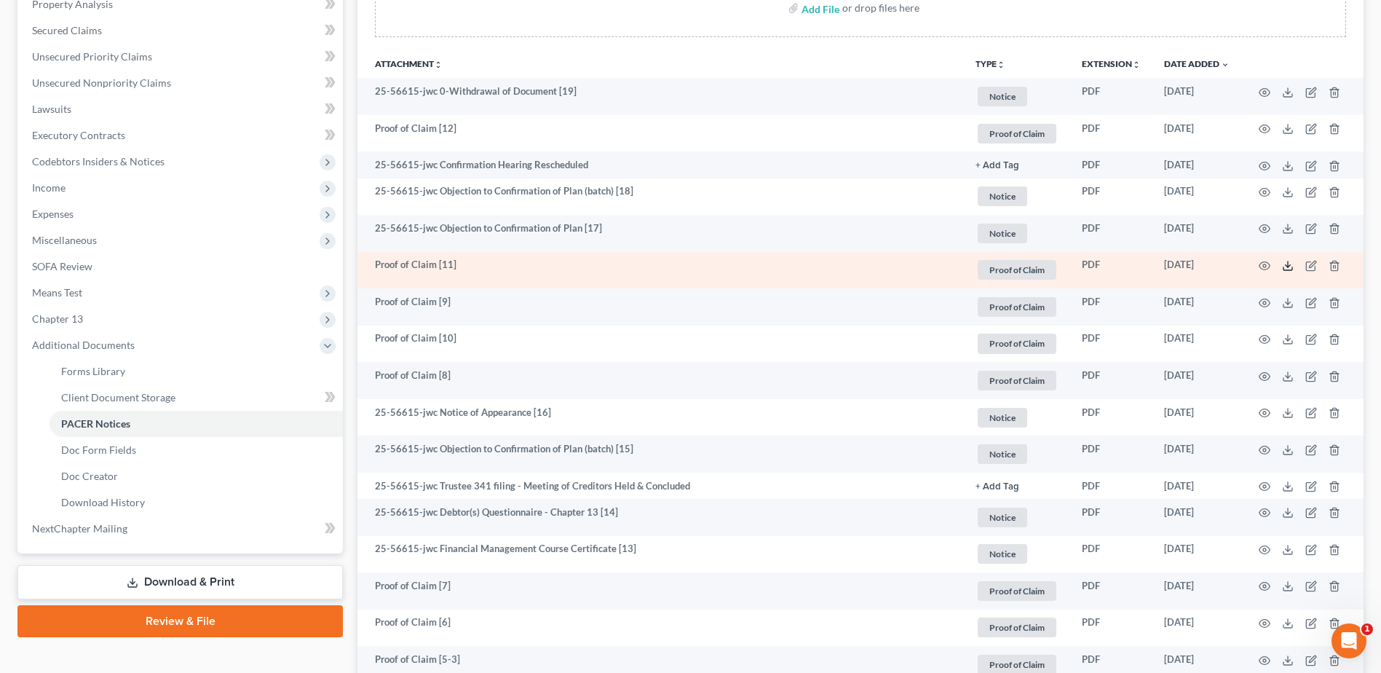
click at [1285, 264] on icon at bounding box center [1288, 266] width 12 height 12
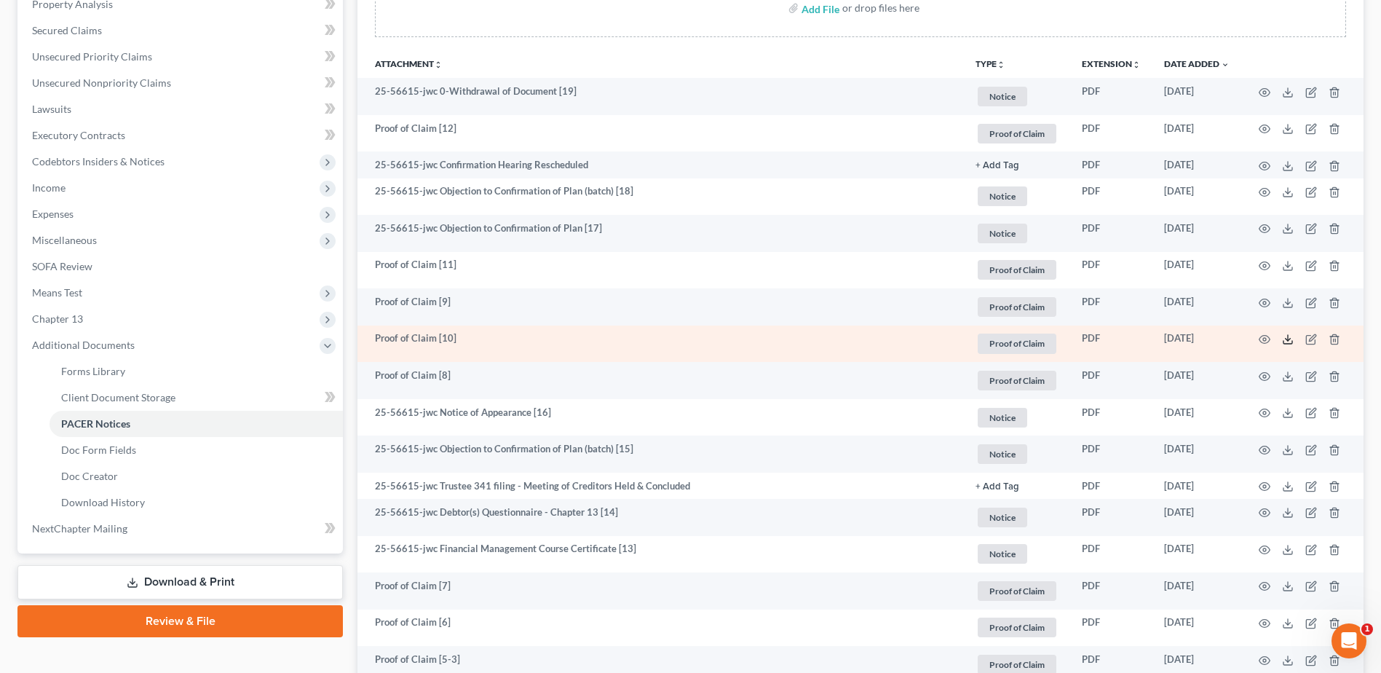
click at [1287, 342] on icon at bounding box center [1288, 340] width 12 height 12
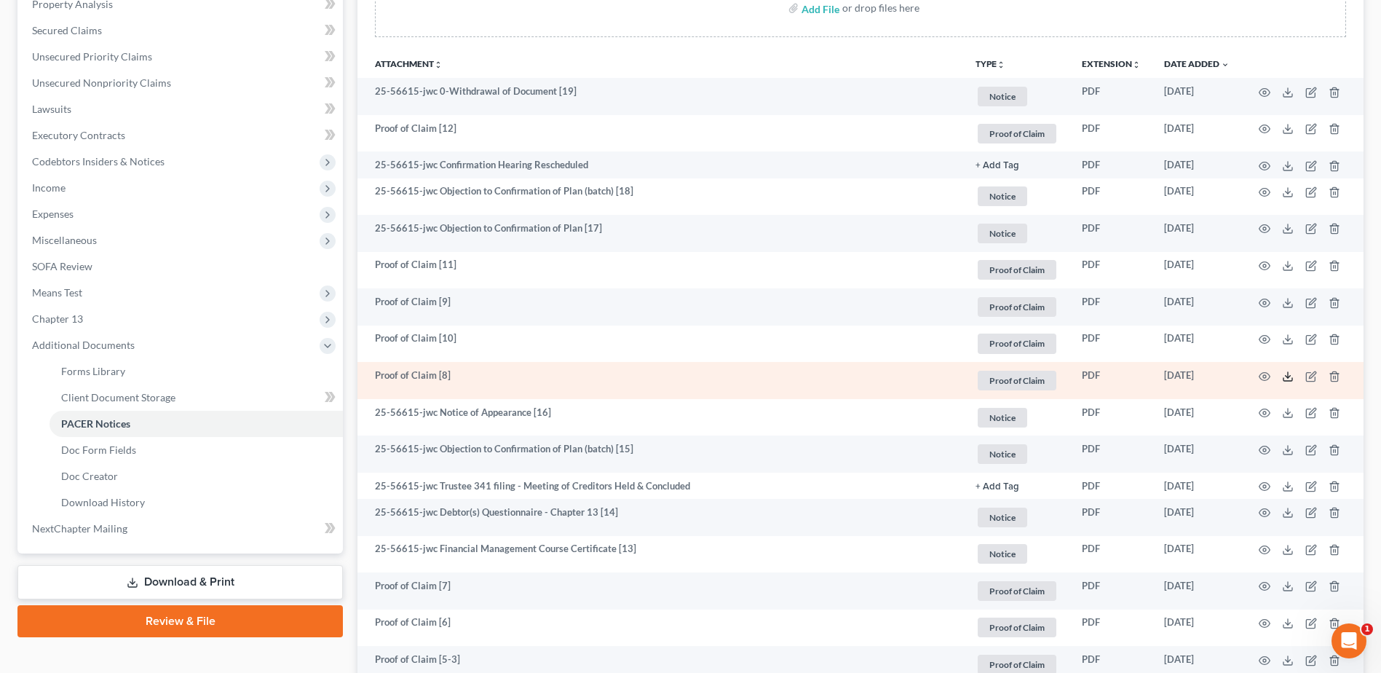
click at [1288, 376] on icon at bounding box center [1288, 377] width 12 height 12
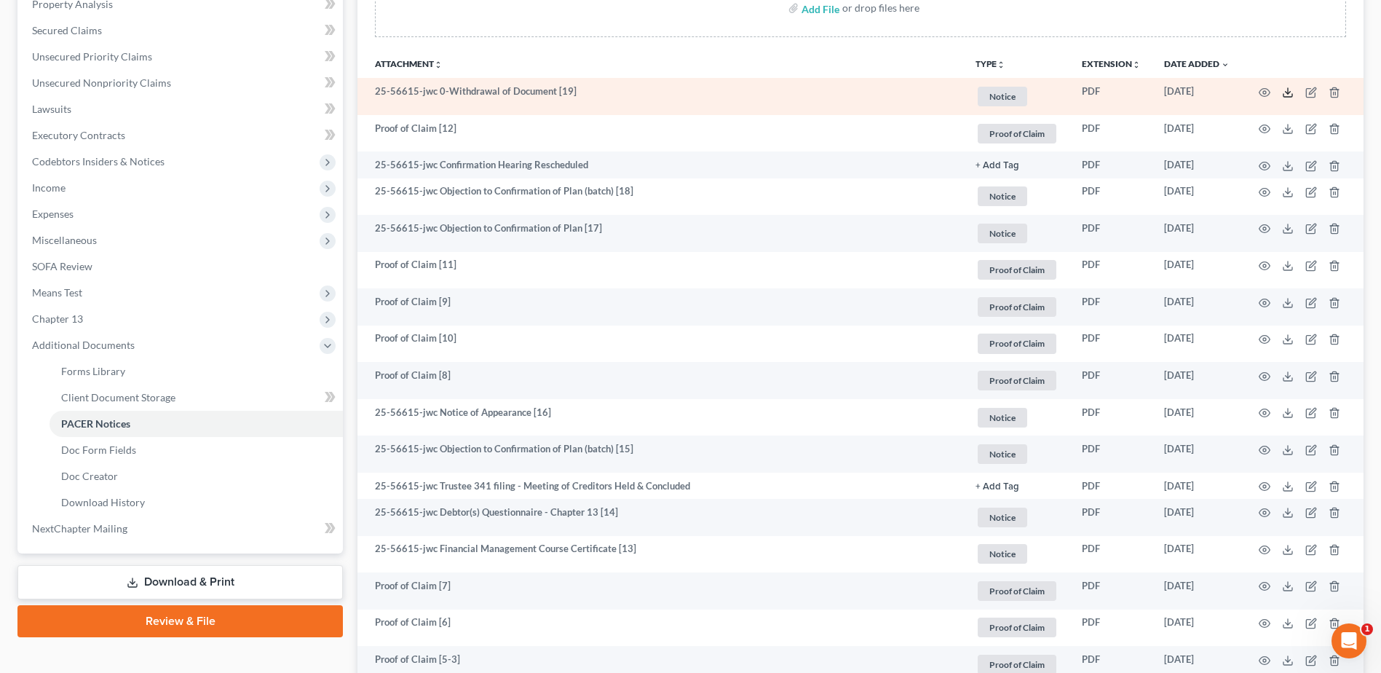
click at [1287, 95] on icon at bounding box center [1288, 93] width 12 height 12
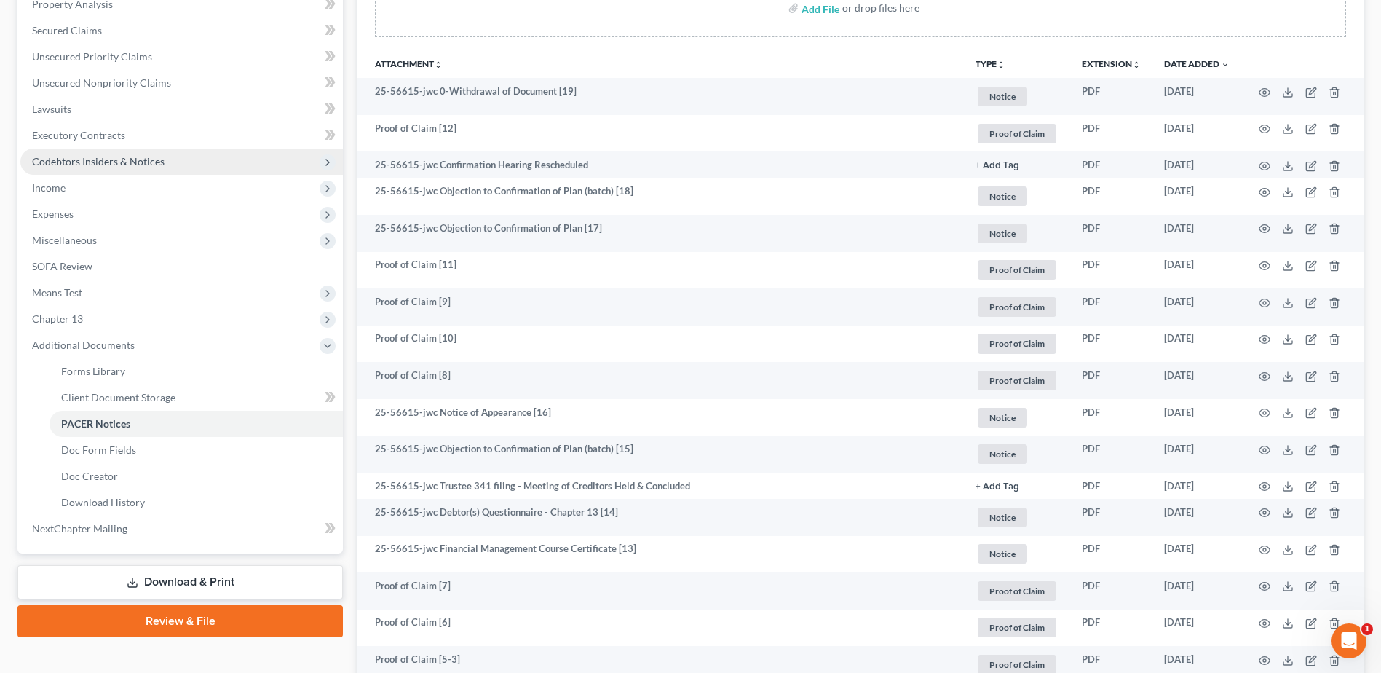
click at [50, 167] on span "Codebtors Insiders & Notices" at bounding box center [98, 161] width 133 height 12
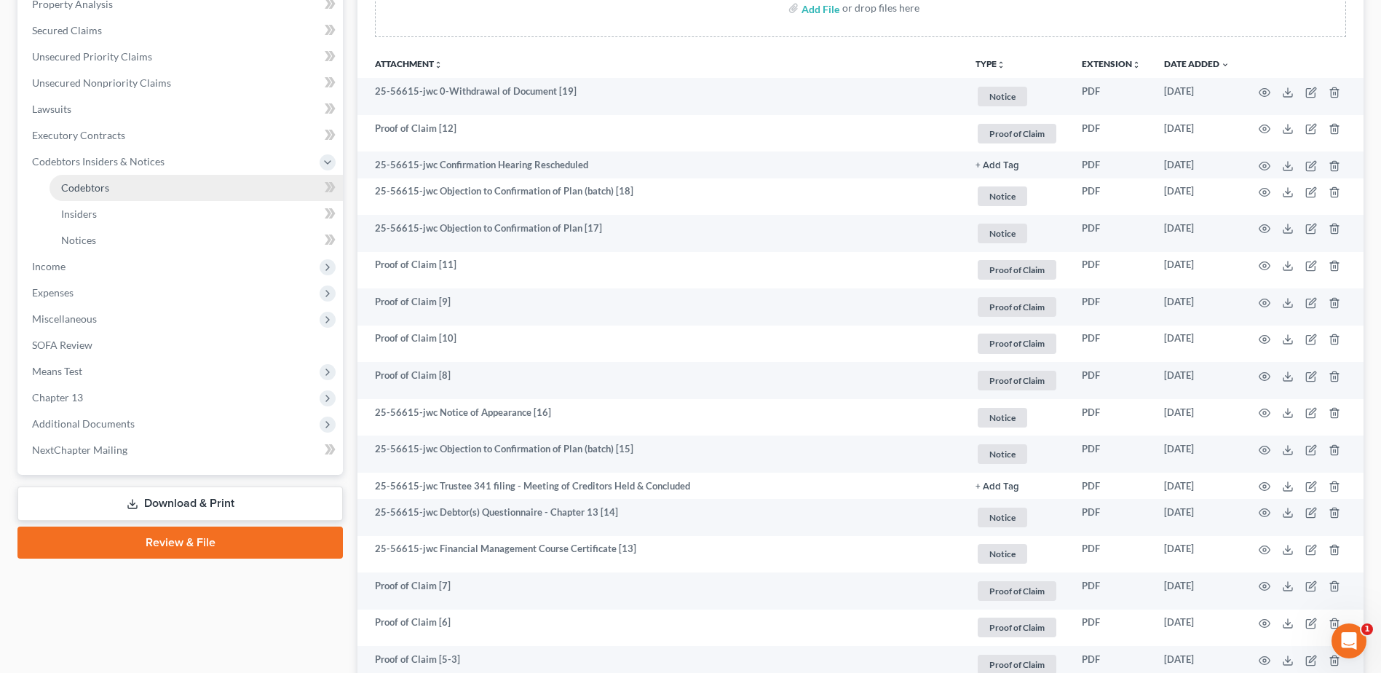
click at [79, 187] on span "Codebtors" at bounding box center [85, 187] width 48 height 12
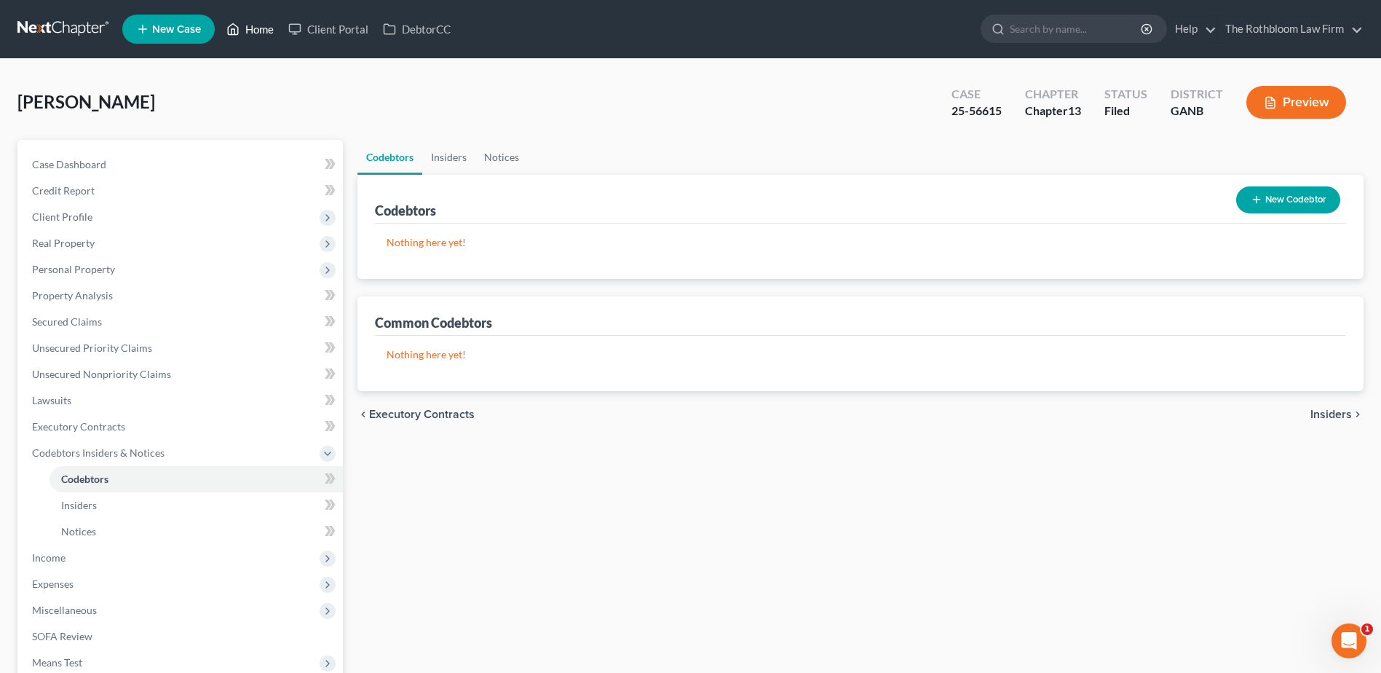
click at [257, 28] on link "Home" at bounding box center [250, 29] width 62 height 26
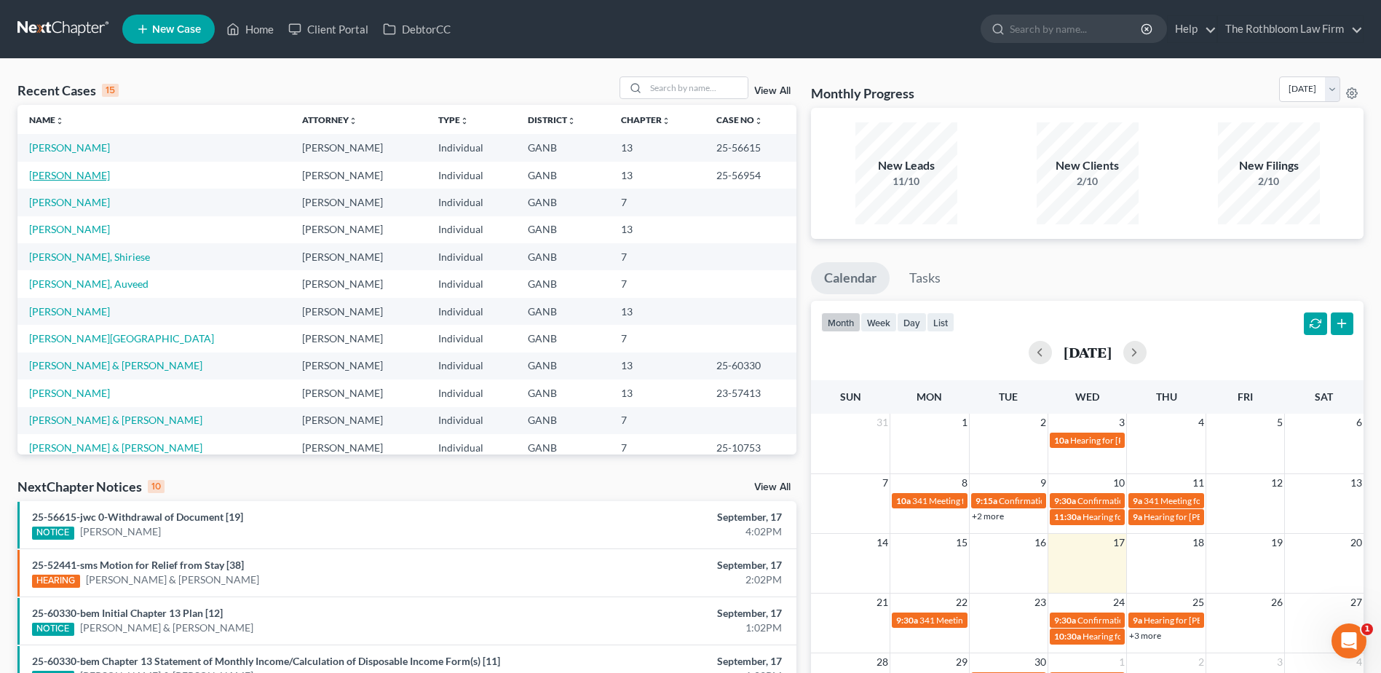
click at [34, 177] on link "[PERSON_NAME]" at bounding box center [69, 175] width 81 height 12
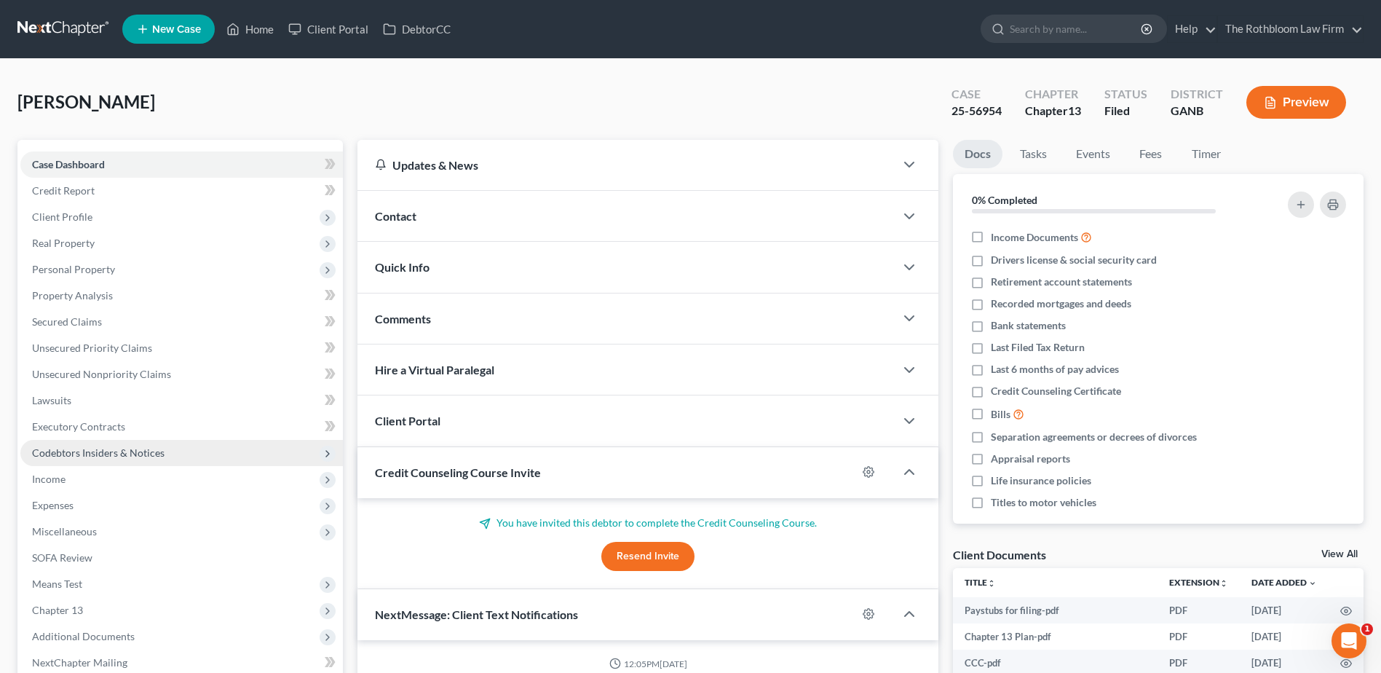
scroll to position [264, 0]
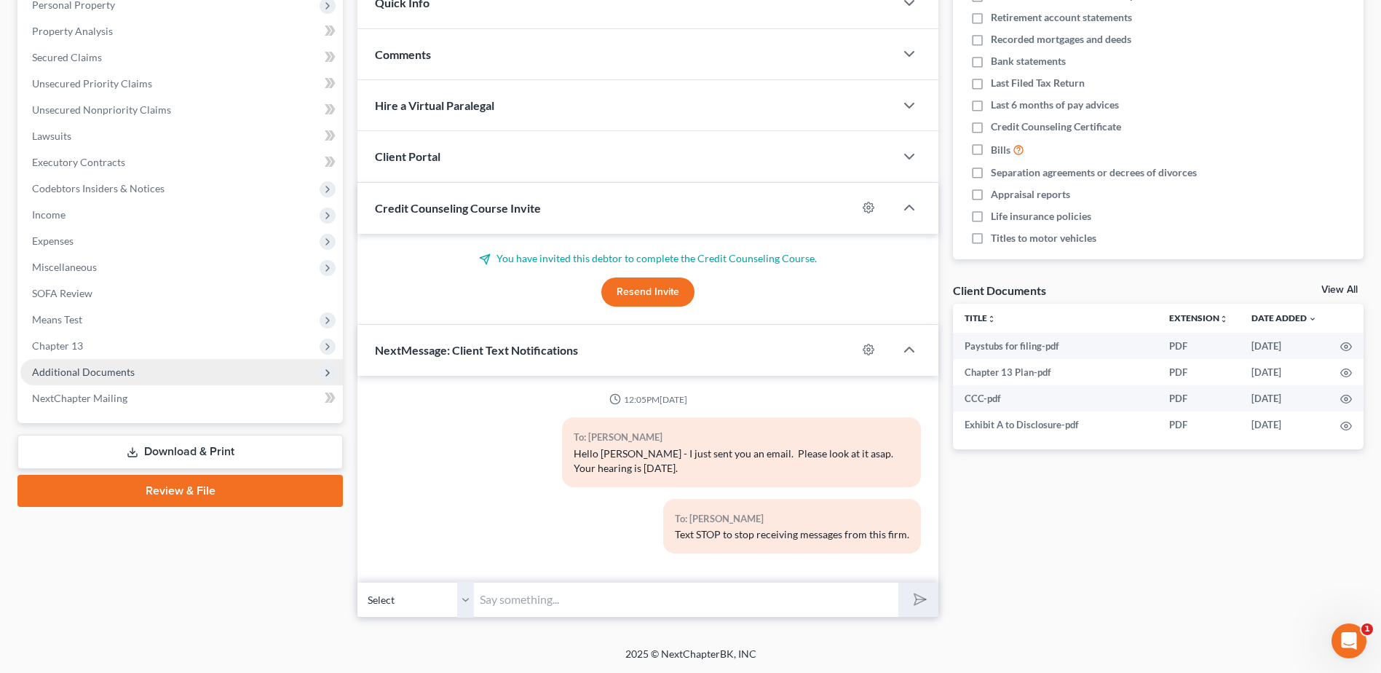
click at [109, 372] on span "Additional Documents" at bounding box center [83, 372] width 103 height 12
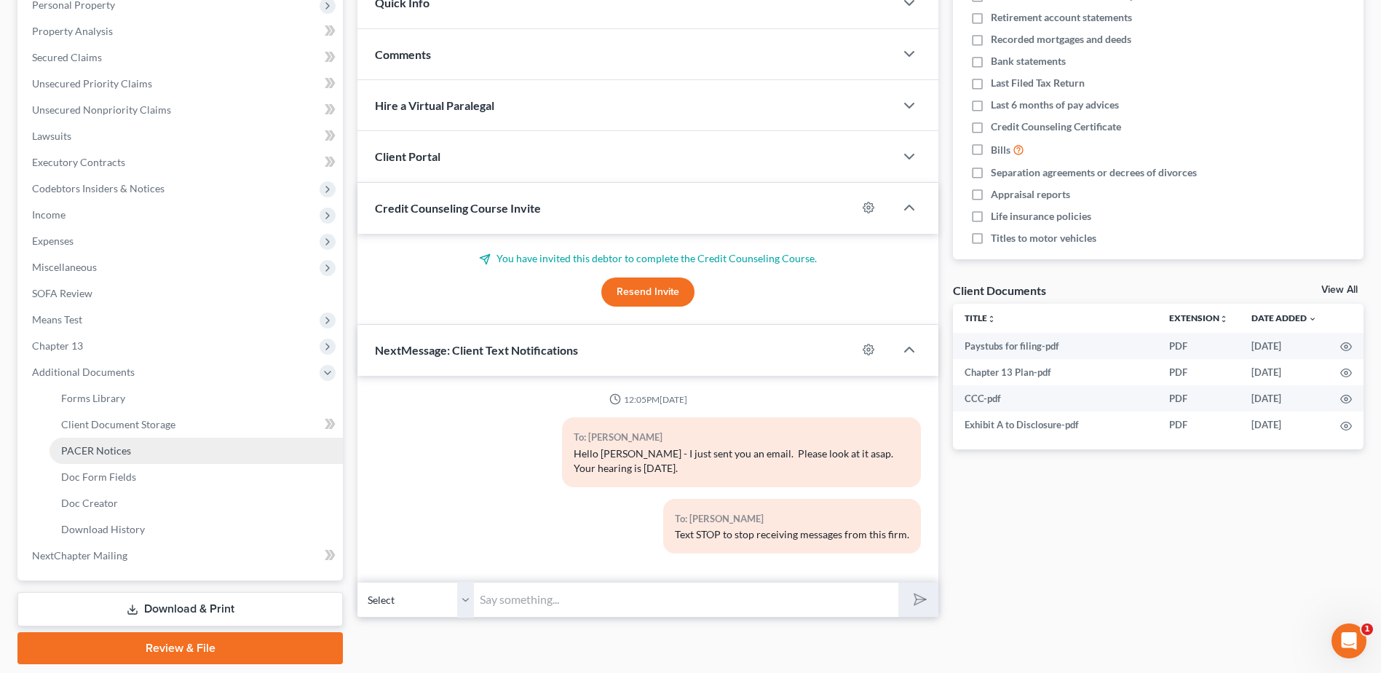
click at [101, 452] on span "PACER Notices" at bounding box center [96, 450] width 70 height 12
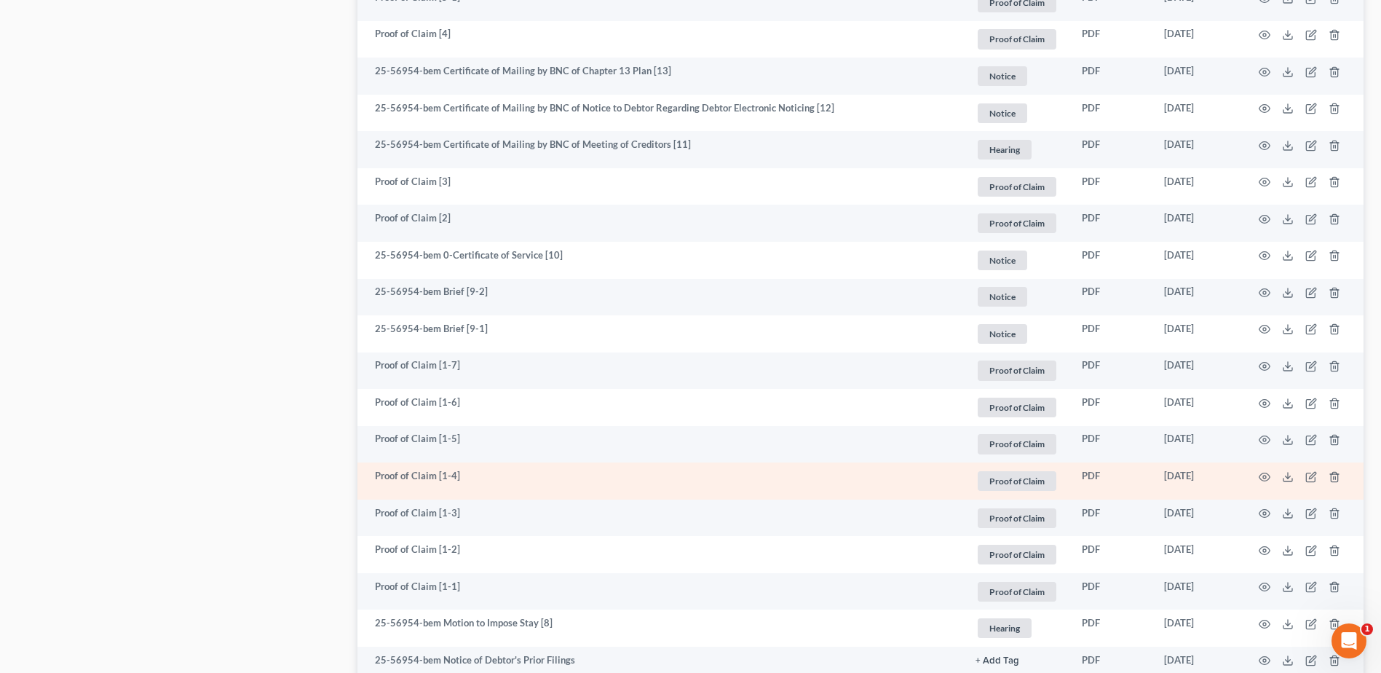
scroll to position [1529, 0]
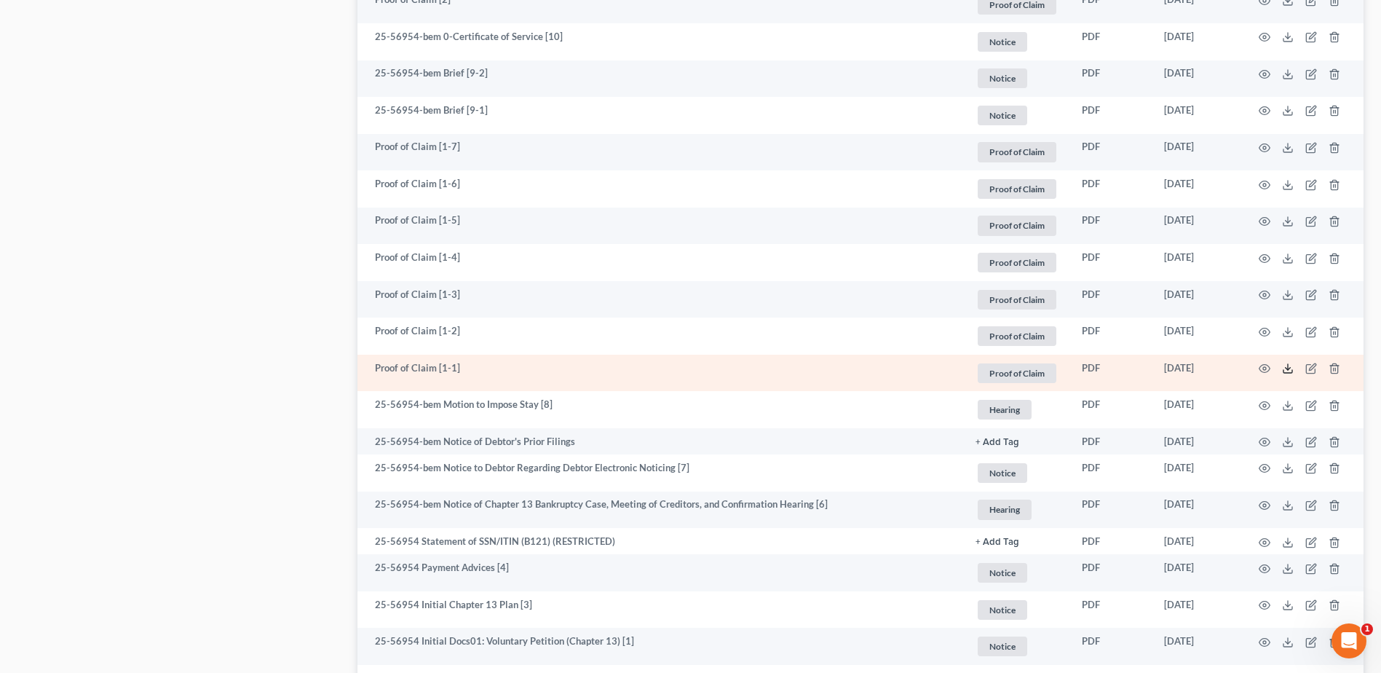
click at [1286, 370] on icon at bounding box center [1288, 369] width 12 height 12
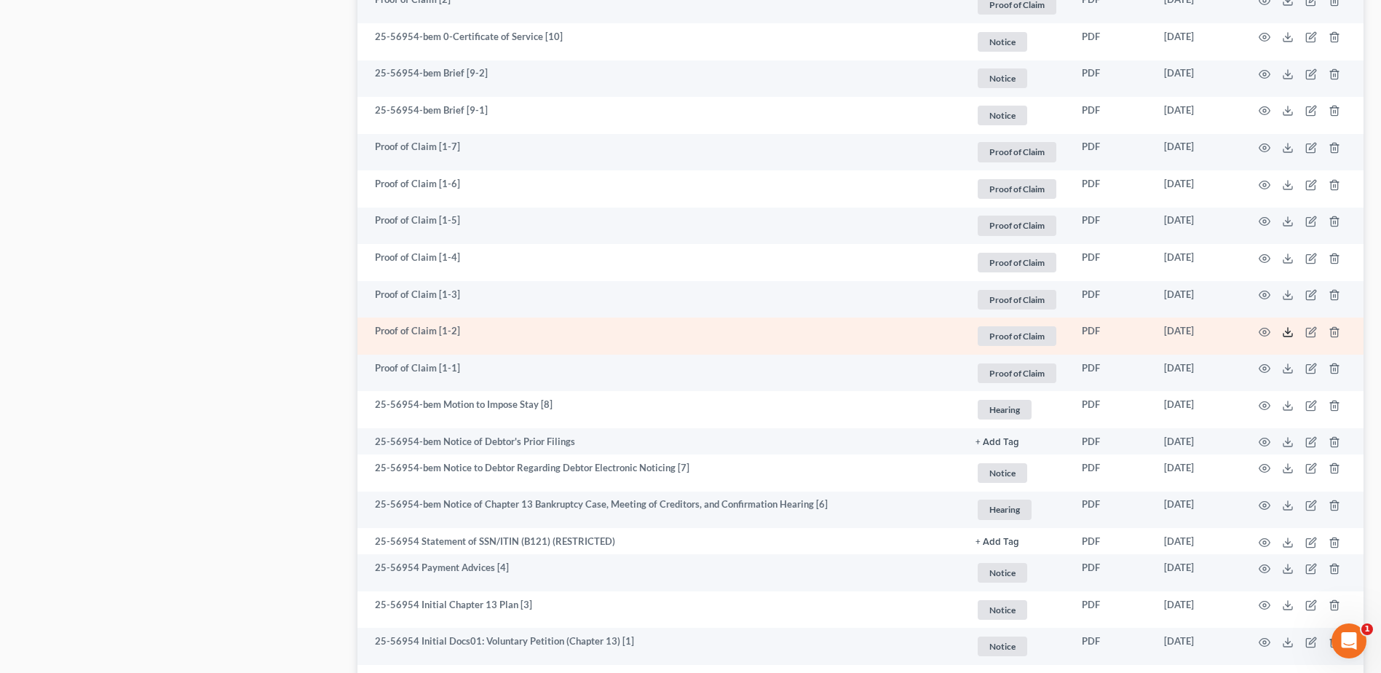
click at [1287, 334] on icon at bounding box center [1288, 332] width 12 height 12
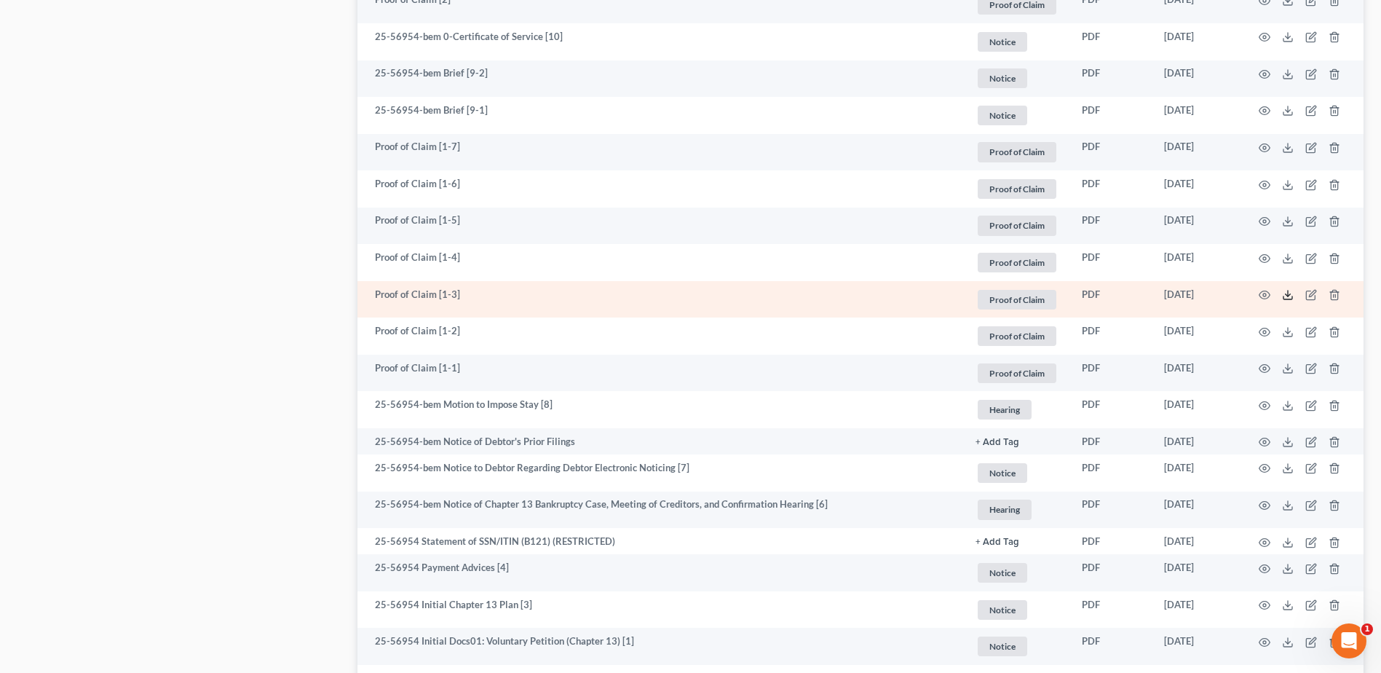
click at [1286, 296] on icon at bounding box center [1288, 295] width 12 height 12
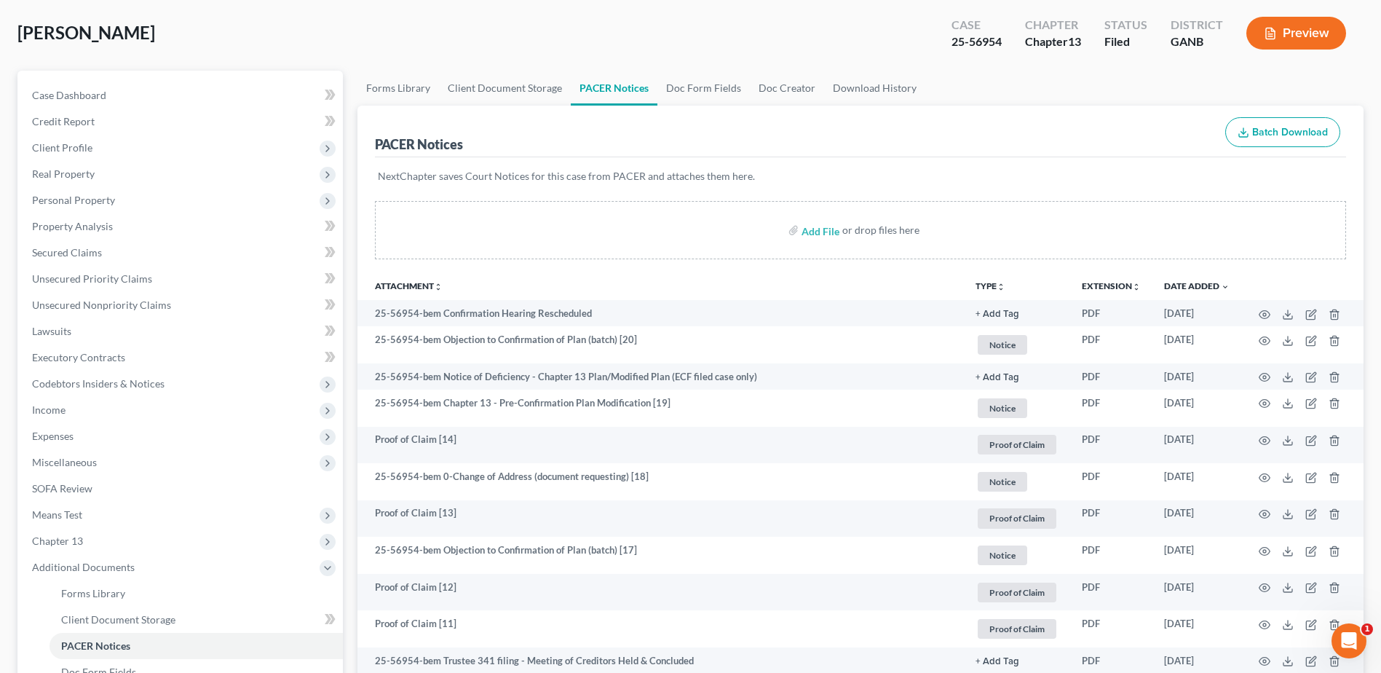
scroll to position [0, 0]
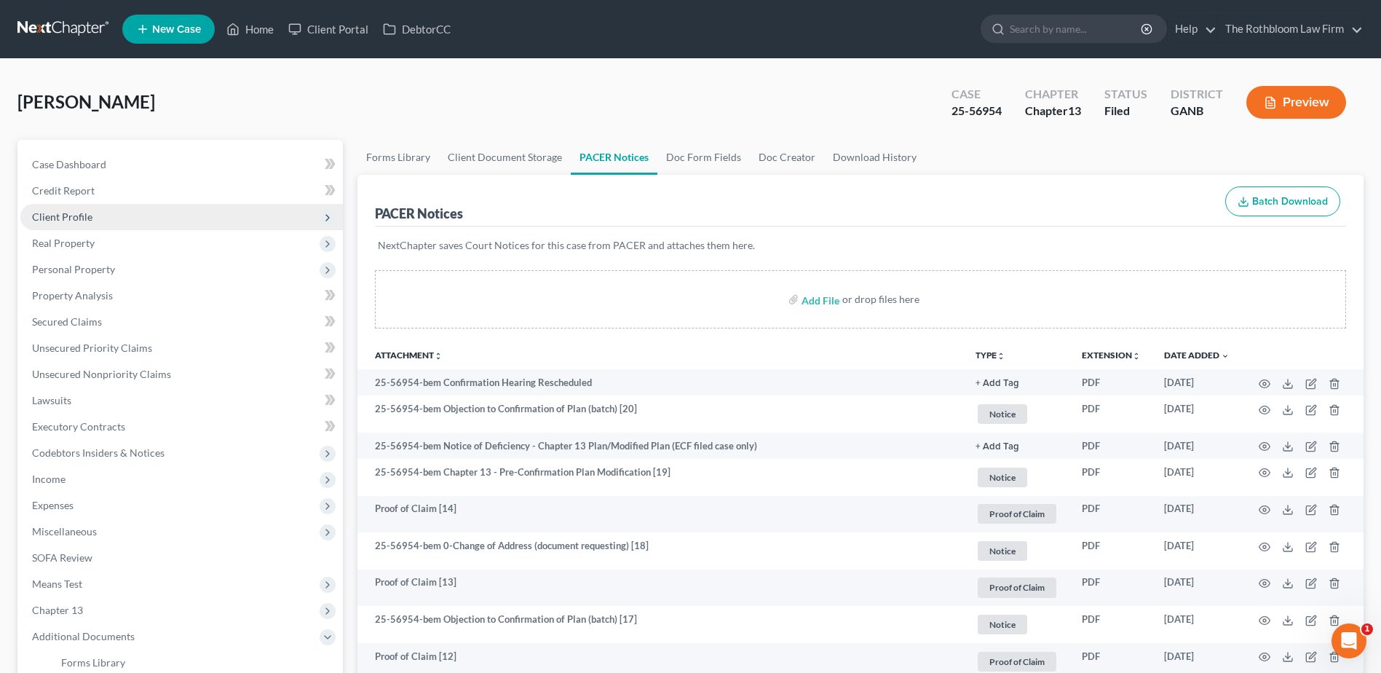
click at [82, 216] on span "Client Profile" at bounding box center [62, 216] width 60 height 12
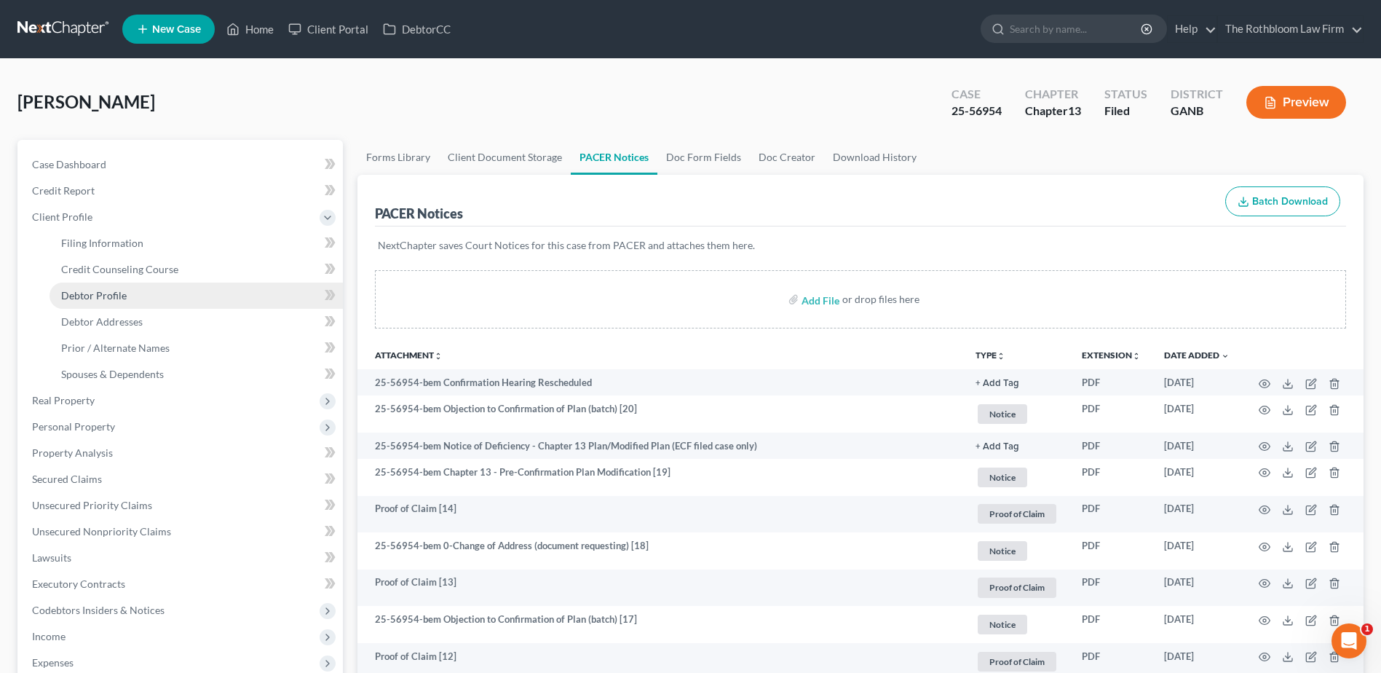
click at [122, 294] on span "Debtor Profile" at bounding box center [94, 295] width 66 height 12
select select "1"
select select "2"
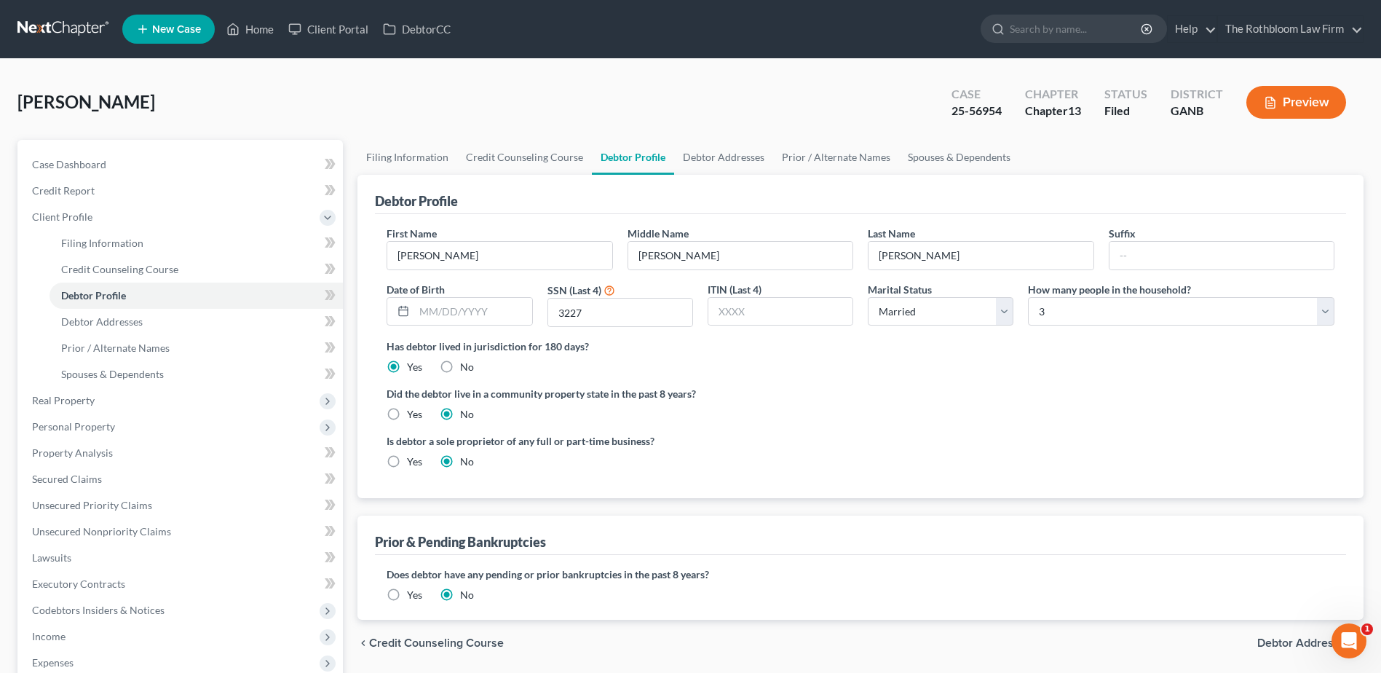
radio input "true"
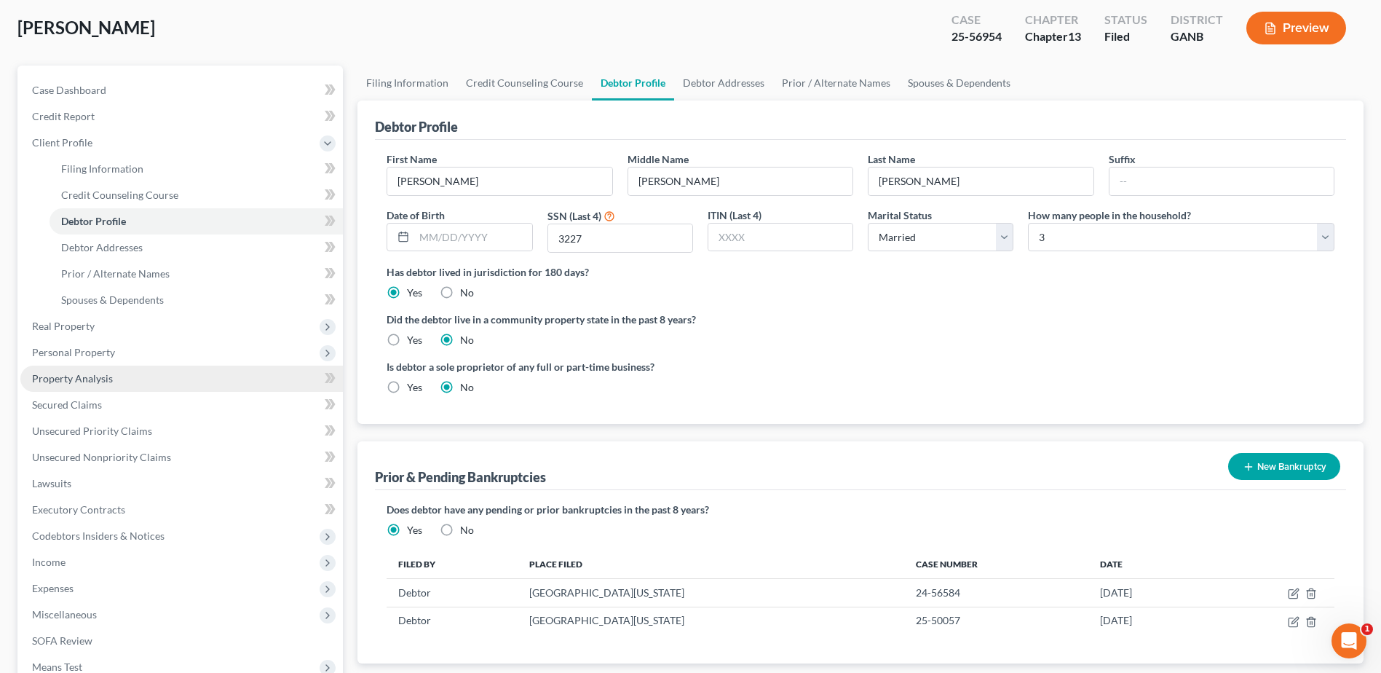
scroll to position [218, 0]
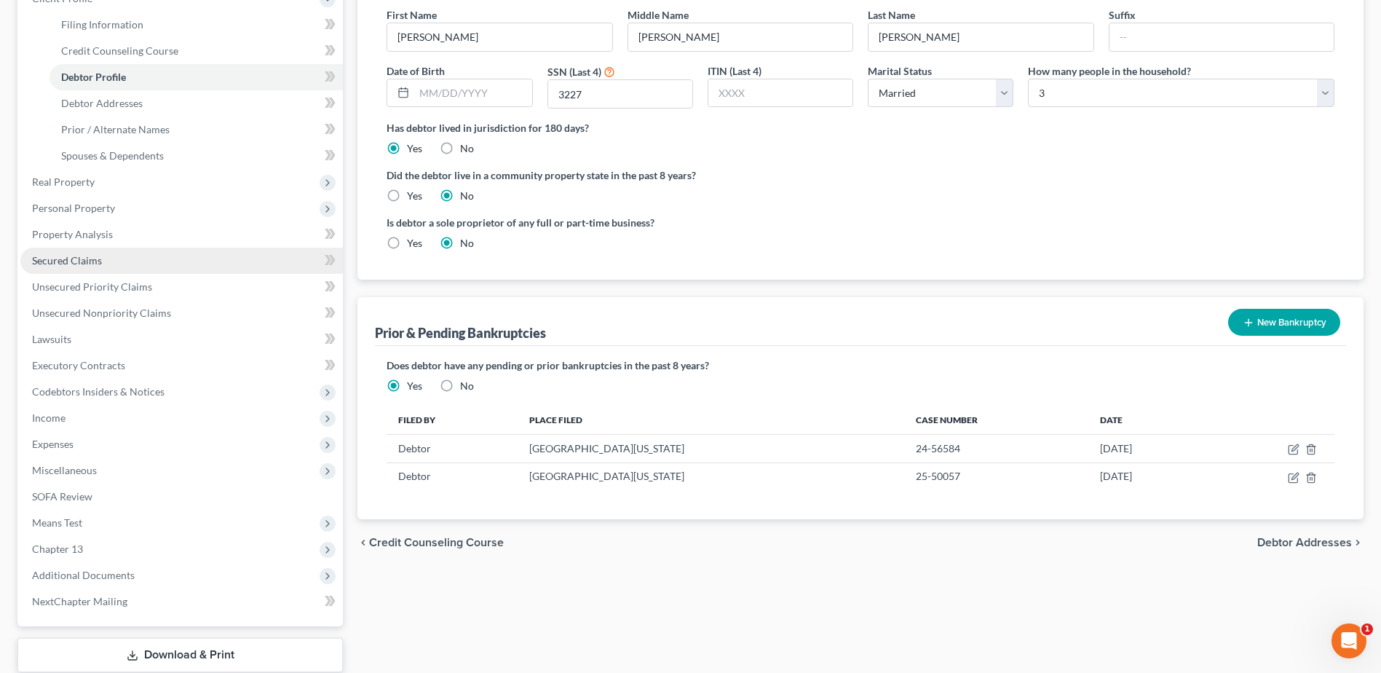
click at [60, 259] on span "Secured Claims" at bounding box center [67, 260] width 70 height 12
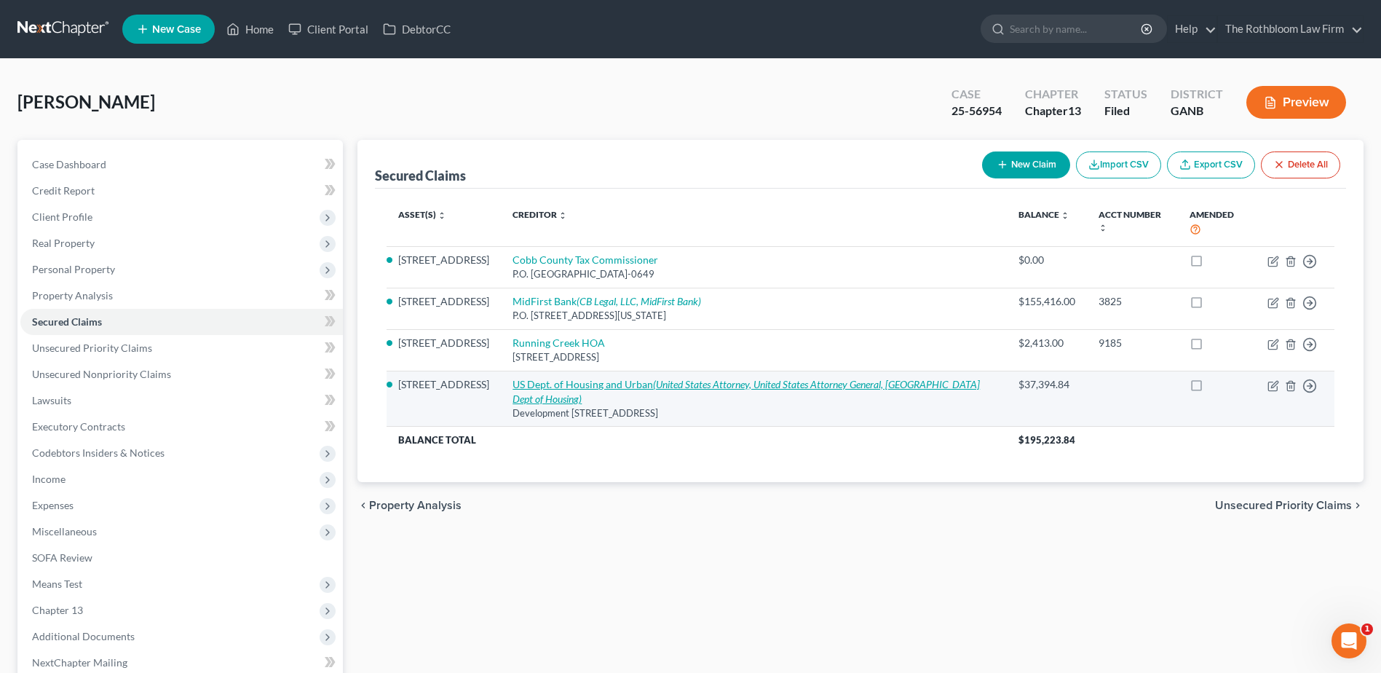
click at [569, 387] on link "US Dept. of Housing and Urban (United States Attorney, United States Attorney G…" at bounding box center [747, 391] width 468 height 27
select select "18"
select select "2"
select select "0"
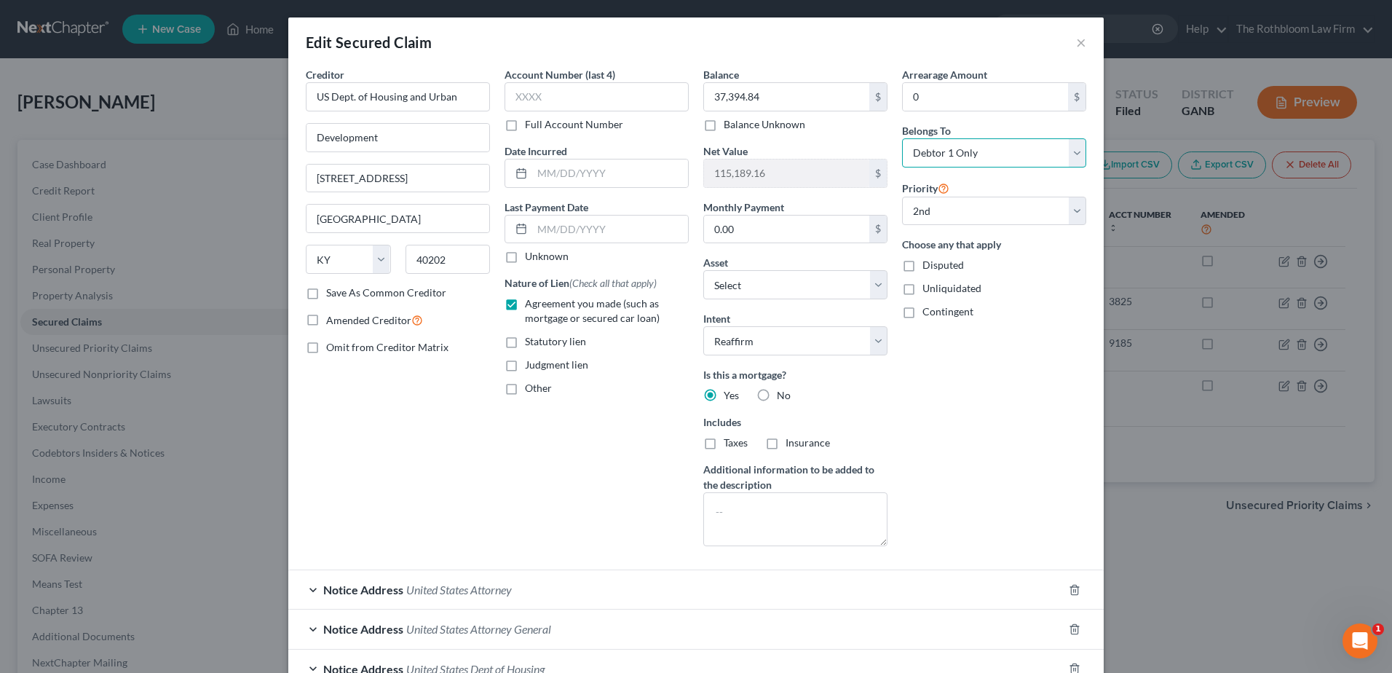
click at [1062, 151] on select "Select Debtor 1 Only Debtor 2 Only Debtor 1 And Debtor 2 Only At Least One Of T…" at bounding box center [994, 152] width 184 height 29
select select "3"
click at [902, 138] on select "Select Debtor 1 Only Debtor 2 Only Debtor 1 And Debtor 2 Only At Least One Of T…" at bounding box center [994, 152] width 184 height 29
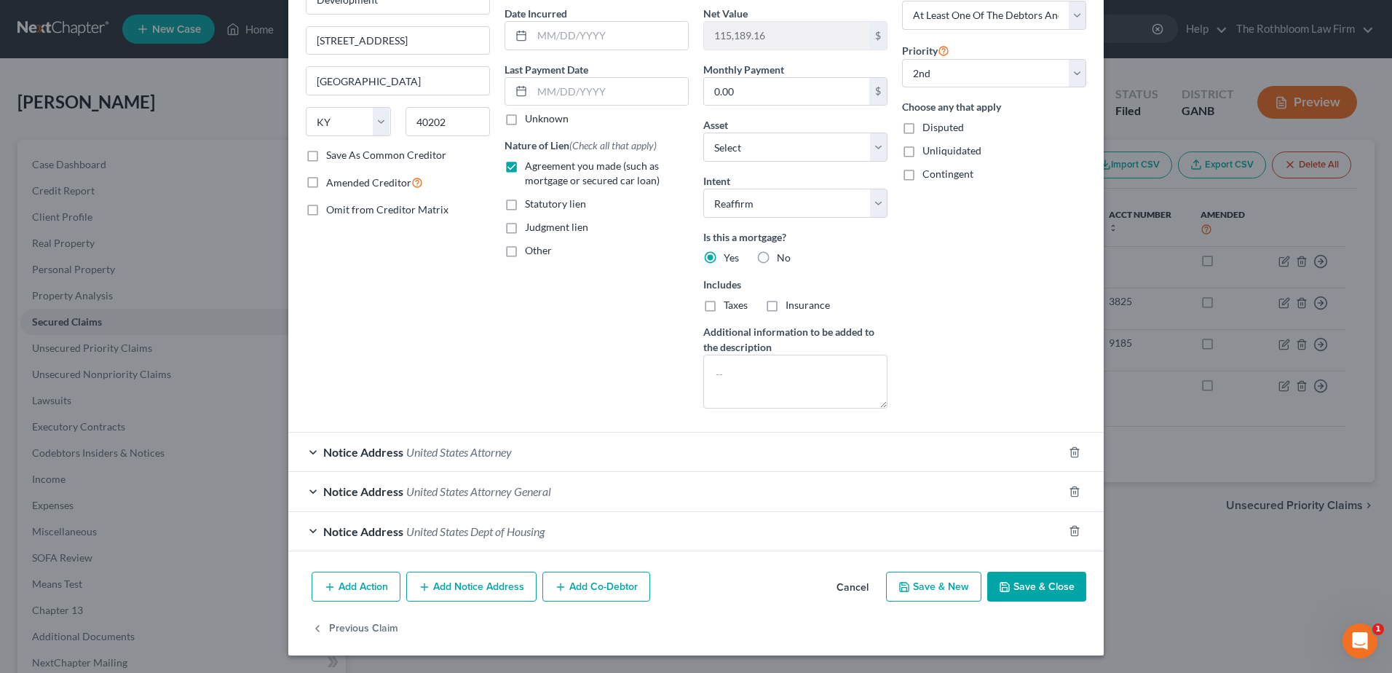
click at [615, 588] on button "Add Co-Debtor" at bounding box center [597, 587] width 108 height 31
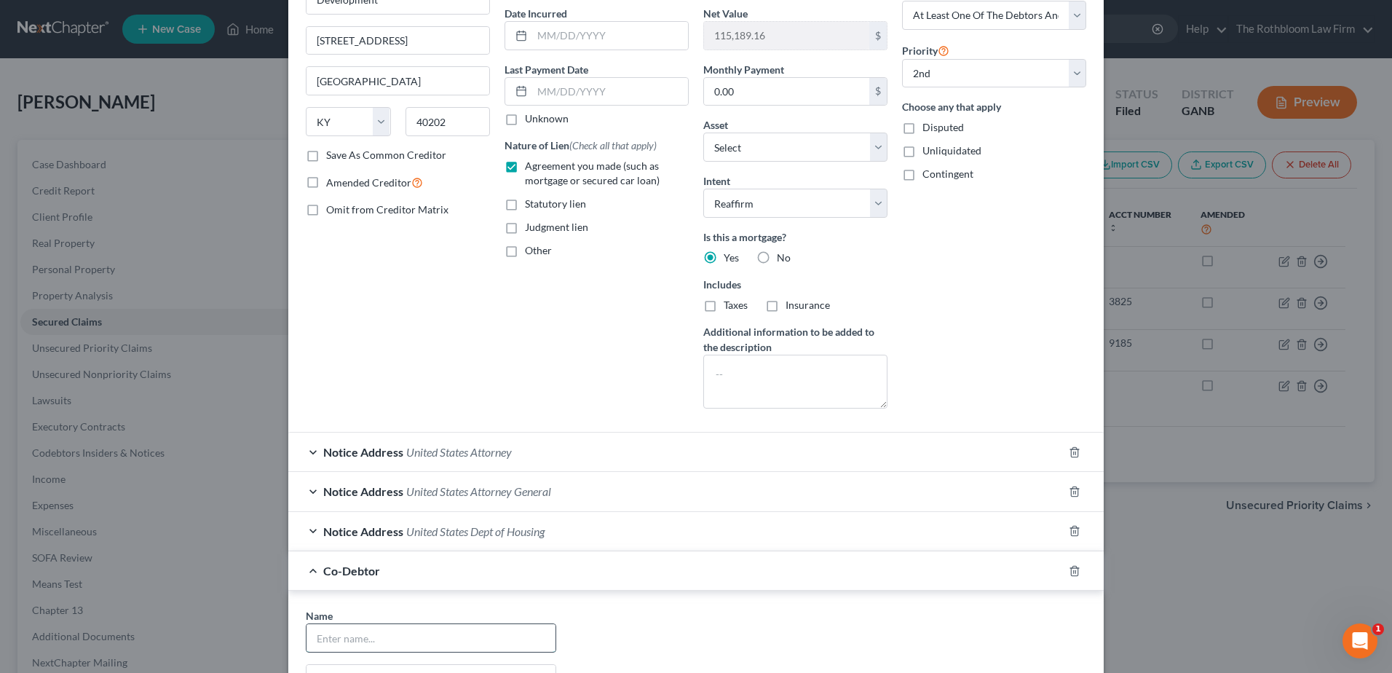
click at [377, 636] on input "text" at bounding box center [431, 638] width 249 height 28
type input "[PERSON_NAME]"
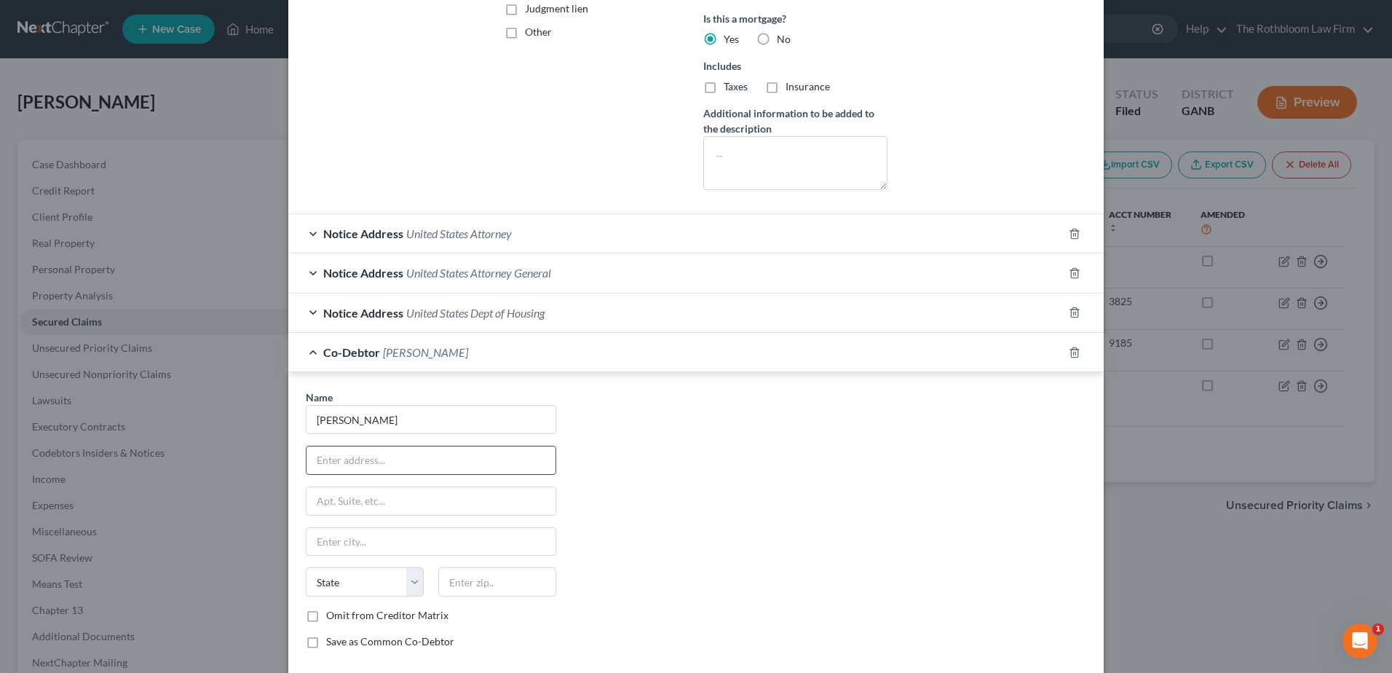
click at [340, 465] on input "text" at bounding box center [431, 460] width 249 height 28
type input "[STREET_ADDRESS]"
click at [334, 548] on input "text" at bounding box center [431, 542] width 249 height 28
type input "[GEOGRAPHIC_DATA]"
select select "10"
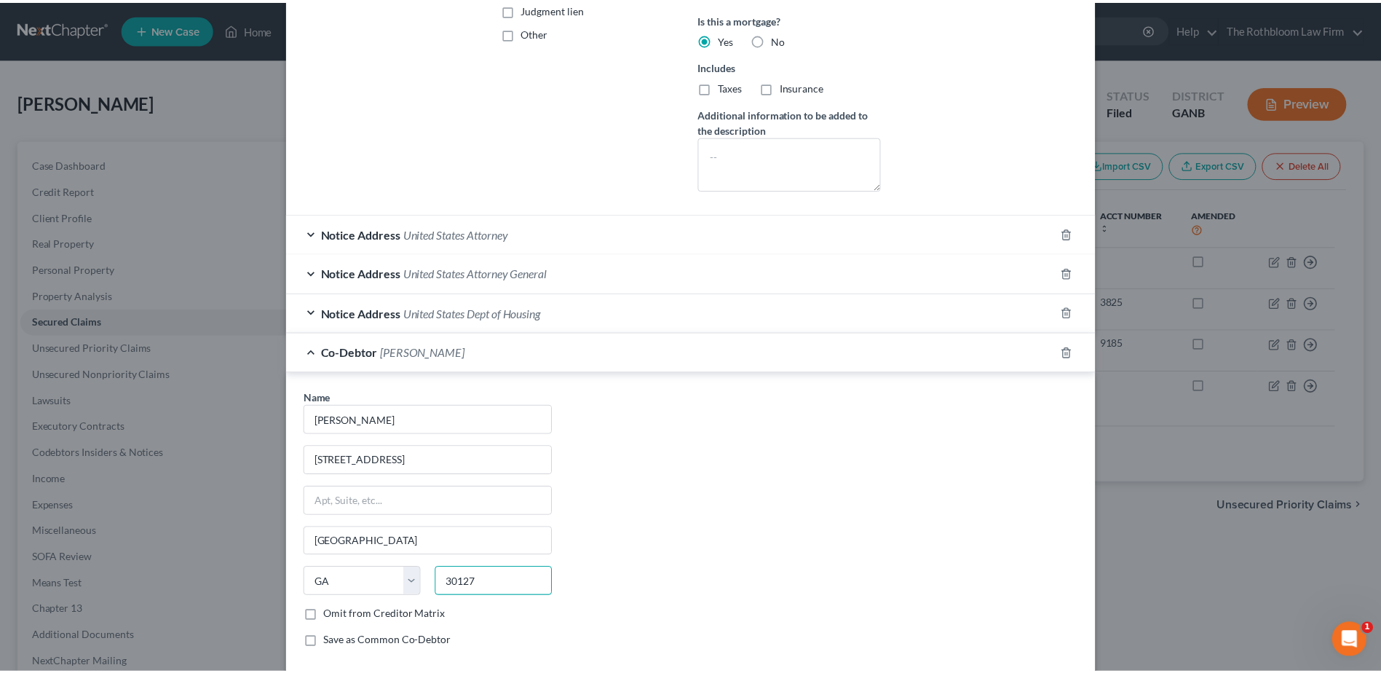
scroll to position [477, 0]
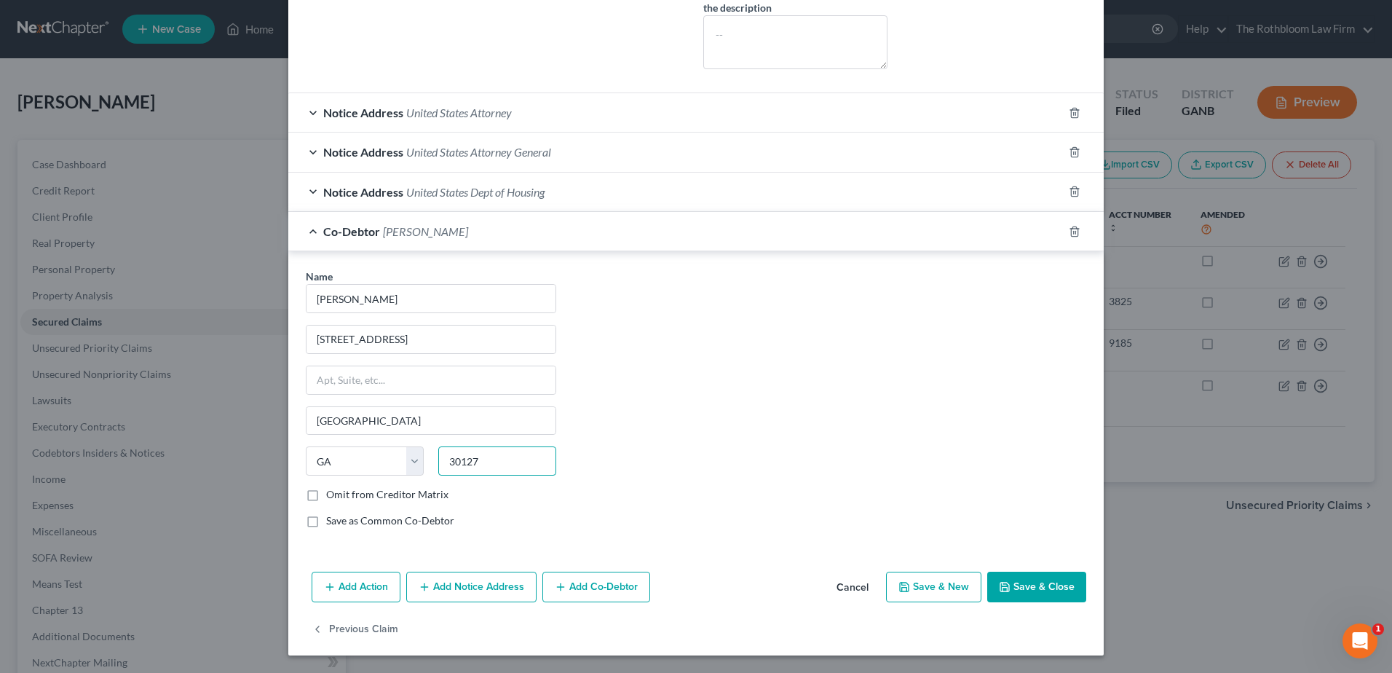
type input "30127"
click at [1013, 588] on button "Save & Close" at bounding box center [1036, 587] width 99 height 31
select select "1"
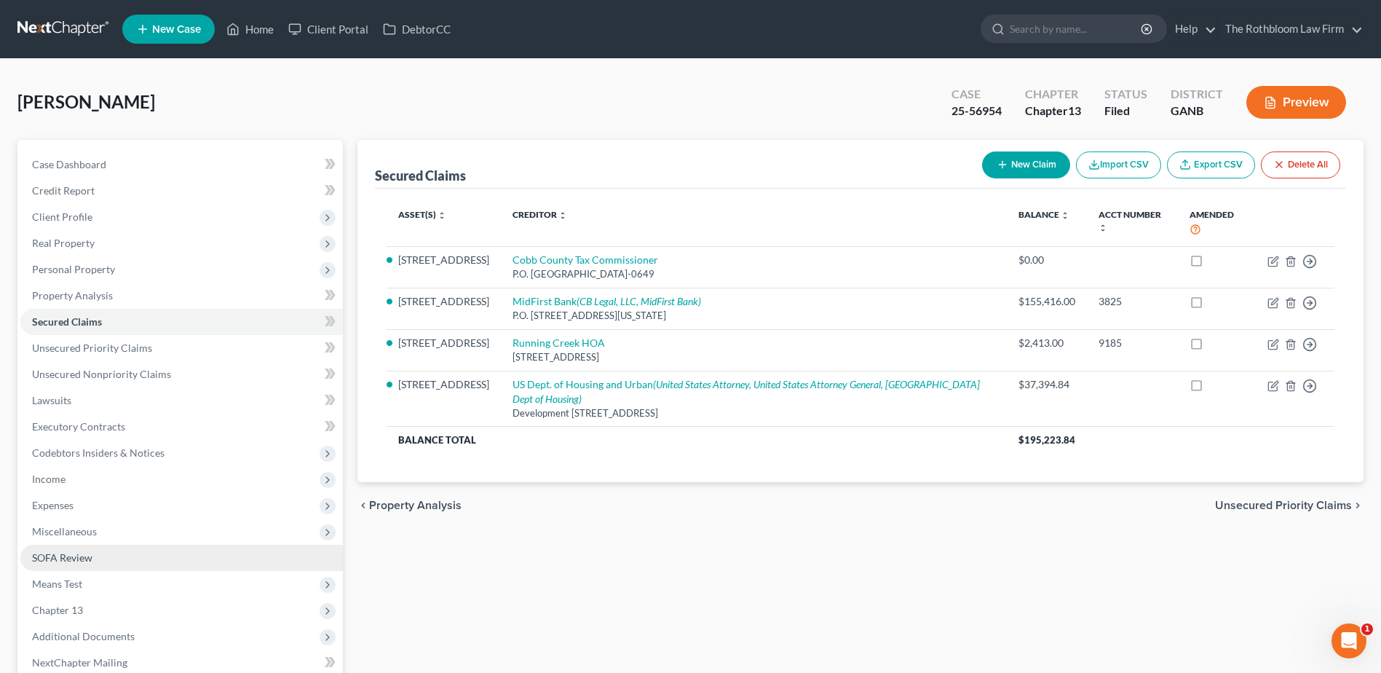
click at [85, 560] on span "SOFA Review" at bounding box center [62, 557] width 60 height 12
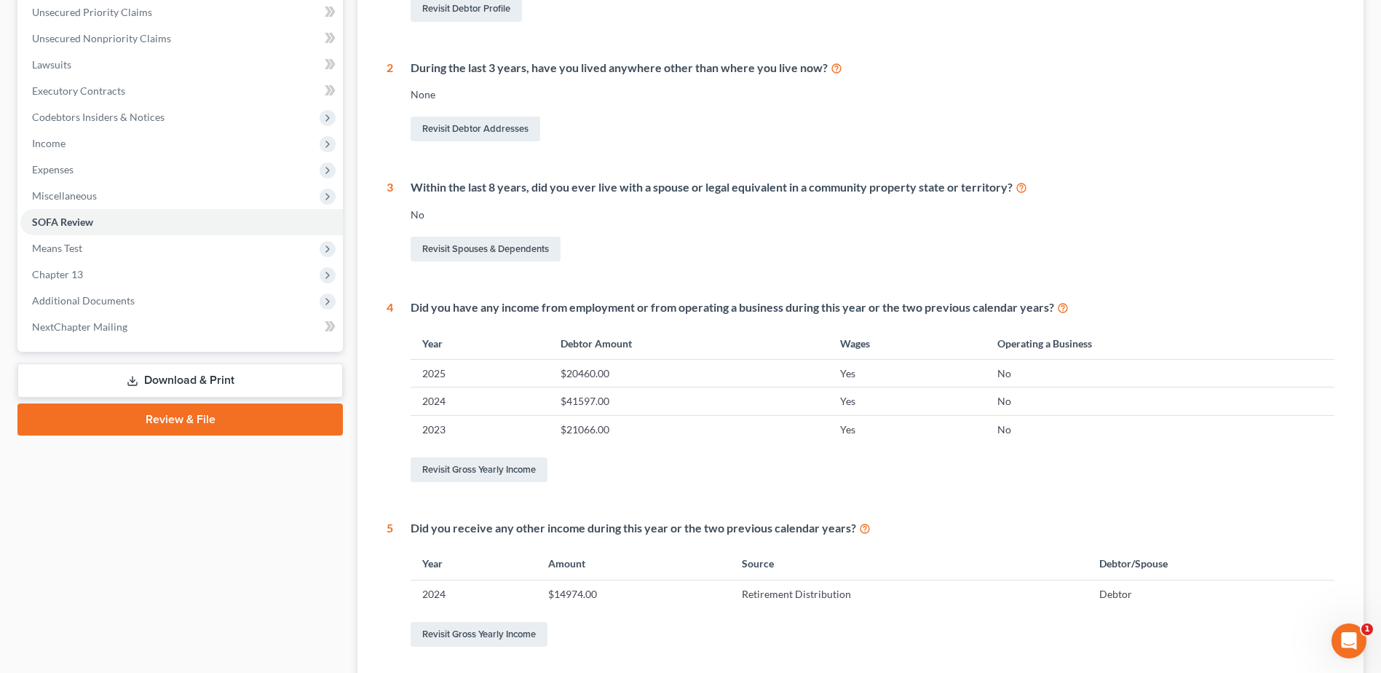
scroll to position [364, 0]
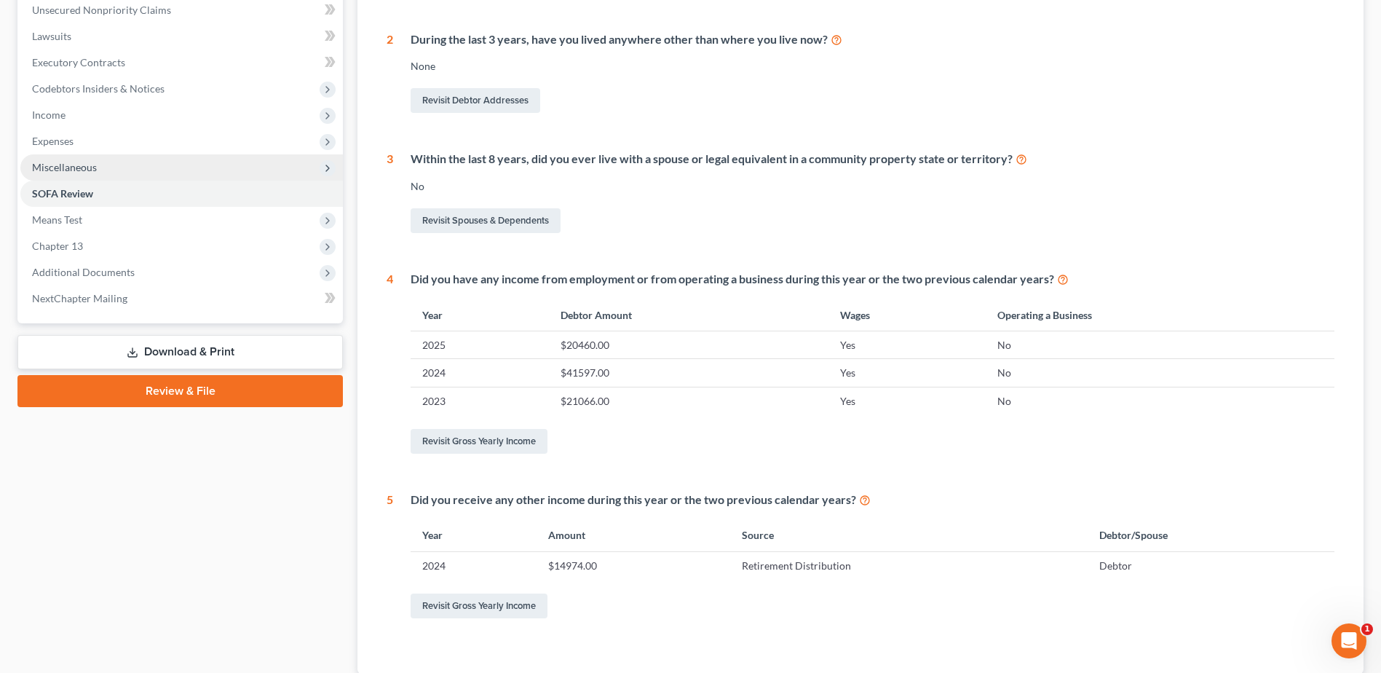
click at [77, 171] on span "Miscellaneous" at bounding box center [64, 167] width 65 height 12
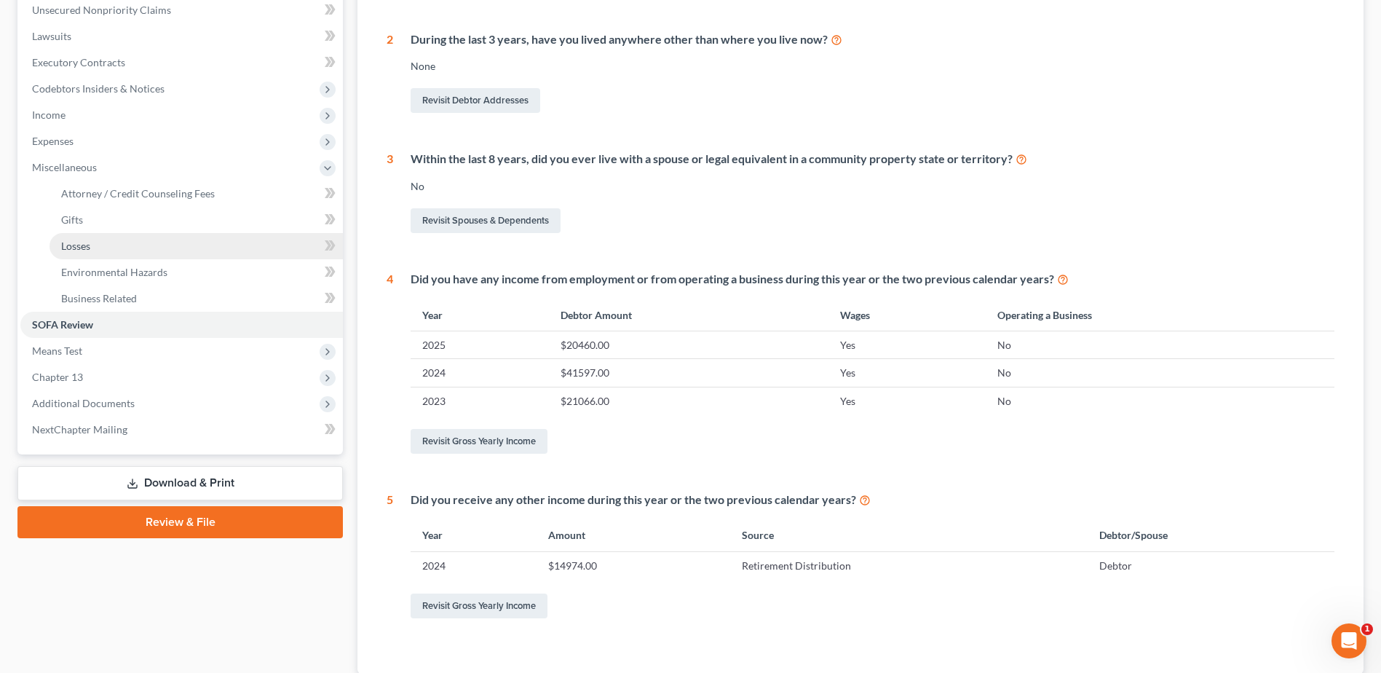
click at [82, 250] on span "Losses" at bounding box center [75, 246] width 29 height 12
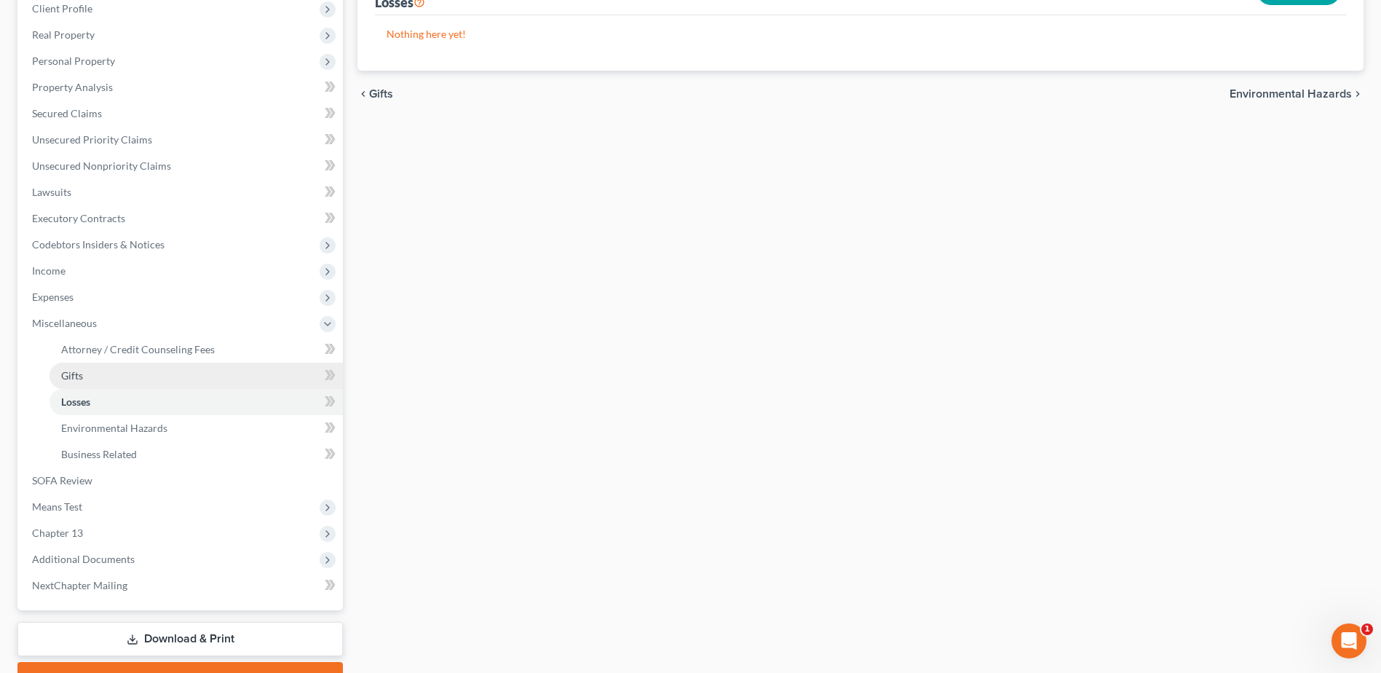
scroll to position [285, 0]
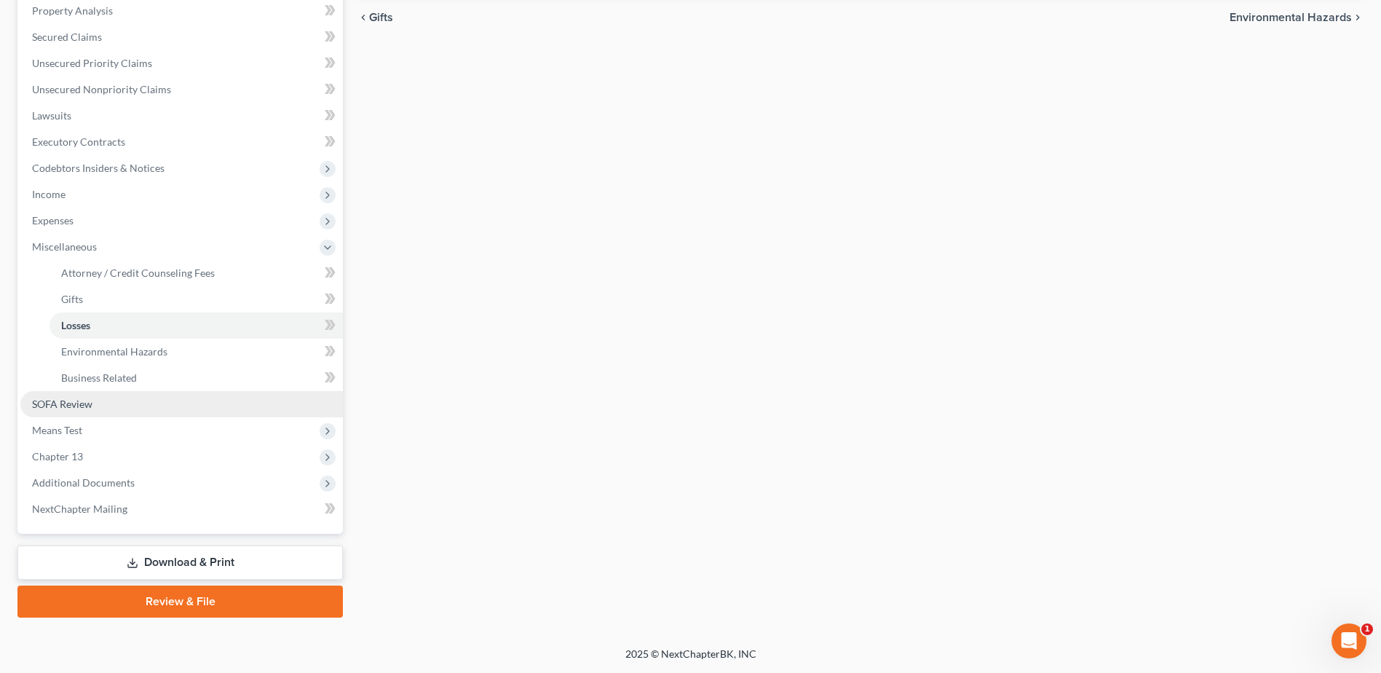
click at [83, 408] on span "SOFA Review" at bounding box center [62, 404] width 60 height 12
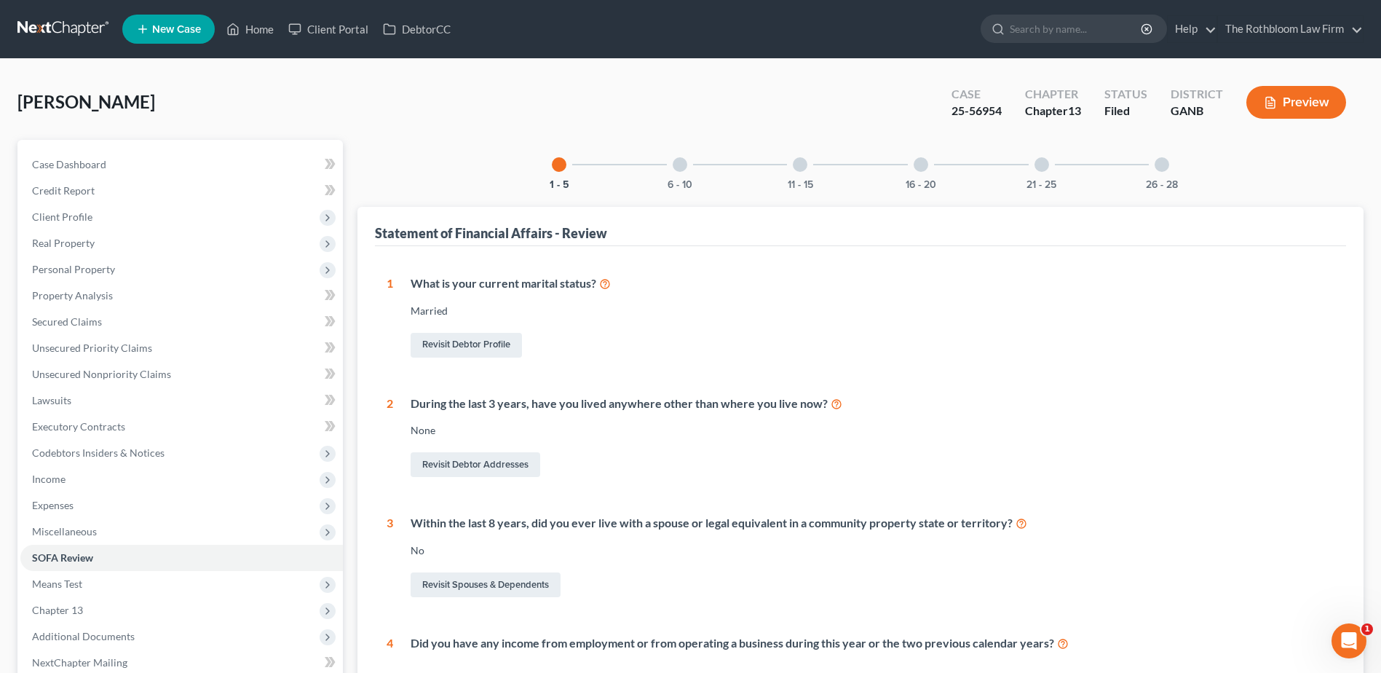
click at [925, 168] on div at bounding box center [921, 164] width 15 height 15
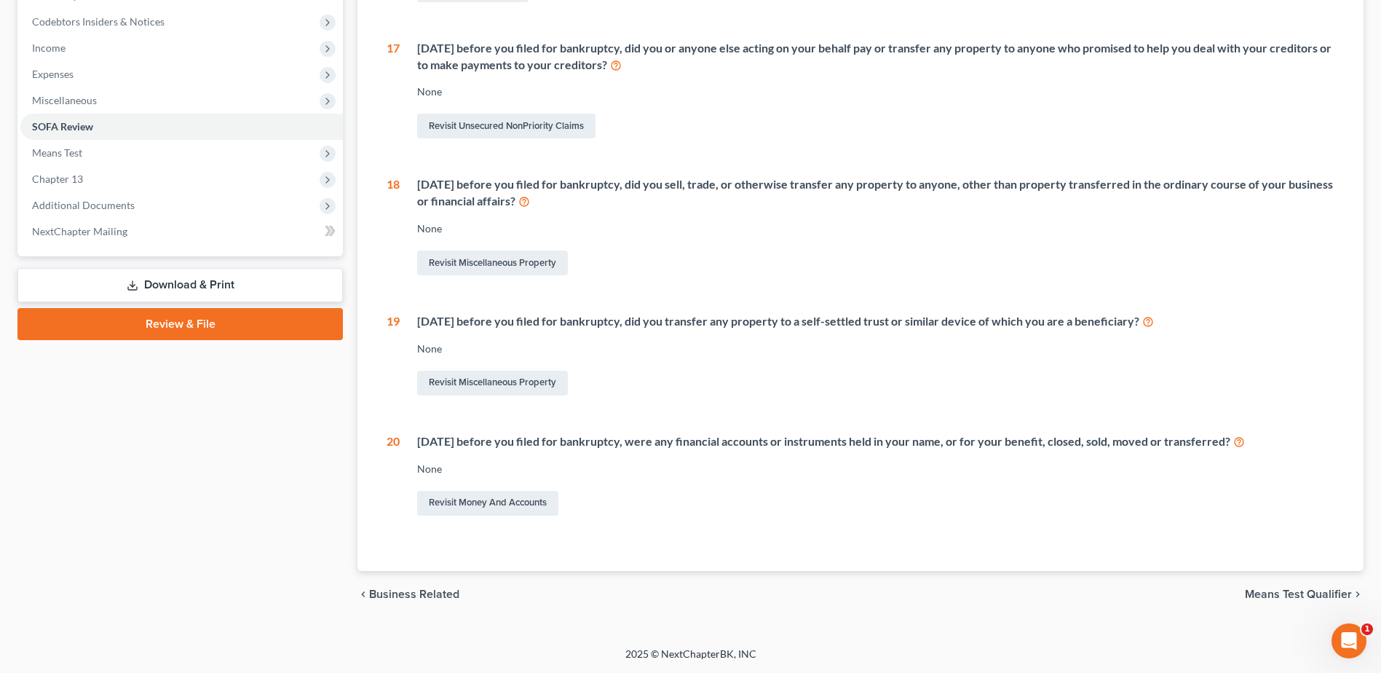
scroll to position [82, 0]
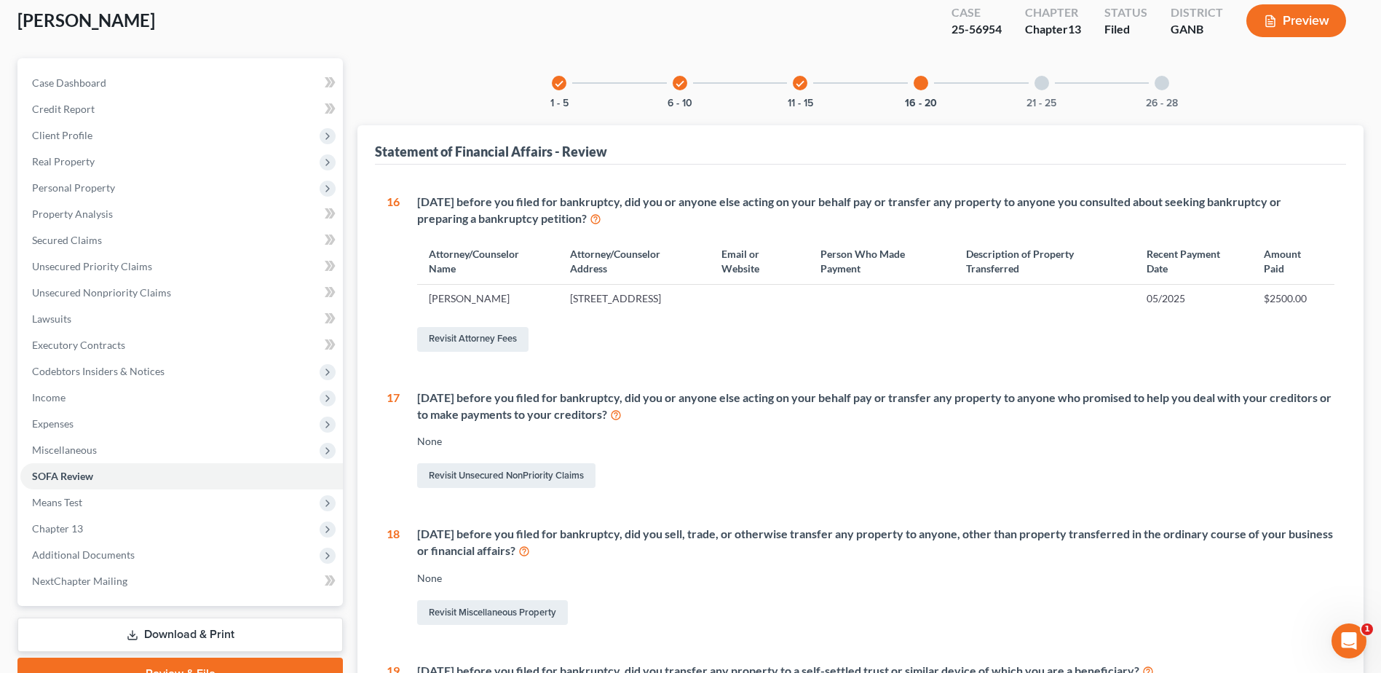
click at [800, 90] on div "check" at bounding box center [800, 83] width 15 height 15
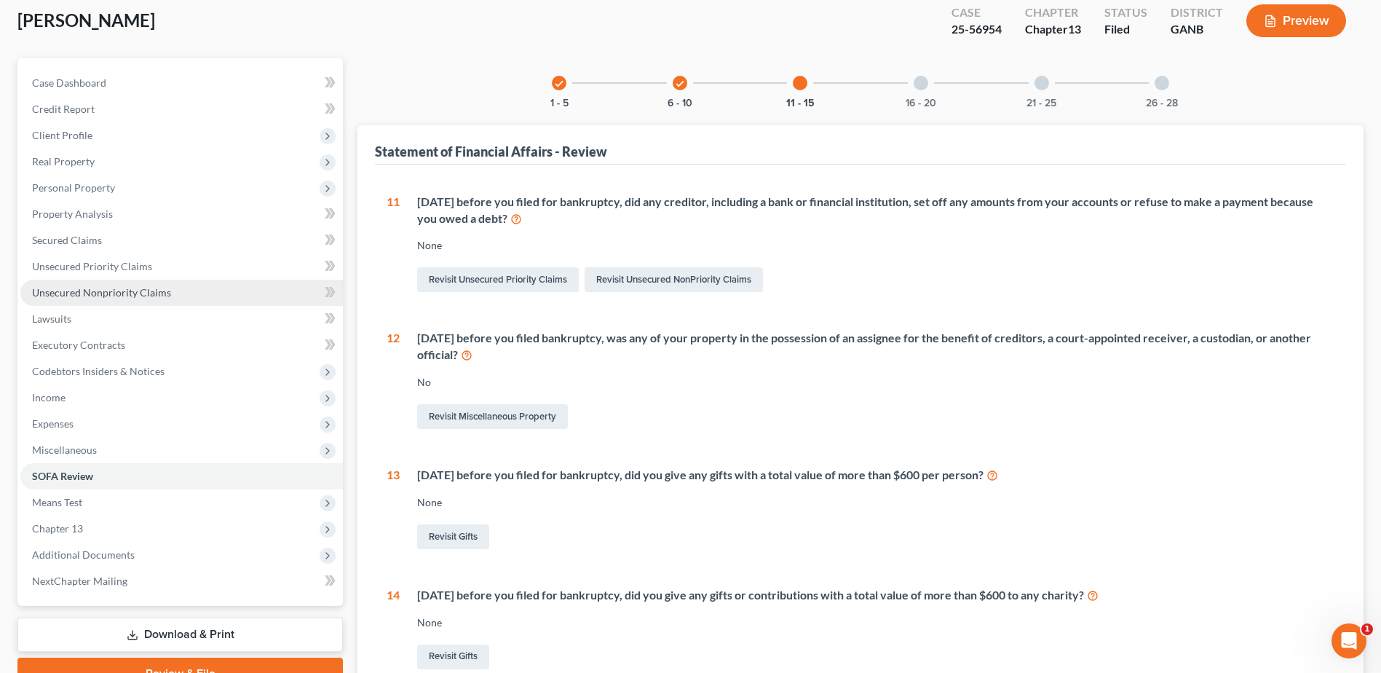
click at [128, 288] on span "Unsecured Nonpriority Claims" at bounding box center [101, 292] width 139 height 12
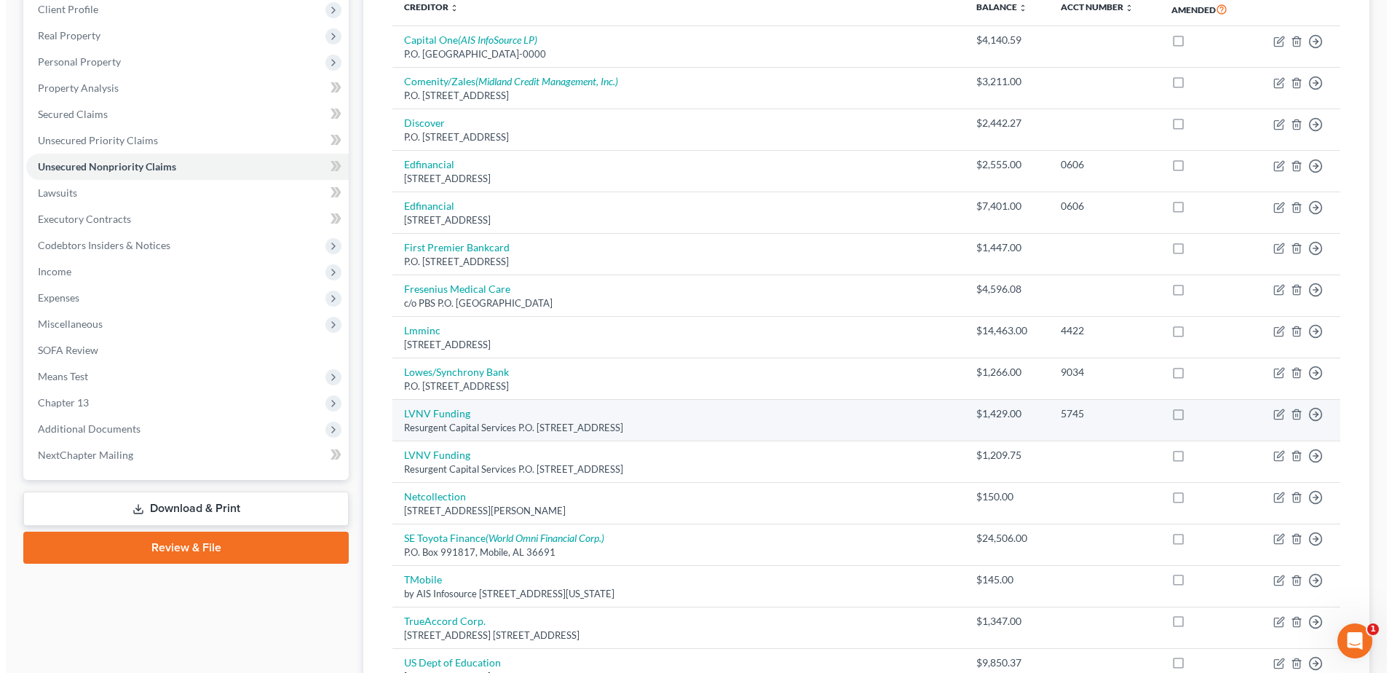
scroll to position [364, 0]
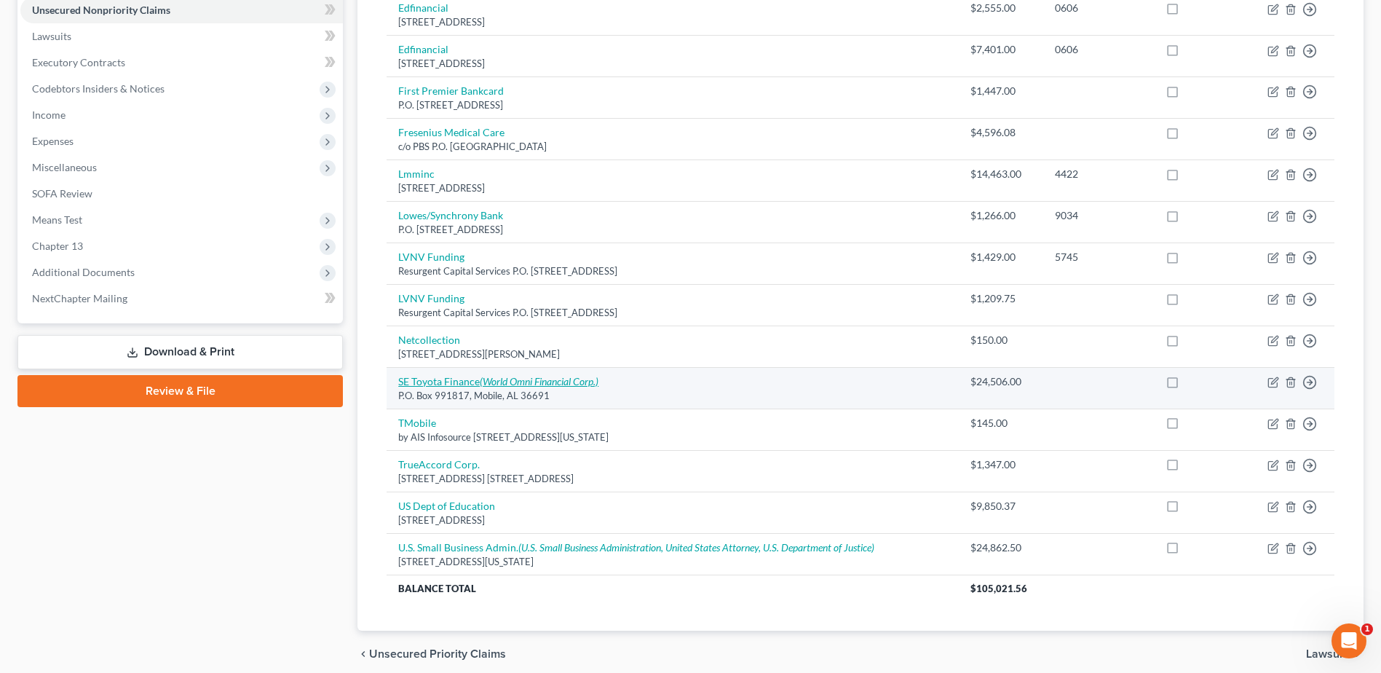
click at [431, 387] on link "SE Toyota Finance (World Omni Financial Corp.)" at bounding box center [498, 381] width 200 height 12
select select "0"
select select "4"
select select "0"
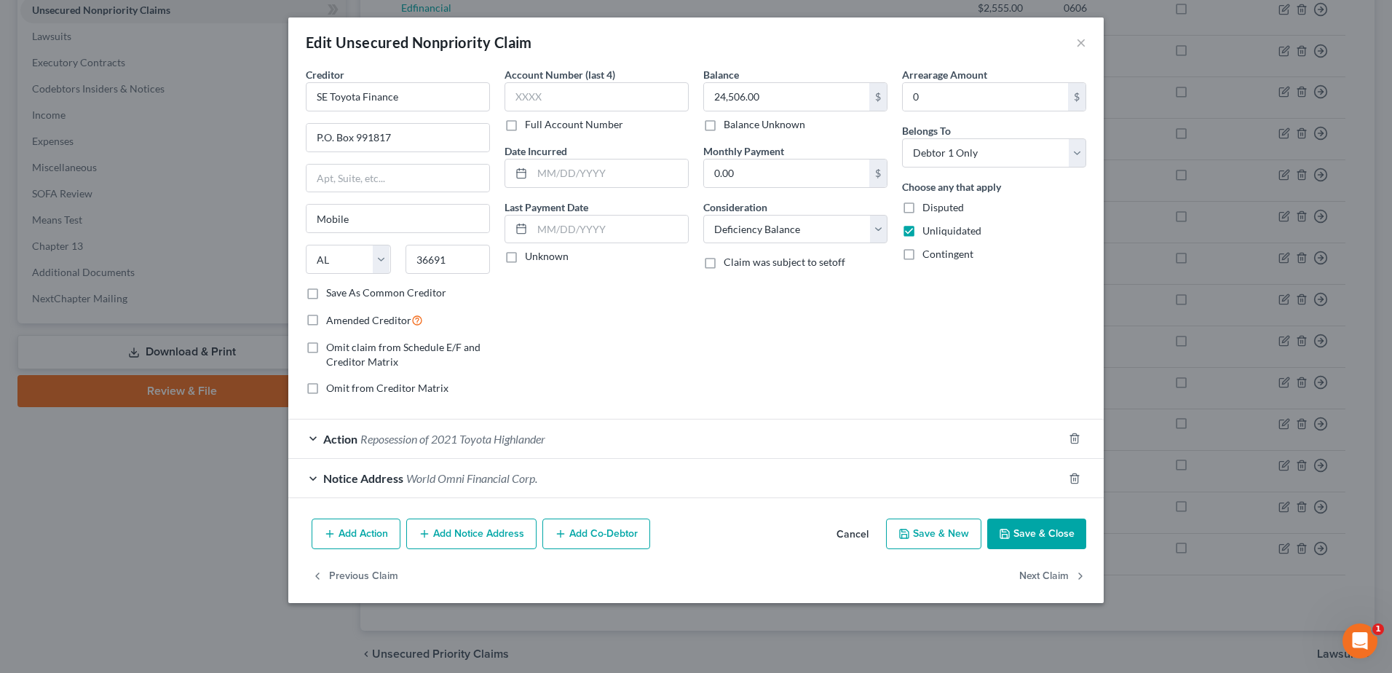
click at [406, 440] on span "Reposession of 2021 Toyota Highlander" at bounding box center [452, 439] width 185 height 14
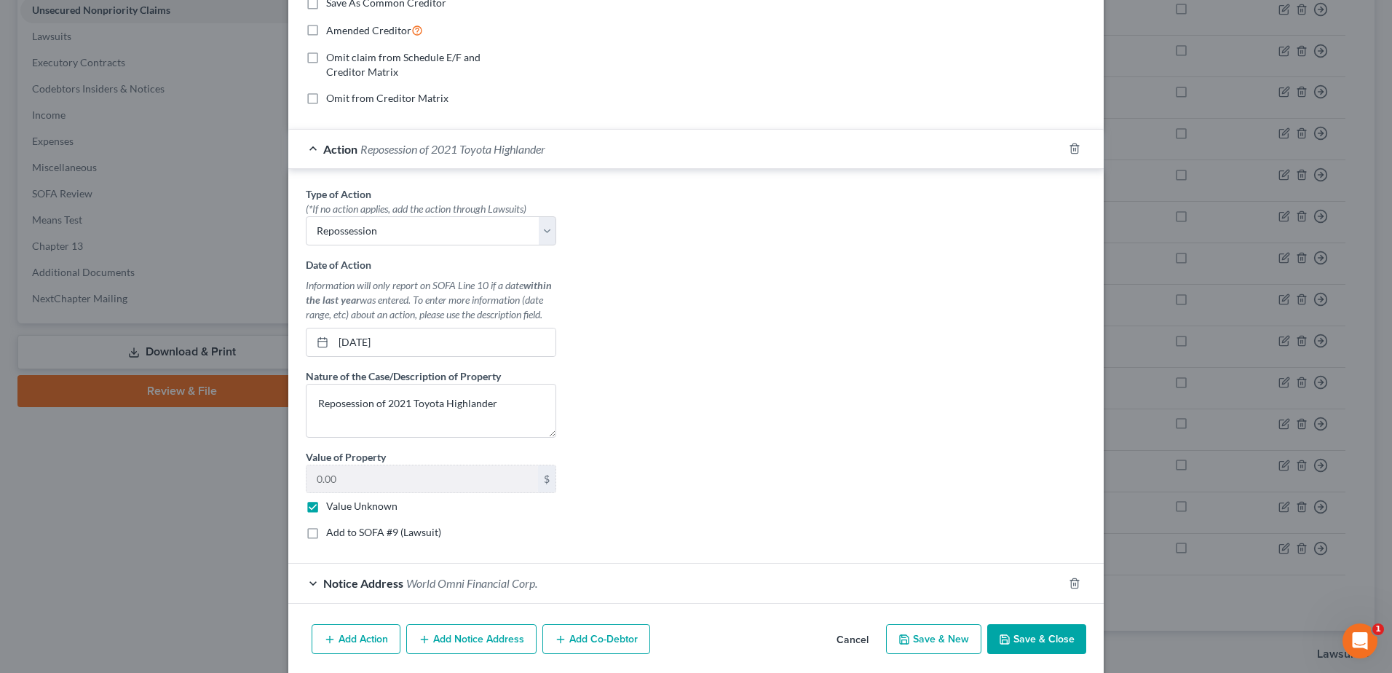
scroll to position [291, 0]
click at [326, 508] on label "Value Unknown" at bounding box center [361, 504] width 71 height 15
click at [332, 507] on input "Value Unknown" at bounding box center [336, 501] width 9 height 9
checkbox input "false"
click at [336, 478] on input "0.00" at bounding box center [423, 478] width 232 height 28
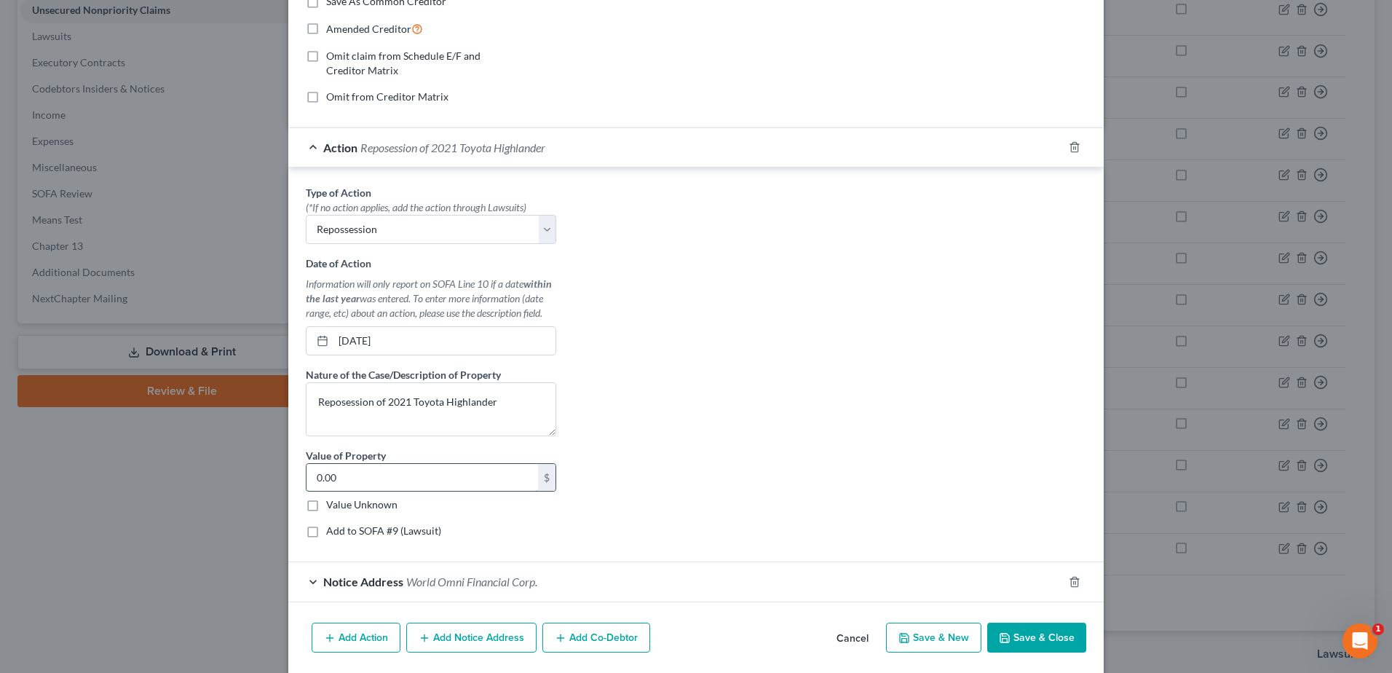
click at [356, 470] on input "0.00" at bounding box center [423, 478] width 232 height 28
type input "18,000.00"
click at [705, 406] on div "Type of Action * (*If no action applies, add the action through Lawsuits) Selec…" at bounding box center [696, 367] width 795 height 365
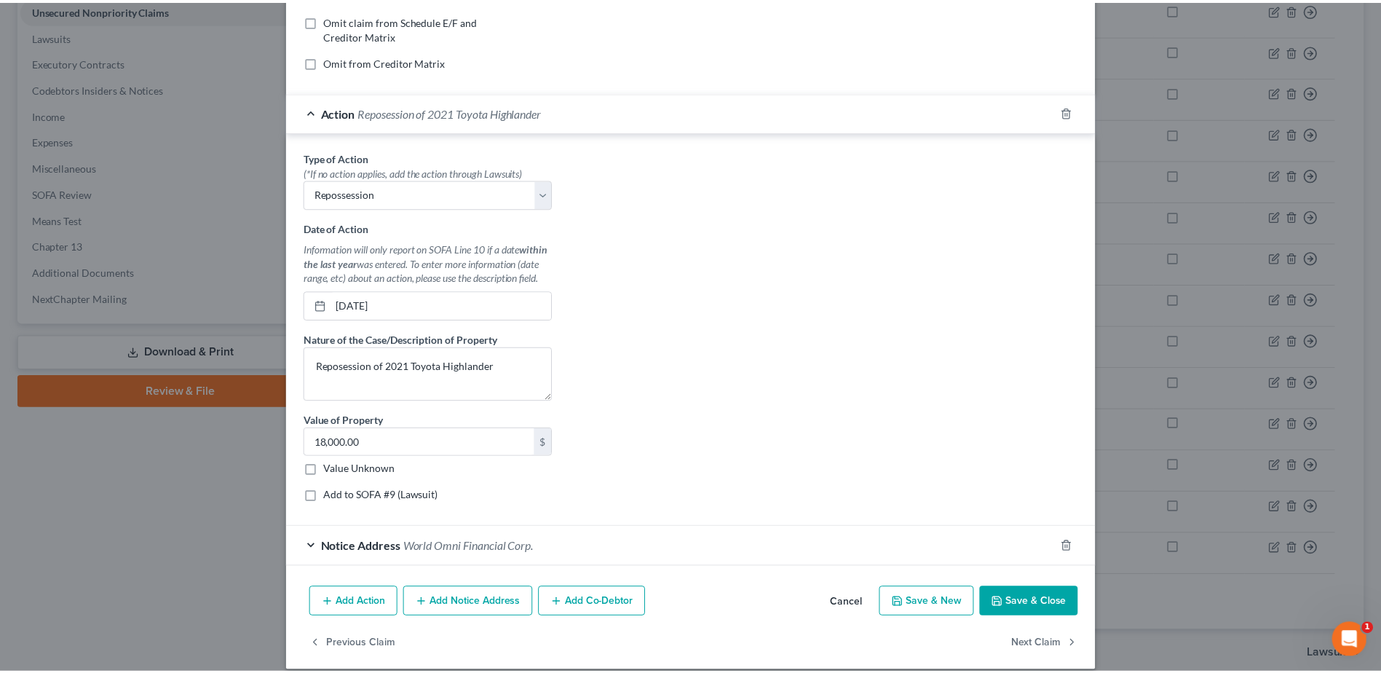
scroll to position [342, 0]
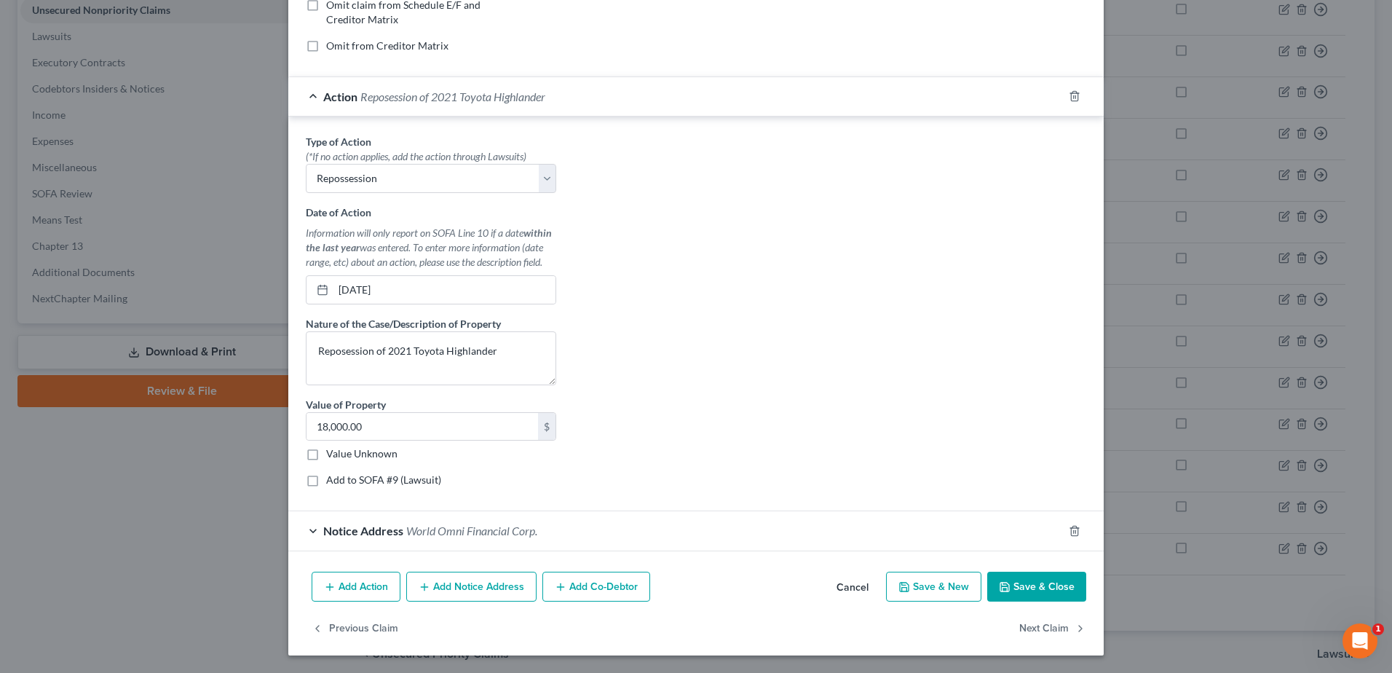
click at [1020, 587] on button "Save & Close" at bounding box center [1036, 587] width 99 height 31
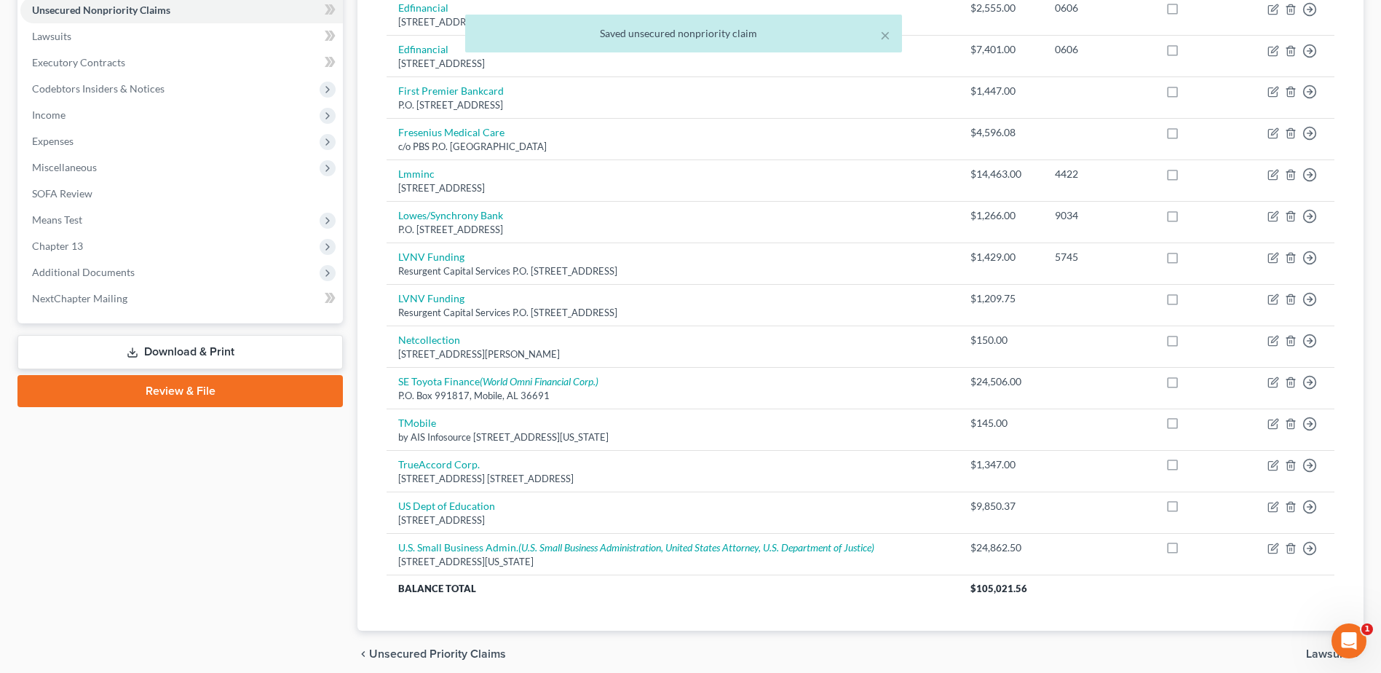
click at [243, 361] on link "Download & Print" at bounding box center [180, 352] width 326 height 34
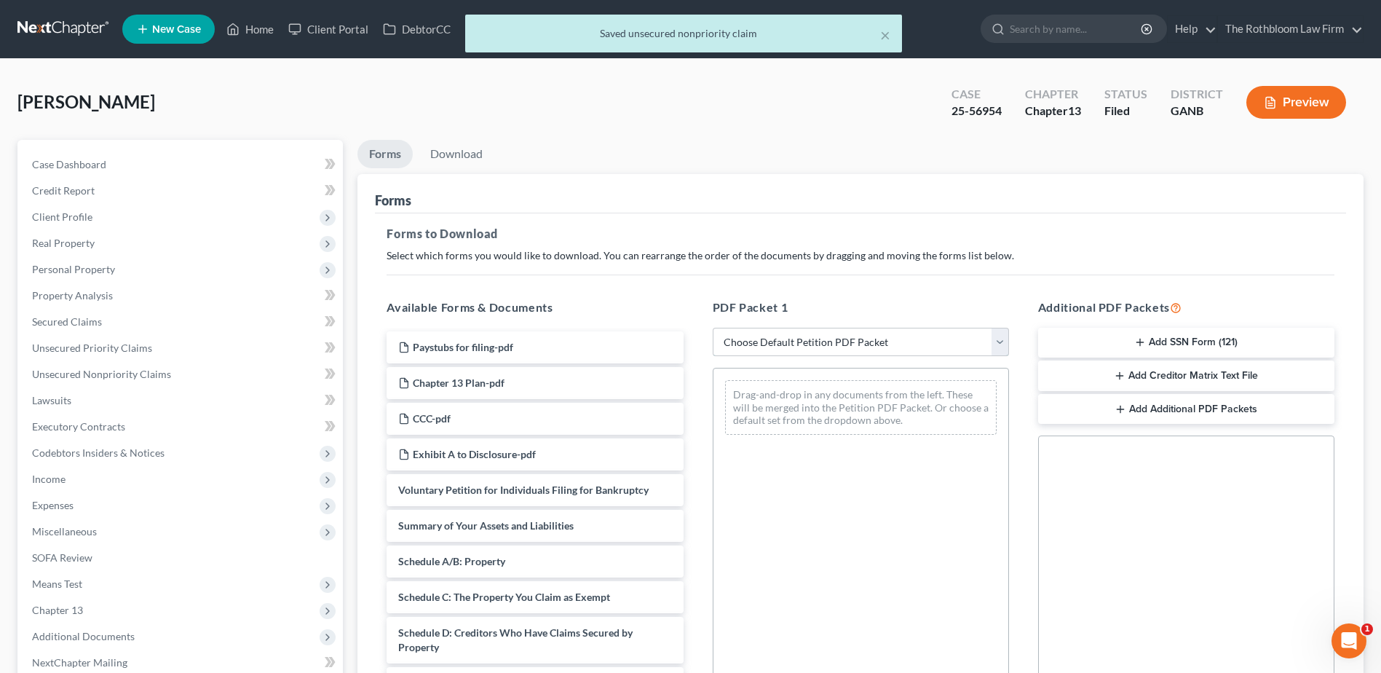
click at [795, 336] on select "Choose Default Petition PDF Packet Complete Bankruptcy Petition (all forms and …" at bounding box center [861, 342] width 296 height 29
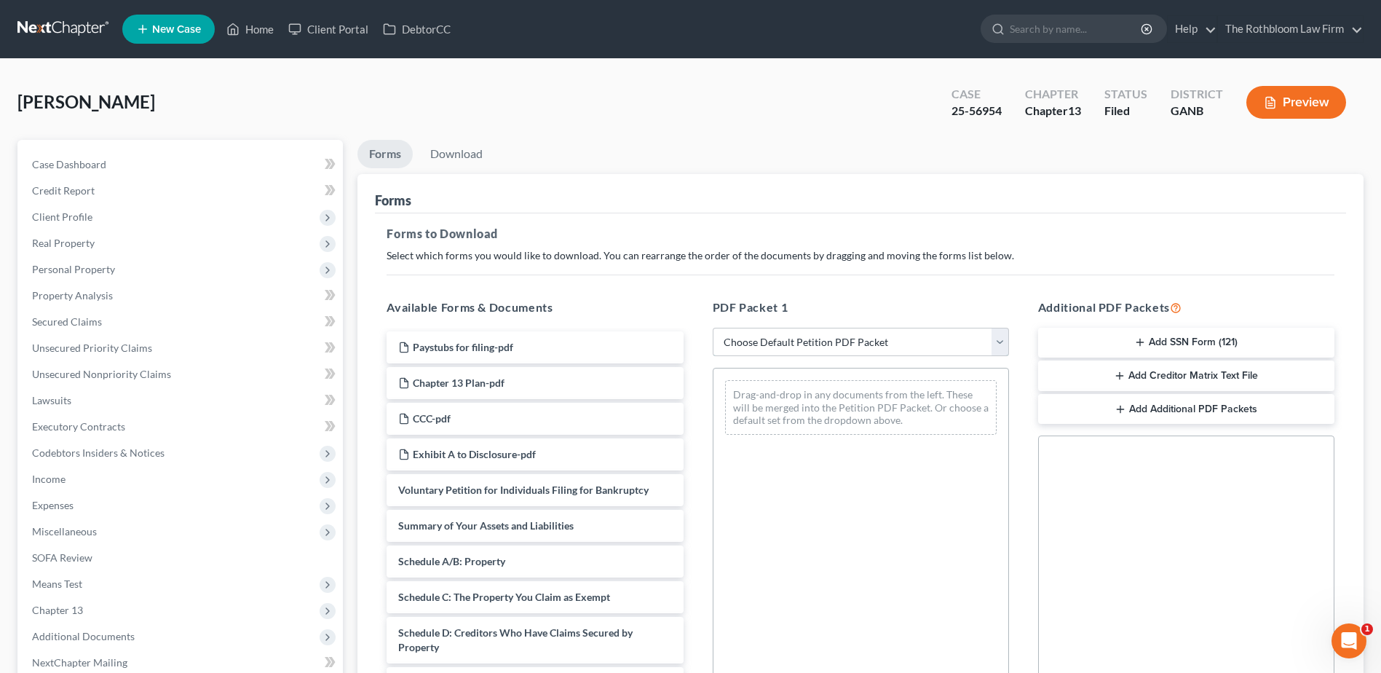
select select "2"
click at [713, 328] on select "Choose Default Petition PDF Packet Complete Bankruptcy Petition (all forms and …" at bounding box center [861, 342] width 296 height 29
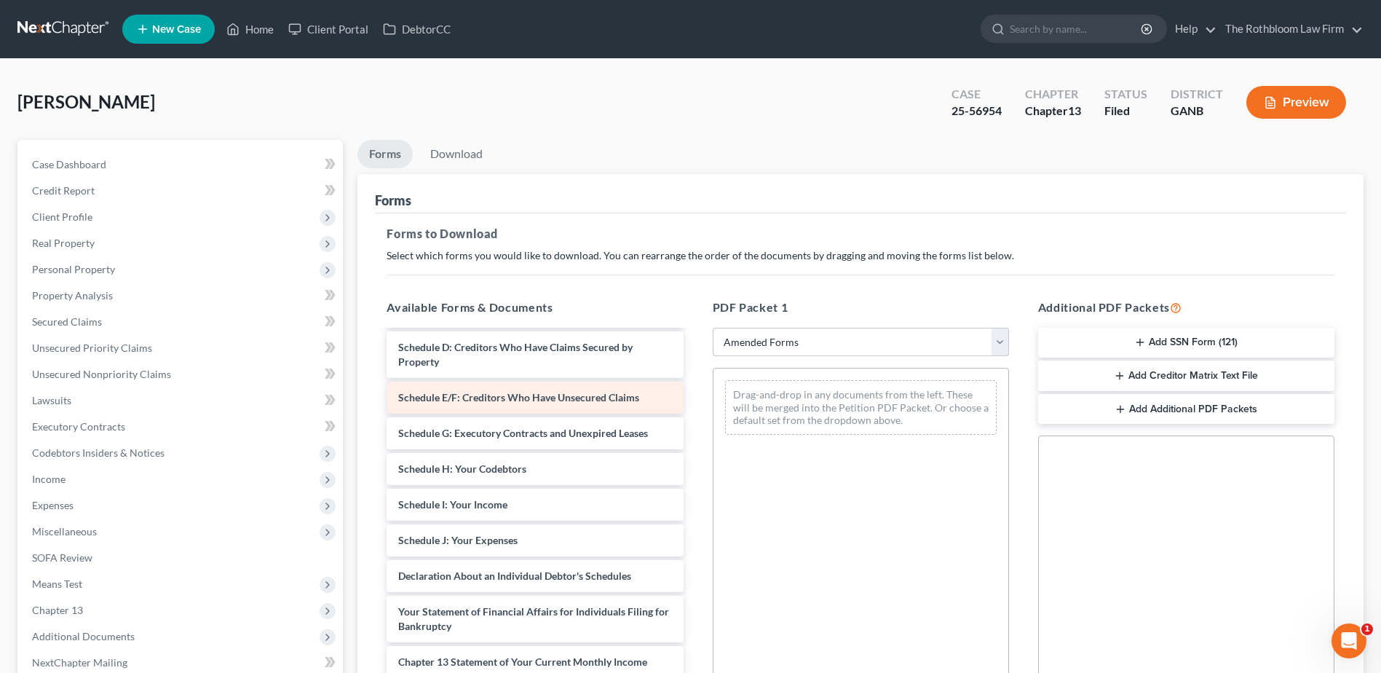
scroll to position [146, 0]
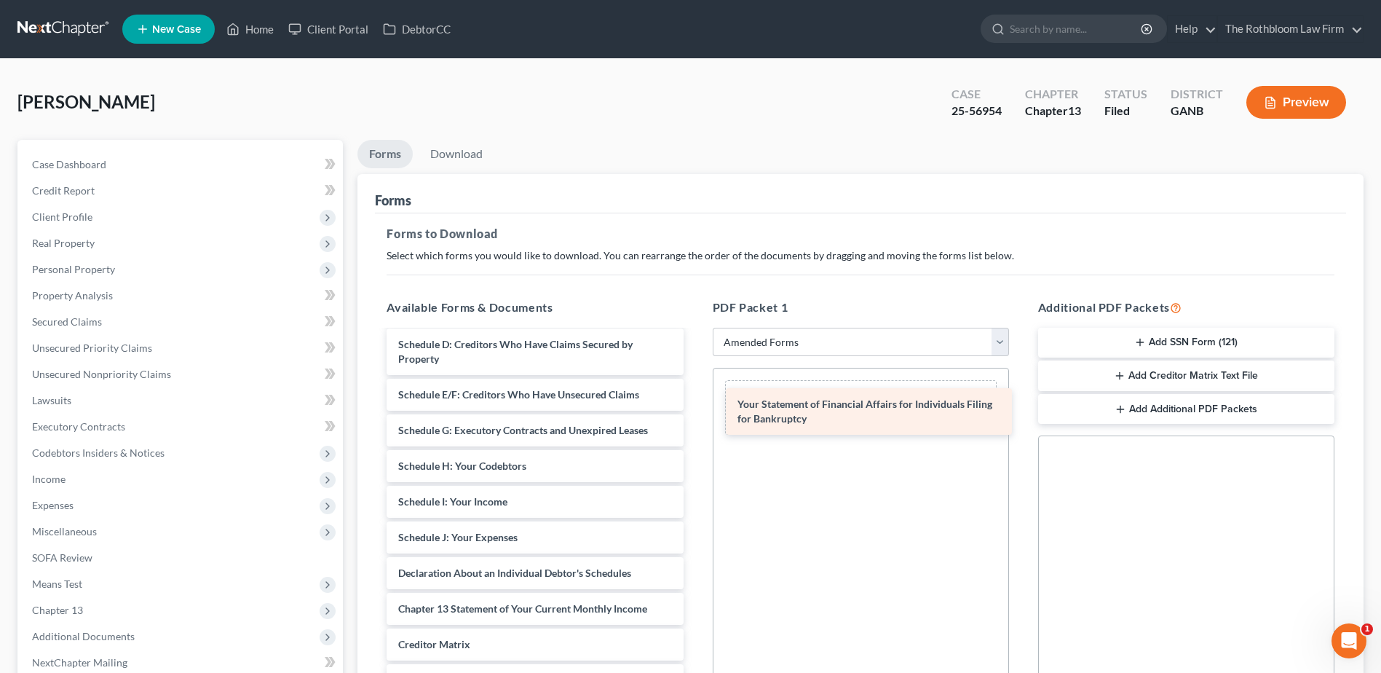
drag, startPoint x: 494, startPoint y: 615, endPoint x: 834, endPoint y: 410, distance: 396.3
click at [695, 410] on div "Your Statement of Financial Affairs for Individuals Filing for Bankruptcy Volun…" at bounding box center [535, 484] width 320 height 596
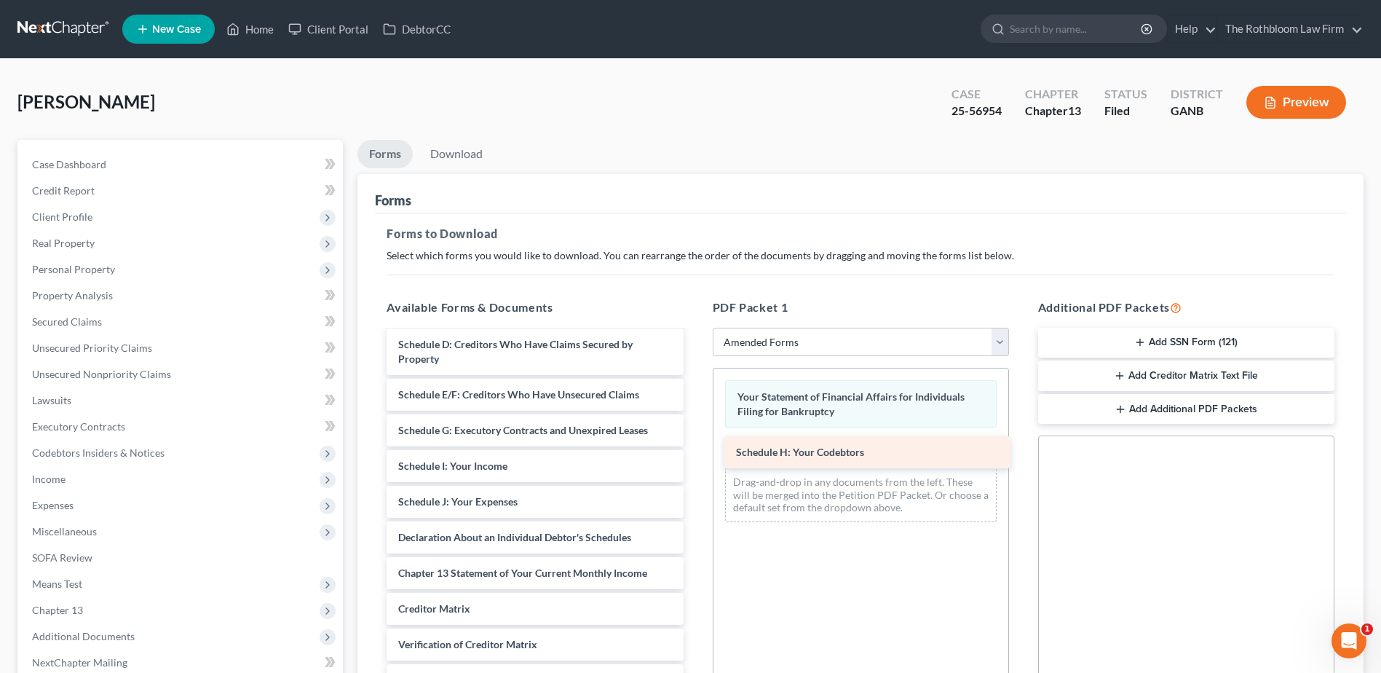
drag, startPoint x: 466, startPoint y: 471, endPoint x: 804, endPoint y: 457, distance: 338.2
click at [695, 457] on div "Schedule H: Your Codebtors Voluntary Petition for Individuals Filing for Bankru…" at bounding box center [535, 466] width 320 height 561
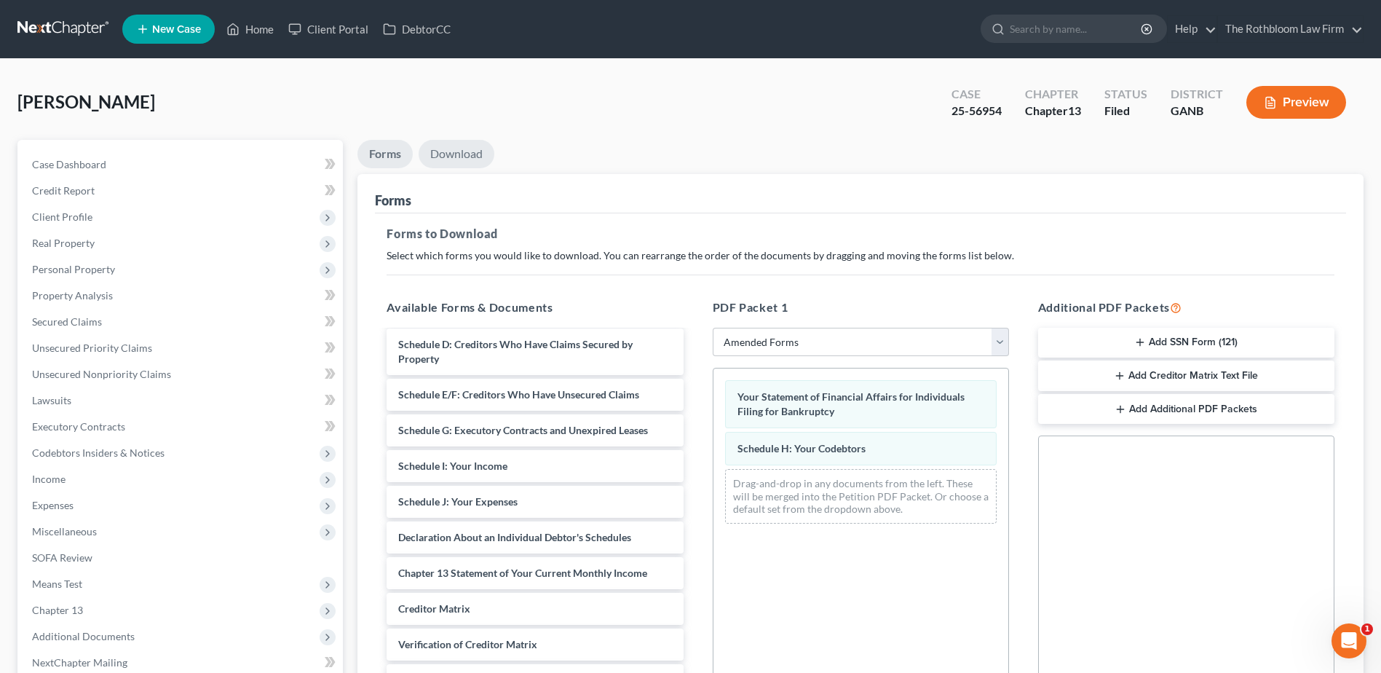
click at [441, 158] on link "Download" at bounding box center [457, 154] width 76 height 28
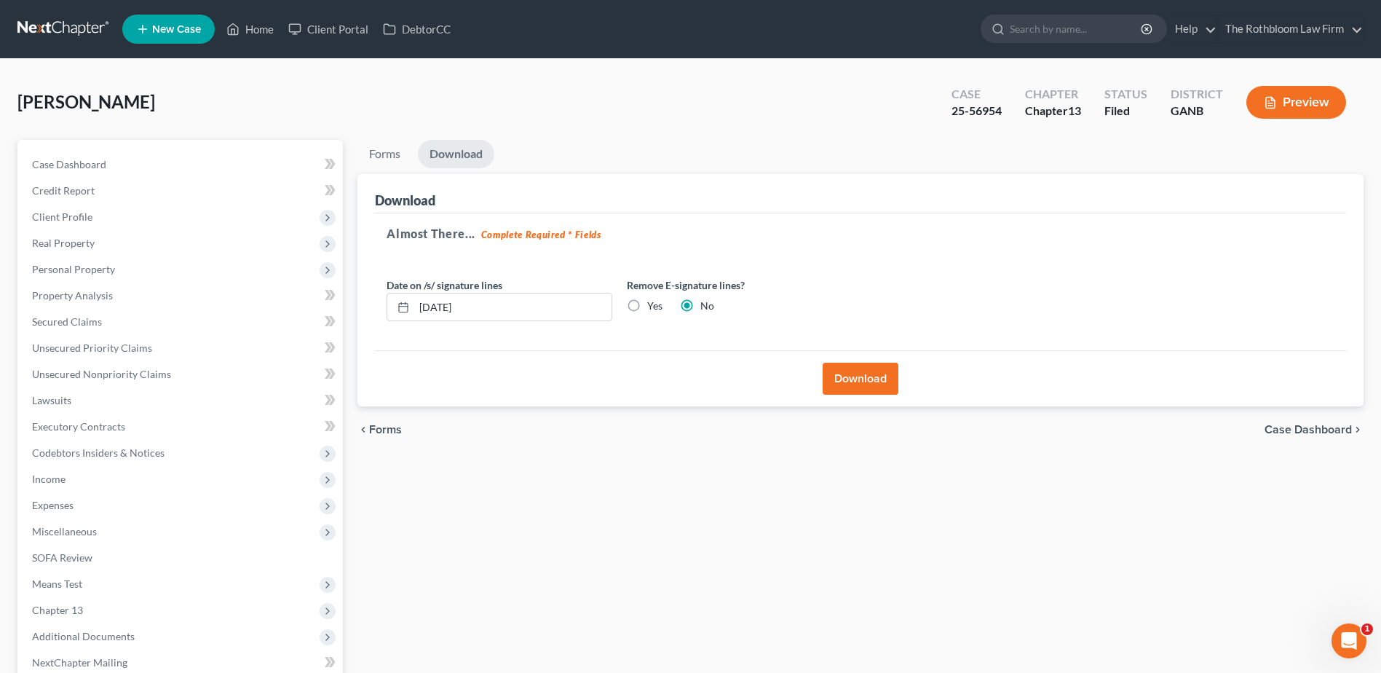
click at [869, 382] on button "Download" at bounding box center [861, 379] width 76 height 32
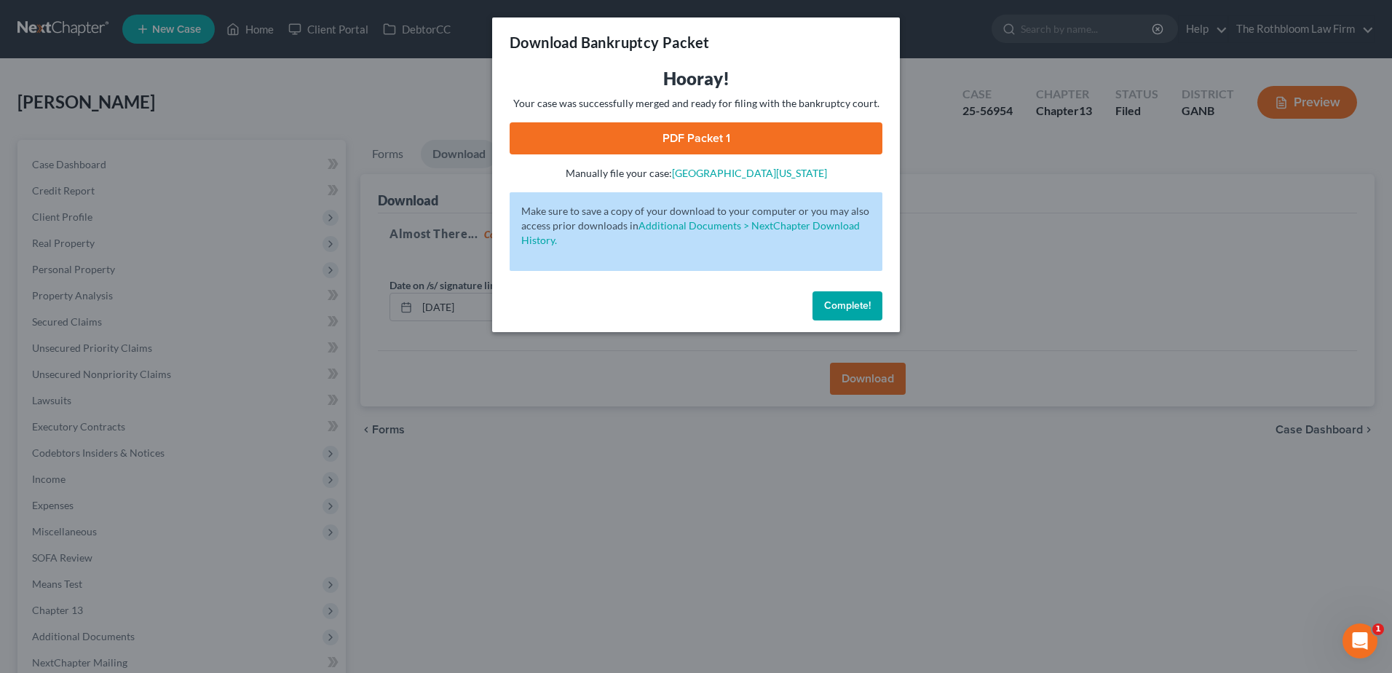
click at [681, 129] on link "PDF Packet 1" at bounding box center [696, 138] width 373 height 32
click at [835, 308] on span "Complete!" at bounding box center [847, 305] width 47 height 12
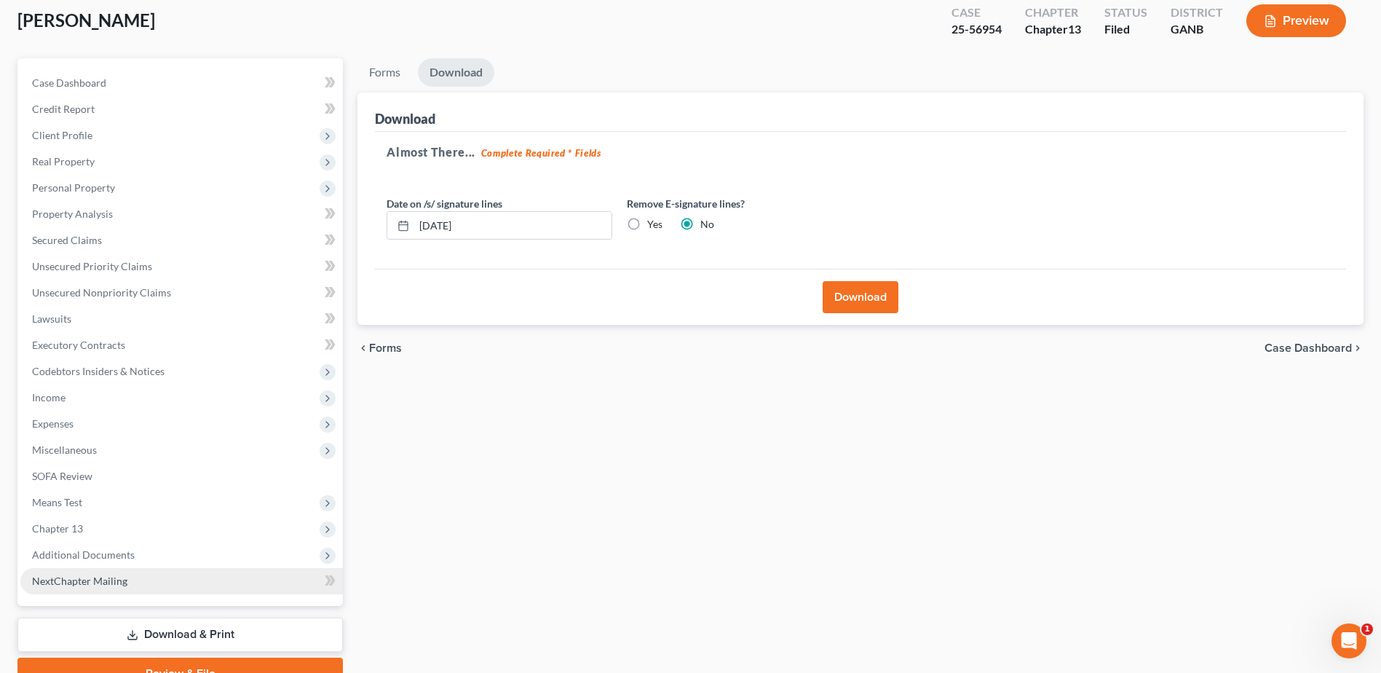
scroll to position [154, 0]
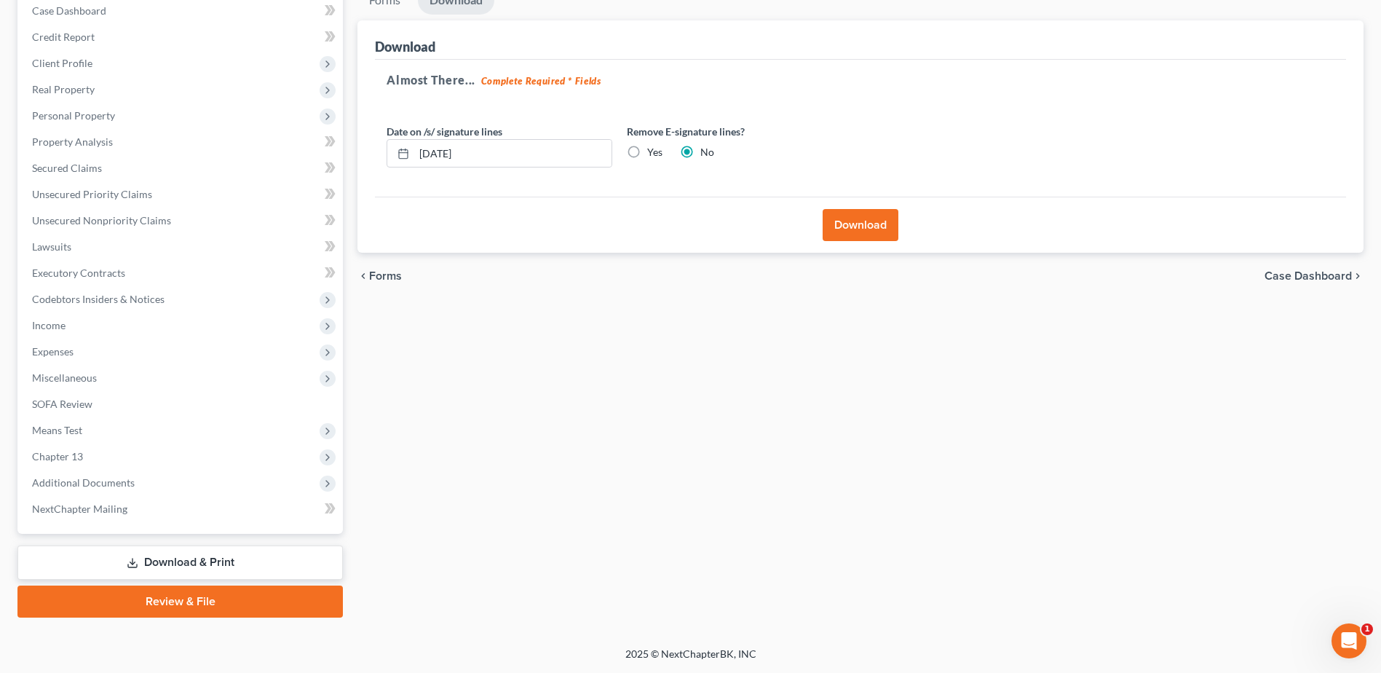
click at [218, 561] on link "Download & Print" at bounding box center [180, 562] width 326 height 34
click at [80, 475] on span "Additional Documents" at bounding box center [181, 483] width 323 height 26
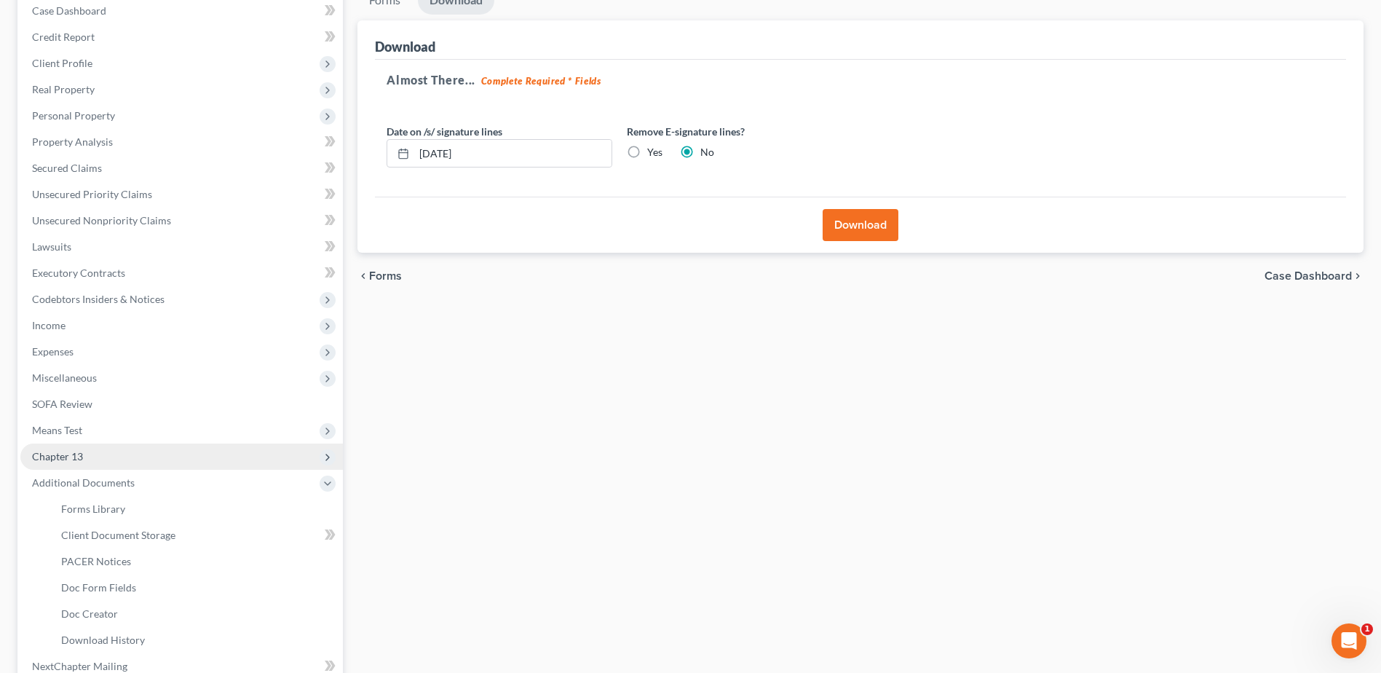
click at [71, 454] on span "Chapter 13" at bounding box center [57, 456] width 51 height 12
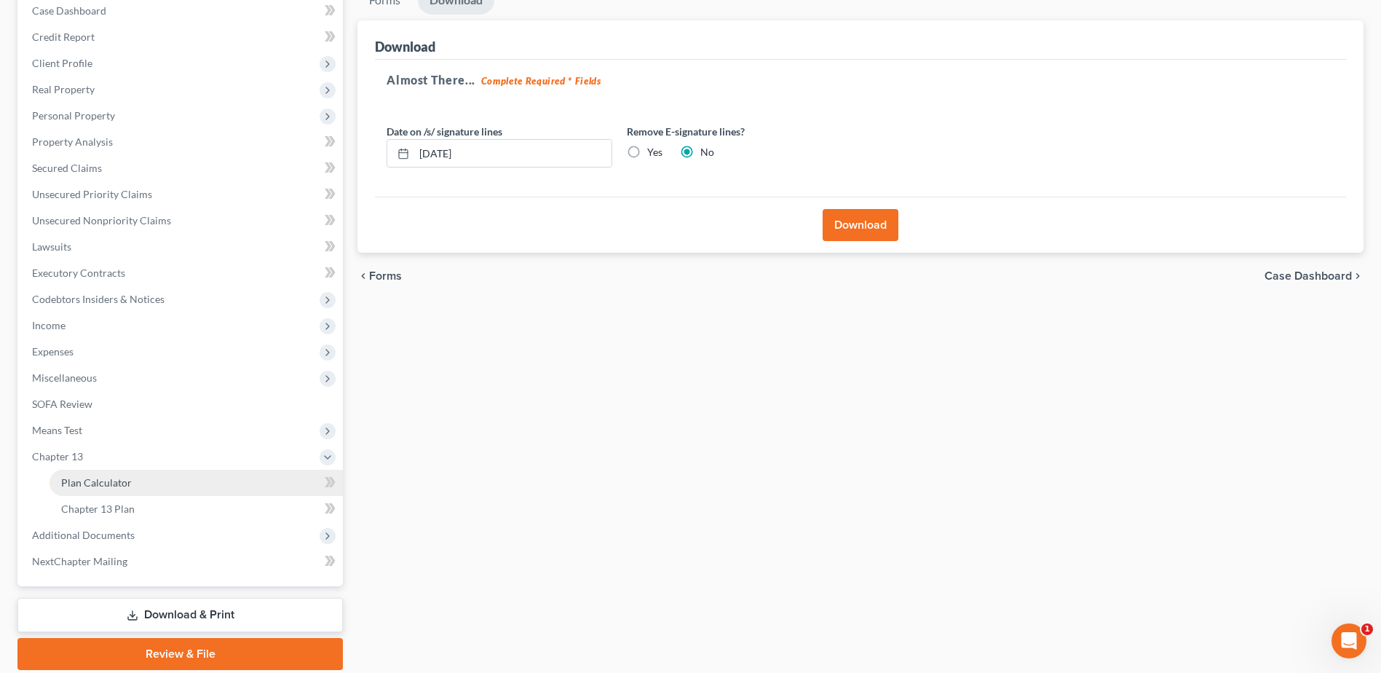
click at [82, 478] on span "Plan Calculator" at bounding box center [96, 482] width 71 height 12
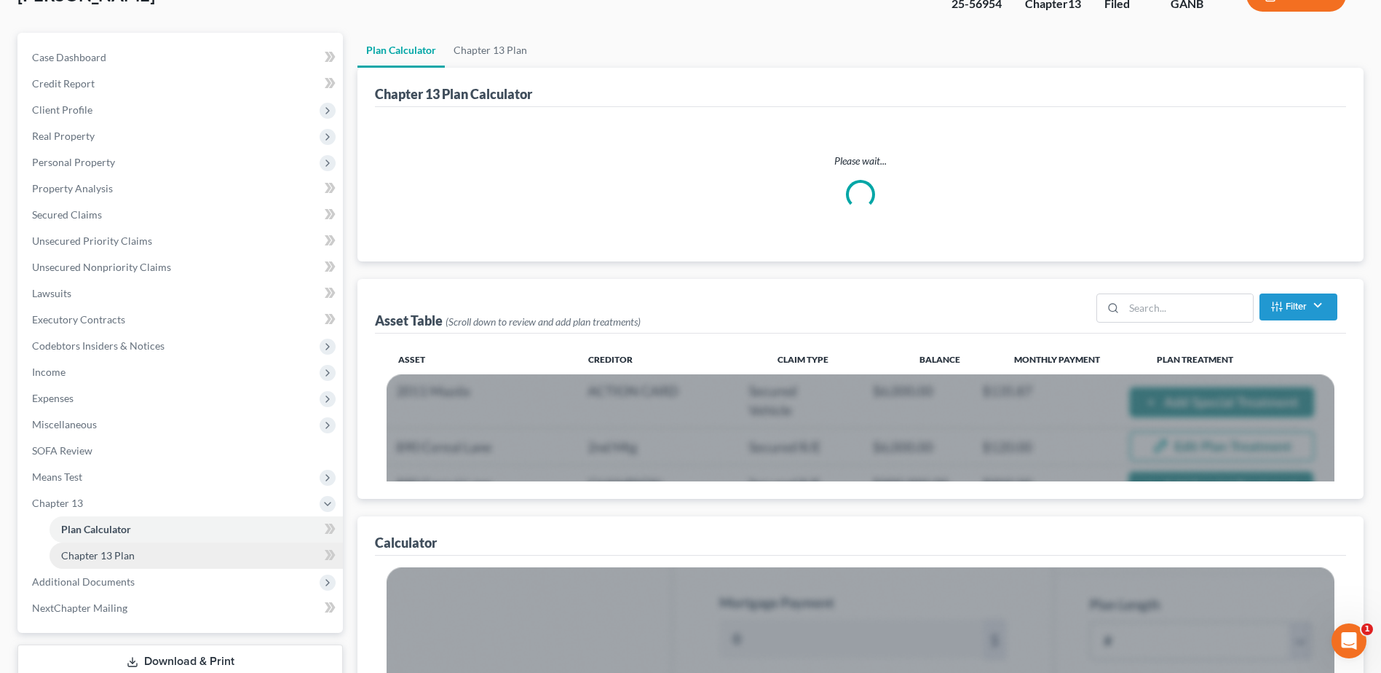
scroll to position [206, 0]
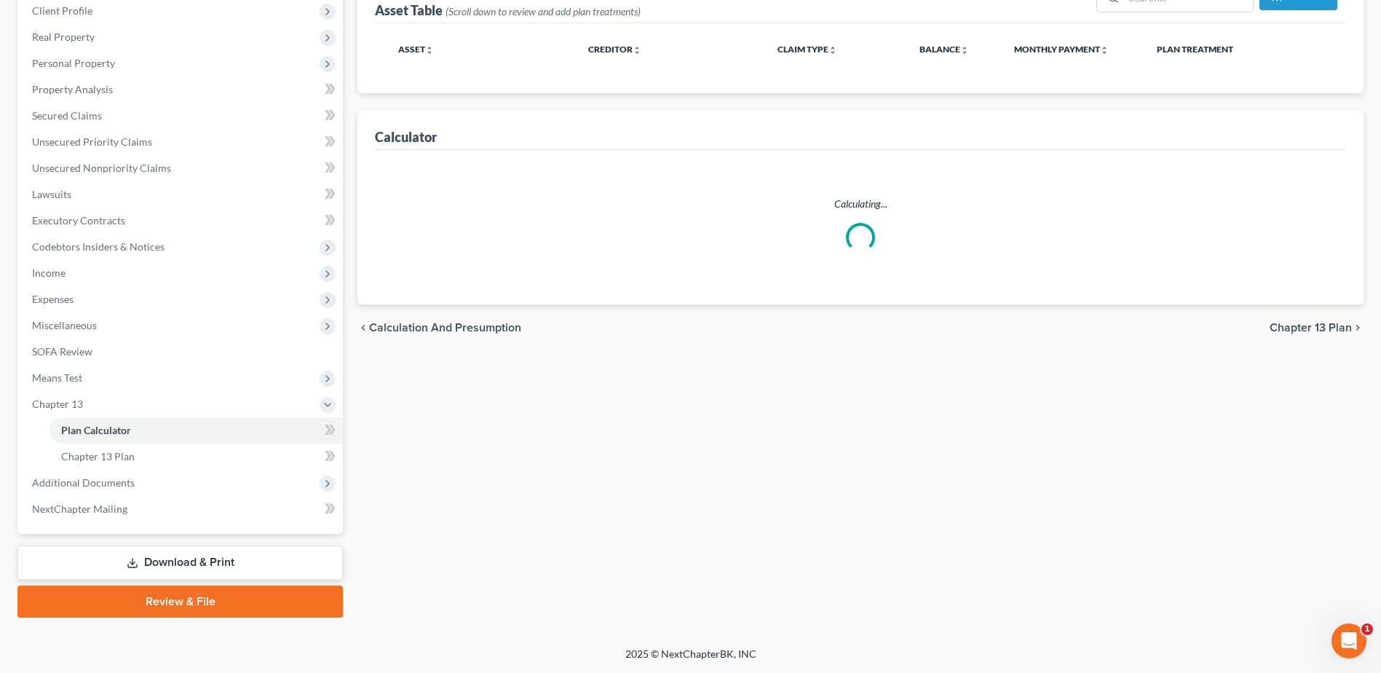
select select "59"
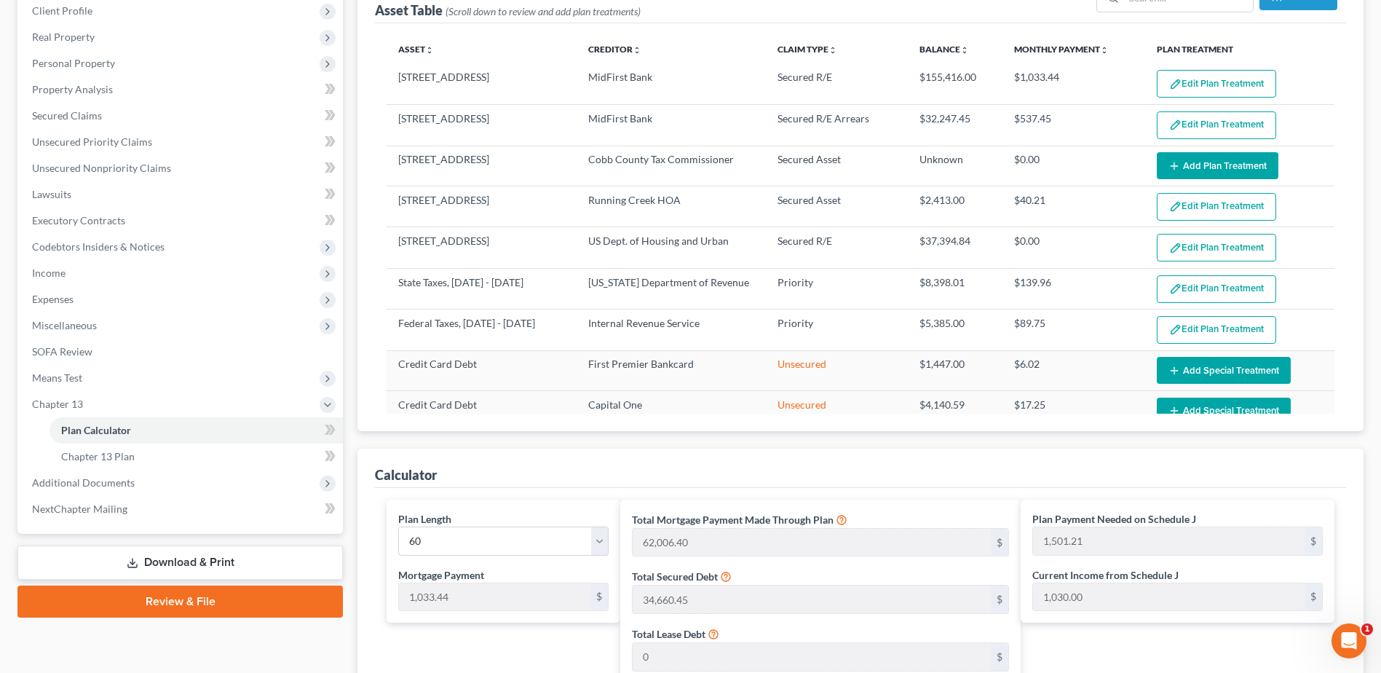
click at [208, 563] on link "Download & Print" at bounding box center [180, 562] width 326 height 34
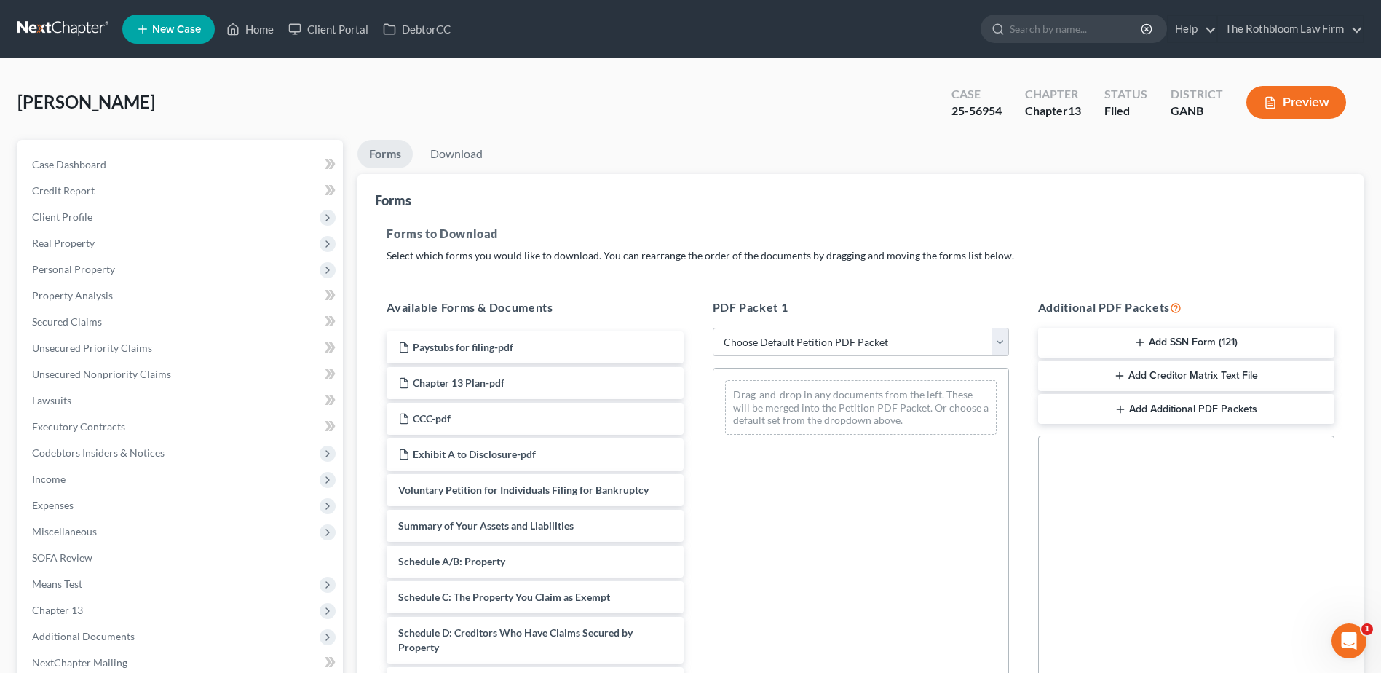
click at [746, 347] on select "Choose Default Petition PDF Packet Complete Bankruptcy Petition (all forms and …" at bounding box center [861, 342] width 296 height 29
select select "2"
click at [713, 328] on select "Choose Default Petition PDF Packet Complete Bankruptcy Petition (all forms and …" at bounding box center [861, 342] width 296 height 29
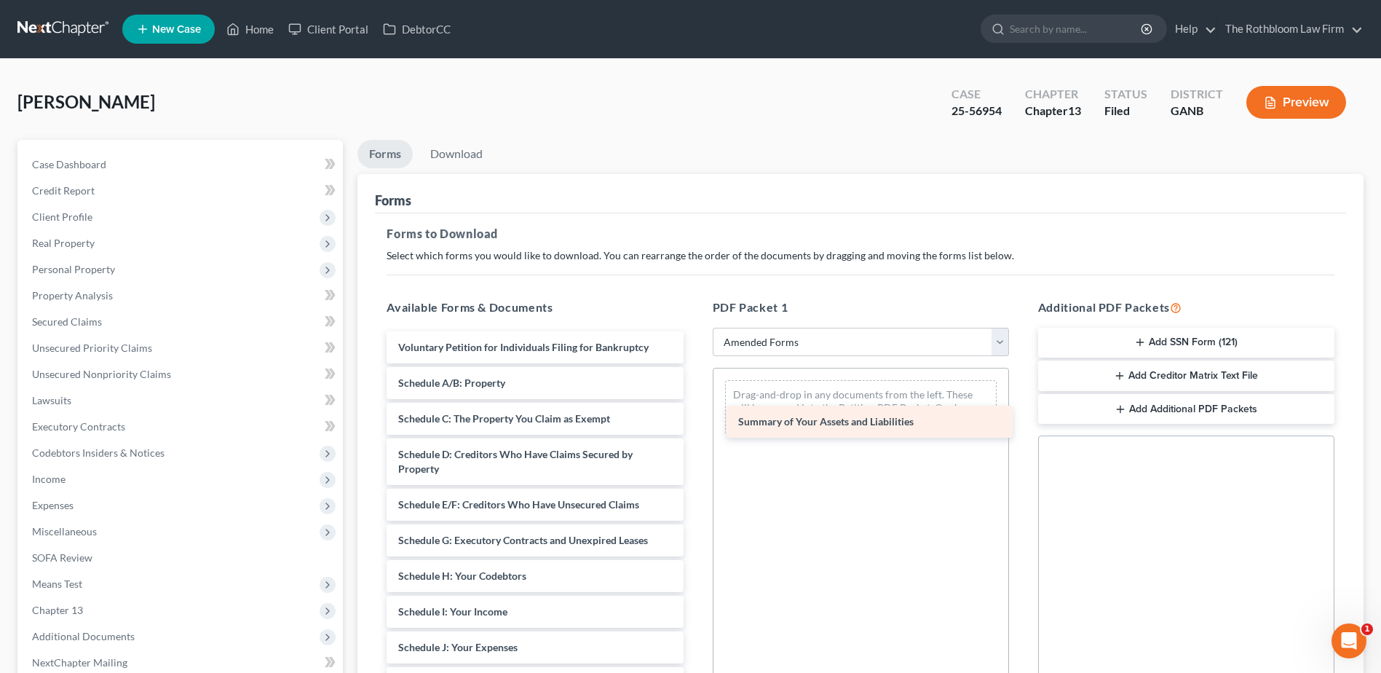
drag, startPoint x: 548, startPoint y: 382, endPoint x: 888, endPoint y: 421, distance: 342.3
click at [695, 421] on div "Summary of Your Assets and Liabilities Voluntary Petition for Individuals Filin…" at bounding box center [535, 636] width 320 height 611
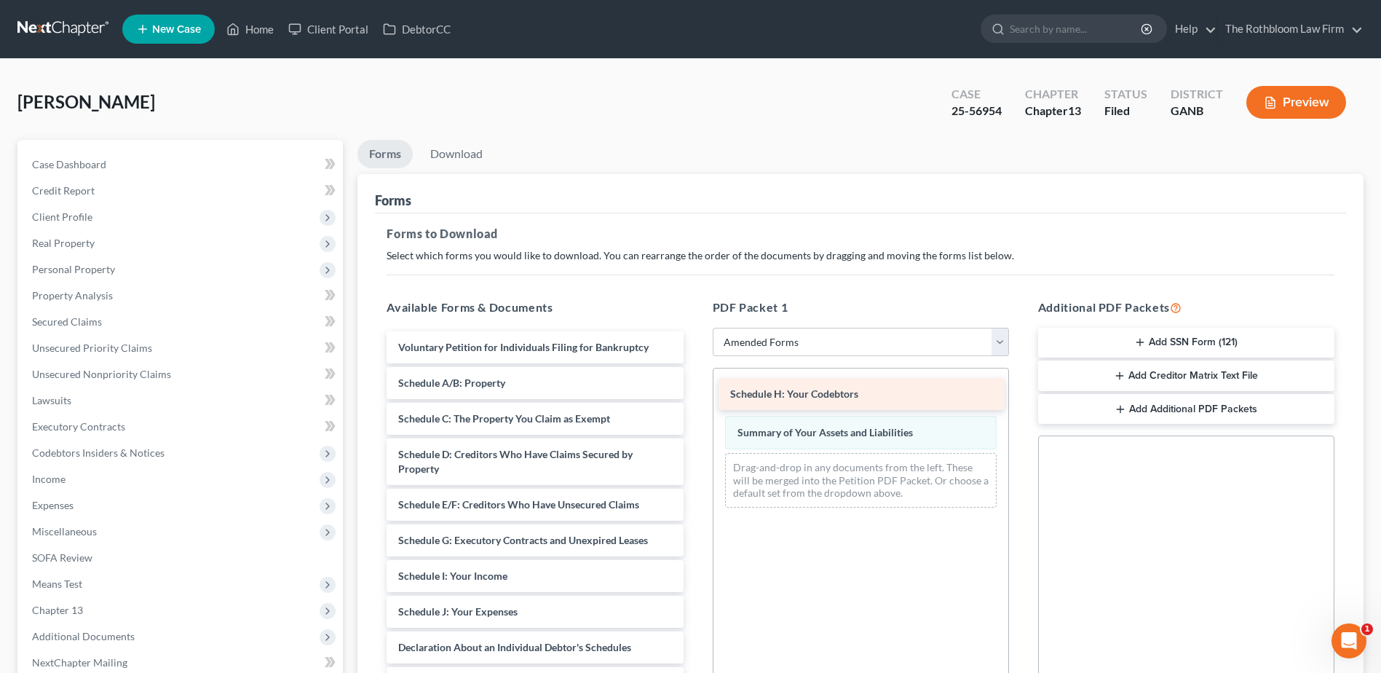
drag, startPoint x: 441, startPoint y: 583, endPoint x: 773, endPoint y: 401, distance: 378.7
click at [695, 401] on div "Schedule H: Your Codebtors Voluntary Petition for Individuals Filing for Bankru…" at bounding box center [535, 618] width 320 height 575
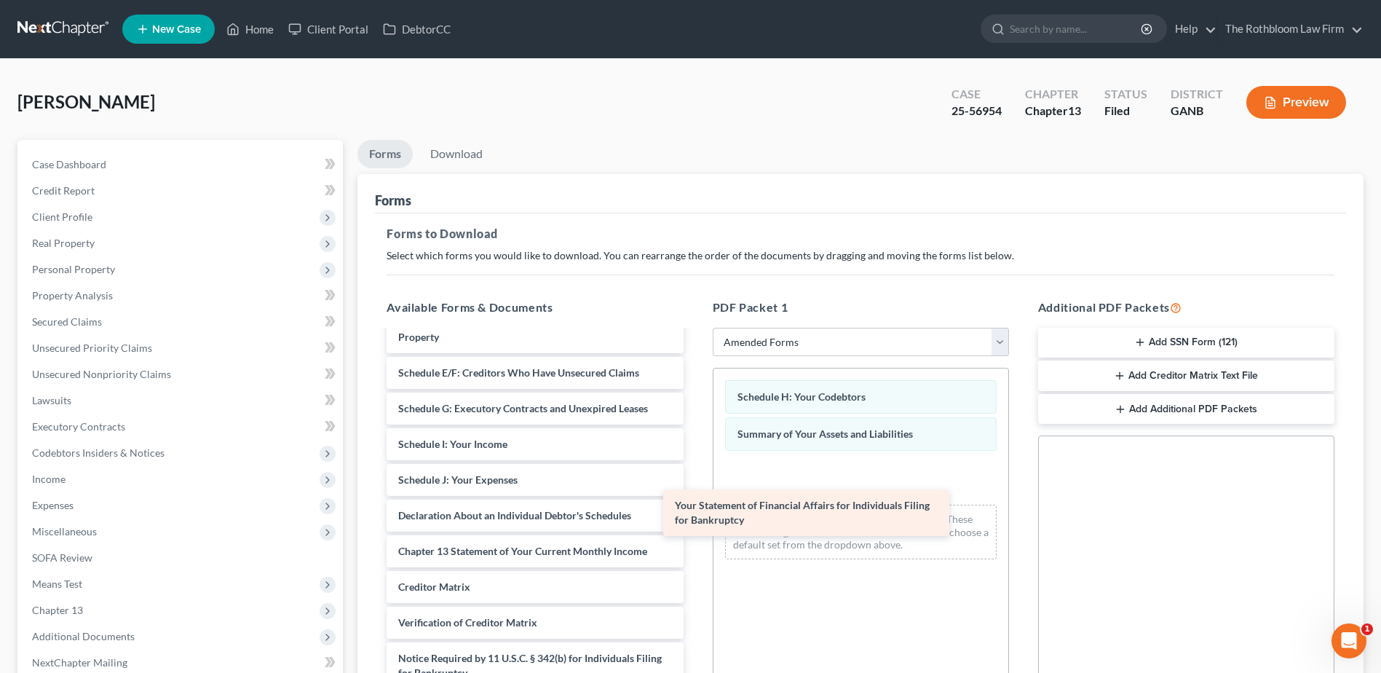
scroll to position [132, 0]
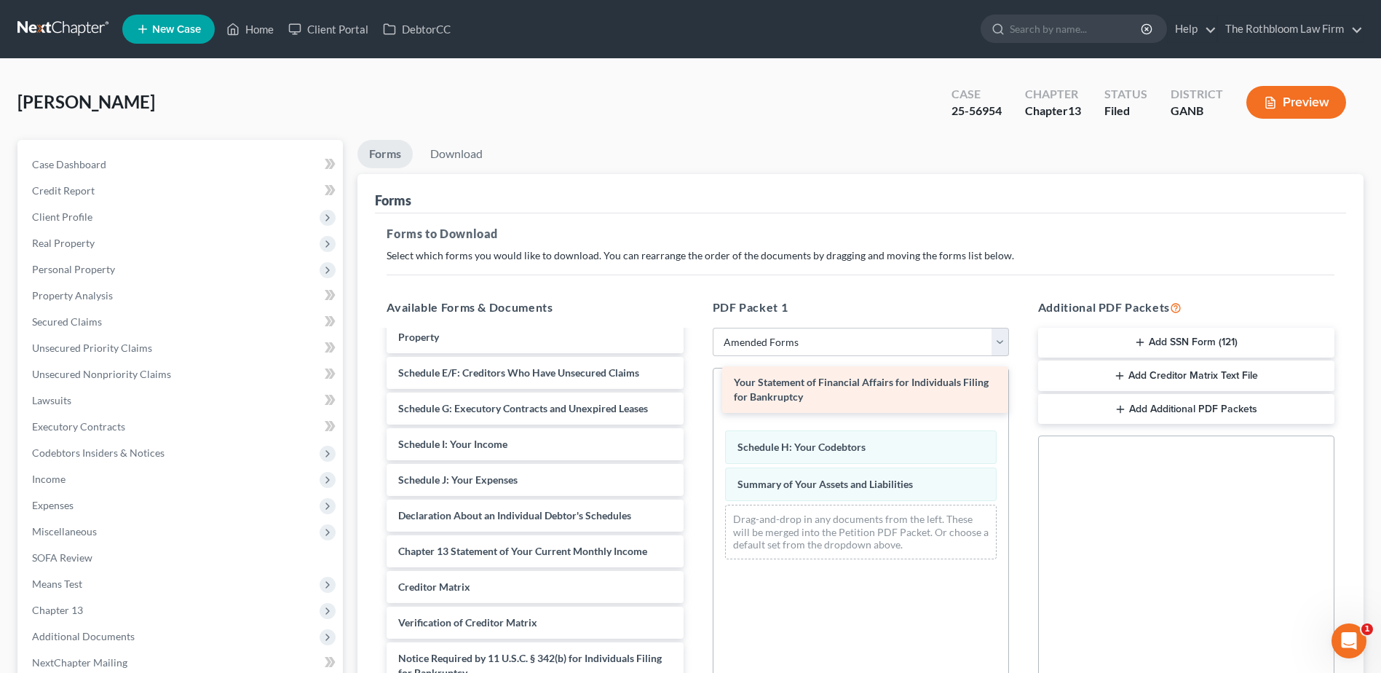
drag, startPoint x: 519, startPoint y: 546, endPoint x: 854, endPoint y: 391, distance: 369.8
click at [695, 391] on div "Your Statement of Financial Affairs for Individuals Filing for Bankruptcy Volun…" at bounding box center [535, 462] width 320 height 525
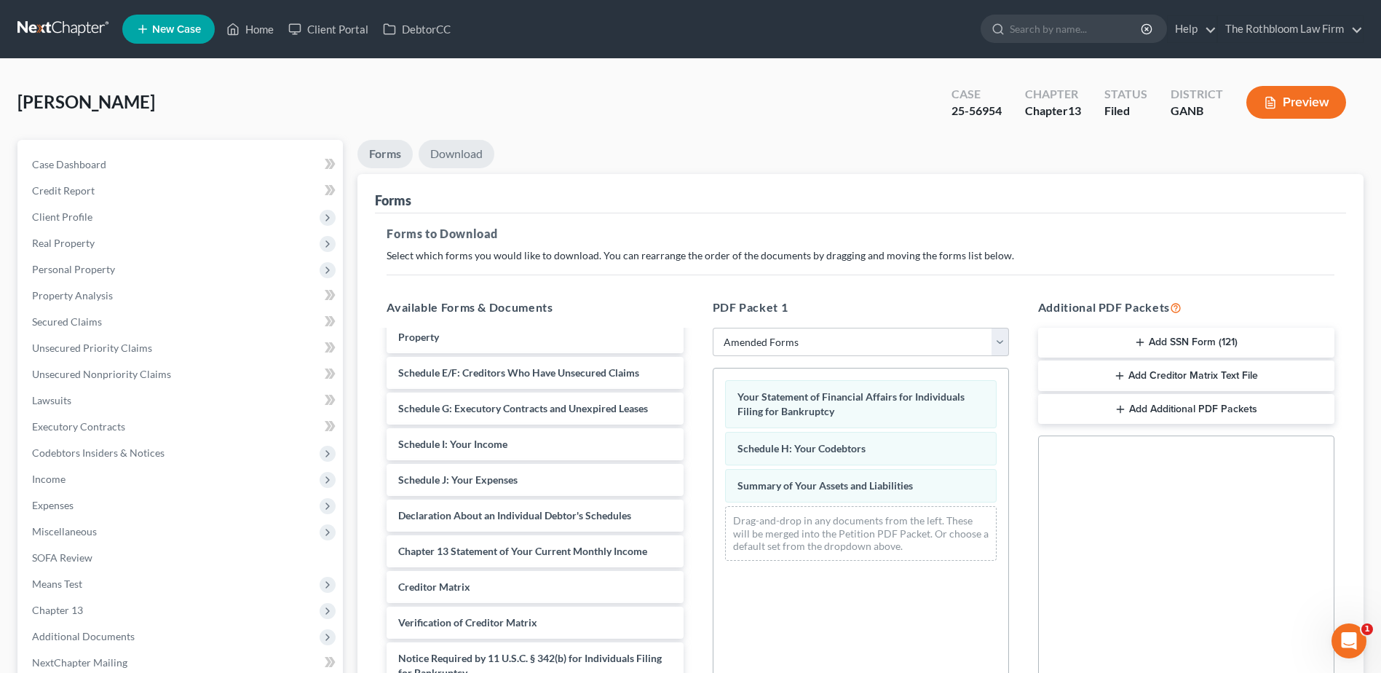
click at [443, 152] on link "Download" at bounding box center [457, 154] width 76 height 28
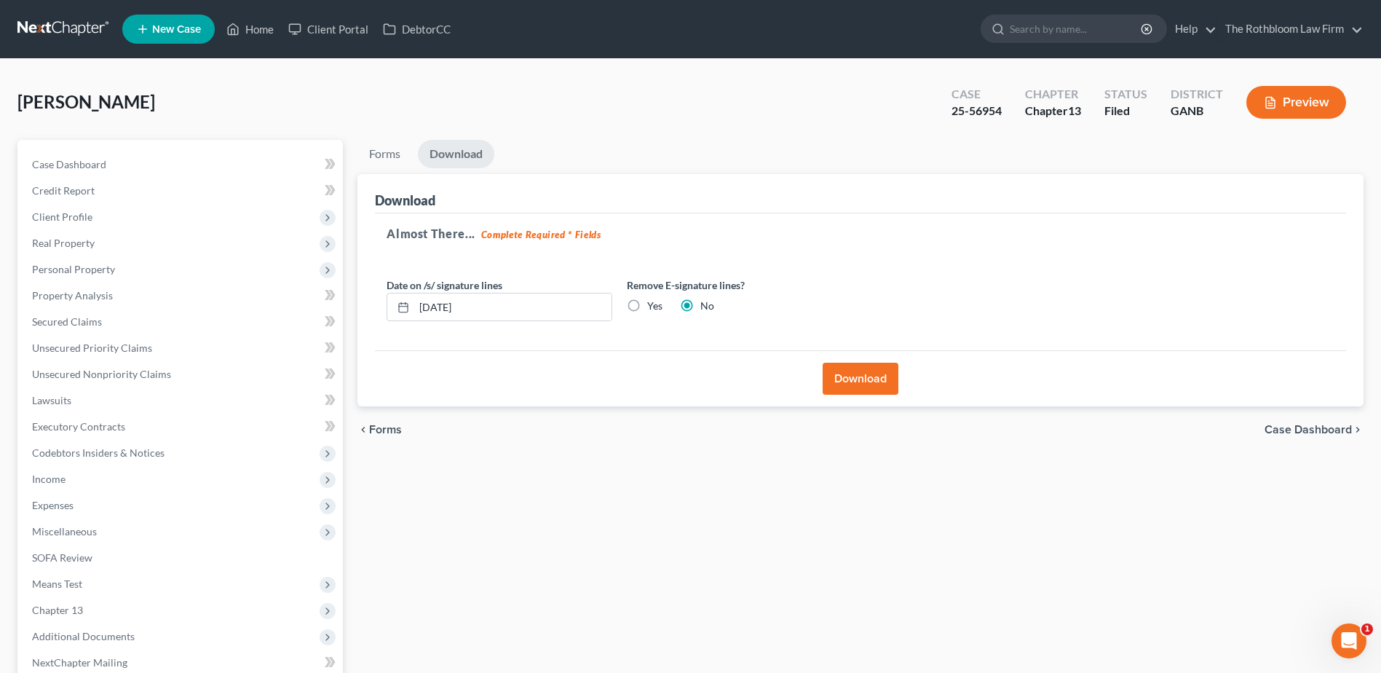
click at [856, 368] on button "Download" at bounding box center [861, 379] width 76 height 32
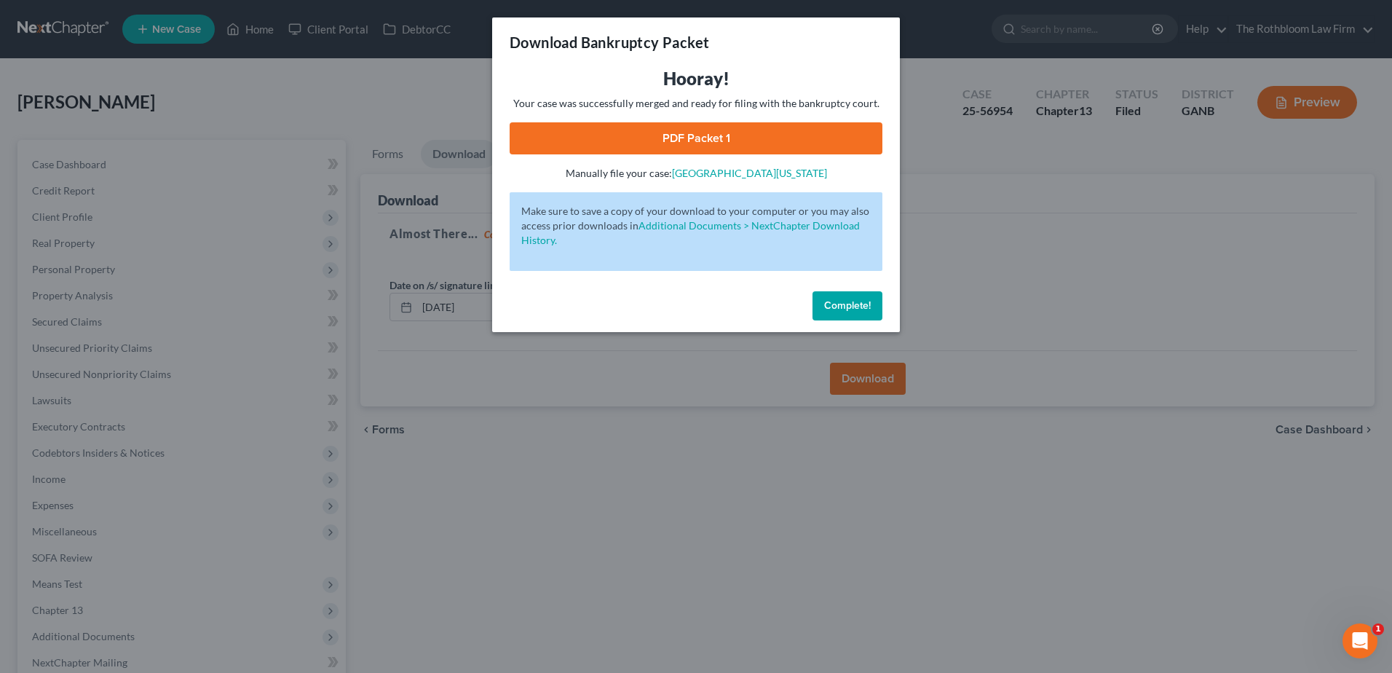
click at [741, 136] on link "PDF Packet 1" at bounding box center [696, 138] width 373 height 32
click at [827, 305] on span "Complete!" at bounding box center [847, 305] width 47 height 12
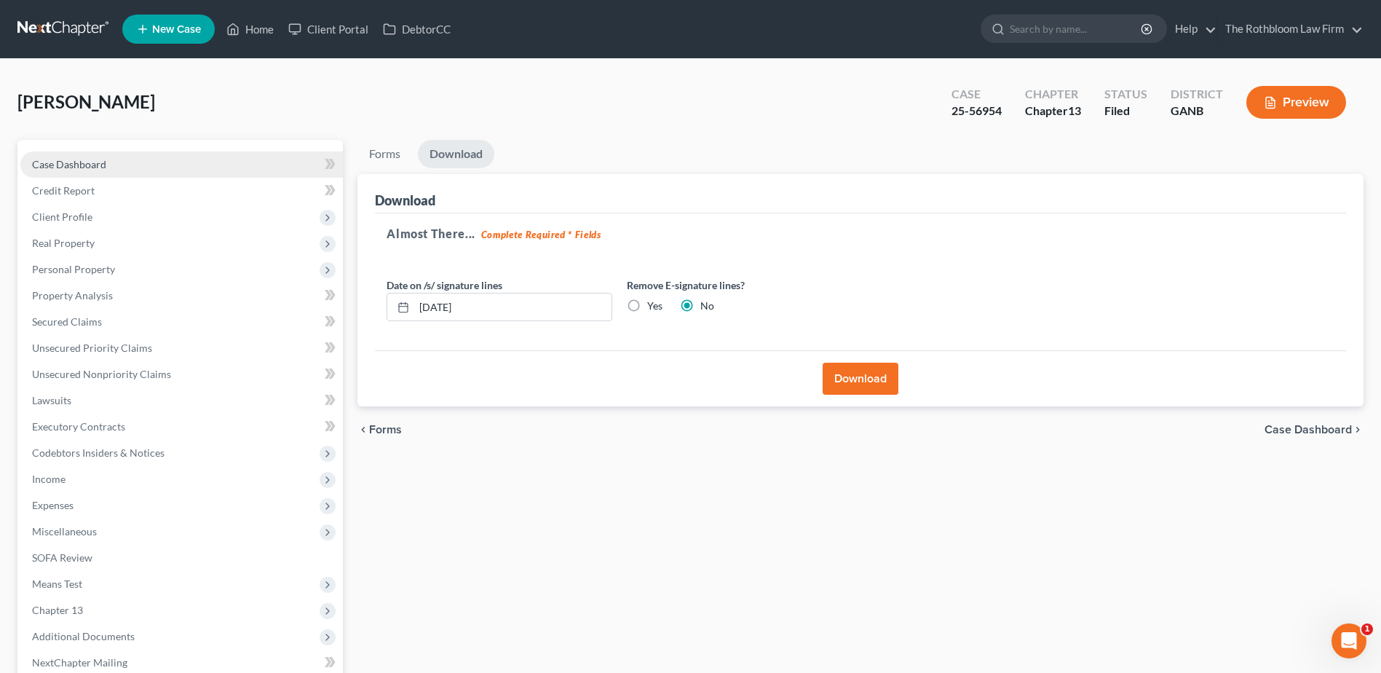
click at [73, 154] on link "Case Dashboard" at bounding box center [181, 164] width 323 height 26
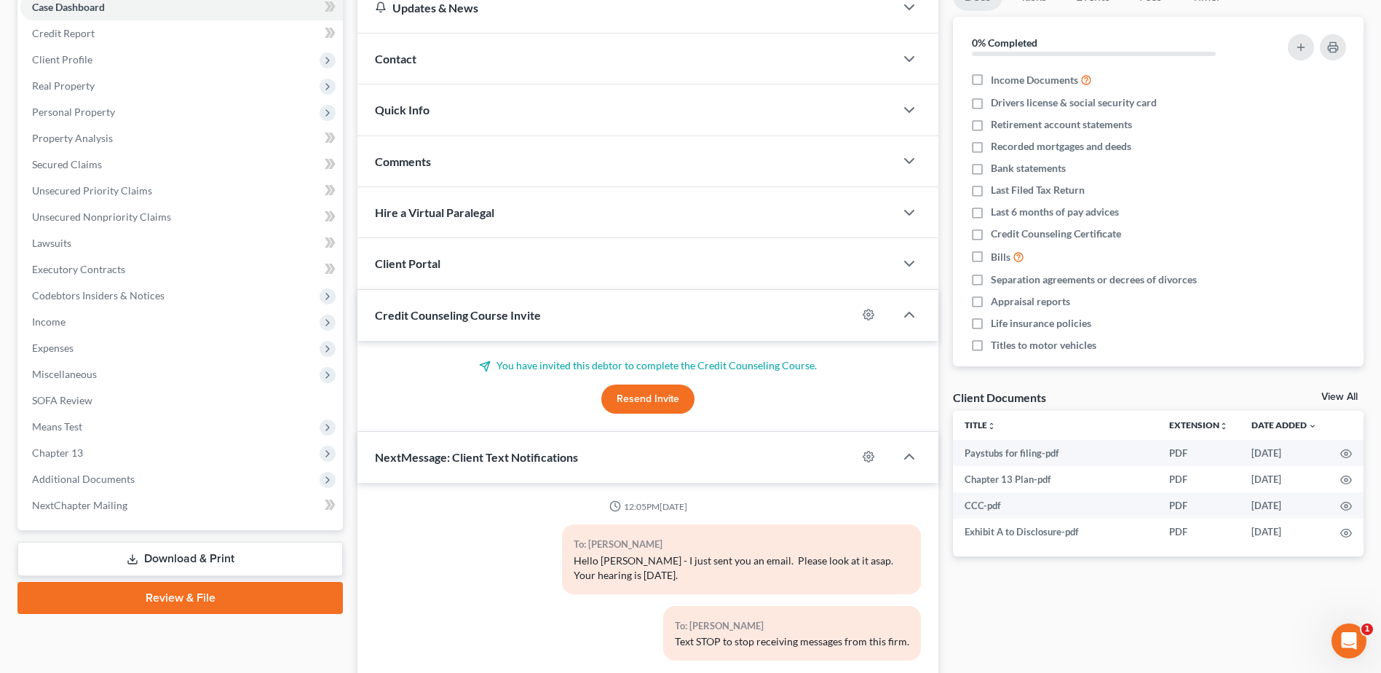
scroll to position [264, 0]
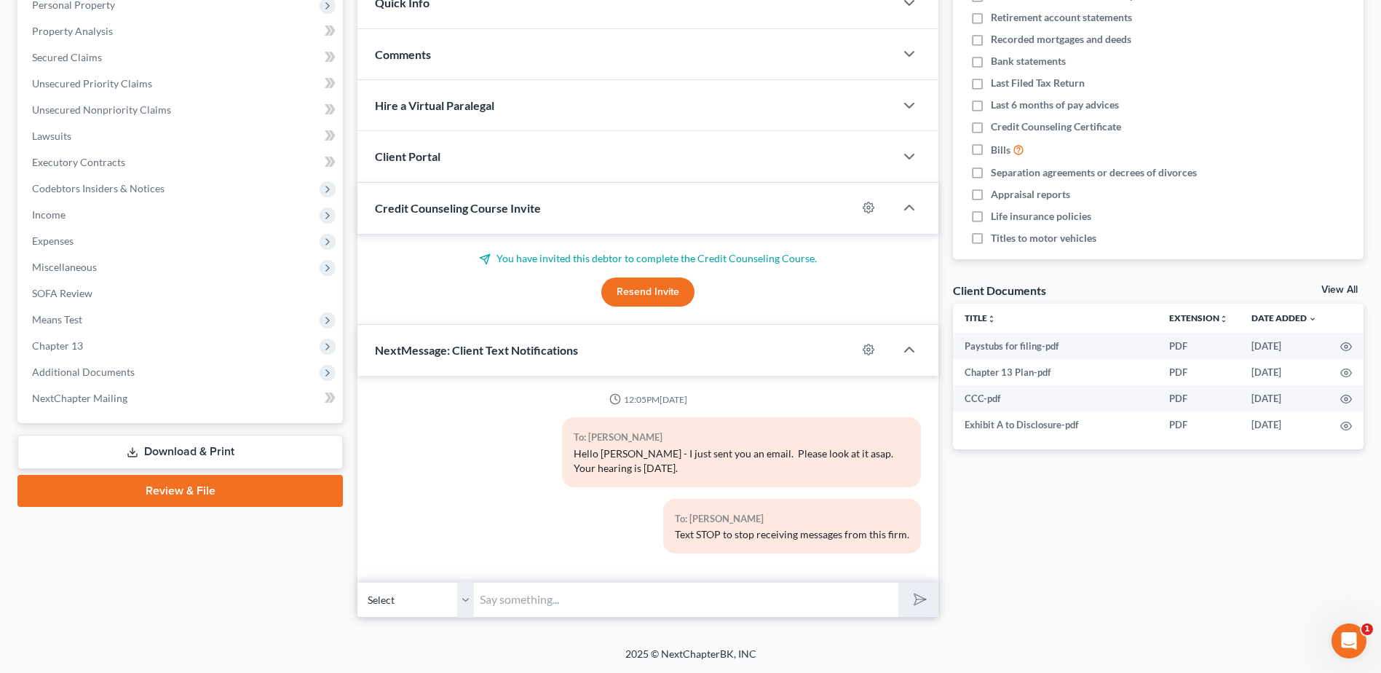
click at [549, 589] on input "text" at bounding box center [686, 600] width 425 height 36
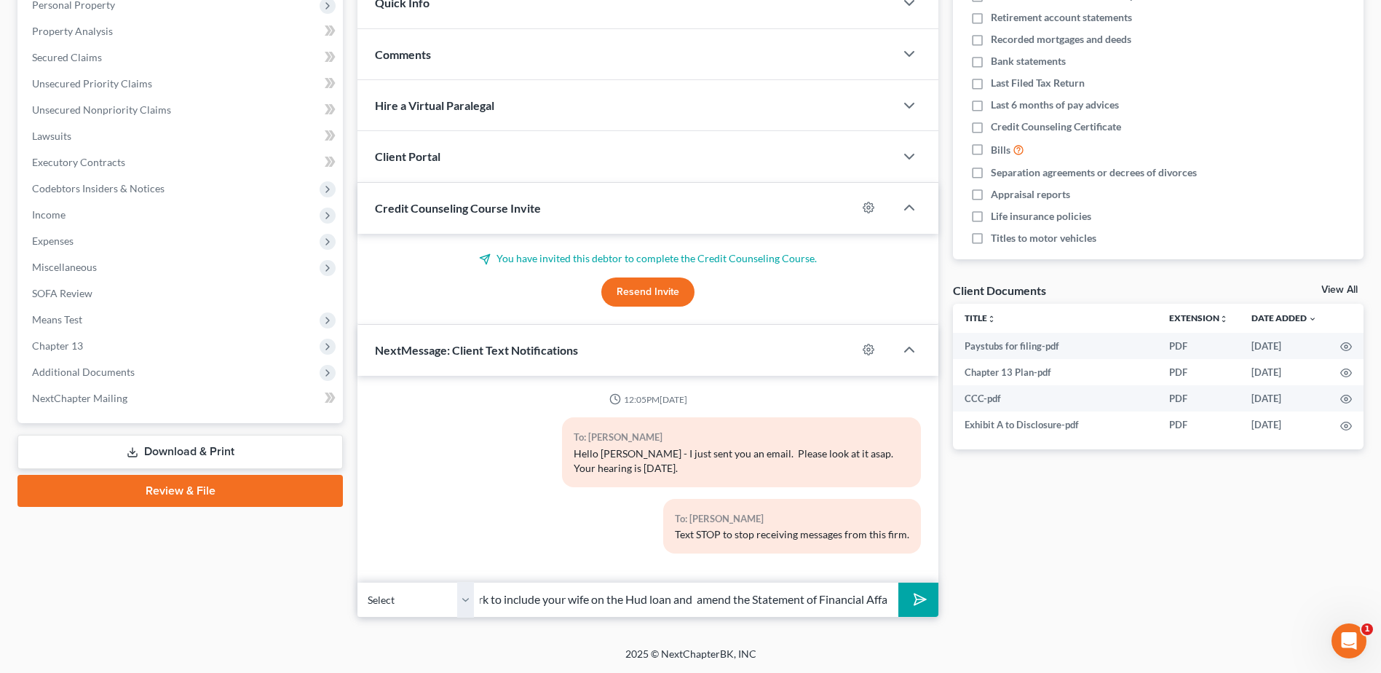
scroll to position [0, 388]
type input "Hi [PERSON_NAME], I had to amend Schedule H - Codebtors of your paperwork to in…"
click at [923, 599] on polygon "submit" at bounding box center [917, 599] width 17 height 17
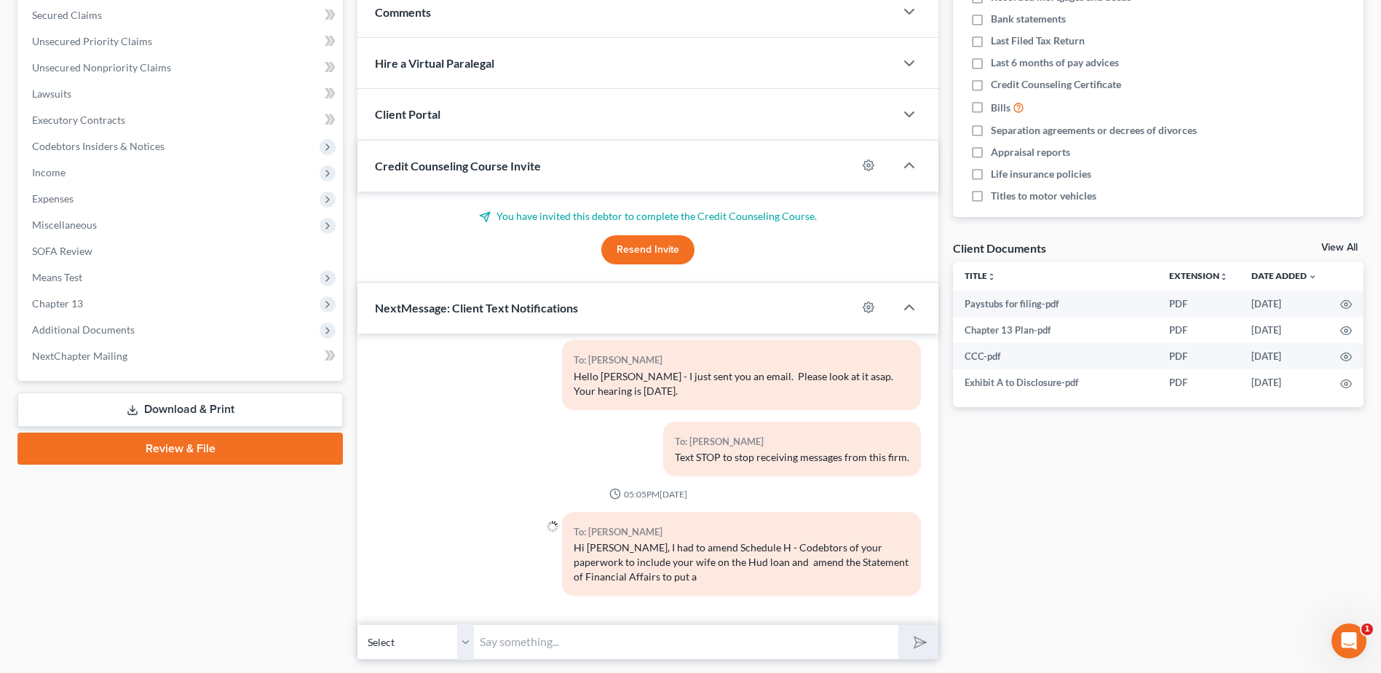
scroll to position [349, 0]
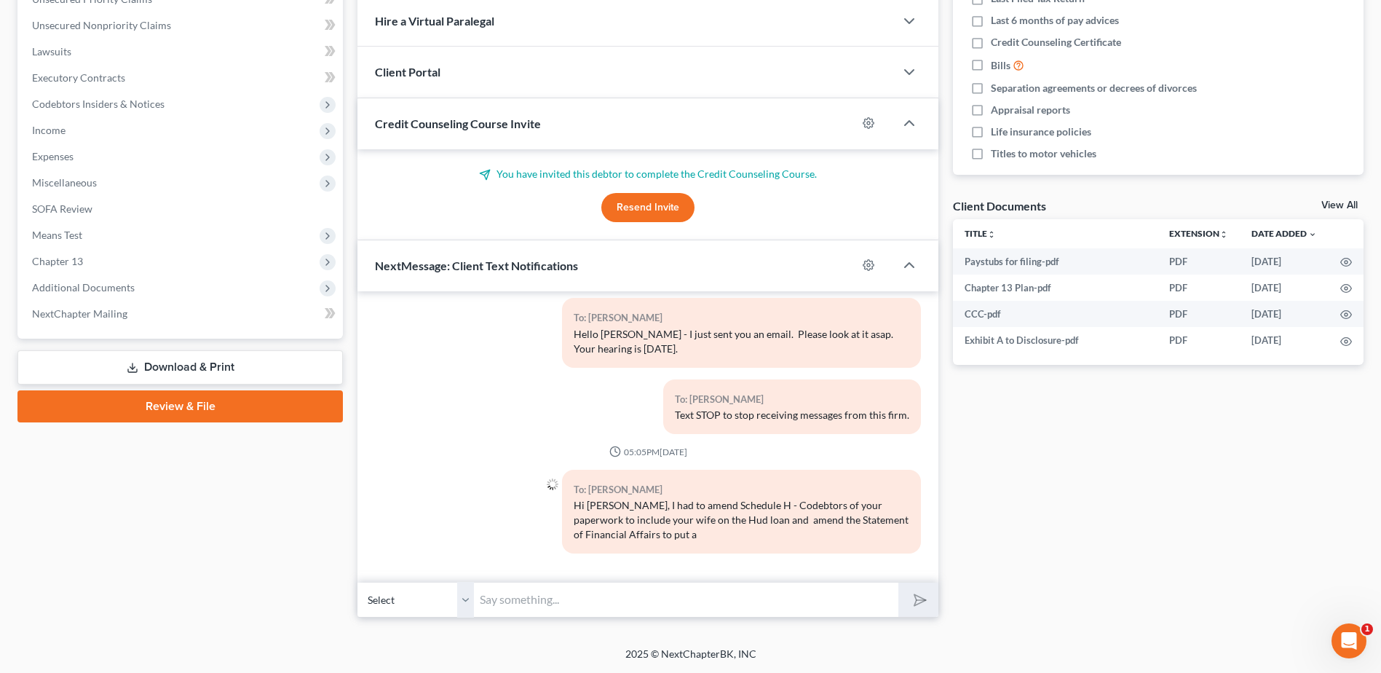
click at [531, 607] on input "text" at bounding box center [686, 600] width 425 height 36
type input "value on the Toyota when it was repossessed. I send the documents to be e-signe…"
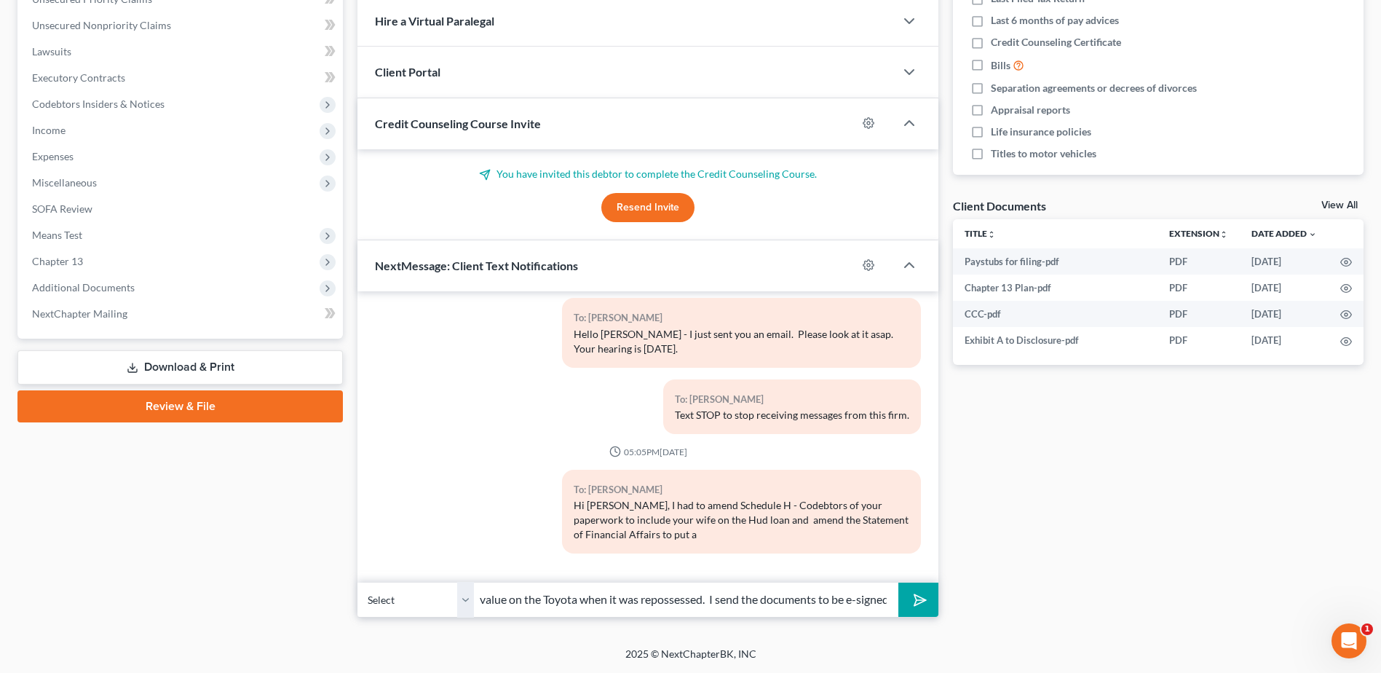
click at [936, 594] on button "submit" at bounding box center [919, 600] width 40 height 34
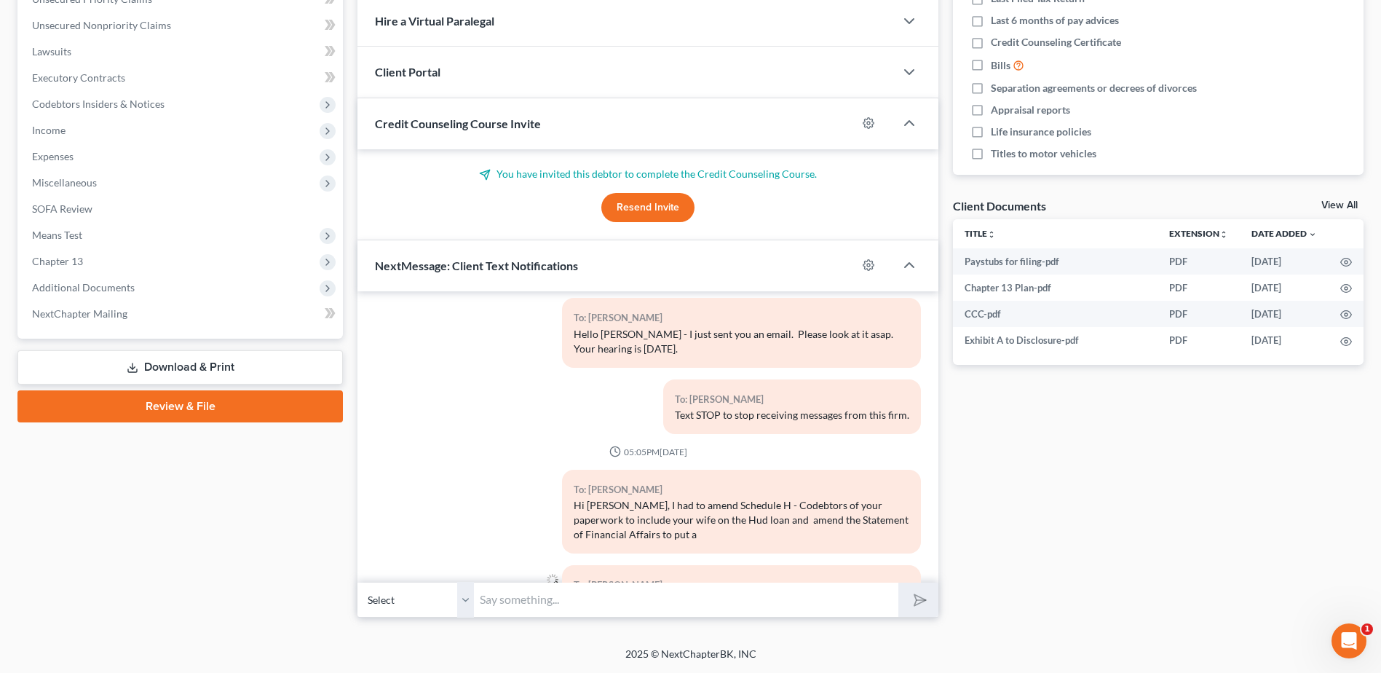
scroll to position [117, 0]
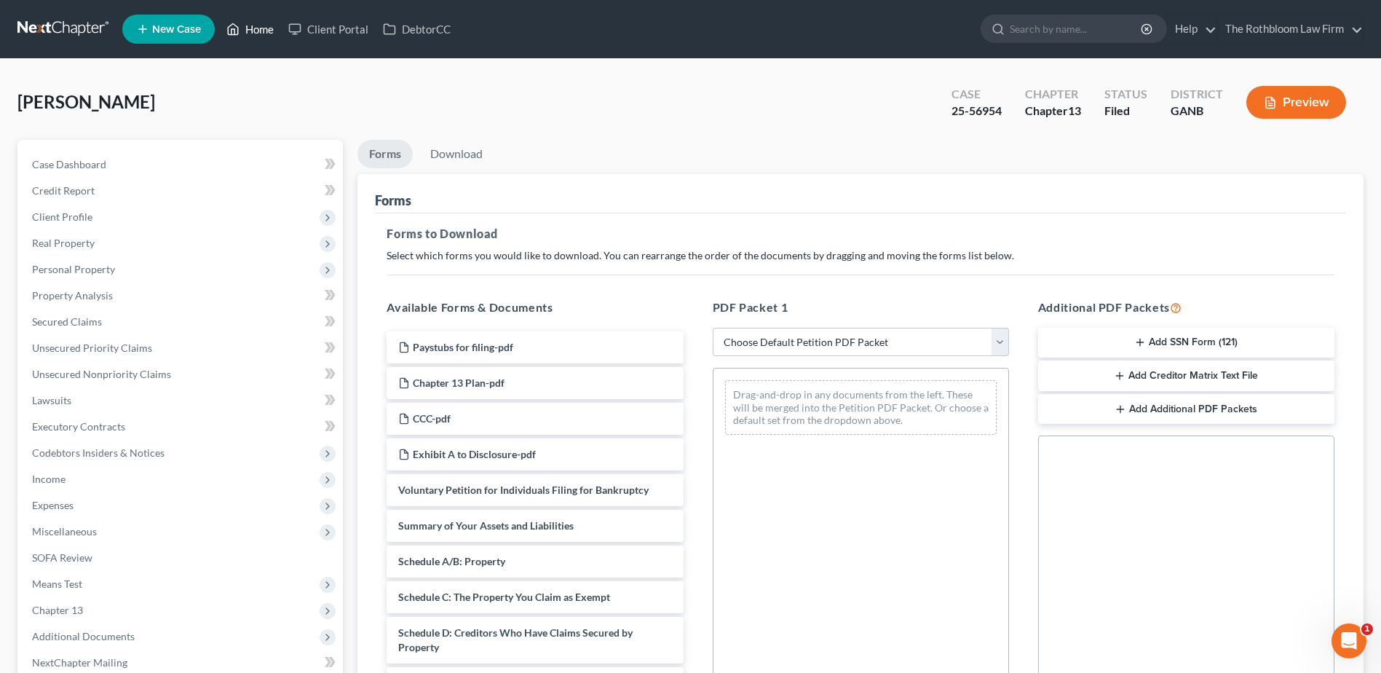
click at [261, 30] on link "Home" at bounding box center [250, 29] width 62 height 26
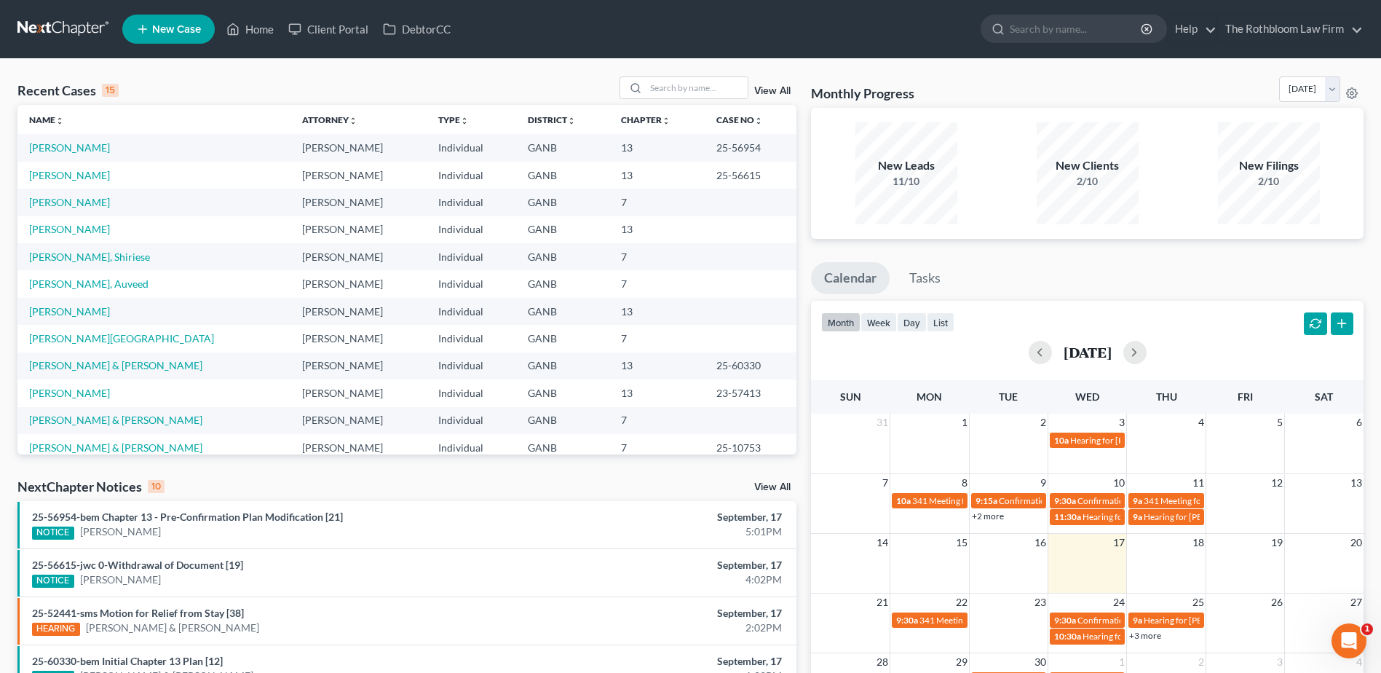
click at [34, 136] on td "[PERSON_NAME]" at bounding box center [153, 147] width 273 height 27
click at [42, 151] on link "[PERSON_NAME]" at bounding box center [69, 147] width 81 height 12
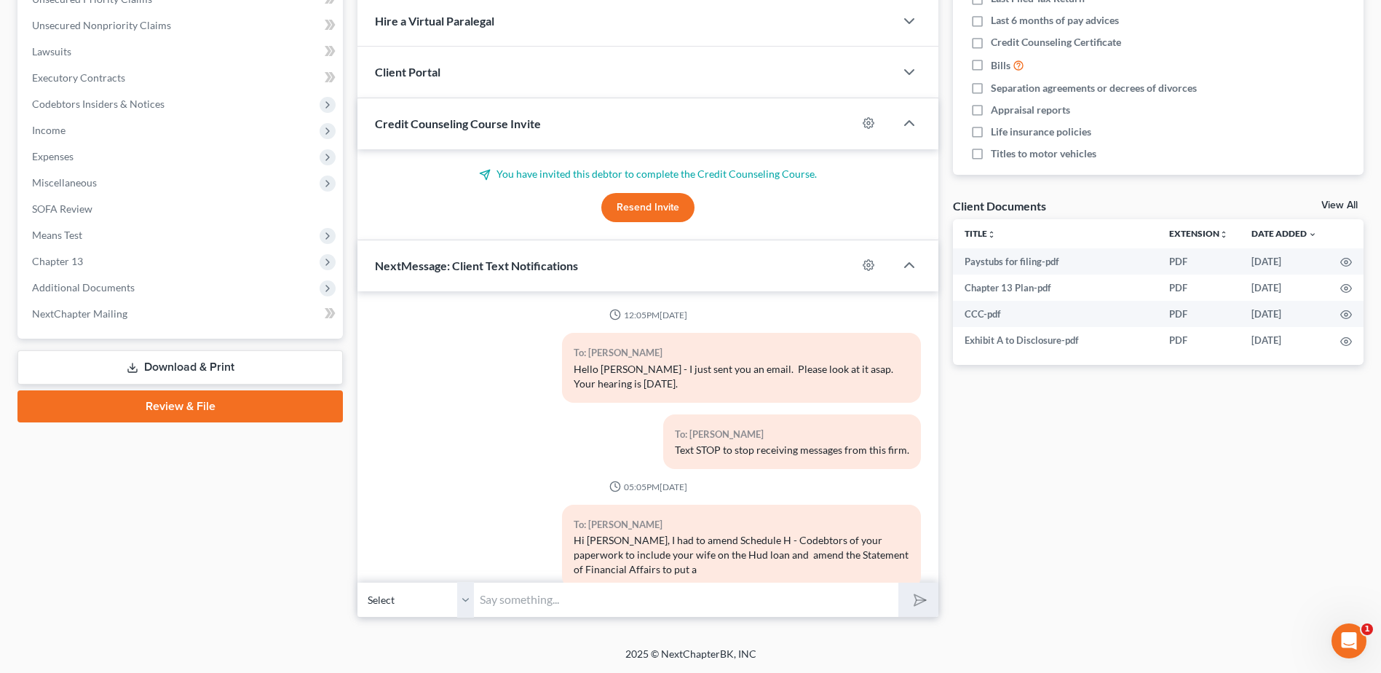
scroll to position [183, 0]
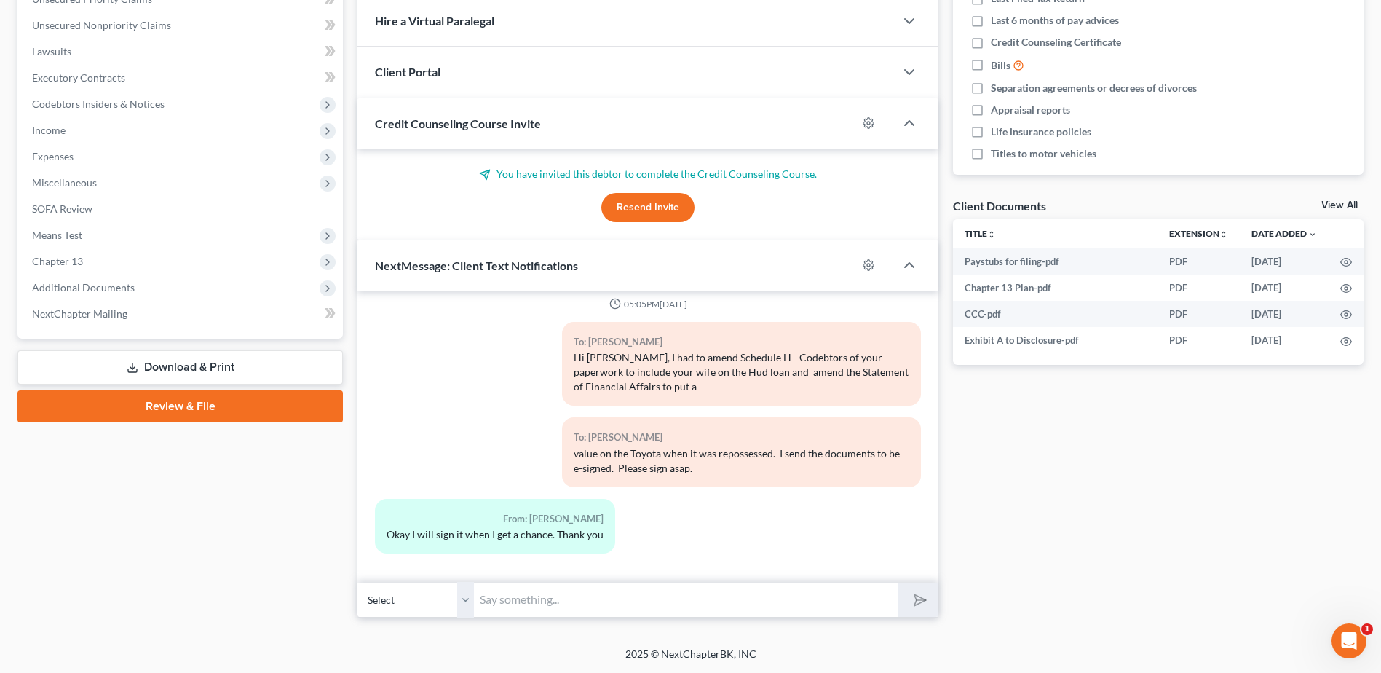
click at [546, 607] on input "text" at bounding box center [686, 600] width 425 height 36
type input "Thank you."
click at [913, 606] on icon "submit" at bounding box center [917, 599] width 20 height 20
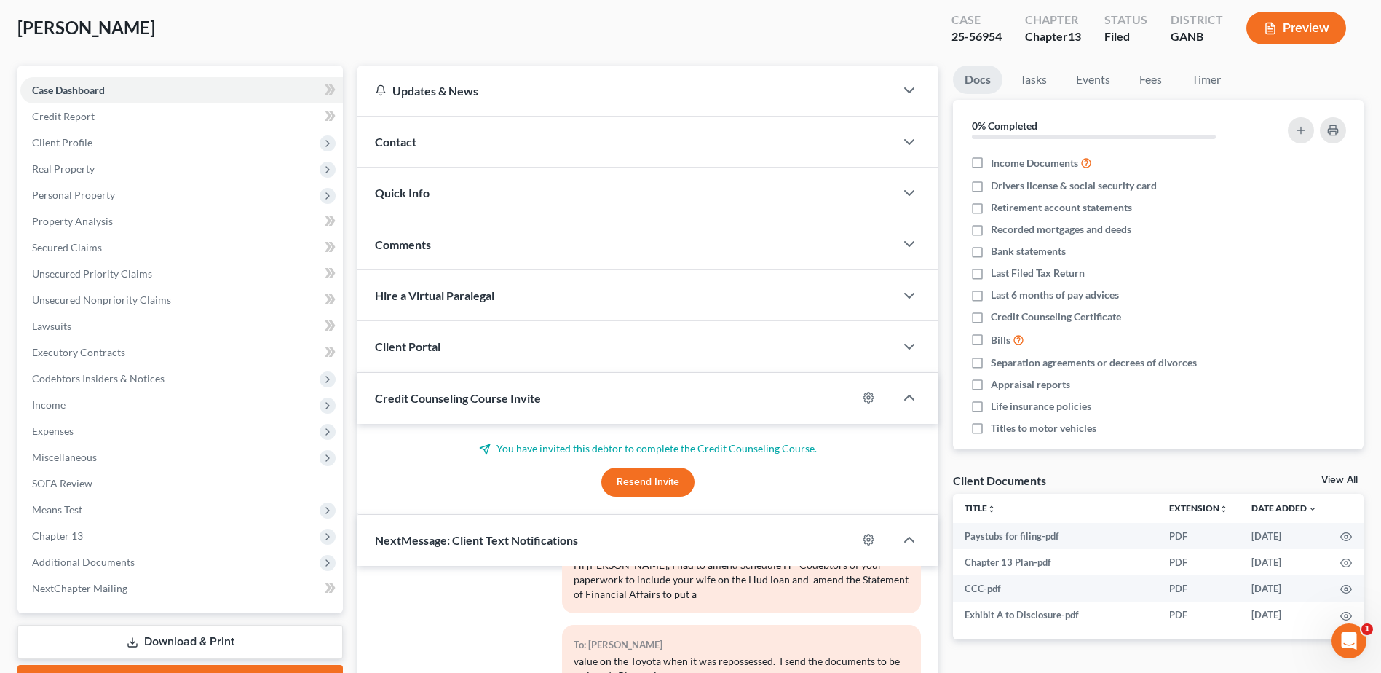
scroll to position [0, 0]
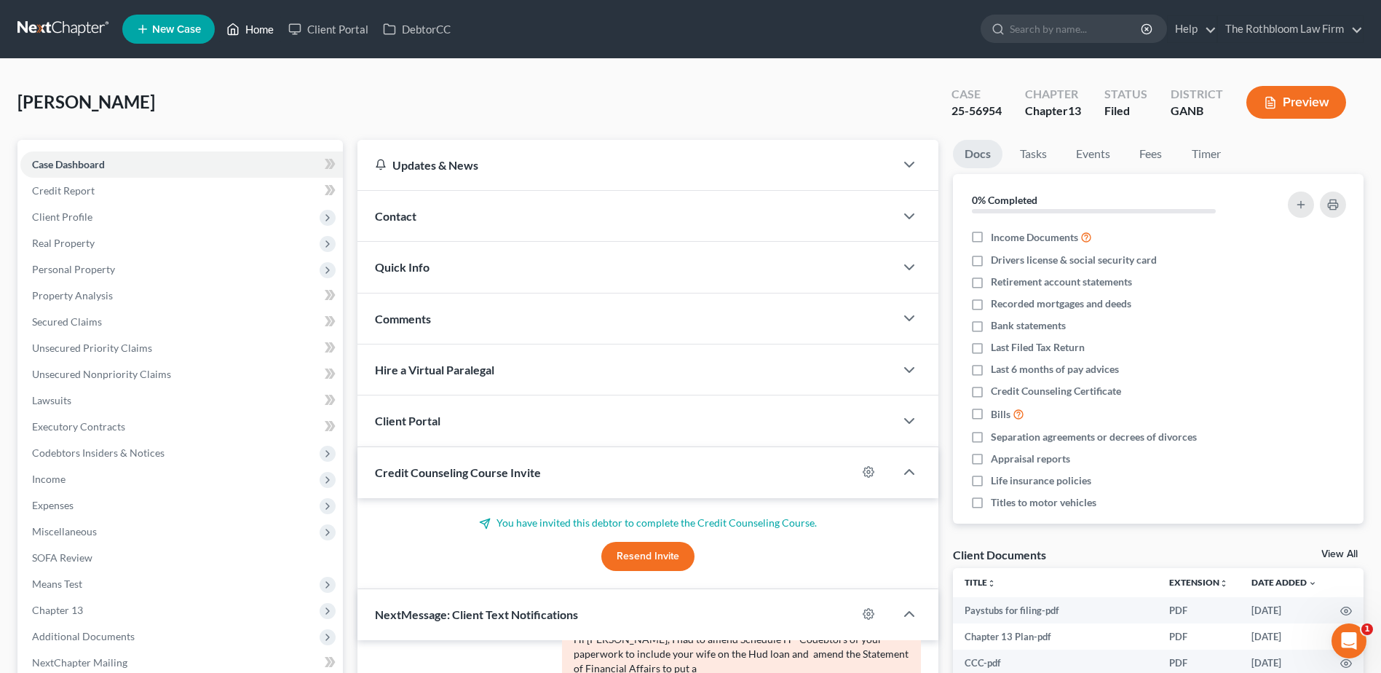
click at [252, 29] on link "Home" at bounding box center [250, 29] width 62 height 26
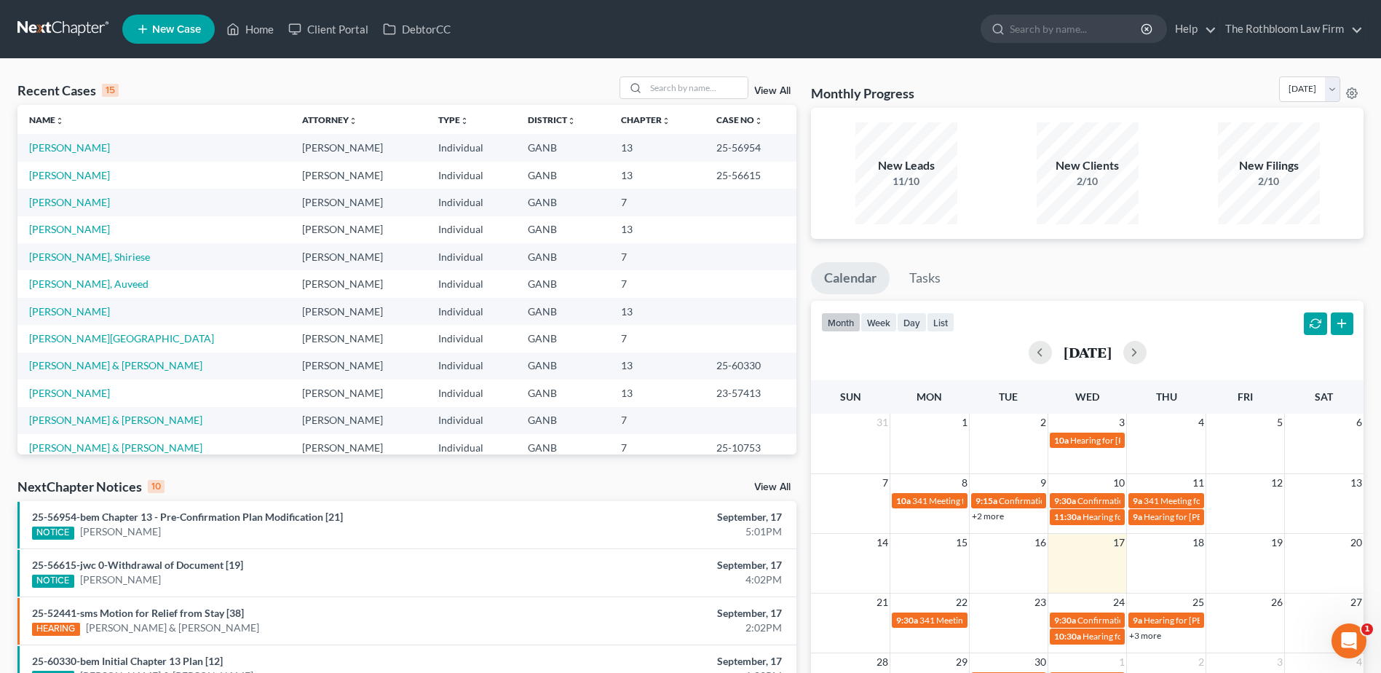
click at [677, 100] on div "Recent Cases 15 View All" at bounding box center [406, 90] width 779 height 28
click at [675, 87] on input "search" at bounding box center [697, 87] width 102 height 21
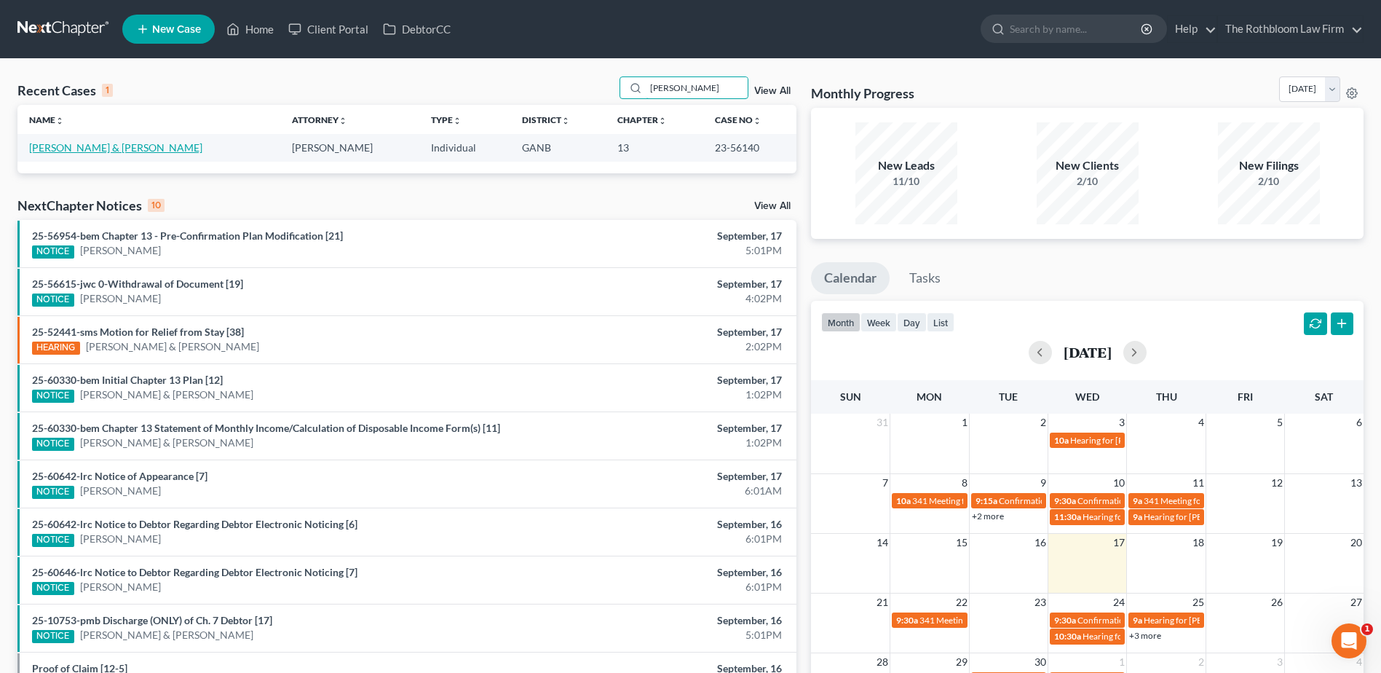
type input "[PERSON_NAME]"
click at [88, 147] on link "[PERSON_NAME] & [PERSON_NAME]" at bounding box center [115, 147] width 173 height 12
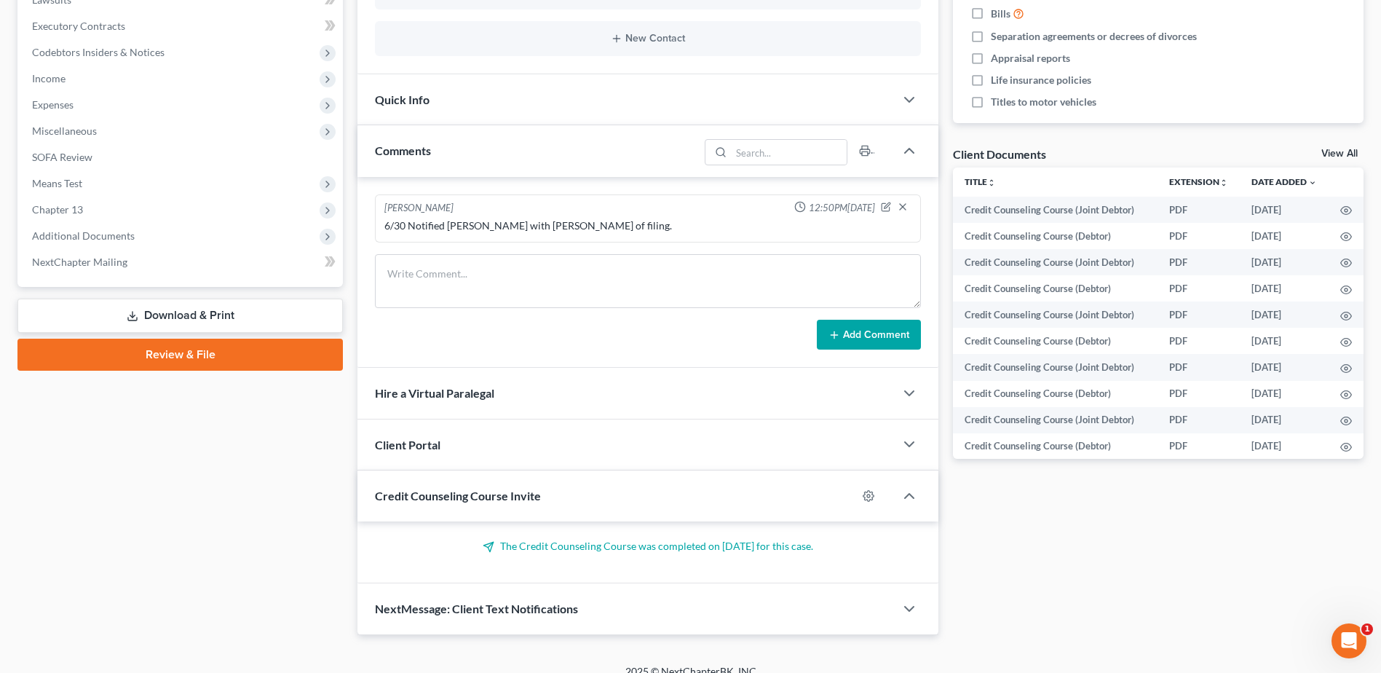
scroll to position [418, 0]
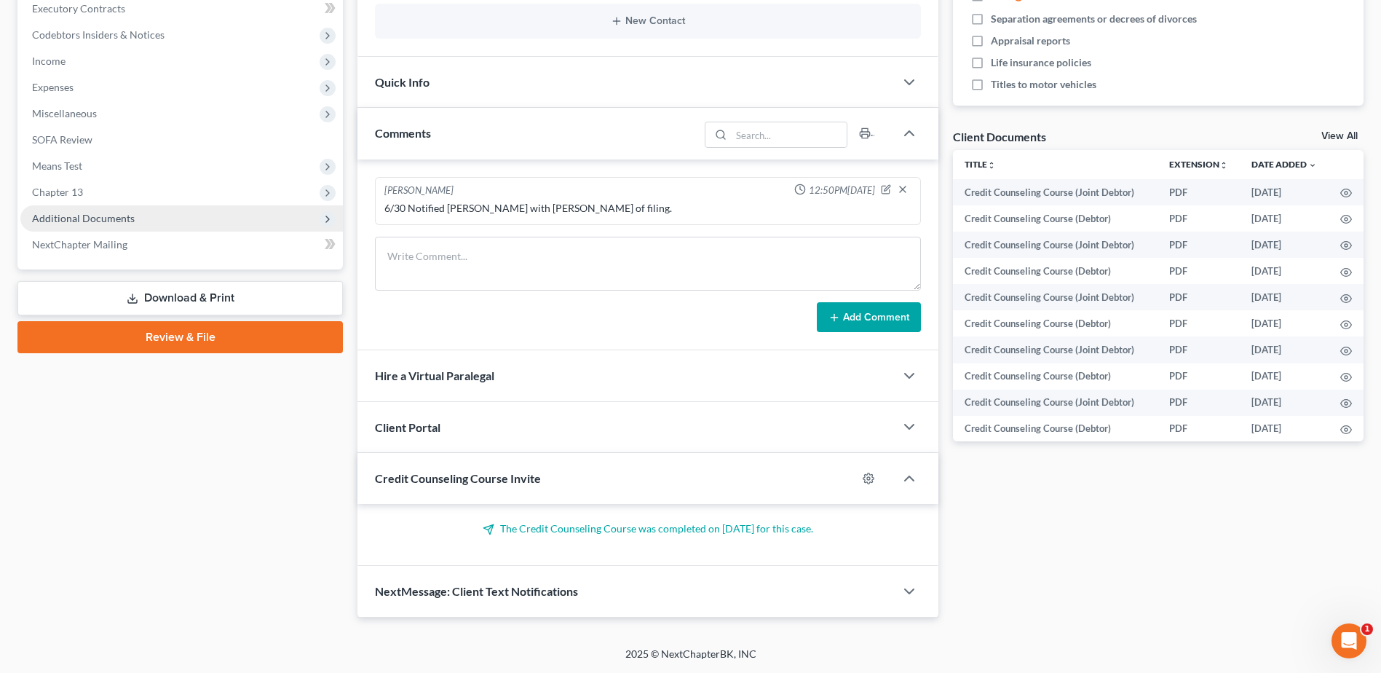
click at [95, 218] on span "Additional Documents" at bounding box center [83, 218] width 103 height 12
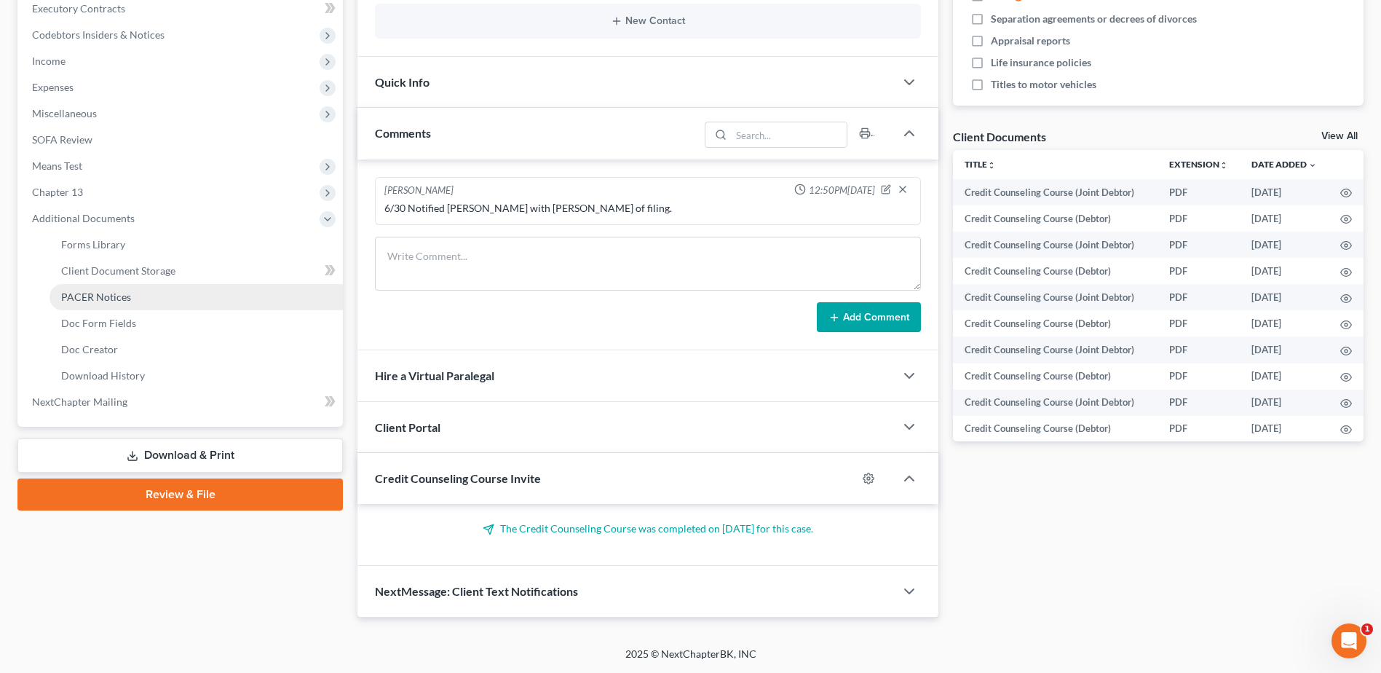
click at [82, 296] on span "PACER Notices" at bounding box center [96, 297] width 70 height 12
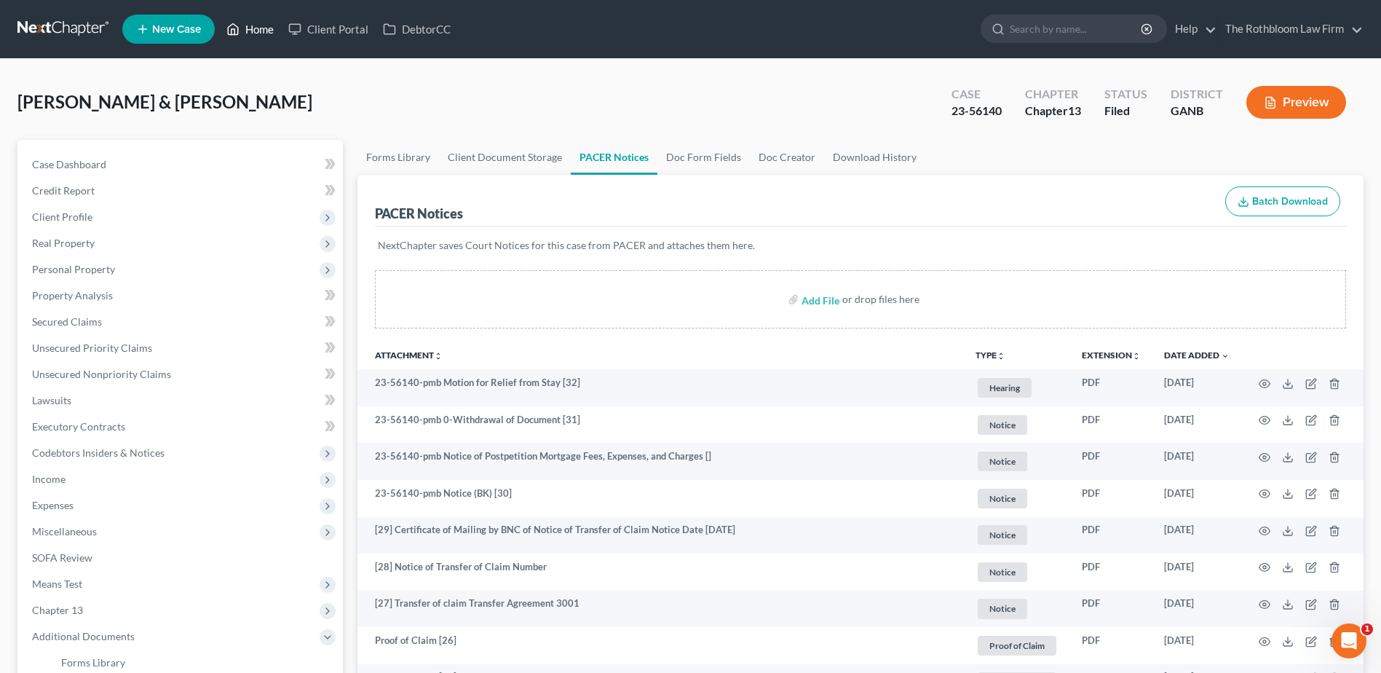
click at [261, 29] on link "Home" at bounding box center [250, 29] width 62 height 26
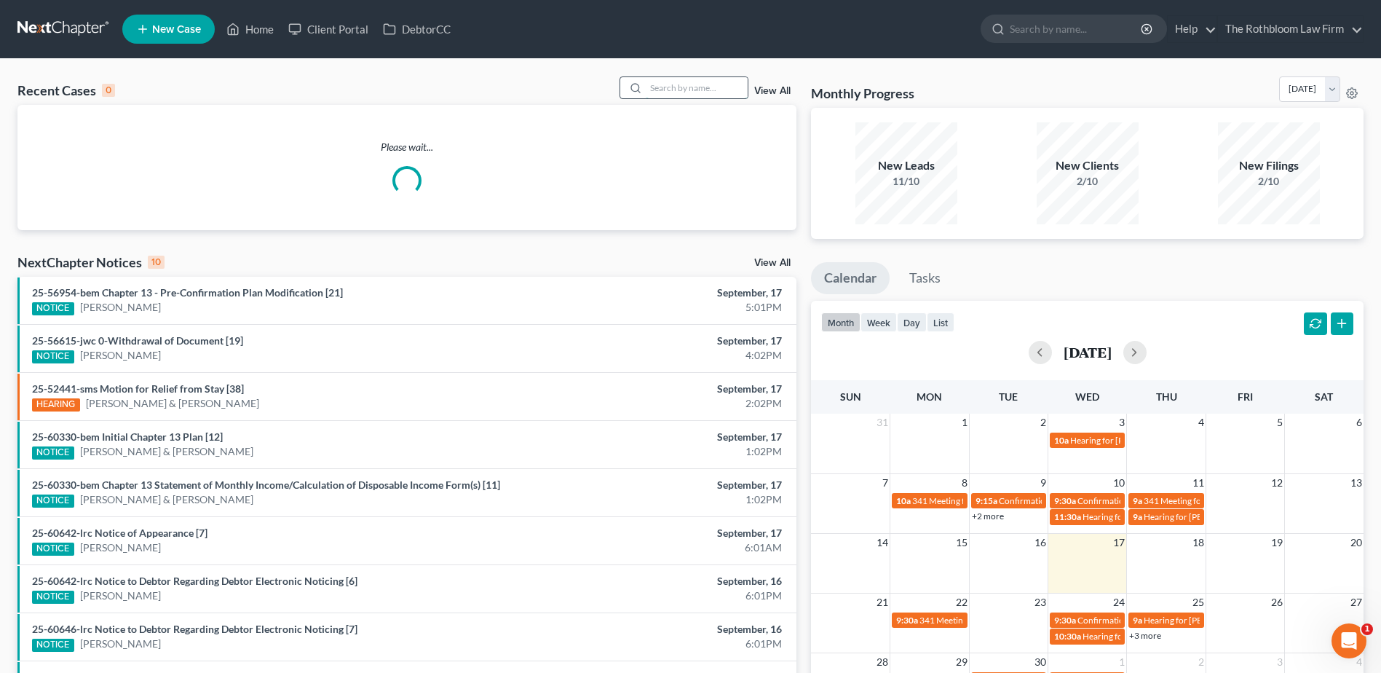
click at [701, 95] on input "search" at bounding box center [697, 87] width 102 height 21
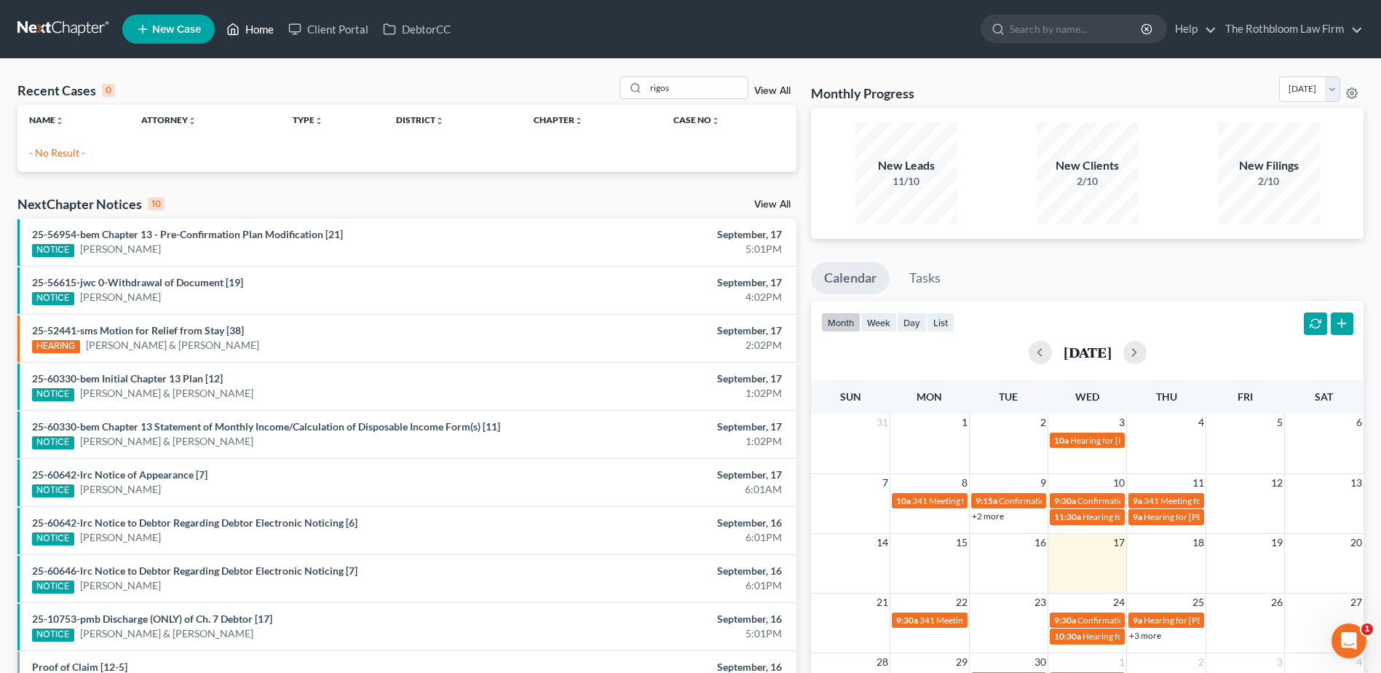
click at [264, 32] on link "Home" at bounding box center [250, 29] width 62 height 26
drag, startPoint x: 702, startPoint y: 90, endPoint x: 634, endPoint y: 92, distance: 68.5
click at [634, 92] on div "rigos" at bounding box center [685, 87] width 130 height 23
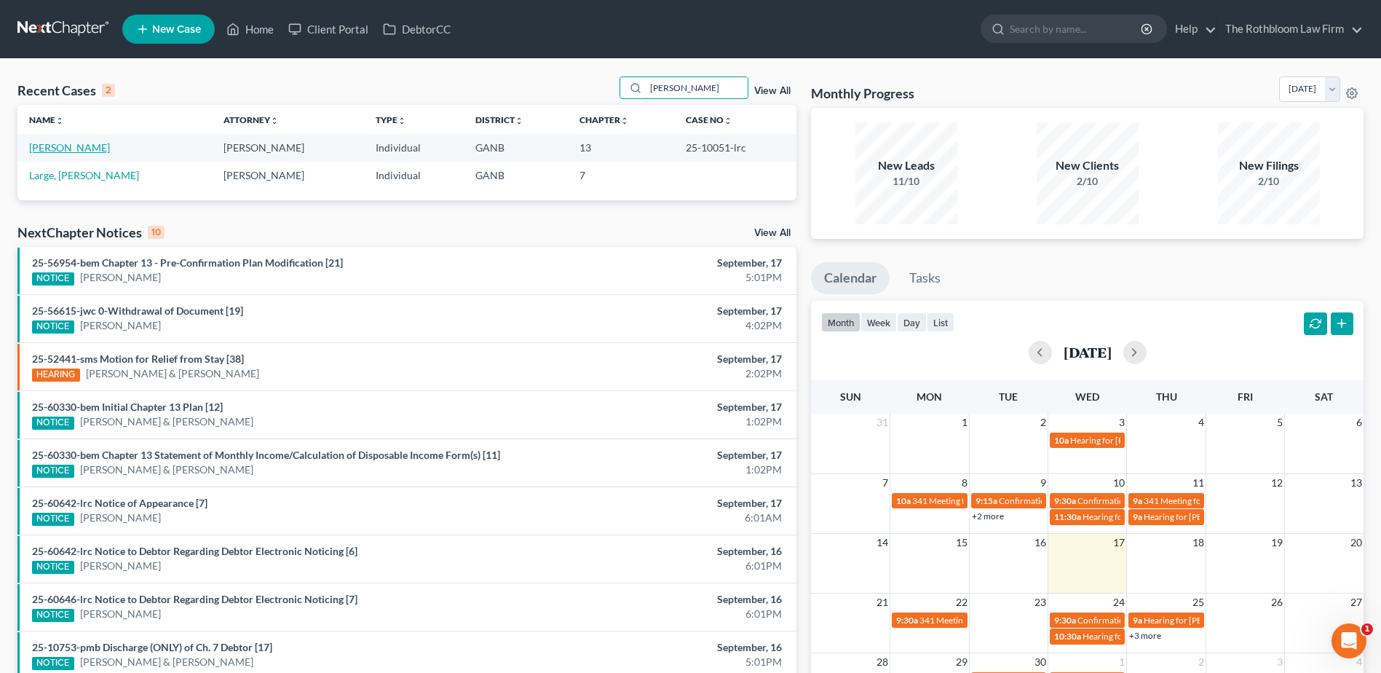
type input "[PERSON_NAME]"
click at [44, 148] on link "[PERSON_NAME]" at bounding box center [69, 147] width 81 height 12
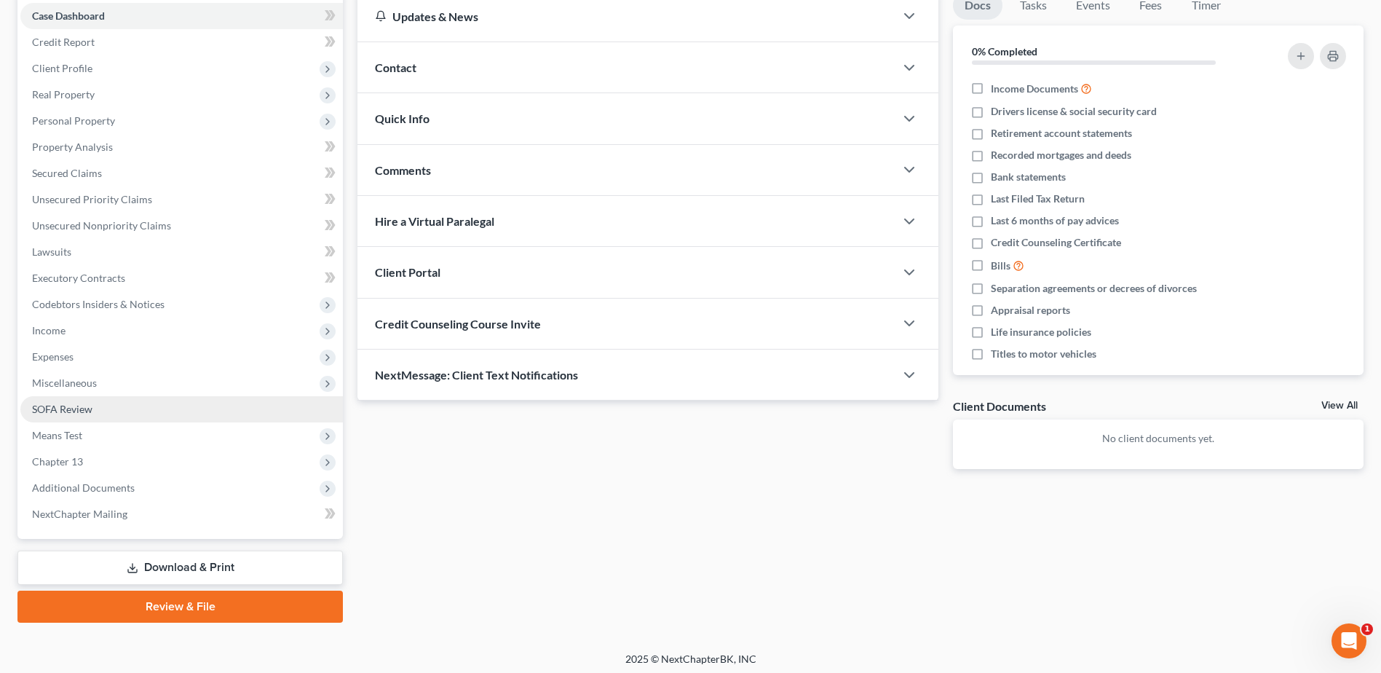
scroll to position [154, 0]
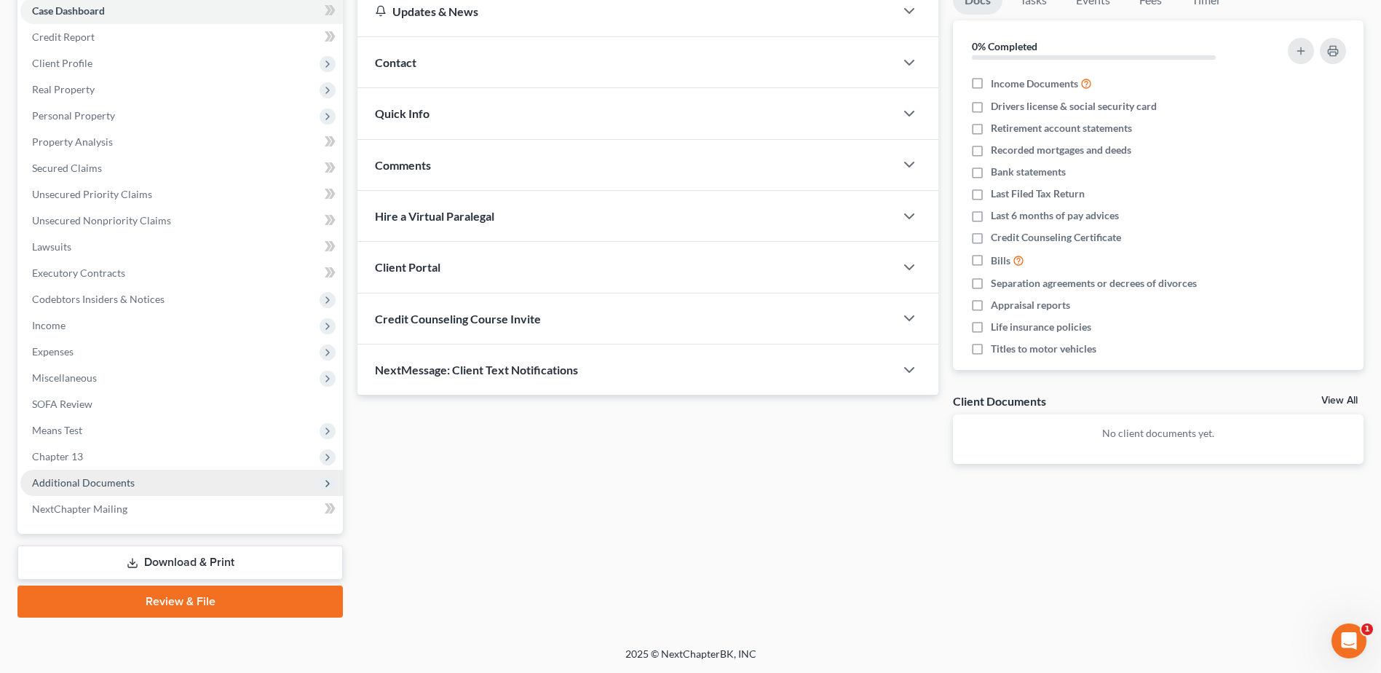
click at [50, 482] on span "Additional Documents" at bounding box center [83, 482] width 103 height 12
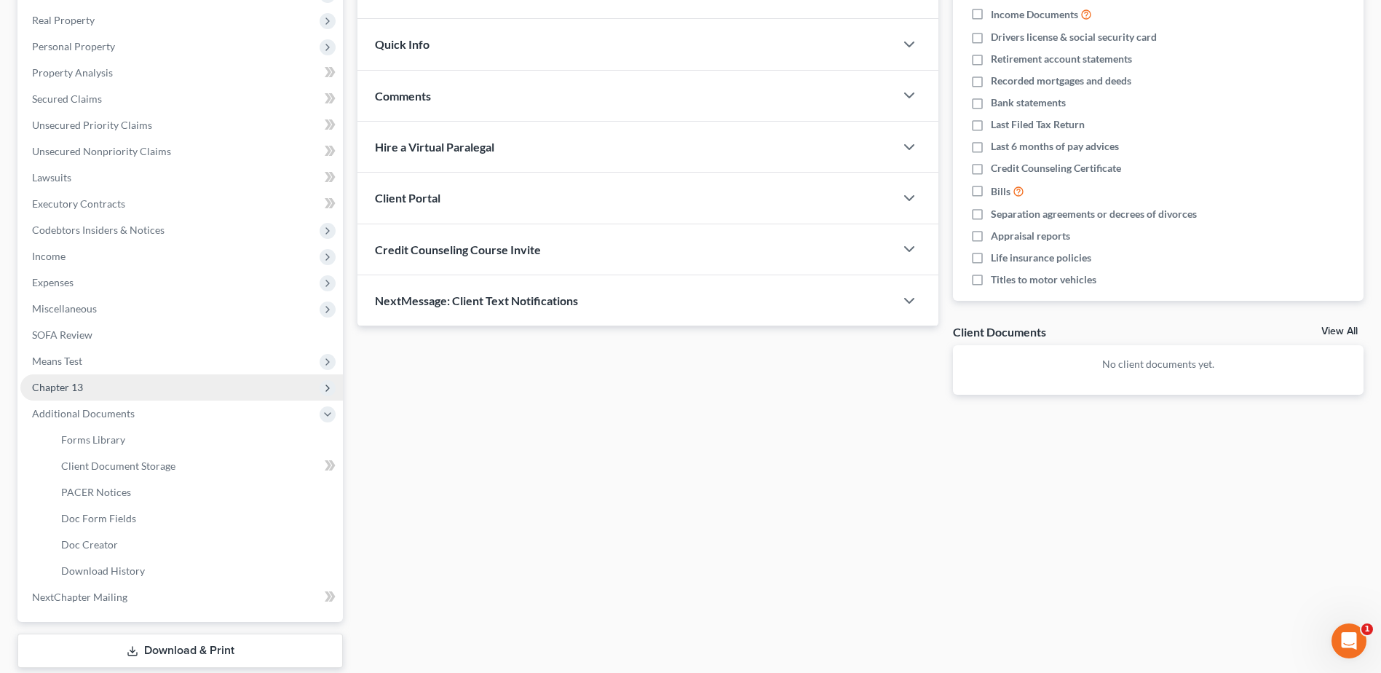
scroll to position [311, 0]
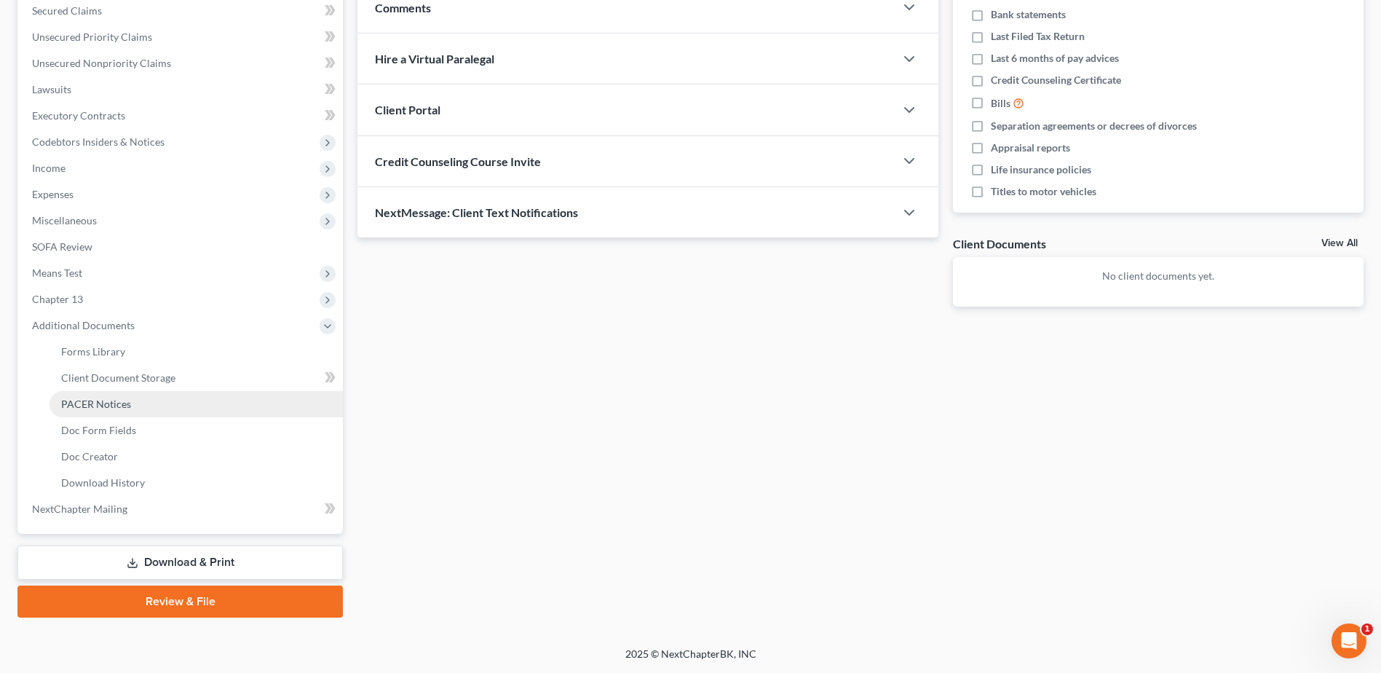
click at [109, 409] on span "PACER Notices" at bounding box center [96, 404] width 70 height 12
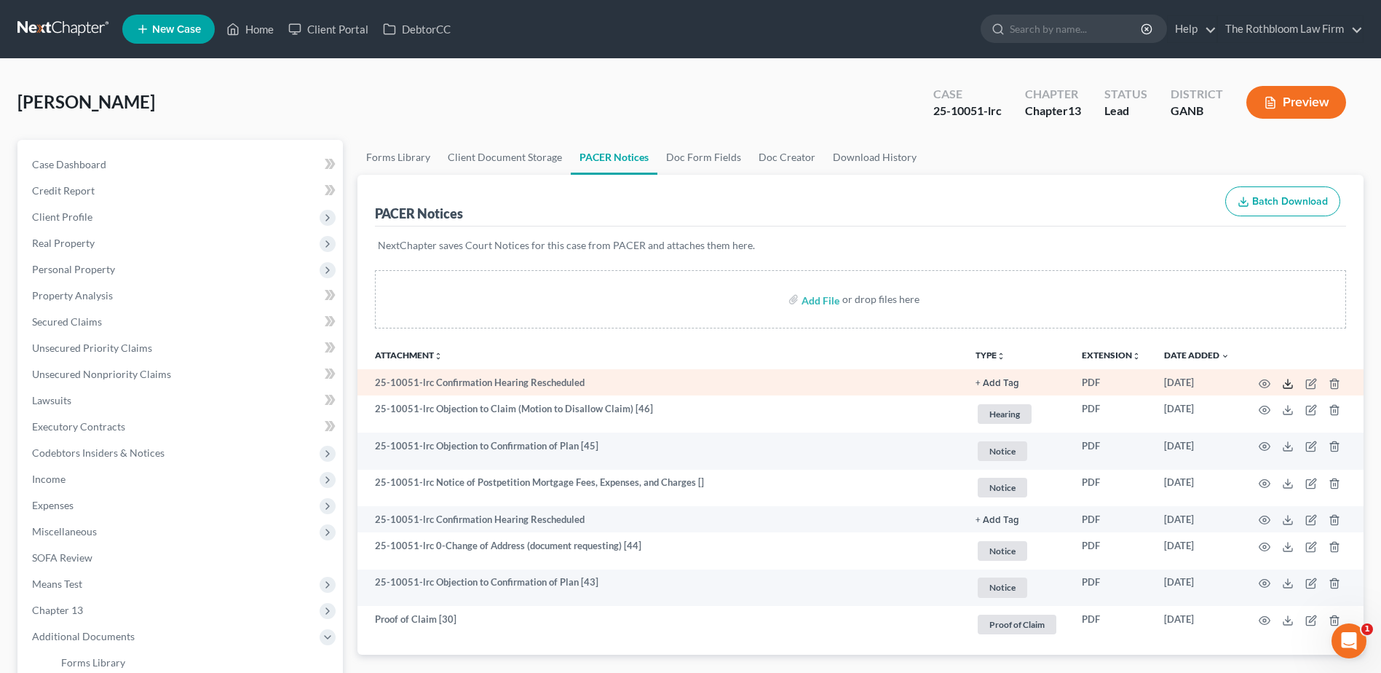
click at [1288, 381] on icon at bounding box center [1288, 384] width 12 height 12
